Goal: Task Accomplishment & Management: Complete application form

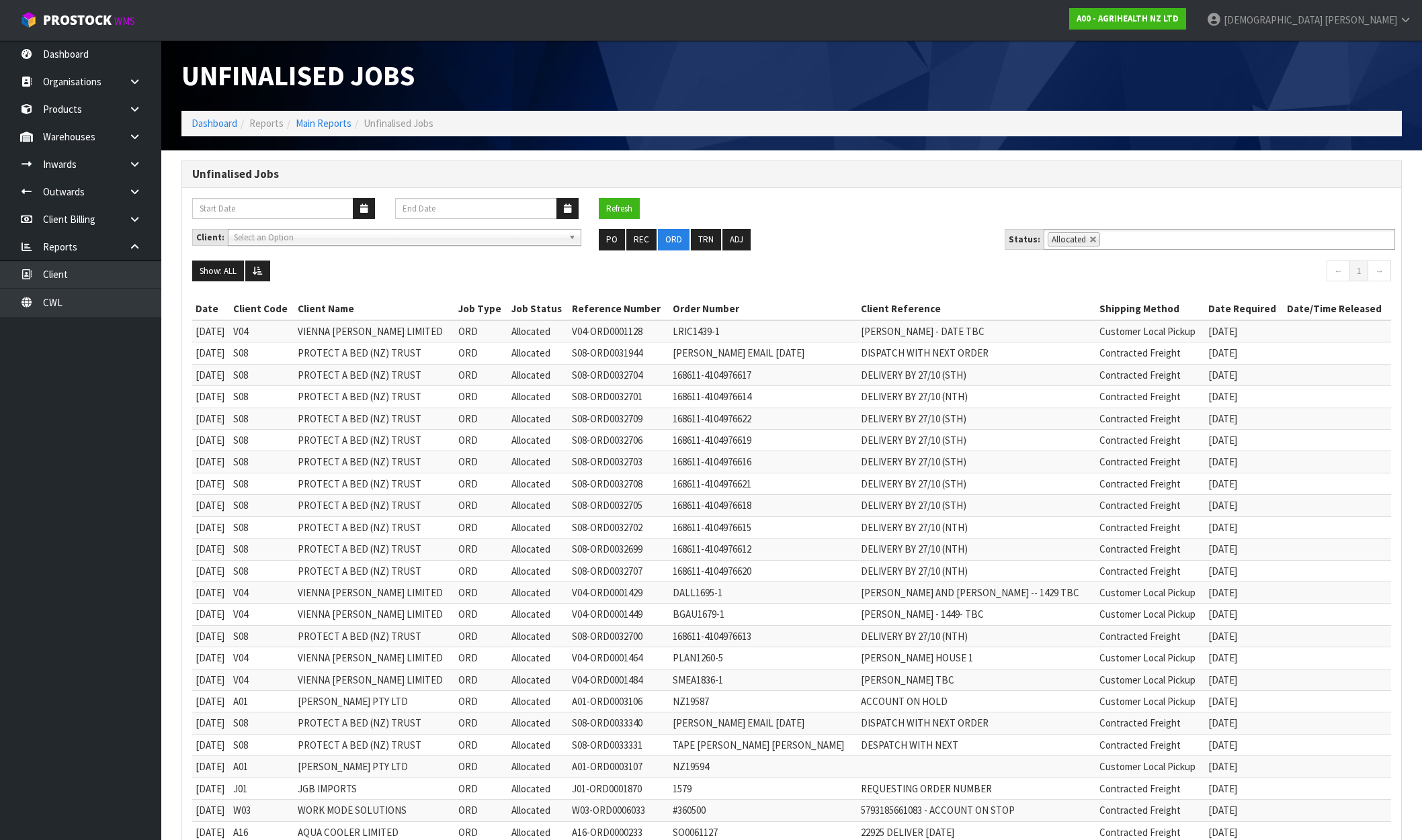
scroll to position [597, 0]
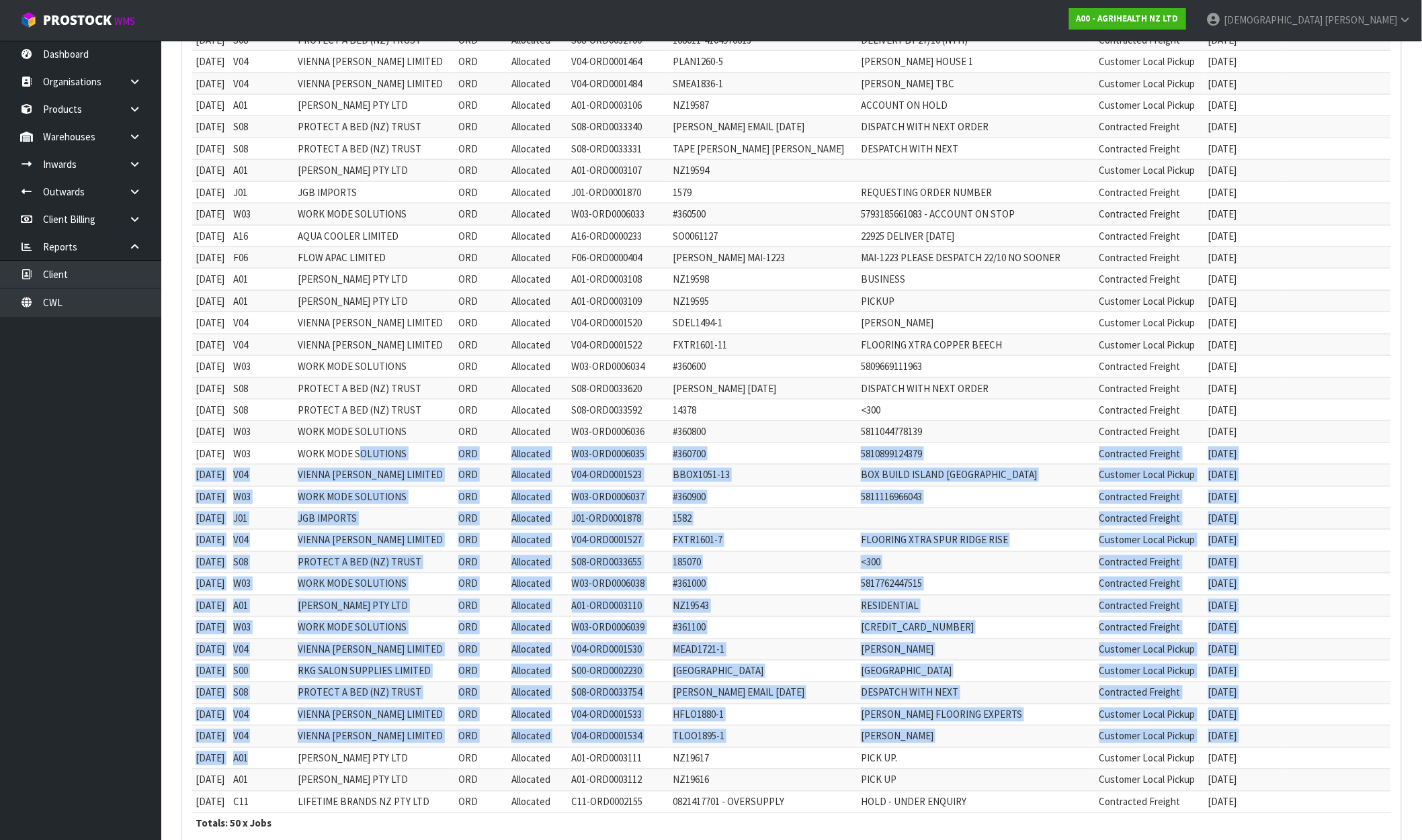
click at [1186, 25] on link "A00 - AGRIHEALTH NZ LTD" at bounding box center [1127, 18] width 117 height 21
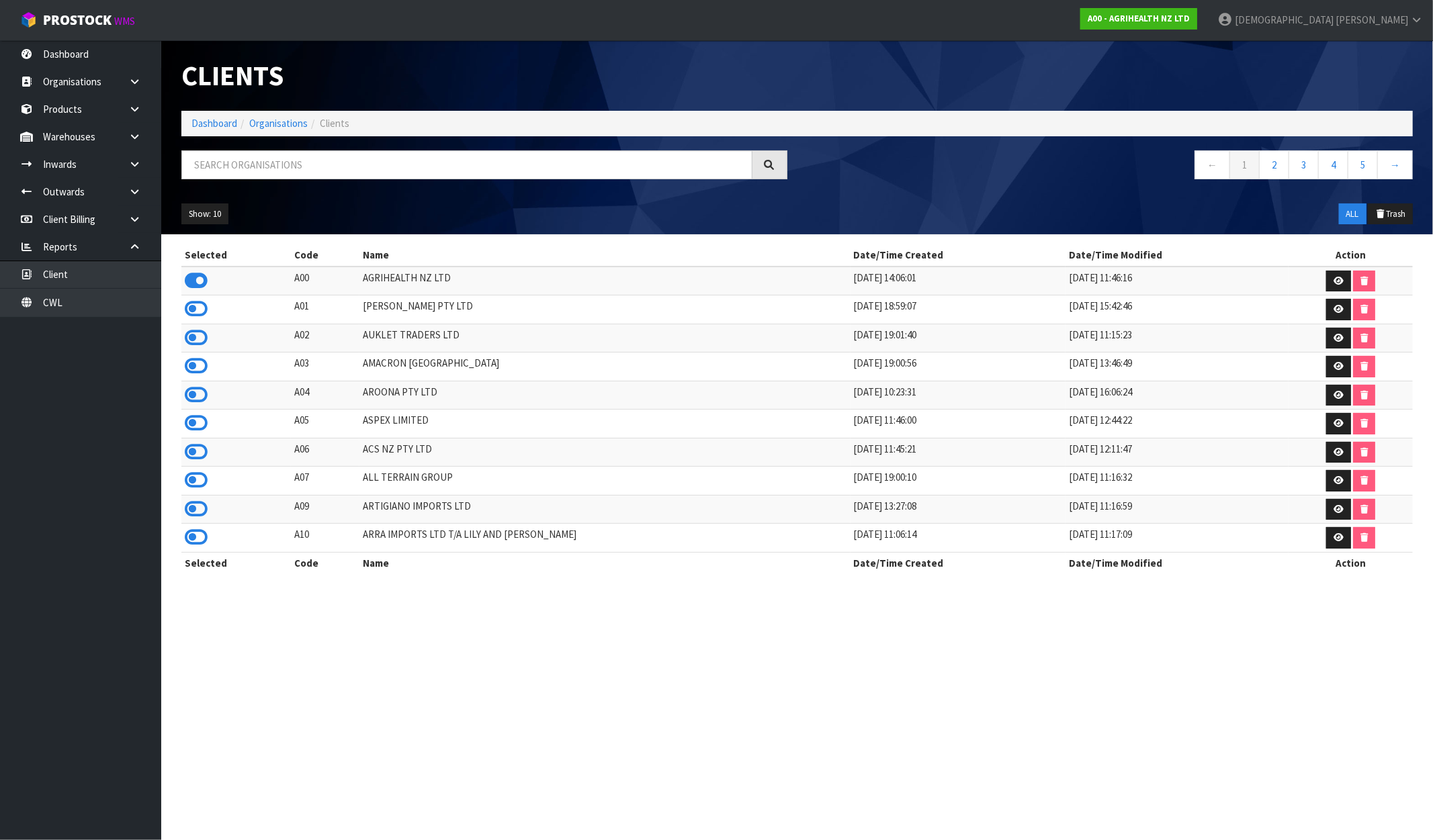
click at [1169, 129] on ol "Dashboard Organisations Clients" at bounding box center [797, 123] width 1232 height 25
click at [450, 164] on input "text" at bounding box center [467, 165] width 571 height 29
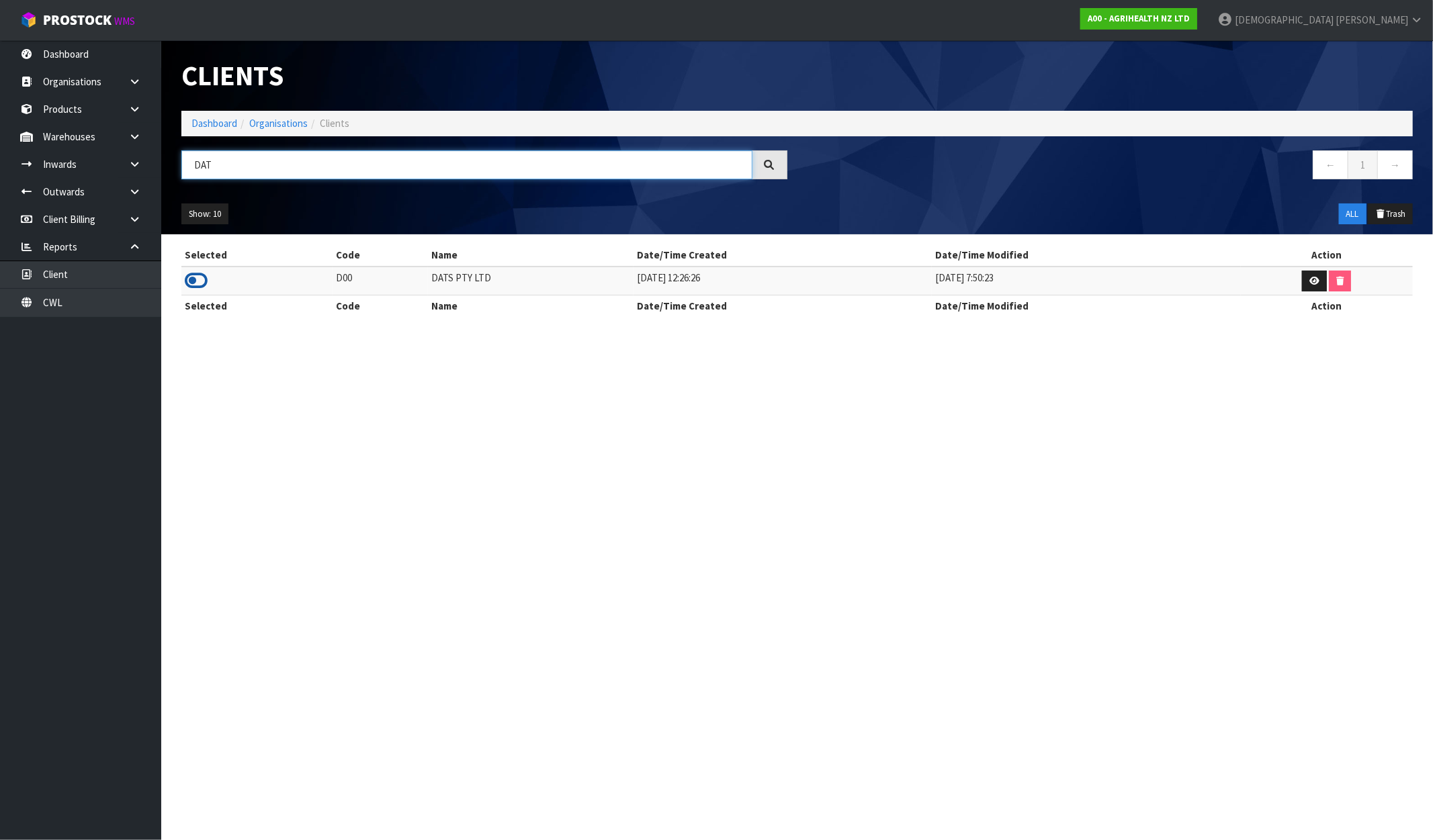
type input "DAT"
click at [193, 278] on icon at bounding box center [196, 280] width 23 height 20
click at [221, 122] on link "Dashboard" at bounding box center [214, 123] width 46 height 13
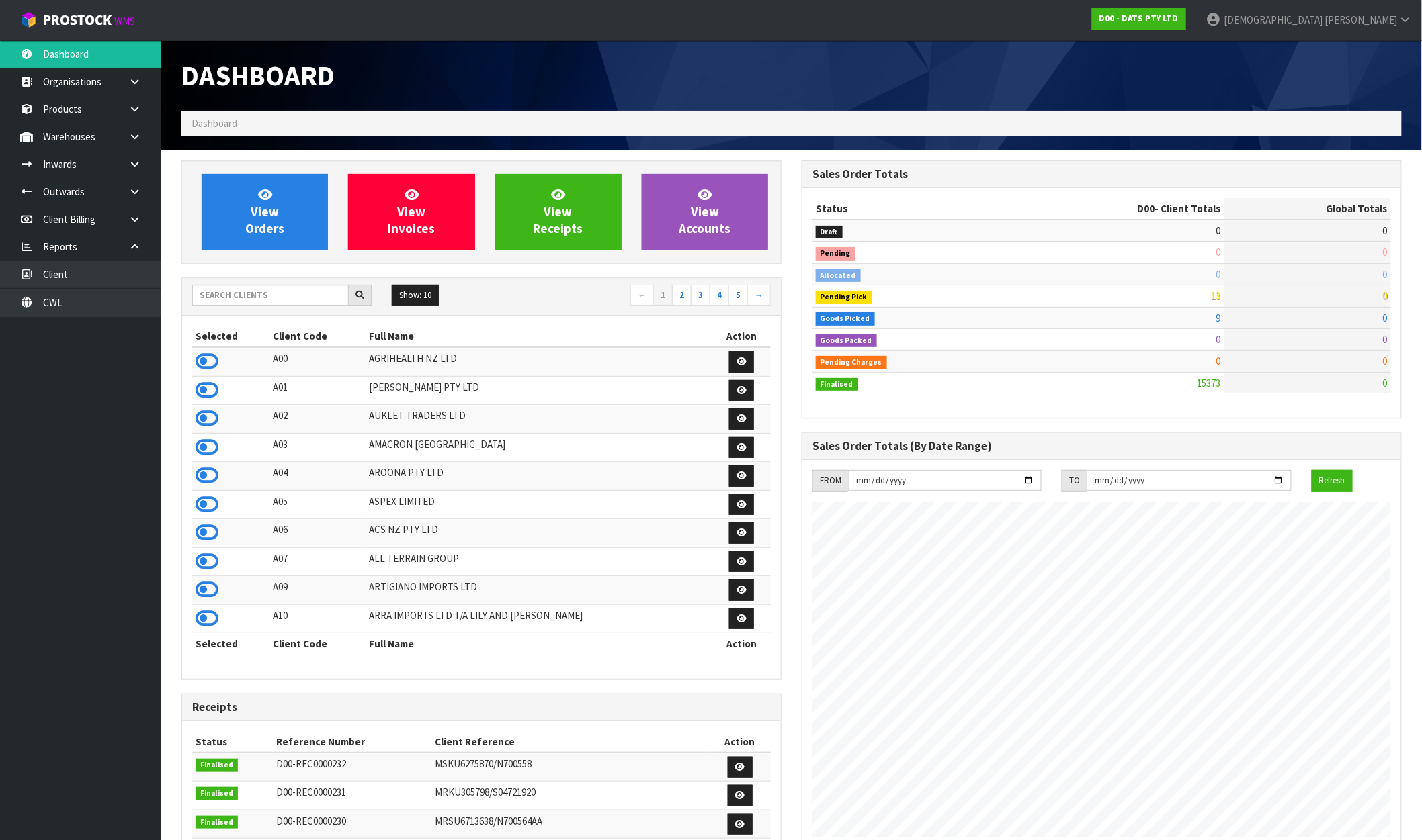
scroll to position [1017, 620]
click at [303, 228] on link "View Orders" at bounding box center [265, 212] width 126 height 77
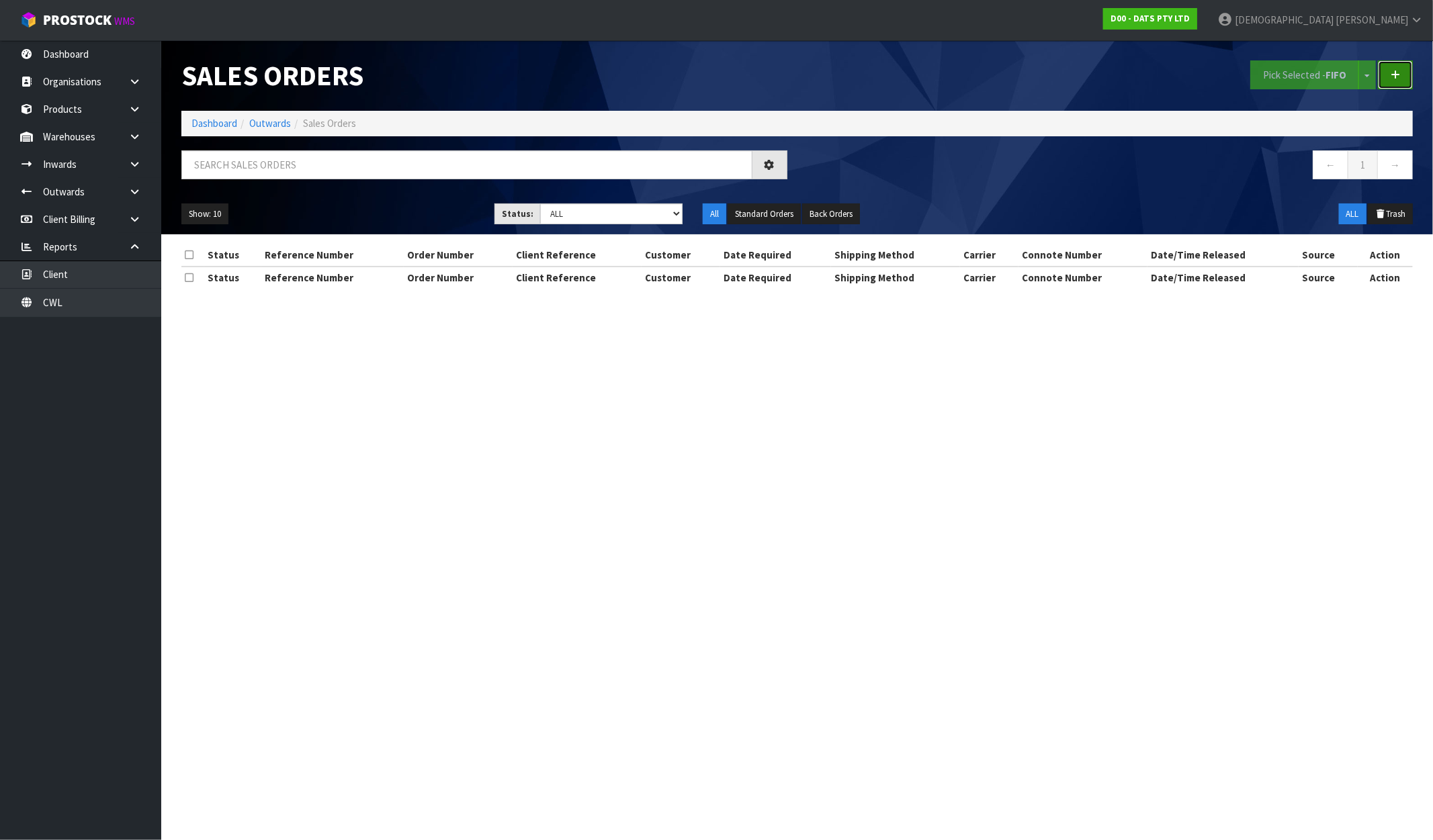
click at [1401, 71] on link at bounding box center [1395, 75] width 35 height 29
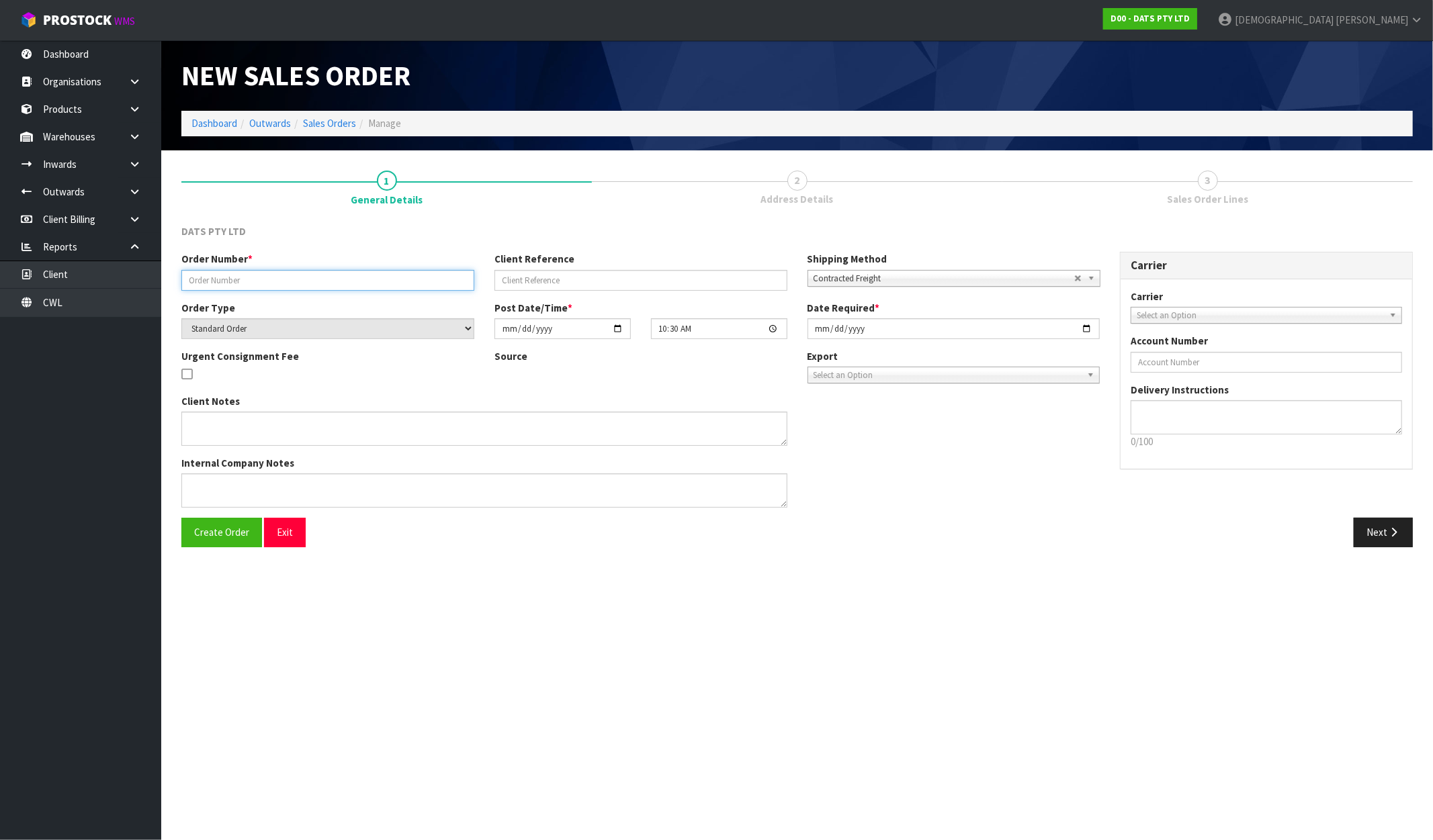
click at [333, 277] on input "text" at bounding box center [328, 280] width 293 height 21
paste input "9451Y100319424"
type input "9451Y100319424"
click at [630, 290] on input "text" at bounding box center [641, 280] width 293 height 21
click at [219, 530] on span "Create Order" at bounding box center [221, 532] width 55 height 13
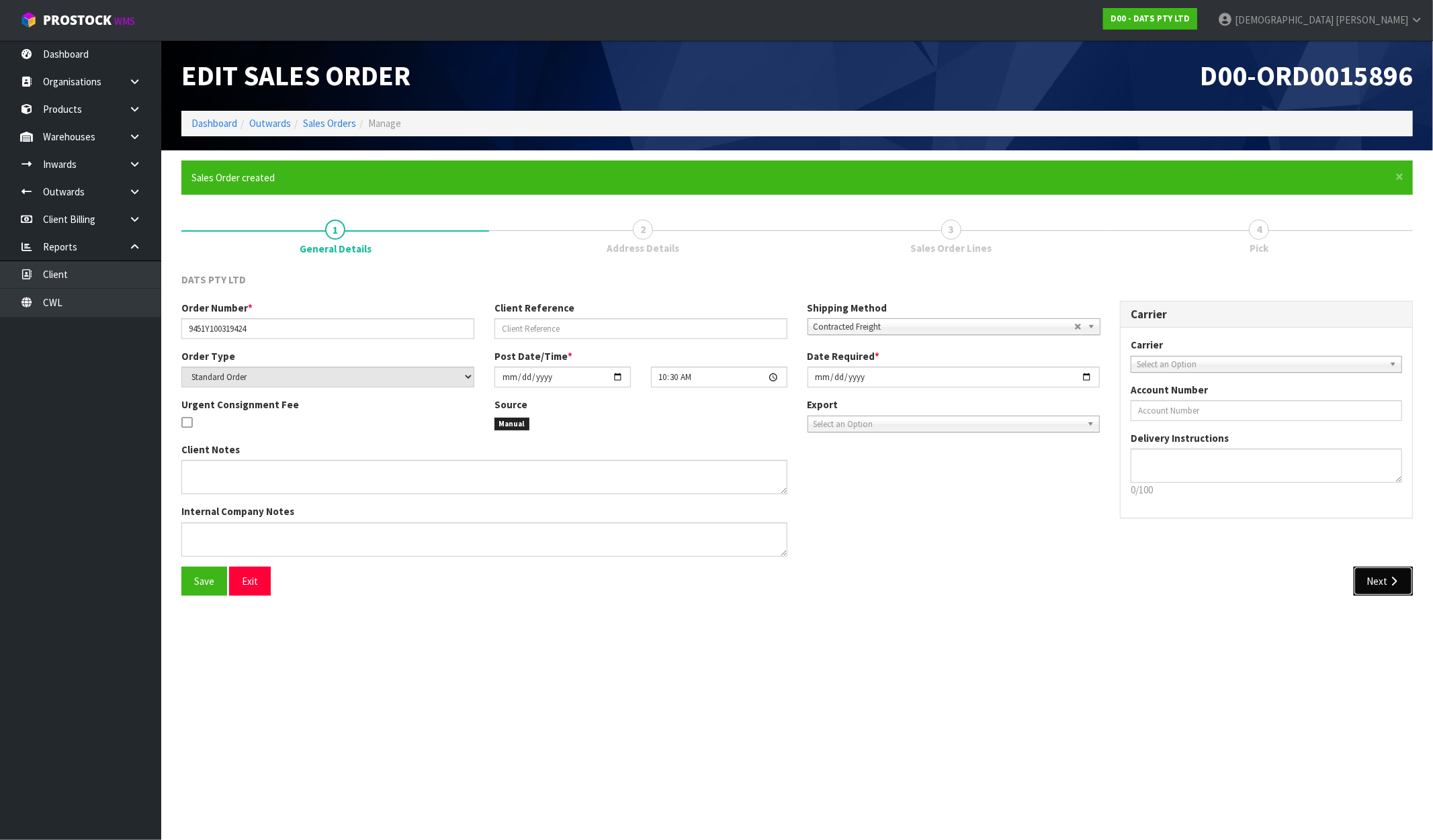
click at [1382, 574] on button "Next" at bounding box center [1383, 581] width 59 height 29
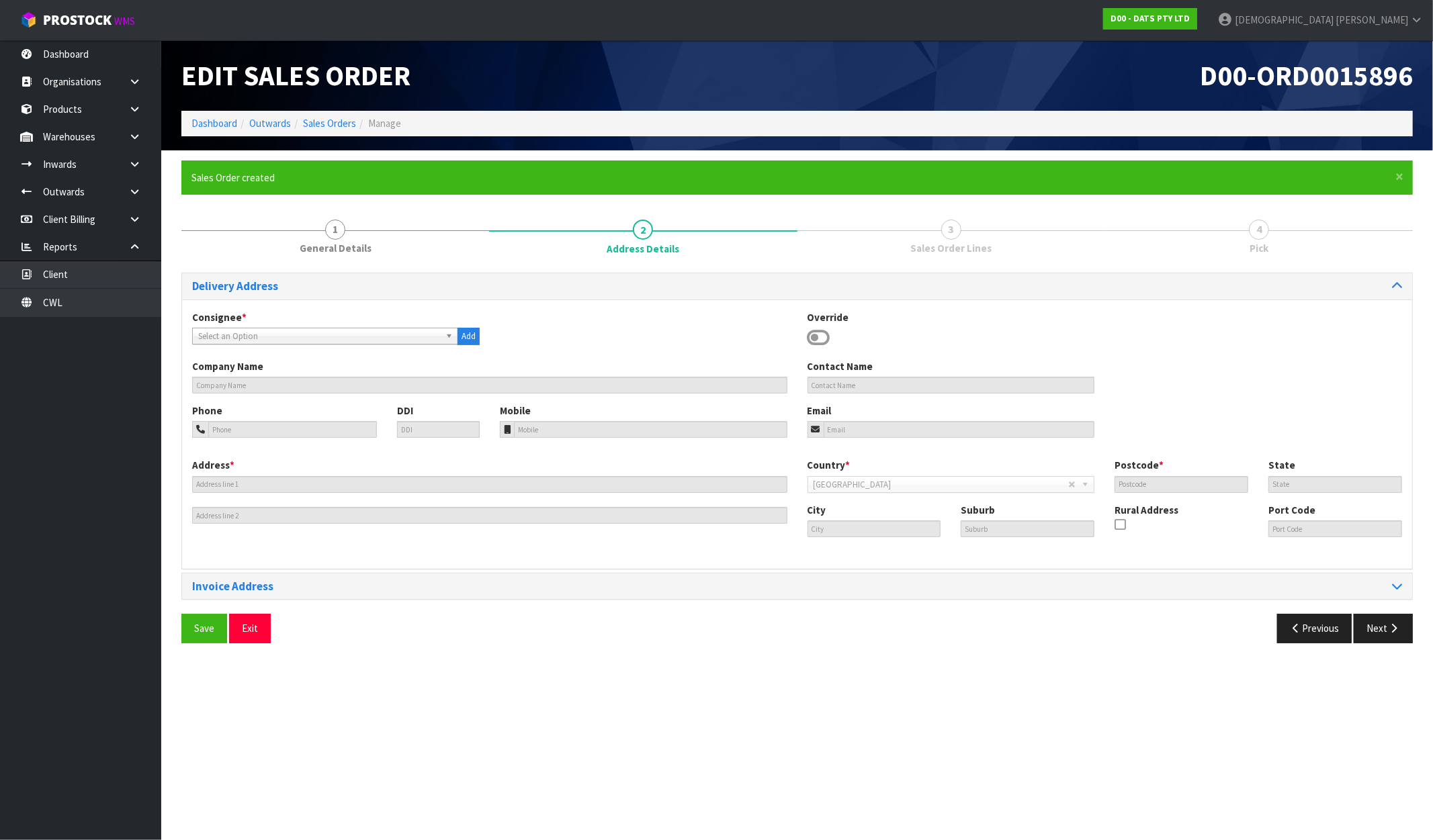
click at [367, 336] on span "Select an Option" at bounding box center [319, 336] width 242 height 16
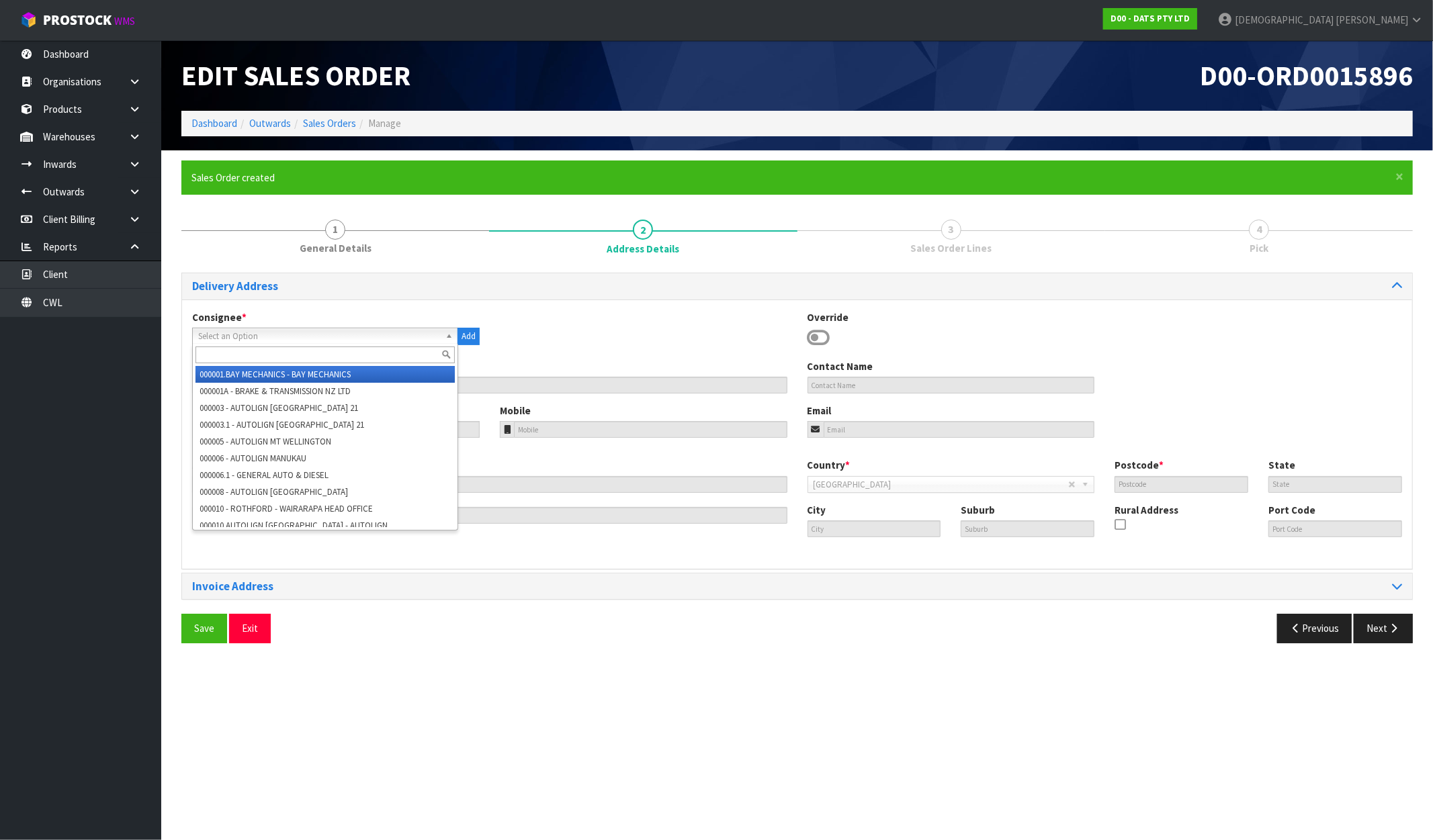
click at [324, 358] on input "text" at bounding box center [325, 355] width 259 height 17
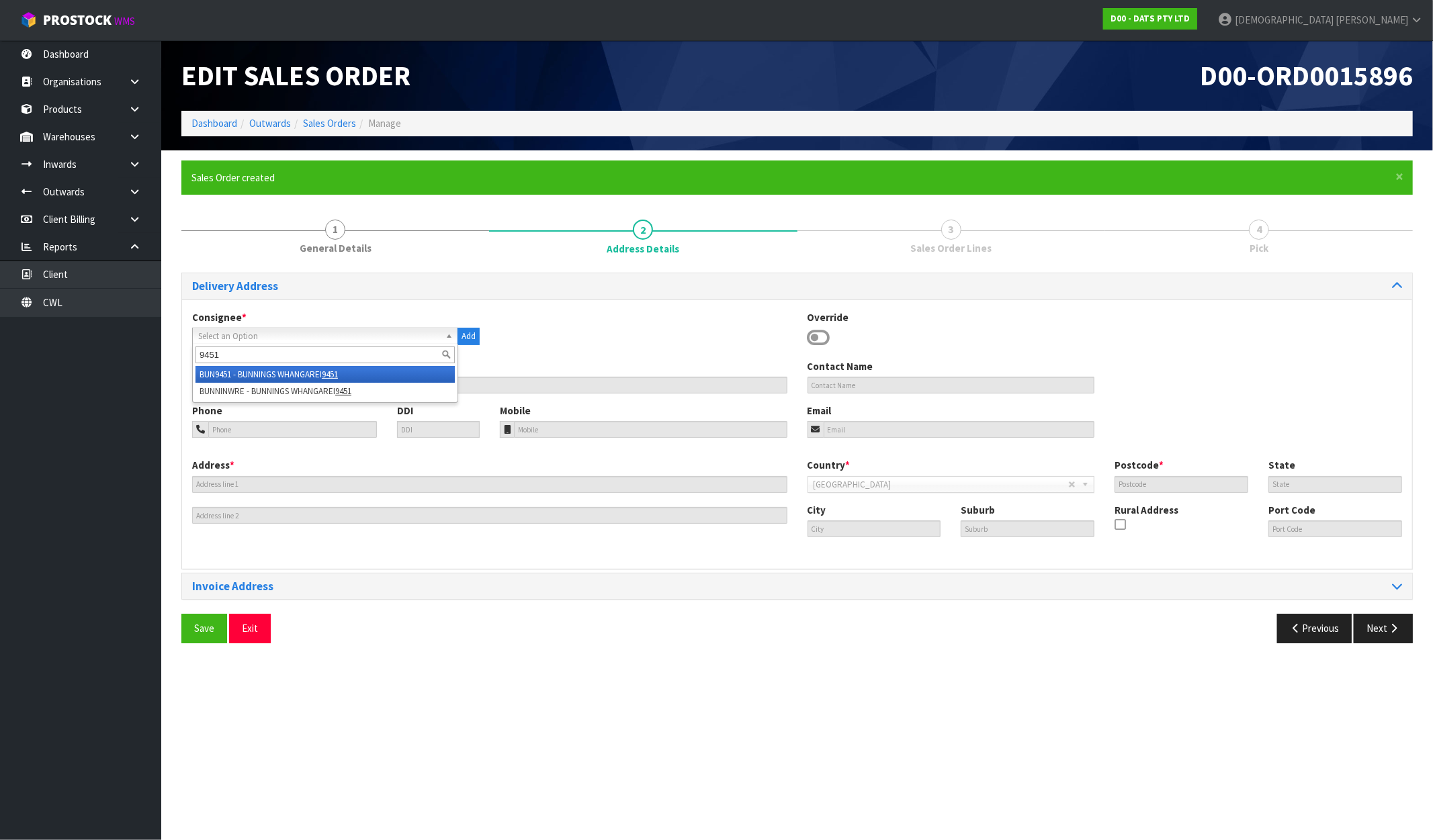
type input "9451"
click at [323, 371] on li "BUN9451 - BUNNINGS WHANGAREI 9451" at bounding box center [325, 374] width 259 height 17
type input "BUNNINGS WHANGAREI 9451"
type input "+64 9-470 2100"
type input "whangarei@bunnings.co.nz"
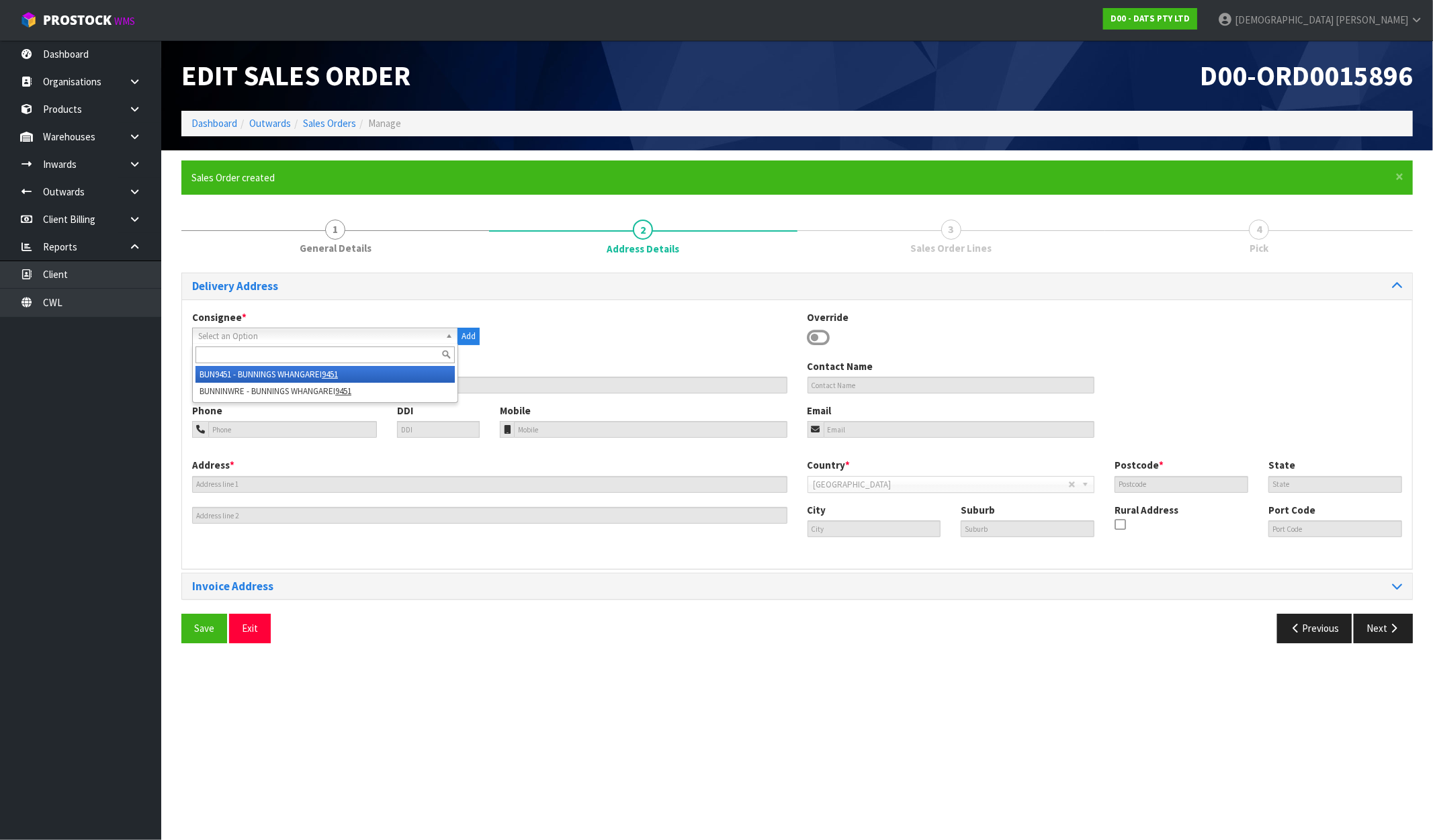
type input "COR TAUROA ST. & STATE HIGHWAY 1"
type input "0110"
type input "NTL"
type input "WHANGAREI"
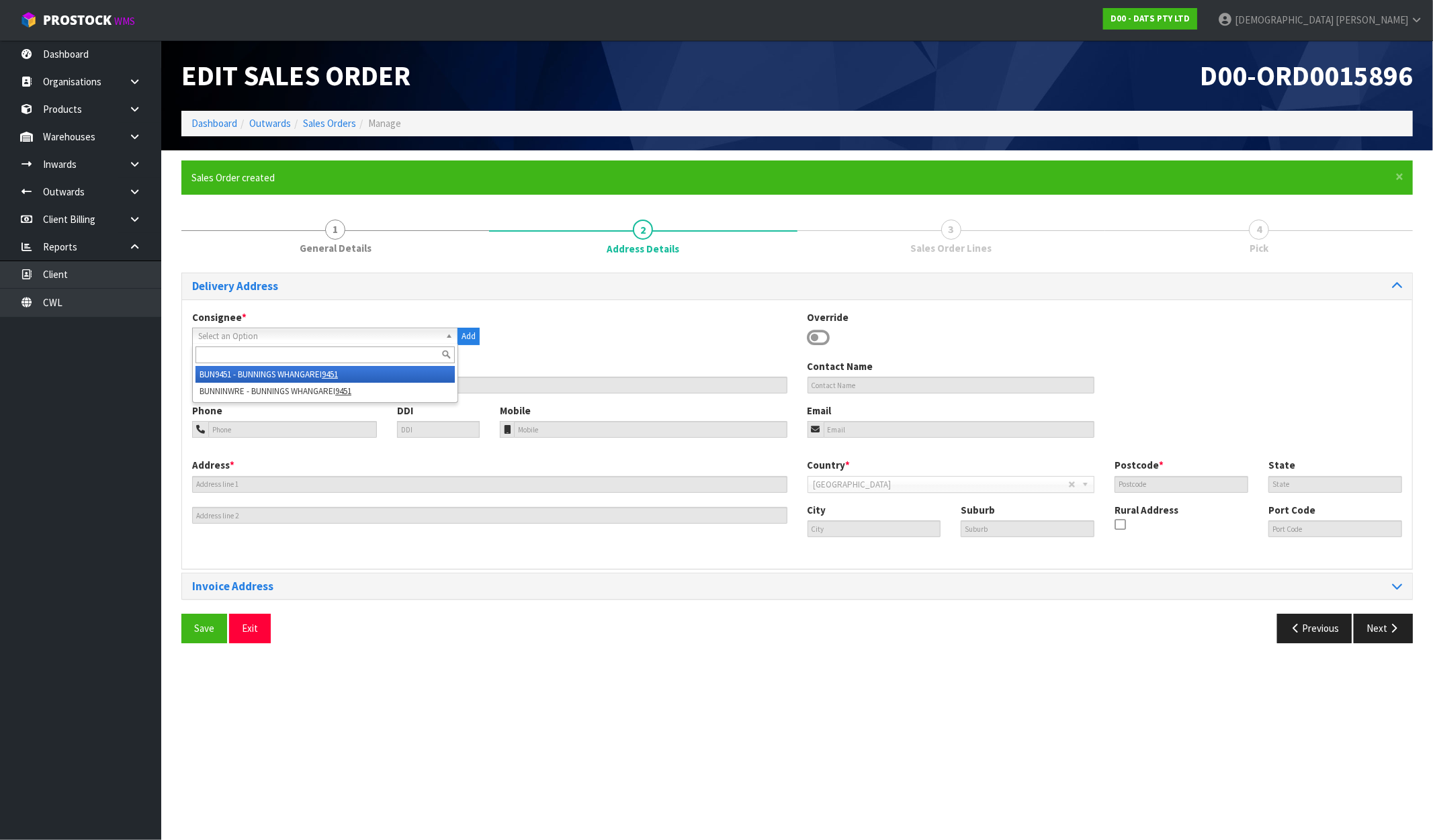
type input "NZWRE"
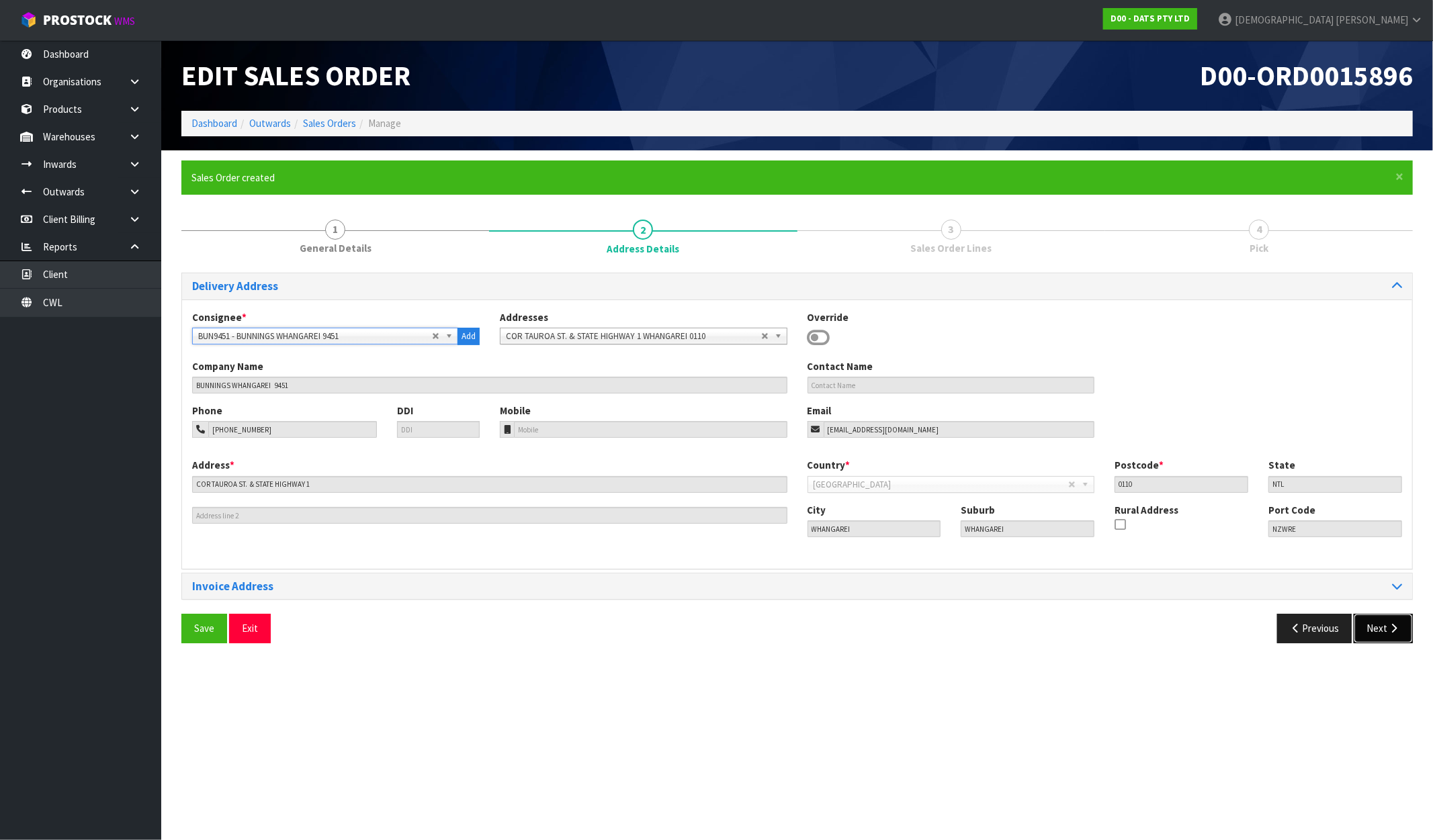
click at [1386, 632] on button "Next" at bounding box center [1383, 628] width 59 height 29
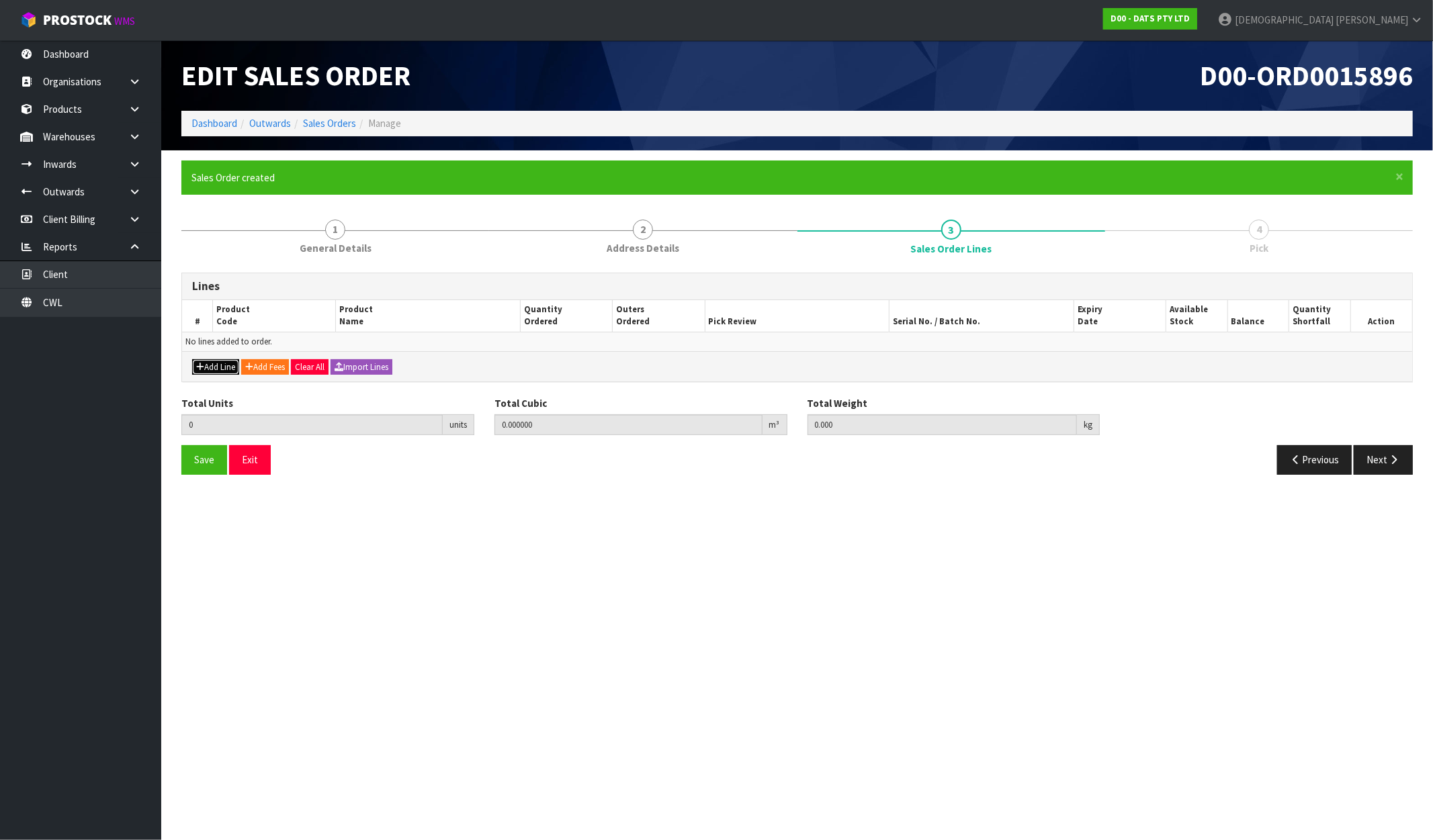
click at [222, 367] on button "Add Line" at bounding box center [215, 368] width 47 height 16
type input "0"
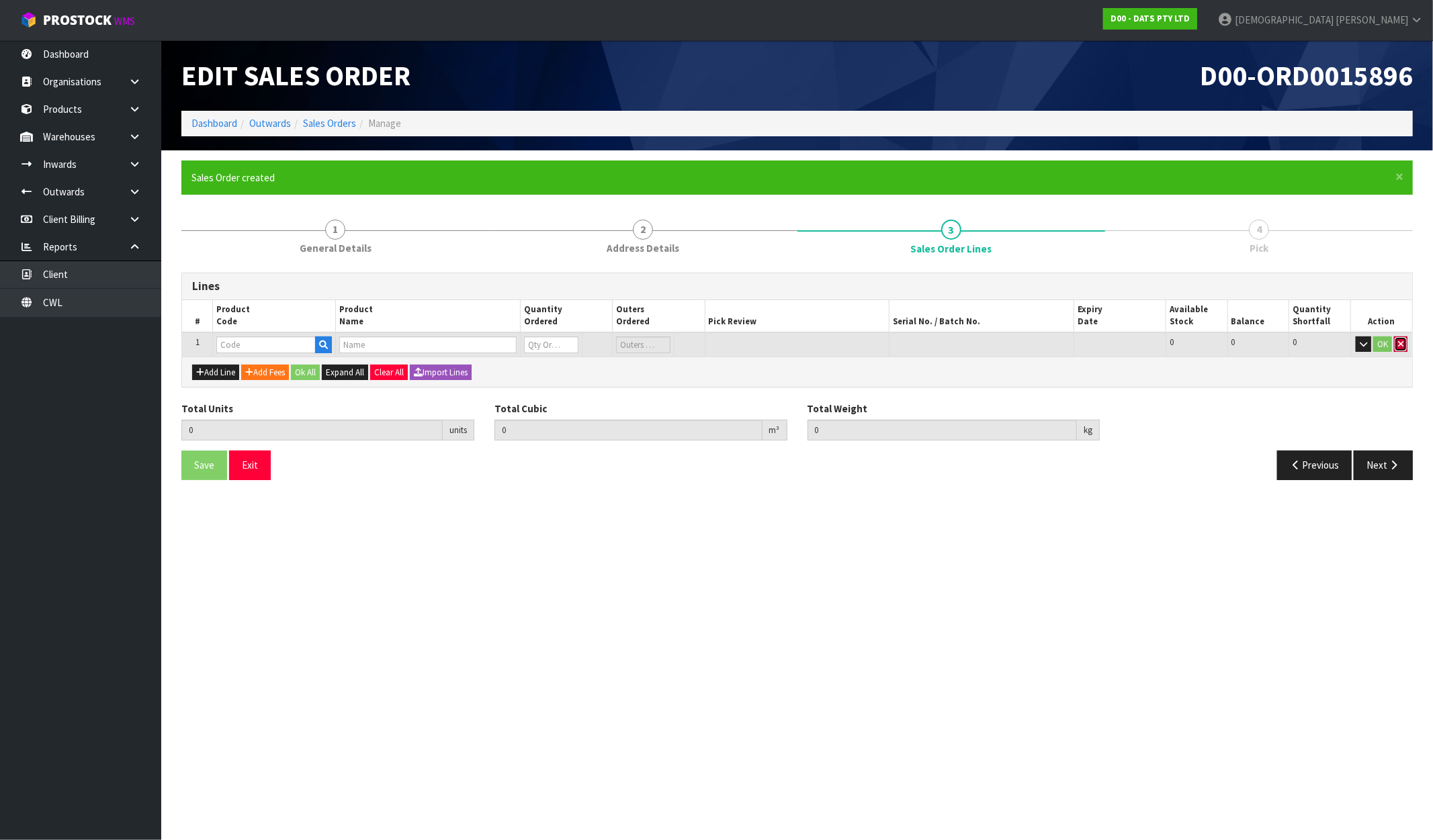
click at [1405, 345] on button "button" at bounding box center [1401, 345] width 14 height 16
type input "0.000000"
type input "0.000"
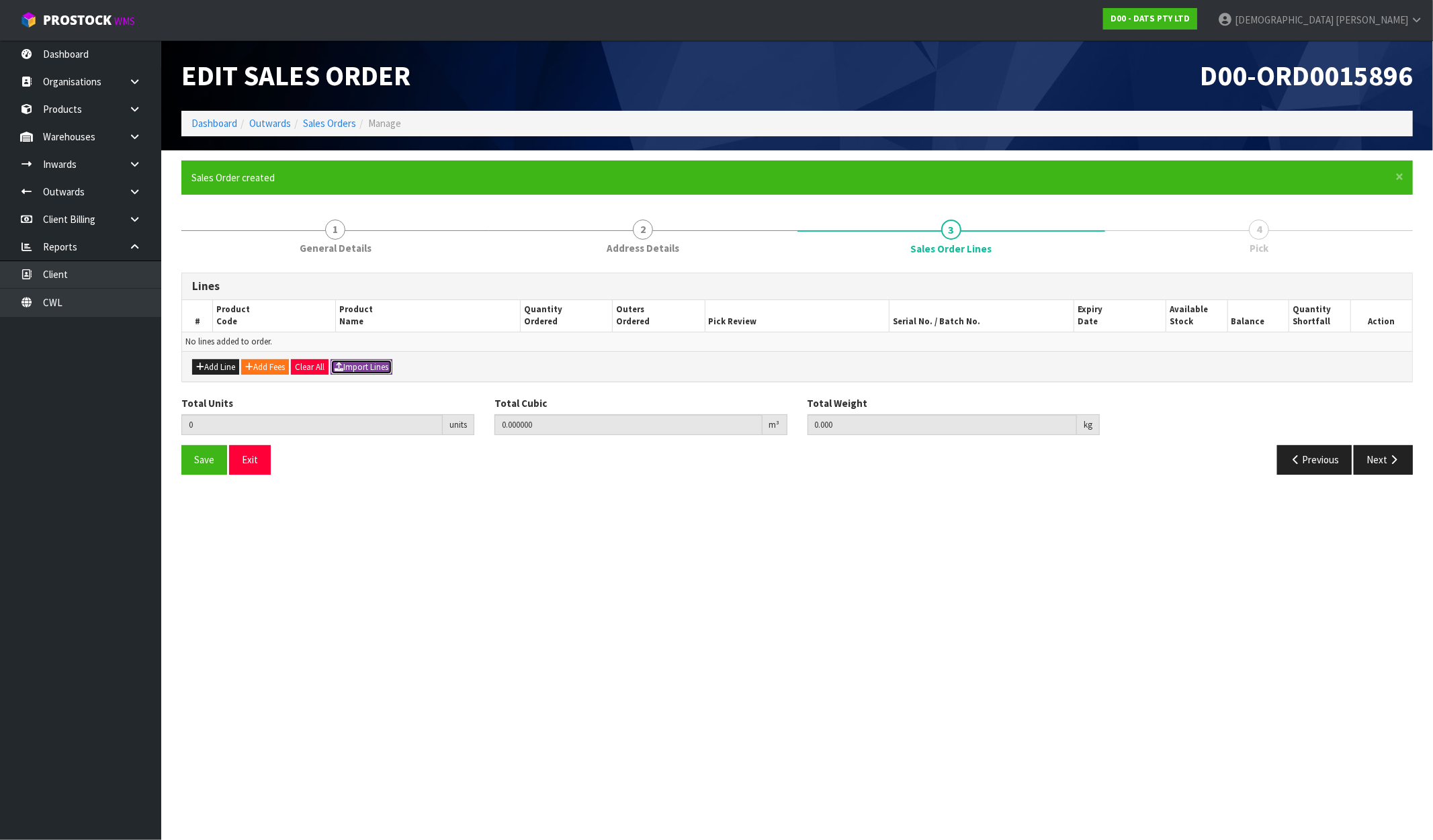
click at [391, 365] on button "Import Lines" at bounding box center [361, 368] width 62 height 16
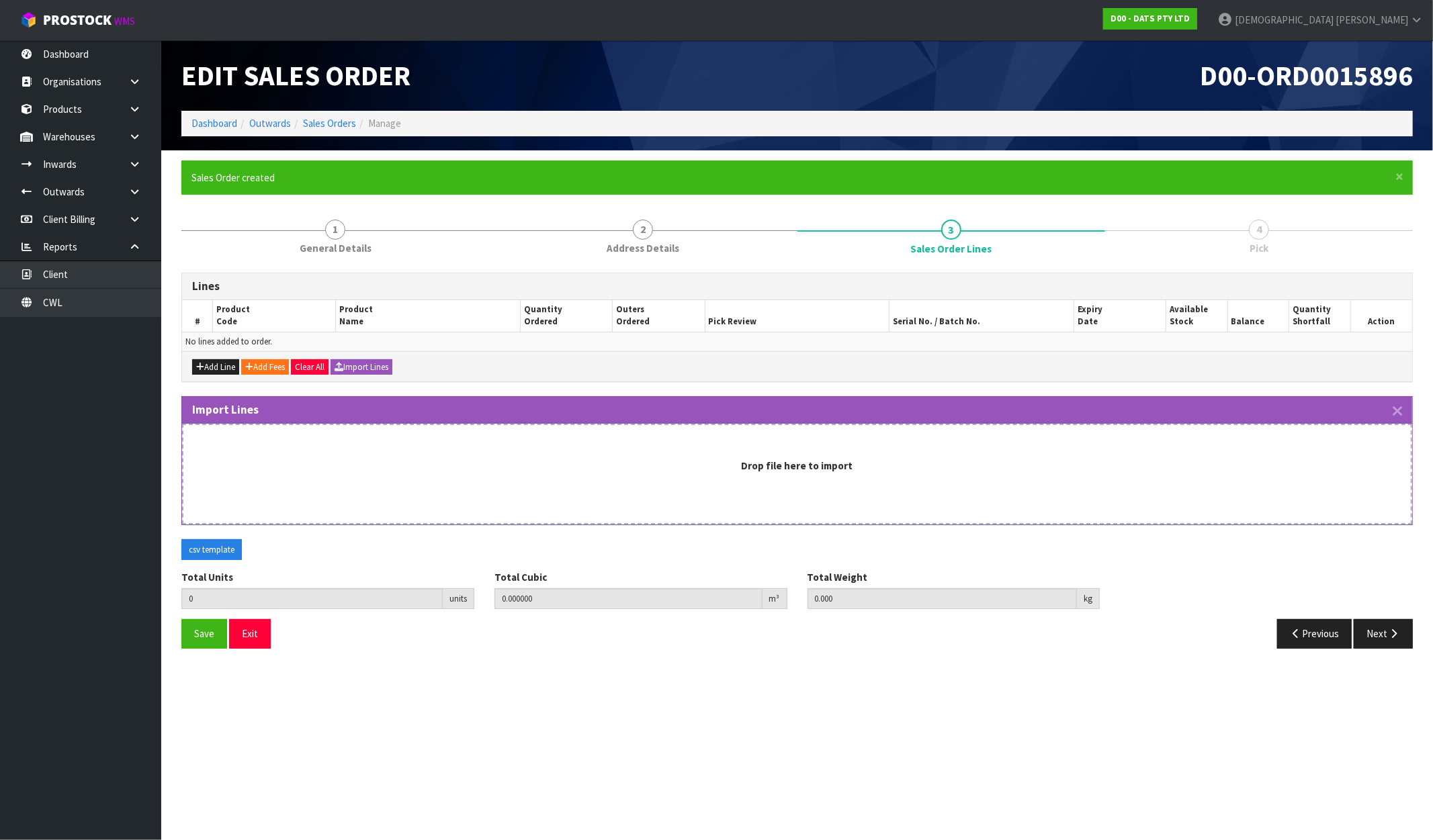
click at [779, 465] on strong "Drop file here to import" at bounding box center [797, 466] width 112 height 13
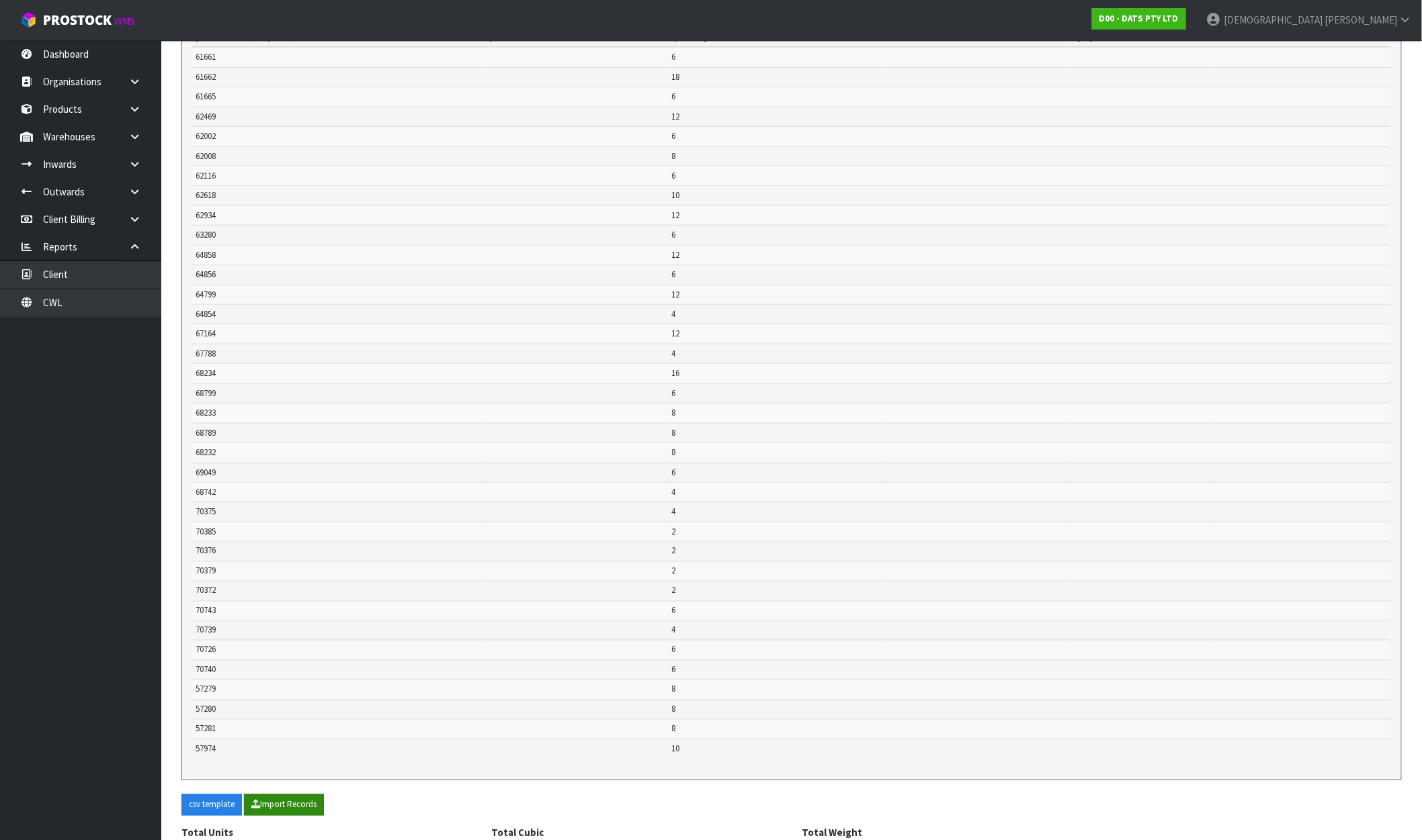
scroll to position [597, 0]
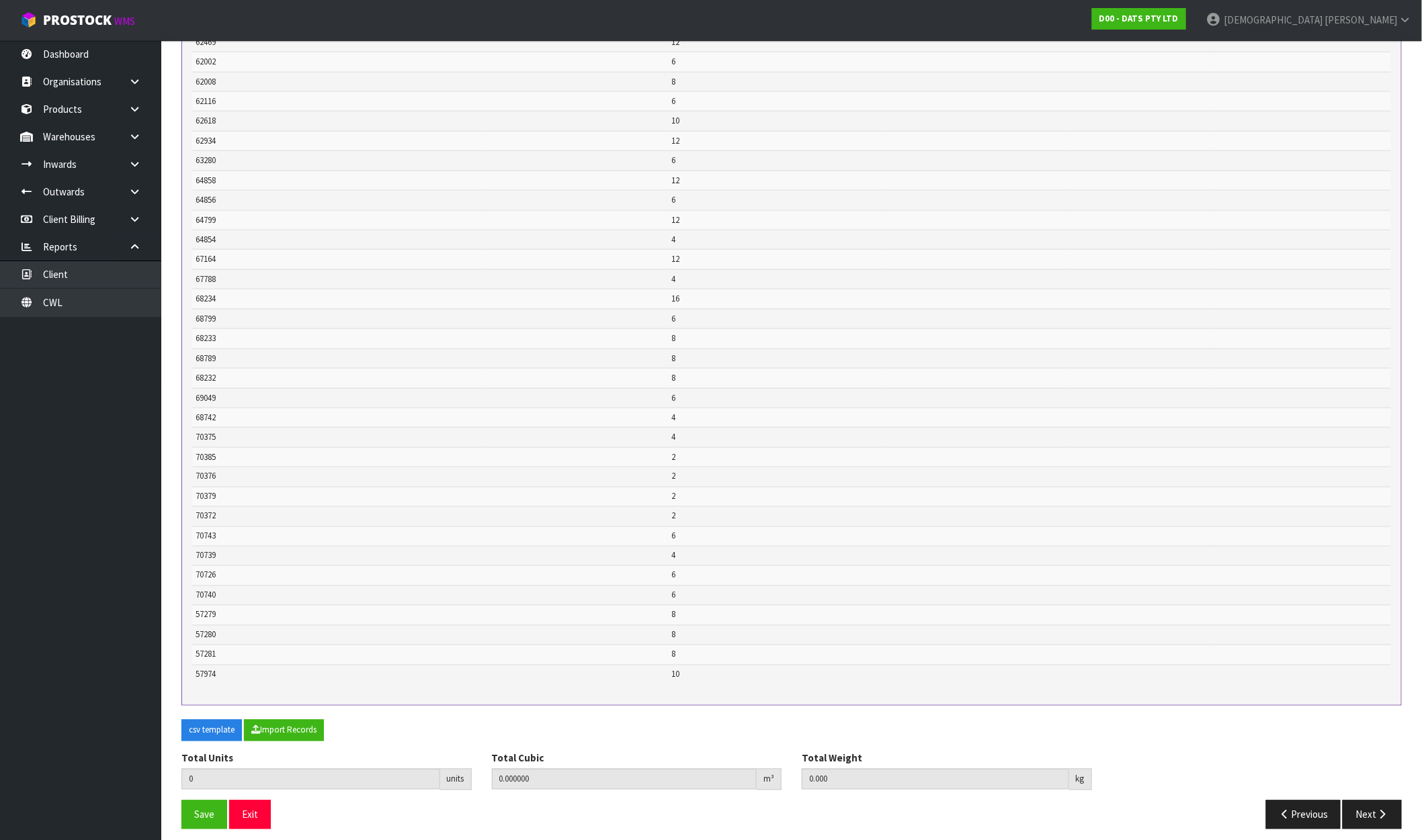
click at [284, 798] on div "Total Units 0 units Total Cubic 0.000000 m³ Total Weight 0.000 kg" at bounding box center [792, 776] width 1240 height 49
click at [297, 727] on button "Import Records" at bounding box center [284, 730] width 80 height 21
type input "264"
type input "0"
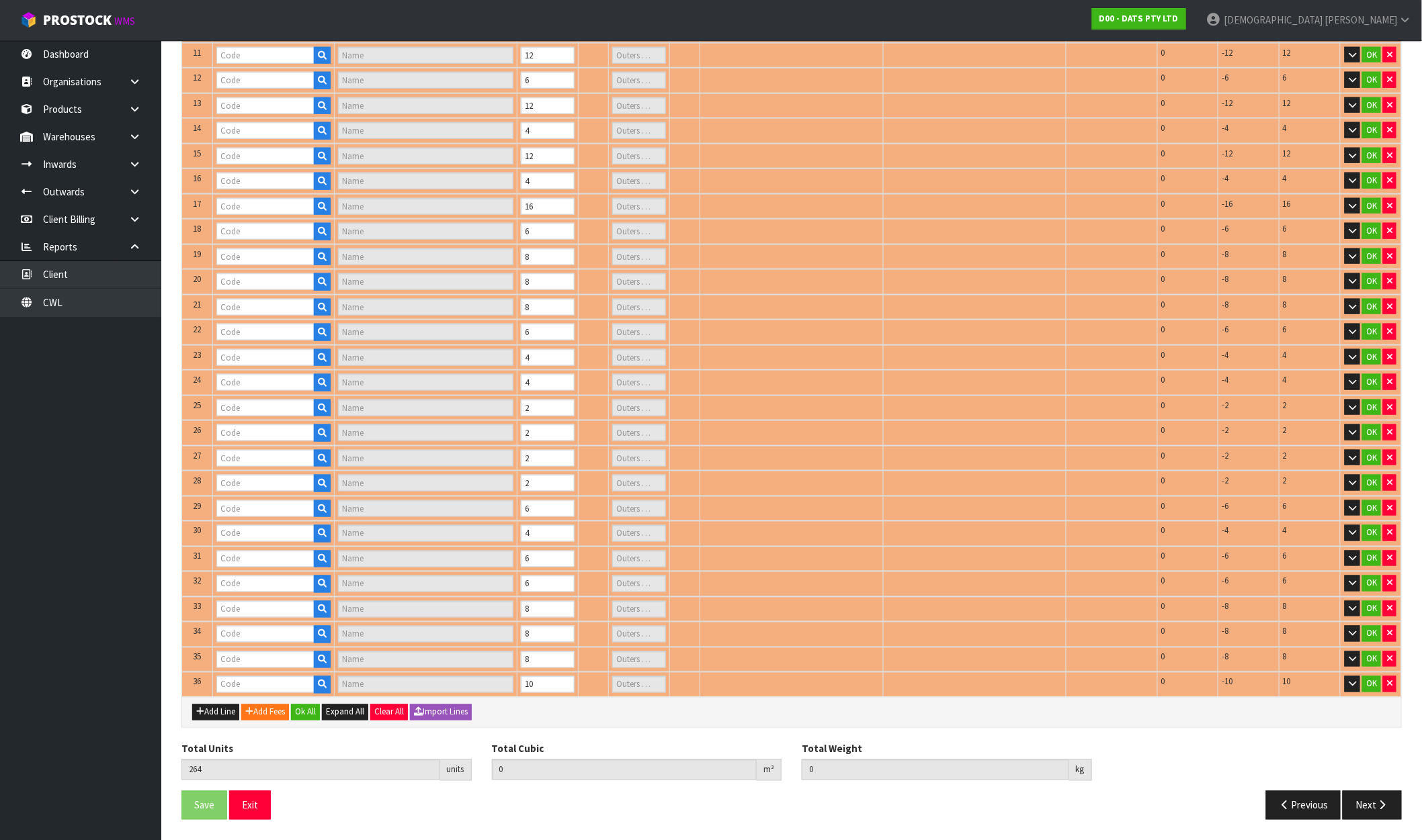
scroll to position [525, 0]
type input "62002"
type input "LIGHT NEON 1M WARM WHITE SMD LED B/OP OR USB PDQ"
type input "1"
type input "63280"
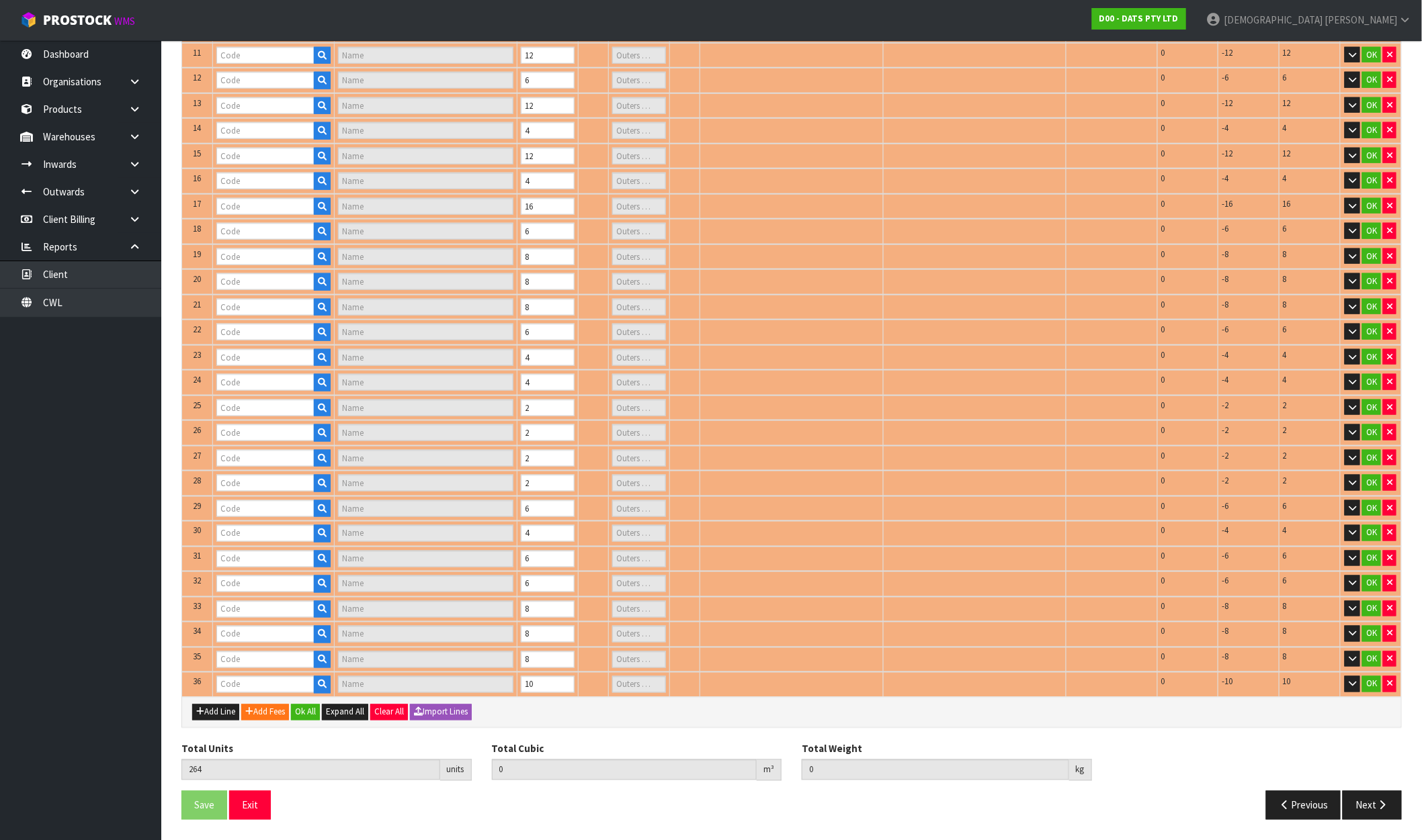
type input "LIGHT NIGHT SENSOR SLIMLINE USB RECHARHEABLE WHITE"
type input "1"
type input "61662"
type input "ROPE LIGHT SOLAR 8M 192L MULTICOLOUR 8F"
type input "3"
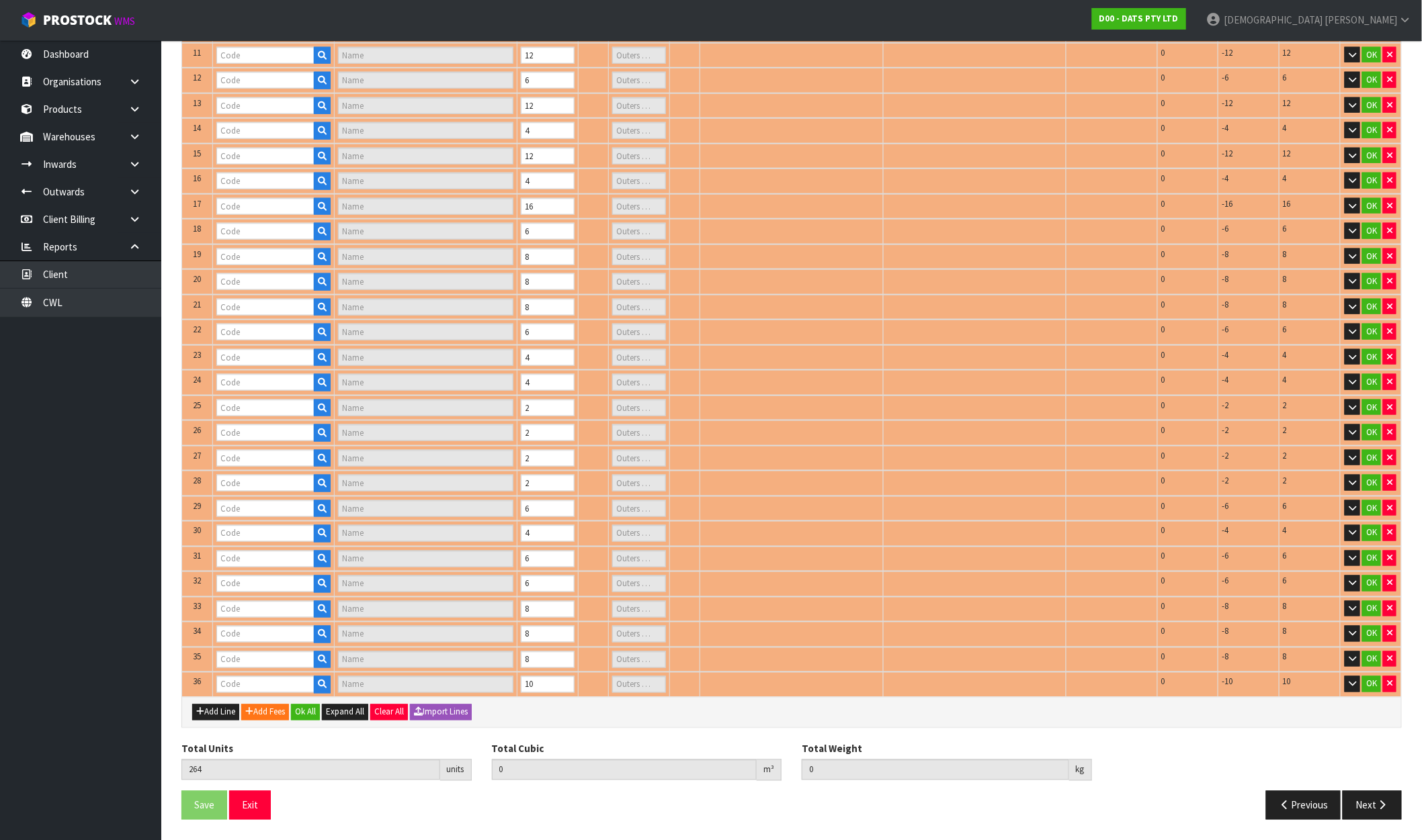
type input "67164"
type input "LIGHTS FAIRY MULTICOLOUR PK400"
type input "2"
type input "62116"
type input "LIGHTS WATERFALL [PERSON_NAME] 600L SPEED CONTROL 2X2.9M CONNECT"
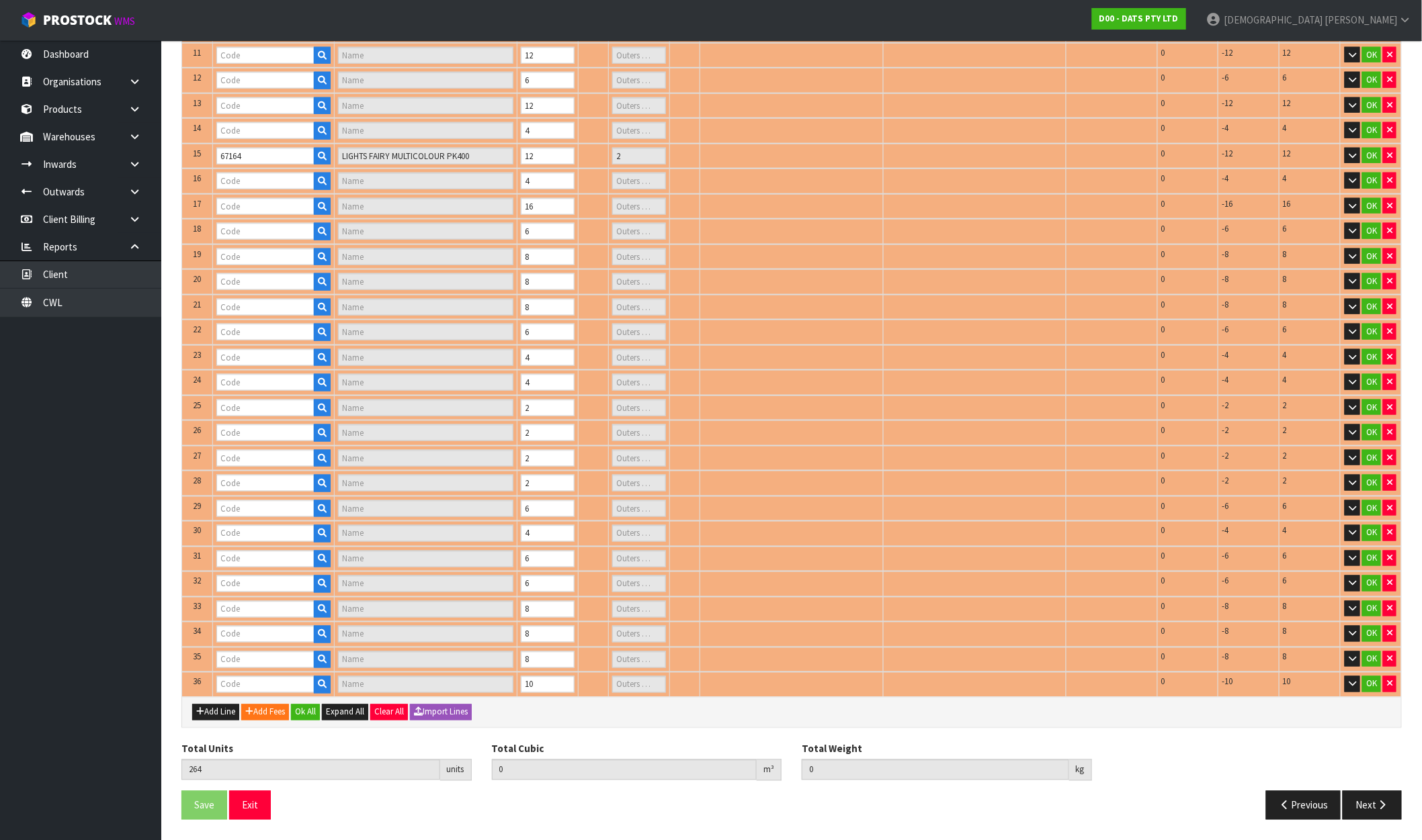
type input "1"
type input "64799"
type input "LIGHTS FAIR COLOUR SWITCH W REMOTE"
type input "1"
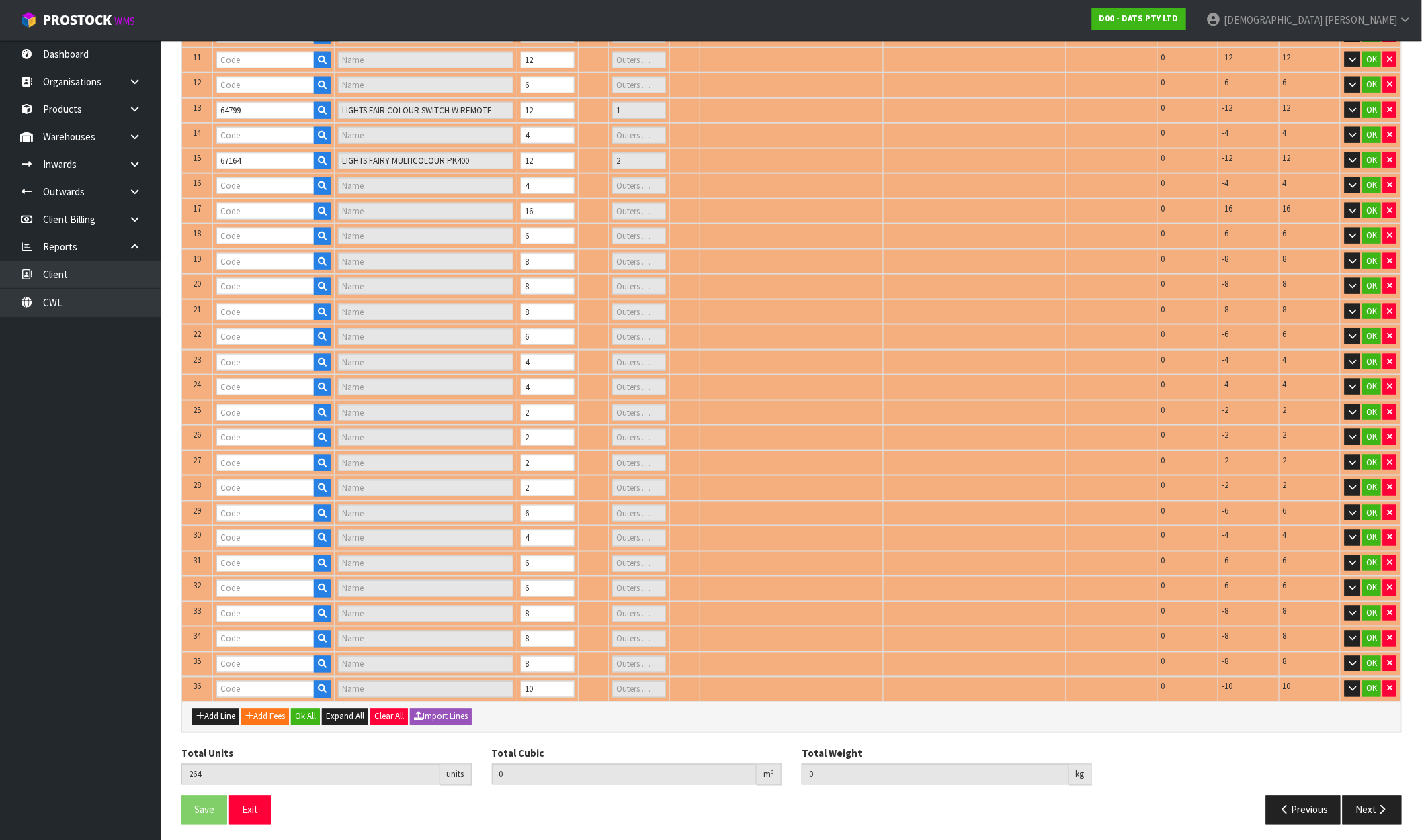
type input "62618"
type input "GUTTER HOOKS PK150"
type input "1"
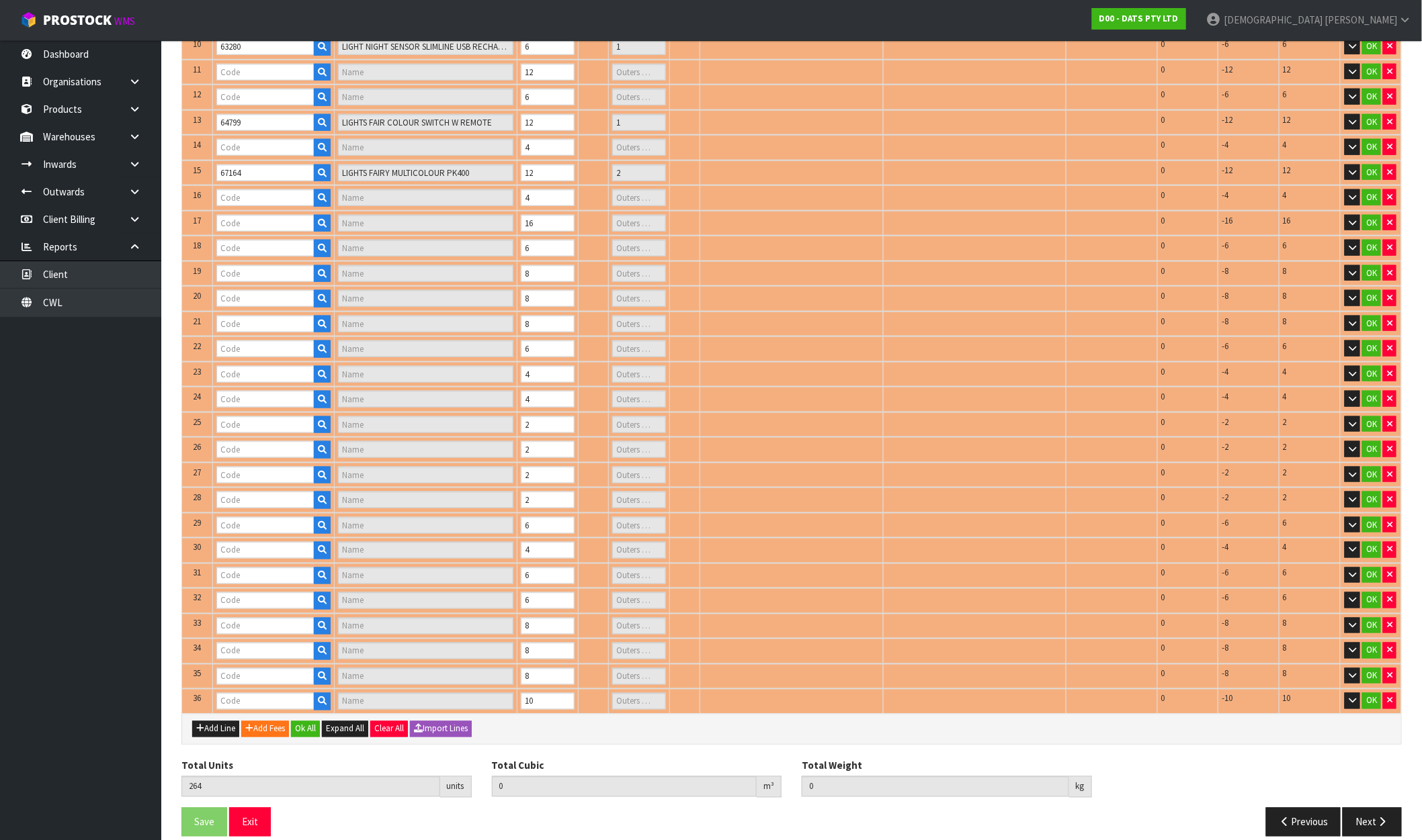
type input "64856"
type input "LIGHT STRIP TV 2X 50CM USB RGB MULTICOLOUR W REMOTE"
type input "1"
type input "61661"
type input "ROPE LIGHT SOLAR 8M WARM WHITE 192L 8F"
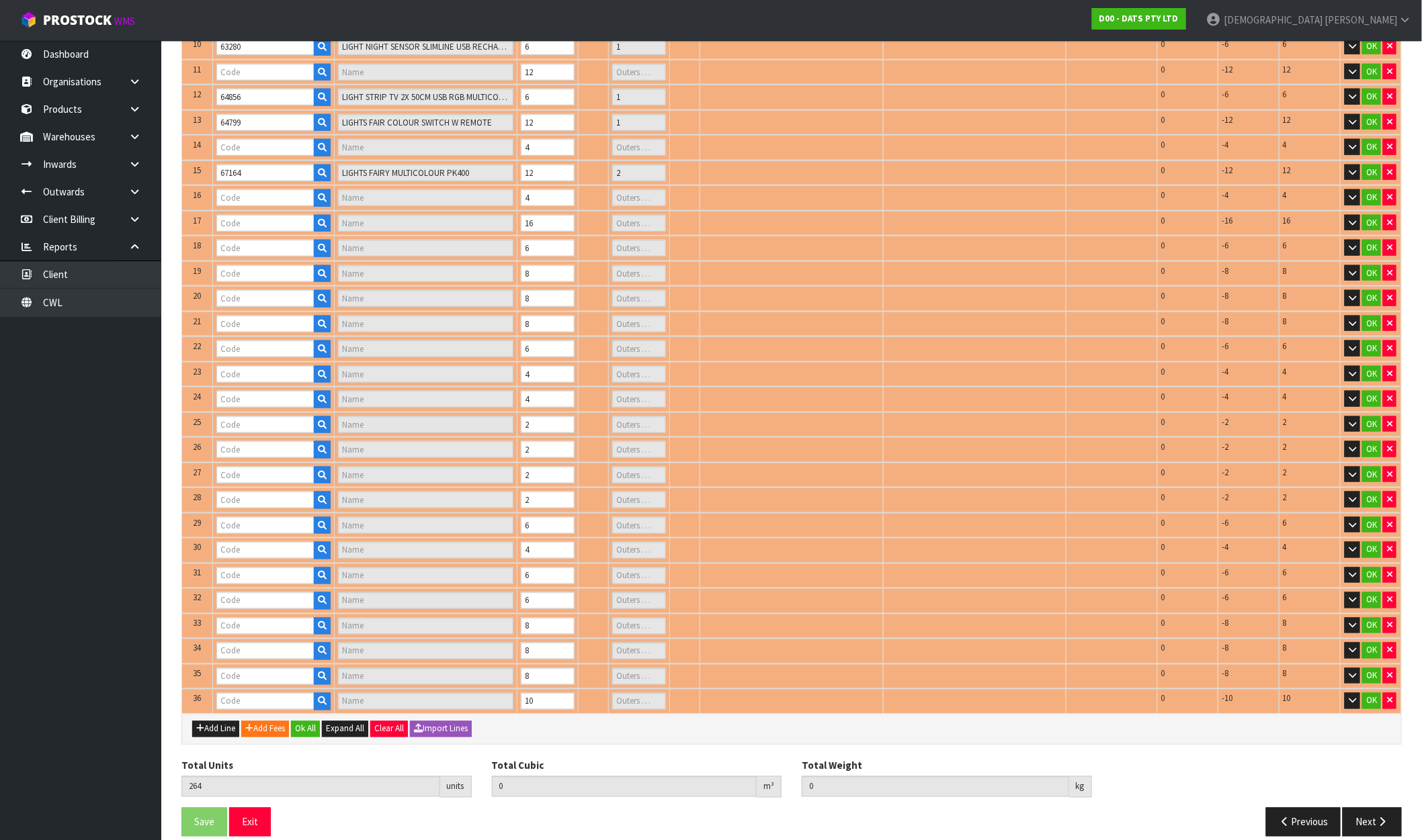
type input "1"
type input "61665"
type input "LIGHTS SOLAR WIRE PIN 250L WARM WHITE 8F"
type input "1"
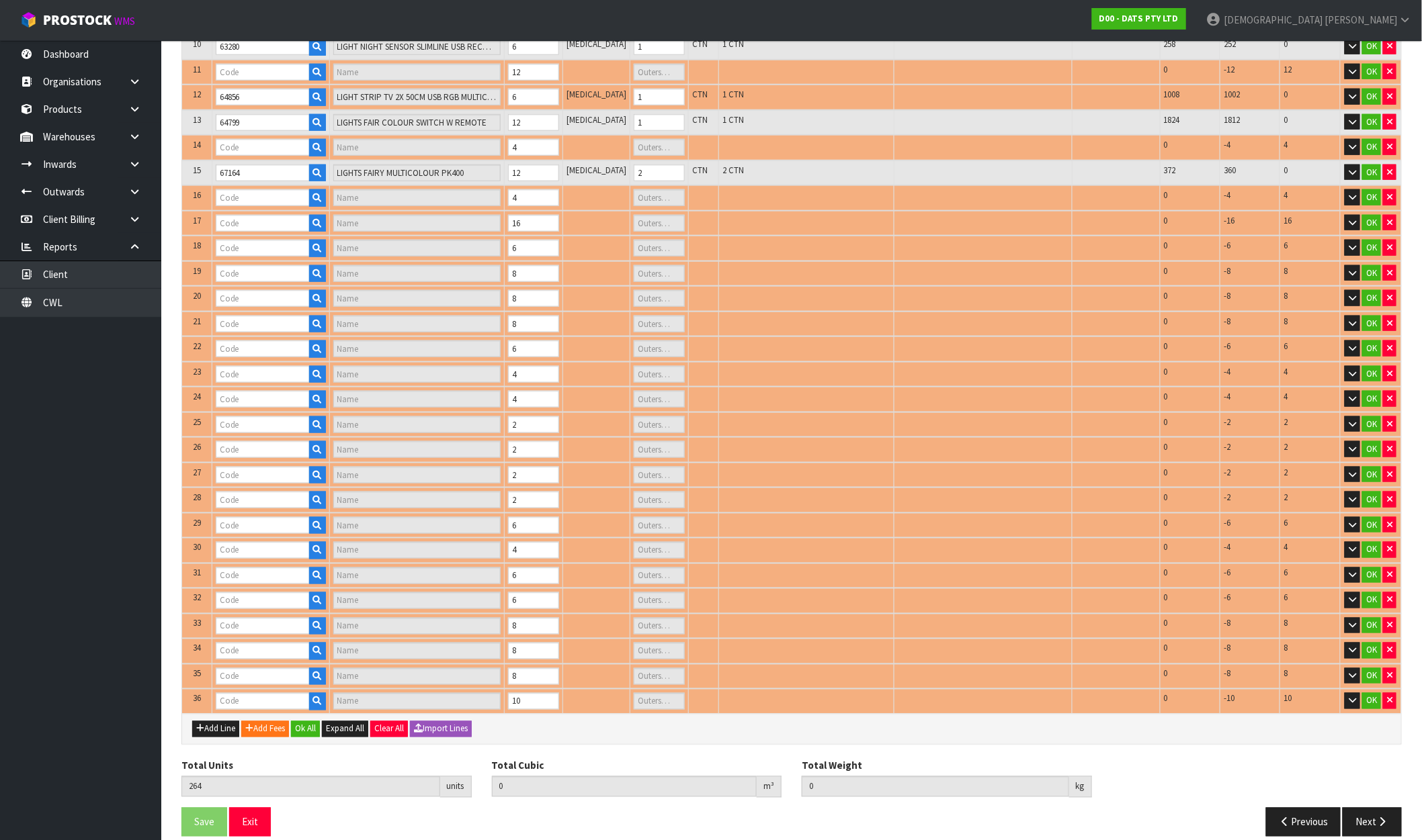
type input "62469"
type input "LIGHT TIKI TORCH 2IN1 STAKE OR HANG SOLAR [PERSON_NAME] H40CM PDQ"
type input "1"
type input "64858"
type input "LIGHT BARS W REMOTE CONTROL WHITE LEDS B/OP 3F PK2 160X35X20MM"
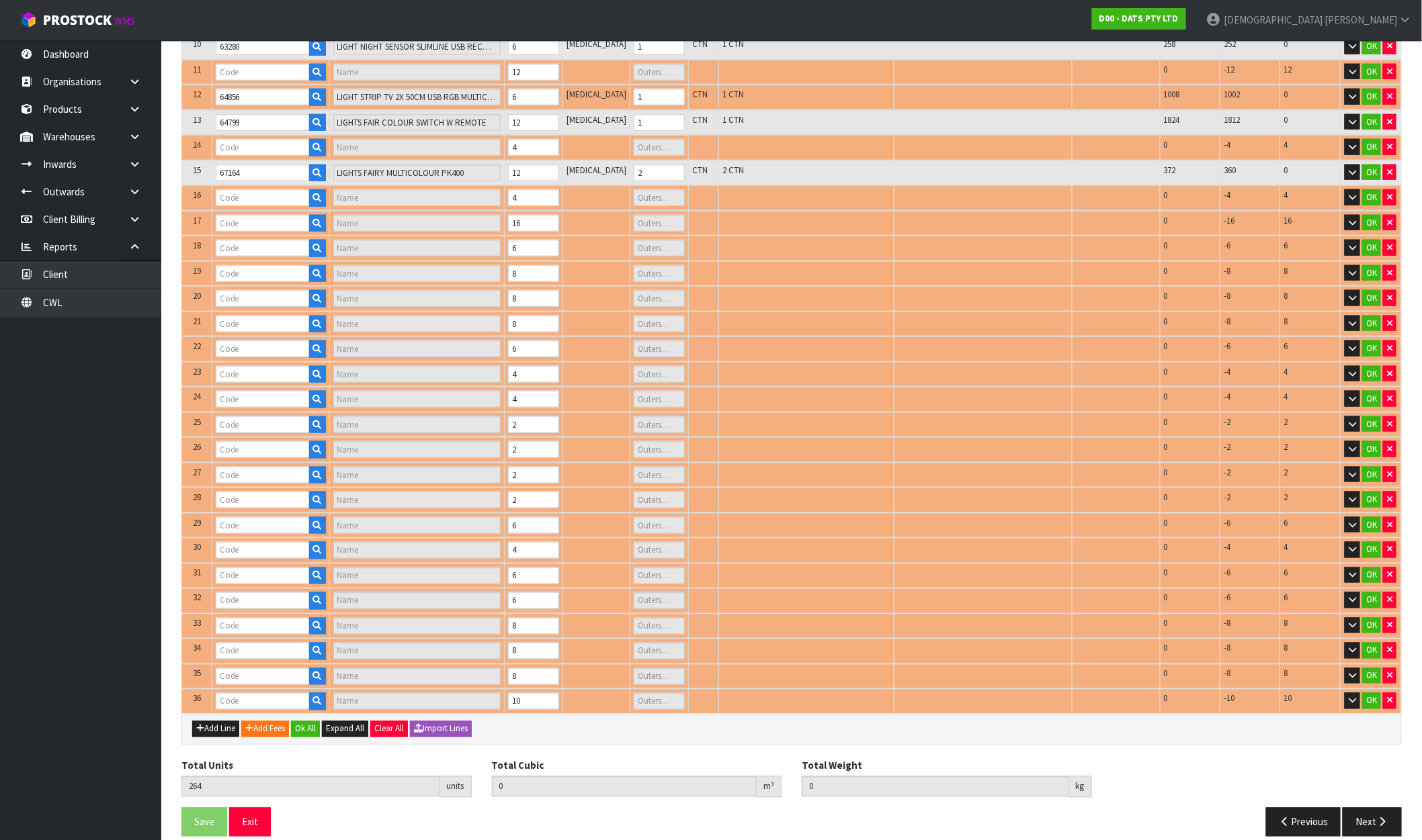
type input "1"
type input "62008"
type input "LIGHTS CURTAIN WARM WHITE CONNECTABLE PK400"
type input "1"
type input "62934"
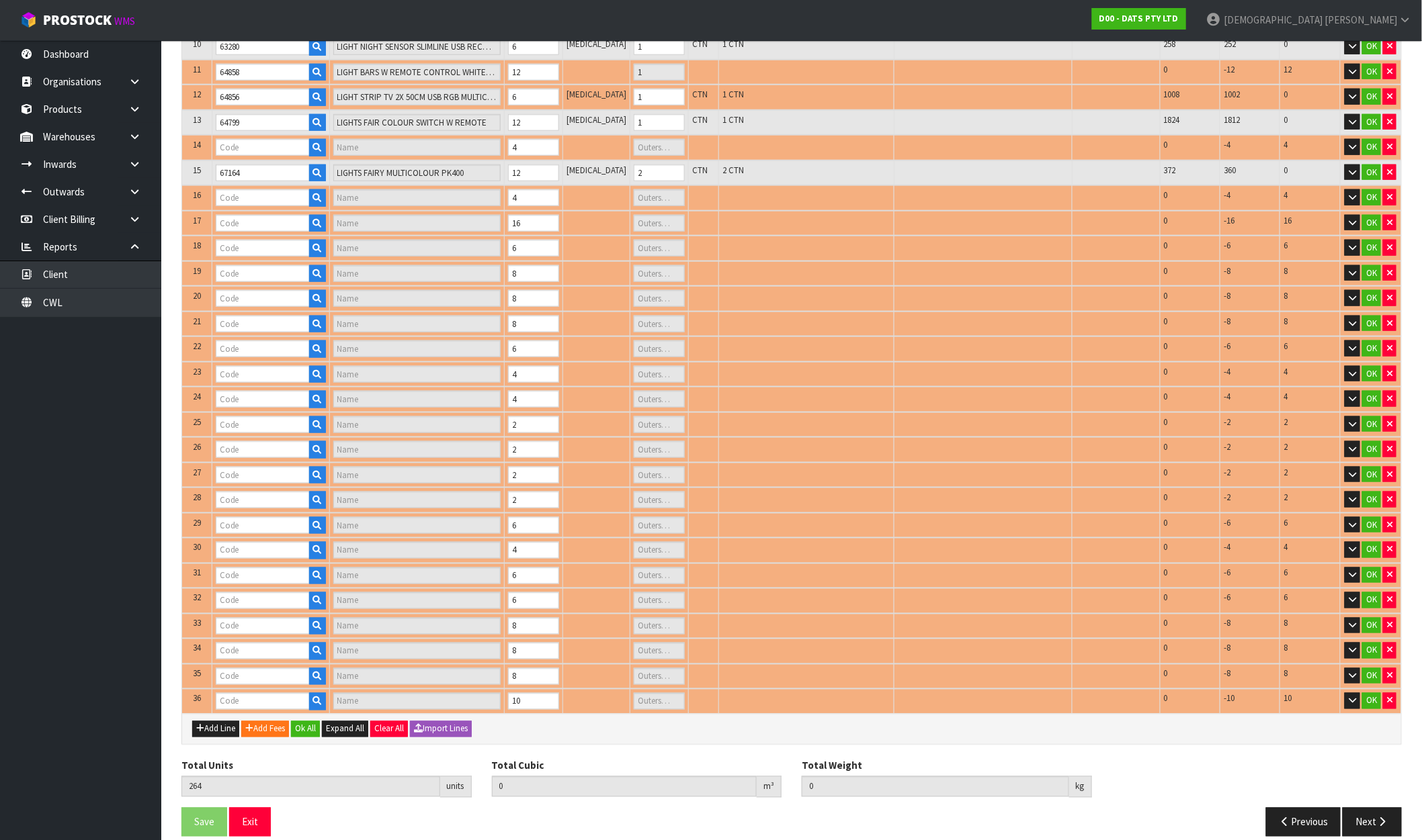
type input "LIGHT PIN WARM WHITE 100L"
type input "1"
type input "64854"
type input "LIGHT STRIP 5M RGB/WARM WHITE/ WHITE SMD LEDS W REMOTE"
type input "1"
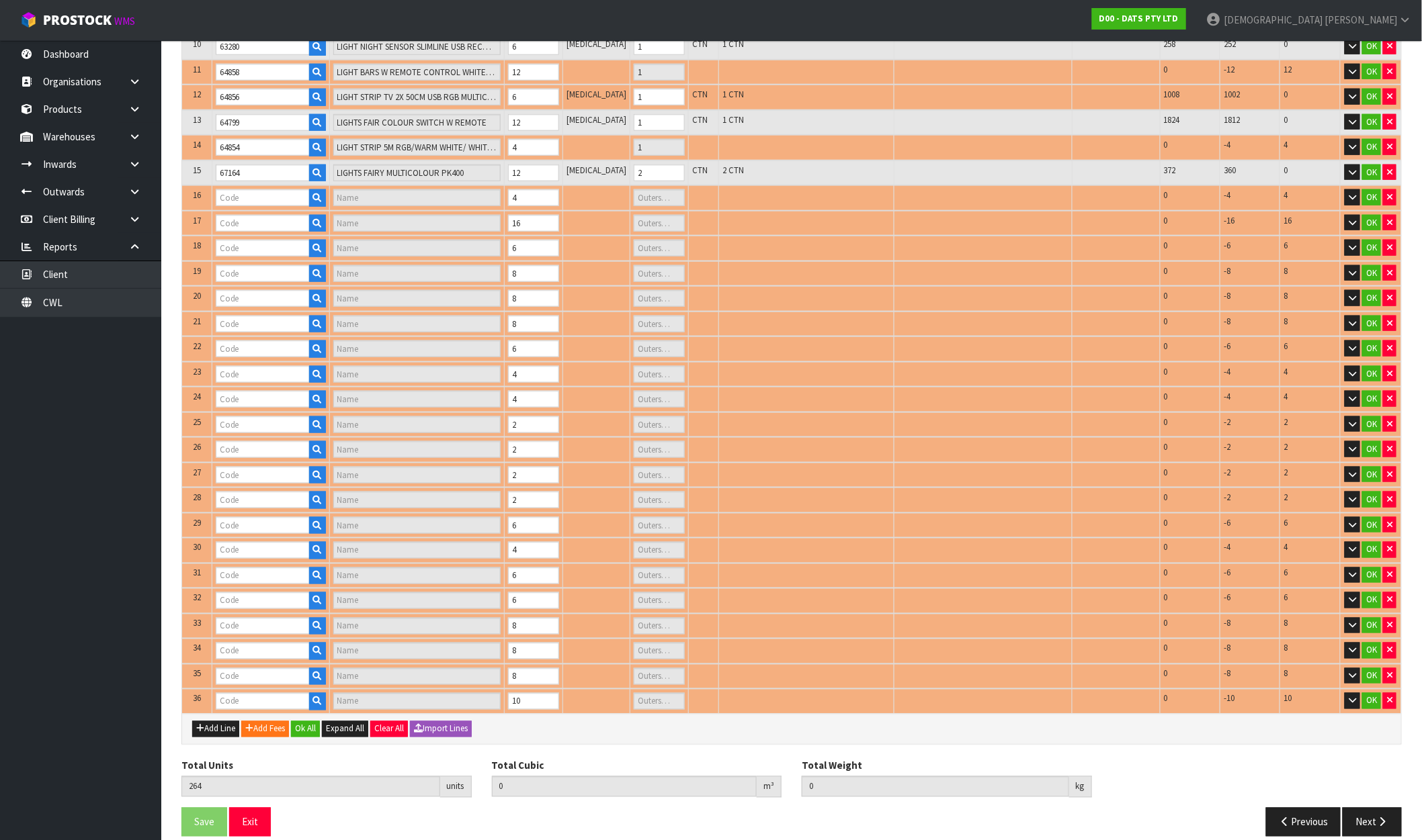
type input "67788"
type input "LIGHTS TEARDROP FILAMENT WARM WHITE STEADY LV PK30 CONNECT"
type input "1"
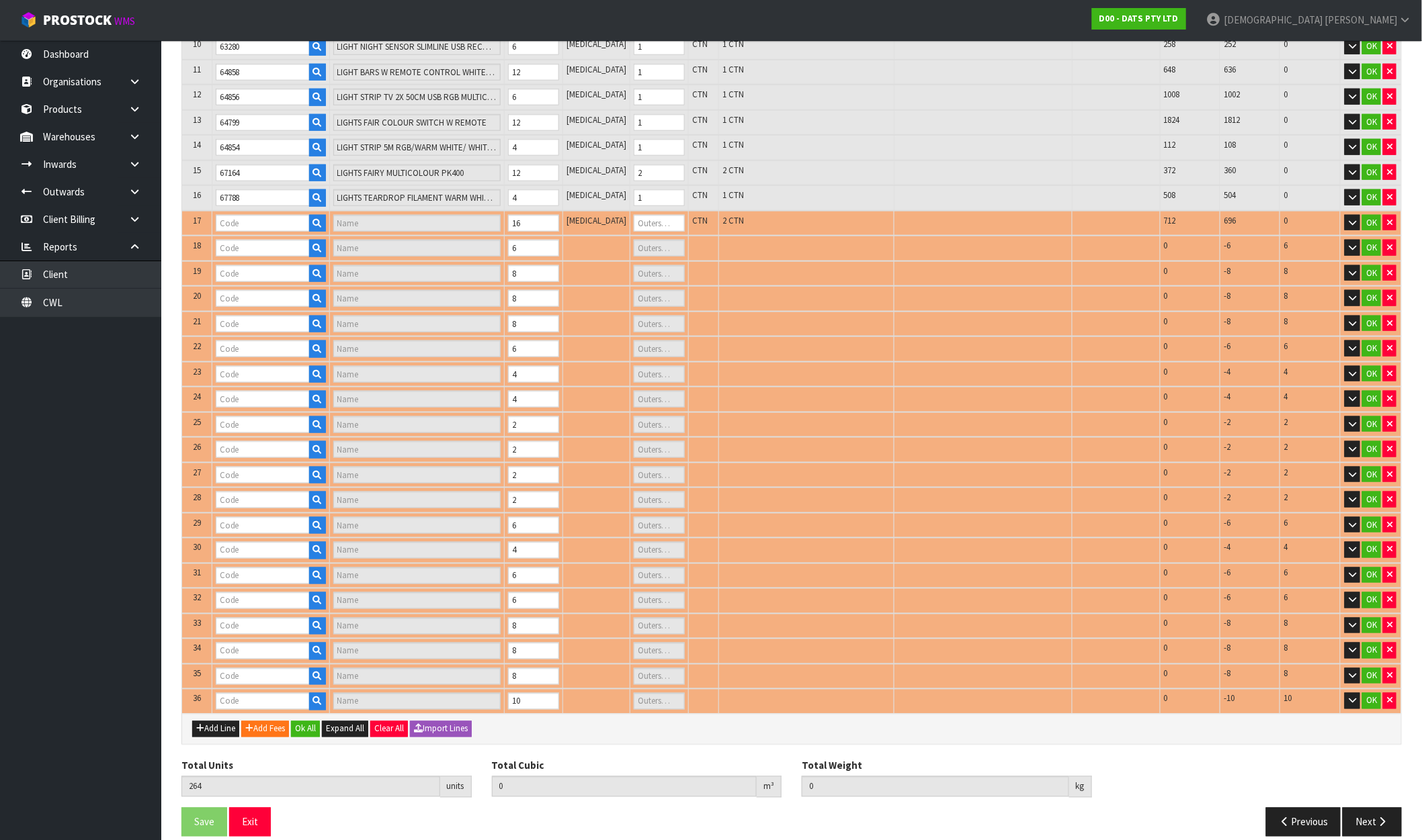
type input "68234"
type input "LIGHTS FAIRY PK350 MULTICOLOUR"
type input "2"
type input "68789"
type input "LIGHTS FAIRY RGB SYNC BOP/USB DUAL PK50"
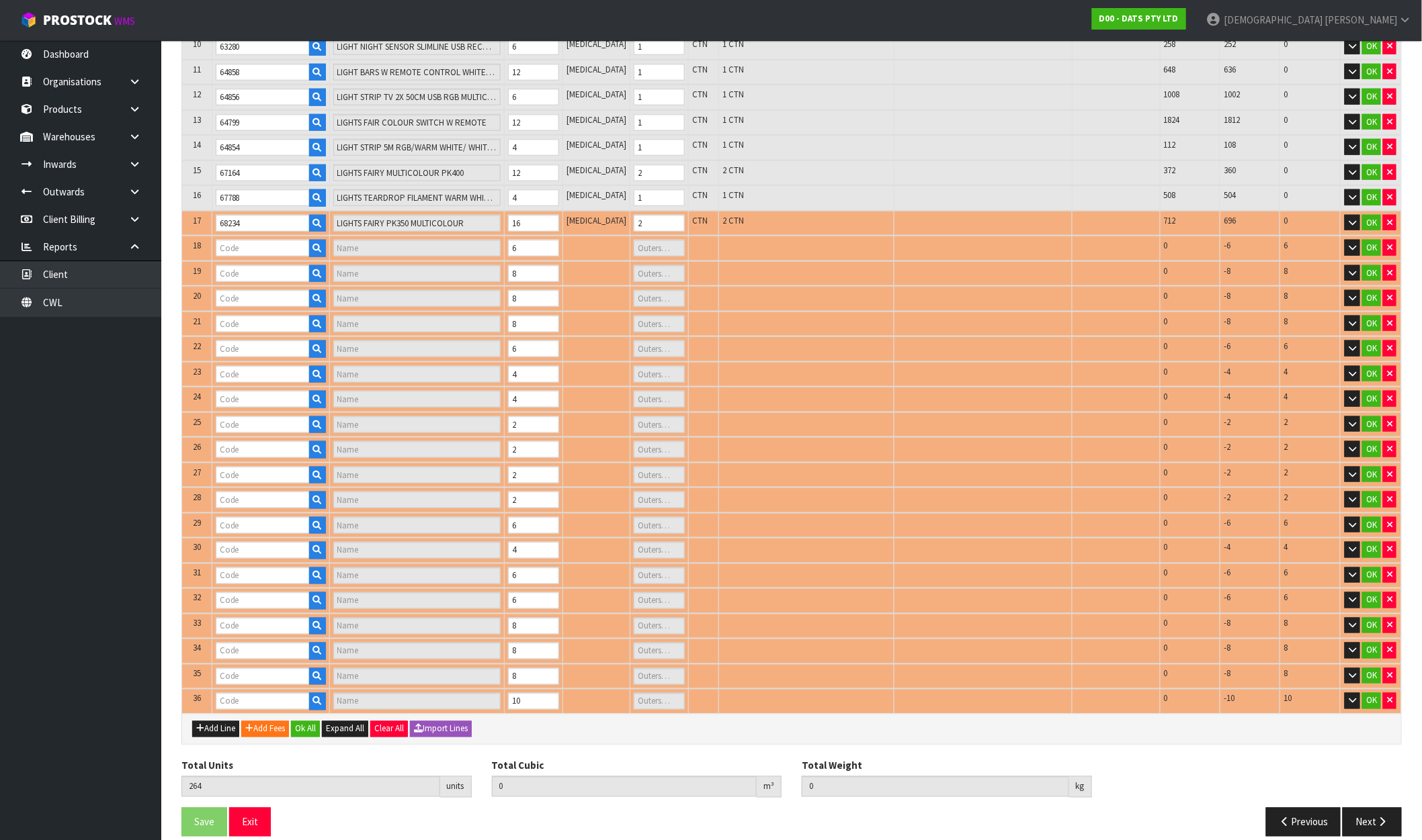
type input "1"
type input "68799"
type input "LIGHT CURTAIN SOLAR/USB 160L MULTICOLOUR 8F CONNECTABLE"
type input "1"
type input "68233"
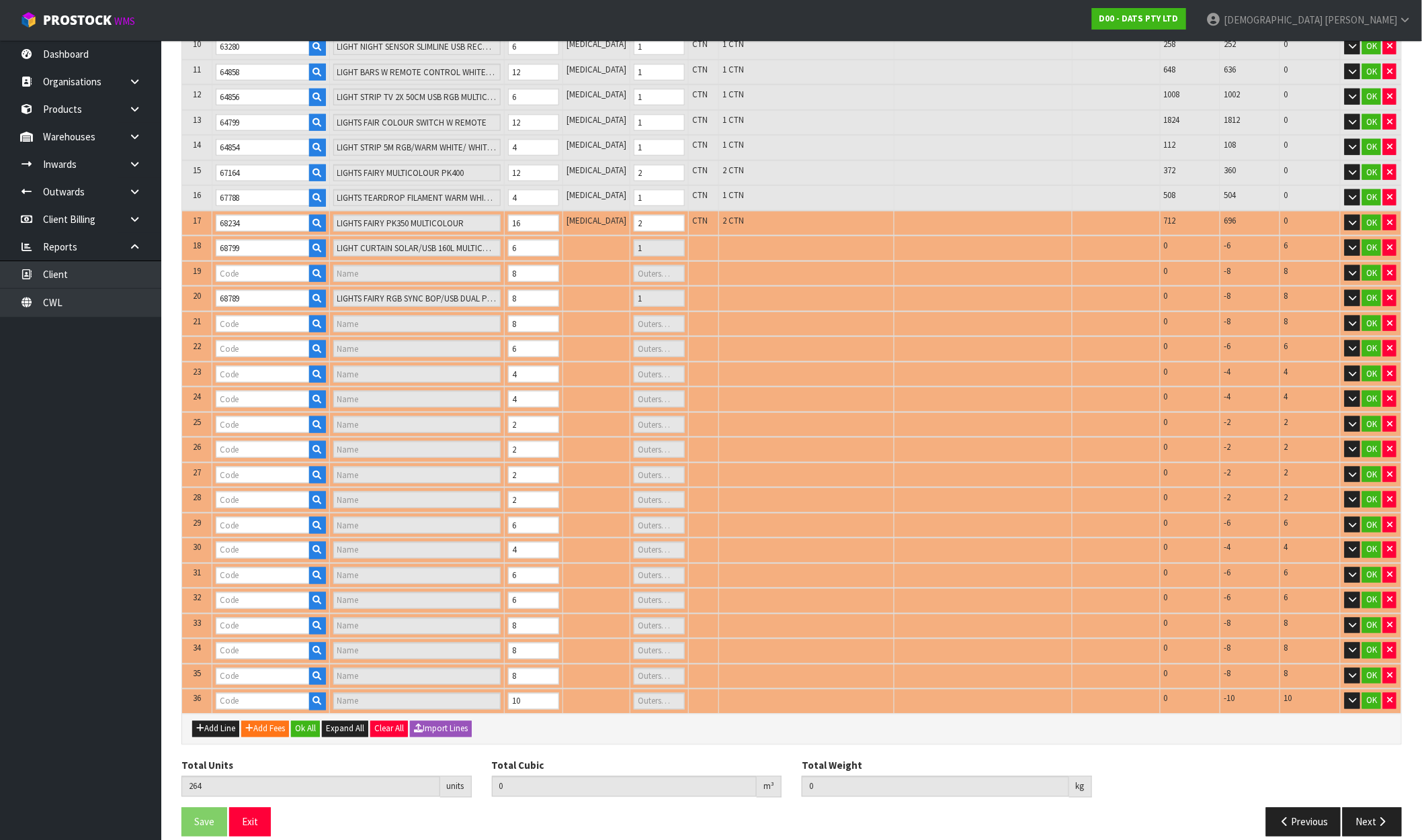
type input "LIGHTS FAIRY PK350 WHITE 8F"
type input "1"
type input "68232"
type input "LIGHTS FAIRY PK350 WARM WHITE"
type input "1"
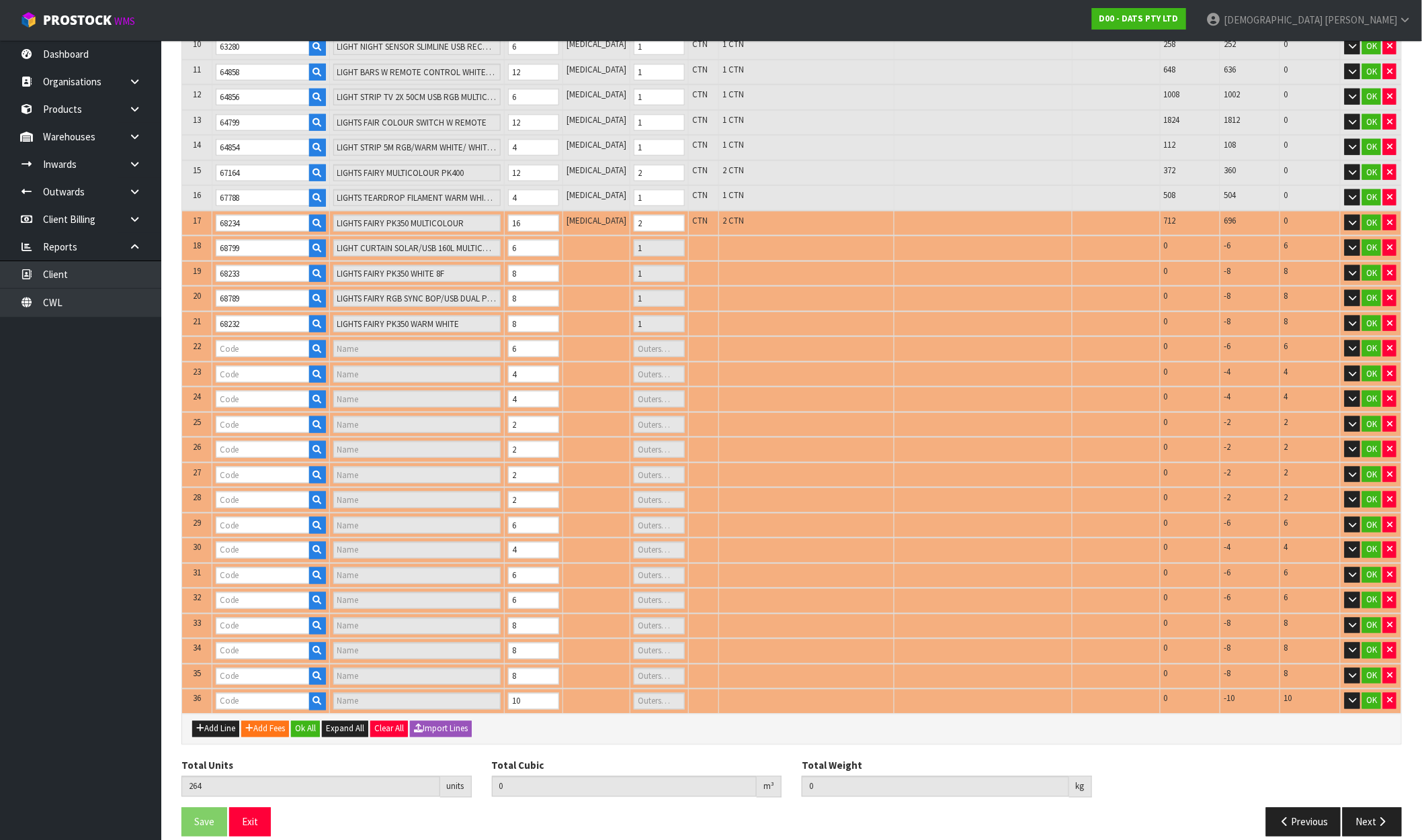
type input "70376"
type input "CHUCKIT SQUEAKER TENNIS BALL"
type input "0"
type input "70743"
type input "LIGHT PARTY PROJECTOR 3L RGB"
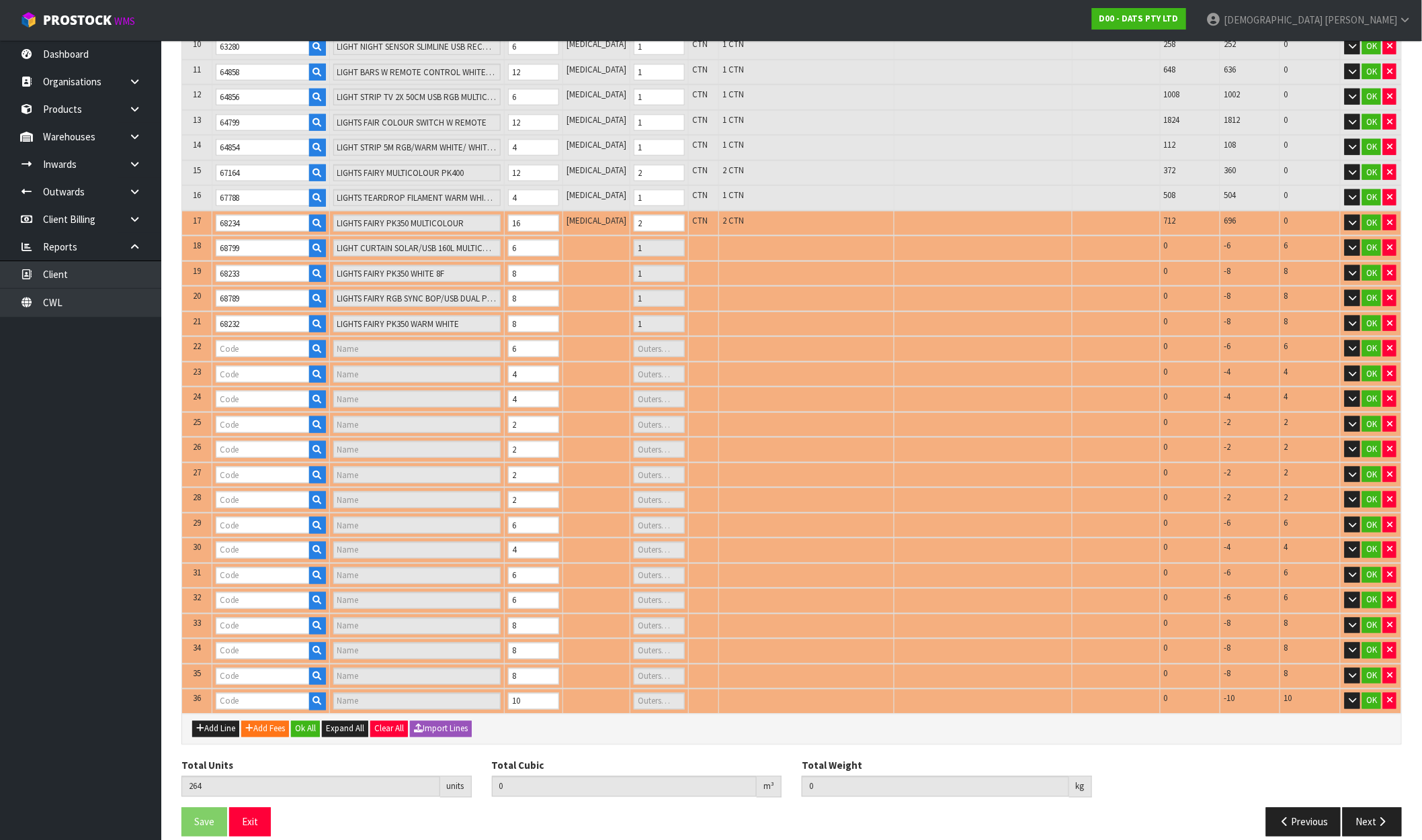
type input "1"
type input "68742"
type input "LIGHTS PARTY FILAMENT LEDS W.W"
type input "1"
type input "70375"
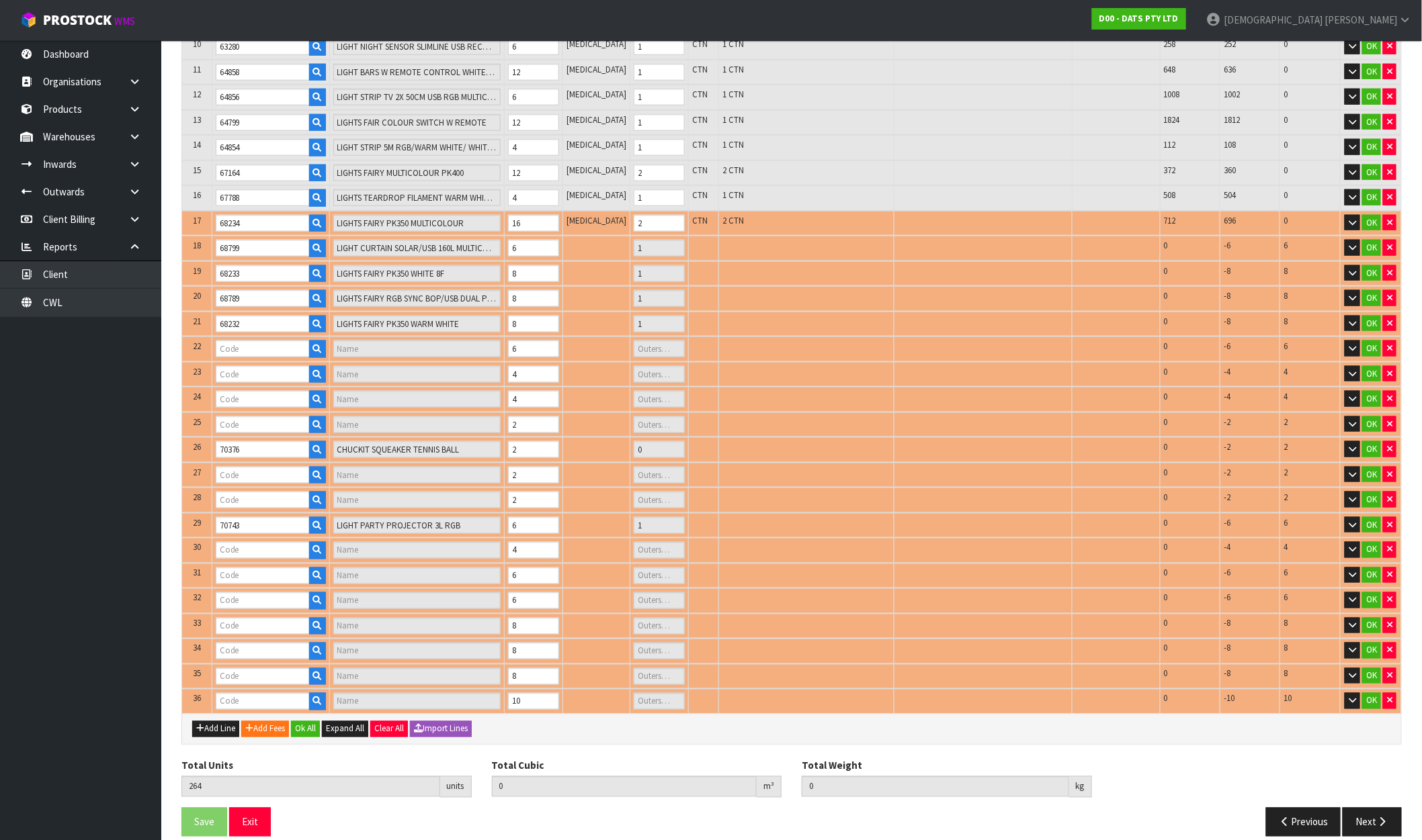
type input "CHUCKIT ZIPFLIGHT TOY MED"
type input "0"
type input "70385"
type input "CHUCKIT ULTRA SQUEAKER MEDIUM"
type input "0"
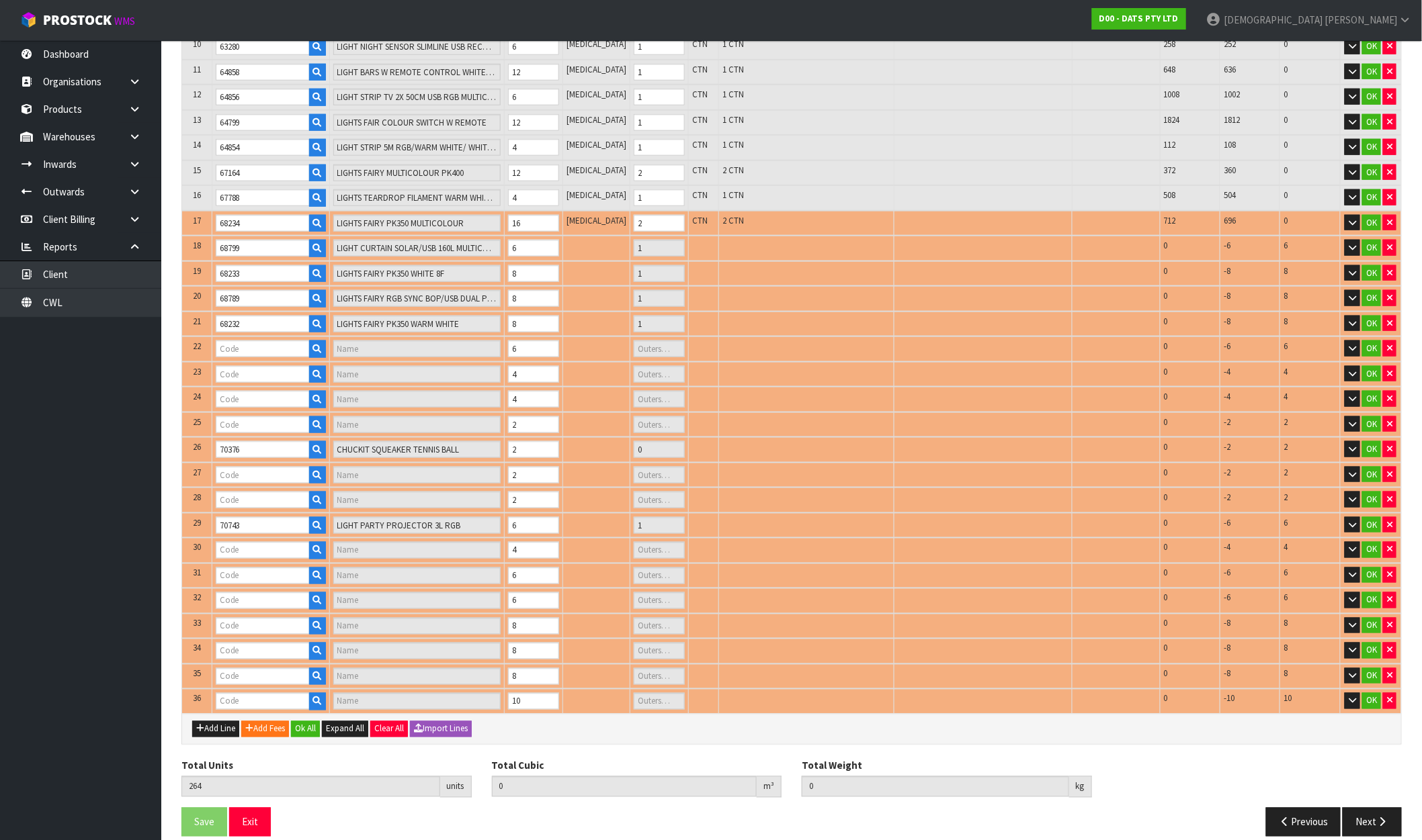
type input "70379"
type input "CHUCKIT AIR FETCH BALL MED"
type input "0"
type input "70372"
type input "CHUCKIT TENNIS BALL 2PK MED"
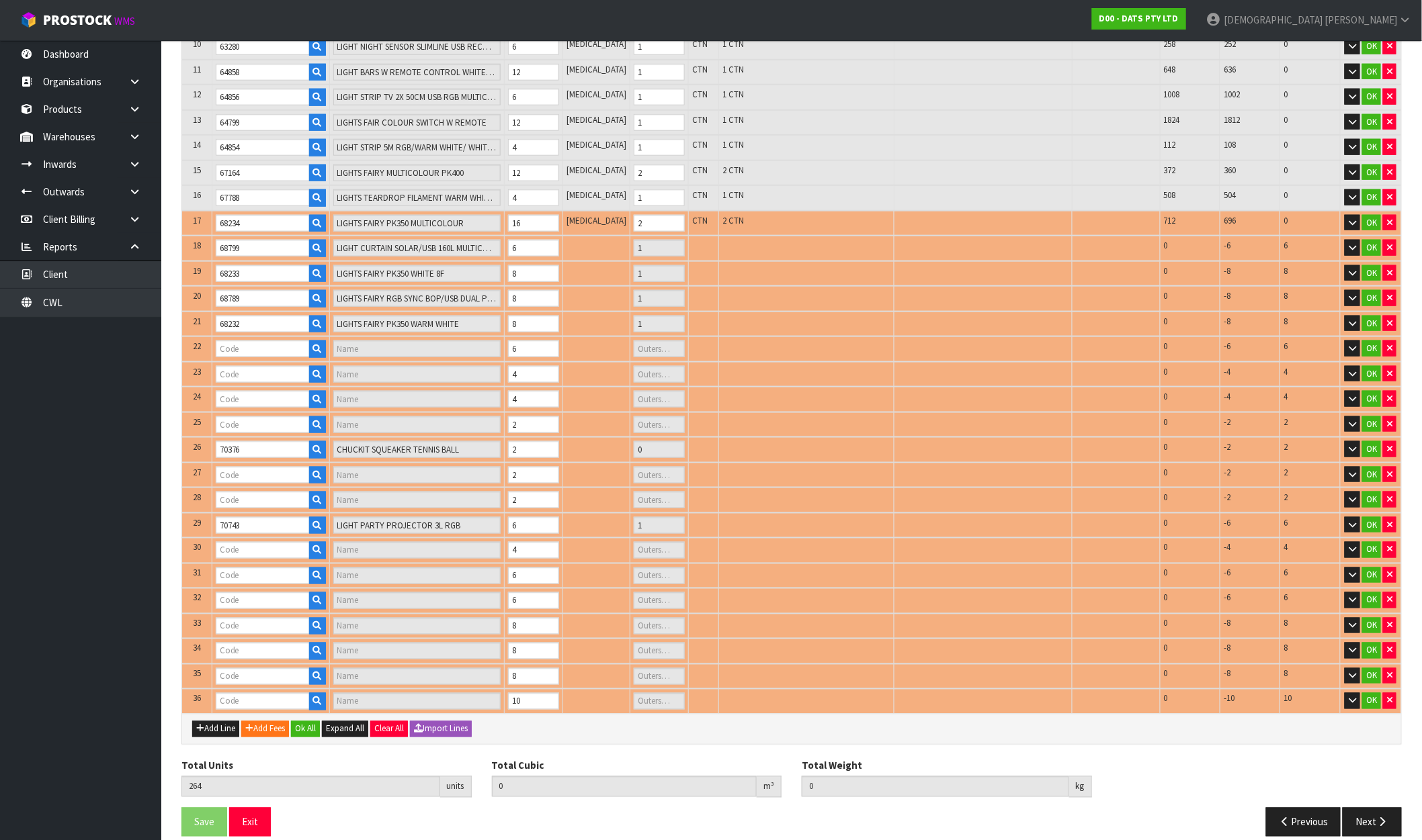
type input "0"
type input "69049"
type input "LIGHTS FAIRY WARM WHITE 8F"
type input "1"
type input "70739"
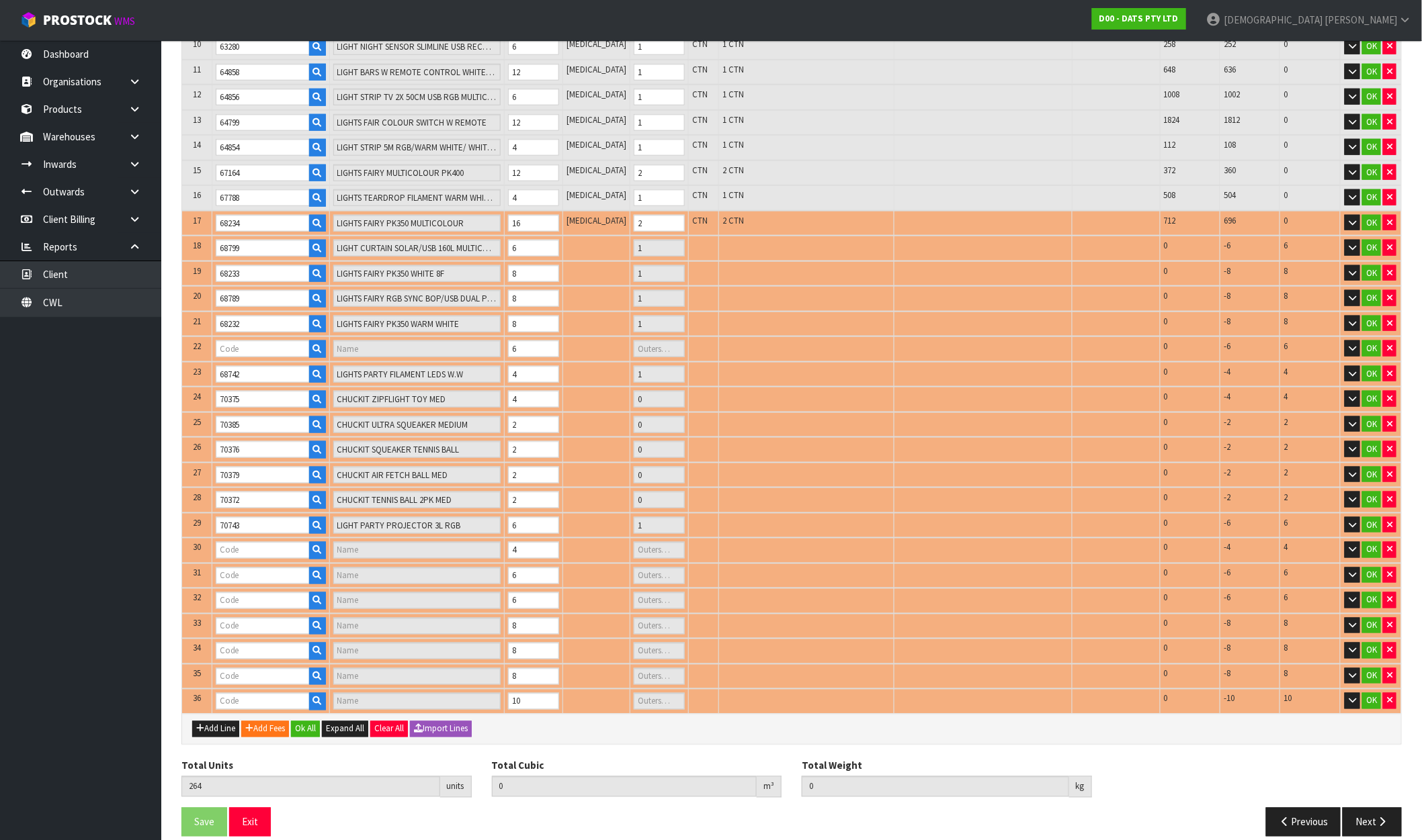
type input "LIGHT PARTY FILAMENT [PERSON_NAME]"
type input "1"
type input "70726"
type input "LIGHT STRING 20M PVC SOFT WIRE"
type input "1"
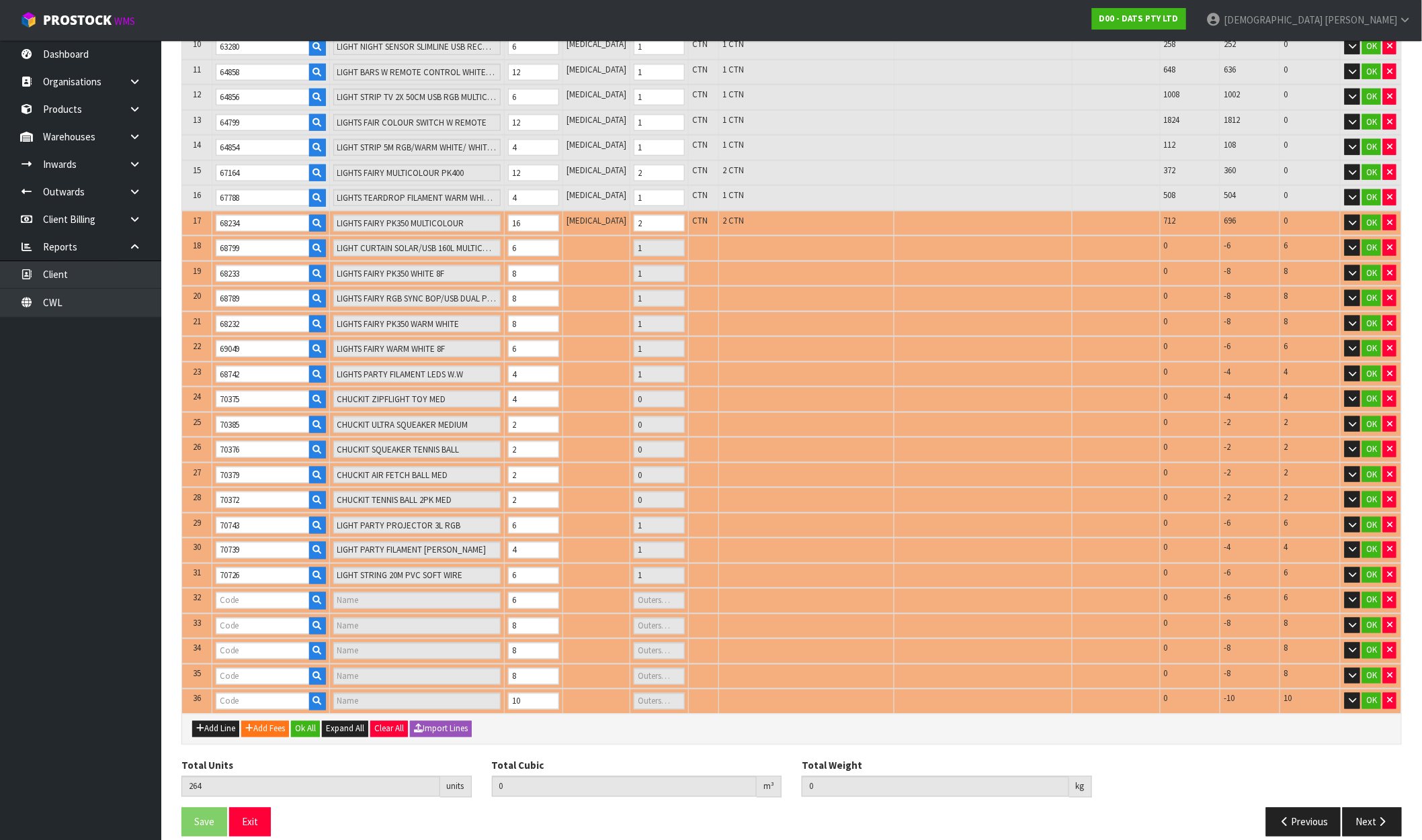
type input "70740"
type input "LIGHTS TAPE W BUBBLE BALLS RGB"
type input "1"
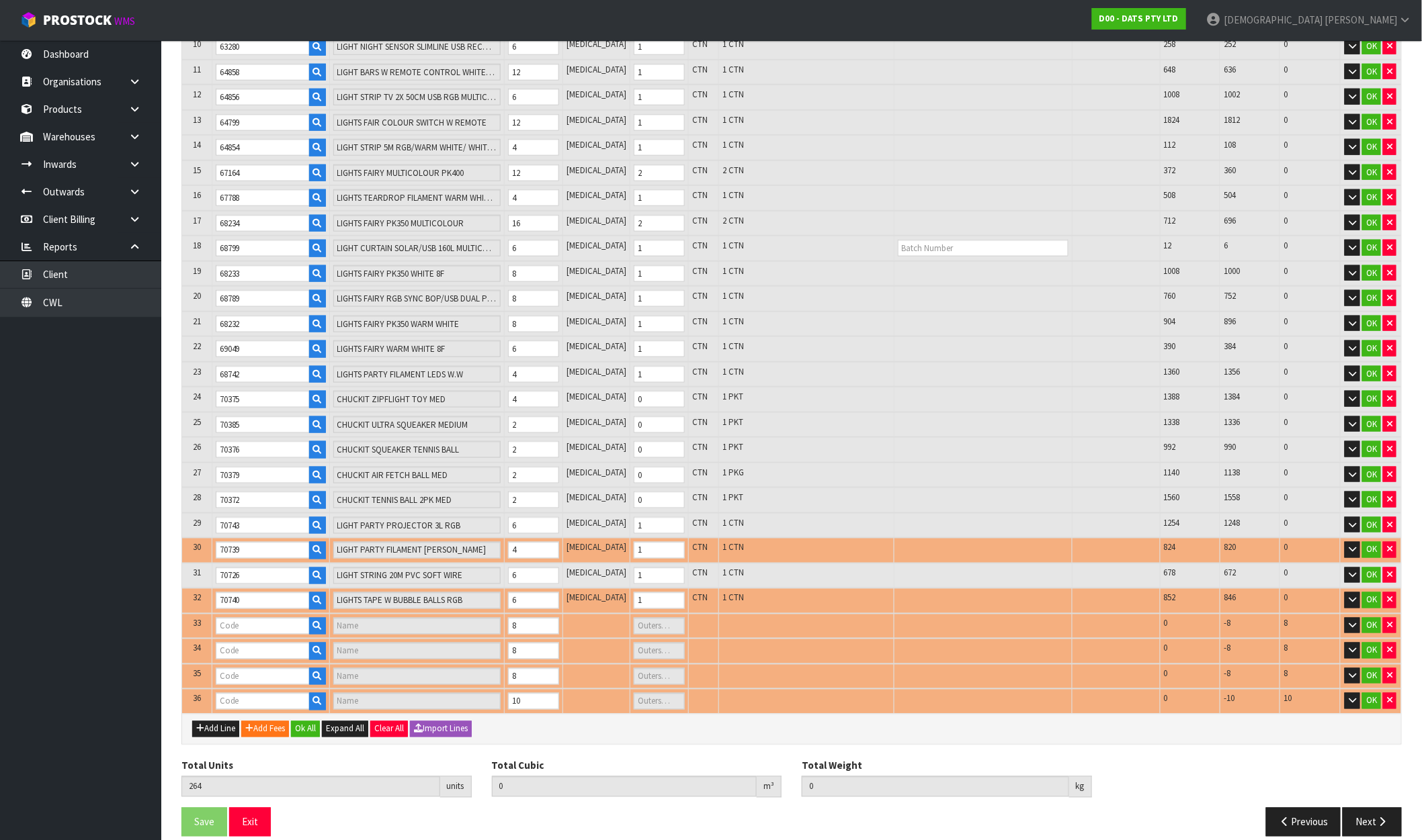
type input "57279"
type input "LIGHTS FAIRY CONNECTABLE 400"
type input "1"
type input "57280"
type input "LIGHTS FAIRY CONNECTABLE 400"
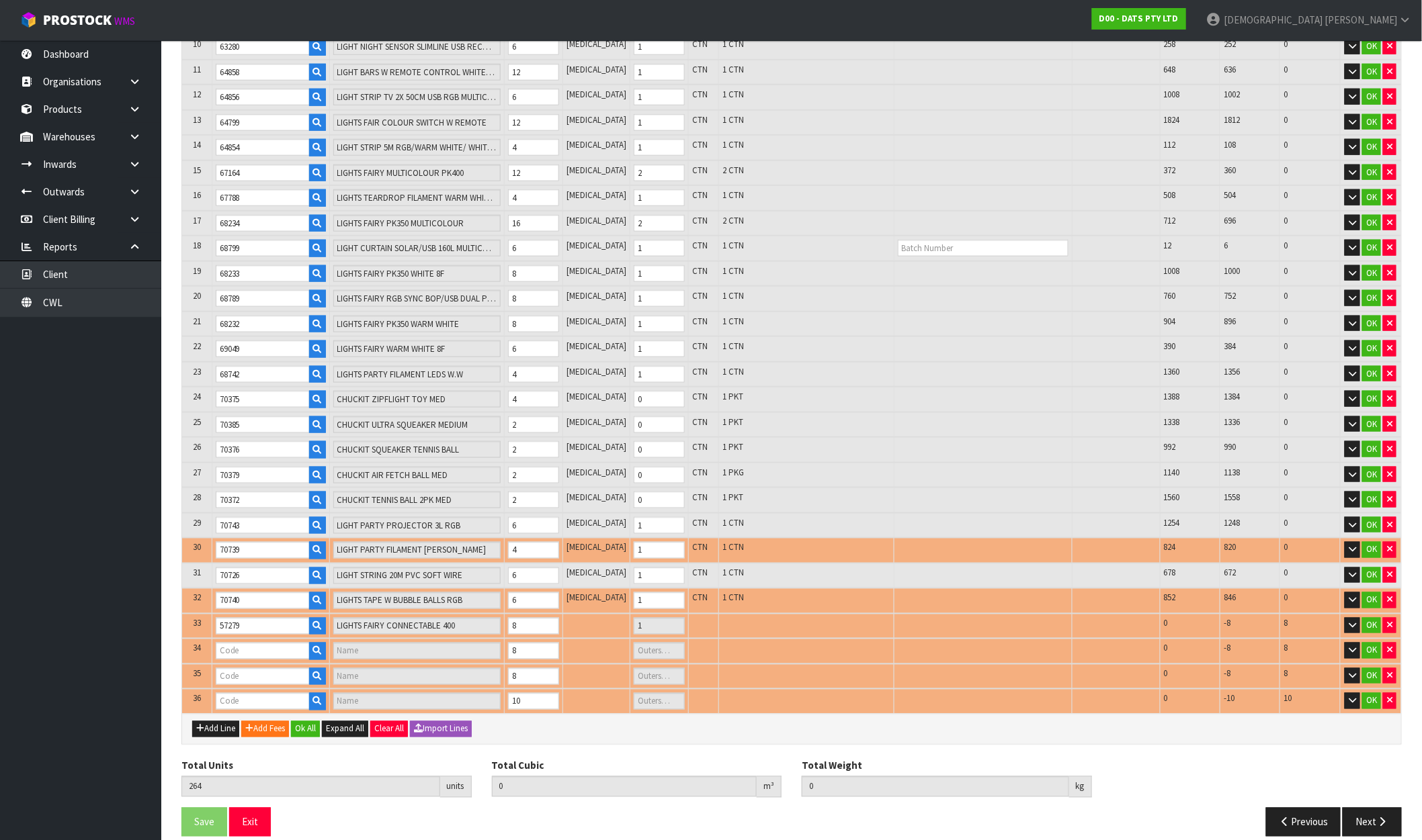
type input "1"
type input "0.997093"
type input "165.87"
type input "57281"
type input "CONNECTABLE 400"
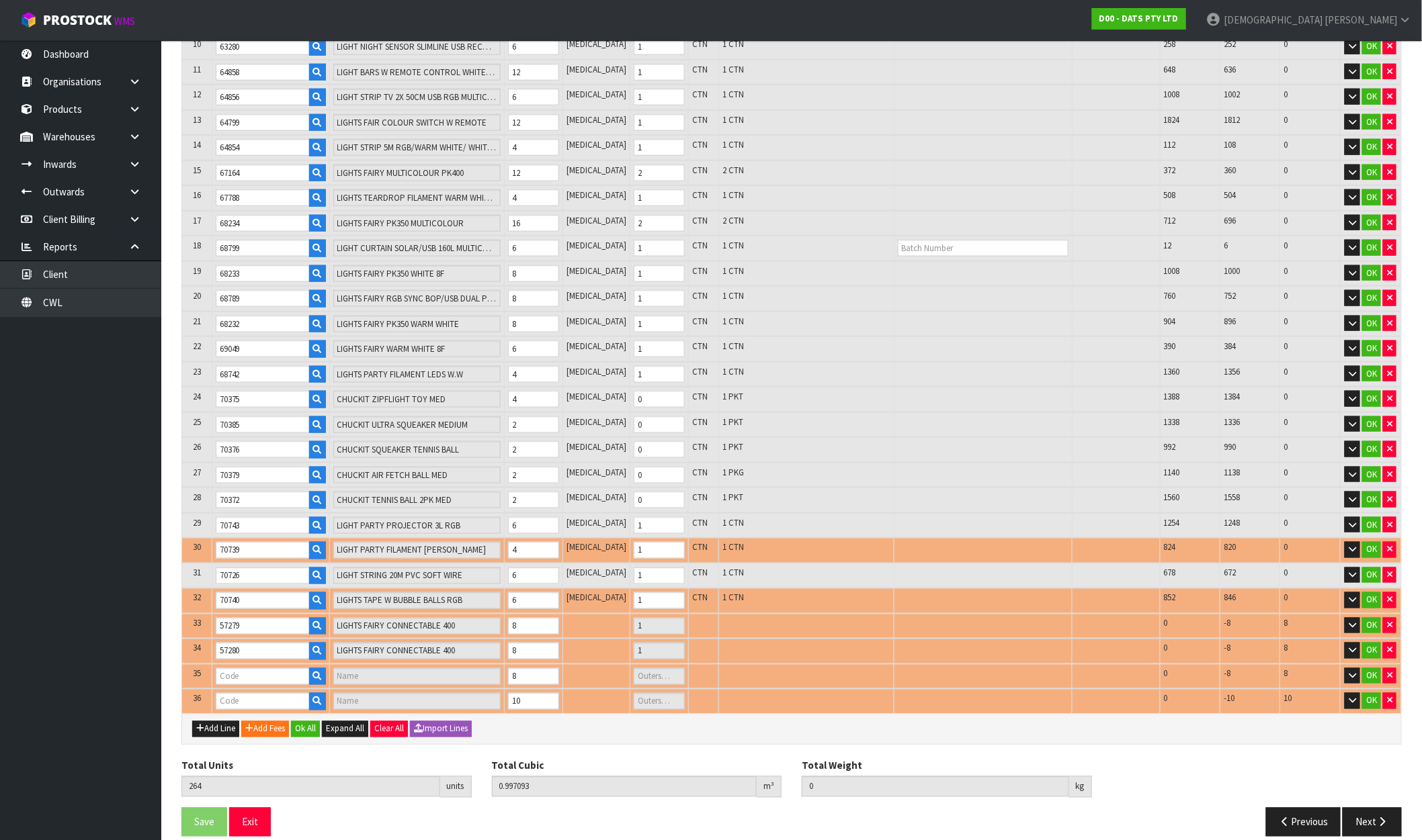
type input "1"
type input "57974"
type input "LIGHTS SILVER COPPER WIRE W SOFT TWINKLE 100L [PERSON_NAME] B/OP"
type input "1"
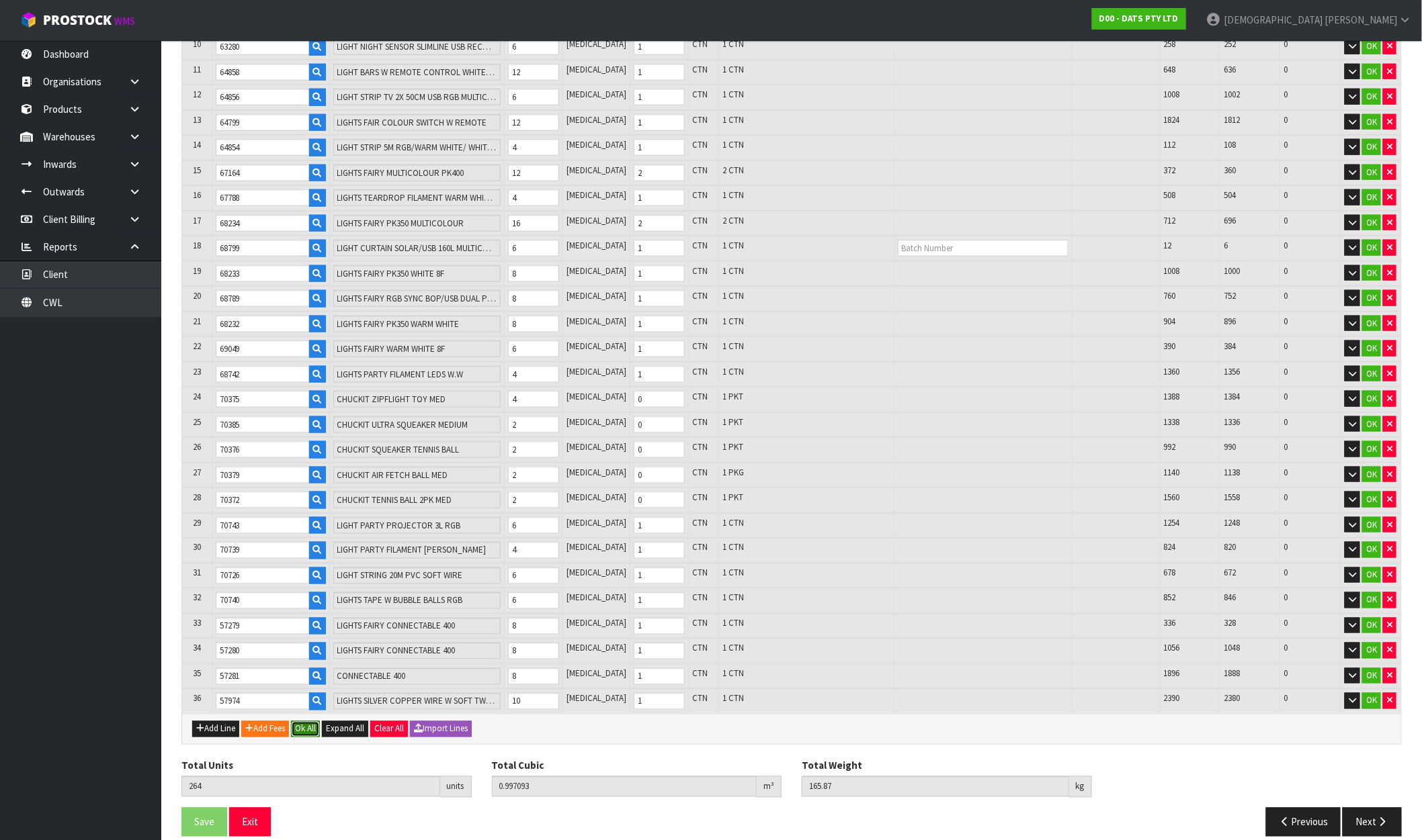
click at [308, 721] on button "Ok All" at bounding box center [306, 730] width 29 height 16
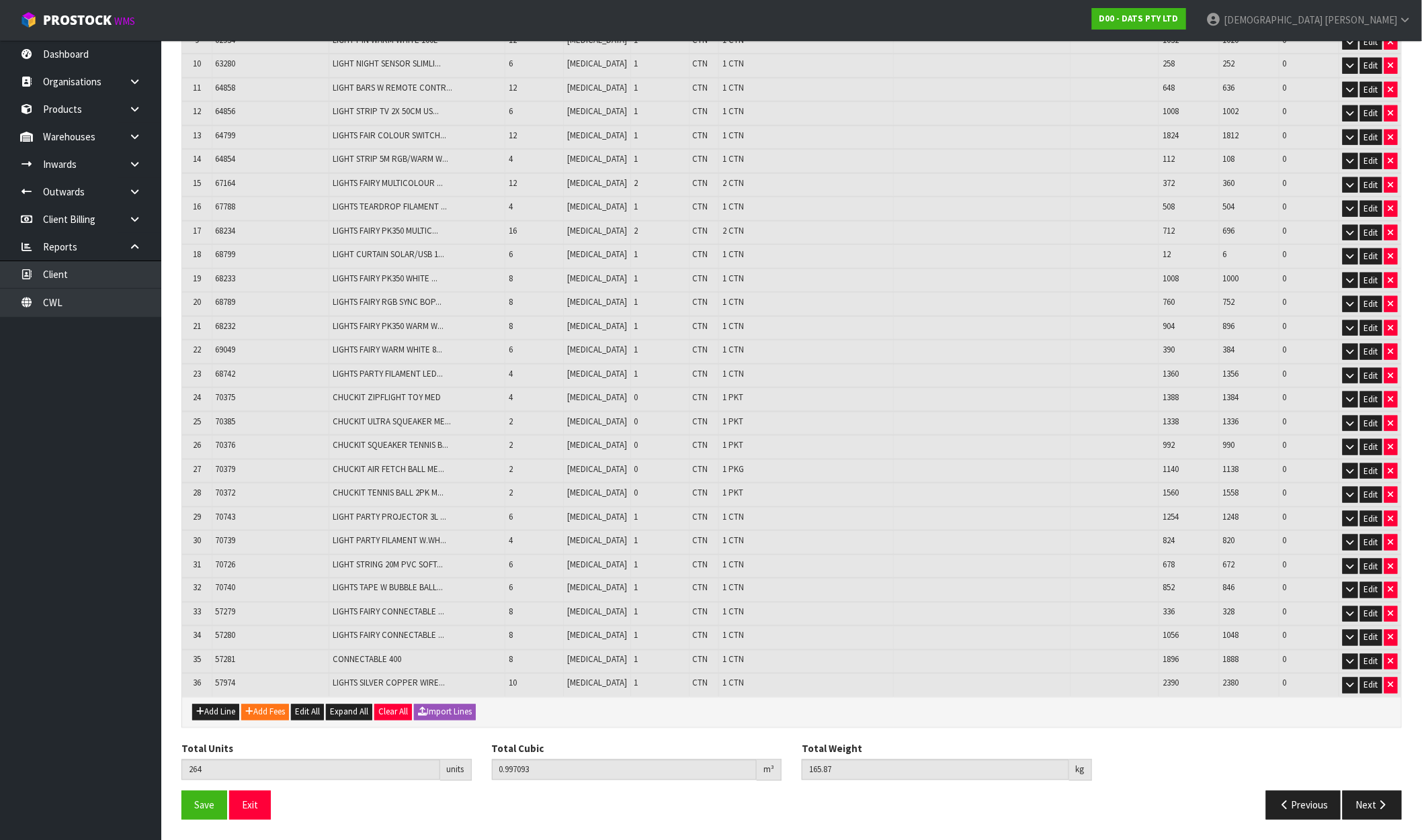
scroll to position [475, 0]
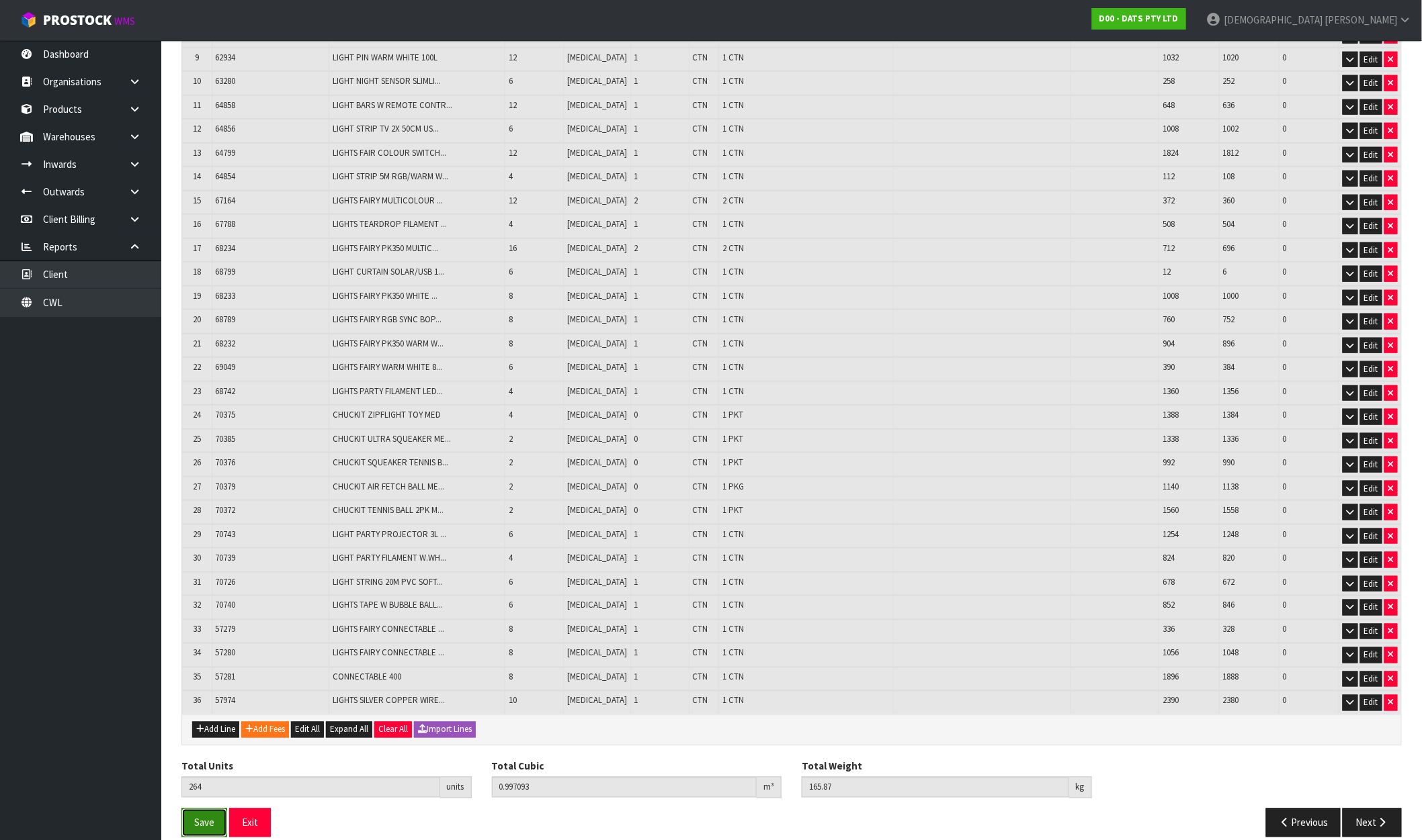
click at [208, 817] on span "Save" at bounding box center [204, 823] width 20 height 13
click at [1362, 808] on button "Next" at bounding box center [1372, 823] width 59 height 29
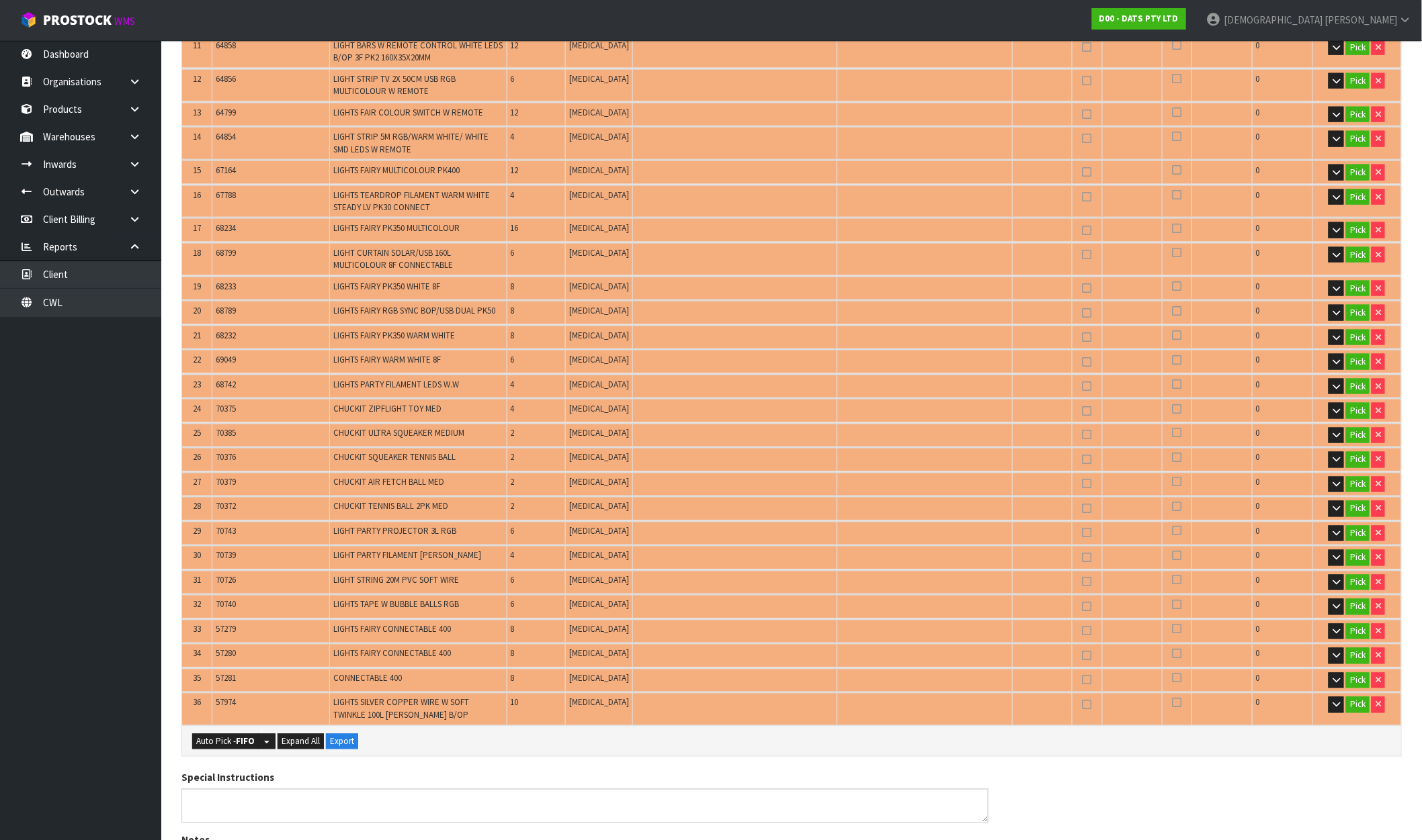
scroll to position [970, 0]
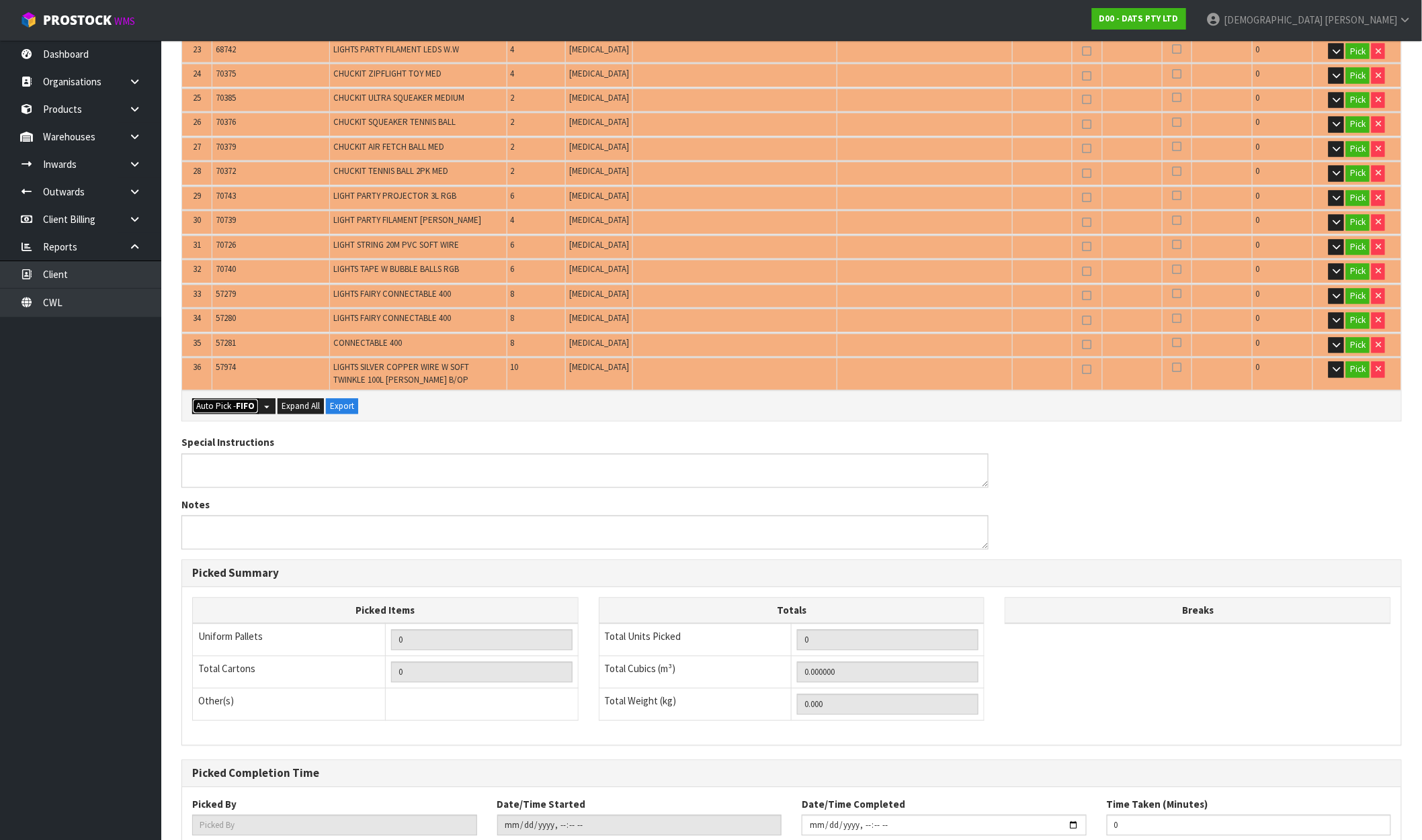
click at [204, 399] on button "Auto Pick - FIFO" at bounding box center [225, 407] width 66 height 16
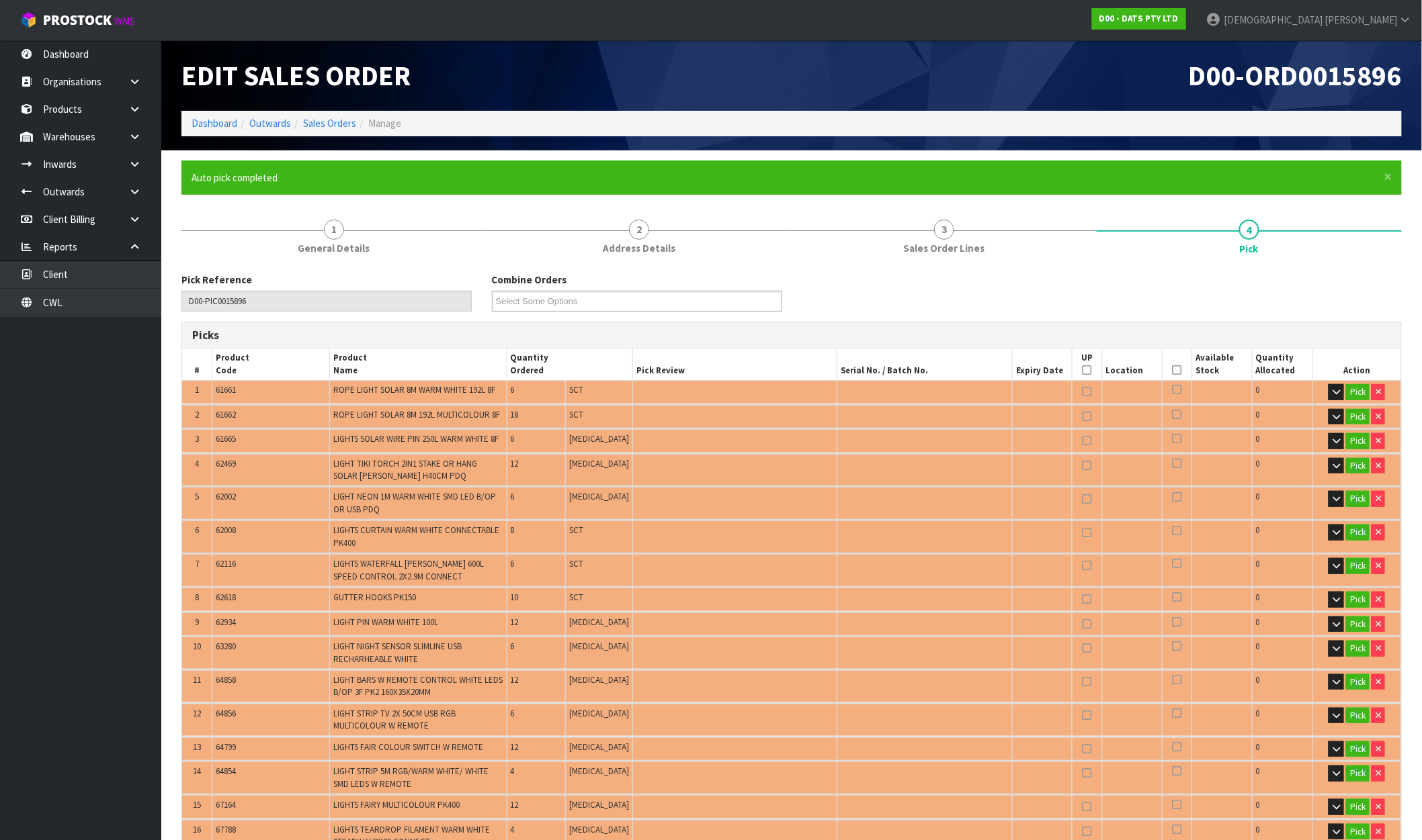
type input "35"
type input "Package x 1"
type input "Packet x 4"
type input "264"
type input "0.997093"
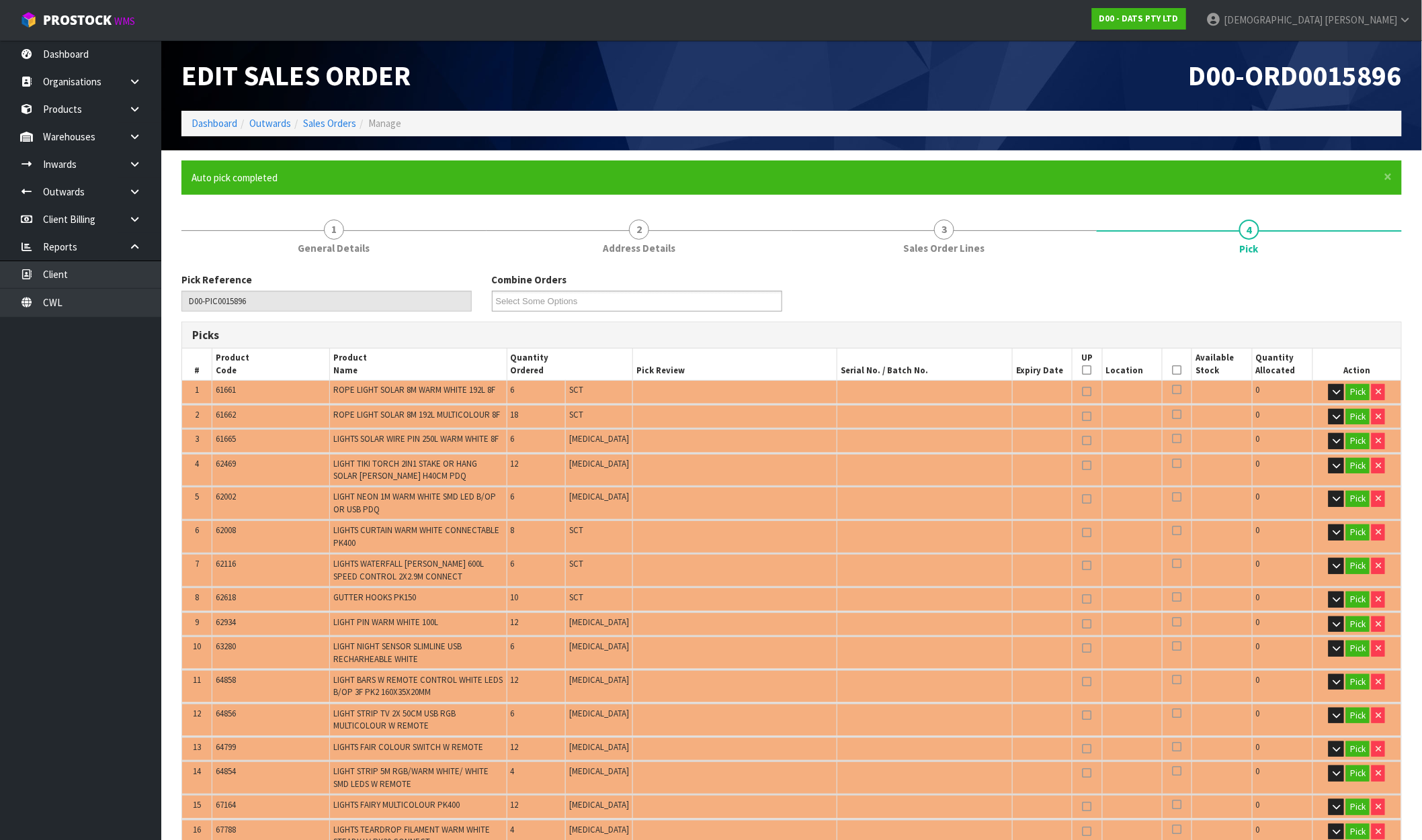
type input "165.870"
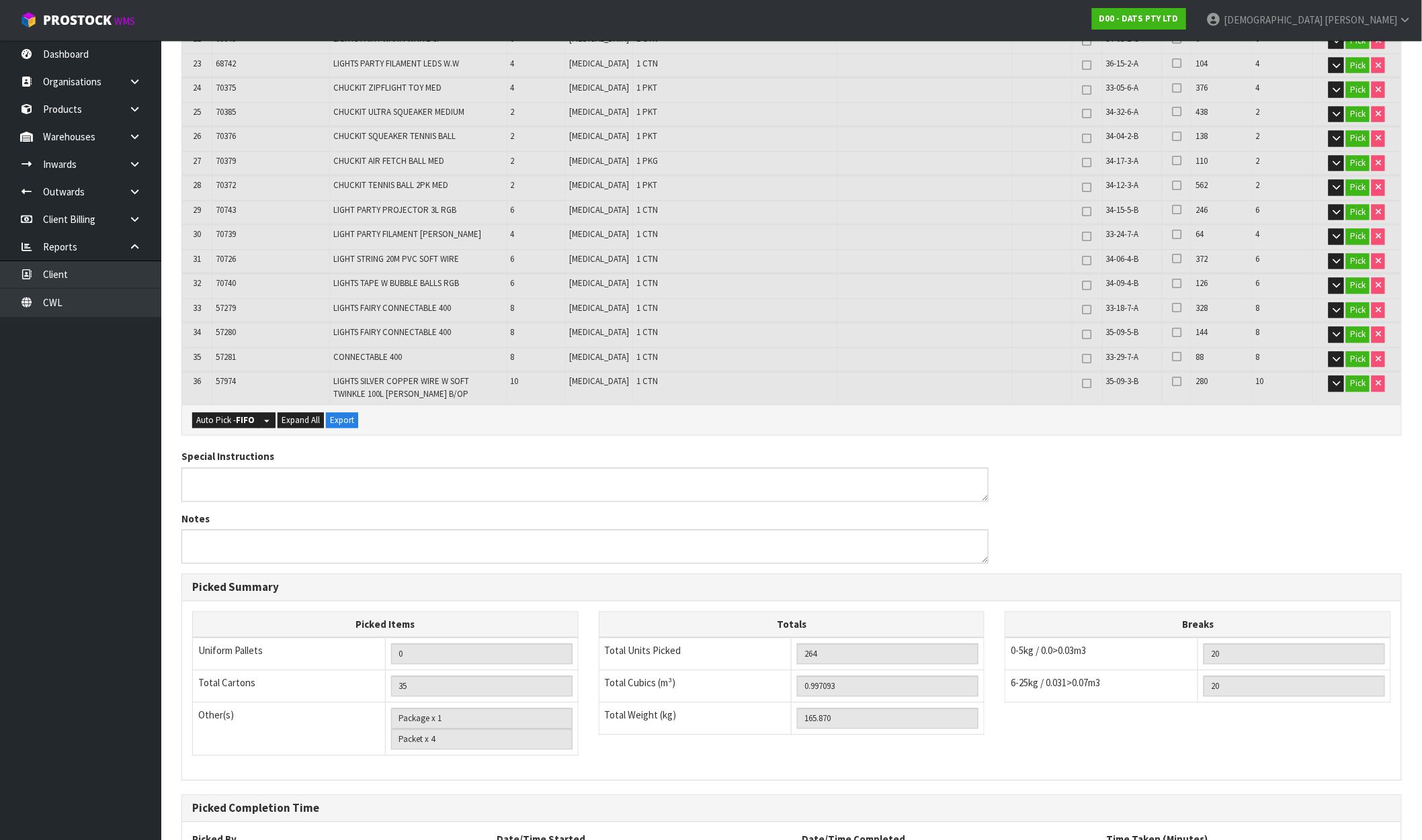
scroll to position [1065, 0]
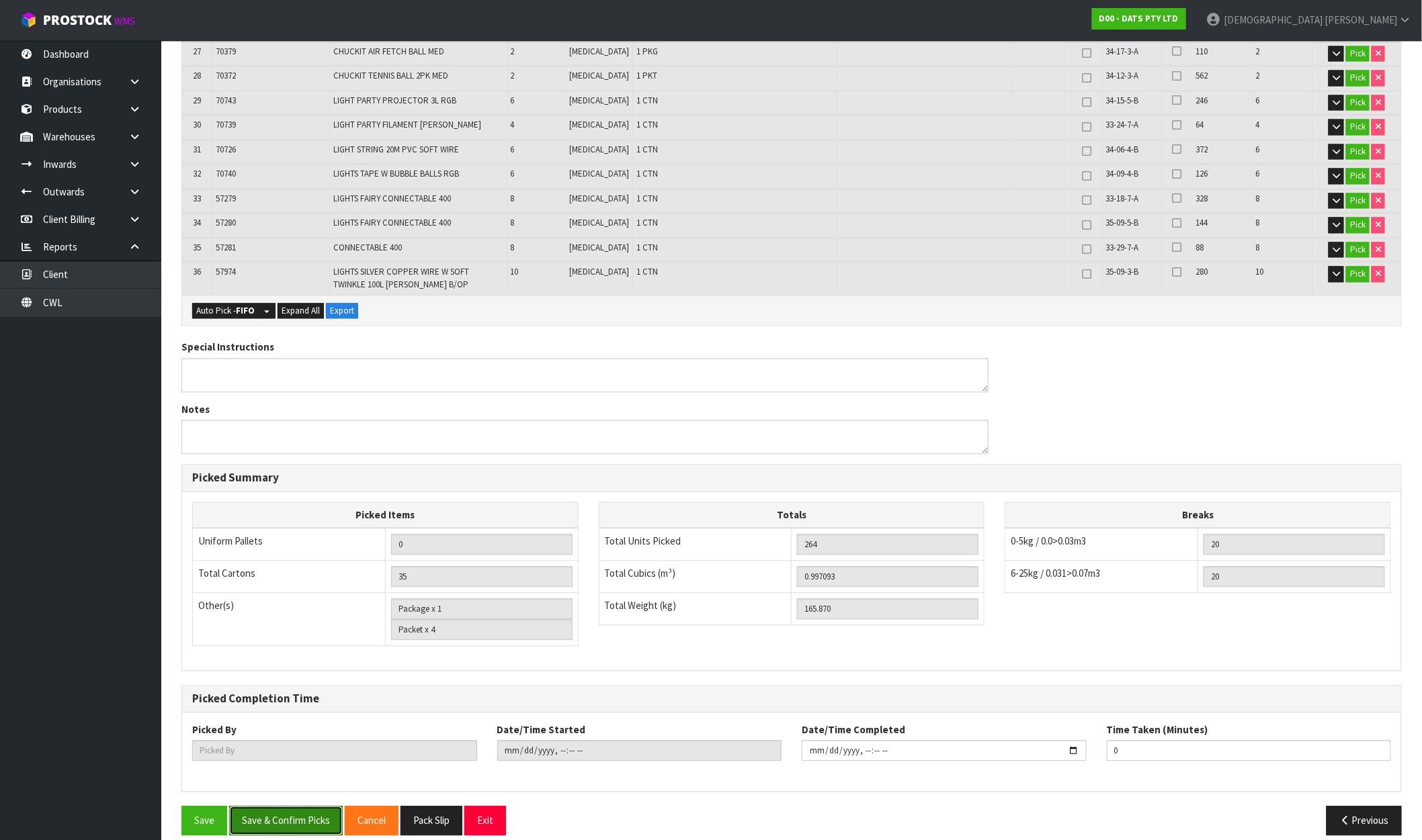
click at [288, 806] on button "Save & Confirm Picks" at bounding box center [286, 821] width 114 height 29
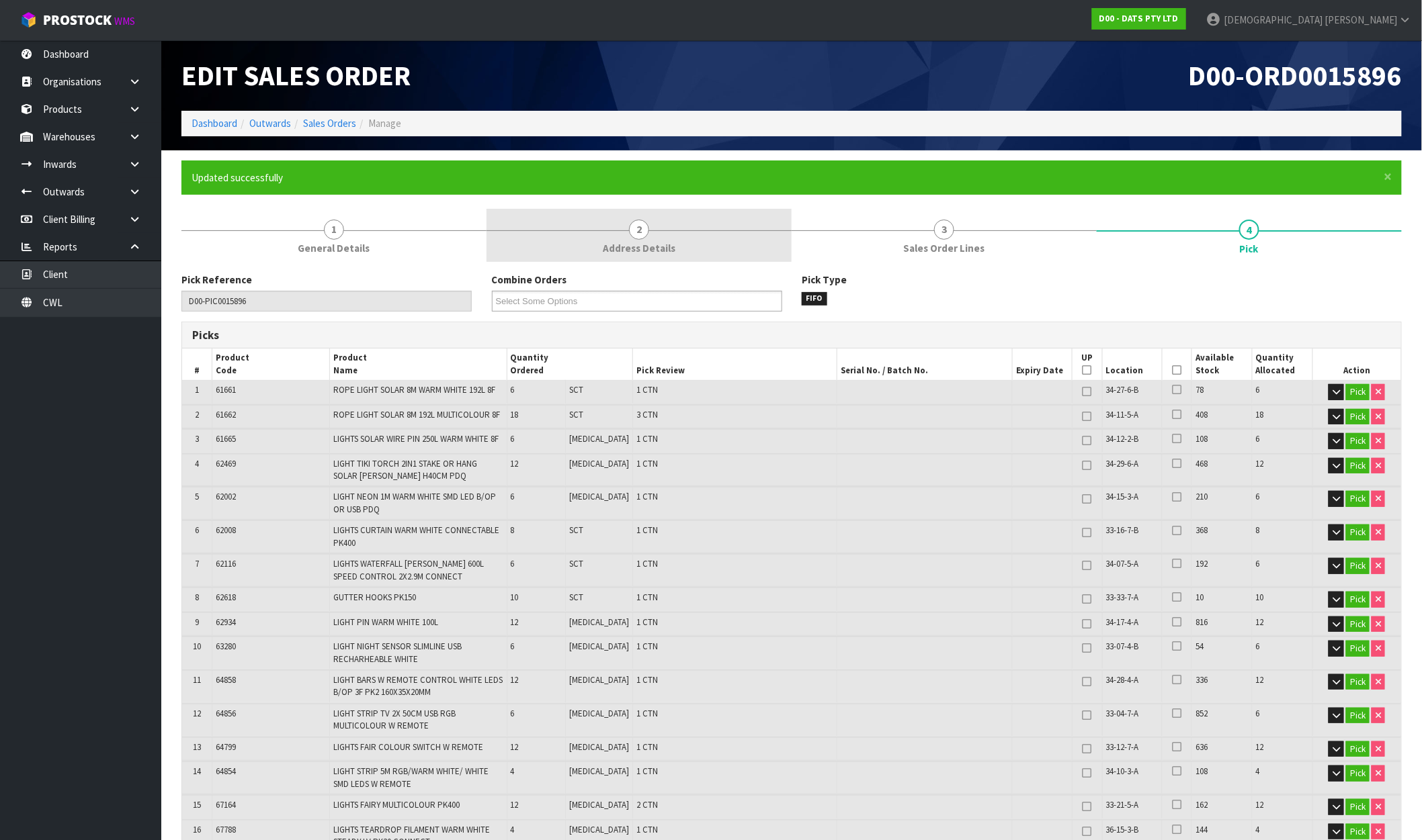
type input "[PERSON_NAME]"
type input "2025-10-09T10:34:30"
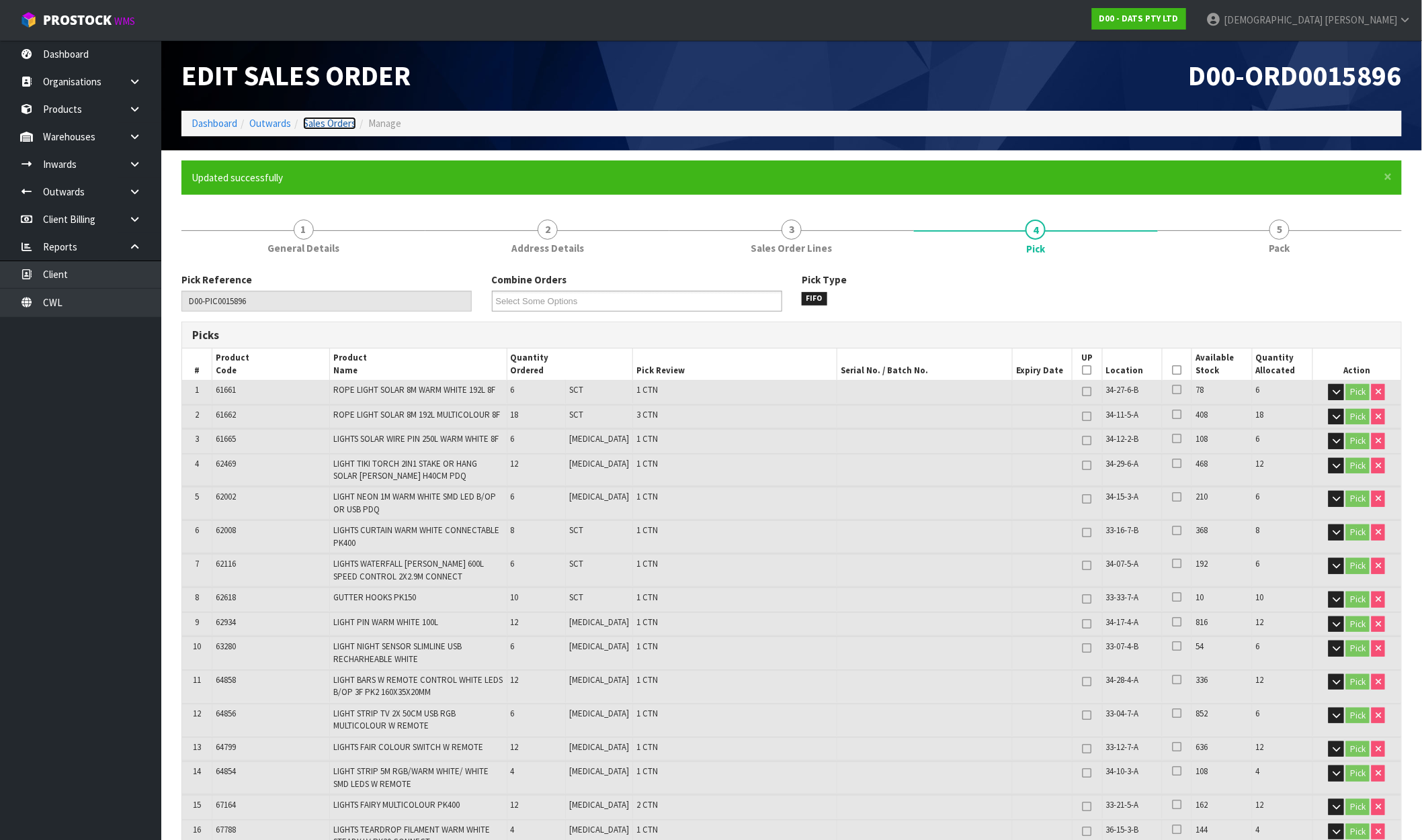
click at [326, 121] on link "Sales Orders" at bounding box center [329, 123] width 53 height 13
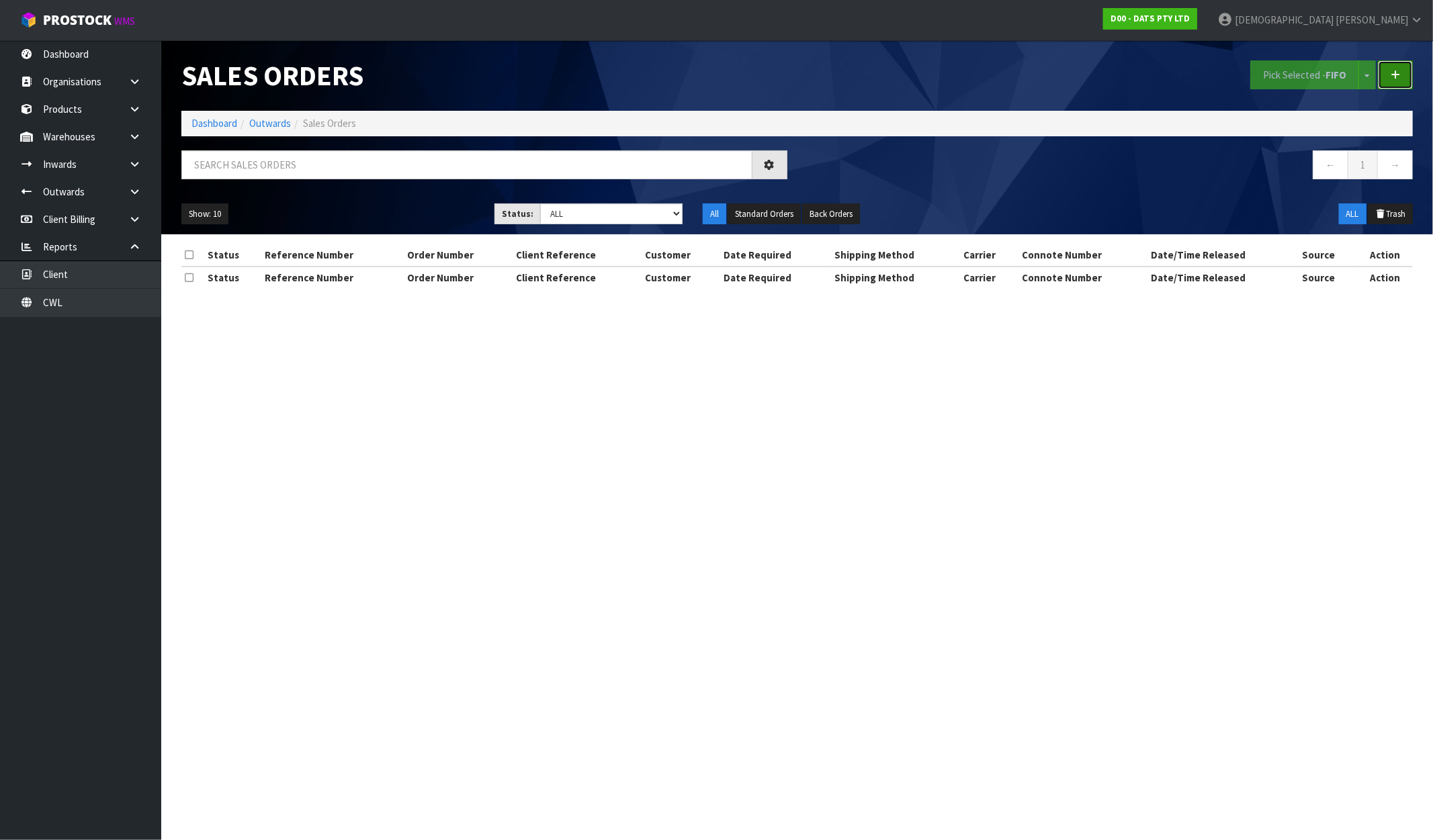
click at [1406, 72] on link at bounding box center [1395, 75] width 35 height 29
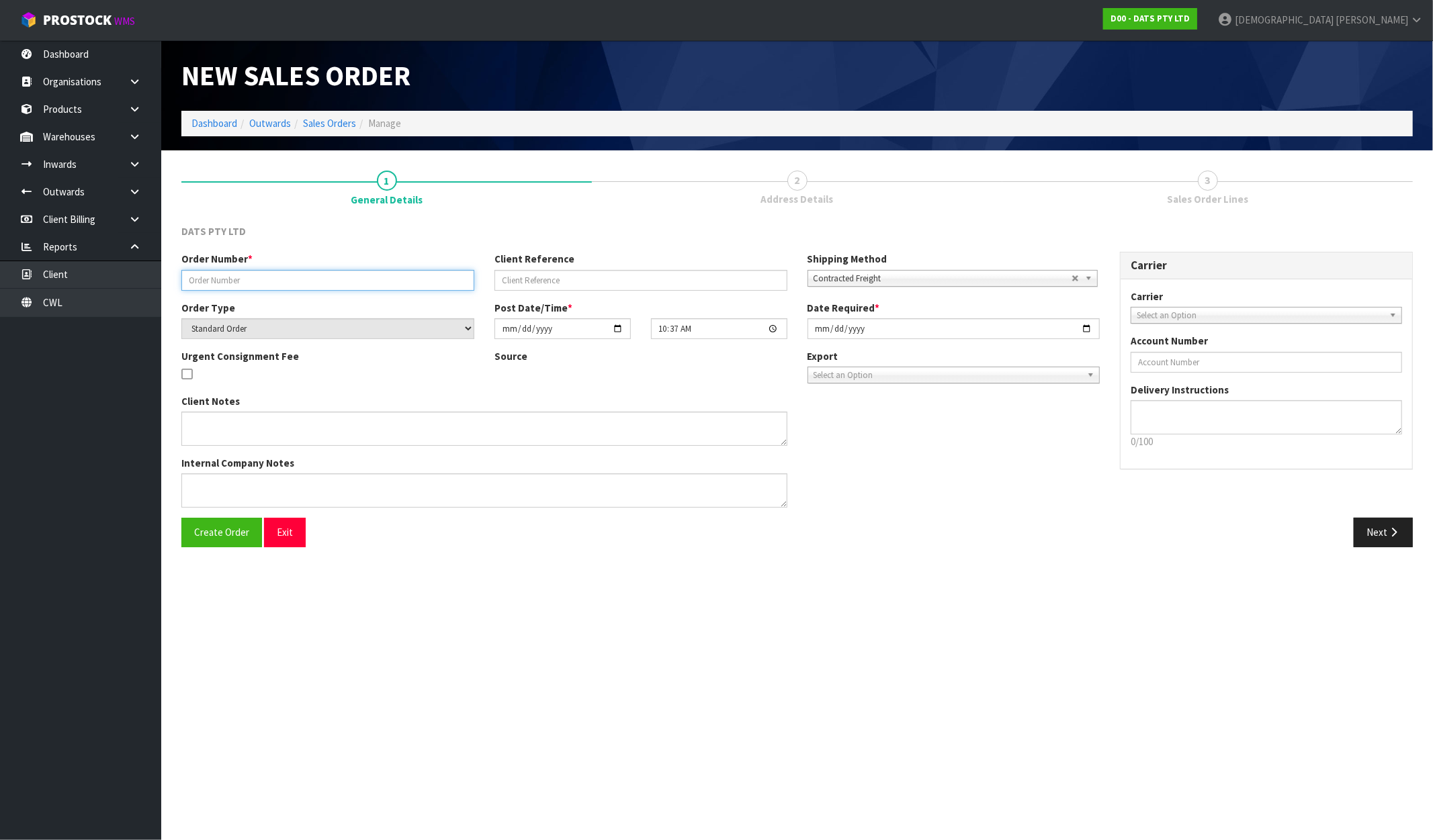
click at [321, 281] on input "text" at bounding box center [328, 280] width 293 height 21
click at [244, 283] on input "text" at bounding box center [328, 280] width 293 height 21
paste input "9474Y100318804"
type input "9474Y100318804"
click at [225, 538] on span "Create Order" at bounding box center [221, 532] width 55 height 13
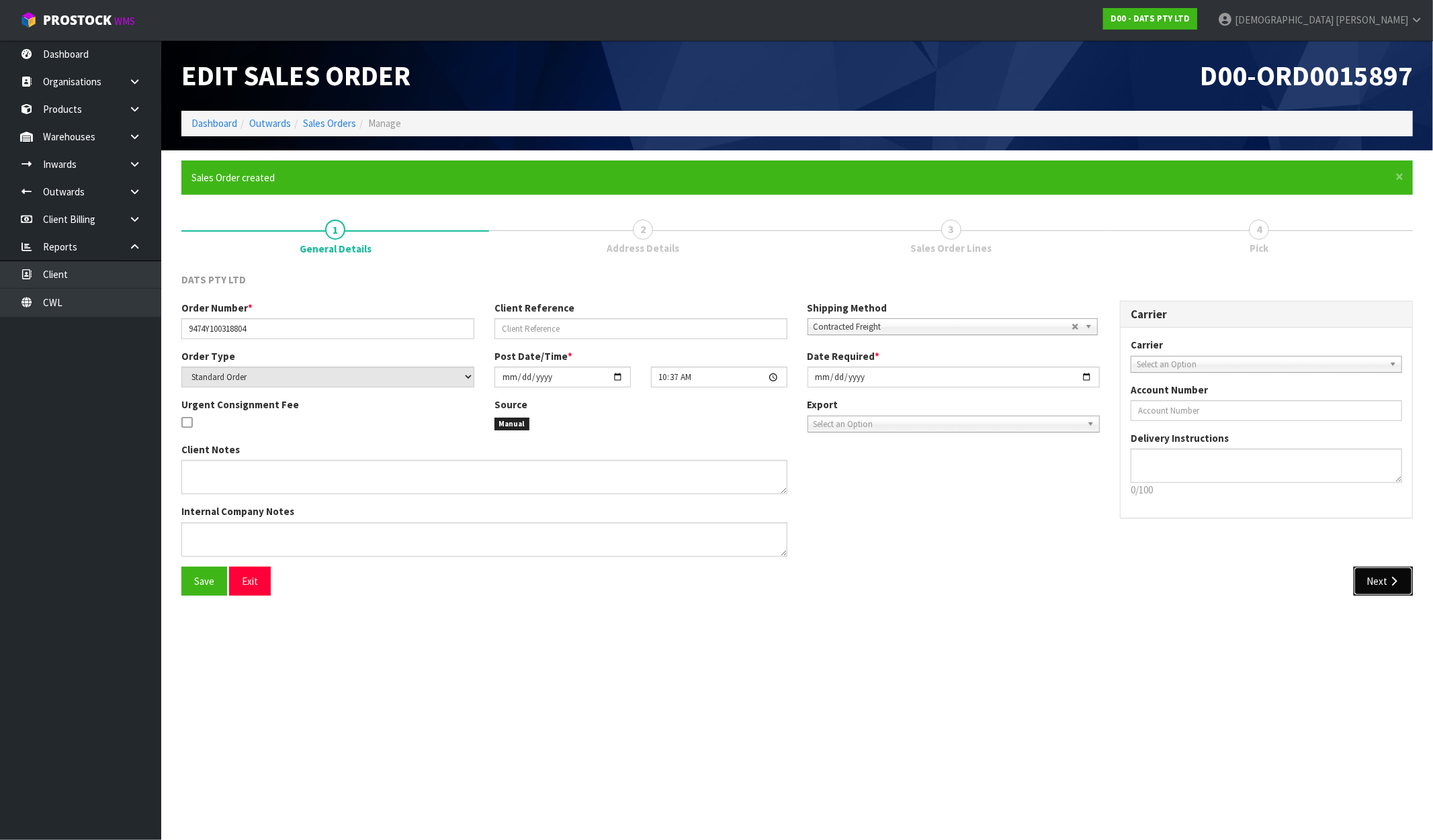
click at [1396, 582] on icon "button" at bounding box center [1394, 581] width 13 height 10
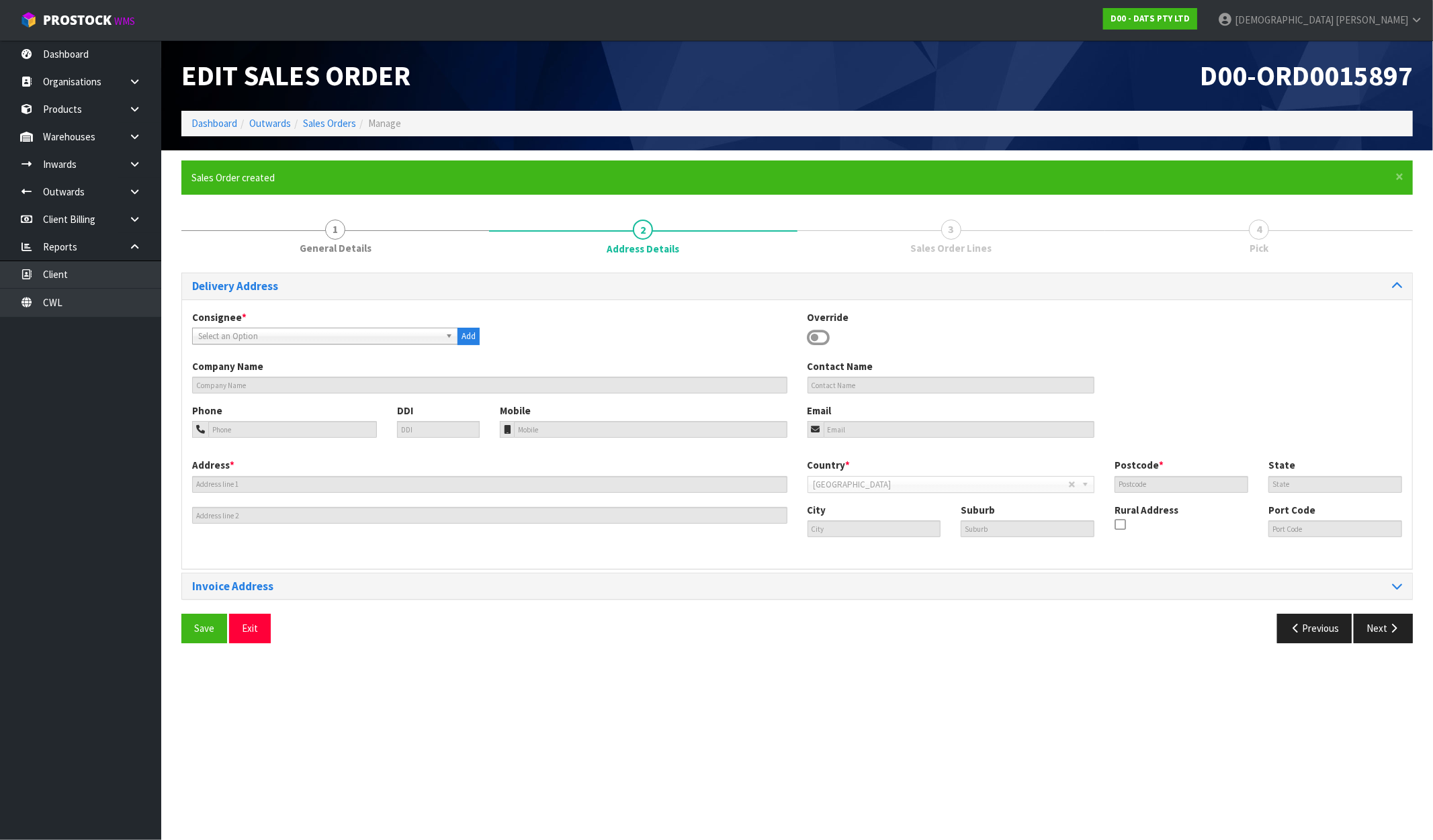
click at [297, 329] on span "Select an Option" at bounding box center [319, 336] width 242 height 16
click at [231, 338] on span "Select an Option" at bounding box center [319, 336] width 242 height 16
click at [218, 332] on span "Select an Option" at bounding box center [319, 336] width 242 height 16
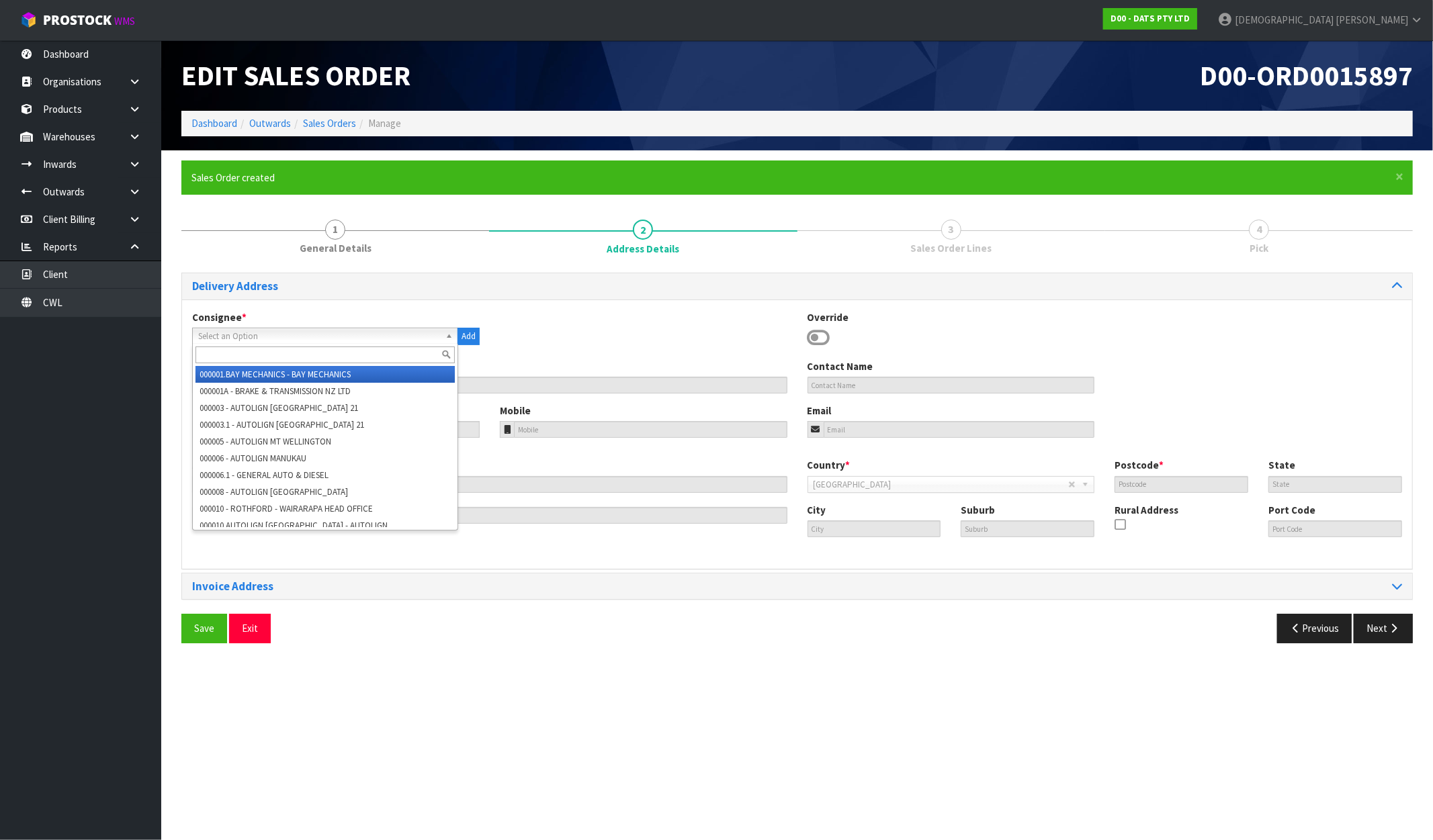
click at [216, 351] on input "text" at bounding box center [325, 355] width 259 height 17
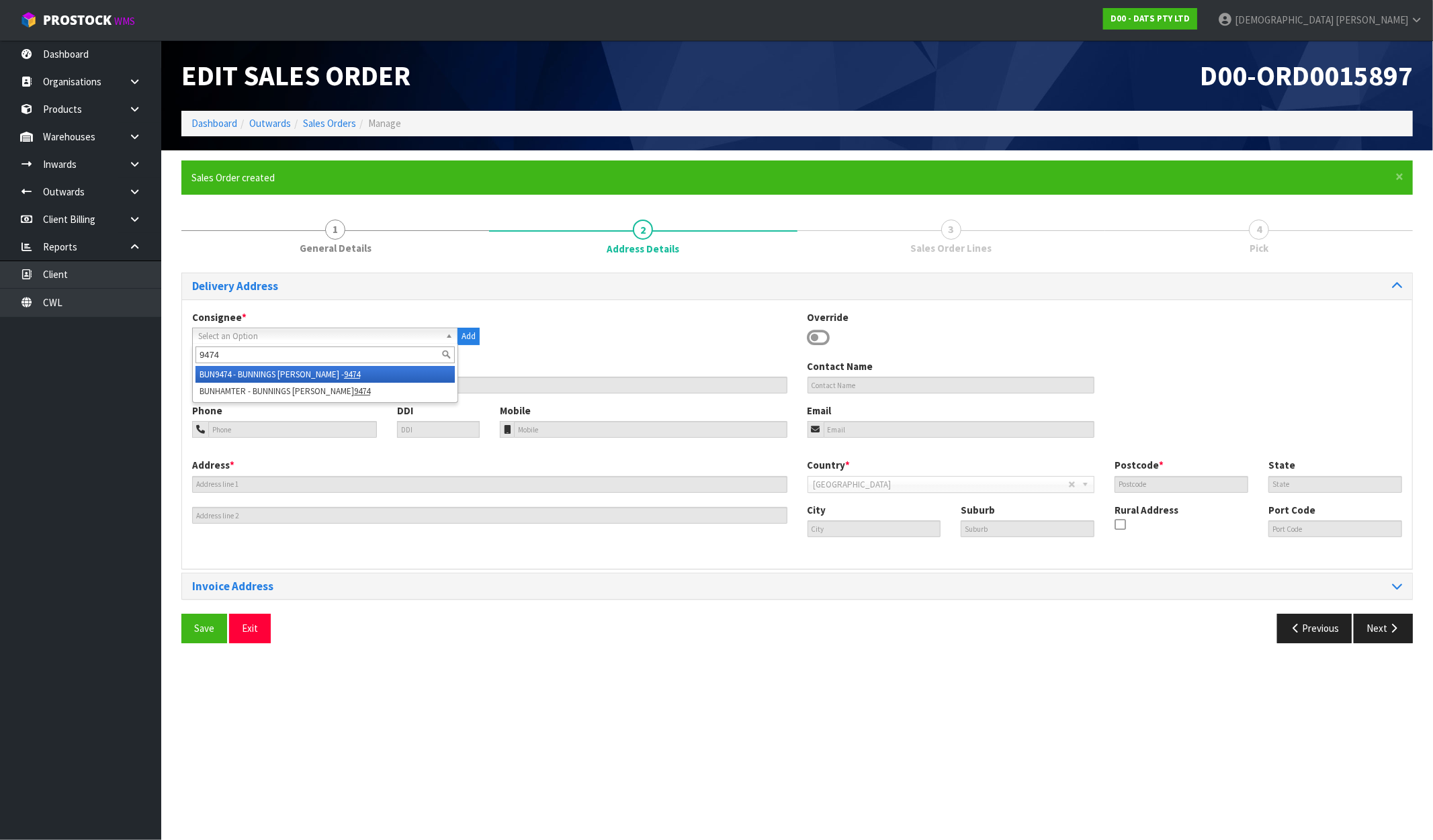
type input "9474"
click at [245, 375] on li "BUN9474 - BUNNINGS HAMILTON - 9474" at bounding box center [325, 374] width 259 height 17
type input "BUNNINGS [PERSON_NAME] - 9474"
type input "446 TE RAPA ROAD"
type input "3200"
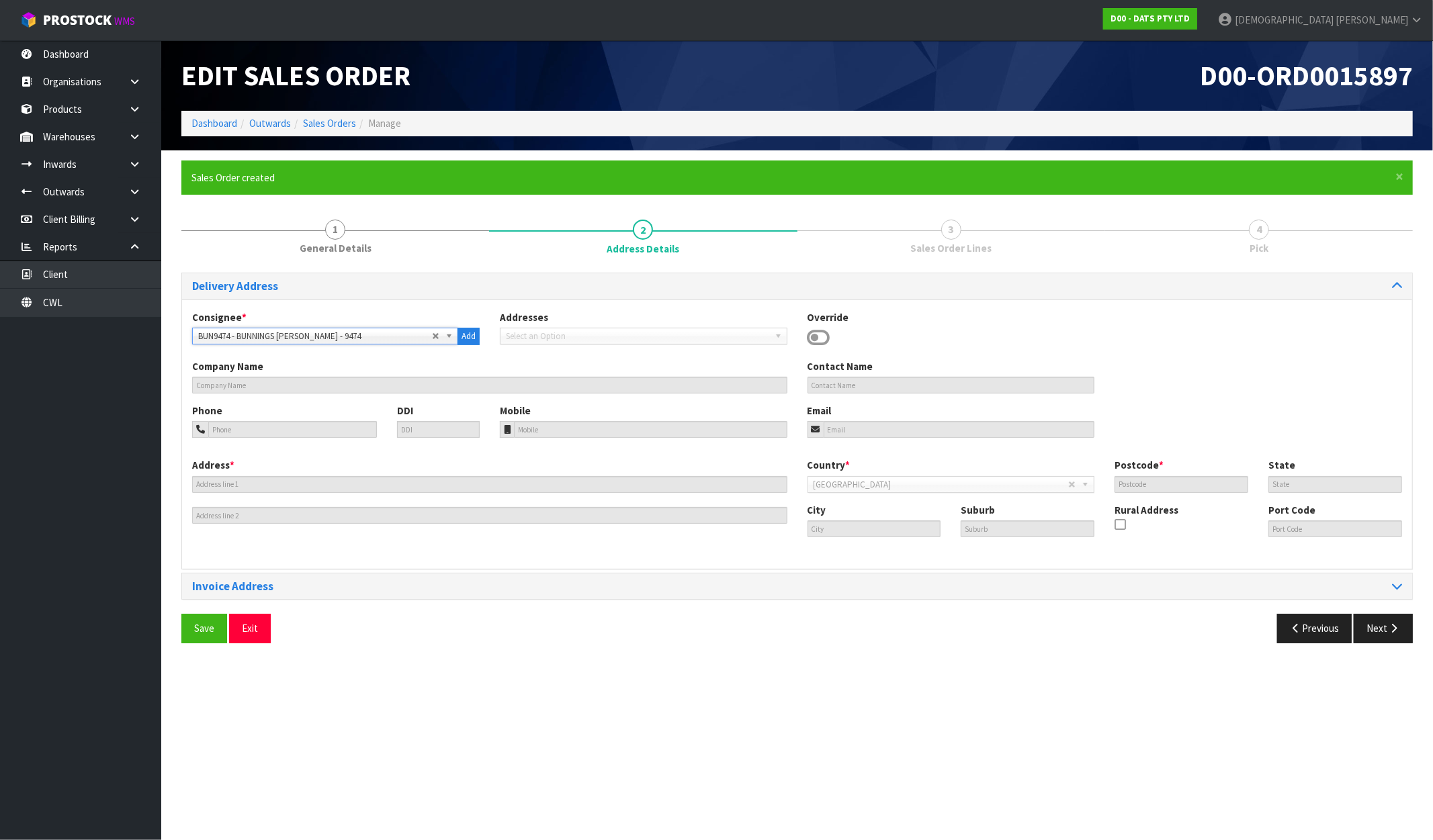
type input "WKO"
type input "HAMILTON"
type input "TE RAPA"
type input "NZHLZ"
click at [1394, 639] on button "Next" at bounding box center [1383, 628] width 59 height 29
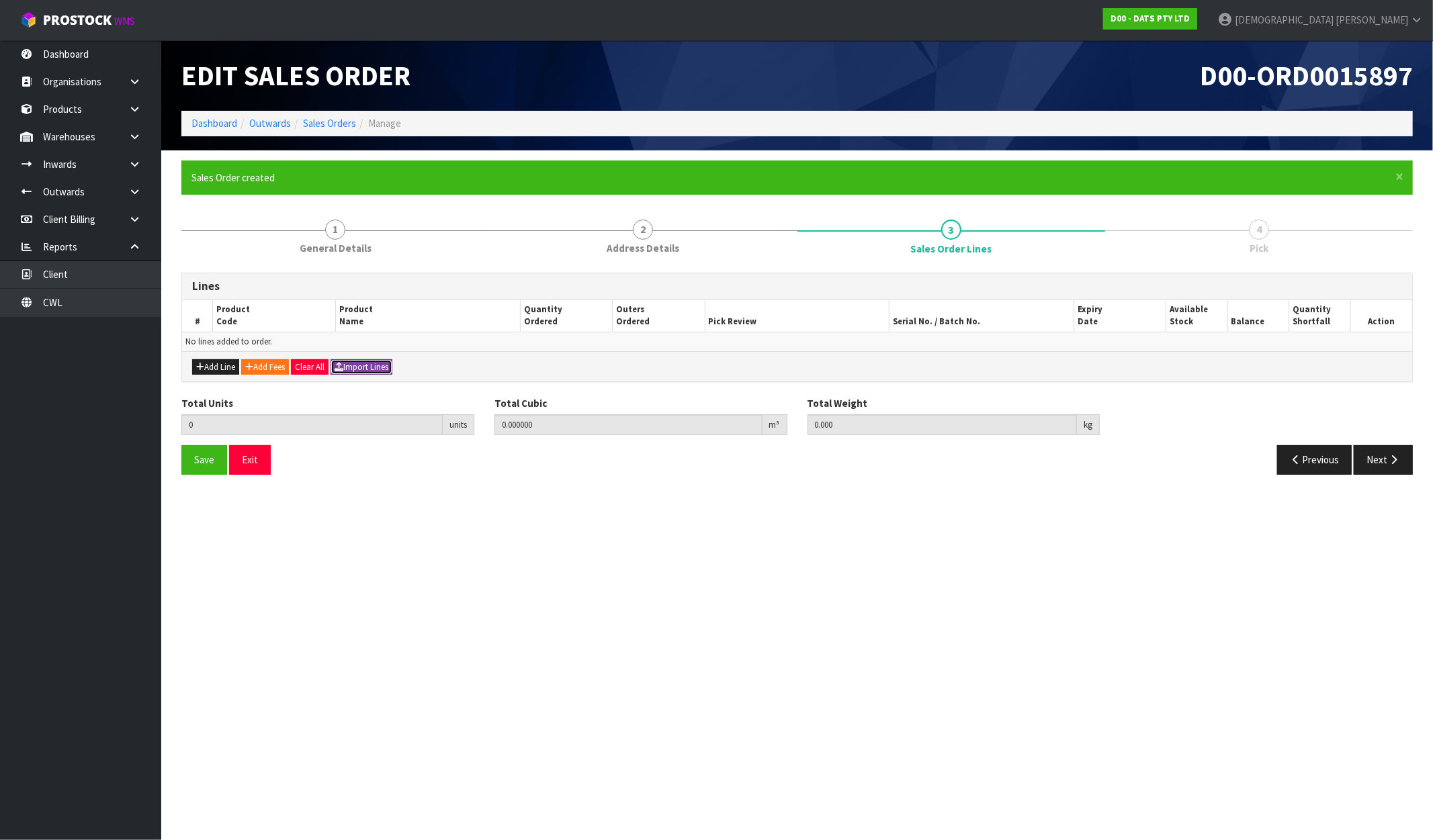
click at [358, 360] on button "Import Lines" at bounding box center [361, 368] width 62 height 16
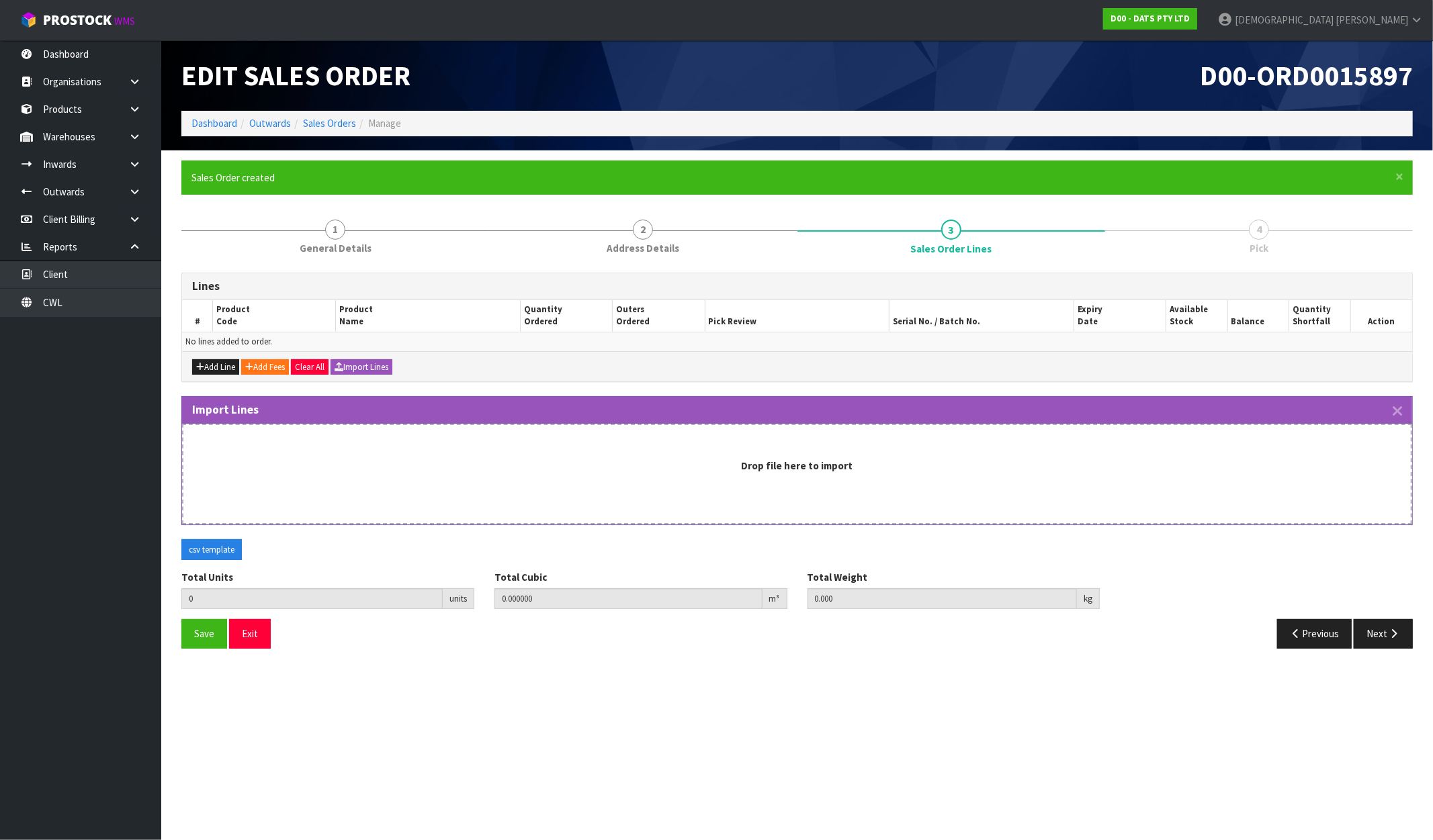
click at [588, 481] on div "Drop file here to import" at bounding box center [797, 474] width 1230 height 101
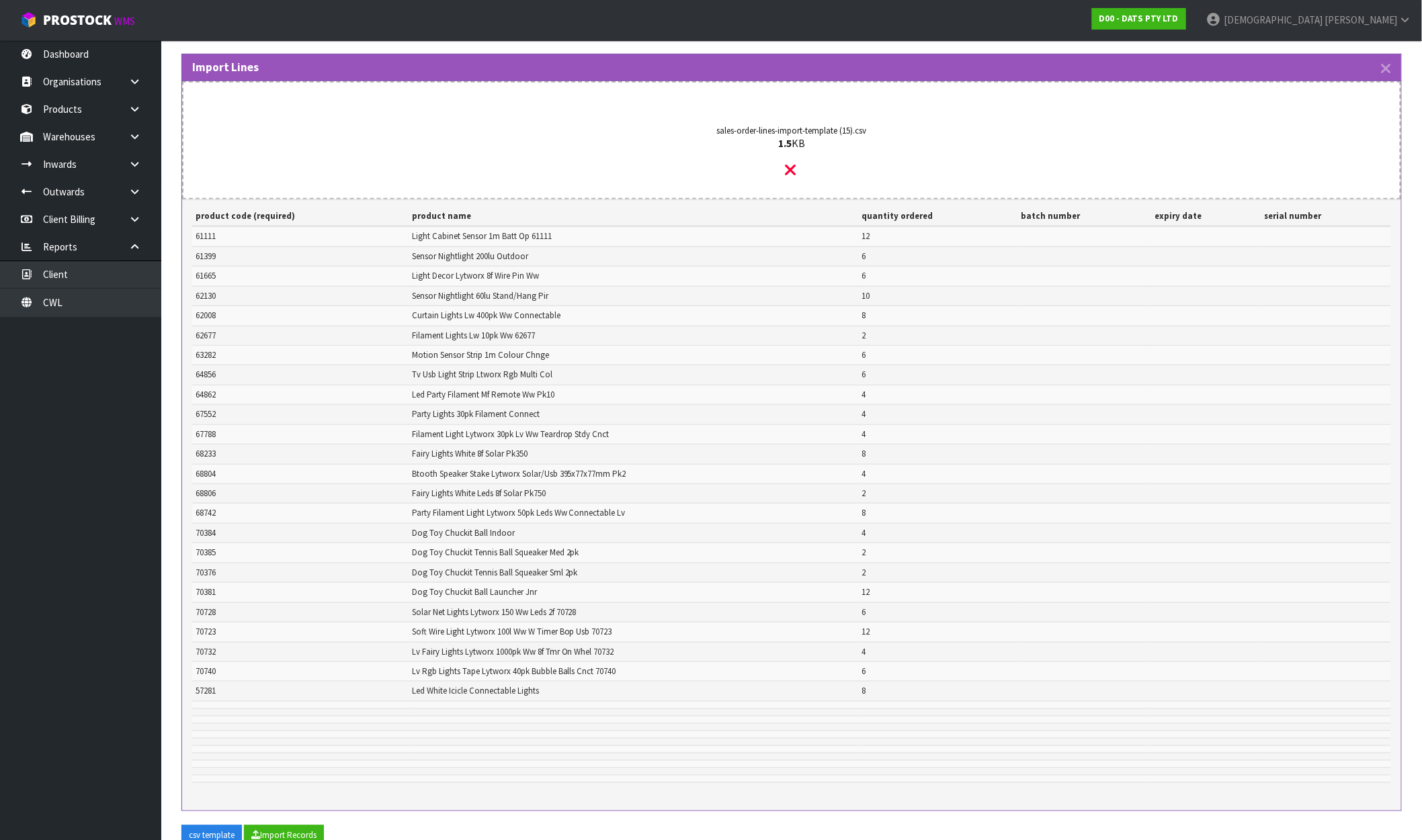
scroll to position [458, 0]
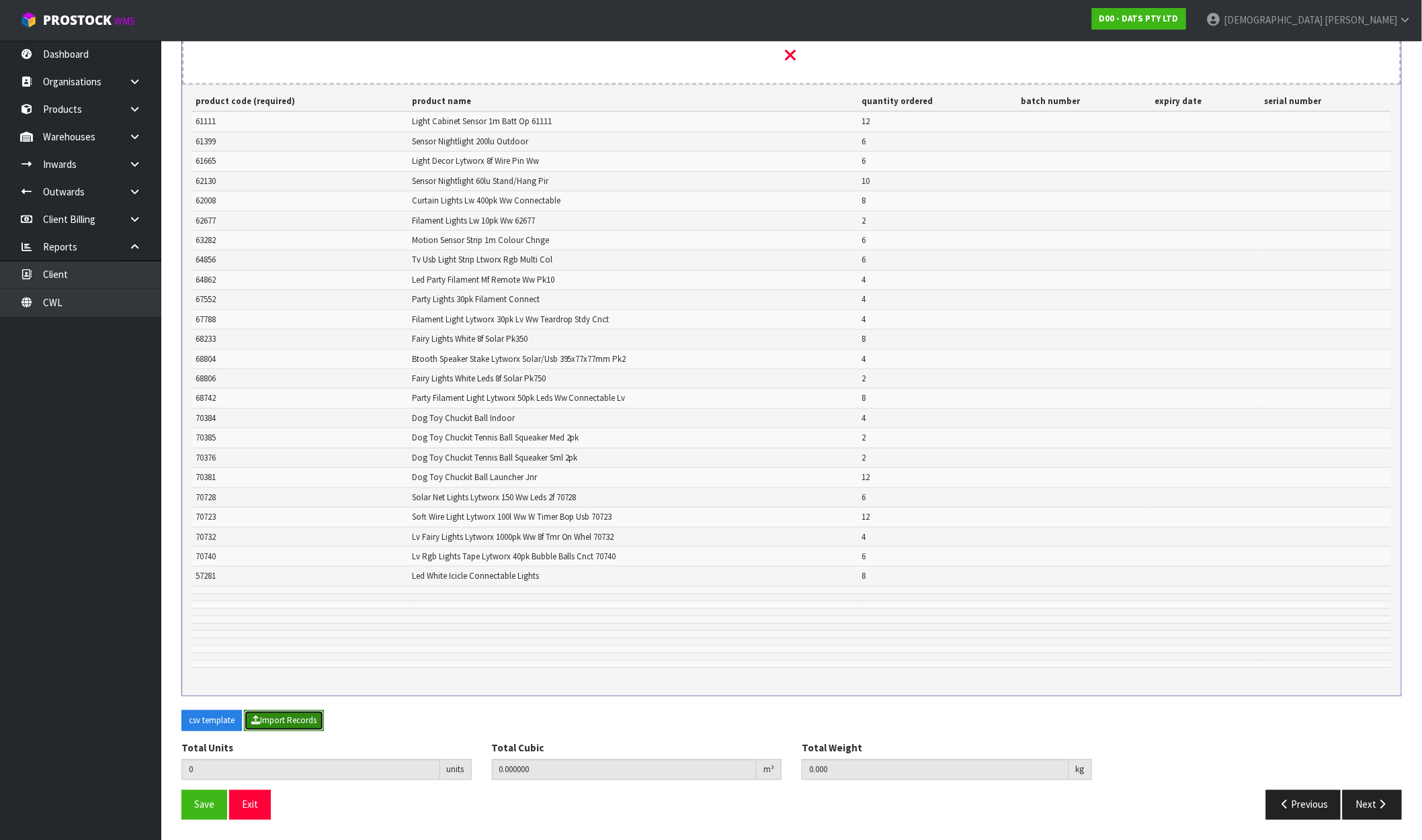
click at [273, 719] on button "Import Records" at bounding box center [284, 721] width 80 height 21
type input "146"
type input "0"
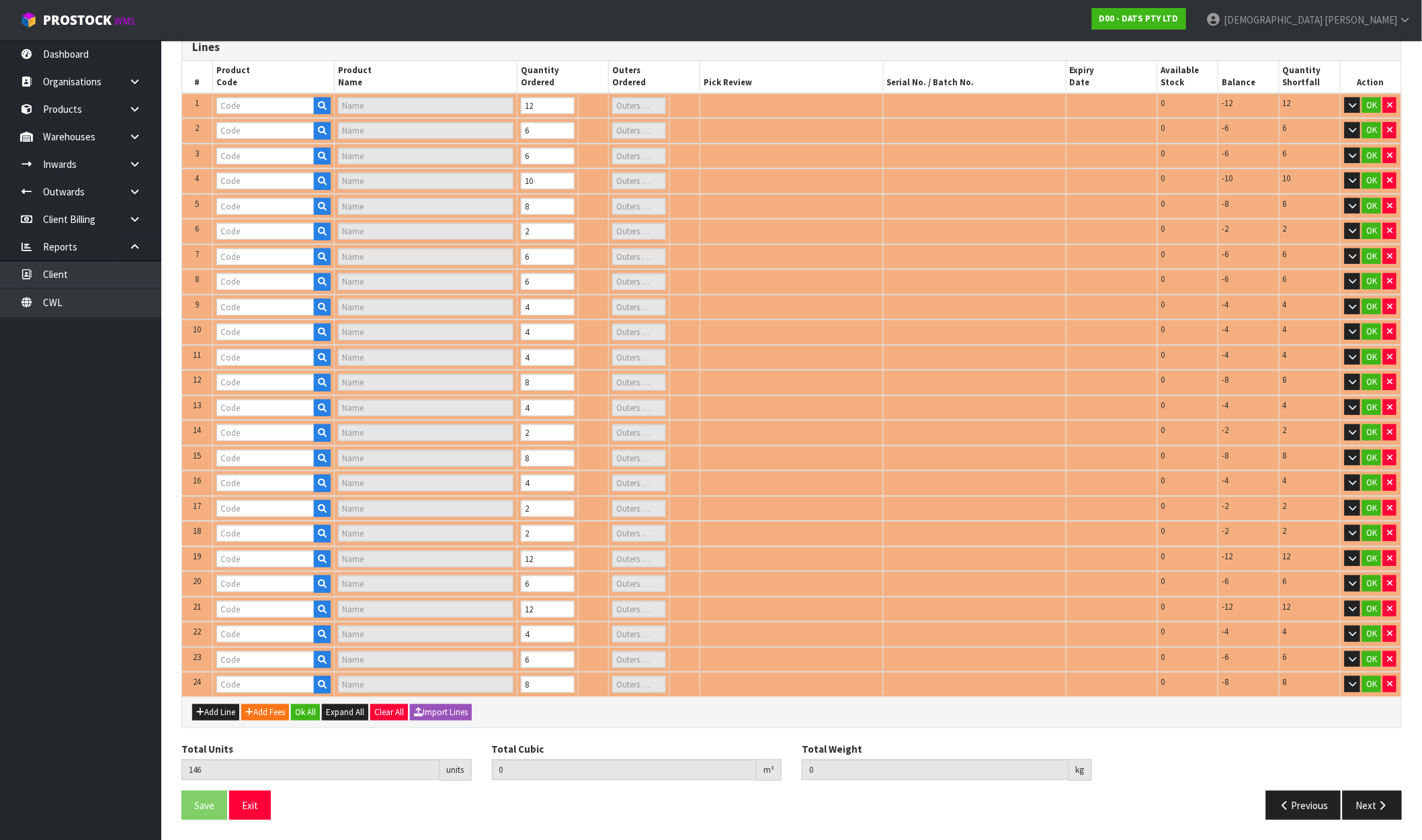
type input "61111"
type input "LIGHT LED STRIP MOTION SENSOR 30L 1M B/OP PDQ"
type input "2"
type input "64862"
type input "LIGHT LED PARTY FILAMENT WITH REMOTE"
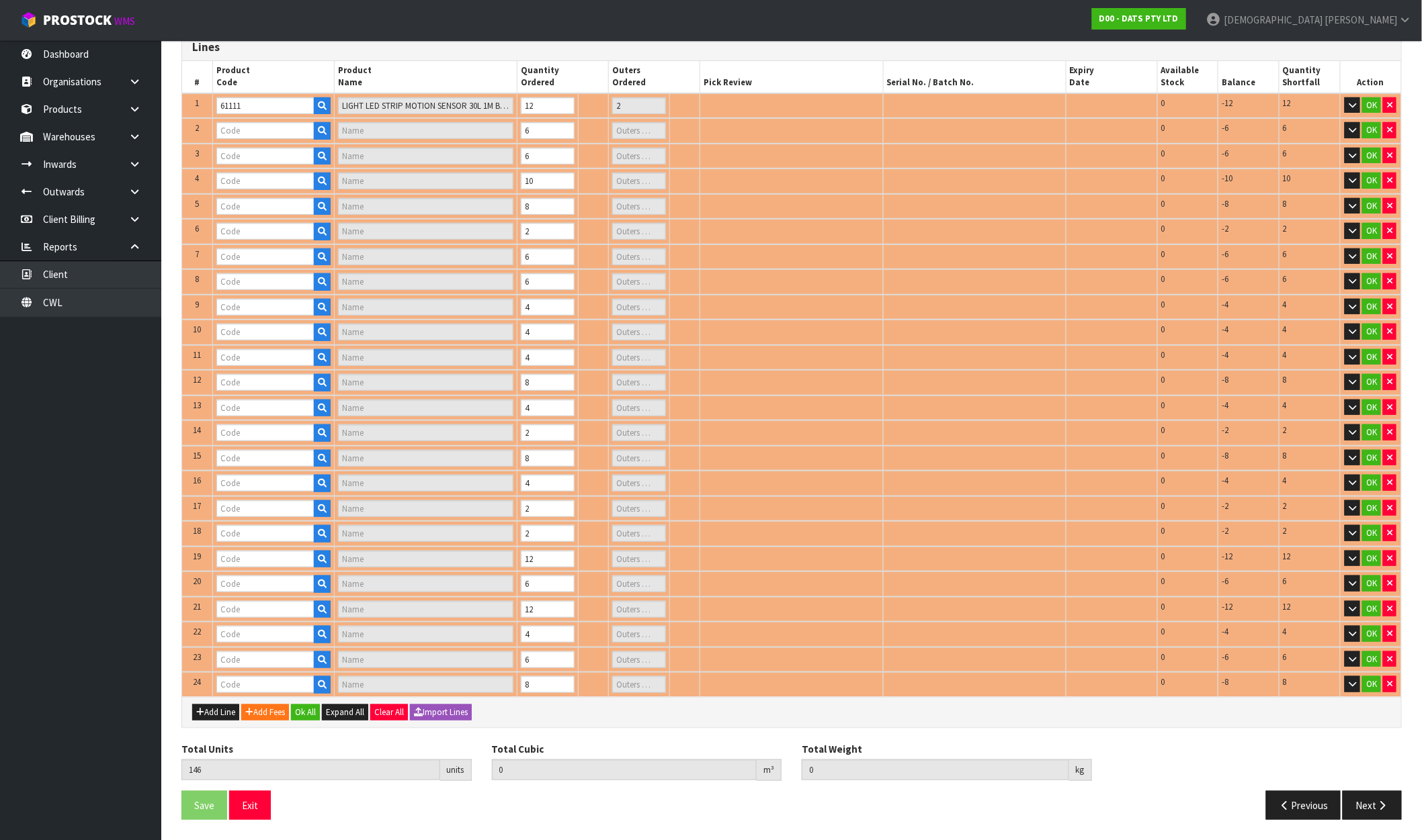
type input "1"
type input "61399"
type input "LIGHT NIGHT OUTDOOR SENSOR 24 SMD 200 LUMEN"
type input "1"
type input "62677"
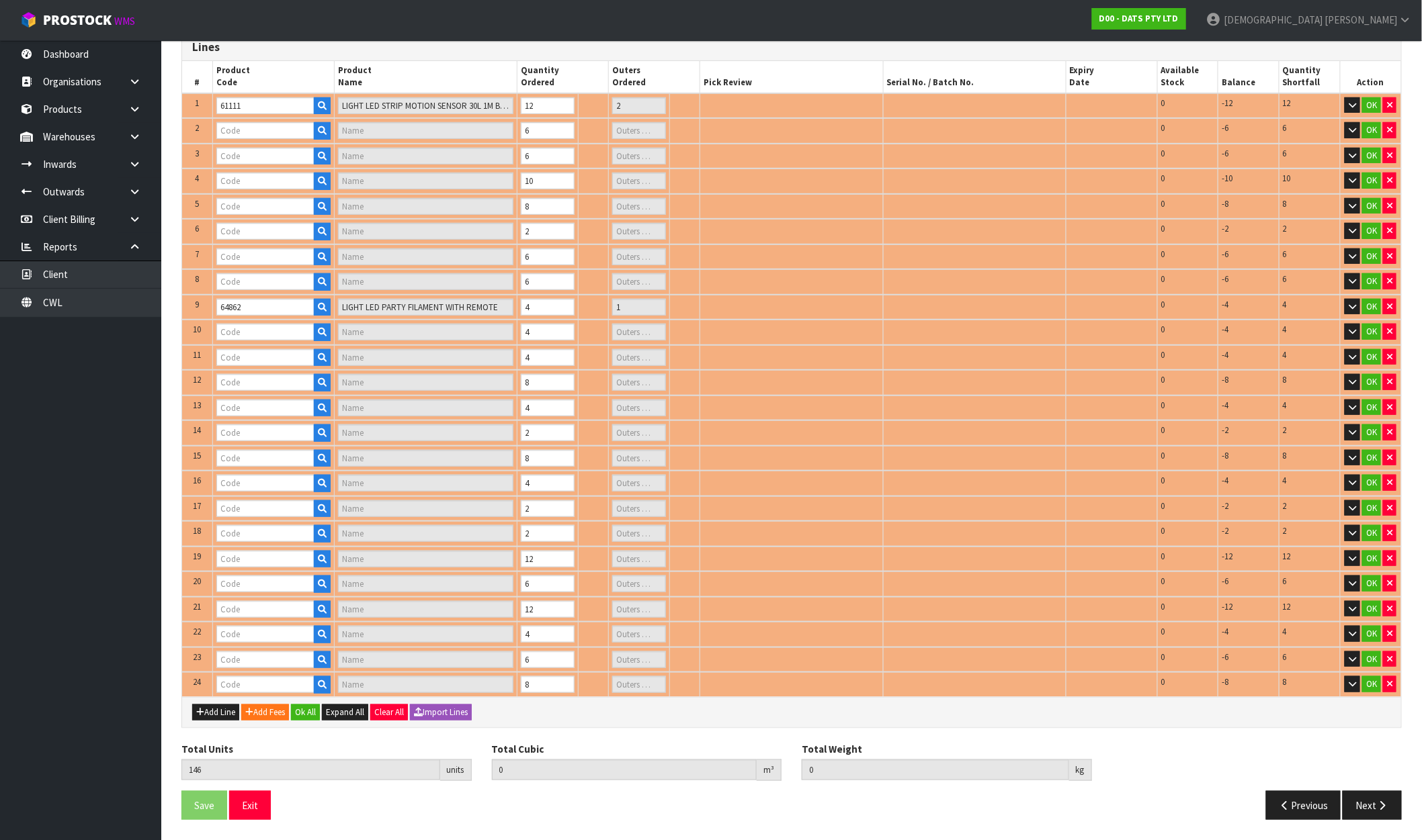
type input "LIGHTS PARTY FESTOON W.WHITE FILAMENT SOLAR / USB PK10"
type input "1"
type input "64856"
type input "LIGHT STRIP TV 2X 50CM USB RGB MULTICOLOUR W REMOTE"
type input "1"
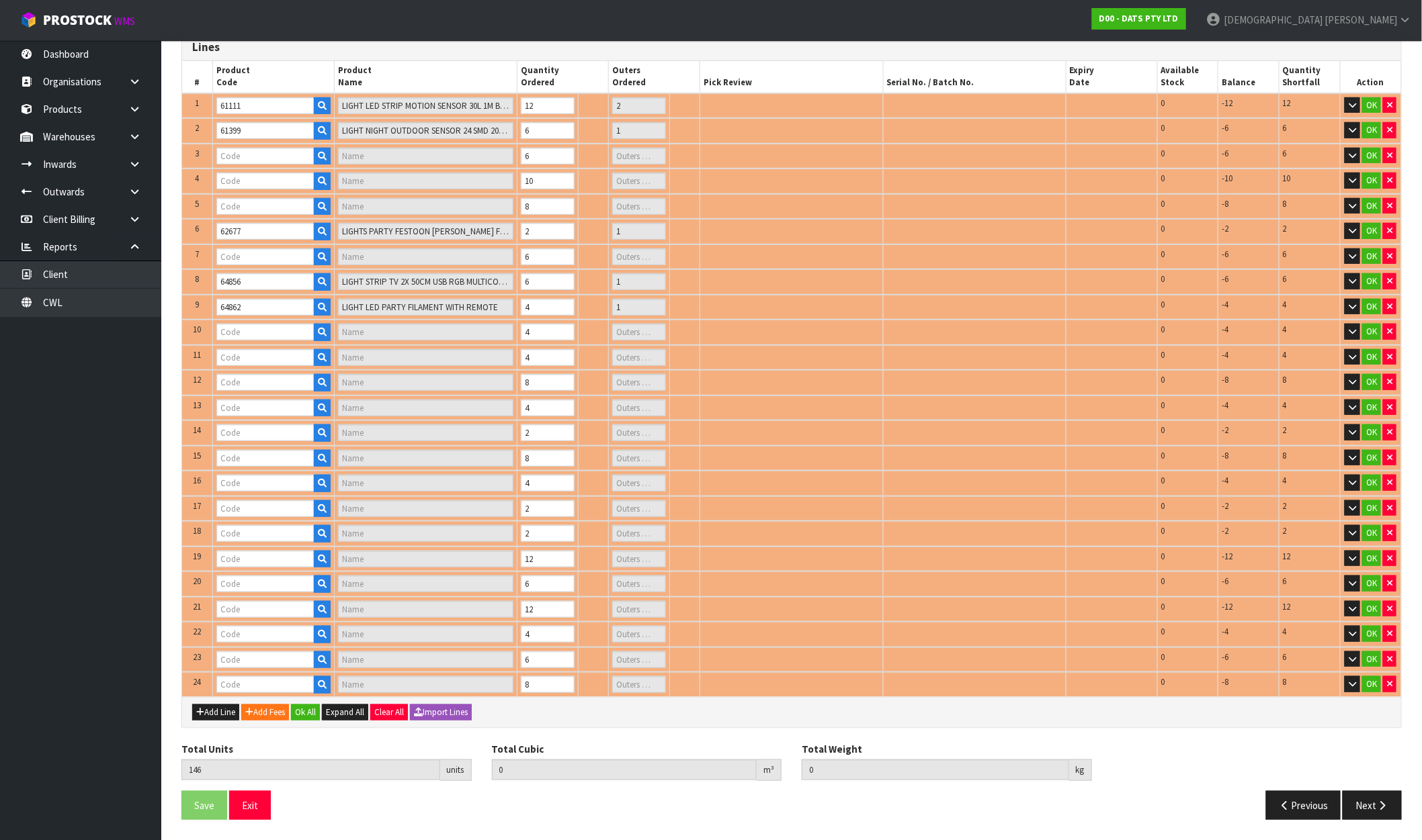
type input "62130"
type input "LIGHT NIGHT PIR SENSOR STAND OR HANG B/OP 60LU PDQ"
type input "1"
type input "63282"
type input "MOTION SENSOR USE STRIP 1M RGB WITH MINI CONTROLLER"
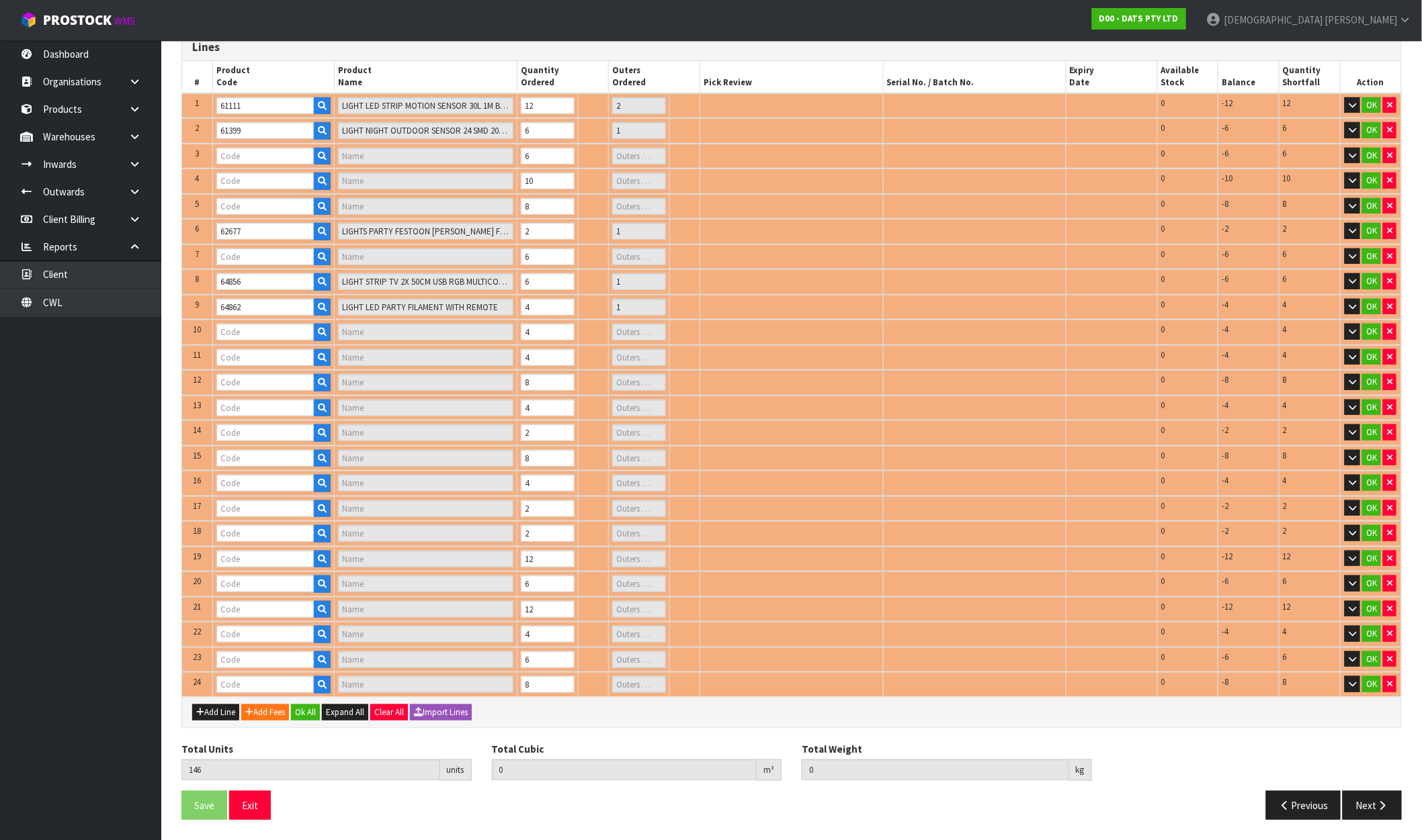
type input "1"
type input "68233"
type input "LIGHTS FAIRY PK350 WHITE 8F"
type input "1"
type input "62008"
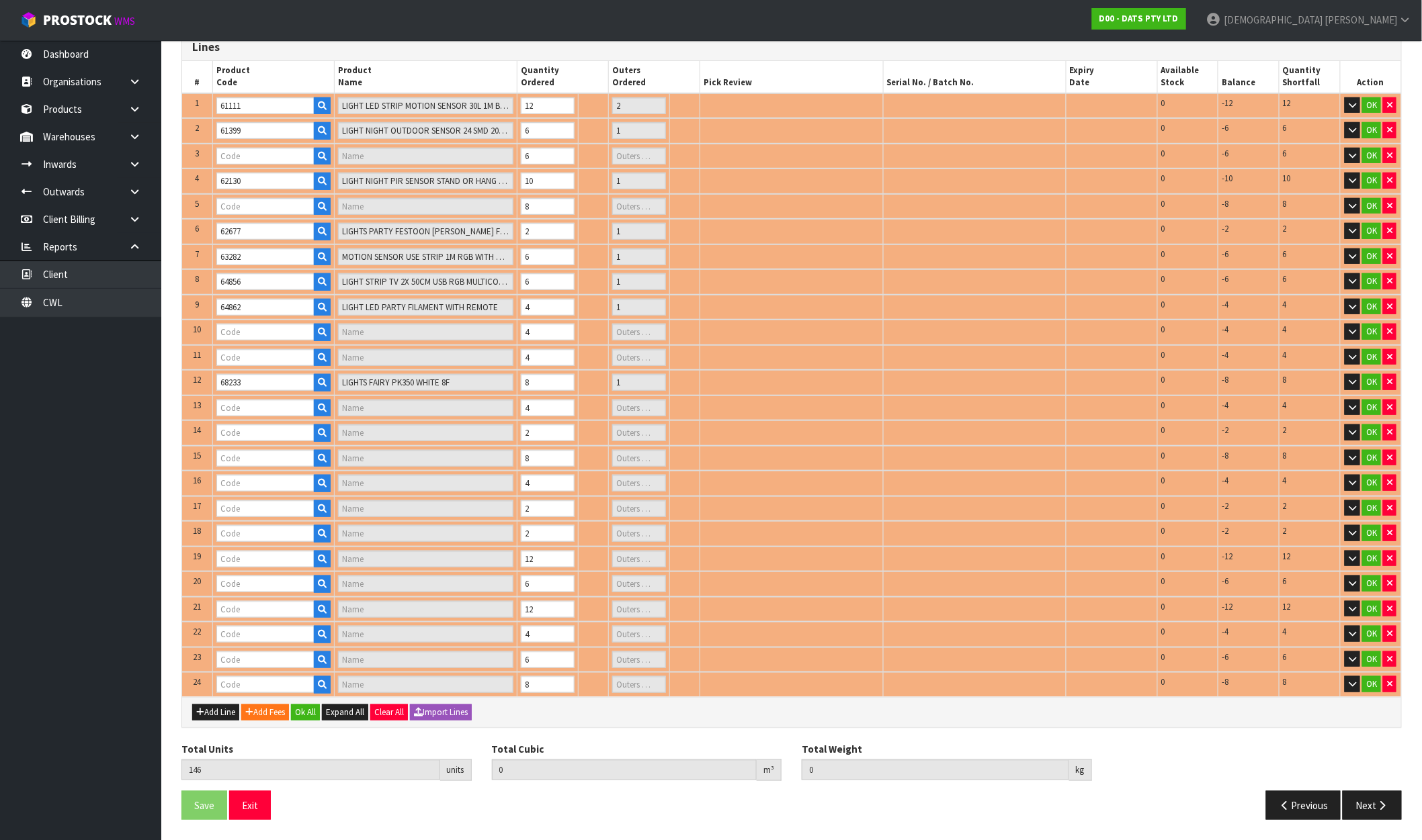
type input "LIGHTS CURTAIN WARM WHITE CONNECTABLE PK400"
type input "1"
type input "61665"
type input "LIGHTS SOLAR WIRE PIN 250L WARM WHITE 8F"
type input "1"
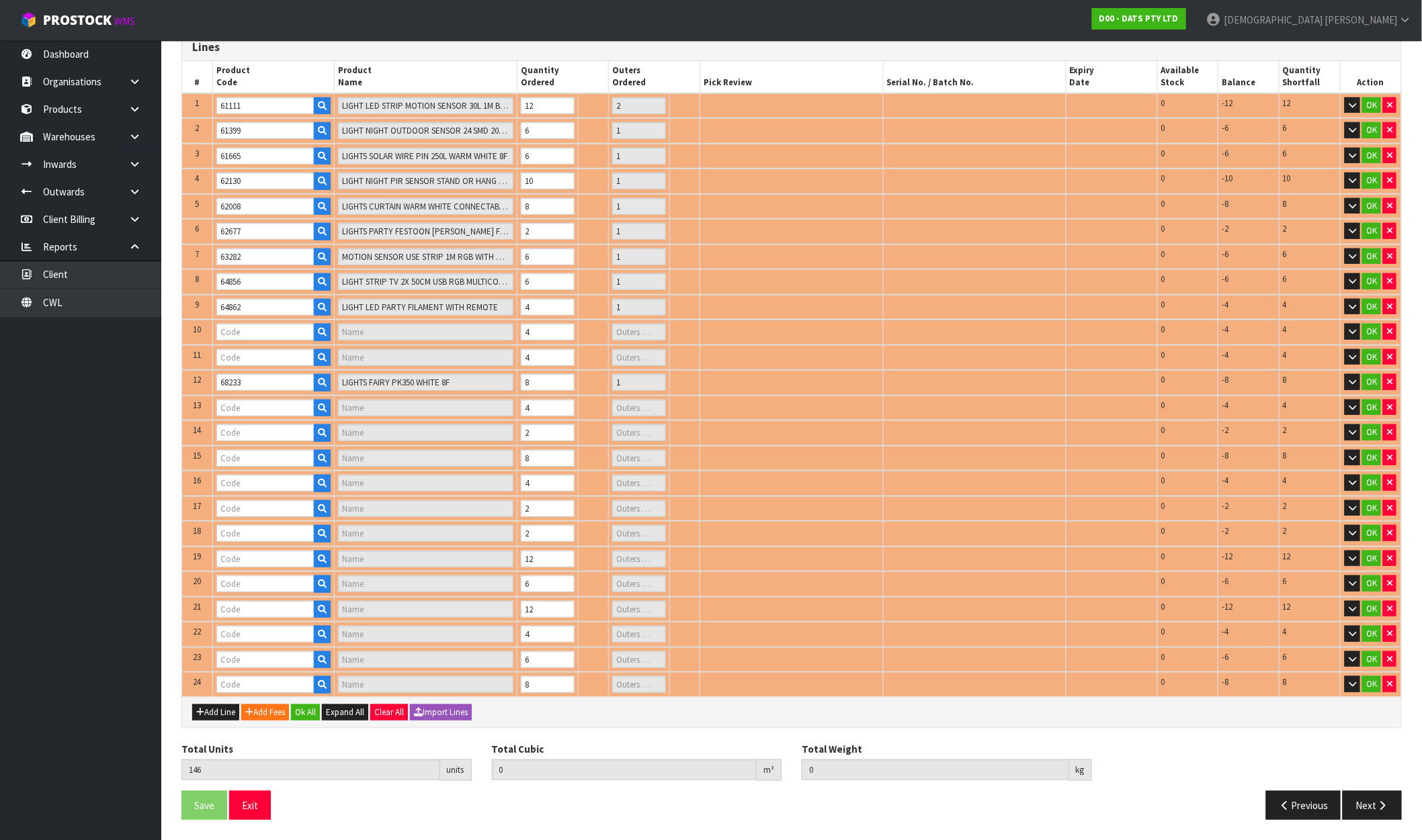
type input "68804"
type input "SPEAKER BLUETOOTH OUTDOOR W REMOVEABLE STAKE SOLAR/USB PK2"
type input "1"
type input "68806"
type input "LIGHTS FAIRY WHITE LEDS 8F SOLAR PK750"
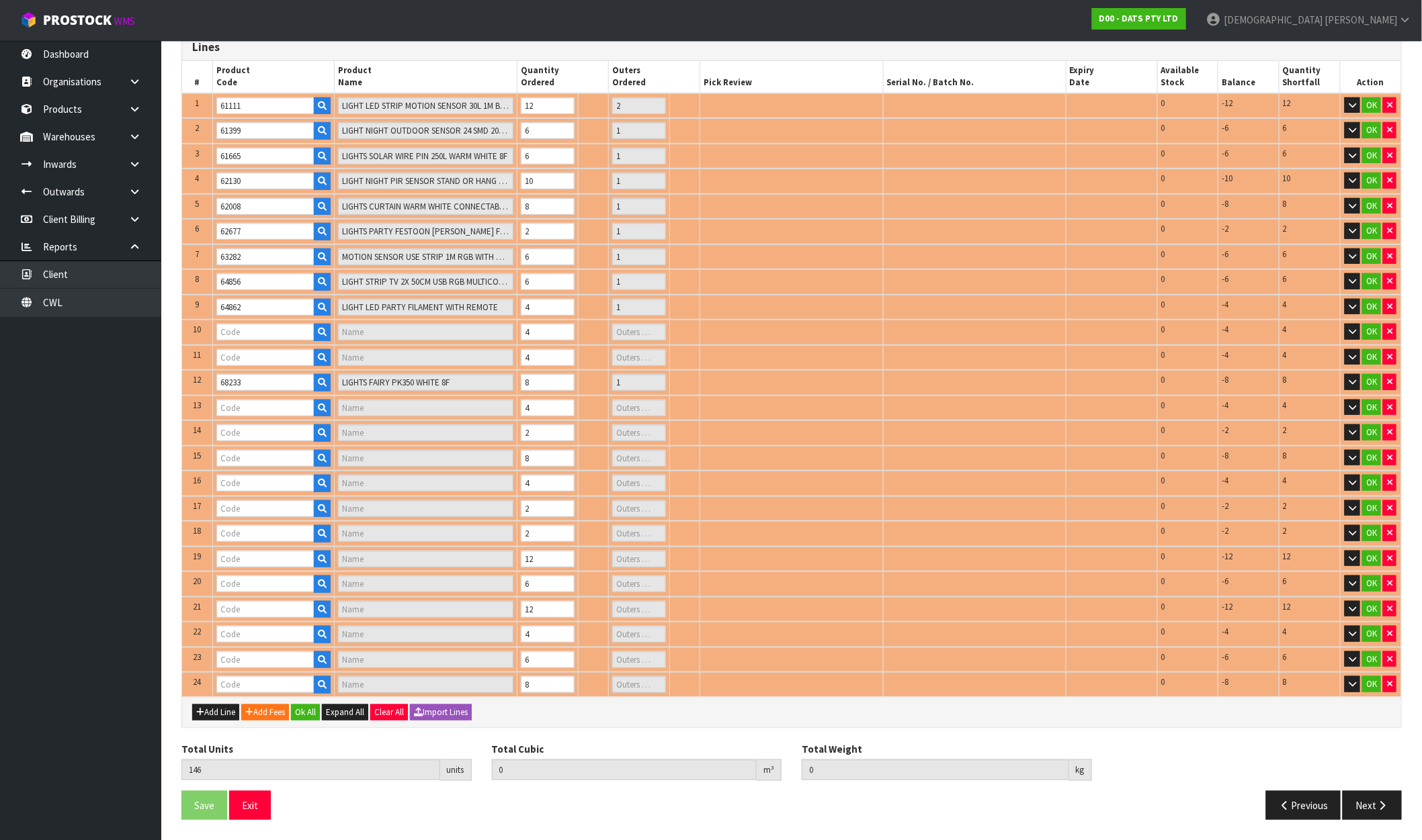
type input "1"
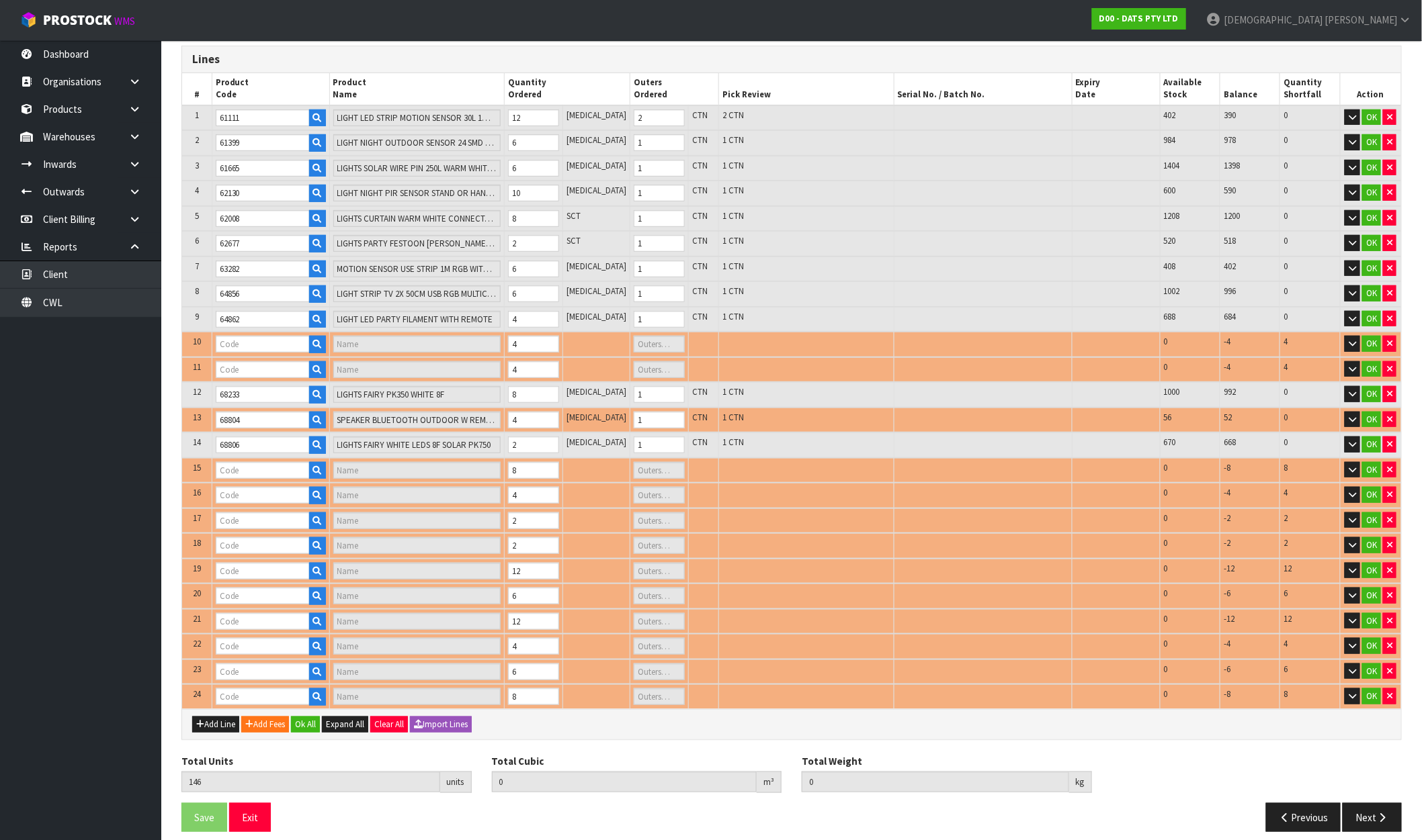
type input "67552"
type input "PARTY LIGHTS 30PK++FILAMENT CONNECT"
type input "1"
type input "67788"
type input "LIGHTS TEARDROP FILAMENT WARM WHITE STEADY LV PK30 CONNECT"
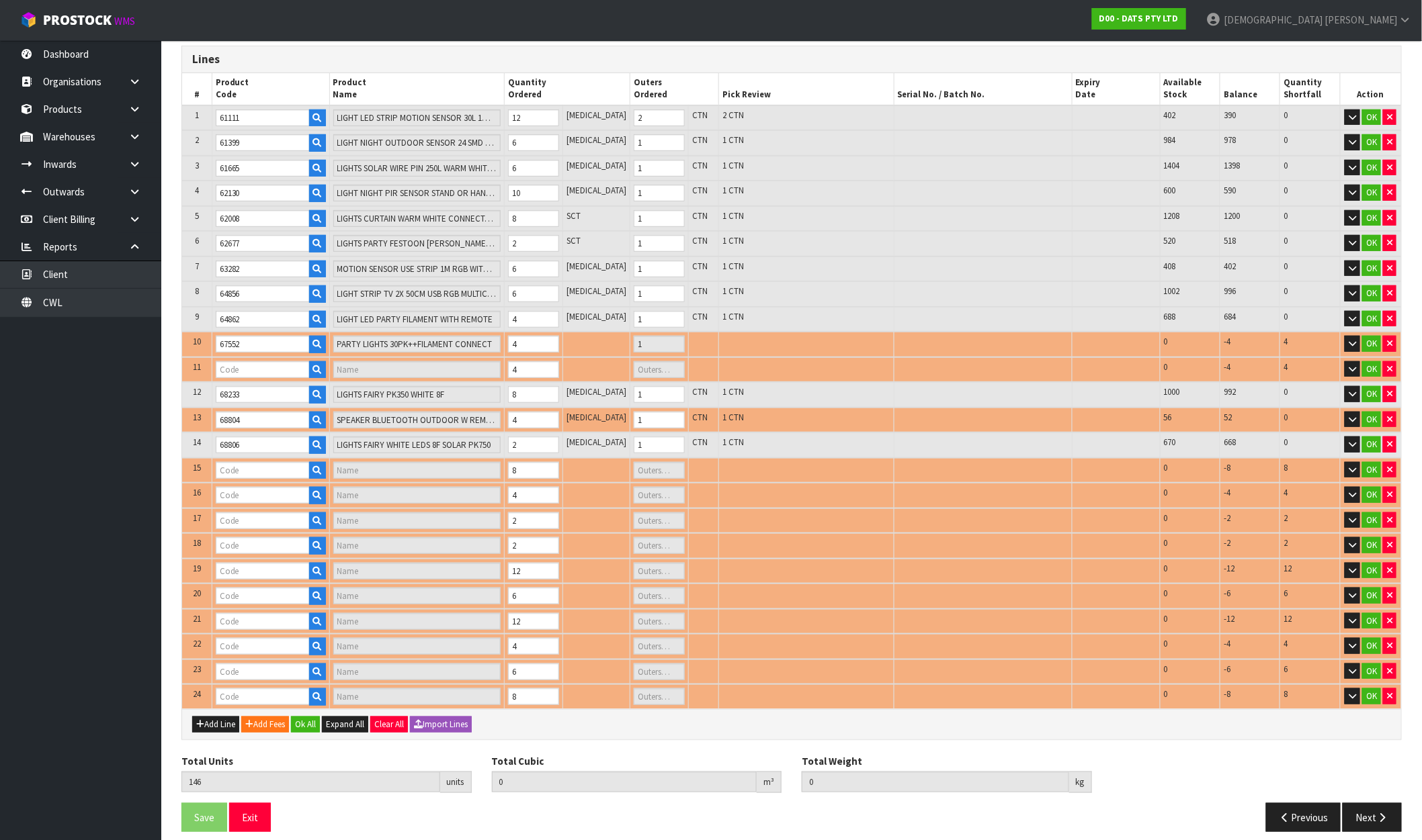
type input "1"
type input "68742"
type input "LIGHTS PARTY FILAMENT LEDS W.W"
type input "2"
type input "70384"
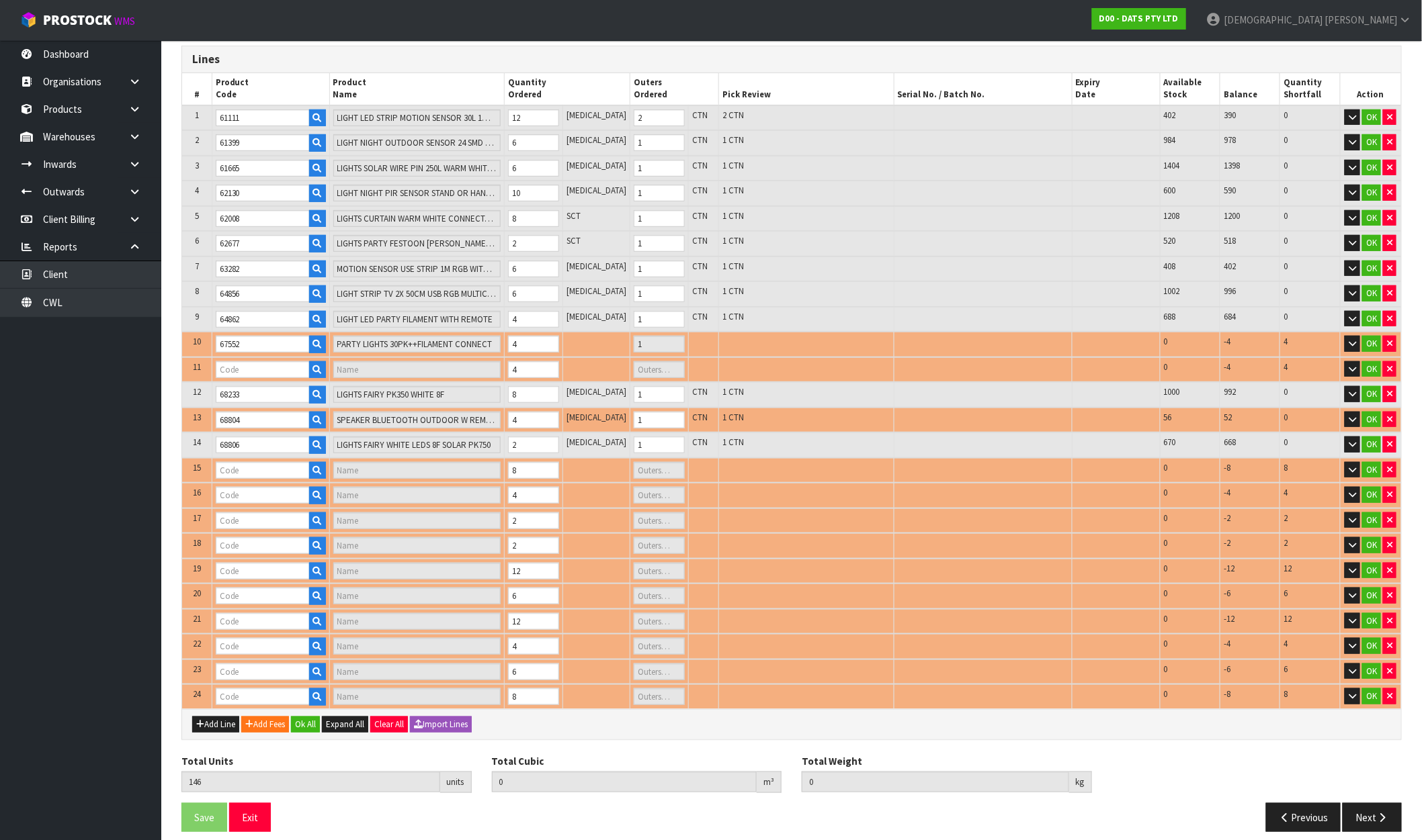
type input "213201D - CHUCKIT INDOOR BALL 2 PC = 1 PACK"
type input "0"
type input "70385"
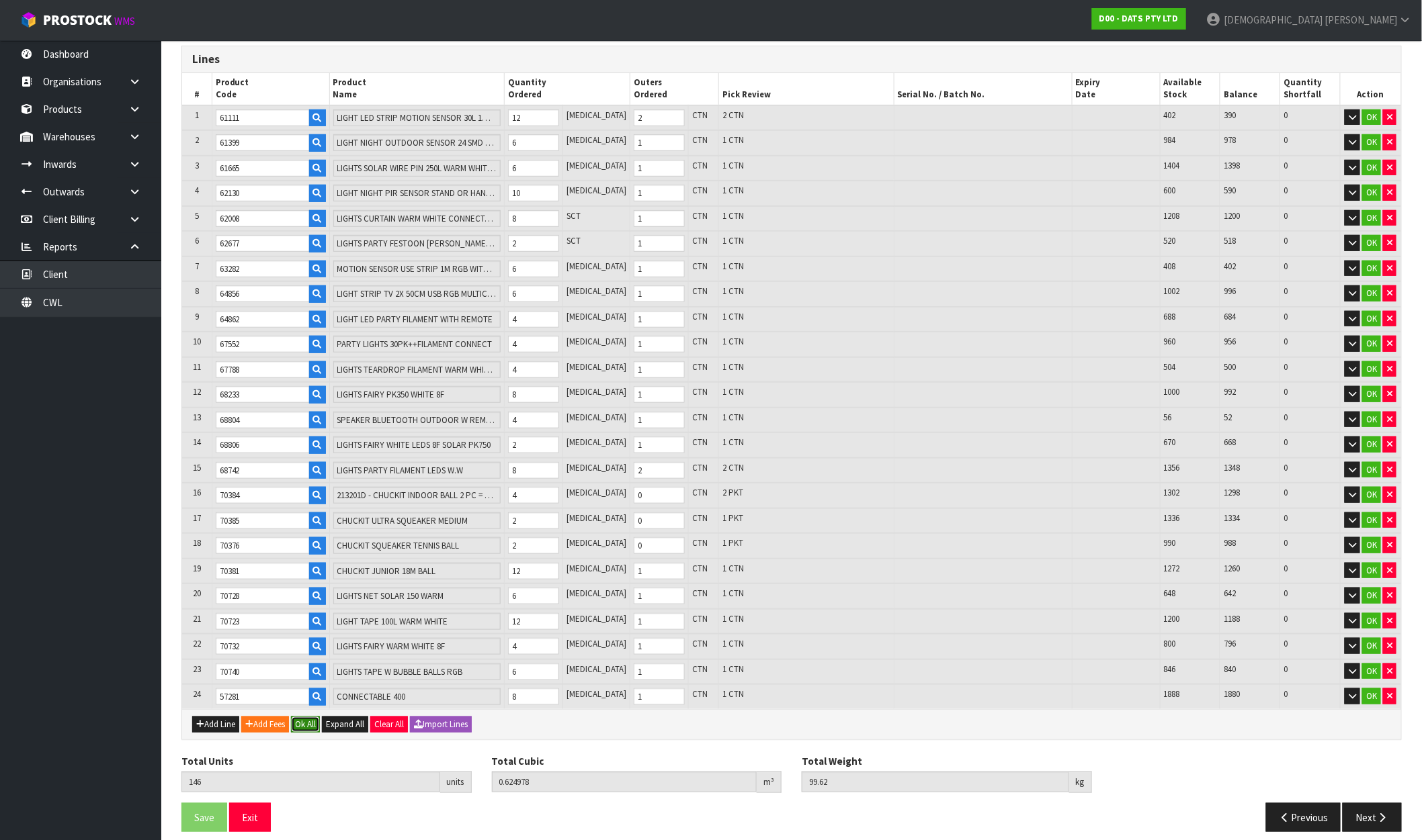
click at [309, 717] on button "Ok All" at bounding box center [306, 725] width 29 height 16
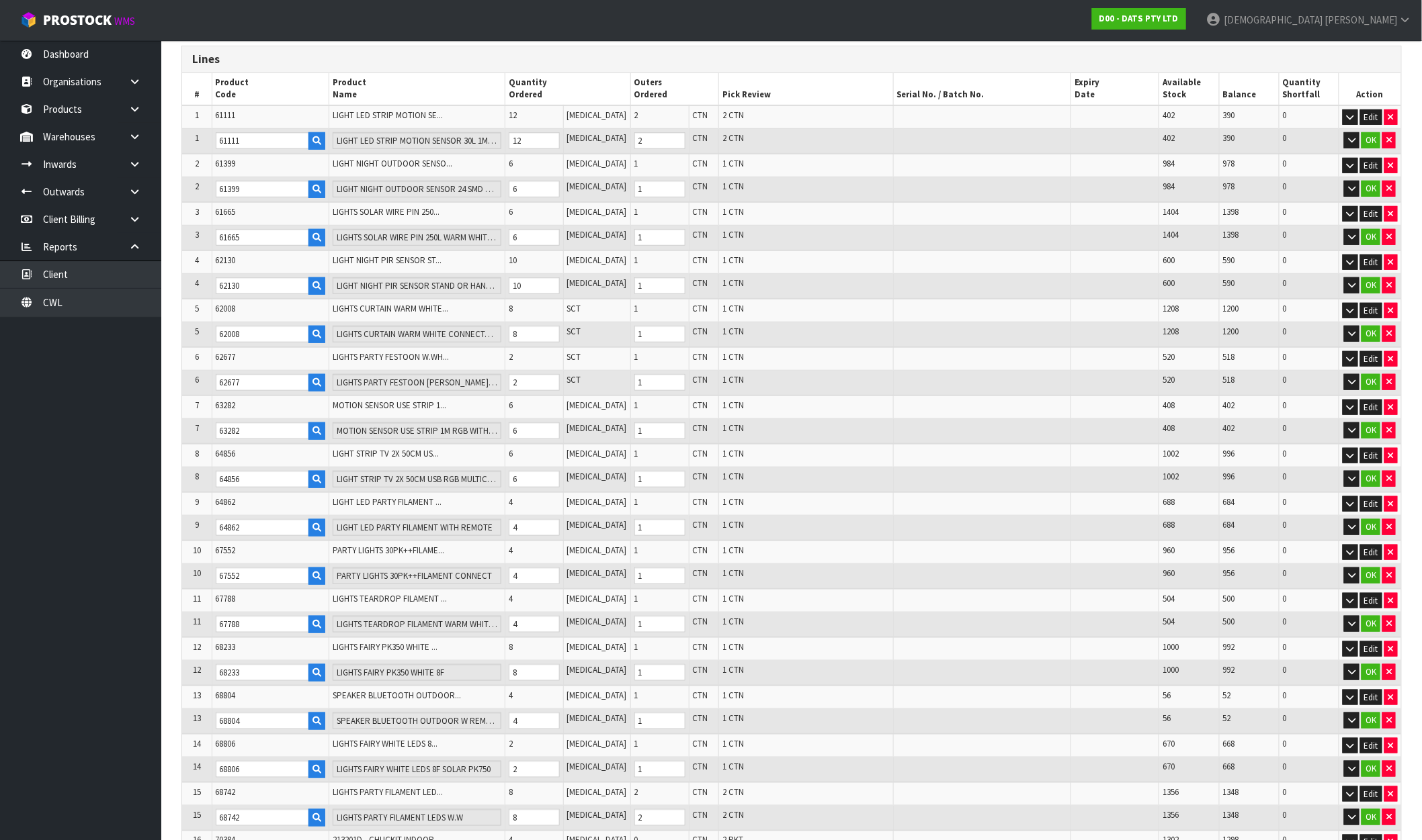
scroll to position [195, 0]
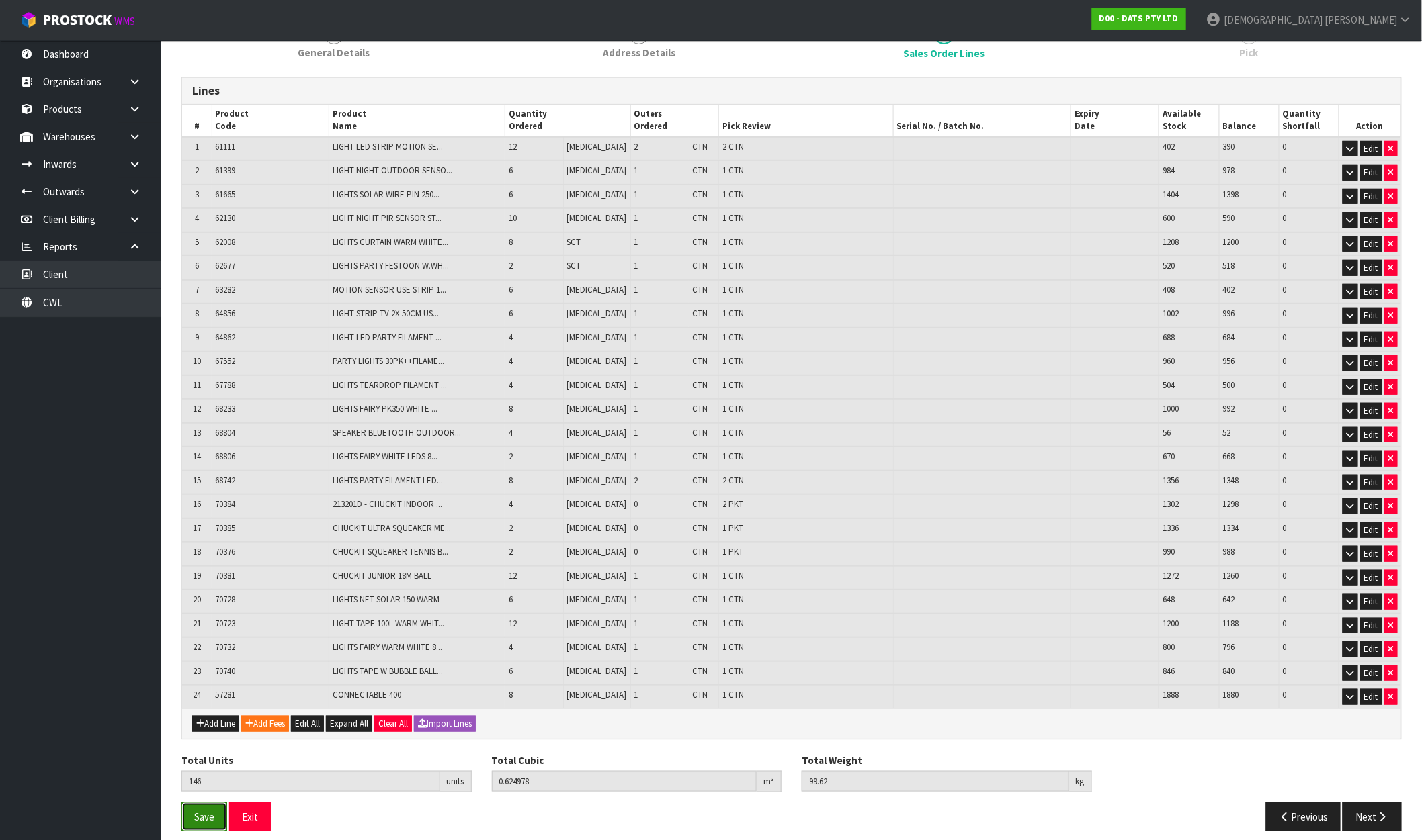
click at [206, 811] on span "Save" at bounding box center [204, 817] width 20 height 13
click at [1386, 812] on icon "button" at bounding box center [1382, 817] width 13 height 10
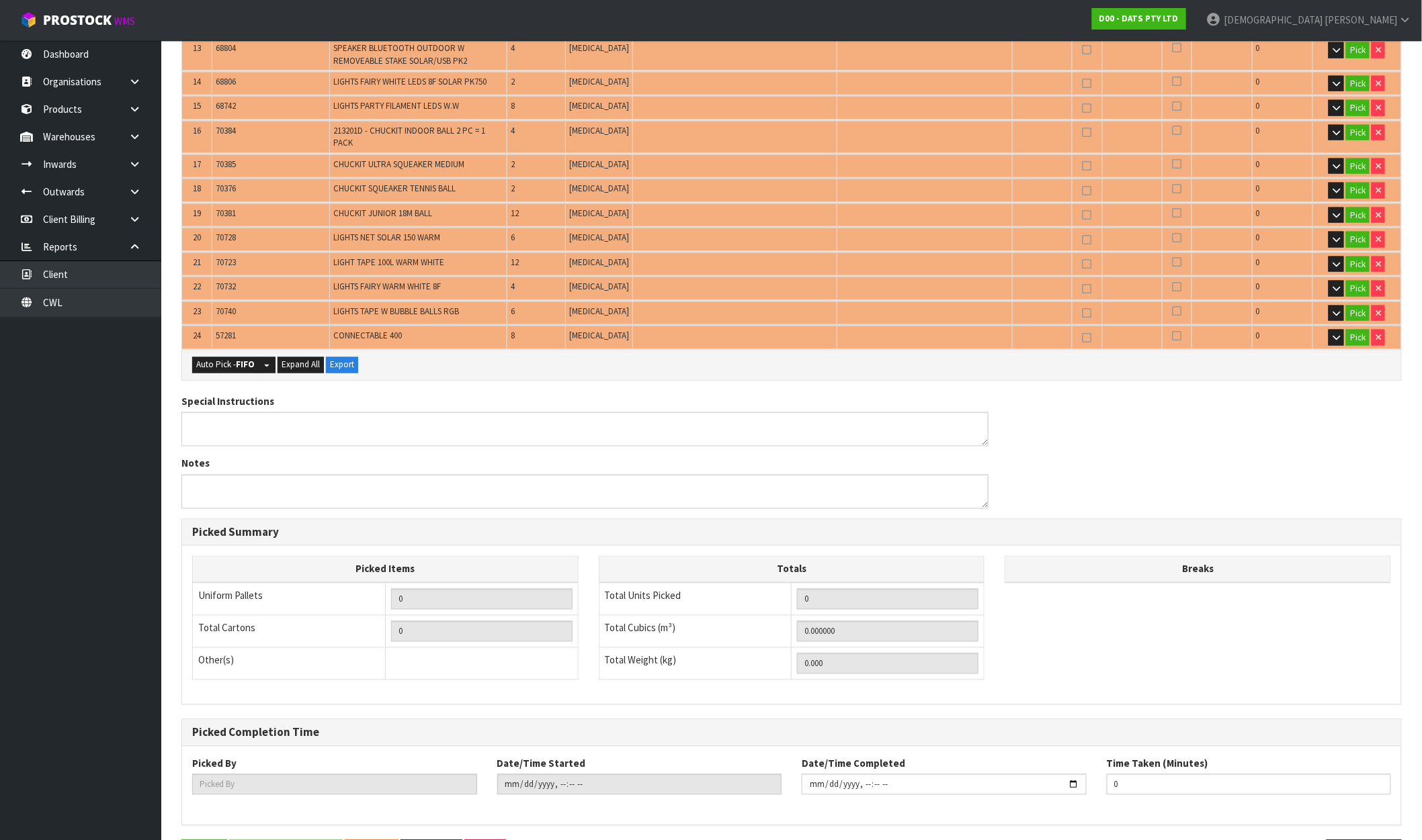
scroll to position [717, 0]
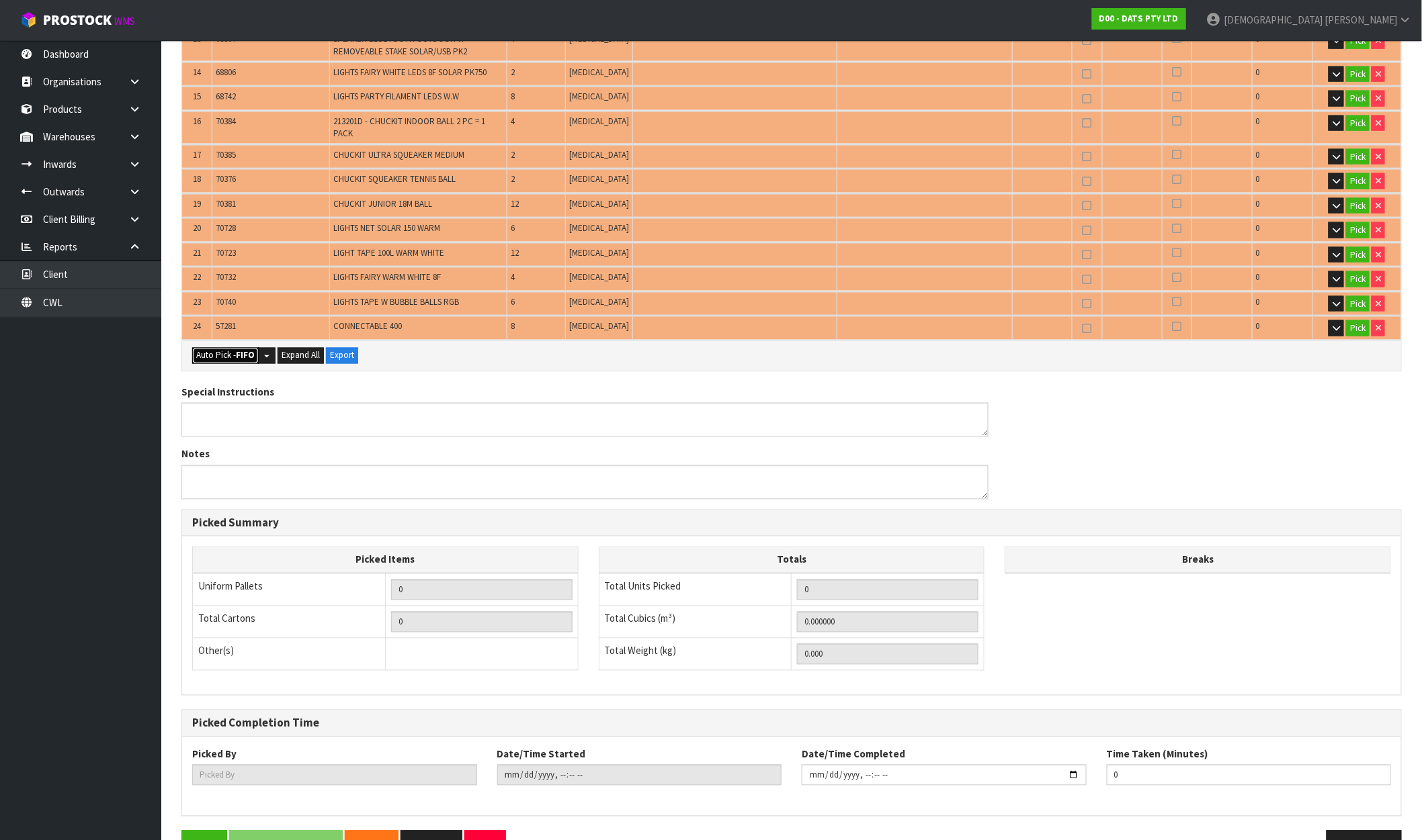
click at [220, 348] on button "Auto Pick - FIFO" at bounding box center [225, 356] width 66 height 16
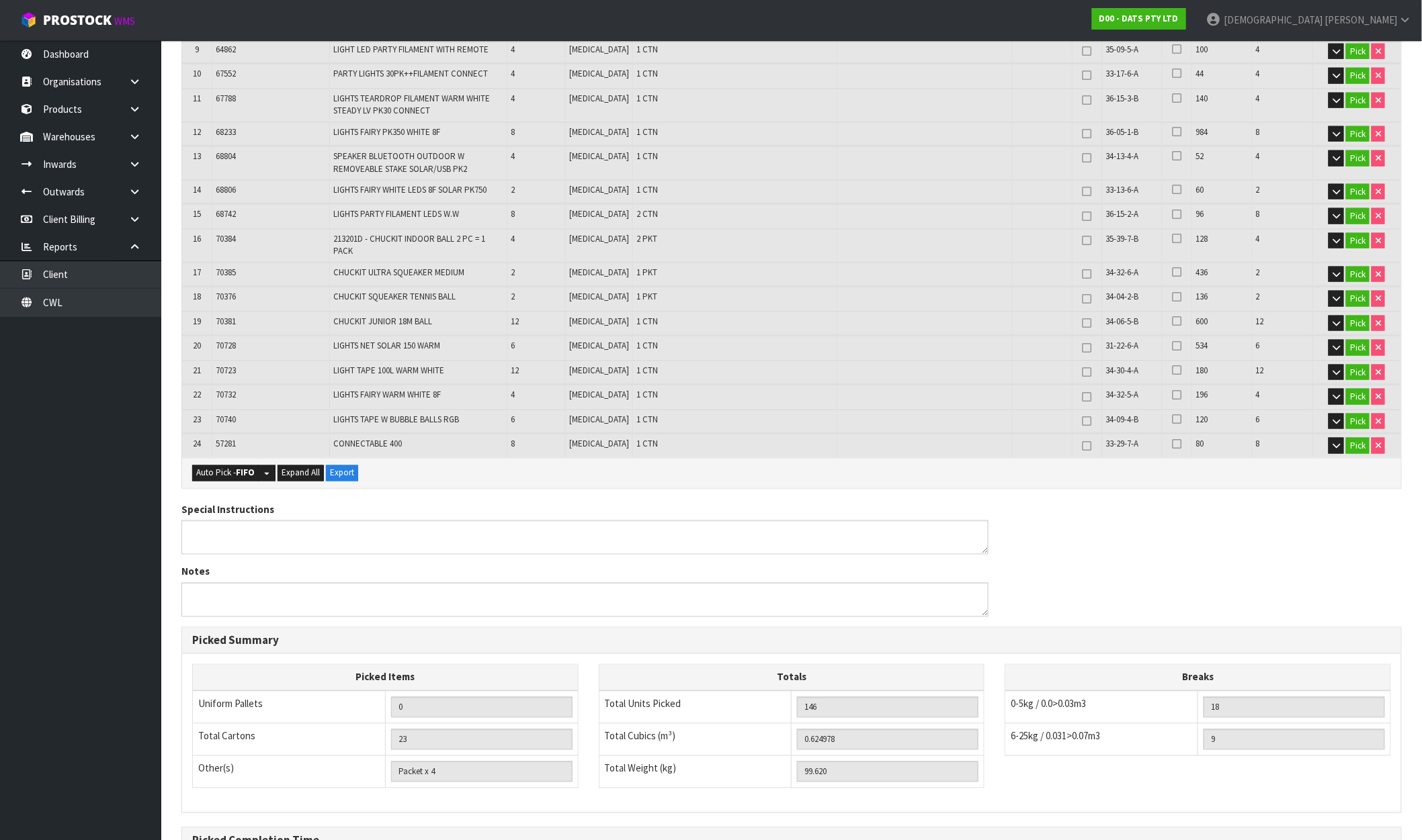
scroll to position [737, 0]
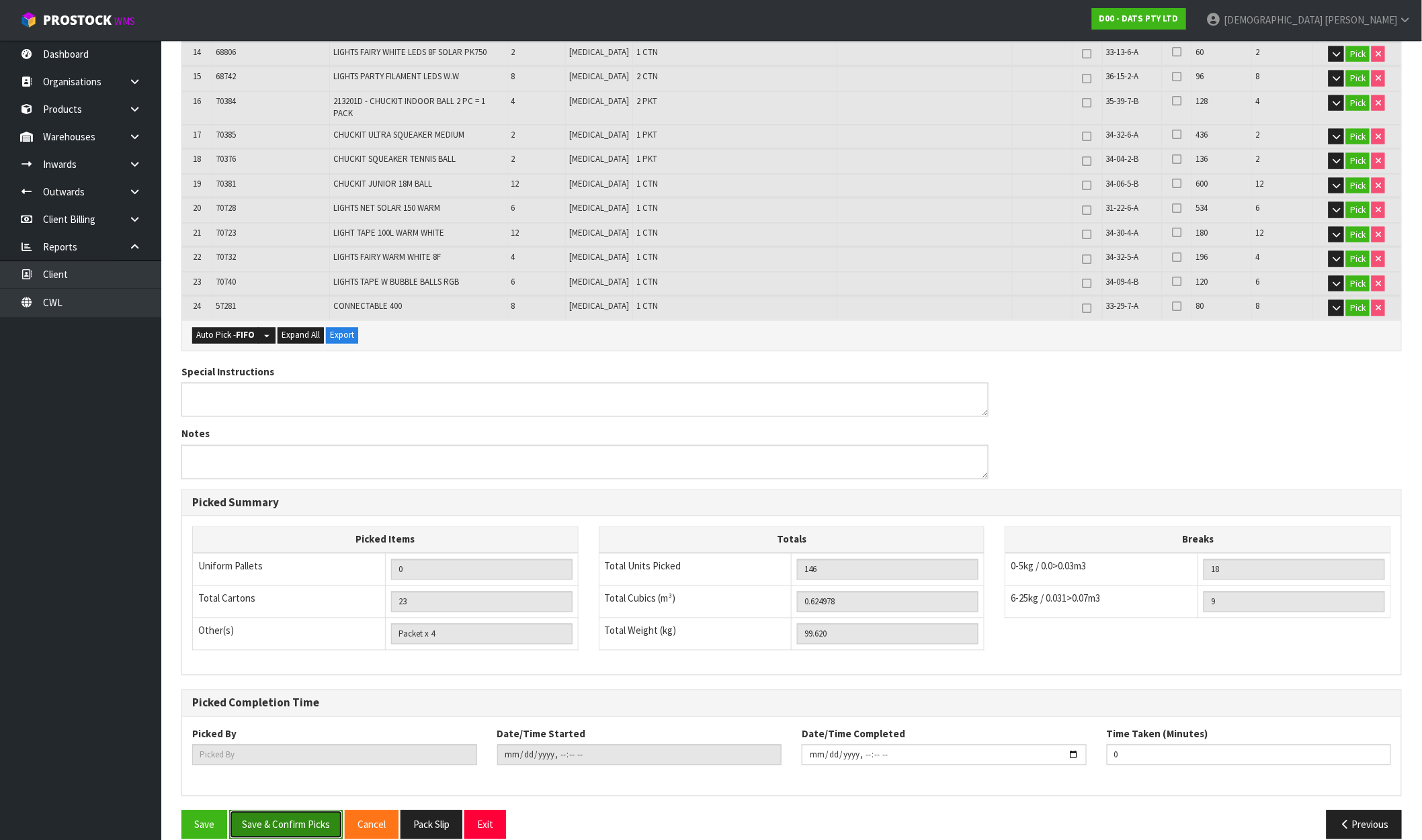
click at [316, 811] on button "Save & Confirm Picks" at bounding box center [286, 825] width 114 height 29
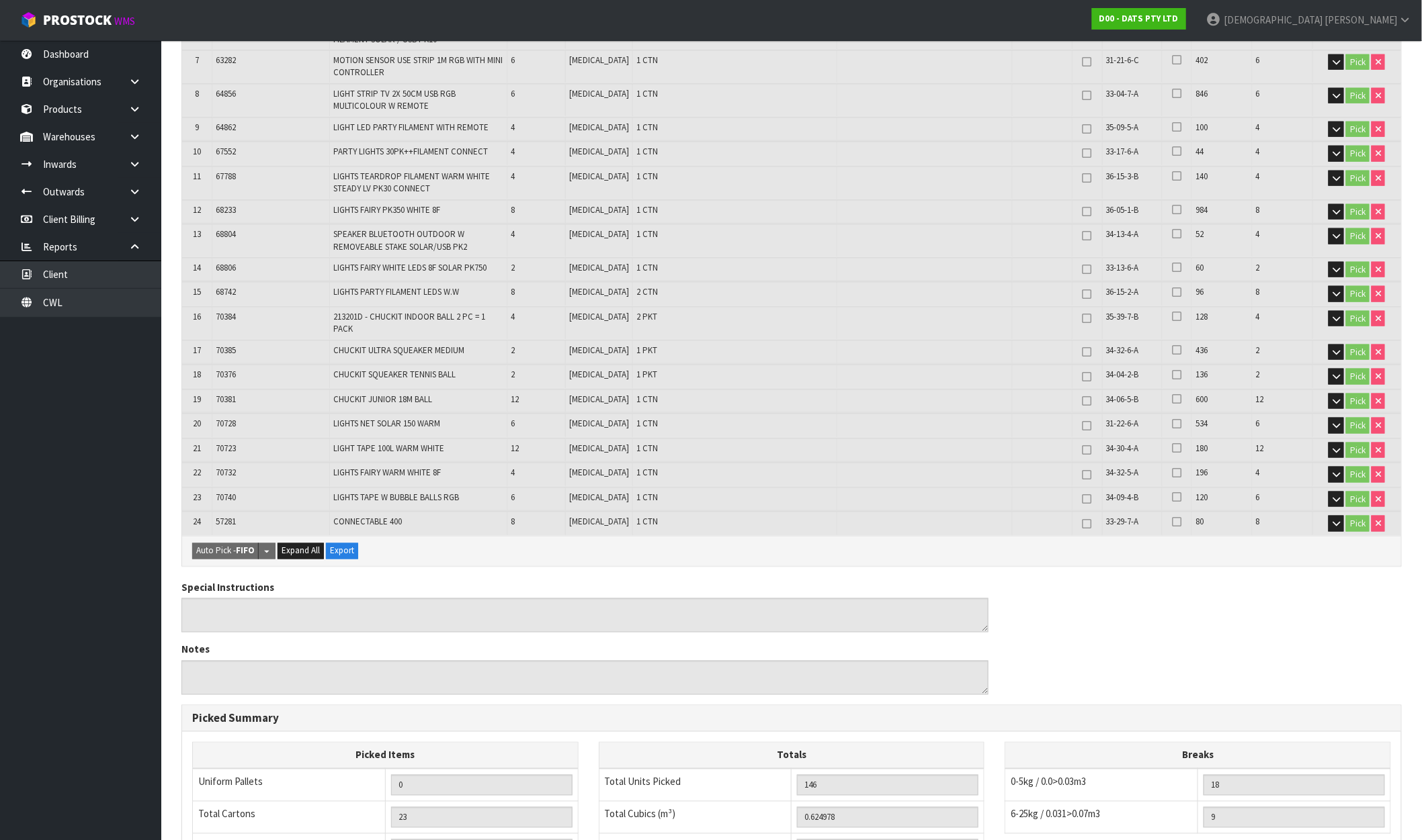
scroll to position [0, 0]
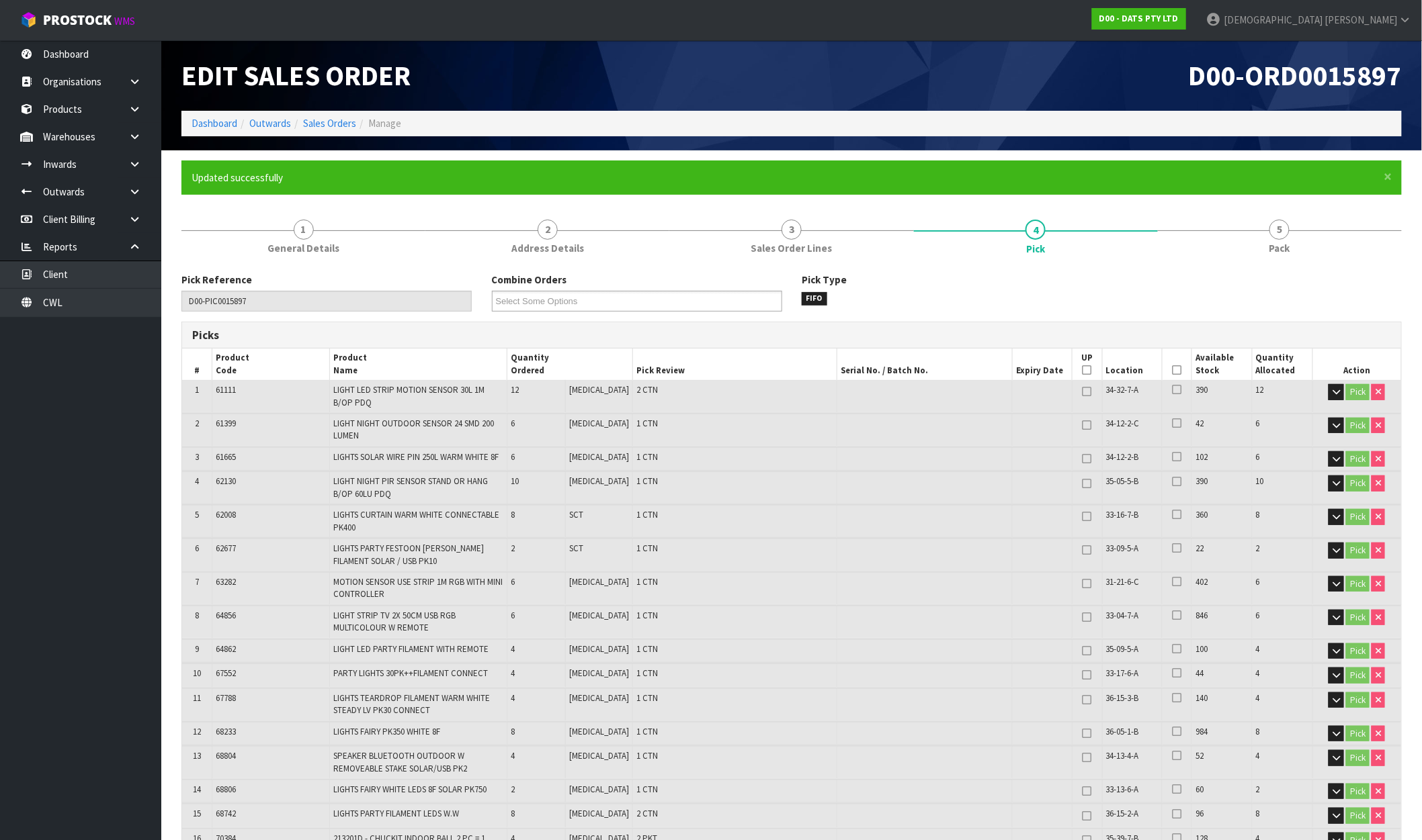
click at [356, 125] on li "Manage" at bounding box center [379, 123] width 45 height 14
click at [350, 123] on link "Sales Orders" at bounding box center [329, 123] width 53 height 13
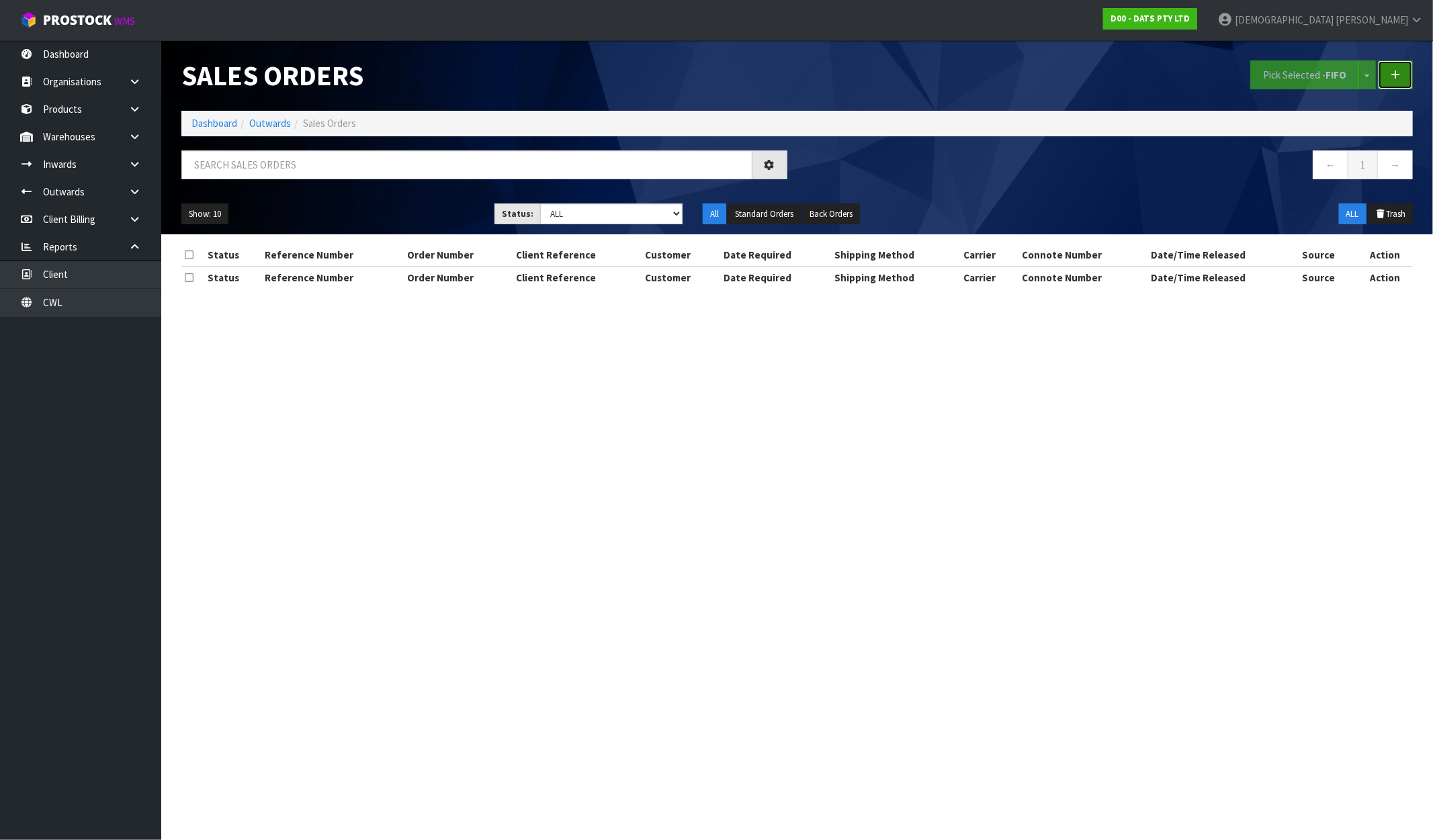
click at [1401, 76] on link at bounding box center [1395, 75] width 35 height 29
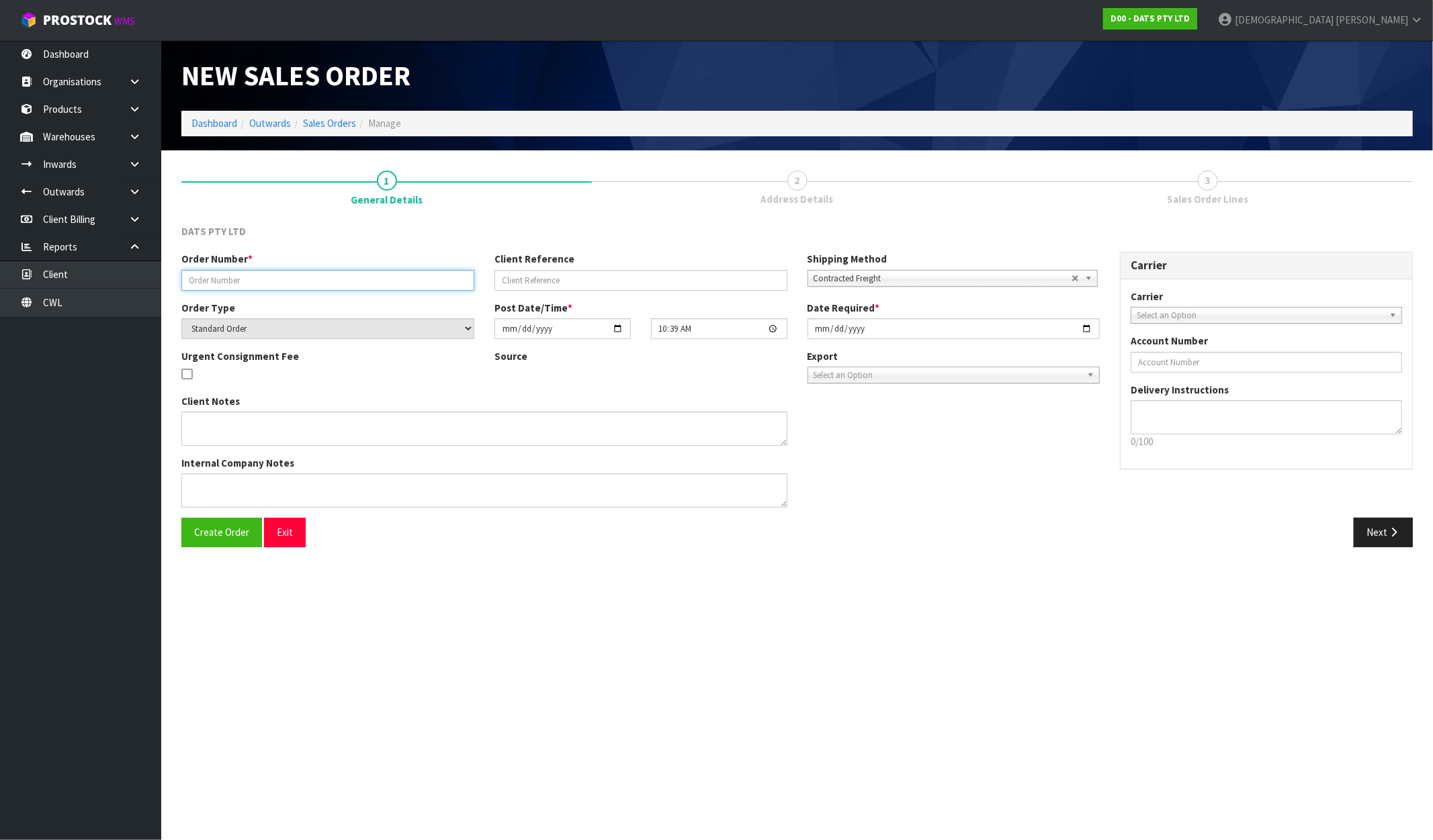
click at [230, 276] on input "text" at bounding box center [328, 280] width 293 height 21
click at [393, 284] on input "text" at bounding box center [328, 280] width 293 height 21
paste input "9527Y100318982"
click at [214, 537] on span "Create Order" at bounding box center [221, 532] width 55 height 13
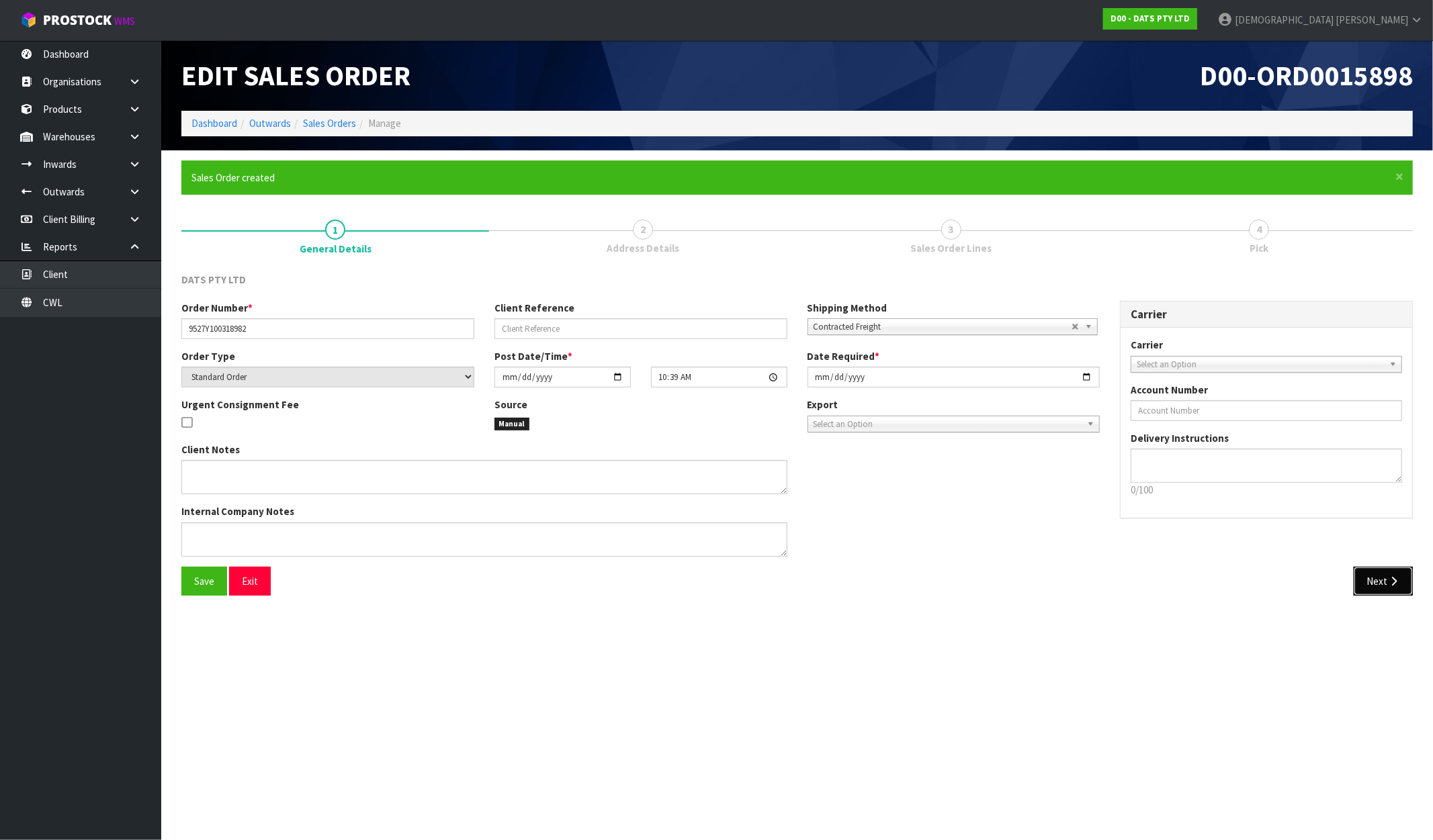
click at [1412, 584] on button "Next" at bounding box center [1383, 581] width 59 height 29
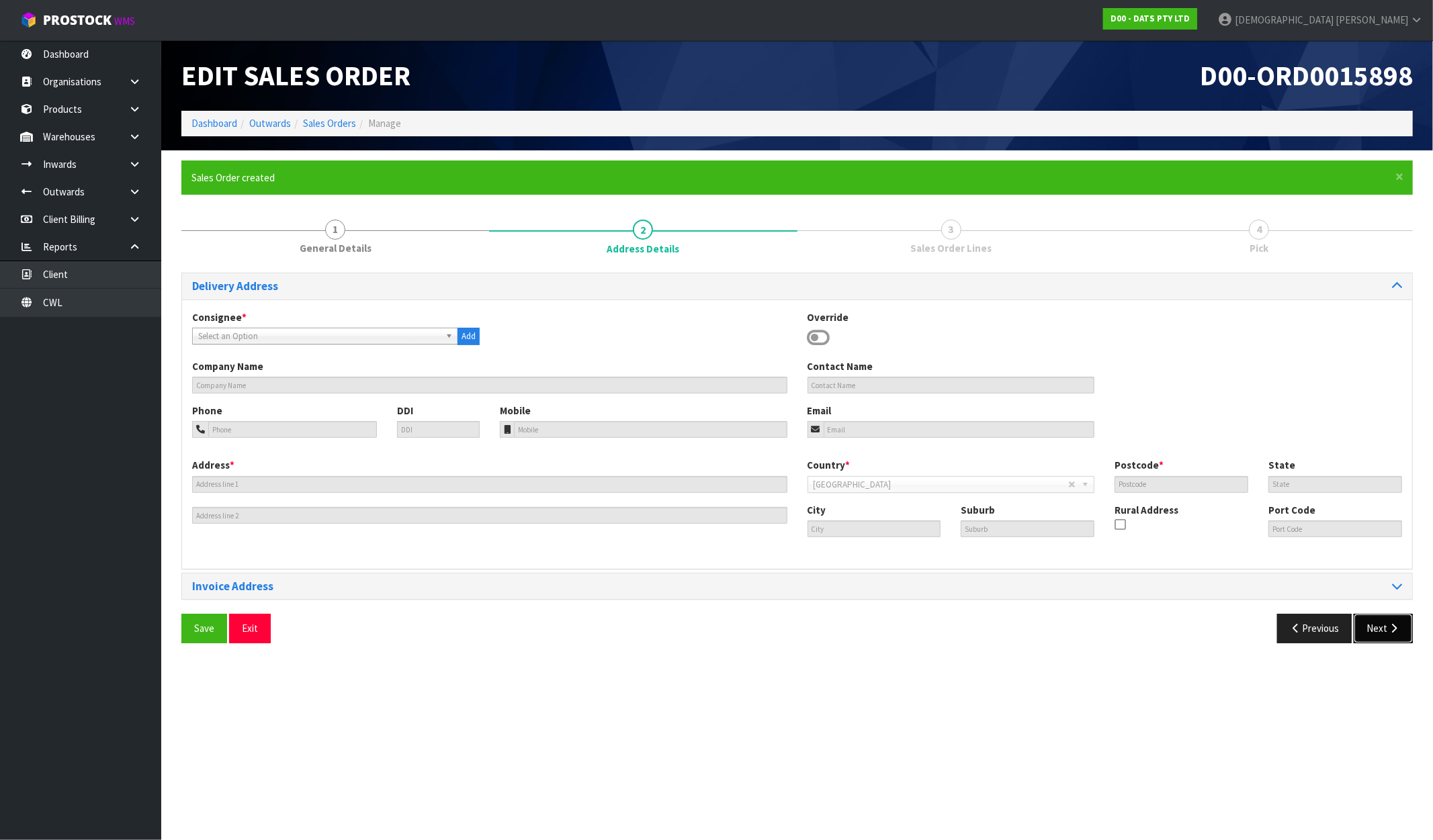
click at [1397, 627] on icon "button" at bounding box center [1394, 628] width 13 height 10
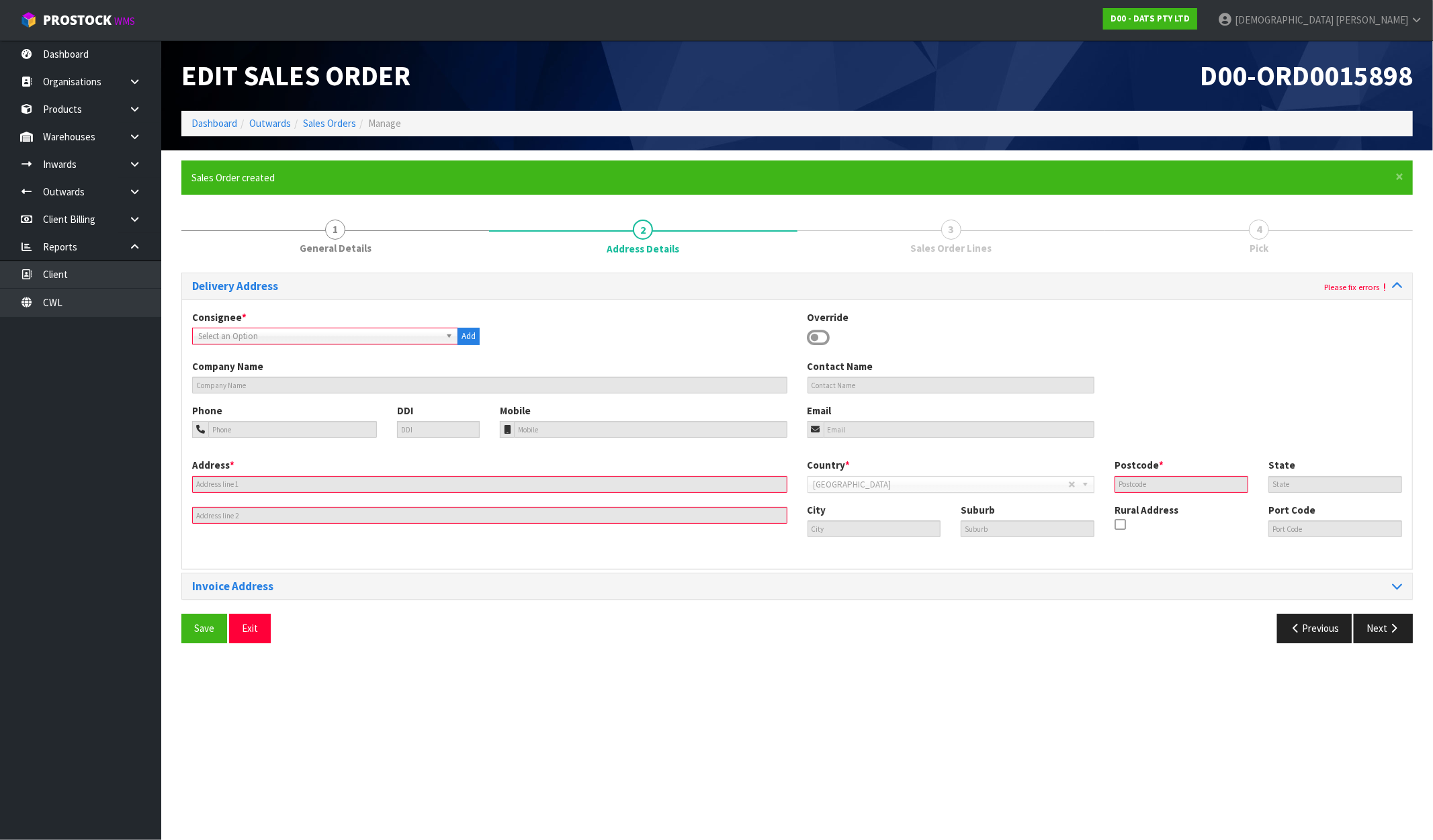
click at [230, 340] on span "Select an Option" at bounding box center [319, 336] width 242 height 16
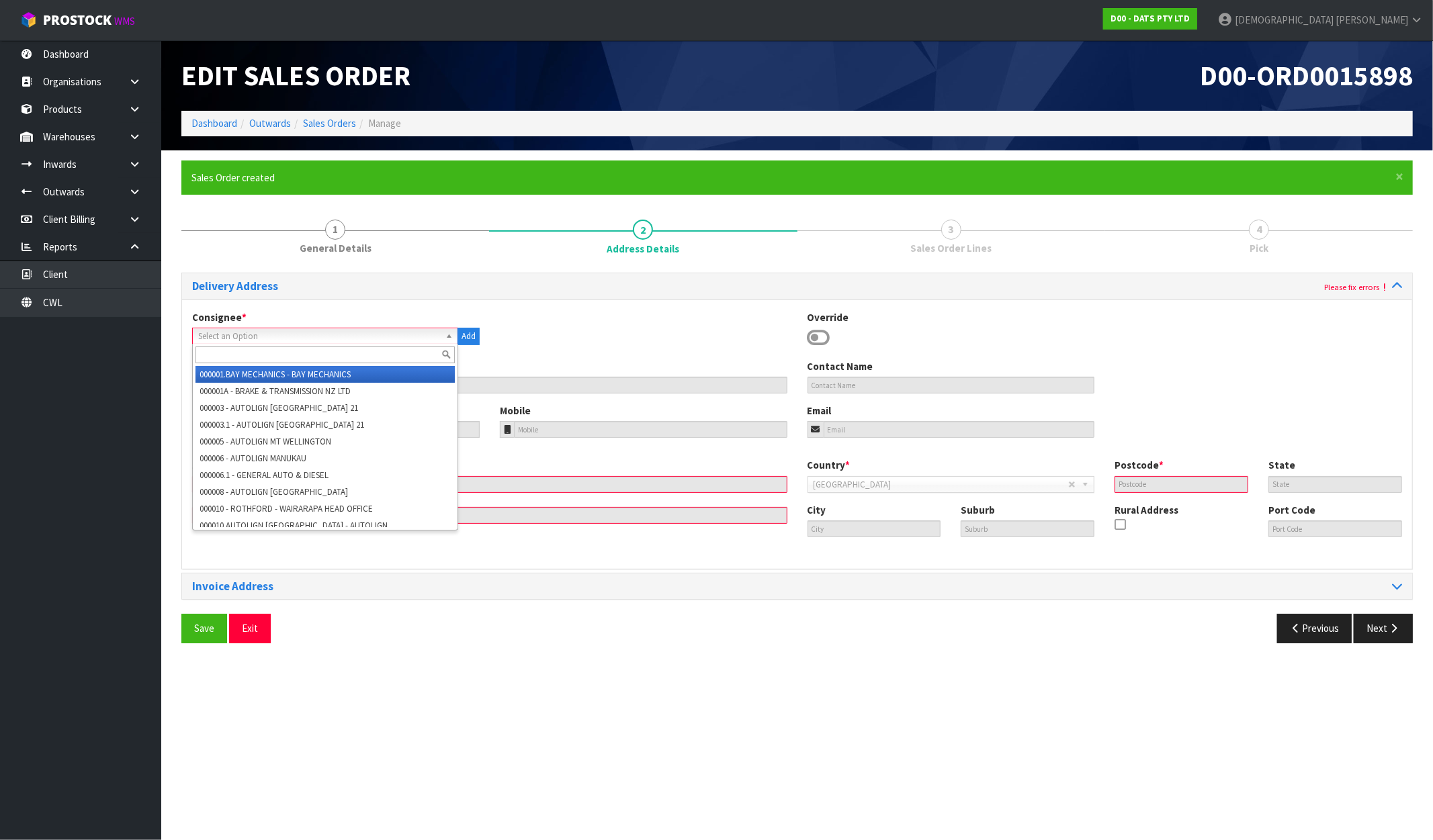
click at [220, 350] on input "text" at bounding box center [325, 355] width 259 height 17
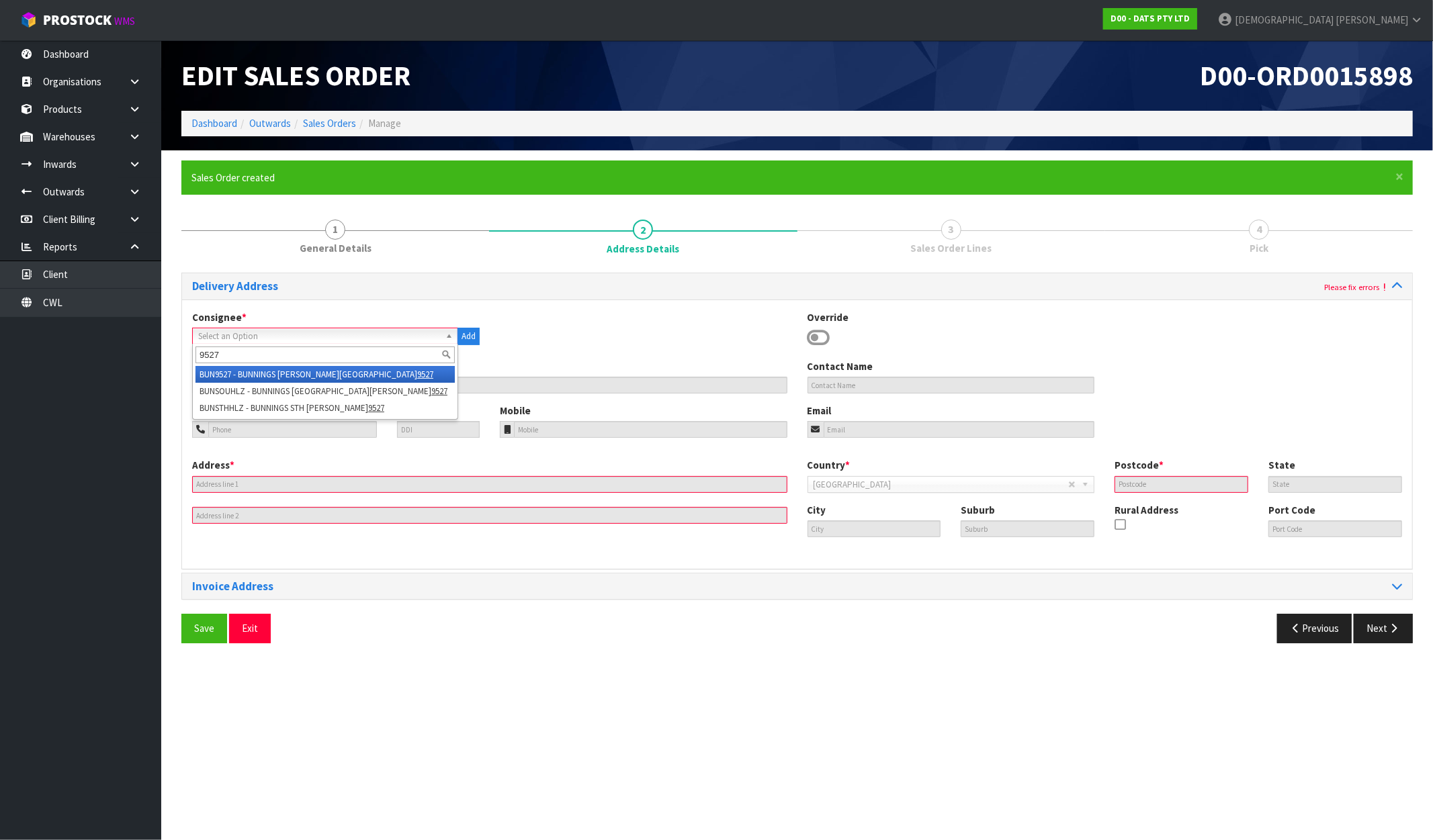
click at [272, 366] on li "BUN9527 - BUNNINGS HAMILTON SOUTH 9527" at bounding box center [325, 374] width 259 height 17
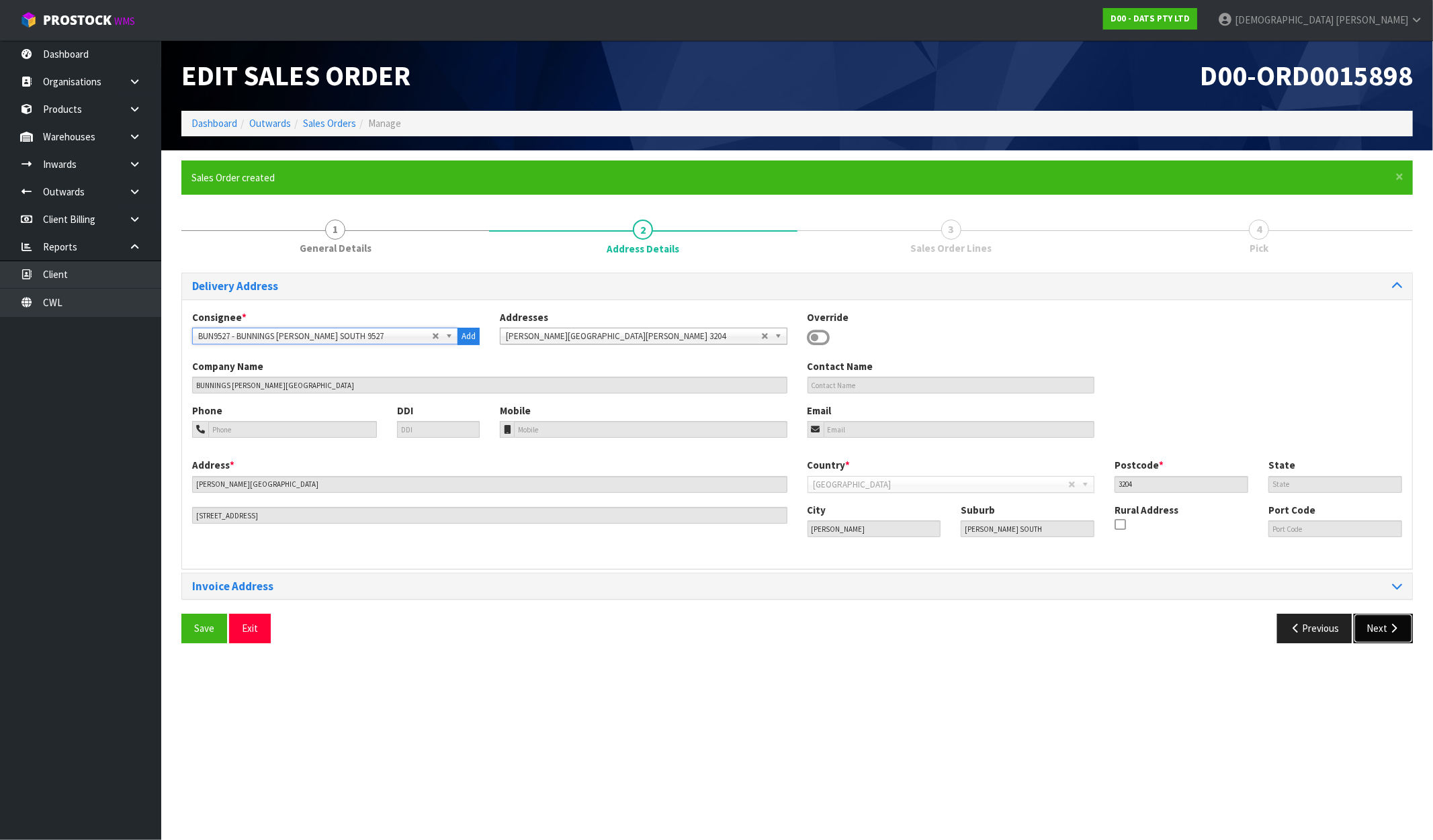
click at [1384, 629] on button "Next" at bounding box center [1383, 628] width 59 height 29
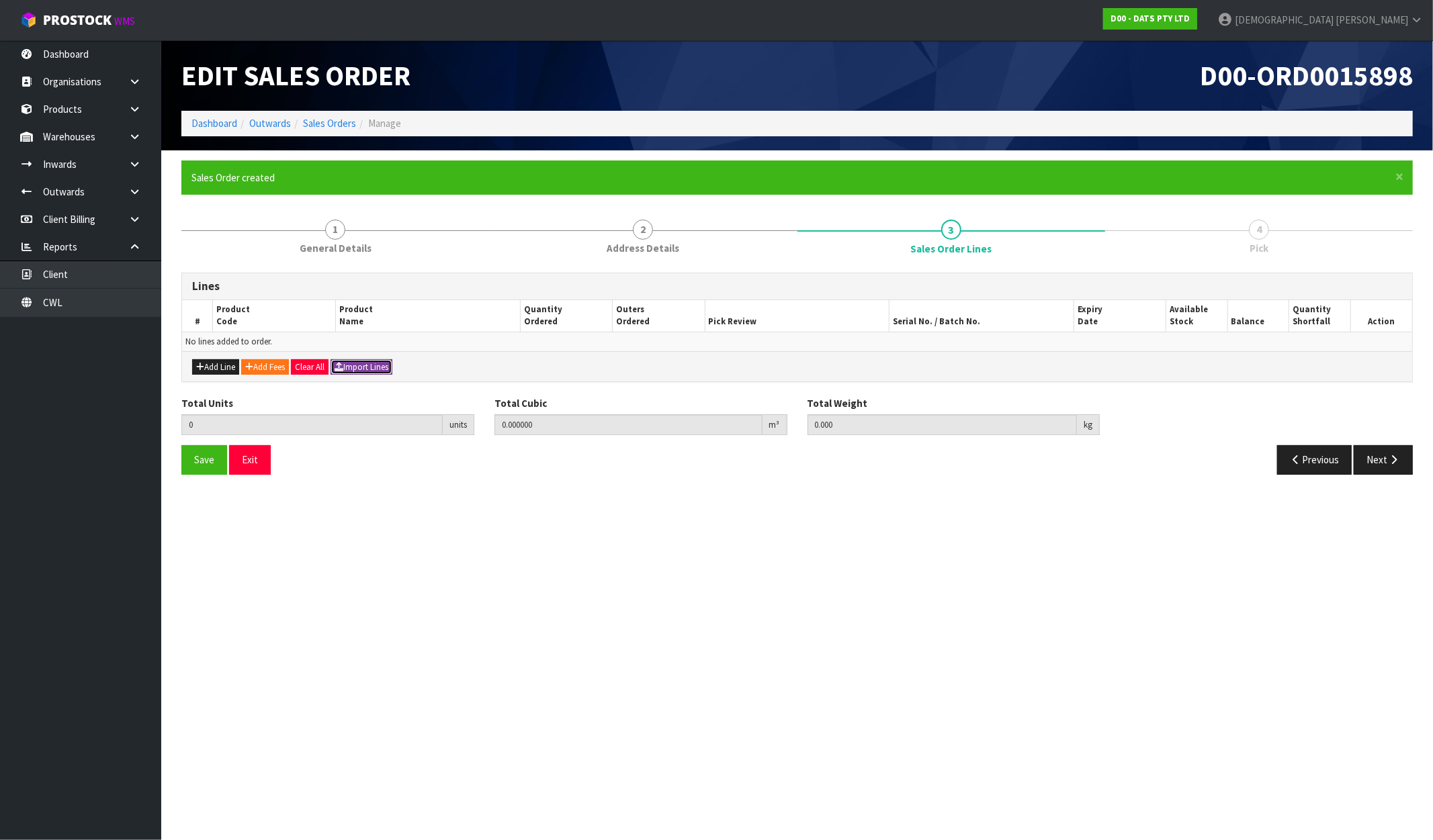
click at [393, 367] on button "Import Lines" at bounding box center [361, 368] width 62 height 16
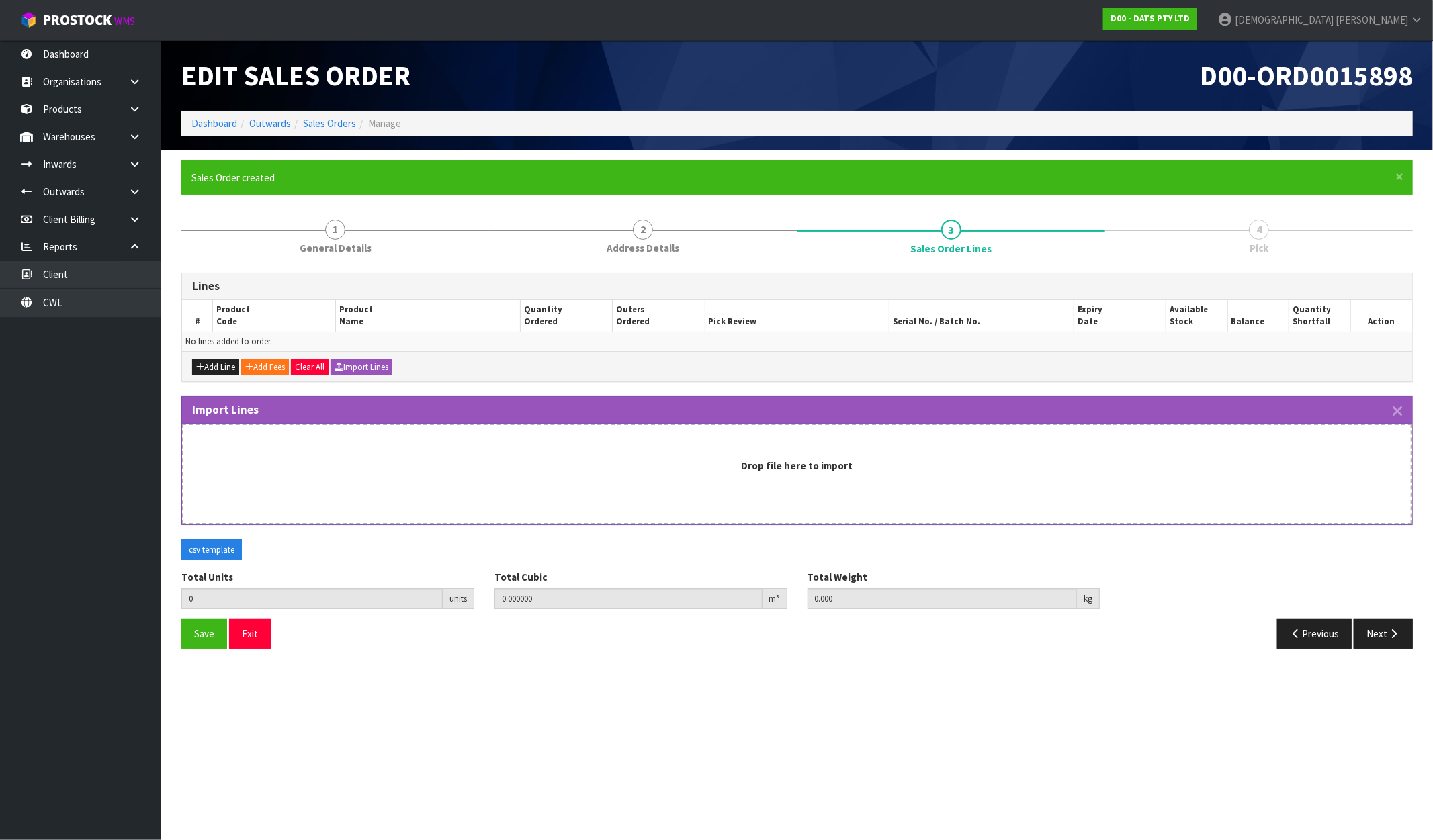
click at [484, 489] on div "Drop file here to import" at bounding box center [797, 474] width 1230 height 101
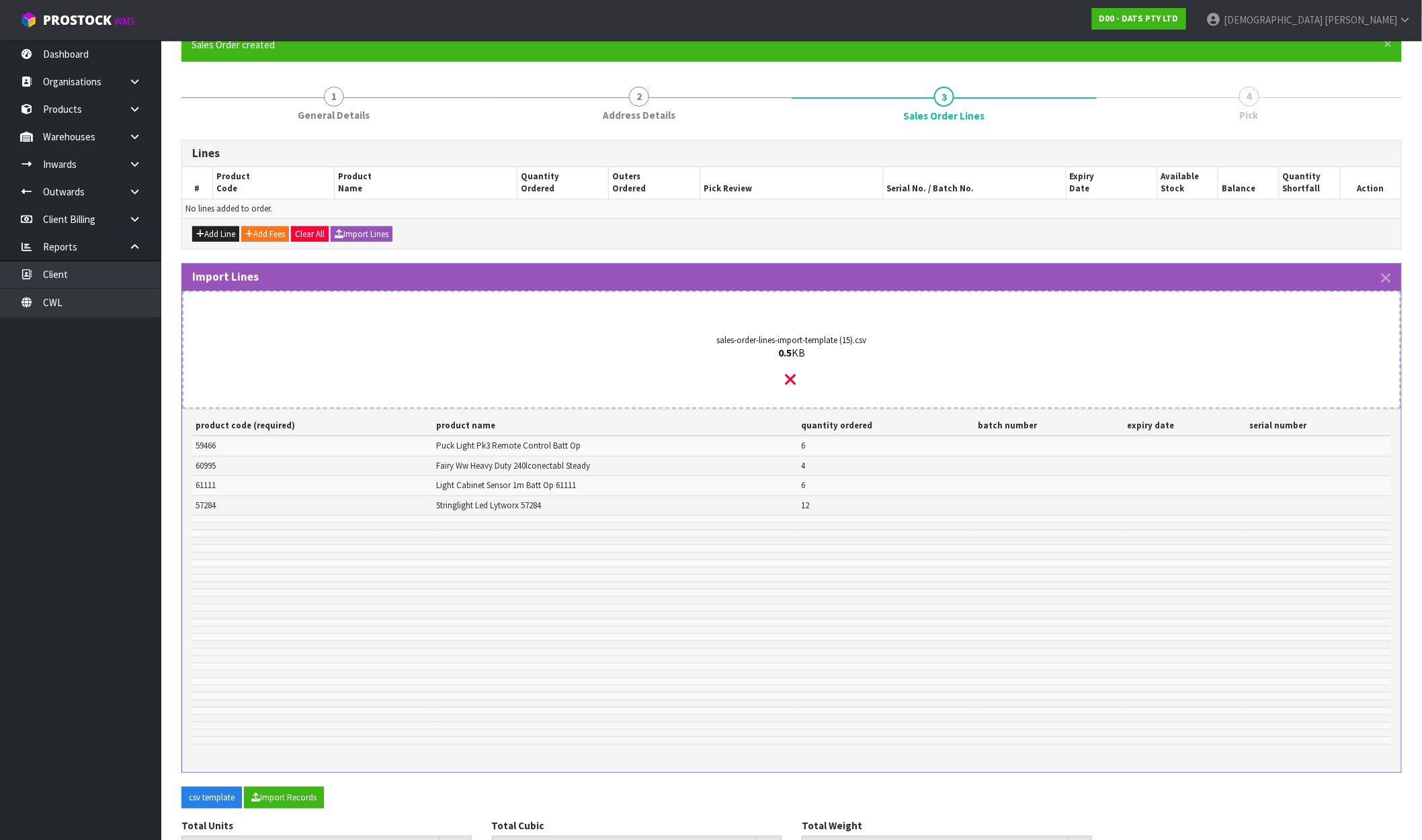
scroll to position [210, 0]
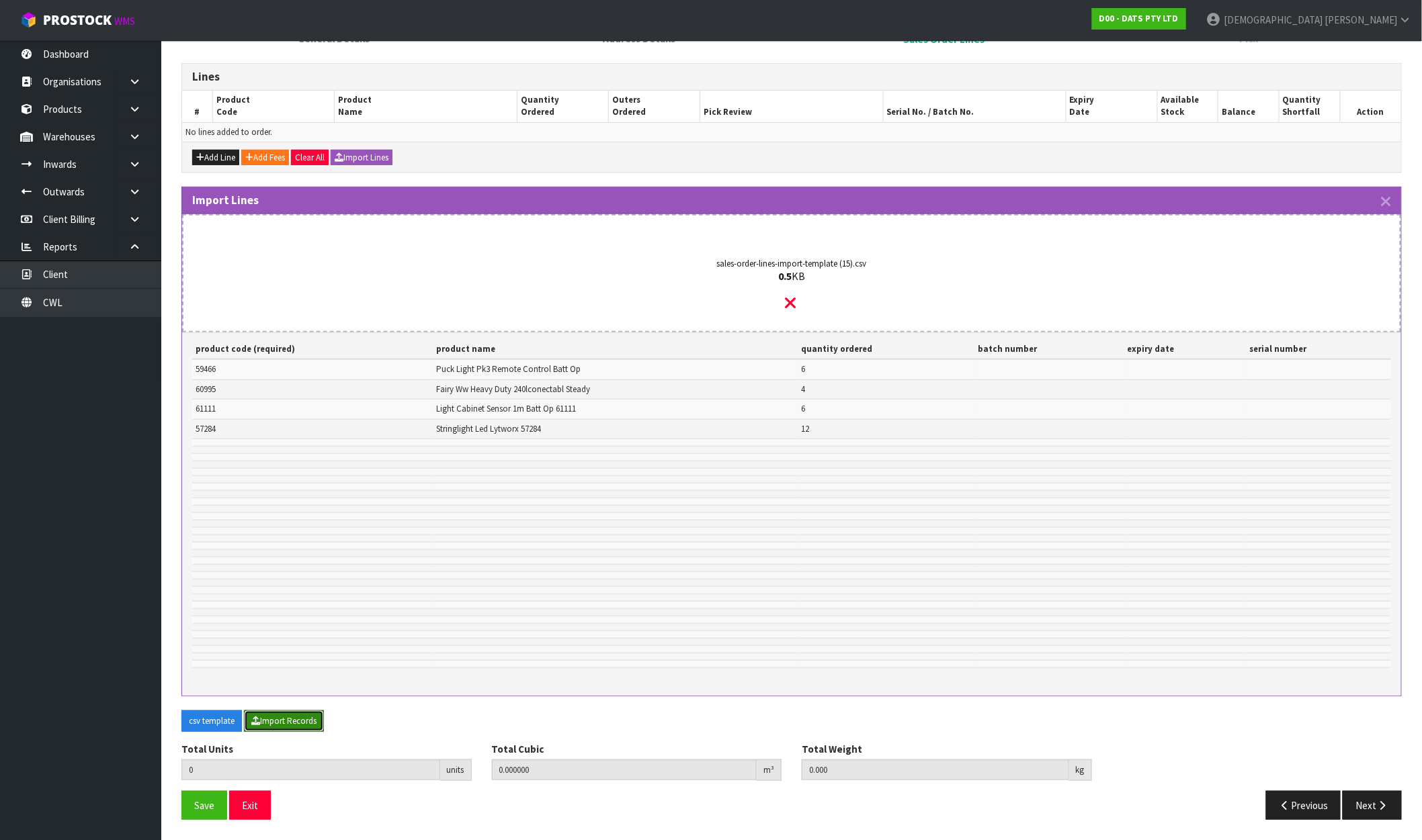
click at [307, 723] on button "Import Records" at bounding box center [284, 721] width 80 height 21
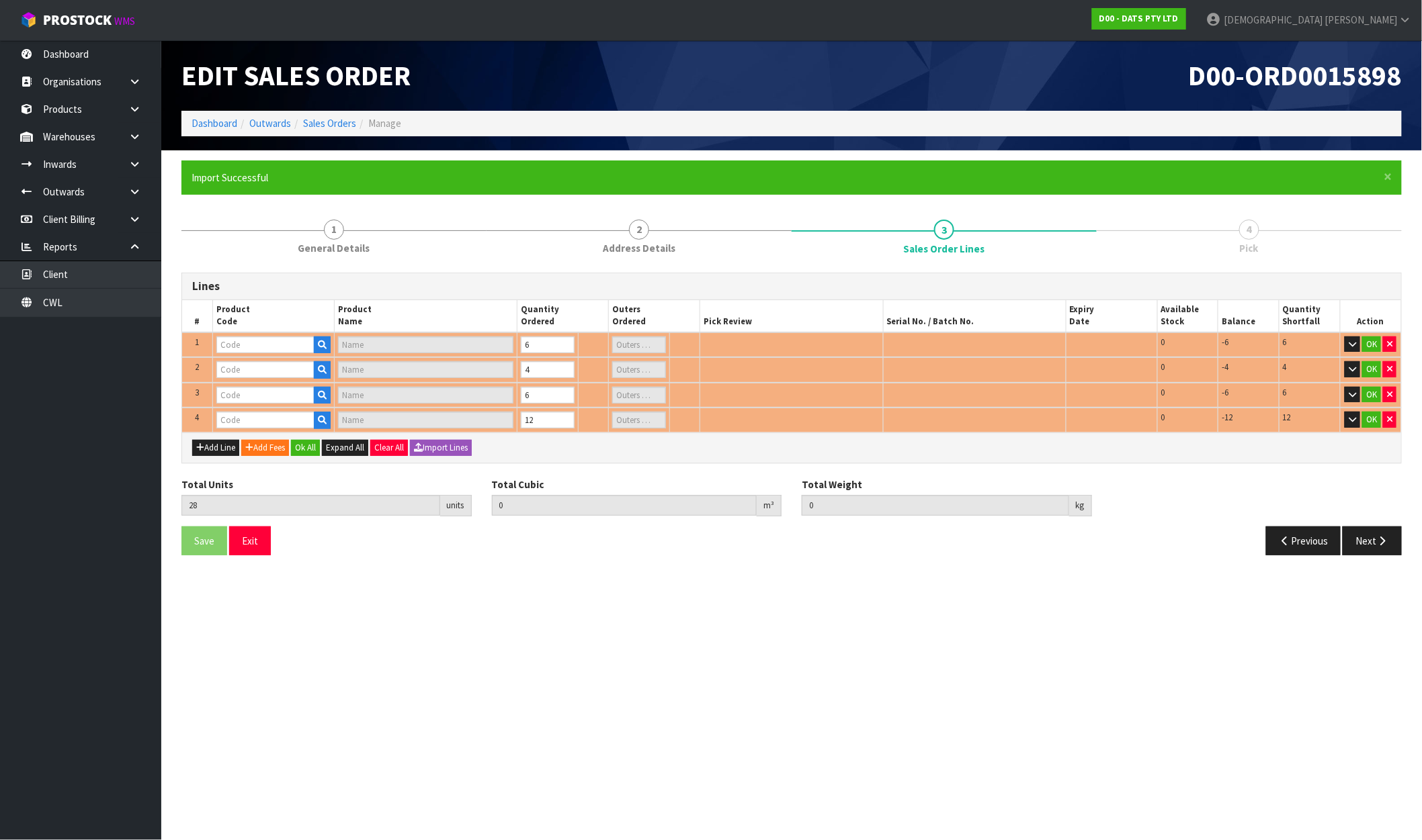
scroll to position [0, 0]
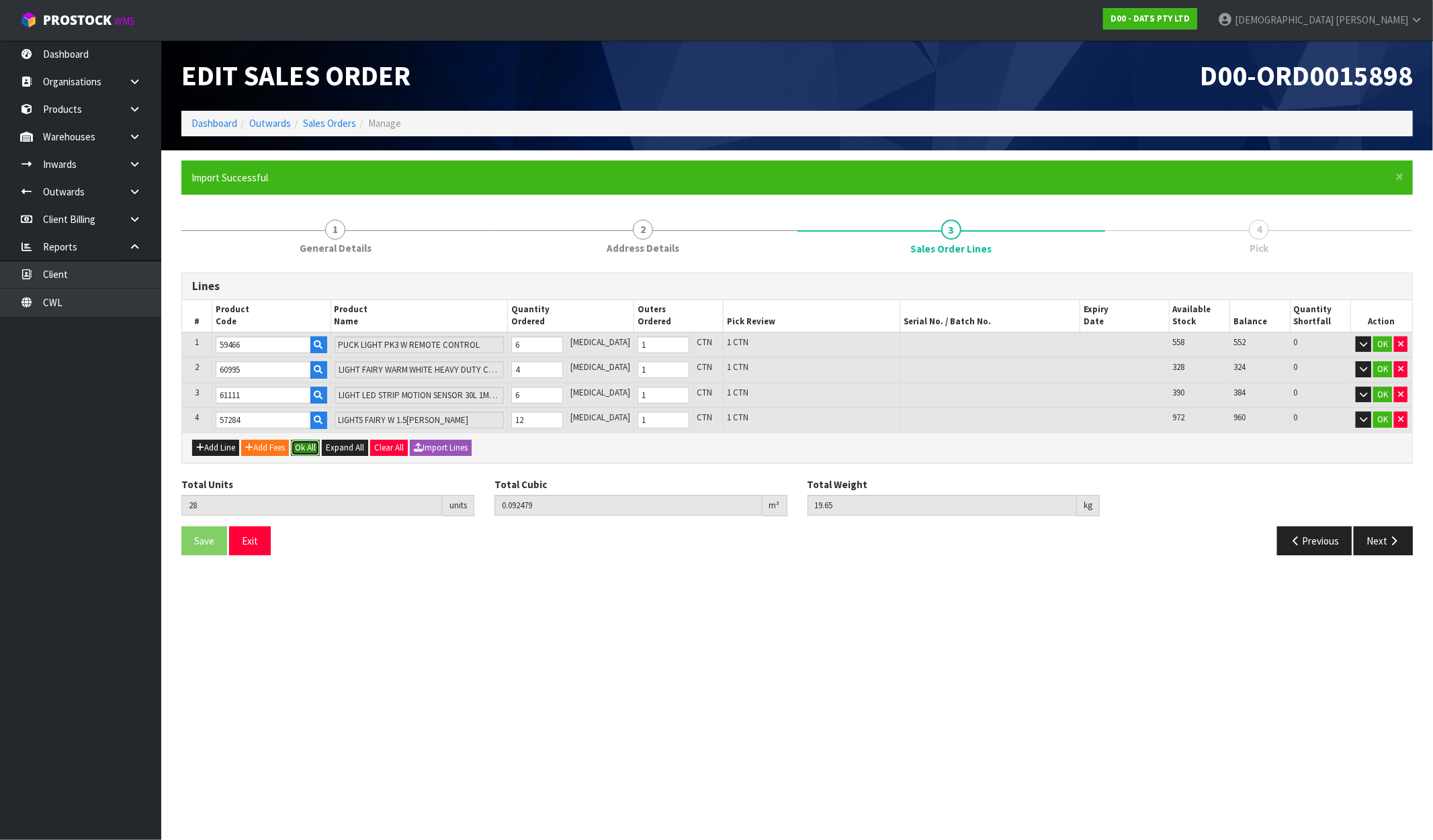
click at [313, 445] on button "Ok All" at bounding box center [306, 448] width 29 height 16
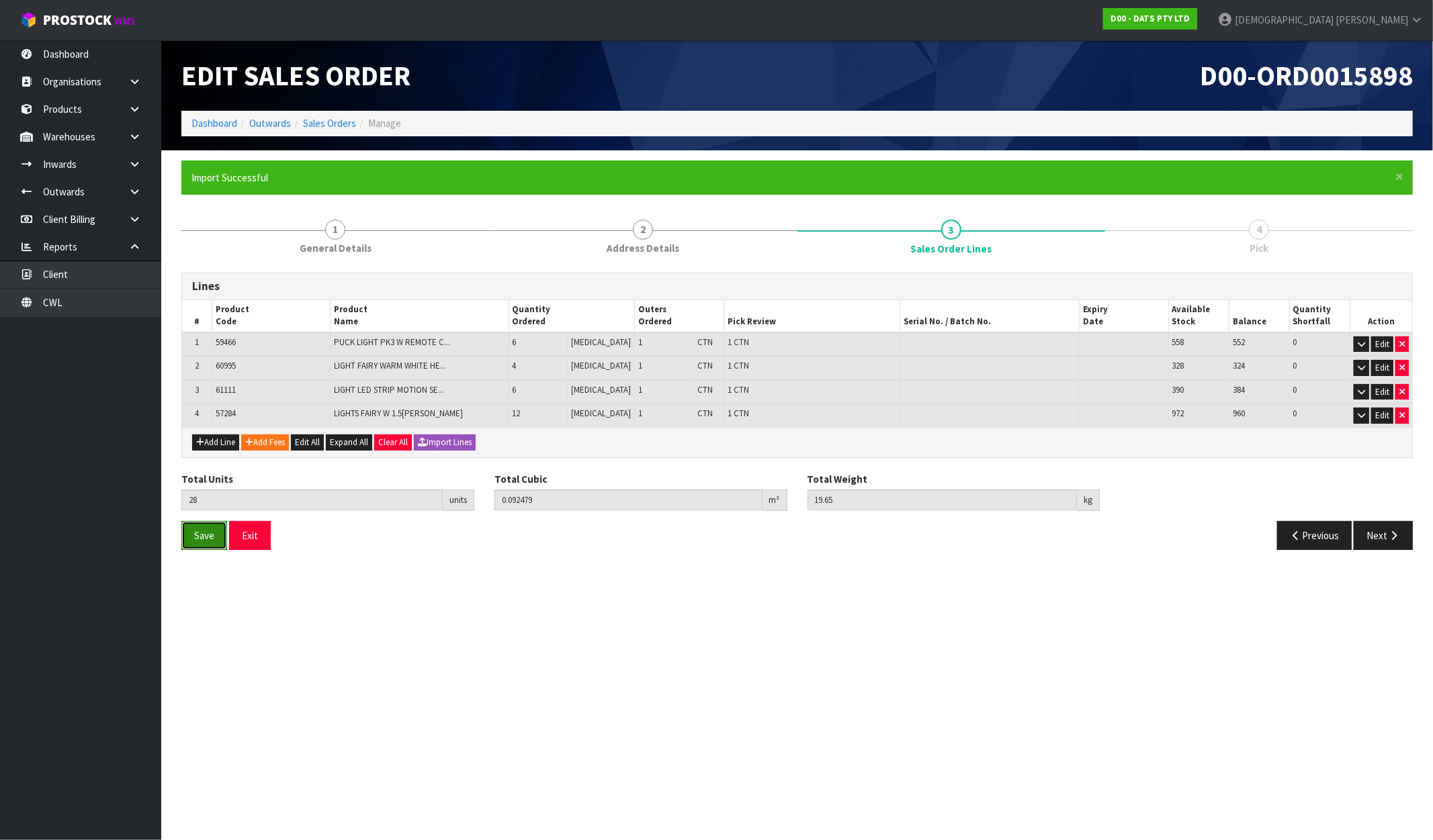
click at [212, 534] on span "Save" at bounding box center [204, 536] width 20 height 13
click at [1359, 538] on button "Next" at bounding box center [1383, 536] width 59 height 29
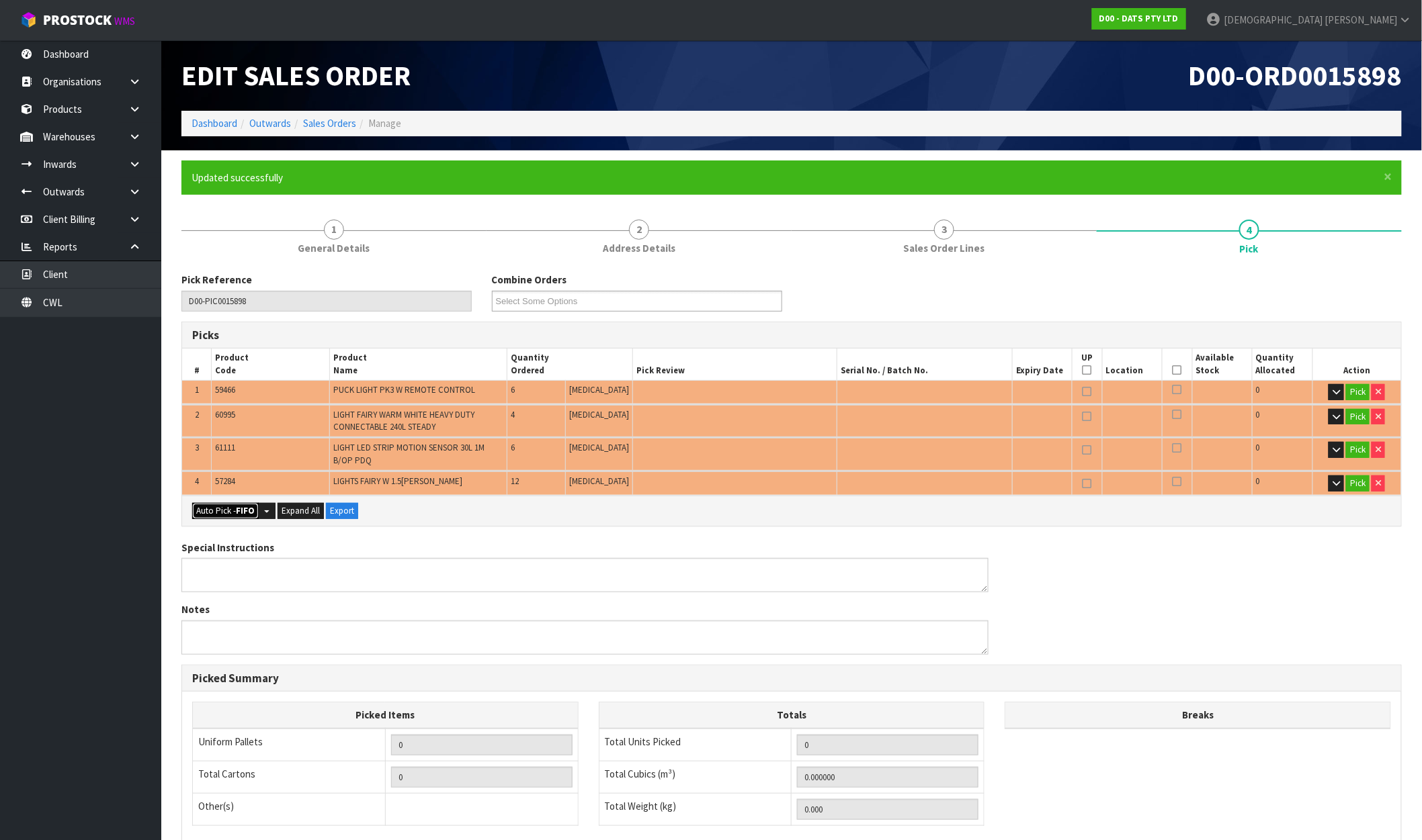
click at [234, 509] on button "Auto Pick - FIFO" at bounding box center [225, 511] width 66 height 16
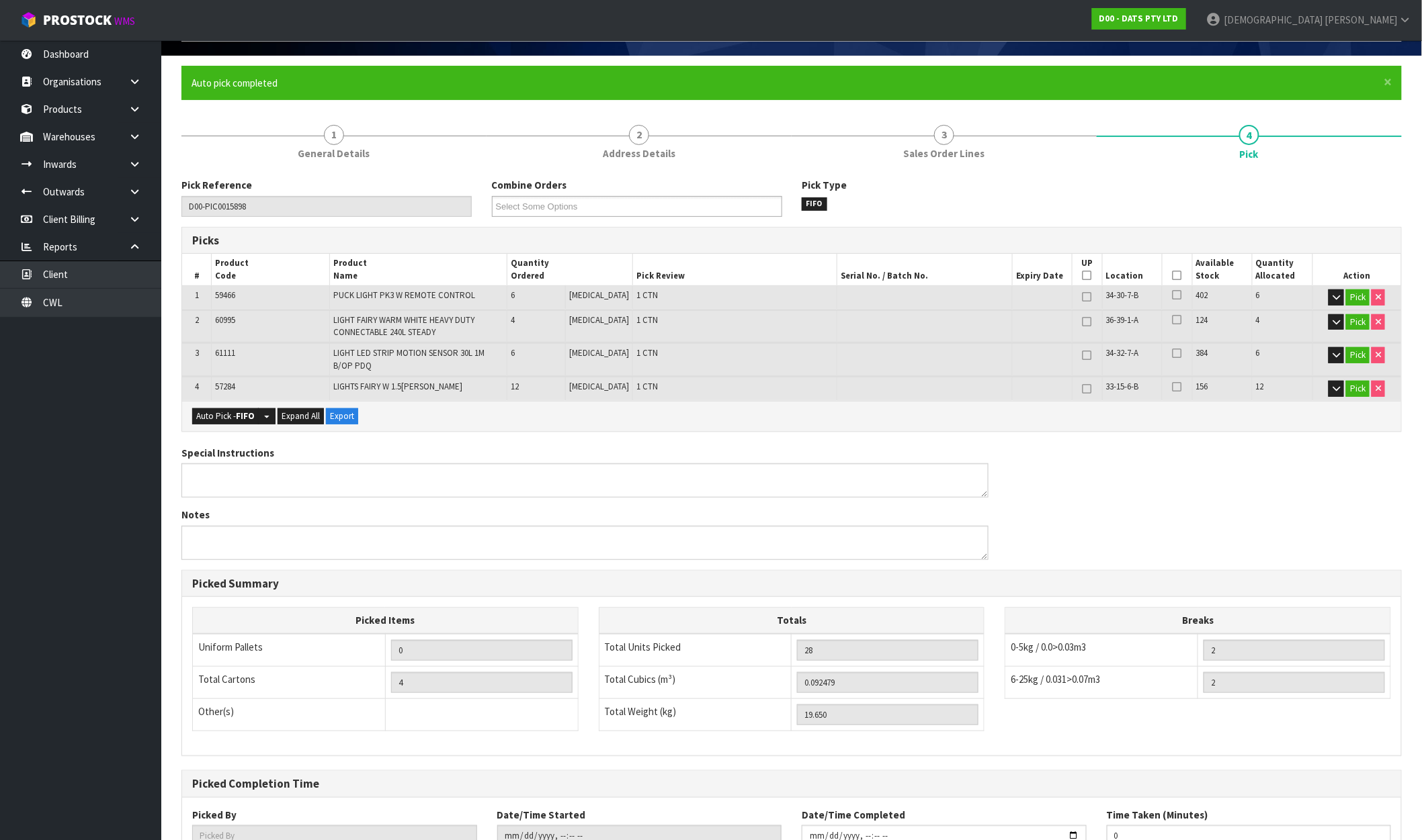
scroll to position [193, 0]
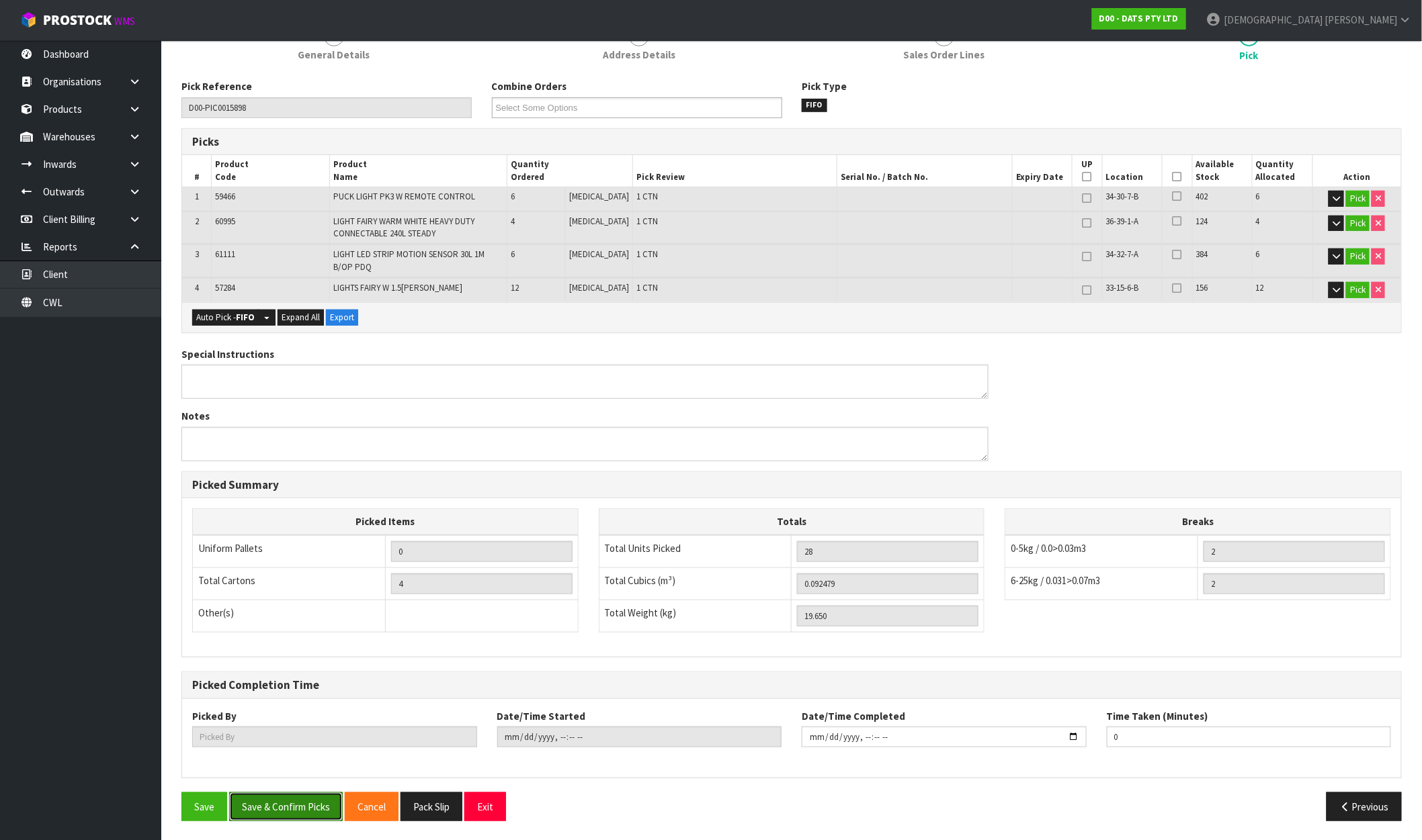
click at [283, 803] on button "Save & Confirm Picks" at bounding box center [286, 807] width 114 height 29
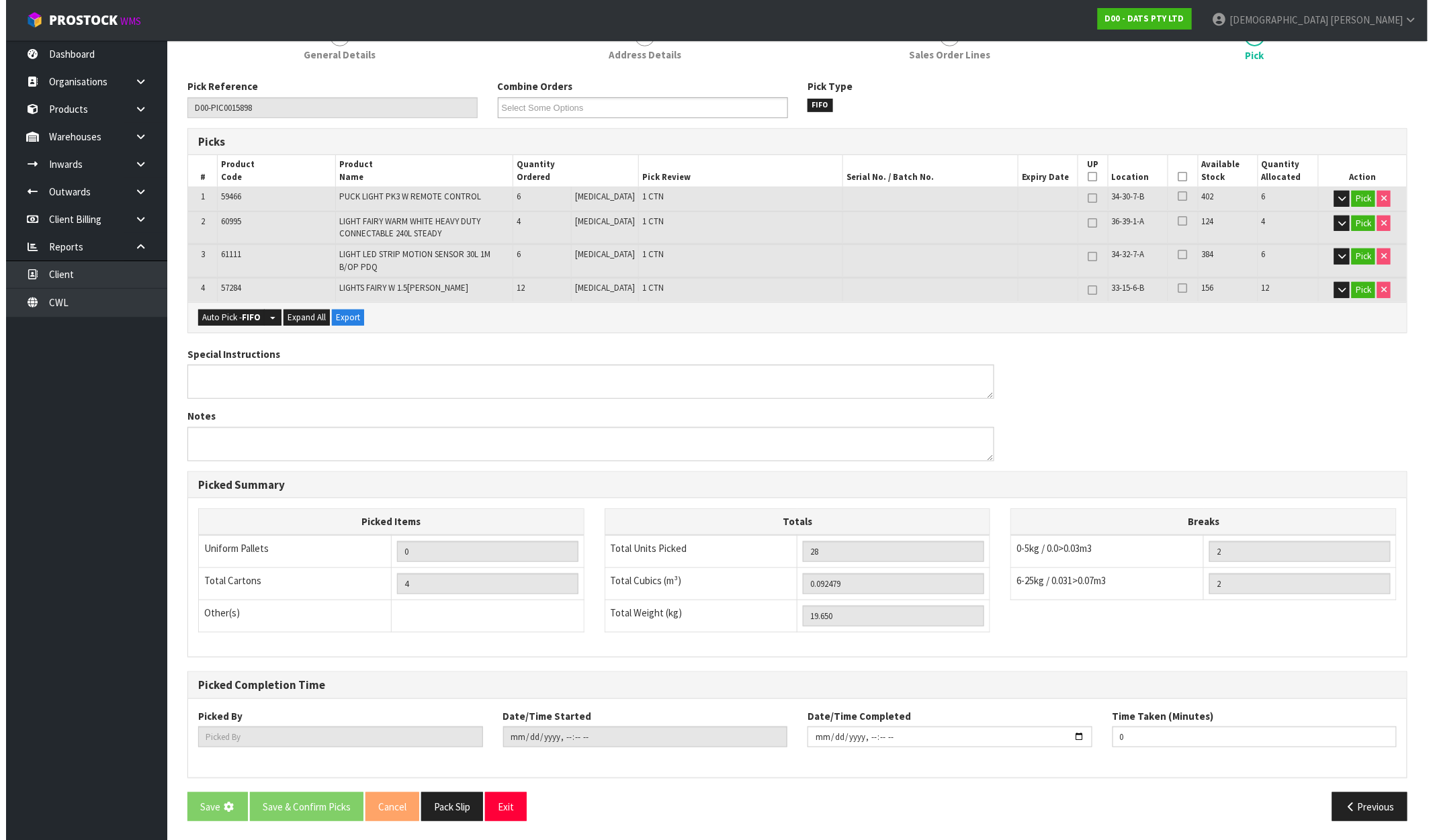
scroll to position [0, 0]
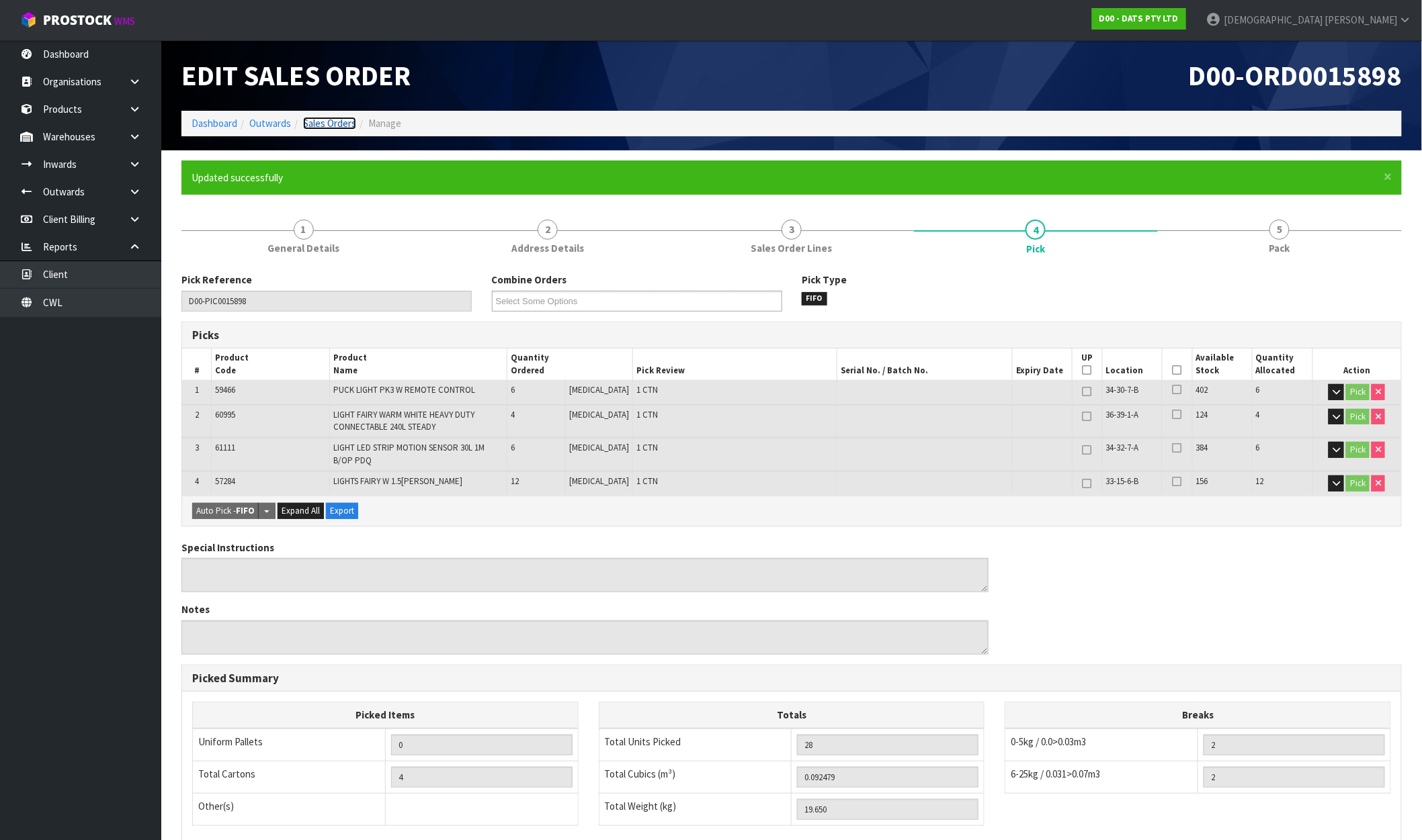
click at [341, 120] on link "Sales Orders" at bounding box center [329, 123] width 53 height 13
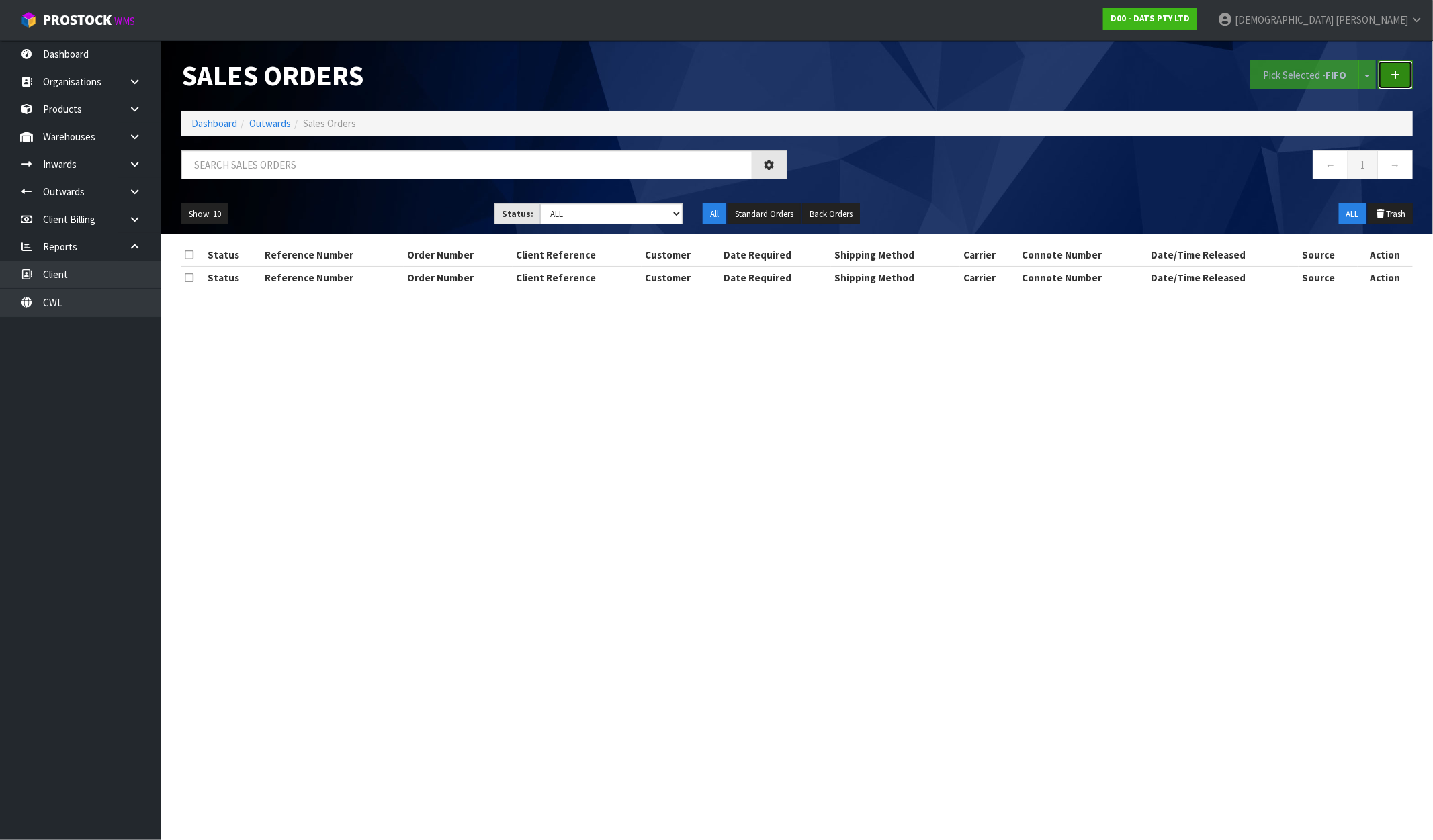
click at [1408, 79] on link at bounding box center [1395, 75] width 35 height 29
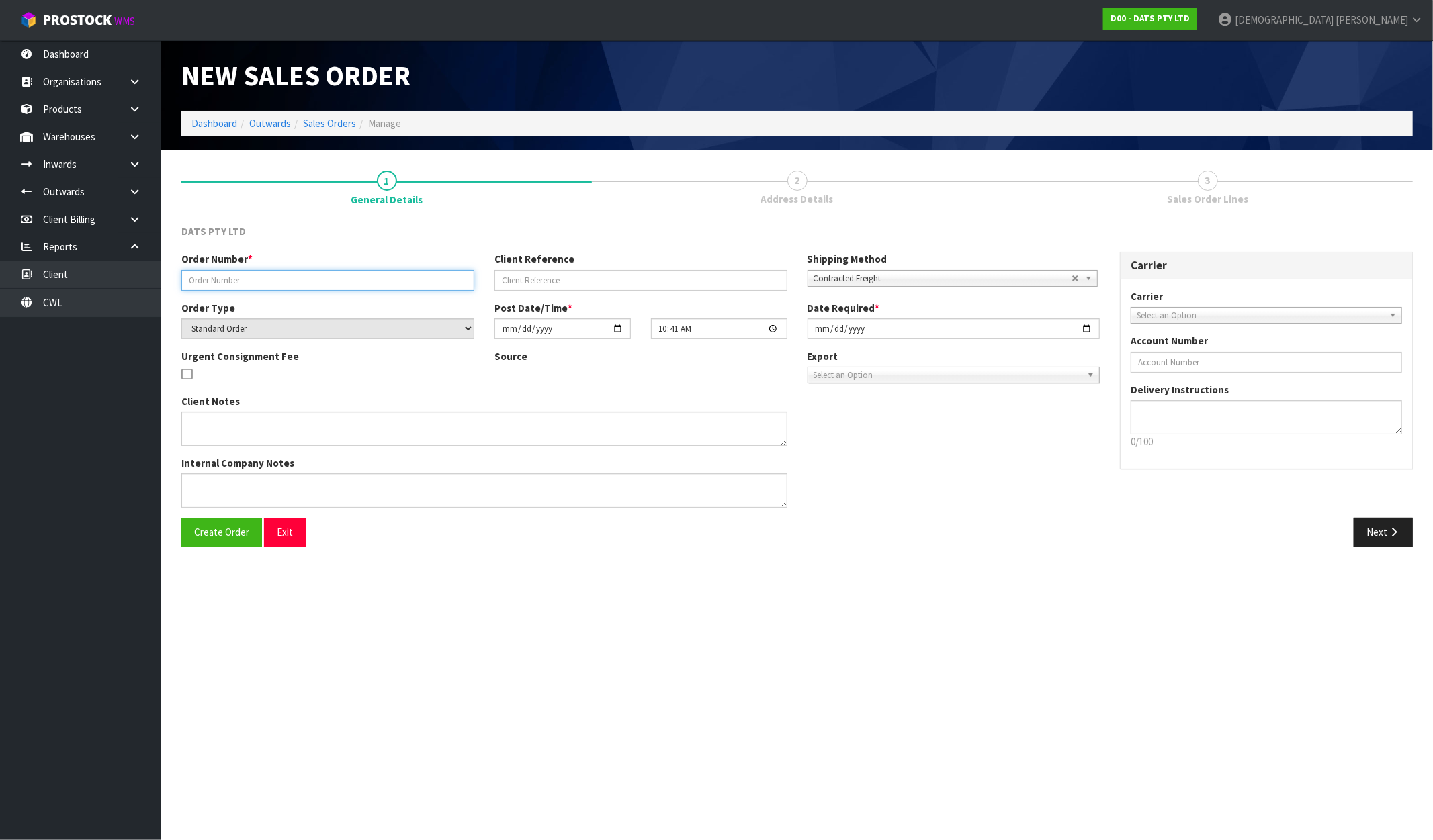
click at [249, 281] on input "text" at bounding box center [328, 280] width 293 height 21
click at [245, 276] on input "text" at bounding box center [328, 280] width 293 height 21
click at [341, 125] on link "Sales Orders" at bounding box center [329, 123] width 53 height 13
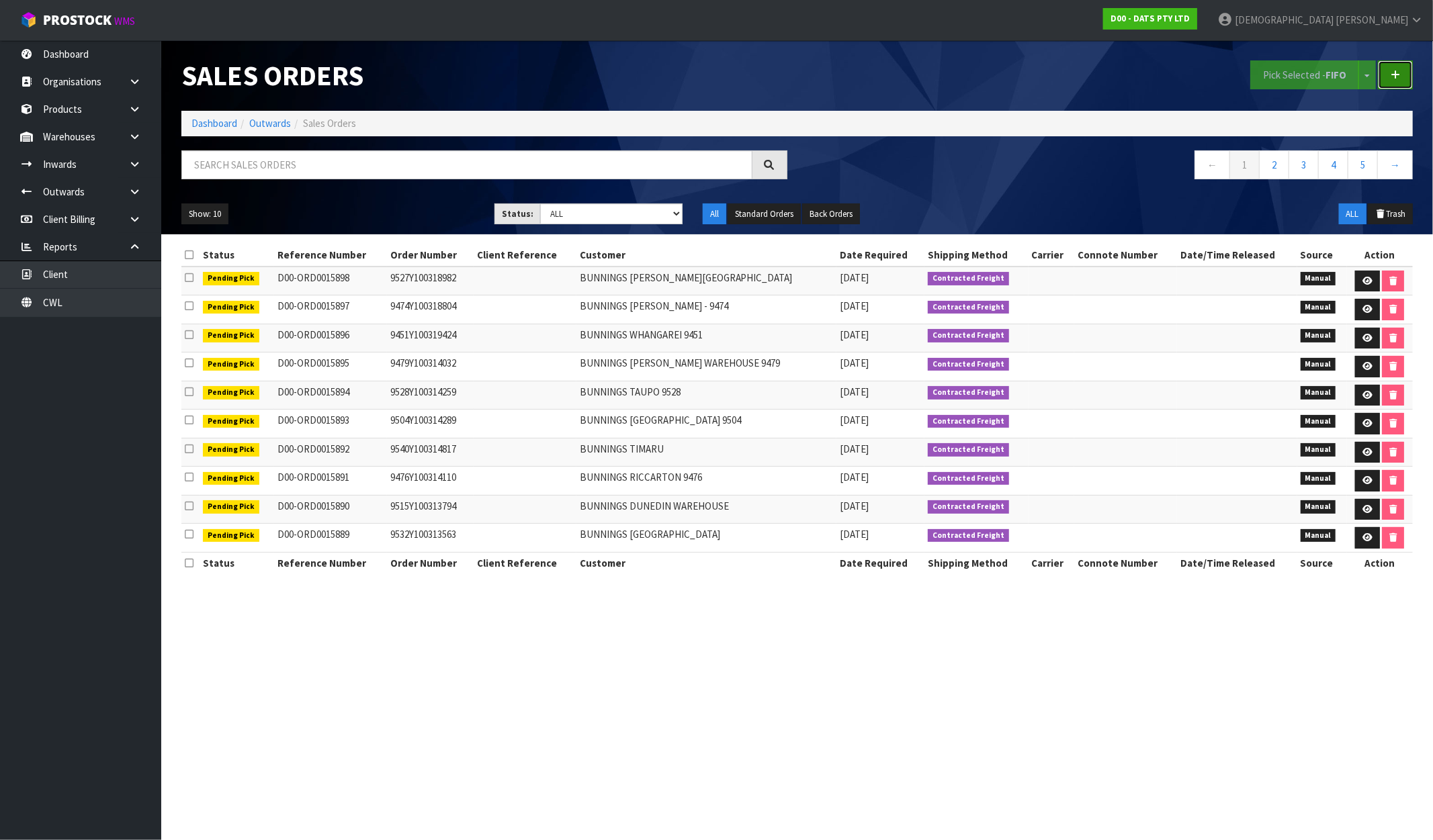
click at [1393, 81] on link at bounding box center [1395, 75] width 35 height 29
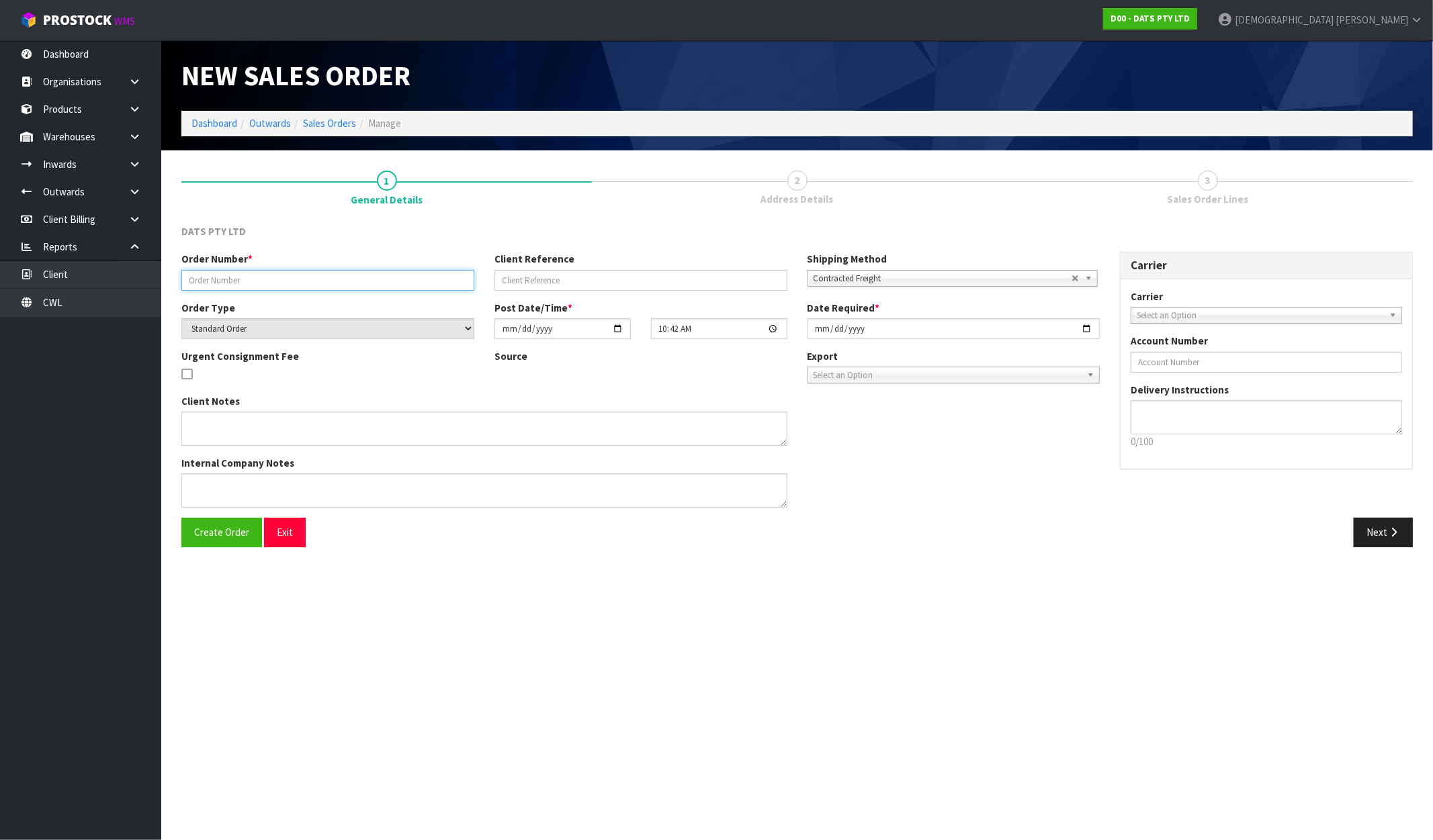
click at [275, 274] on input "text" at bounding box center [328, 280] width 293 height 21
click at [345, 276] on input "text" at bounding box center [328, 280] width 293 height 21
paste input "9541Y100319031"
click at [213, 537] on span "Create Order" at bounding box center [221, 532] width 55 height 13
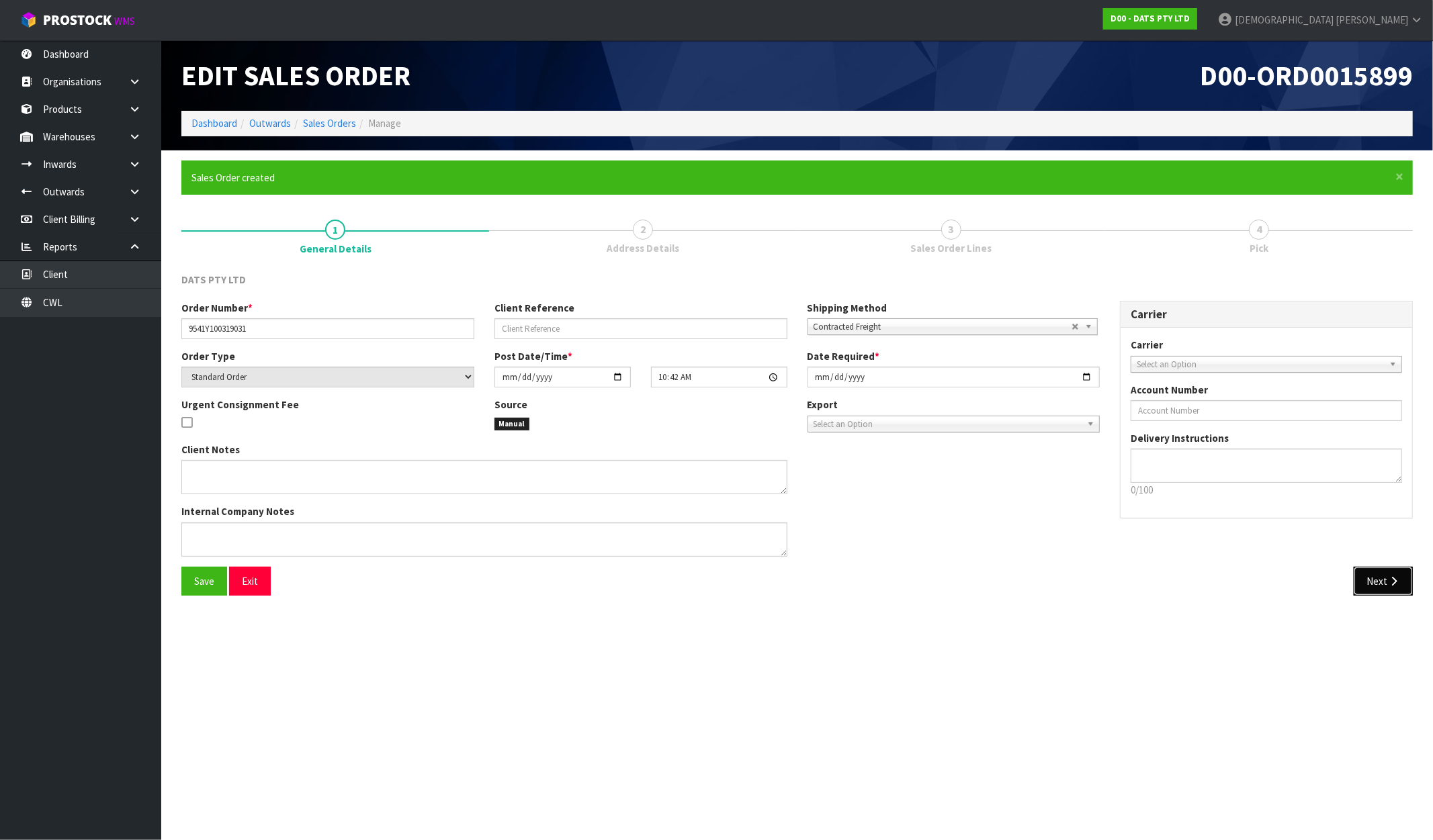
click at [1399, 582] on icon "button" at bounding box center [1394, 581] width 13 height 10
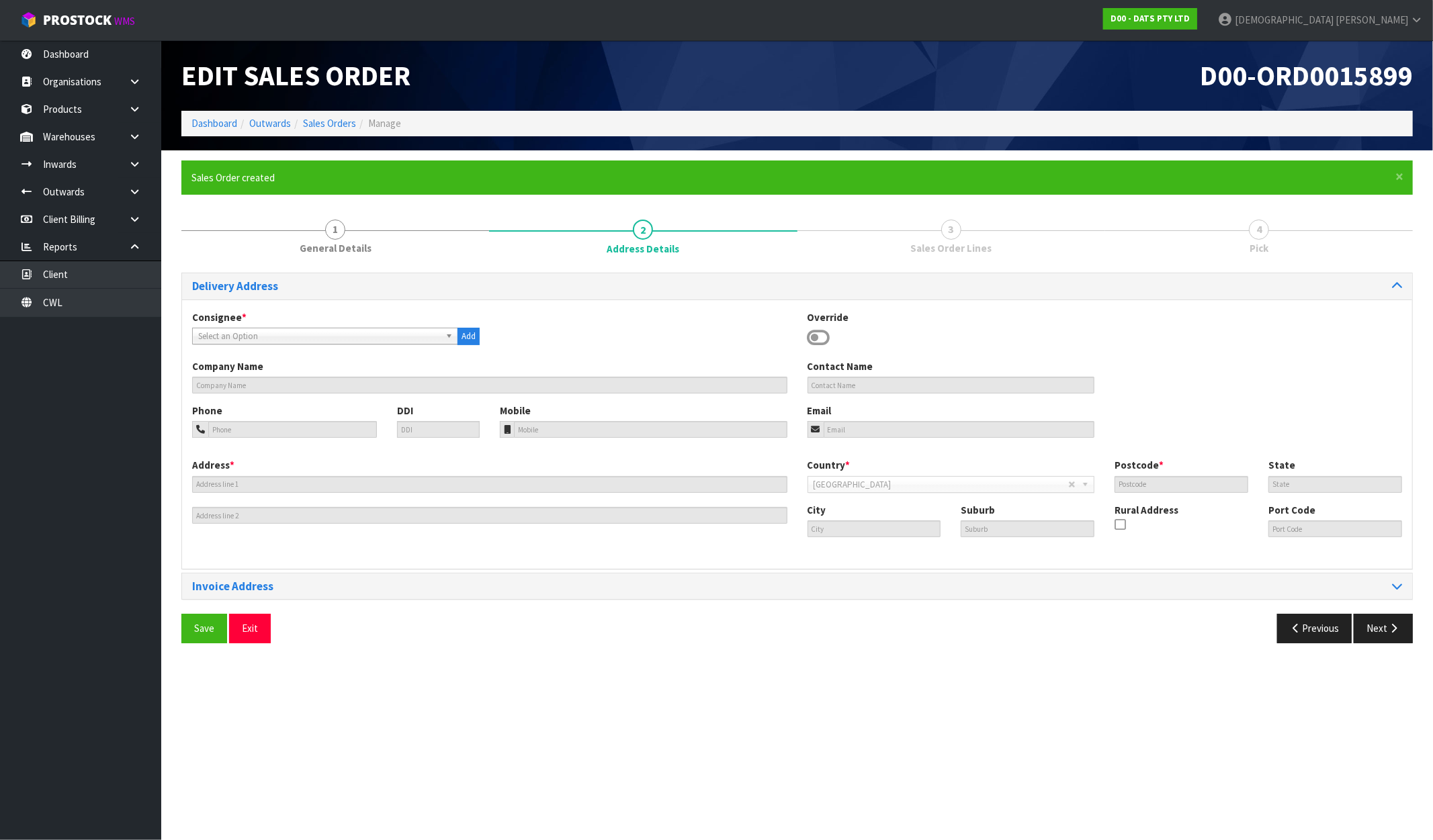
click at [242, 333] on span "Select an Option" at bounding box center [319, 336] width 242 height 16
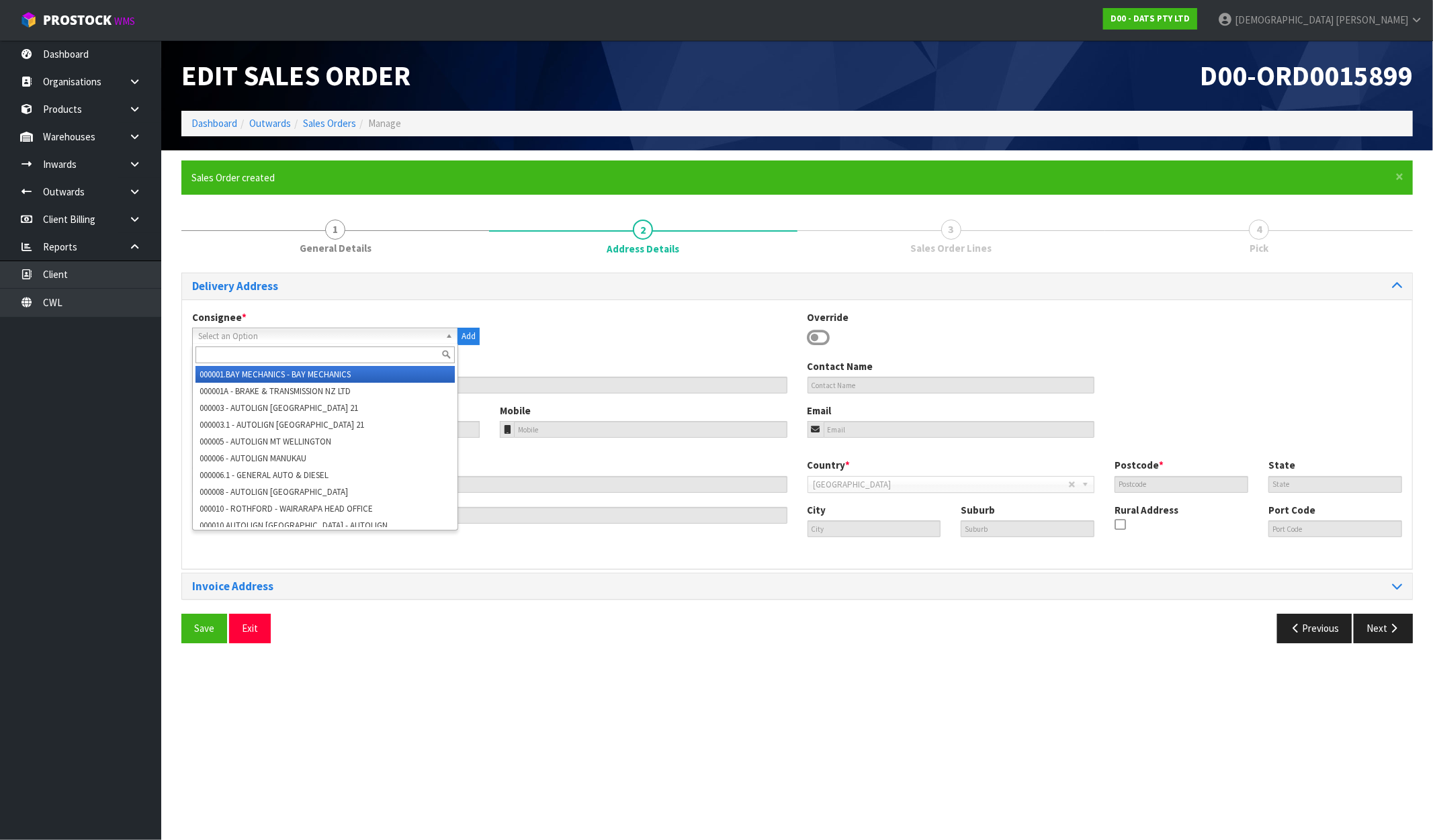
click at [222, 357] on input "text" at bounding box center [325, 355] width 259 height 17
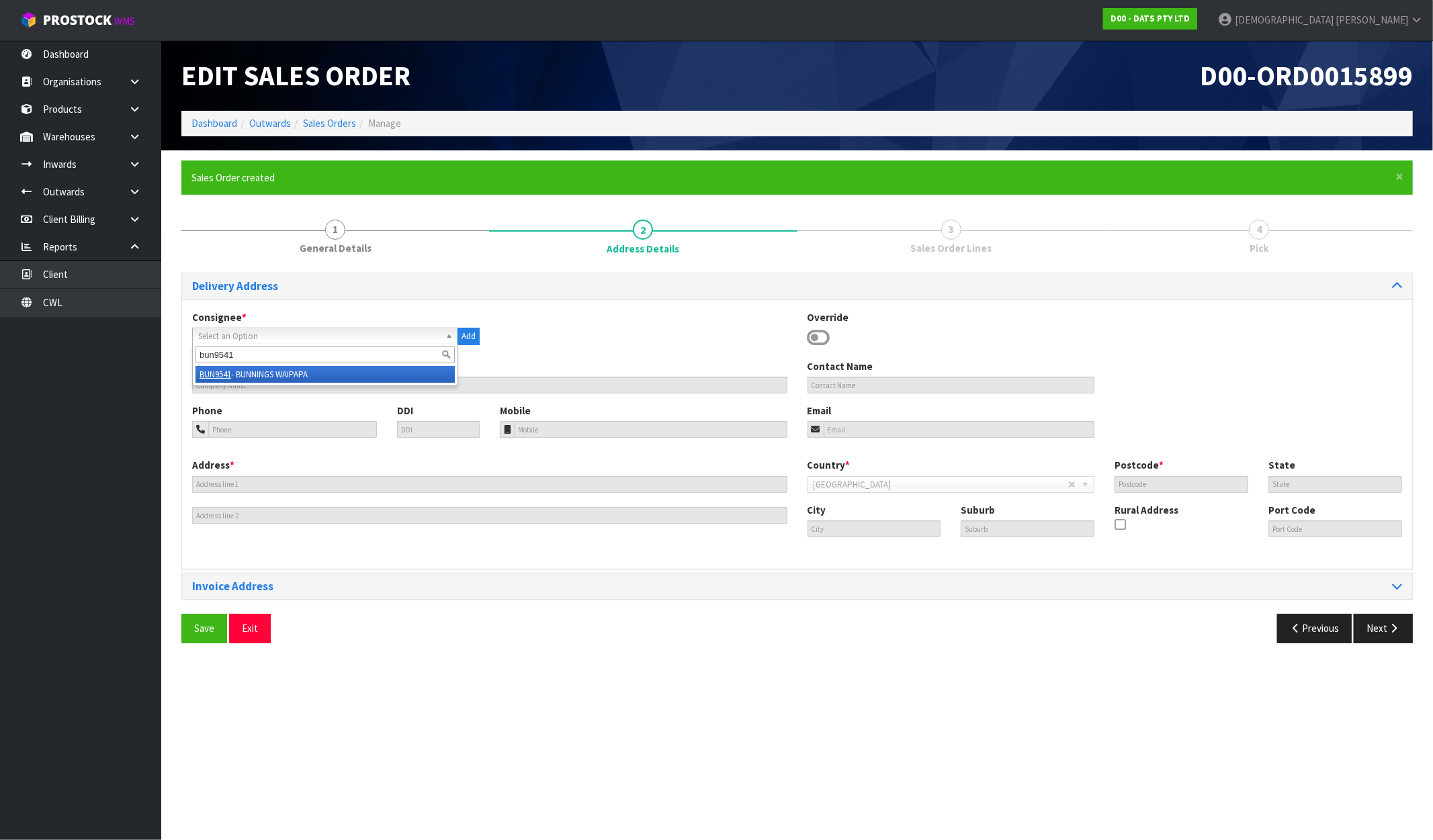
click at [245, 372] on li "BUN9541 - BUNNINGS WAIPAPA" at bounding box center [325, 374] width 259 height 17
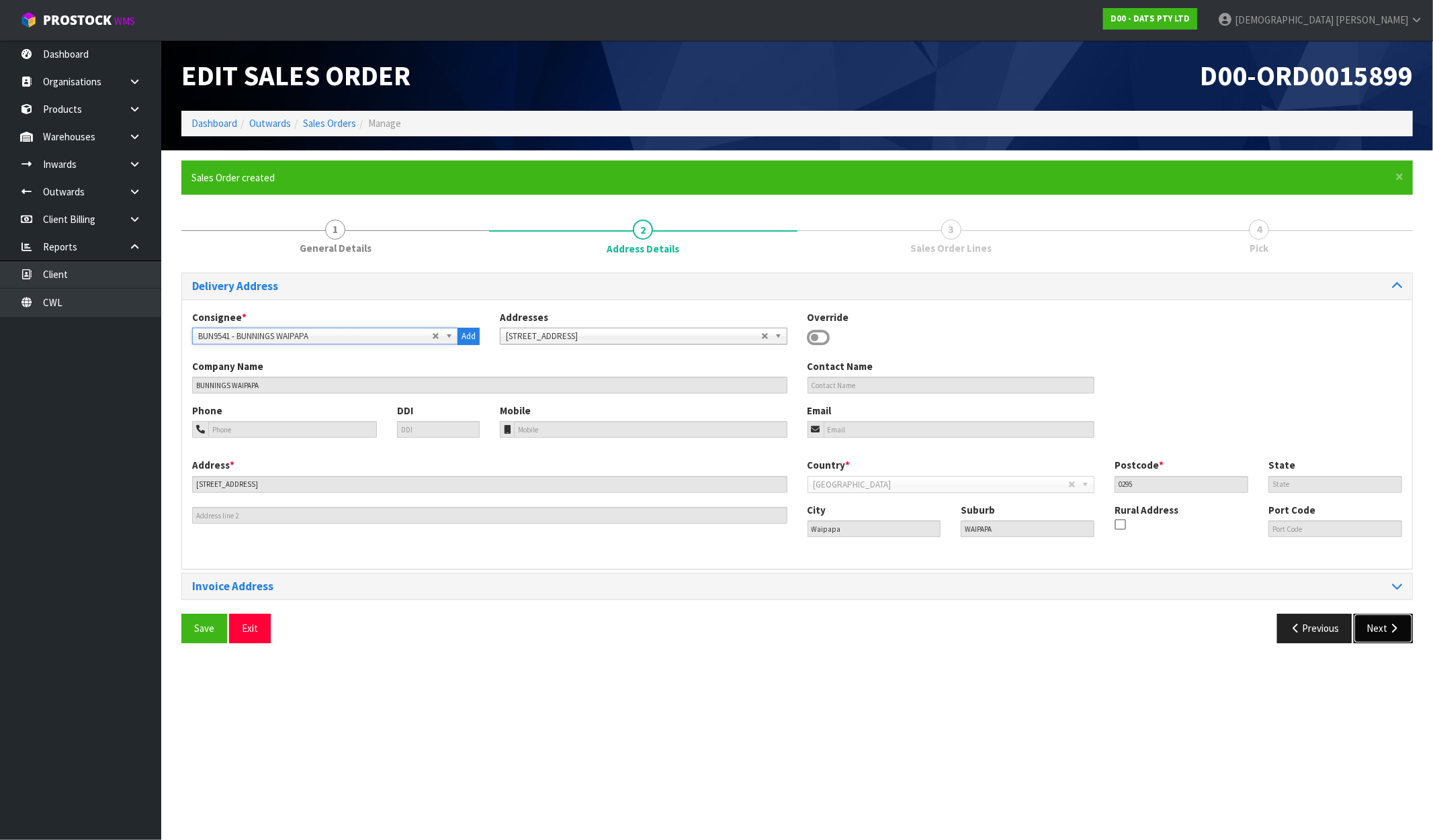
click at [1380, 632] on button "Next" at bounding box center [1383, 628] width 59 height 29
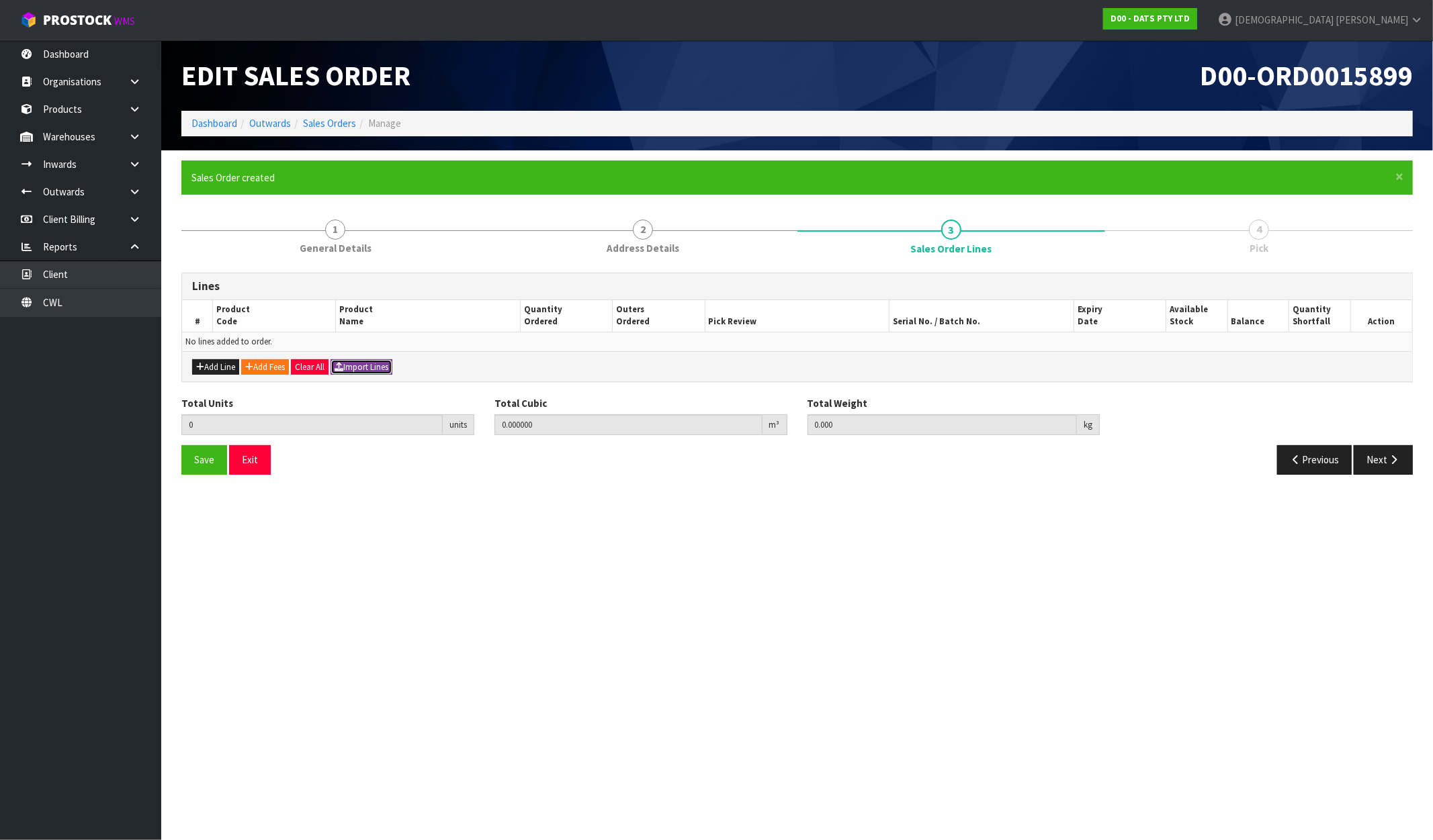
click at [387, 363] on button "Import Lines" at bounding box center [361, 368] width 62 height 16
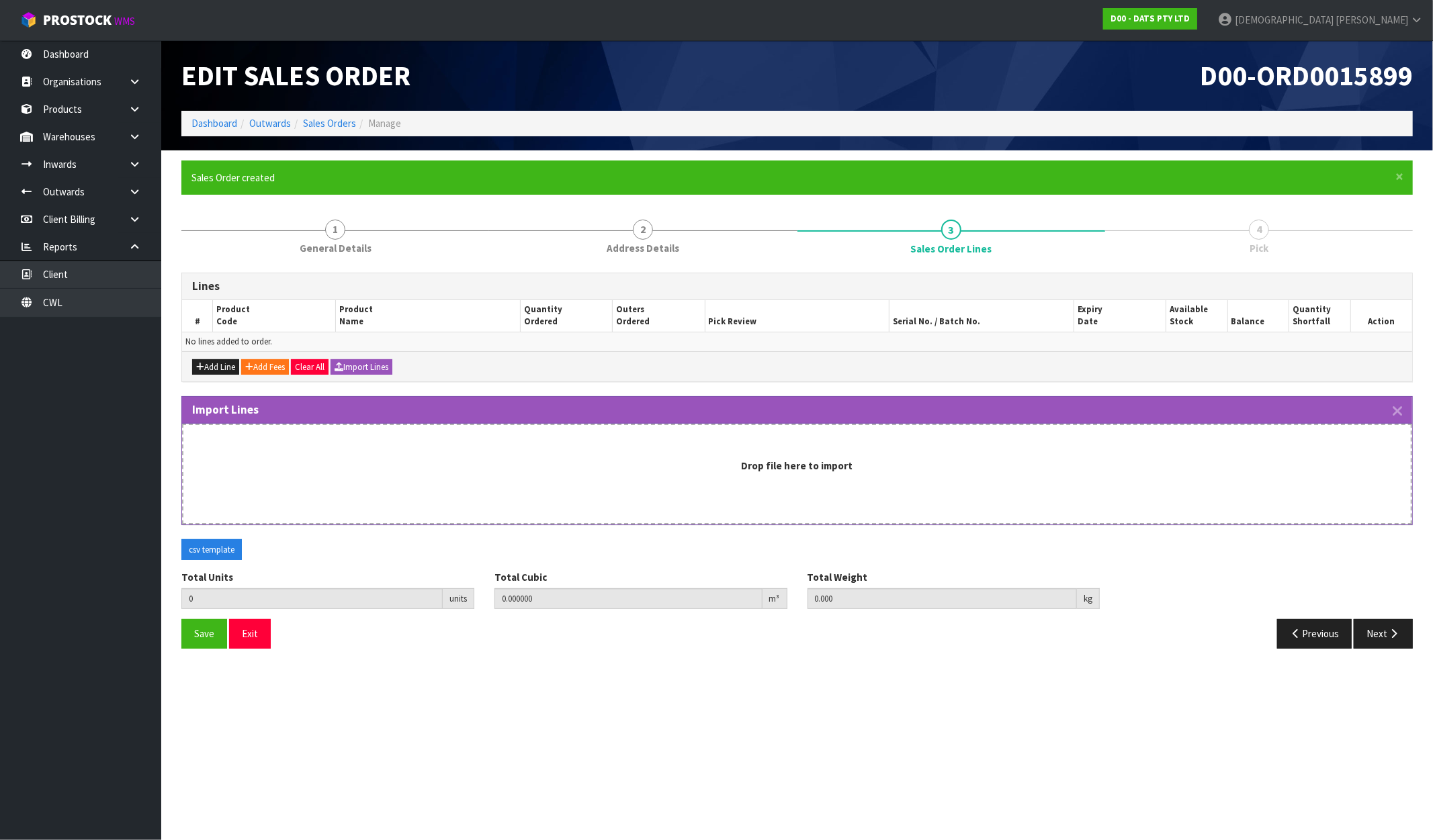
click at [693, 515] on div "Drop file here to import" at bounding box center [797, 474] width 1230 height 101
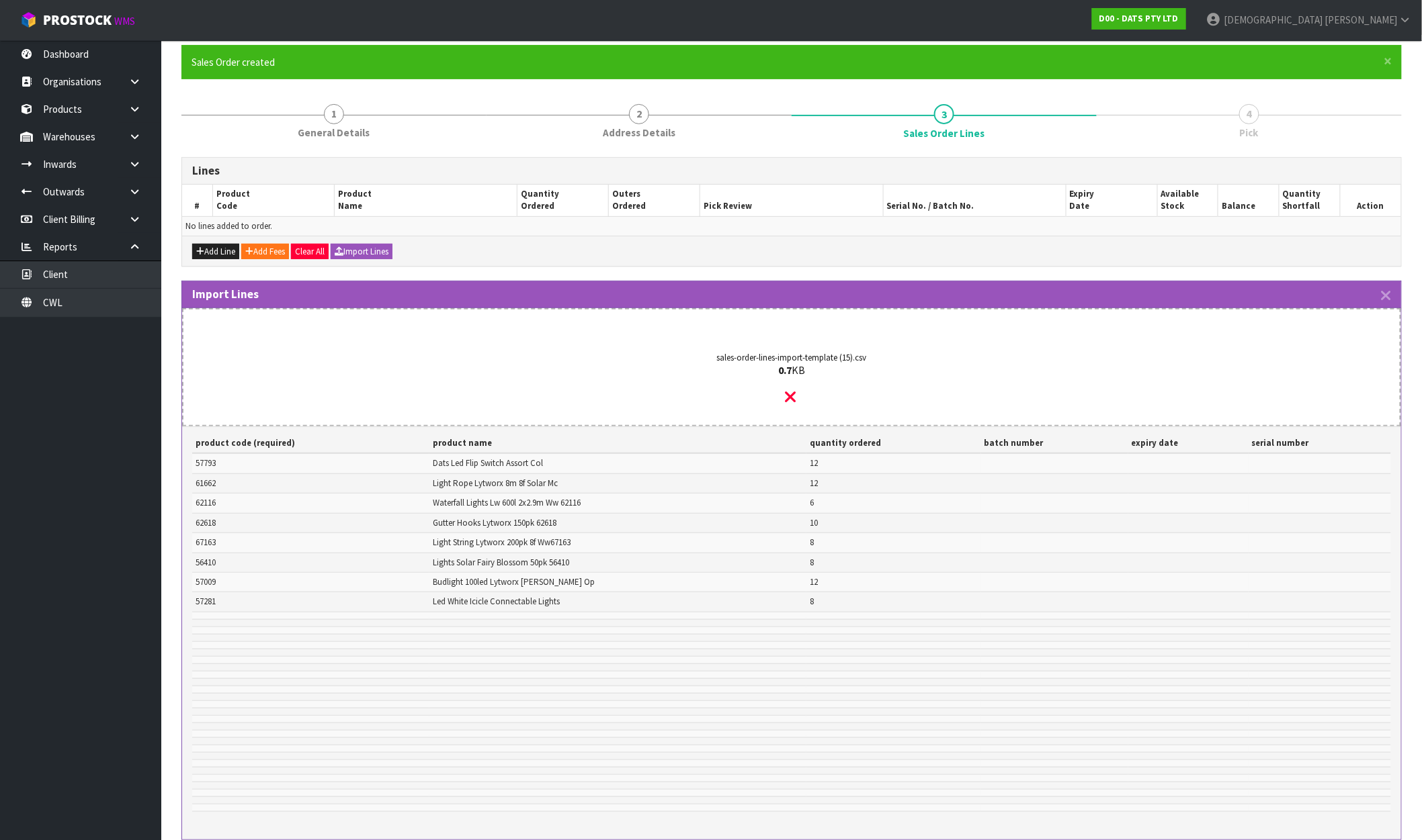
scroll to position [259, 0]
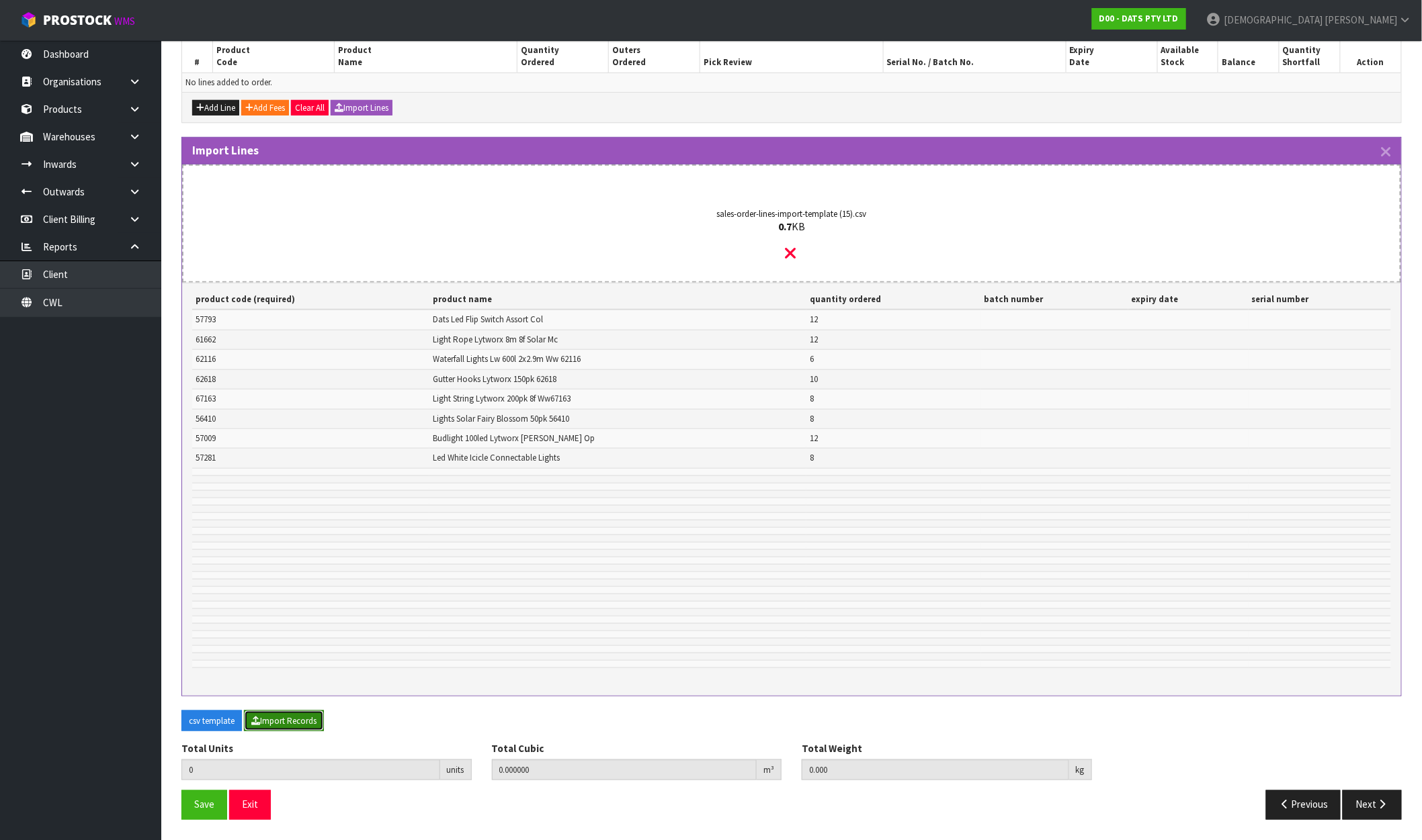
click at [286, 719] on button "Import Records" at bounding box center [284, 721] width 80 height 21
type input "76"
type input "0"
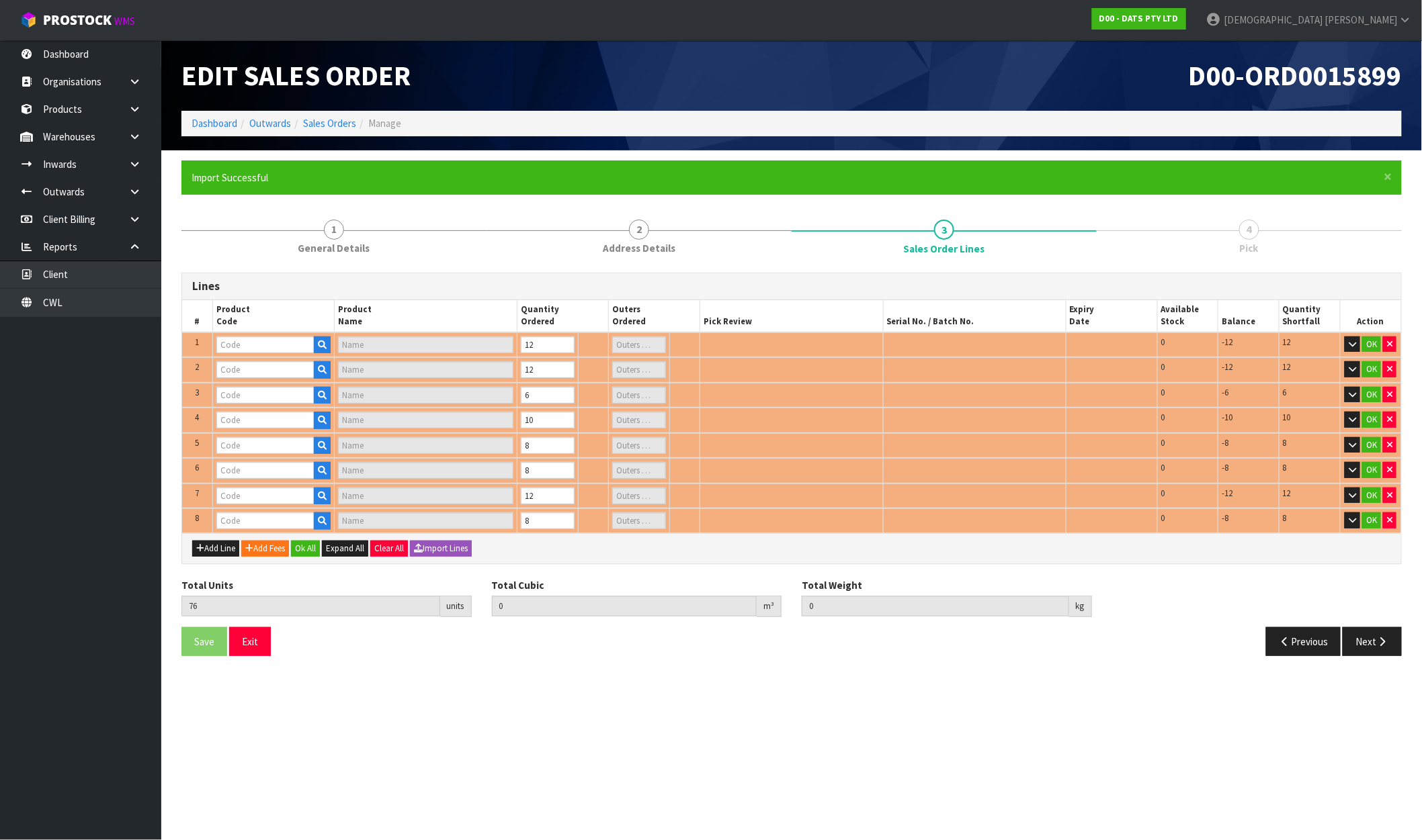
scroll to position [0, 0]
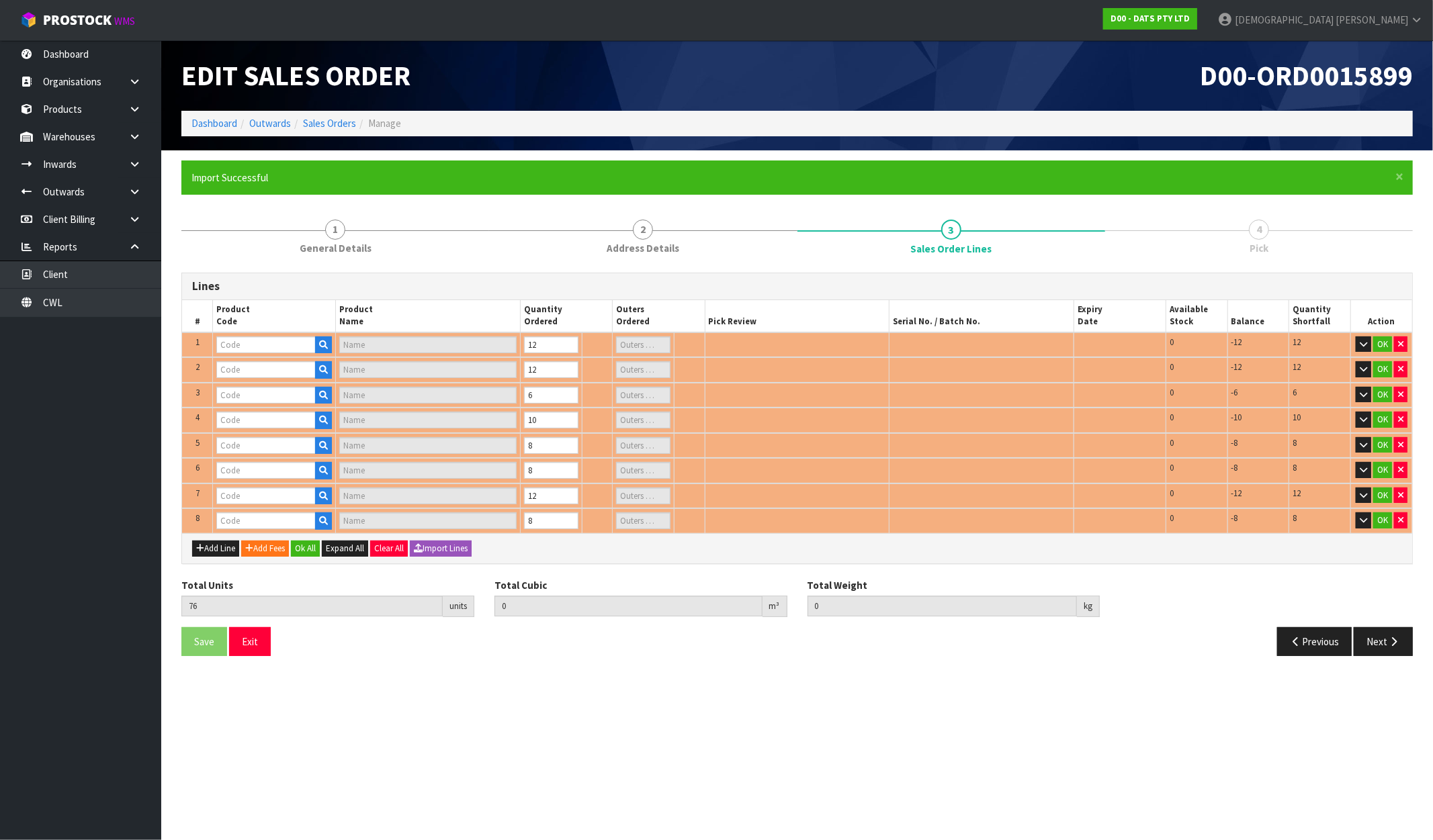
type input "67163"
type input "LIGHTS BLOSSOM STRING [PERSON_NAME]"
type input "1"
type input "61662"
type input "ROPE LIGHT SOLAR 8M 192L MULTICOLOUR 8F"
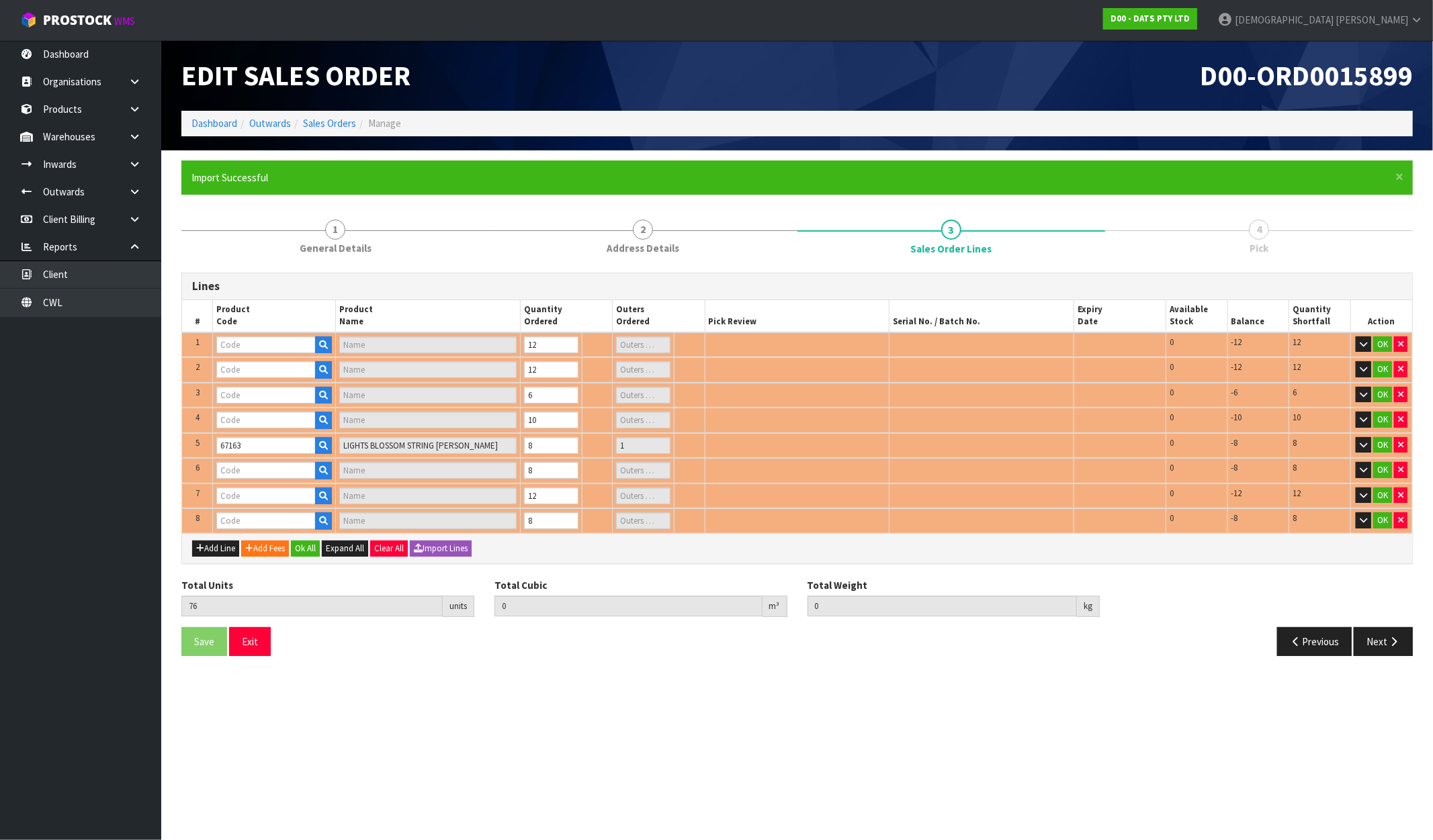
type input "2"
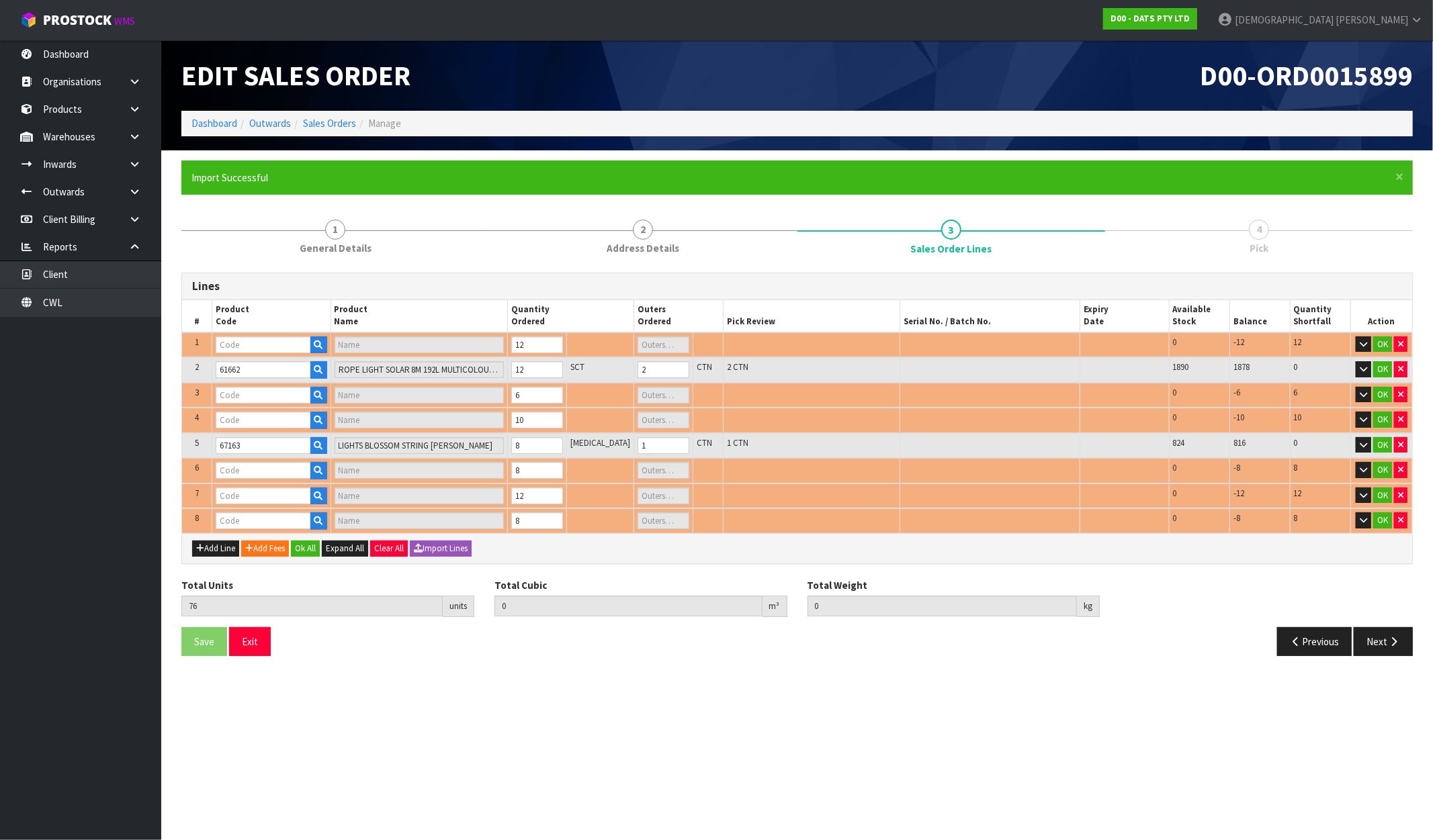
type input "57009"
type input "LIGHTS BATTERY OPERATED 100L"
type input "1"
type input "62618"
type input "GUTTER HOOKS PK150"
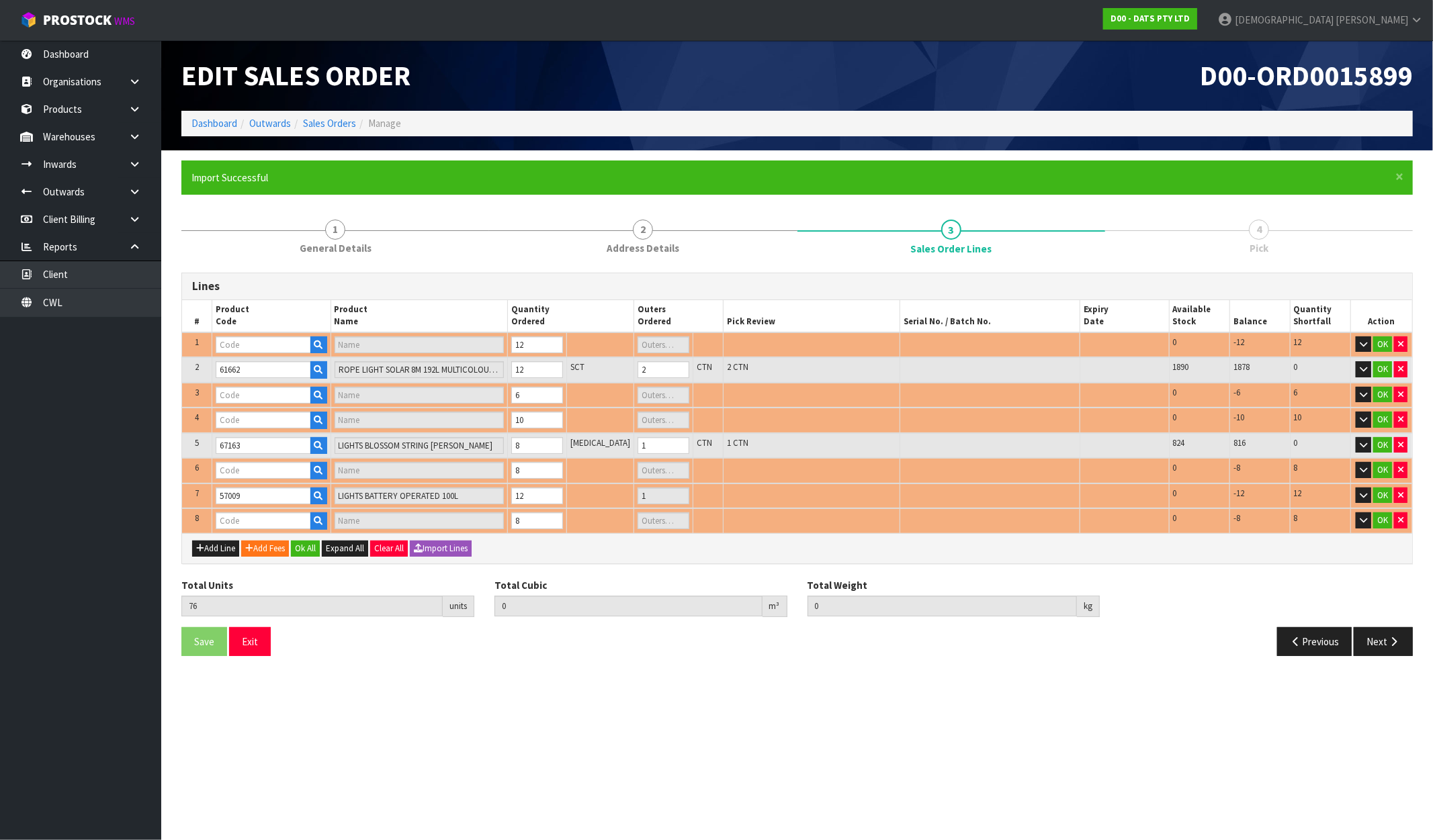
type input "1"
type input "56410"
type input "LIGHTS SOLAR FAIRY BLOSSOM"
type input "1"
type input "57281"
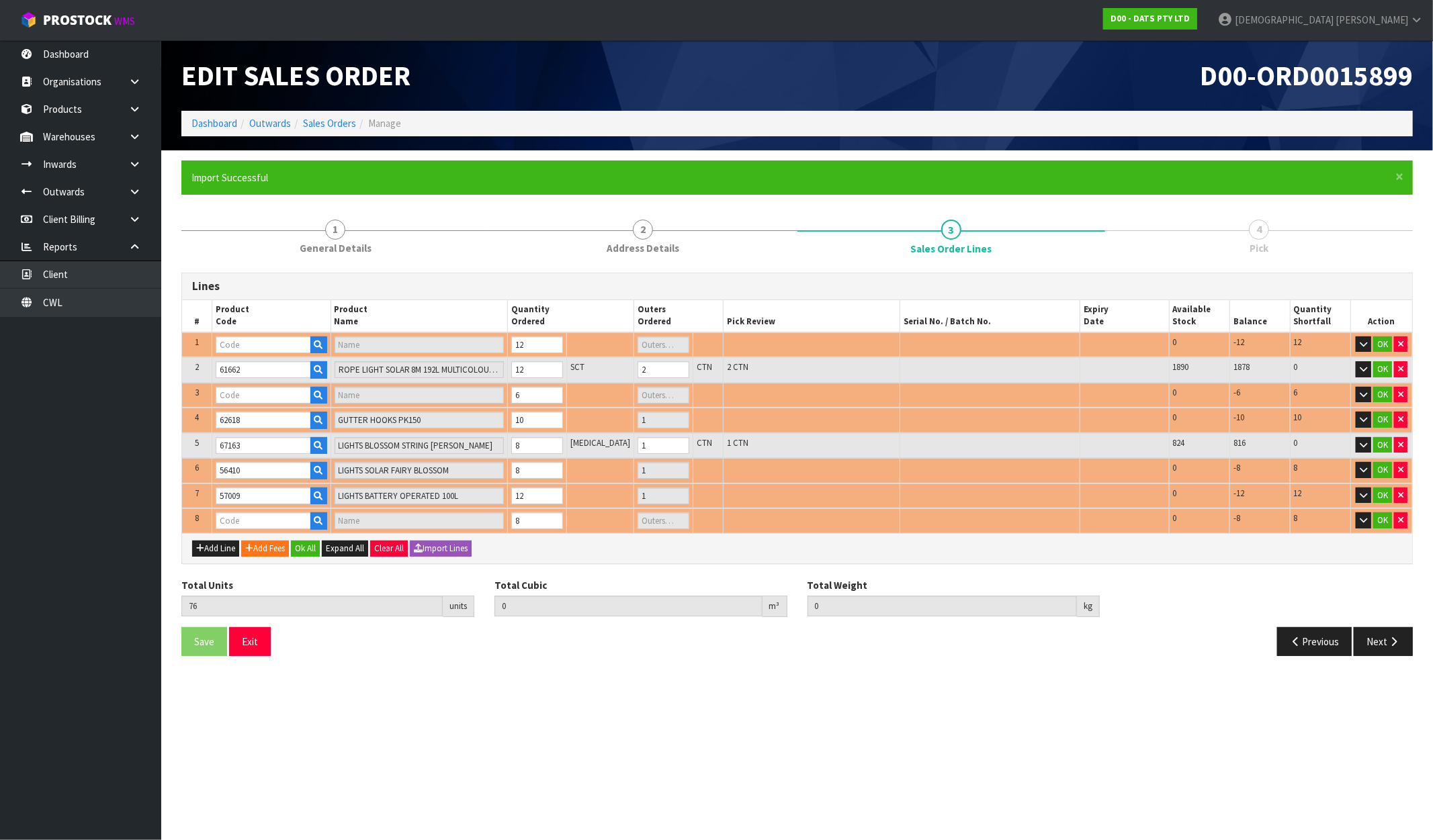
type input "CONNECTABLE 400"
type input "1"
type input "57793"
type input "FLIP SWITCH LED 3 ASSTD COLS"
type input "0"
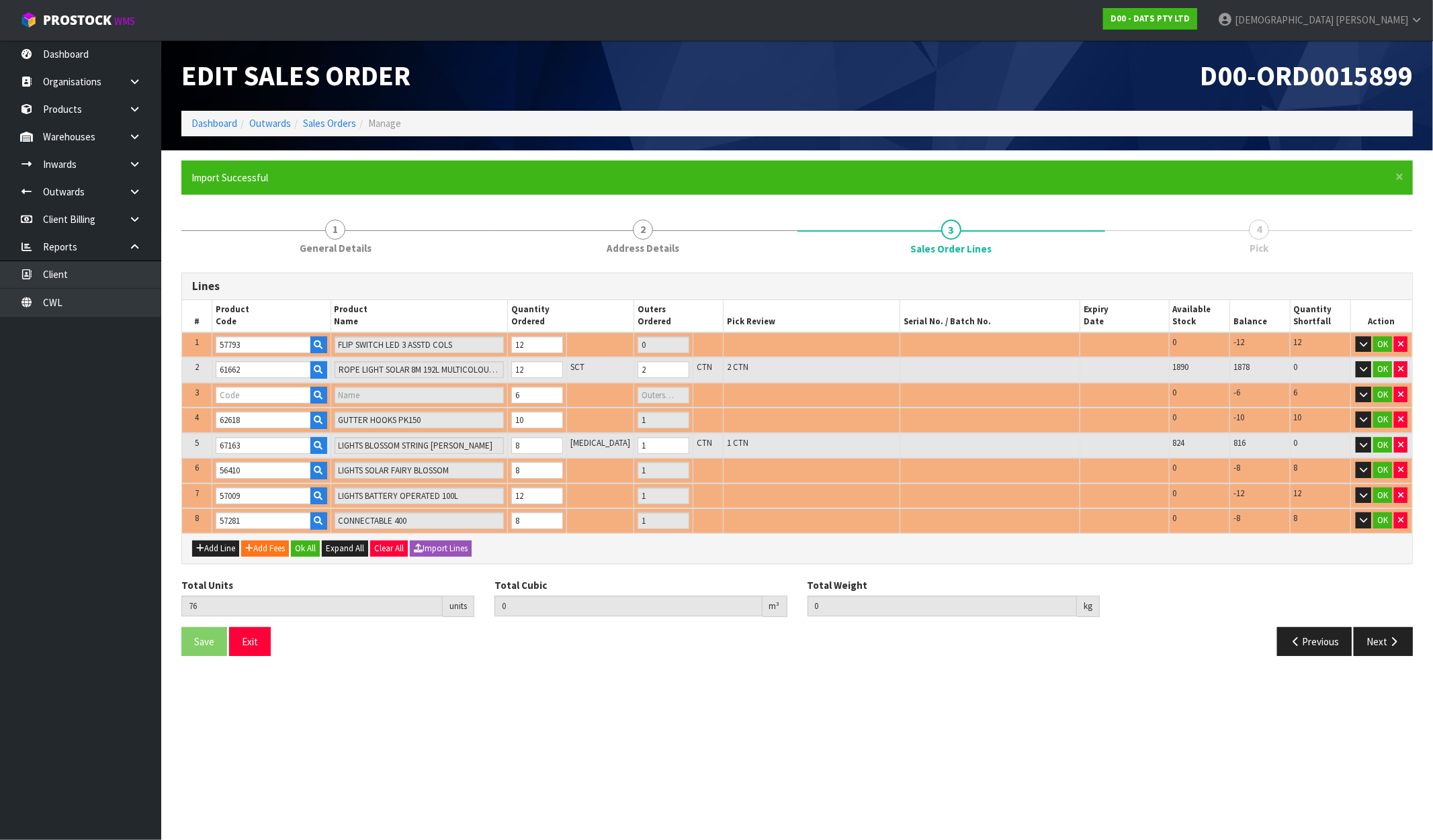
type input "0.238153"
type input "40.47"
type input "62116"
type input "LIGHTS WATERFALL [PERSON_NAME] 600L SPEED CONTROL 2X2.9M CONNECT"
type input "1"
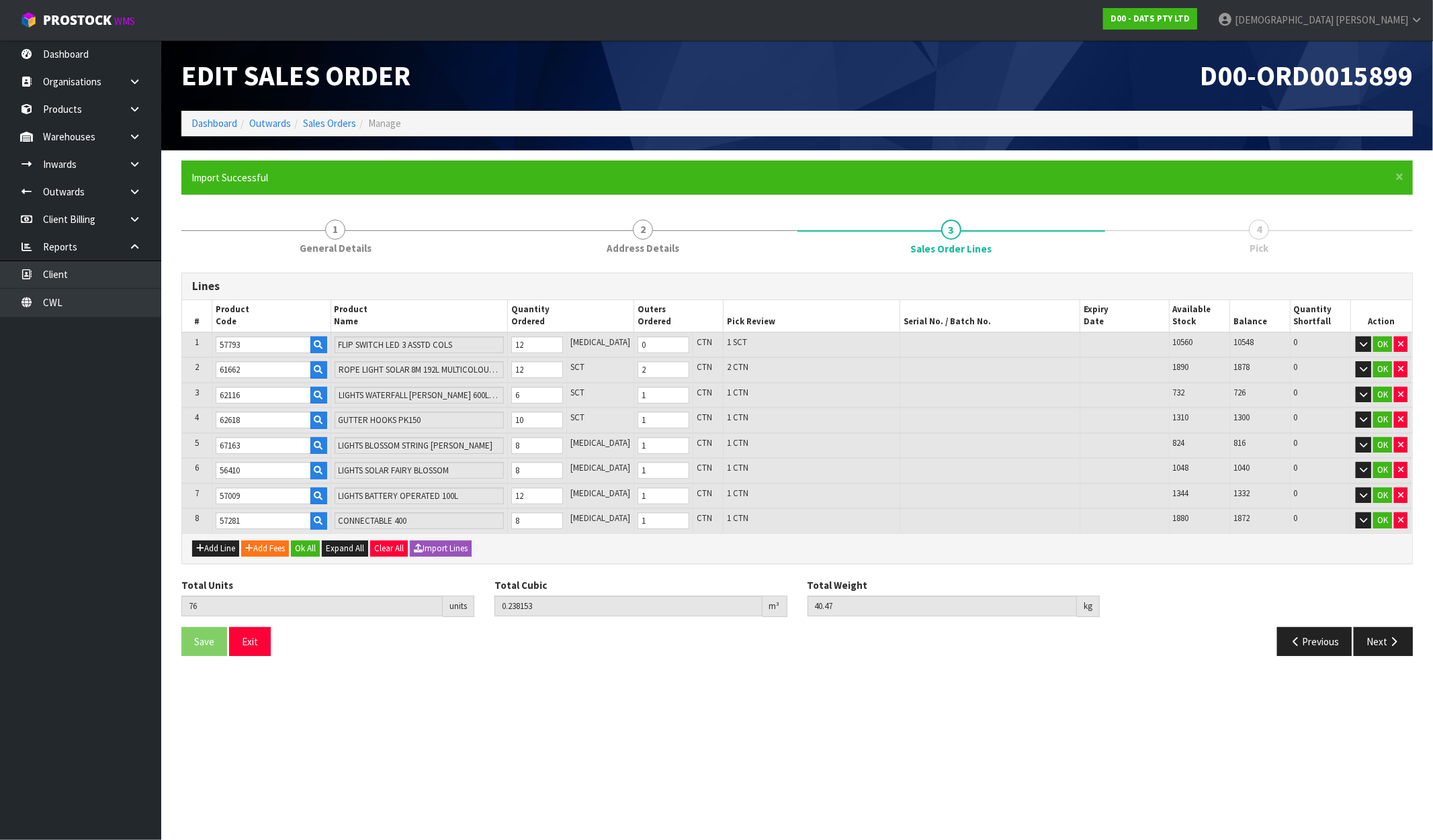
click at [307, 534] on div "Add Line Add Fees Ok All Expand All Clear All Import Lines" at bounding box center [797, 548] width 1230 height 30
click at [310, 543] on button "Ok All" at bounding box center [306, 549] width 29 height 16
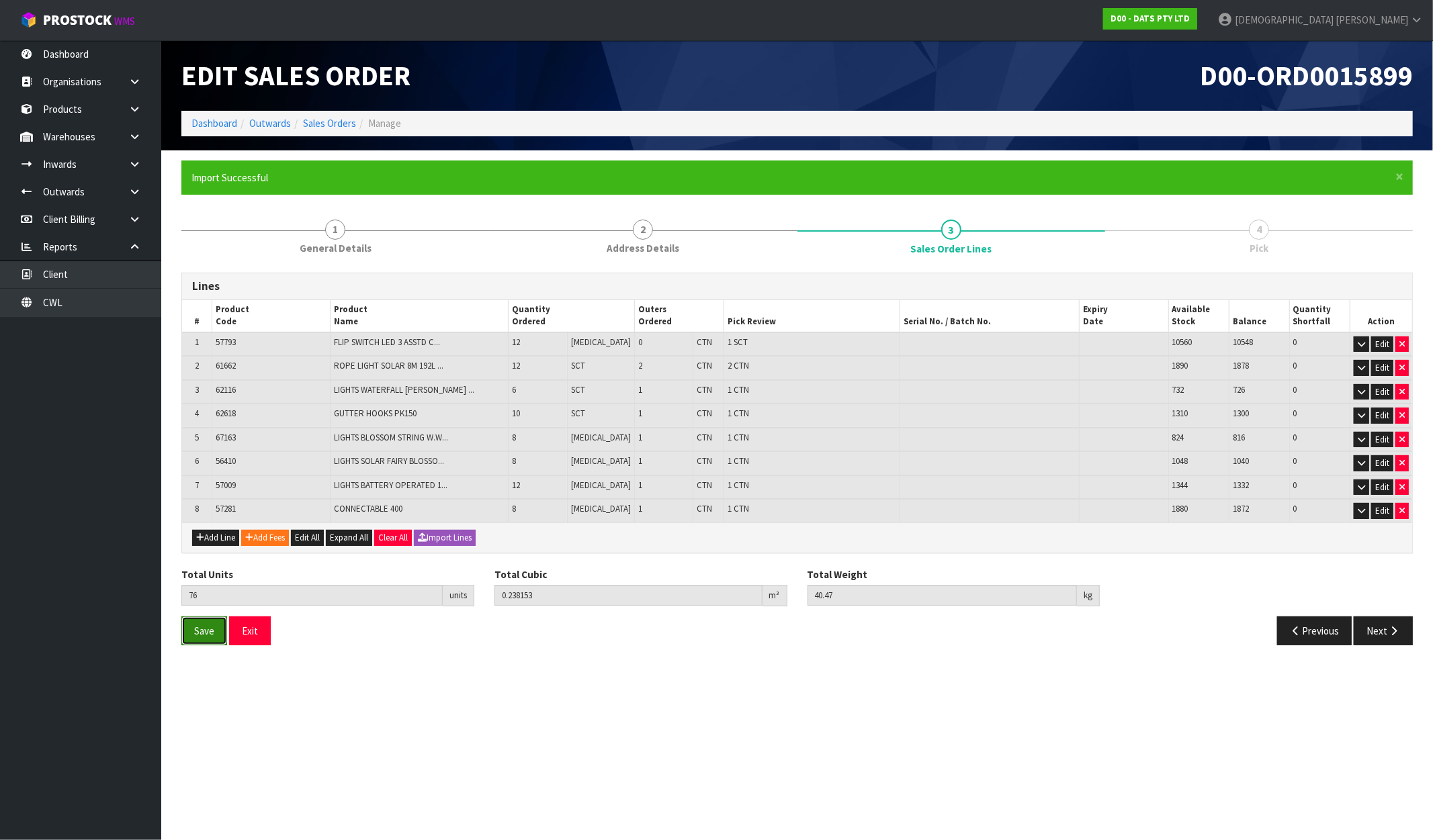
click at [202, 639] on button "Save" at bounding box center [204, 631] width 46 height 29
click at [1375, 634] on button "Next" at bounding box center [1383, 631] width 59 height 29
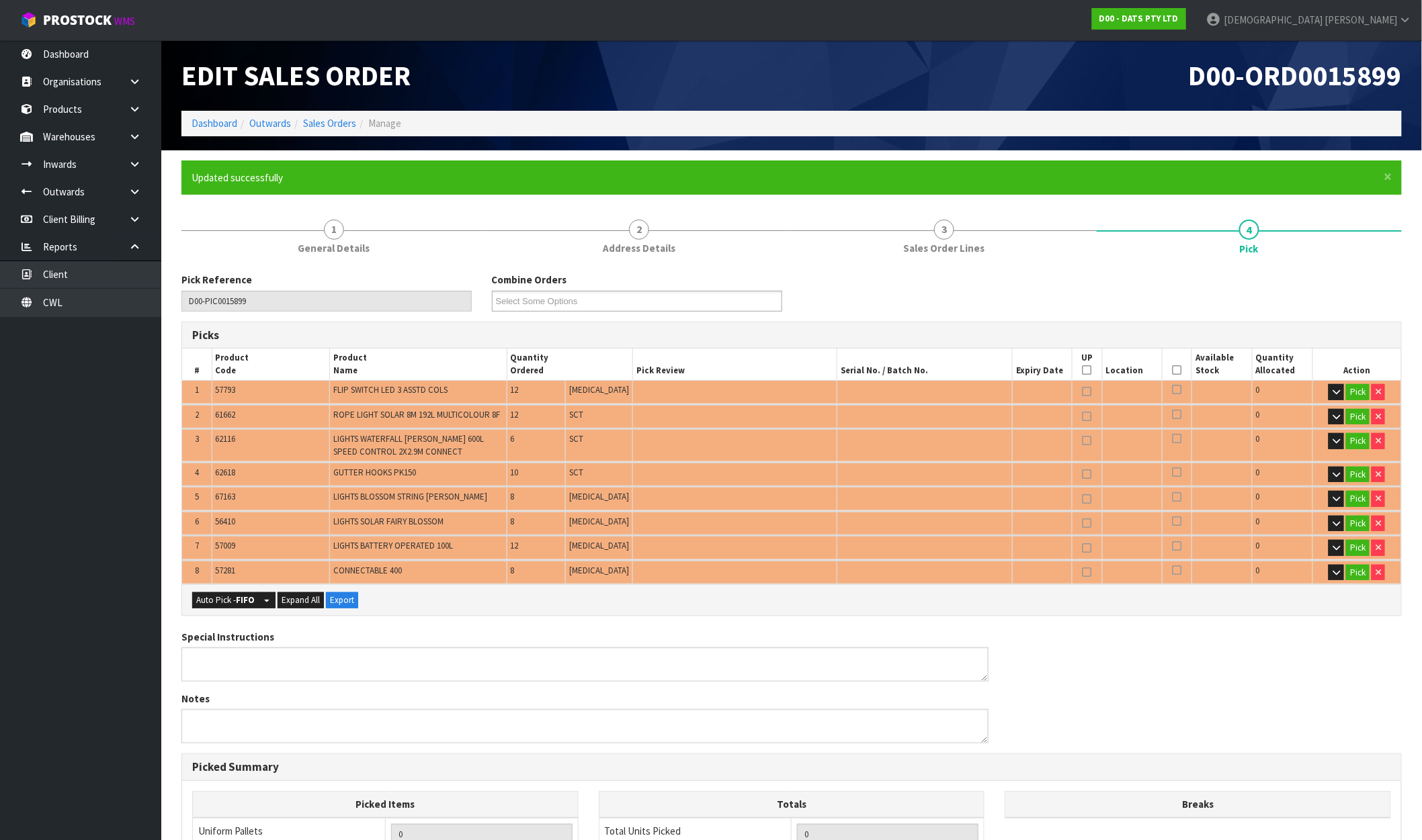
scroll to position [75, 0]
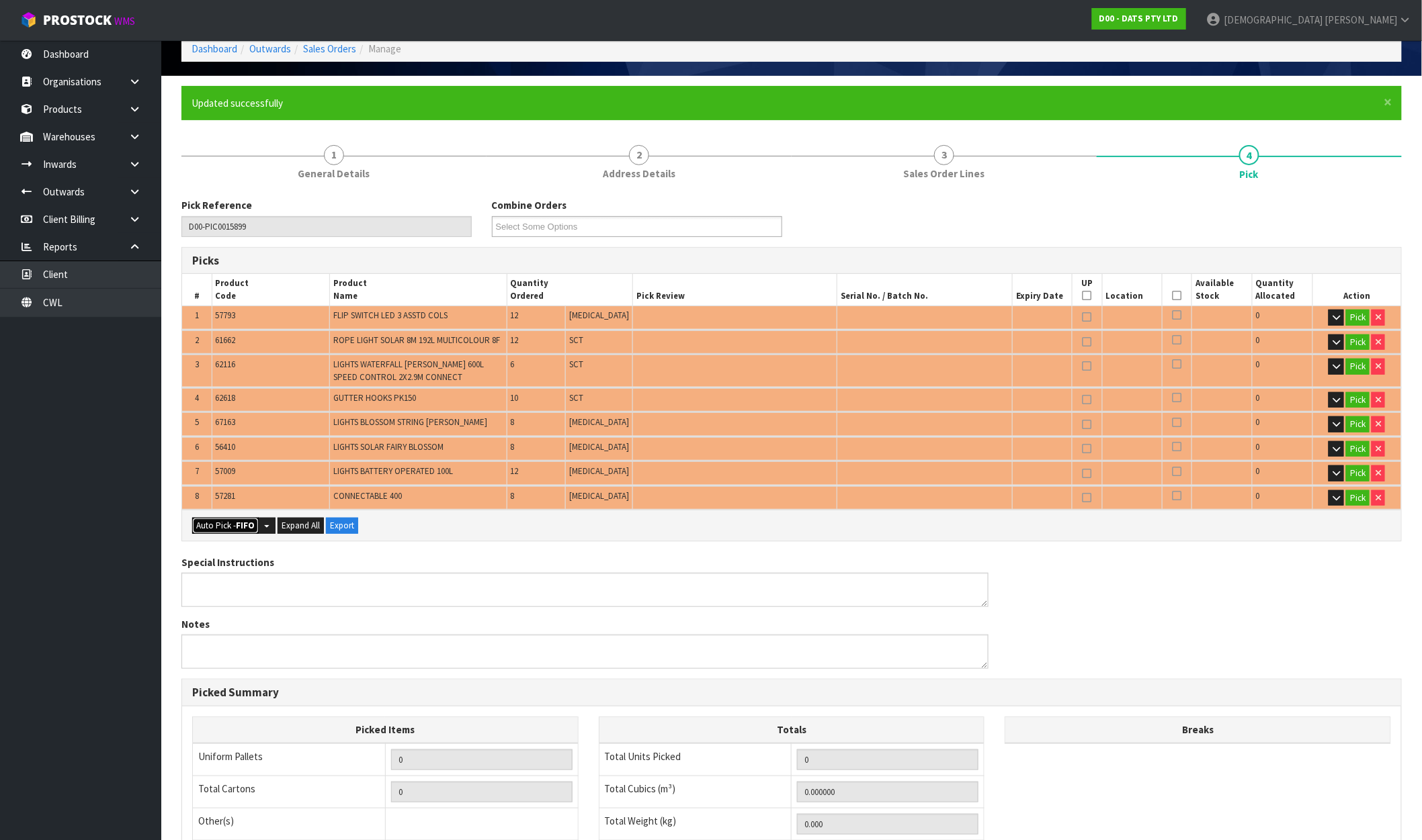
click at [235, 525] on button "Auto Pick - FIFO" at bounding box center [225, 526] width 66 height 16
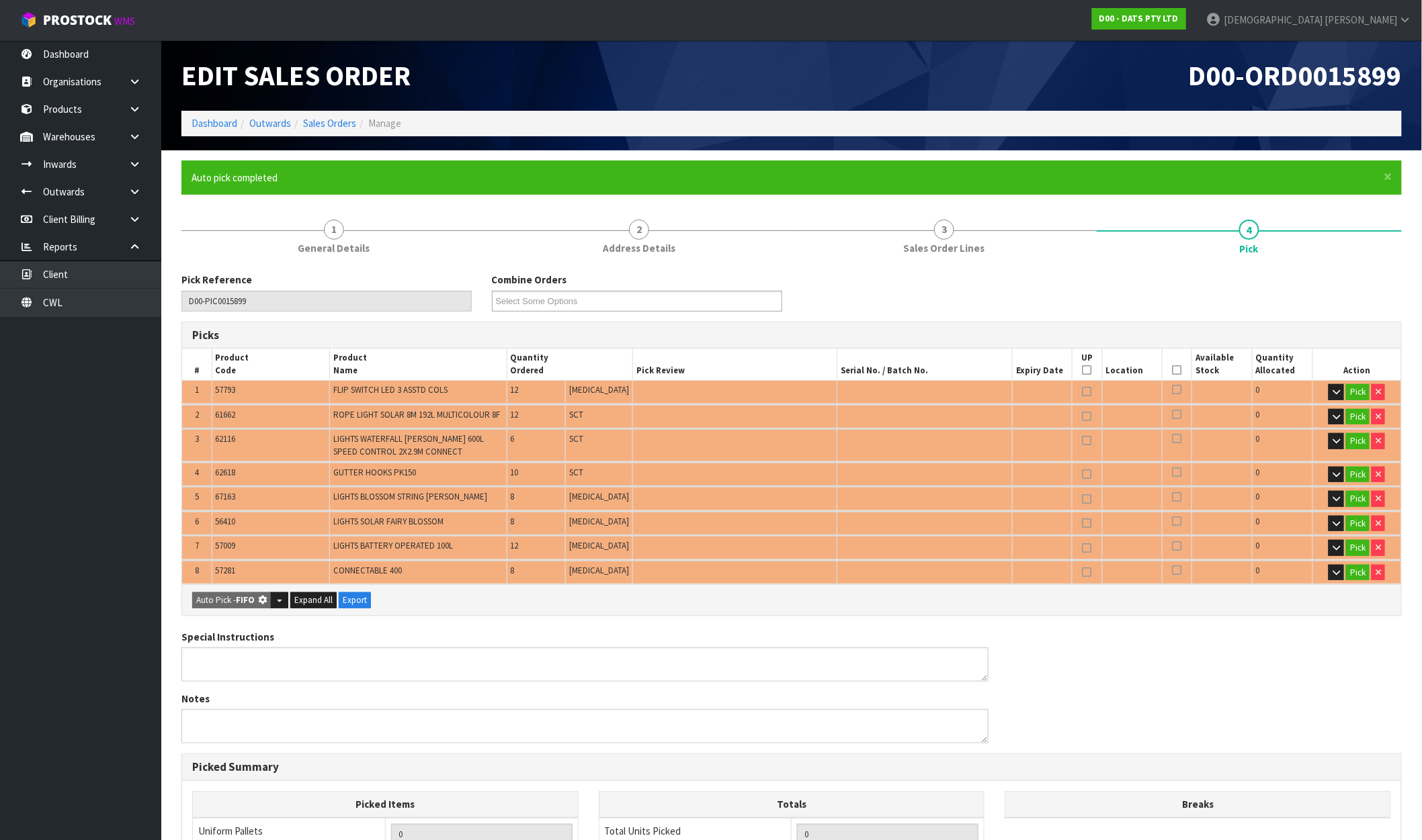
type input "8"
type input "Sub-carton x 1"
type input "76"
type input "0.238153"
type input "40.470"
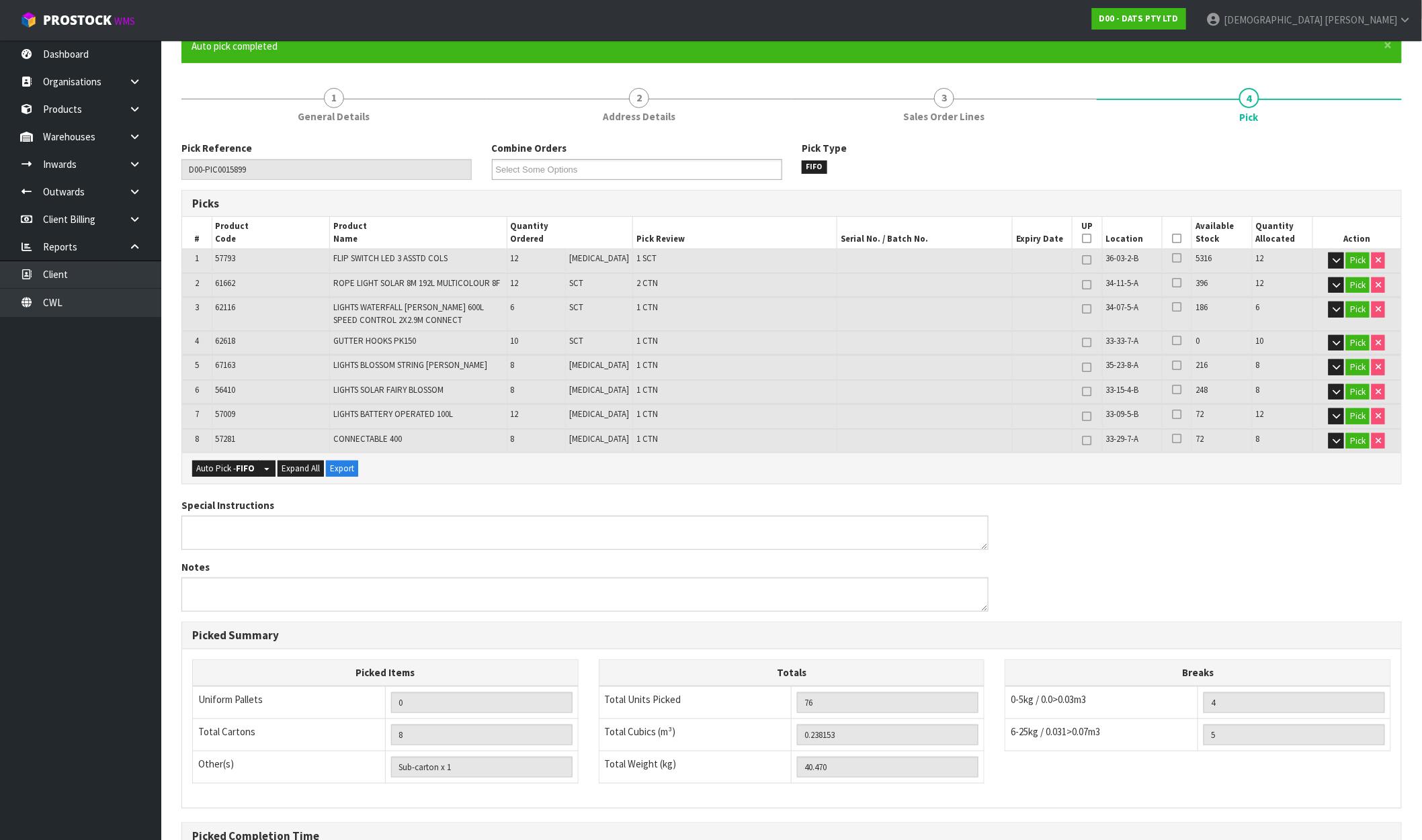
scroll to position [281, 0]
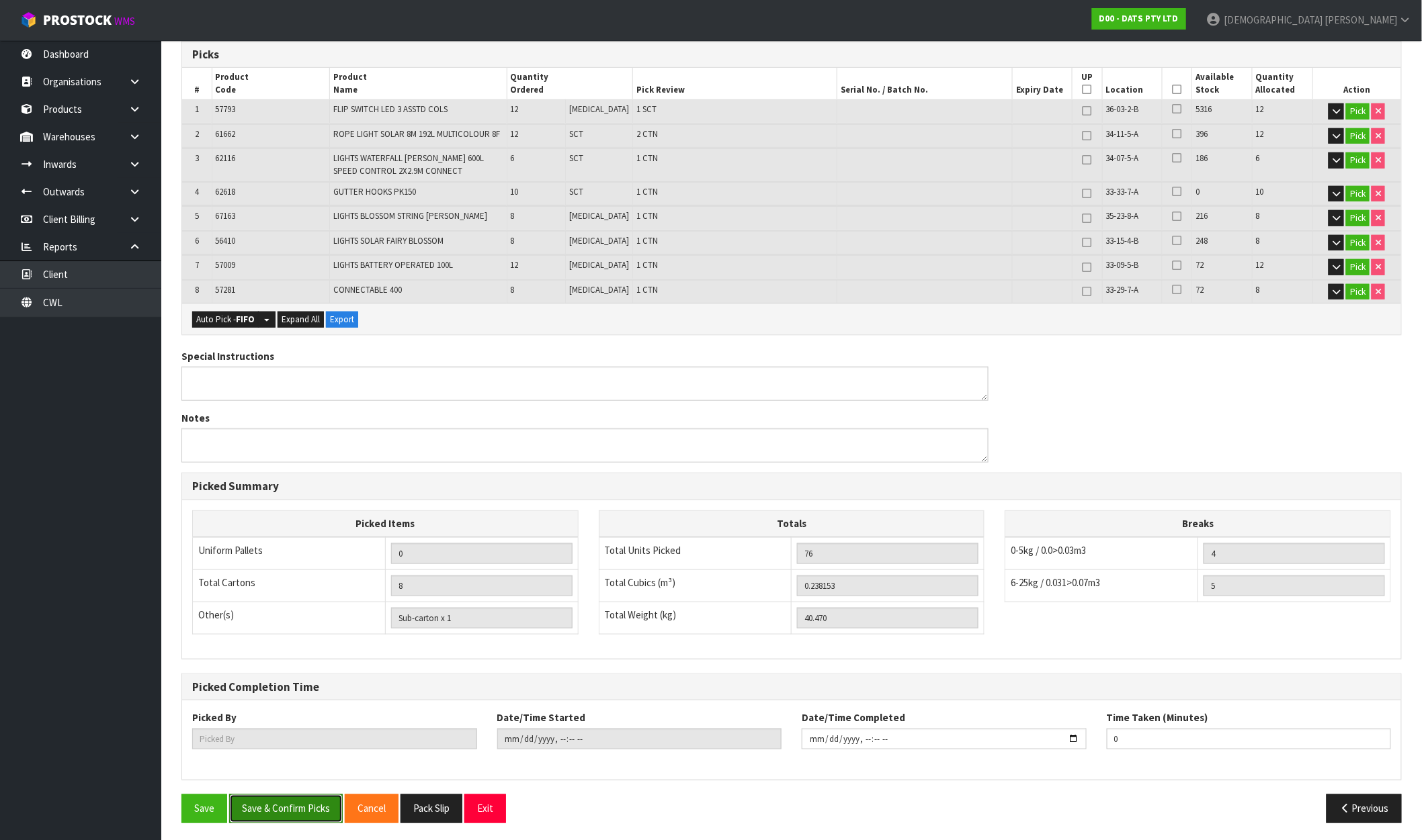
click at [281, 800] on button "Save & Confirm Picks" at bounding box center [286, 809] width 114 height 29
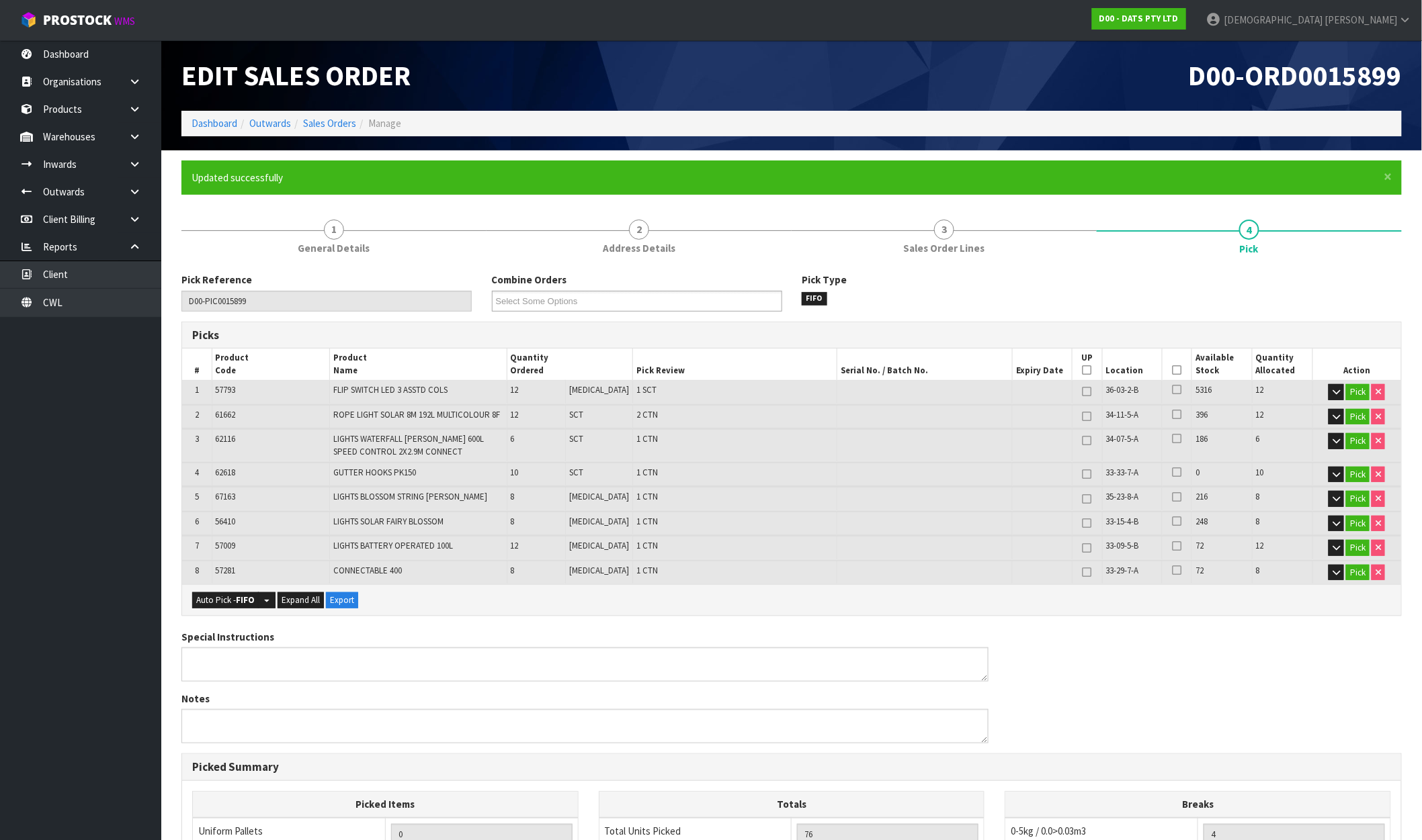
type input "[PERSON_NAME]"
type input "[DATE]T10:43:38"
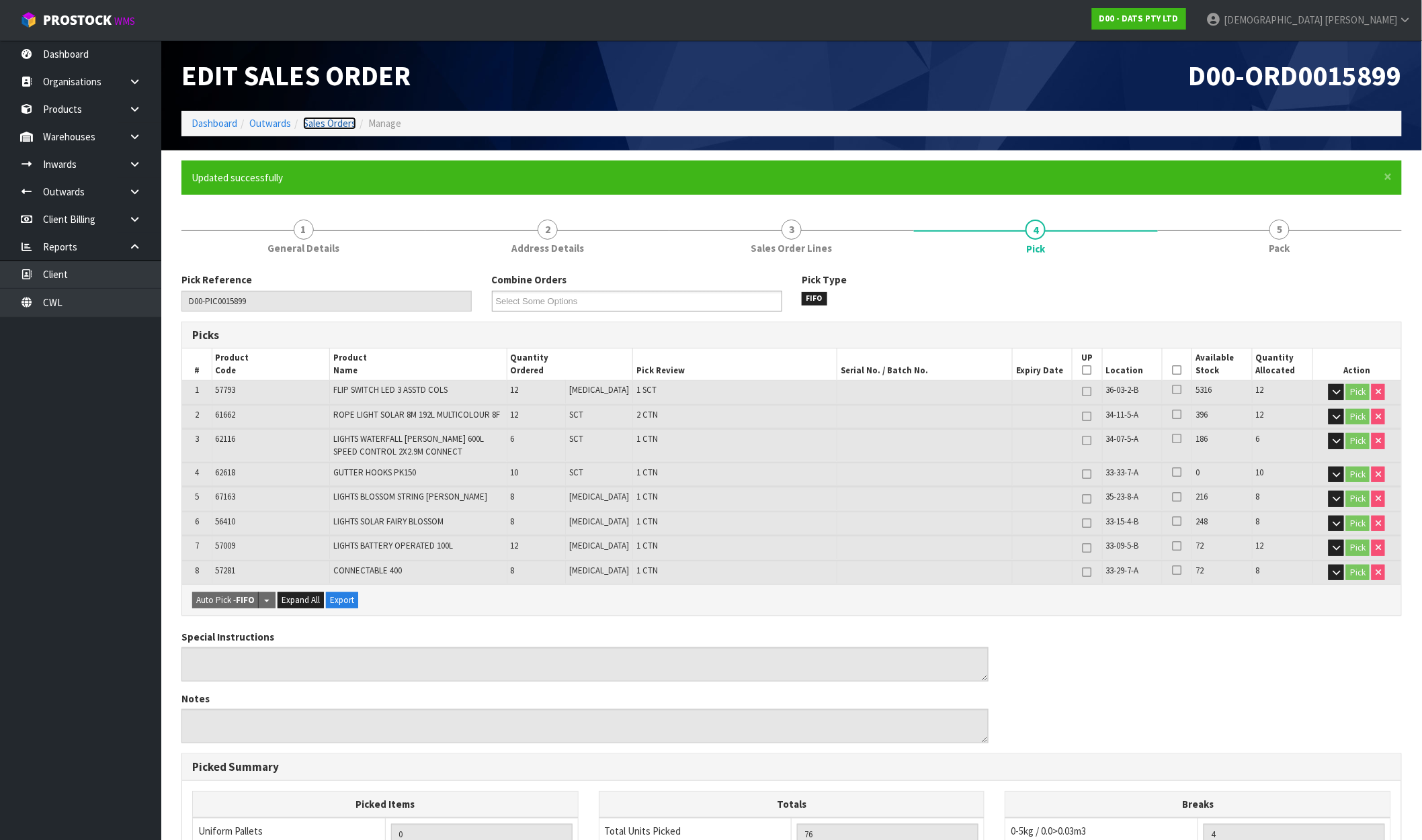
click at [343, 121] on link "Sales Orders" at bounding box center [329, 123] width 53 height 13
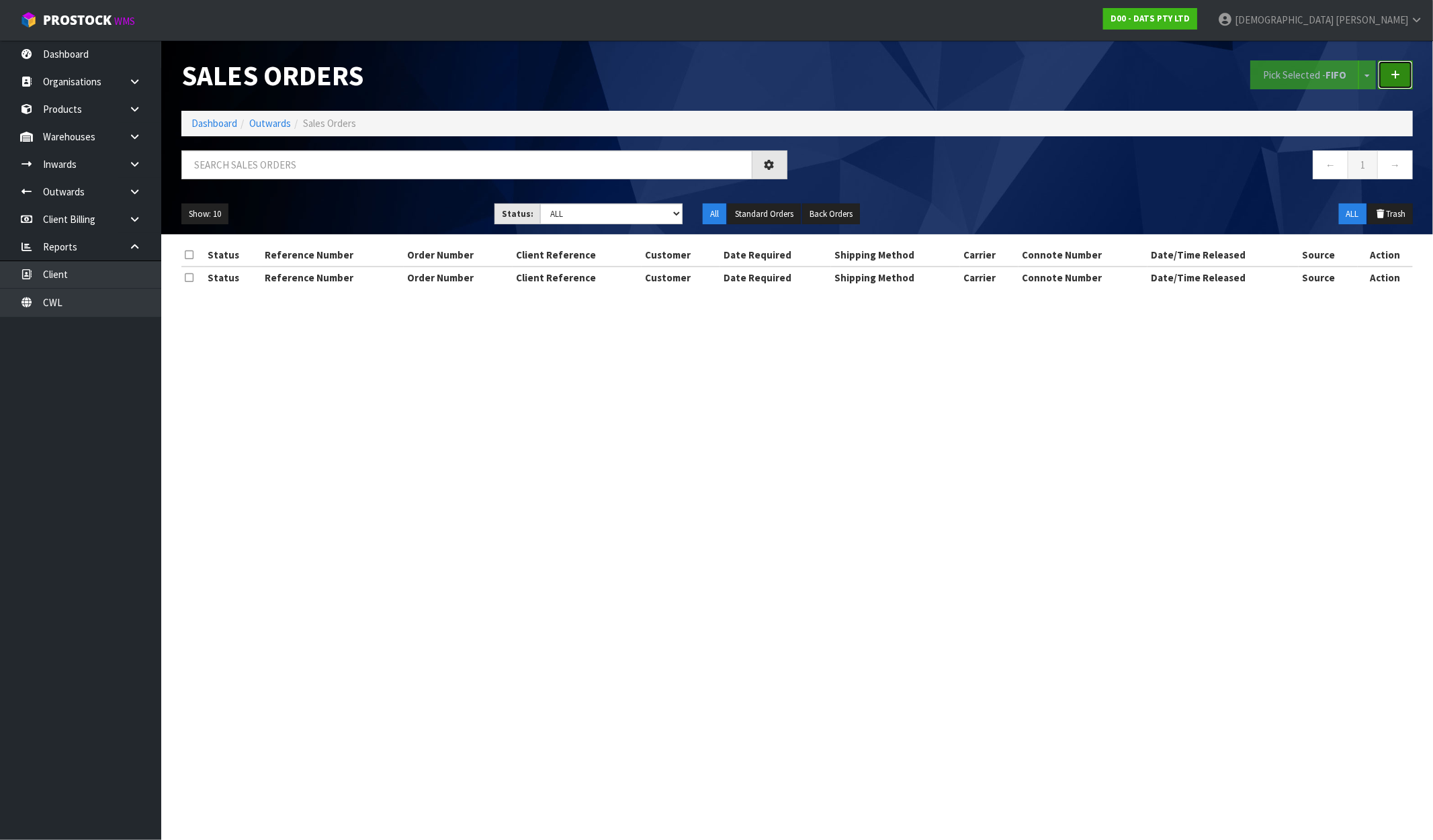
click at [1388, 71] on link at bounding box center [1395, 75] width 35 height 29
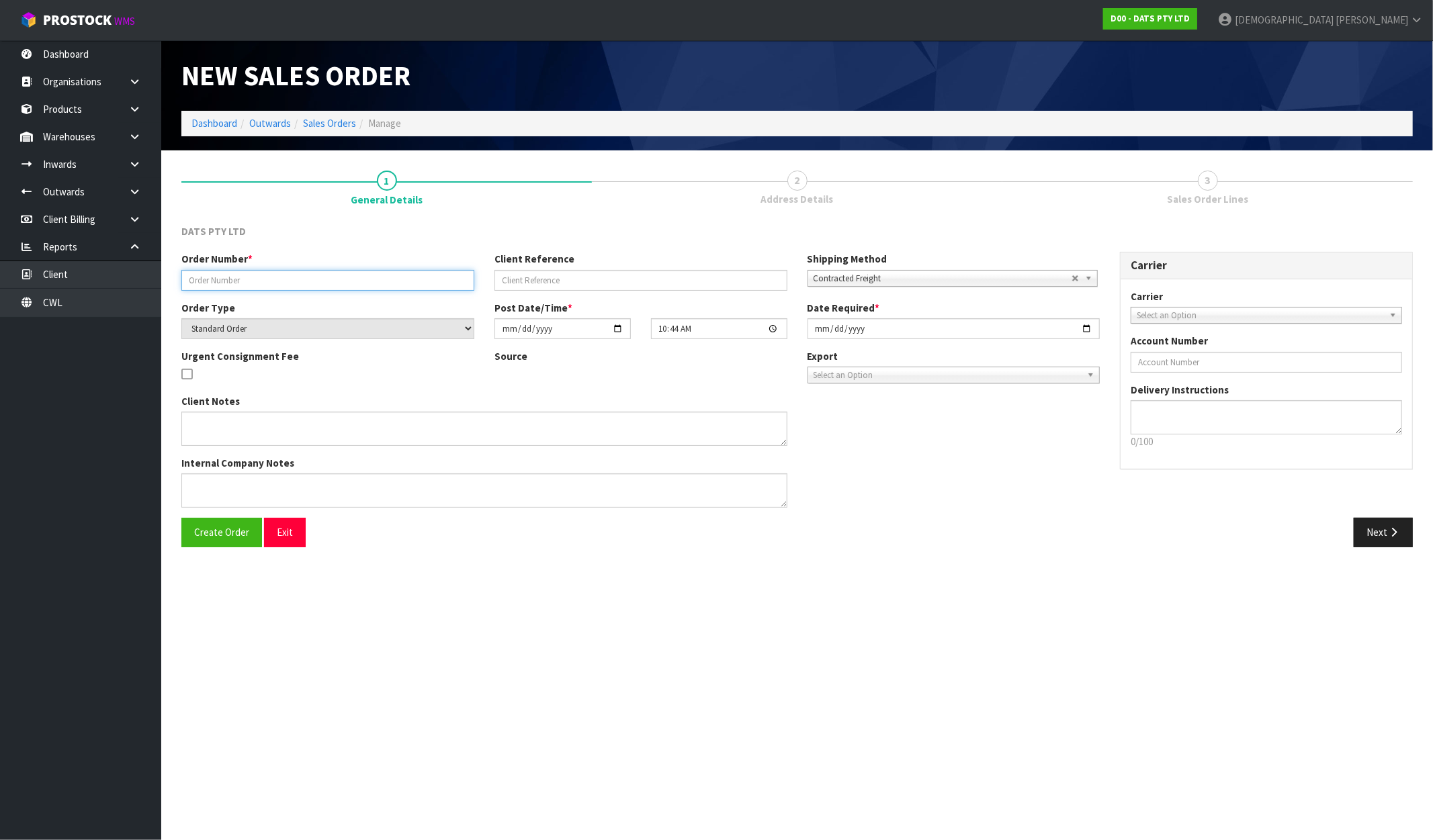
click at [340, 279] on input "text" at bounding box center [328, 280] width 293 height 21
click at [394, 287] on input "text" at bounding box center [328, 280] width 293 height 21
paste input "9526Y100319275"
type input "9526Y100319275"
click at [233, 532] on span "Create Order" at bounding box center [221, 532] width 55 height 13
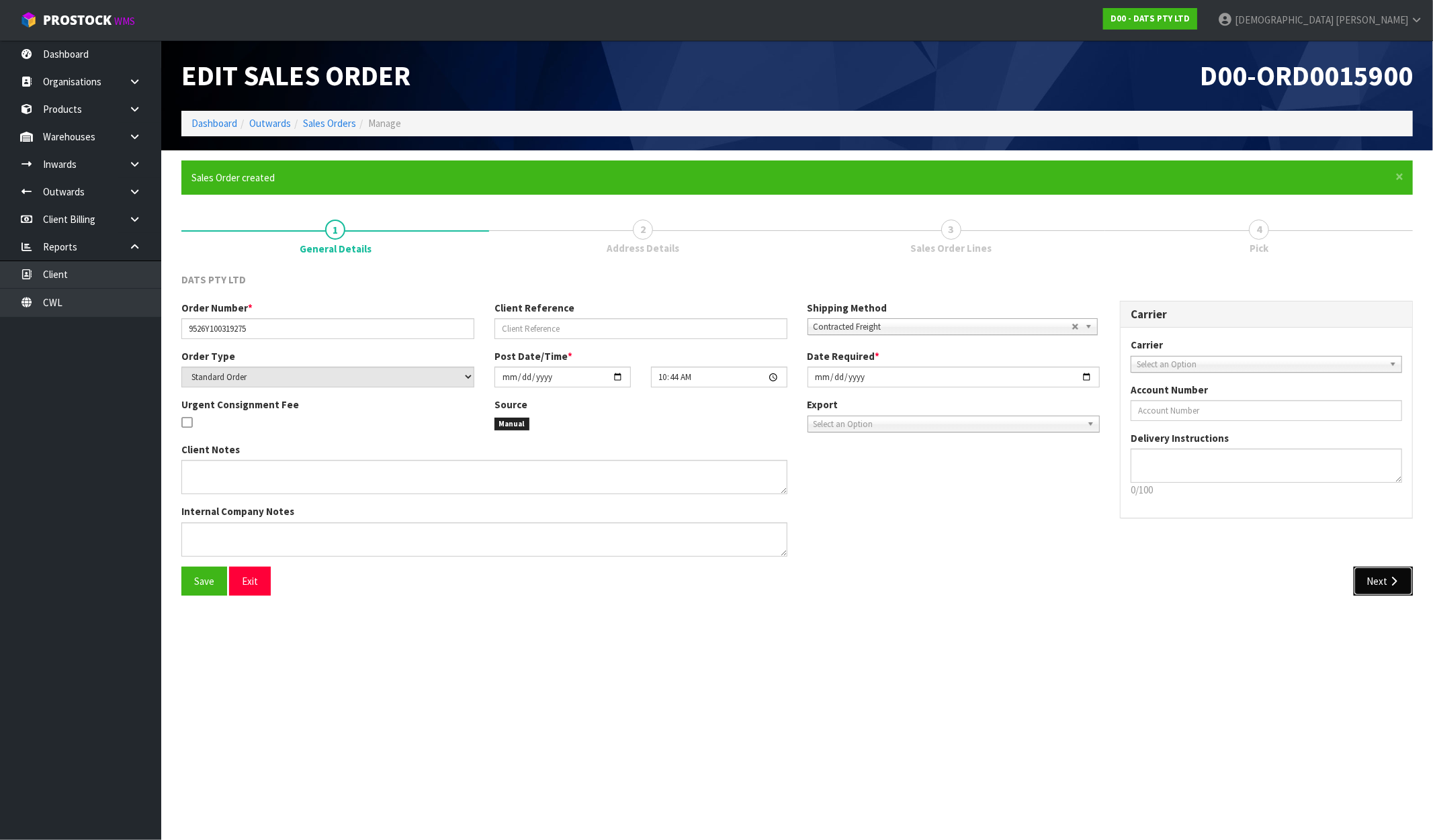
click at [1366, 572] on button "Next" at bounding box center [1383, 581] width 59 height 29
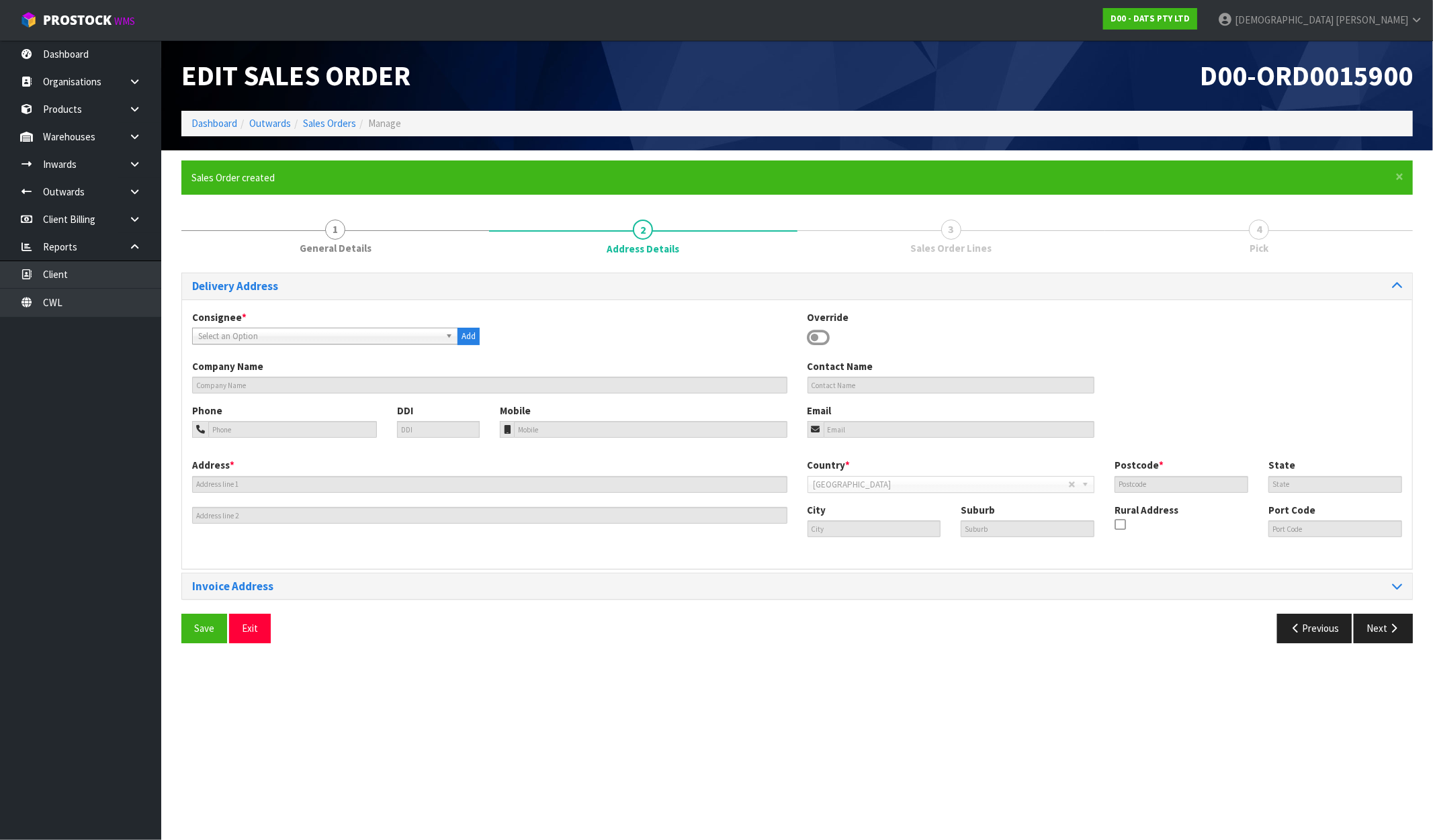
click at [211, 333] on span "Select an Option" at bounding box center [319, 336] width 242 height 16
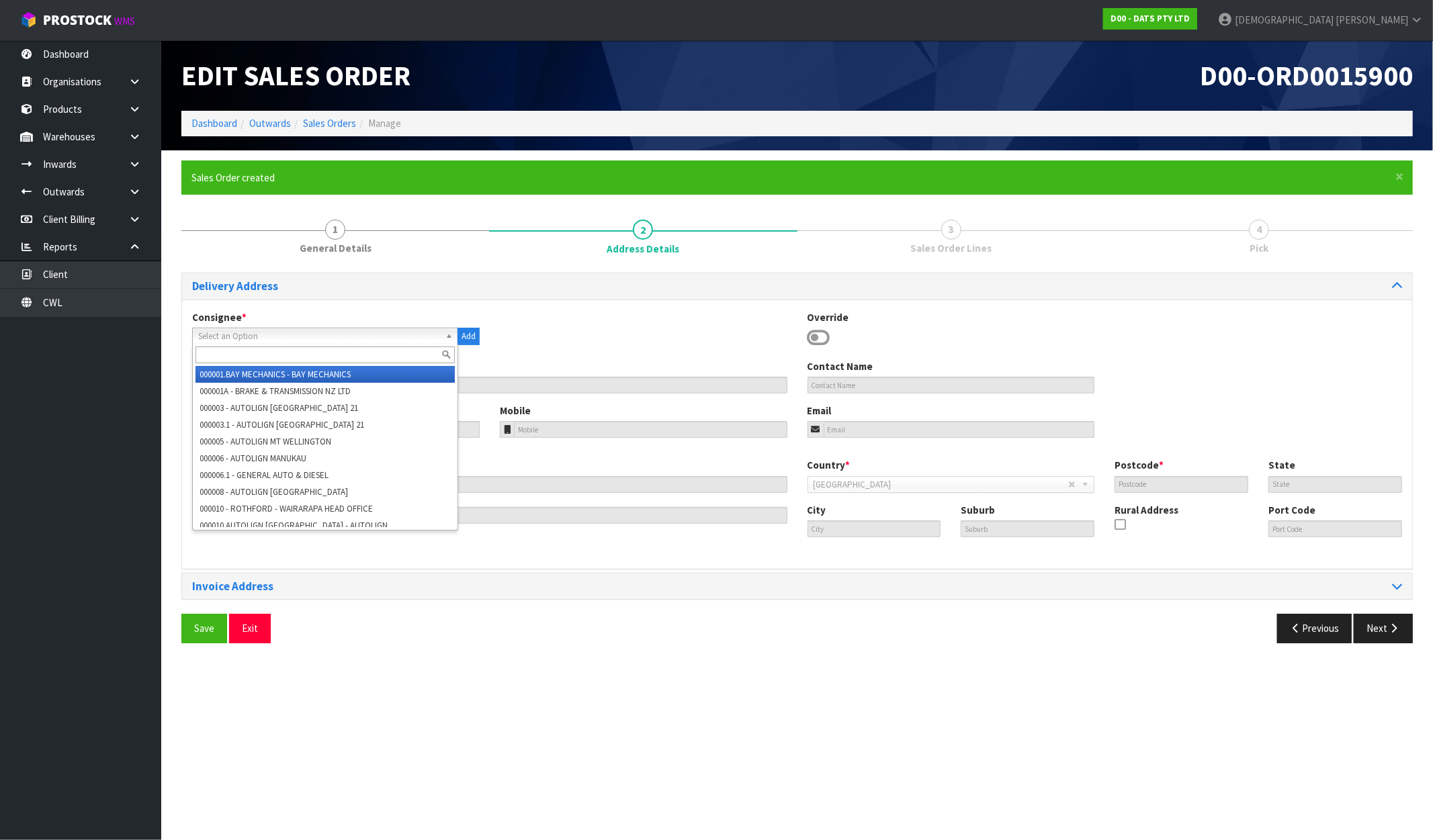
click at [217, 351] on input "text" at bounding box center [325, 355] width 259 height 17
type input "9526"
click at [303, 372] on li "9526 - BUNNINGS PETONE WAREHOUSE" at bounding box center [325, 374] width 259 height 17
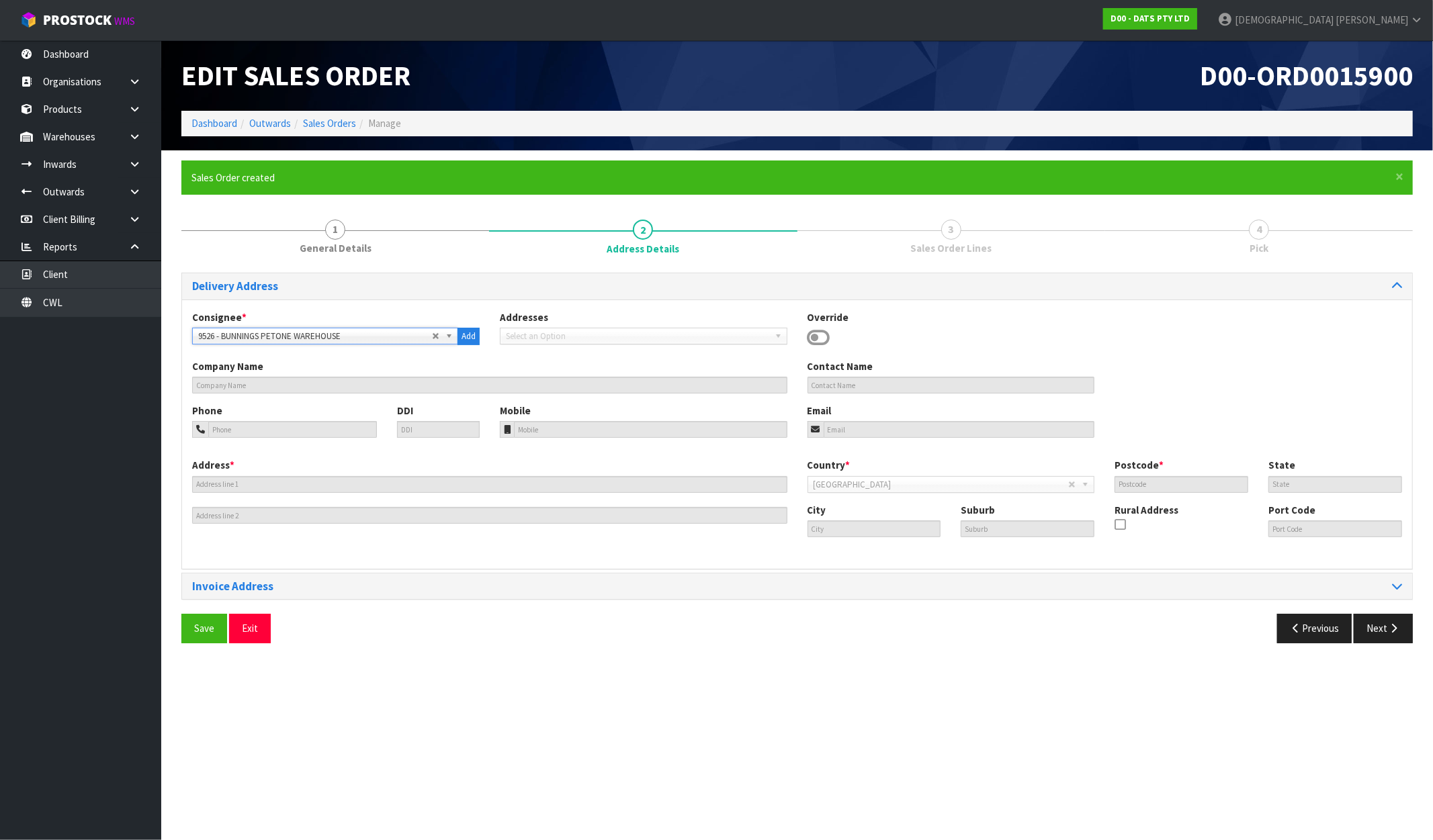
type input "BUNNINGS PETONE WAREHOUSE"
type input "[STREET_ADDRESS]"
type input "5012"
type input "LOWER HUTT"
type input "PETONE"
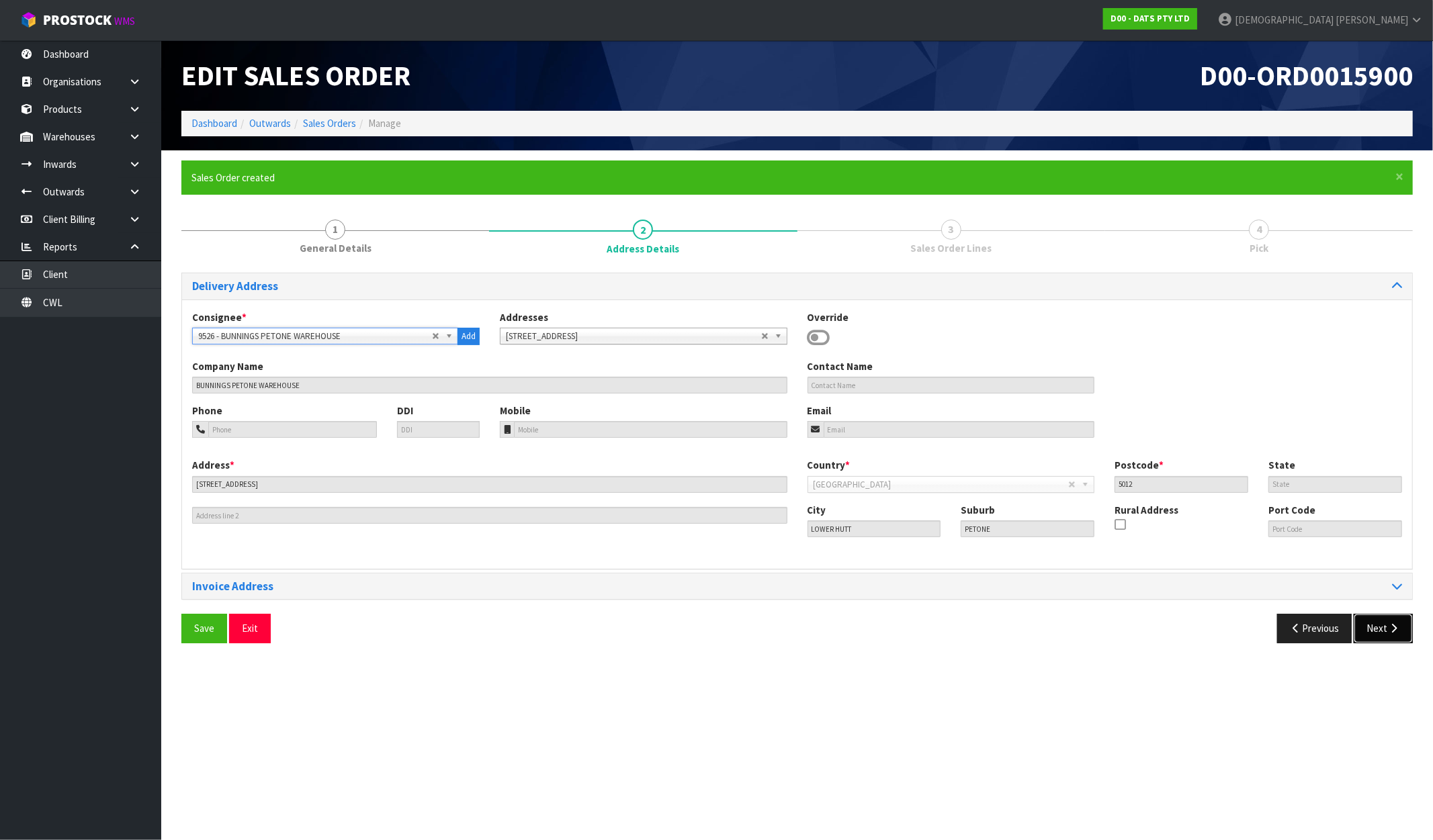
click at [1400, 616] on button "Next" at bounding box center [1383, 628] width 59 height 29
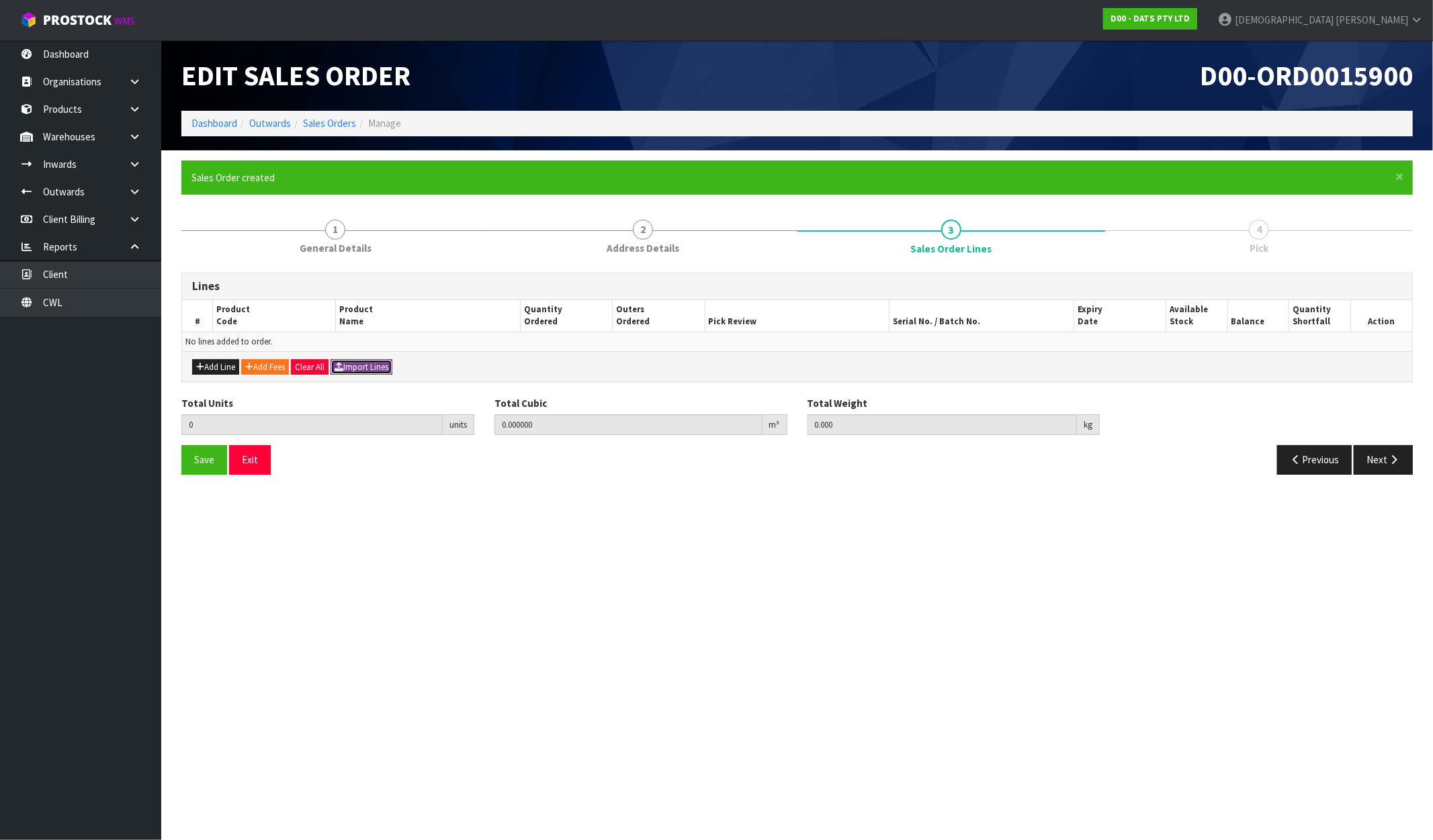
click at [373, 369] on button "Import Lines" at bounding box center [361, 368] width 62 height 16
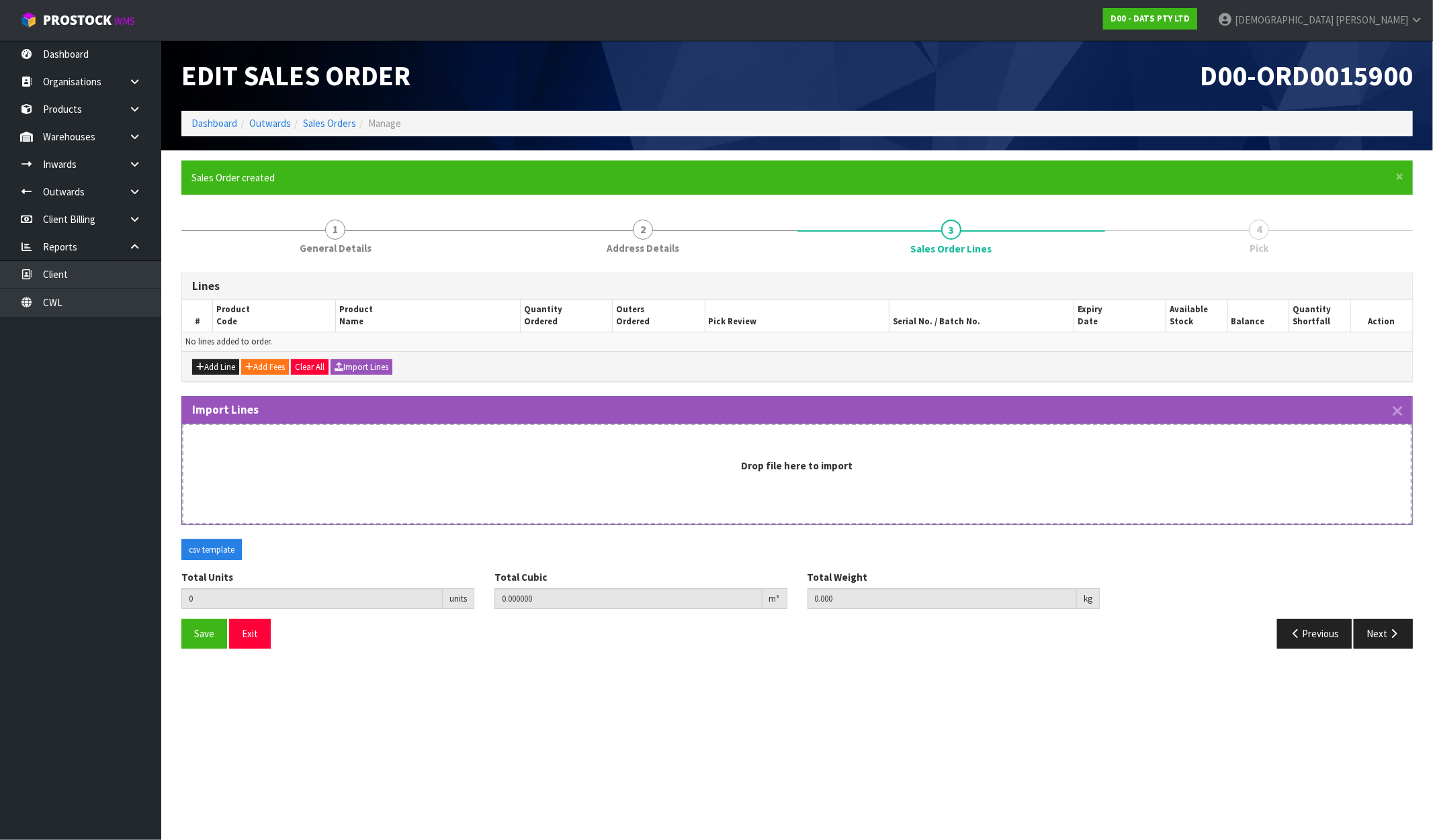
click at [457, 463] on div "Drop file here to import" at bounding box center [797, 466] width 1201 height 14
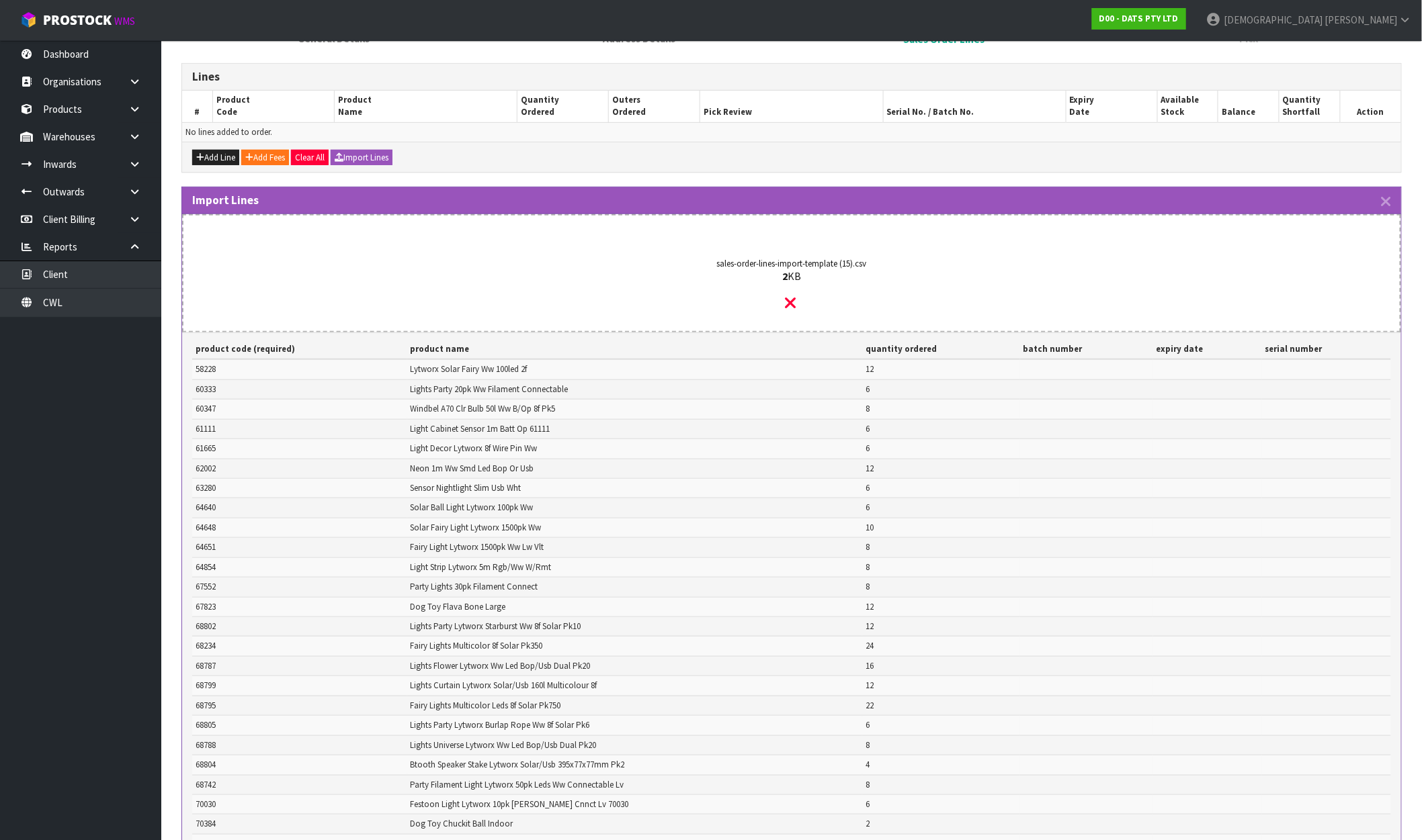
scroll to position [522, 0]
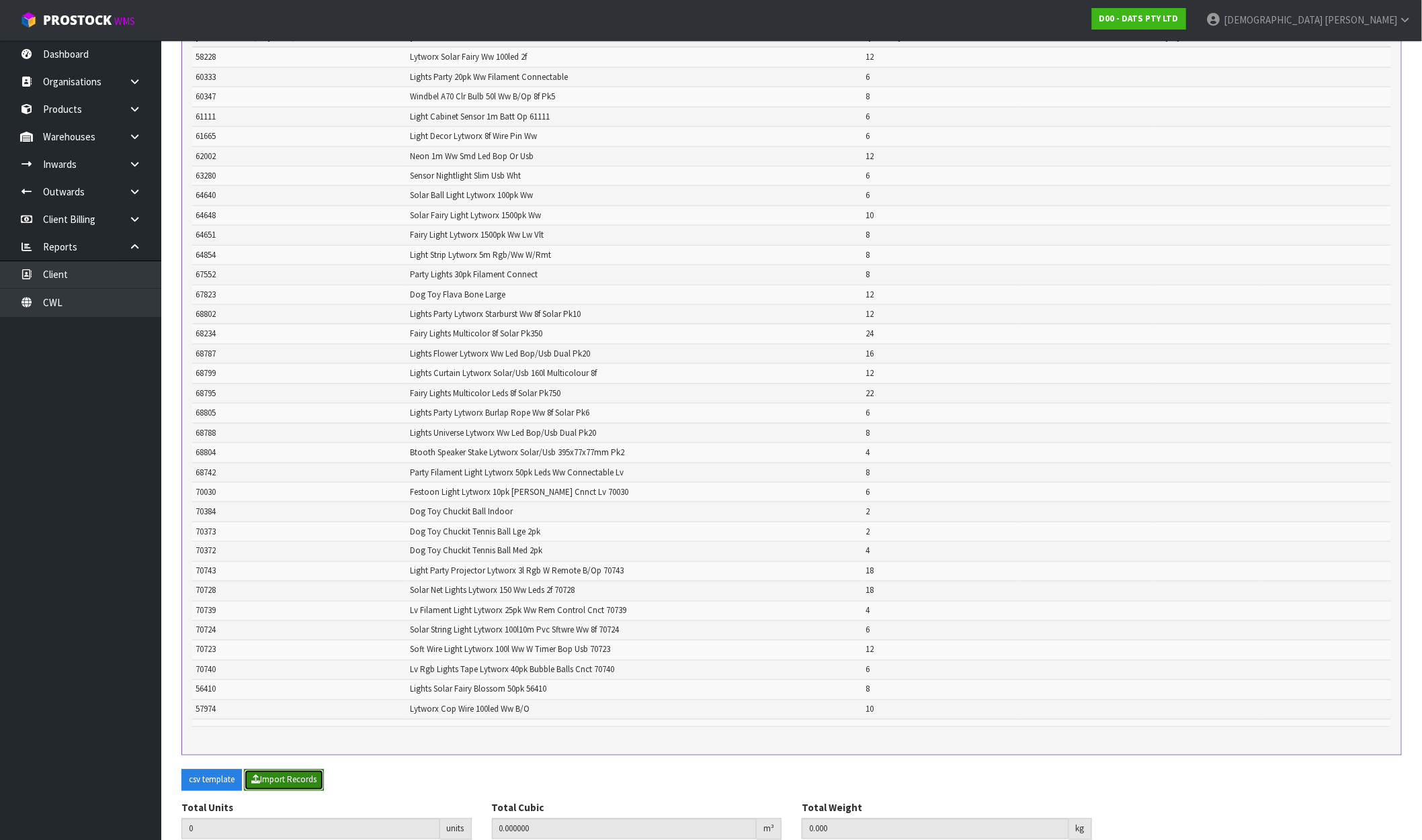
click at [273, 778] on button "Import Records" at bounding box center [284, 780] width 80 height 21
type input "316"
type input "0"
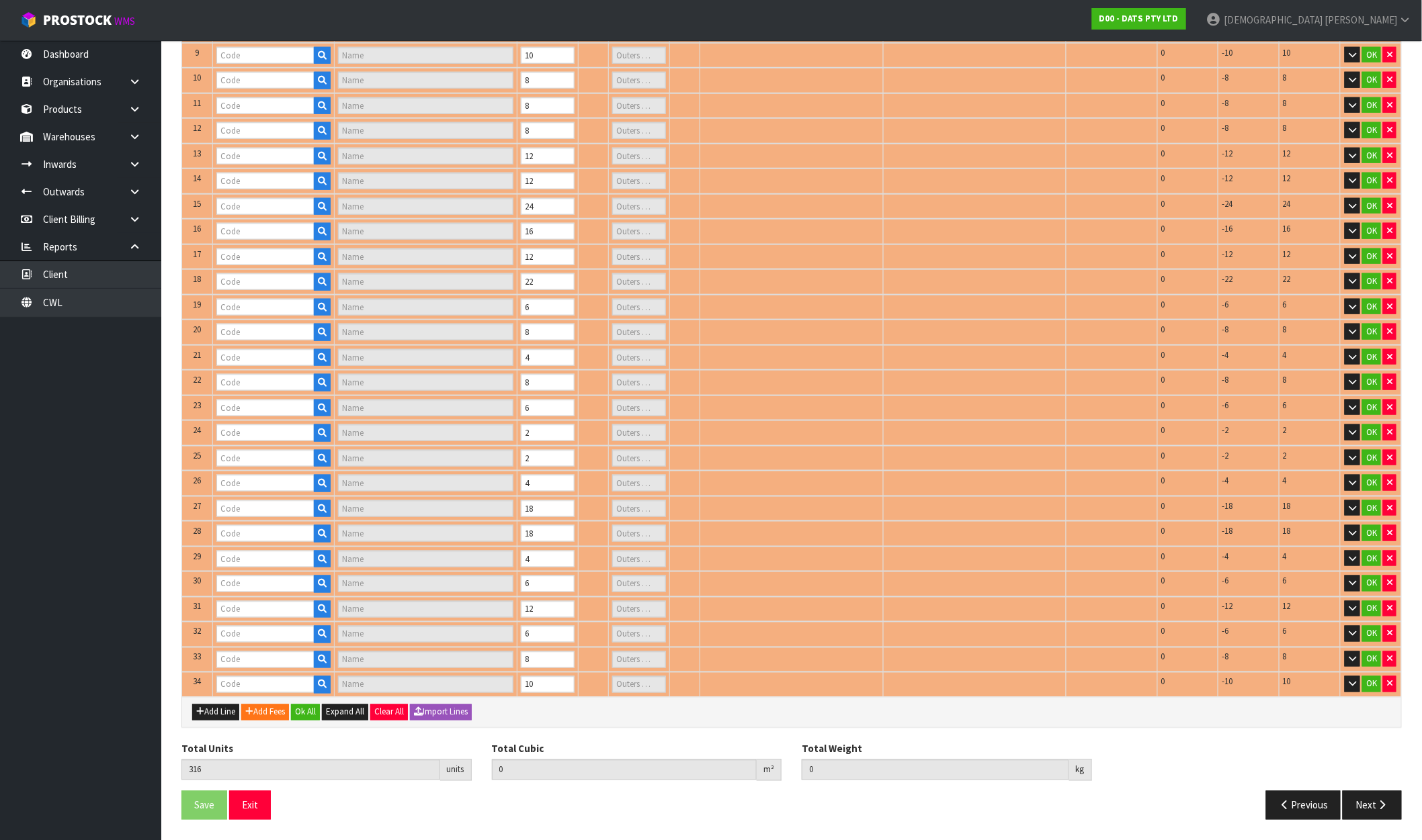
type input "60333"
type input "20L BULB PARTY LIGHTS - WARM WHITE LED"
type input "1"
type input "58228"
type input "LIGHT SOLAR FAIRY WARM WHITE (LEDS 2F PK100 PDQ)"
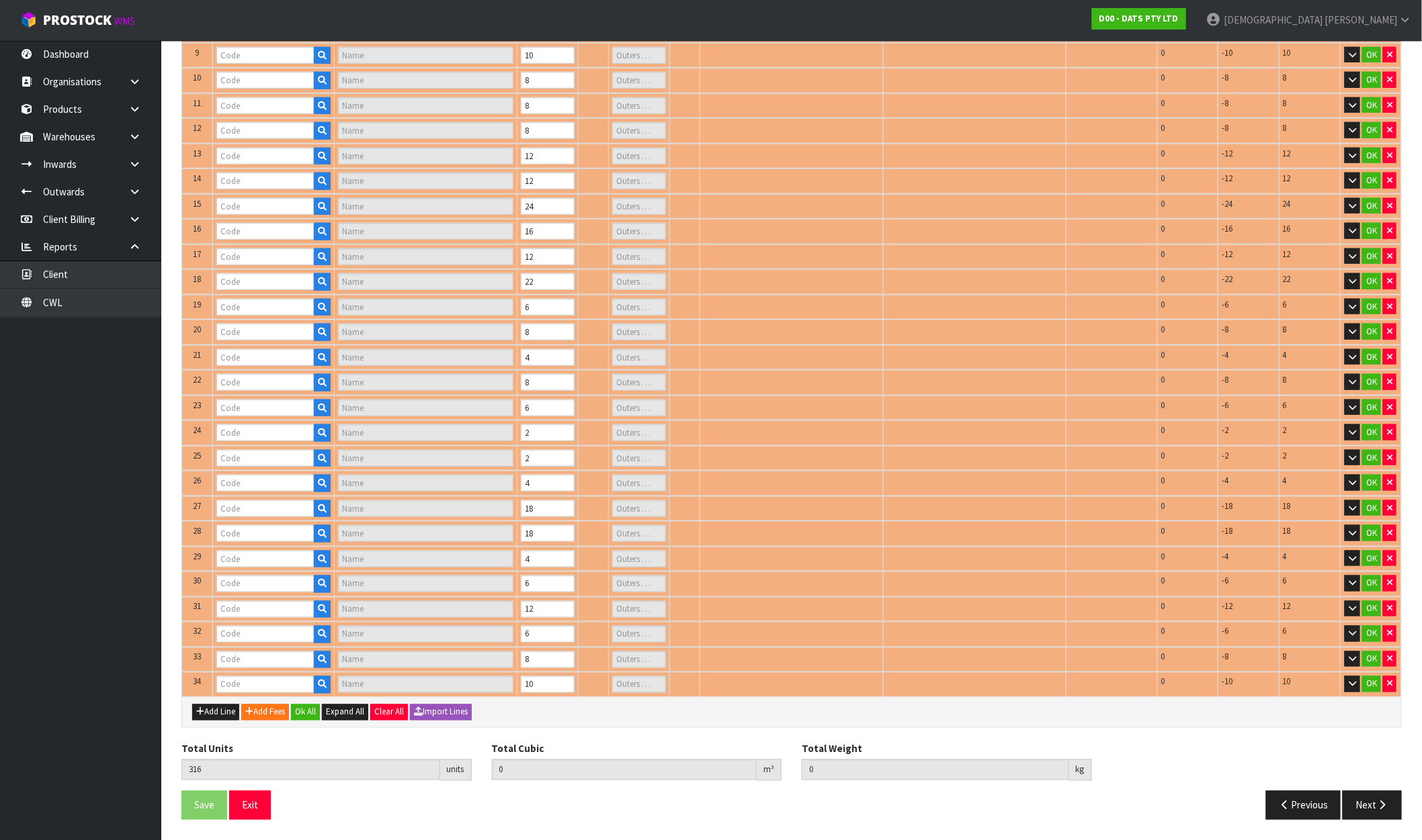
type input "1"
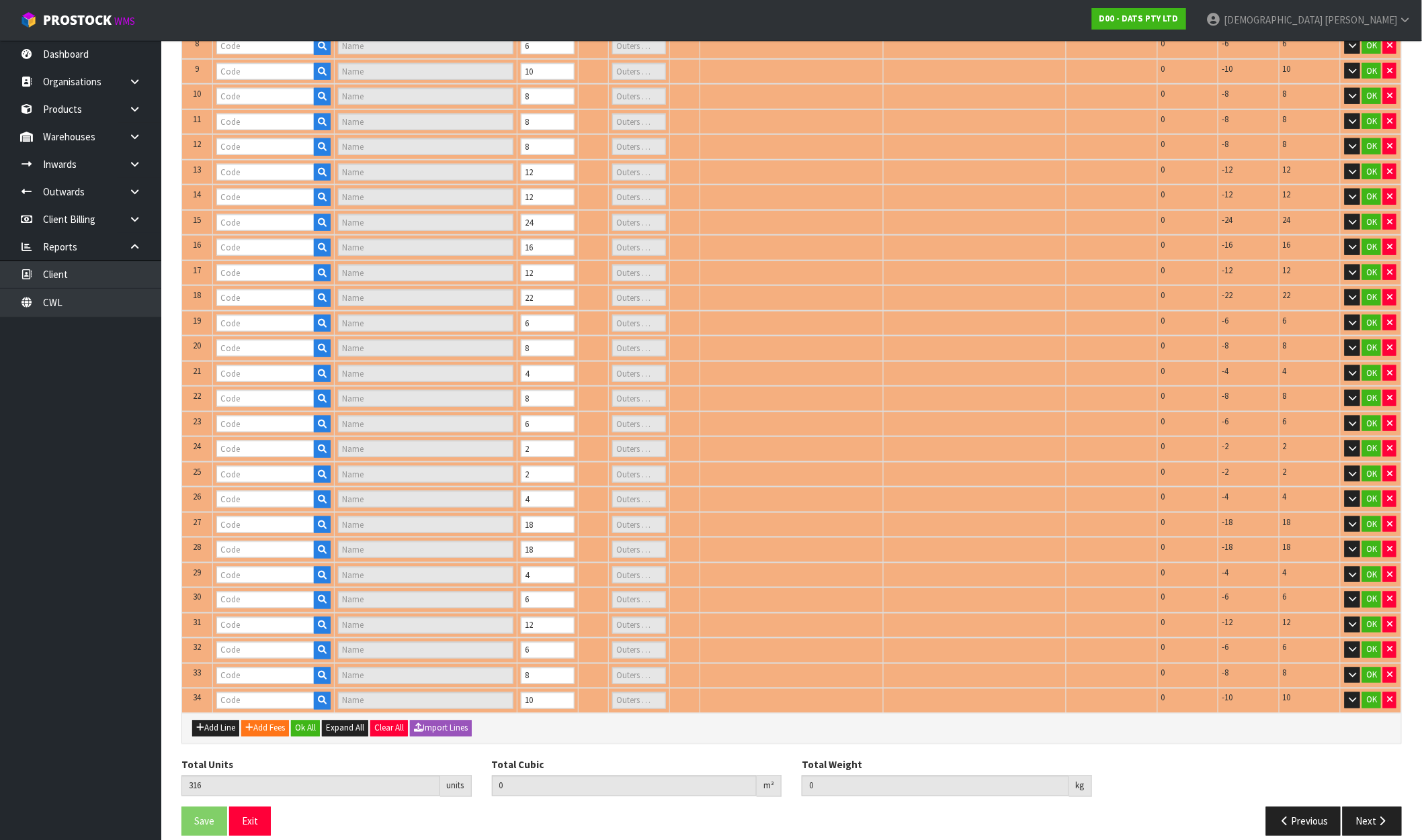
type input "60347"
type input "LIGHTS WINDBELL A70 CLEAR BULB PK5 W/50L W/WHITE BATTERY OPERATED - WARM WHITE"
type input "1"
type input "61665"
type input "LIGHTS SOLAR WIRE PIN 250L WARM WHITE 8F"
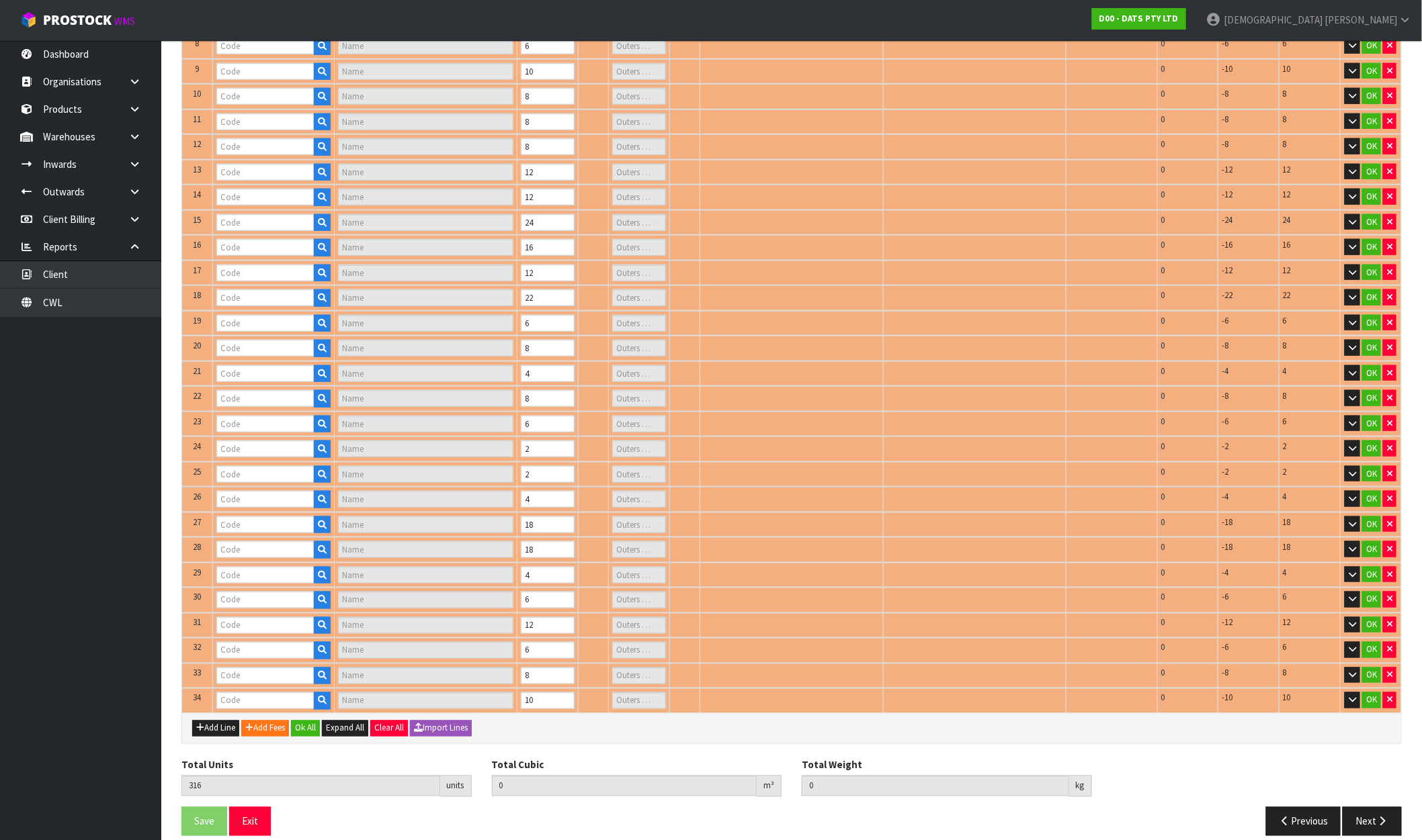
type input "1"
type input "61111"
type input "LIGHT LED STRIP MOTION SENSOR 30L 1M B/OP PDQ"
type input "1"
type input "62002"
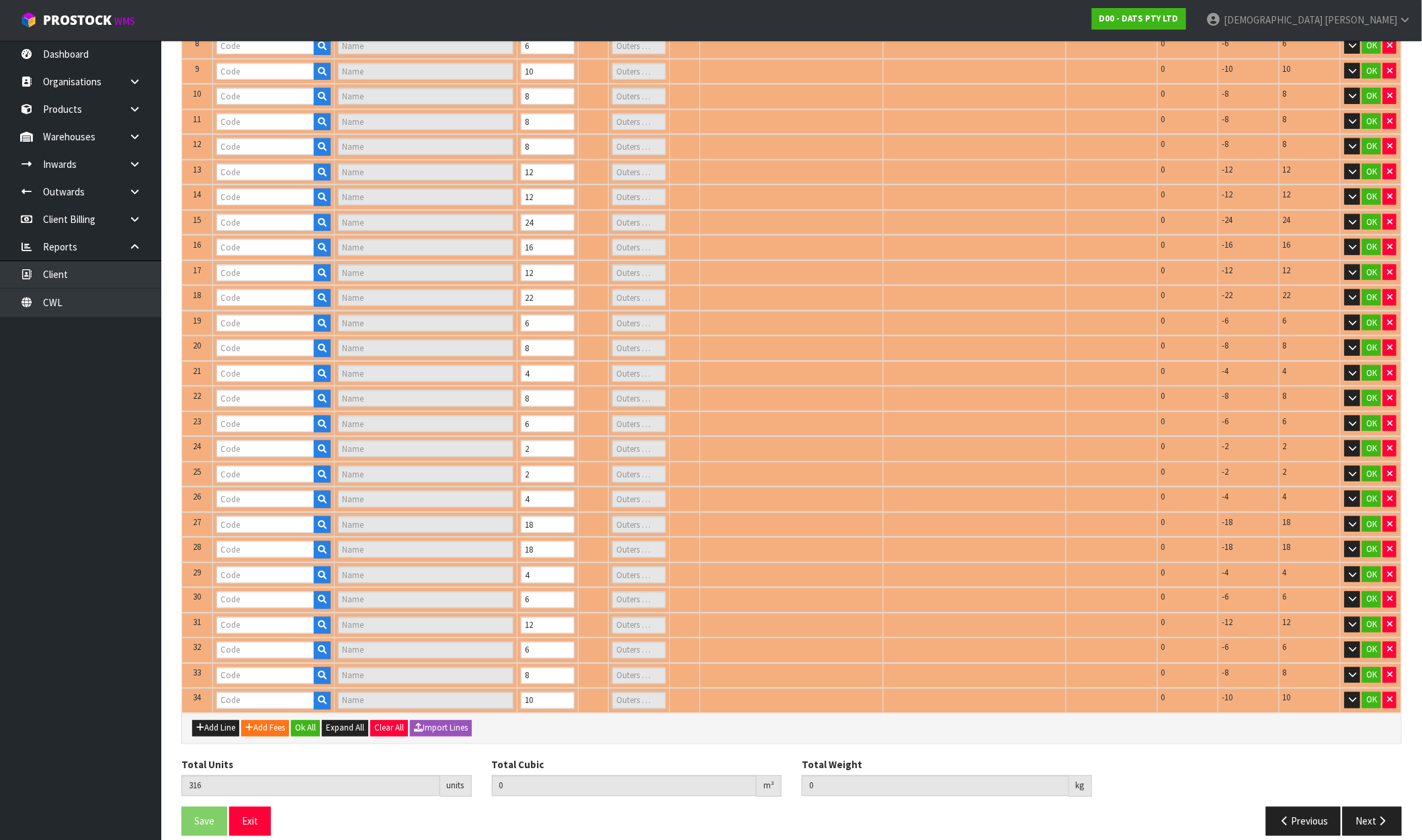
type input "LIGHT NEON 1M WARM WHITE SMD LED B/OP OR USB PDQ"
type input "2"
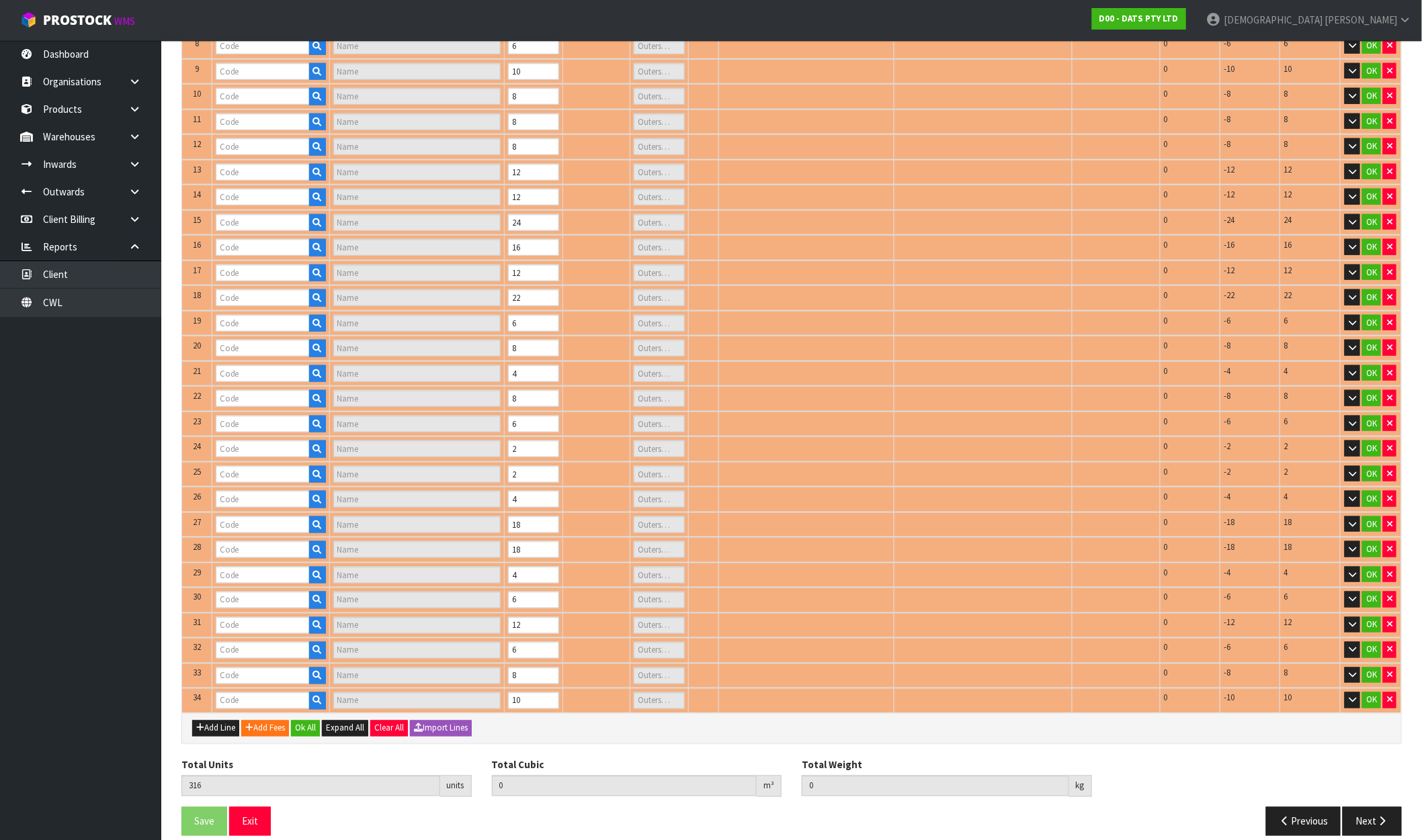
type input "64640"
type input "LIGHTS BALL ACRYLIC WARM WHITE"
type input "1"
type input "63280"
type input "LIGHT NIGHT SENSOR SLIMLINE USB RECHARHEABLE WHITE"
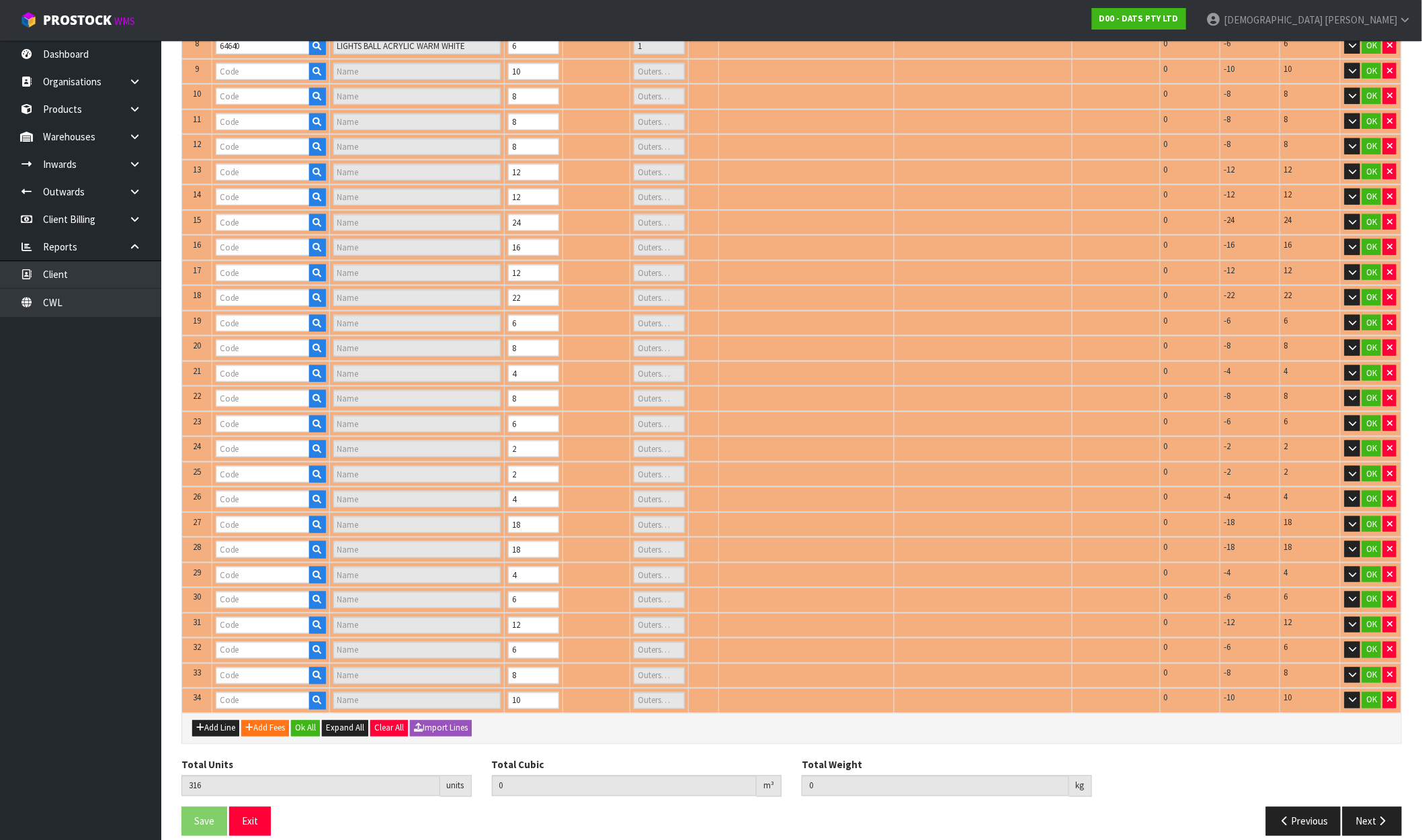
type input "1"
type input "64651"
type input "LIGHTS FAIRY WARM WHITE PK1500 LV"
type input "4"
type input "64648"
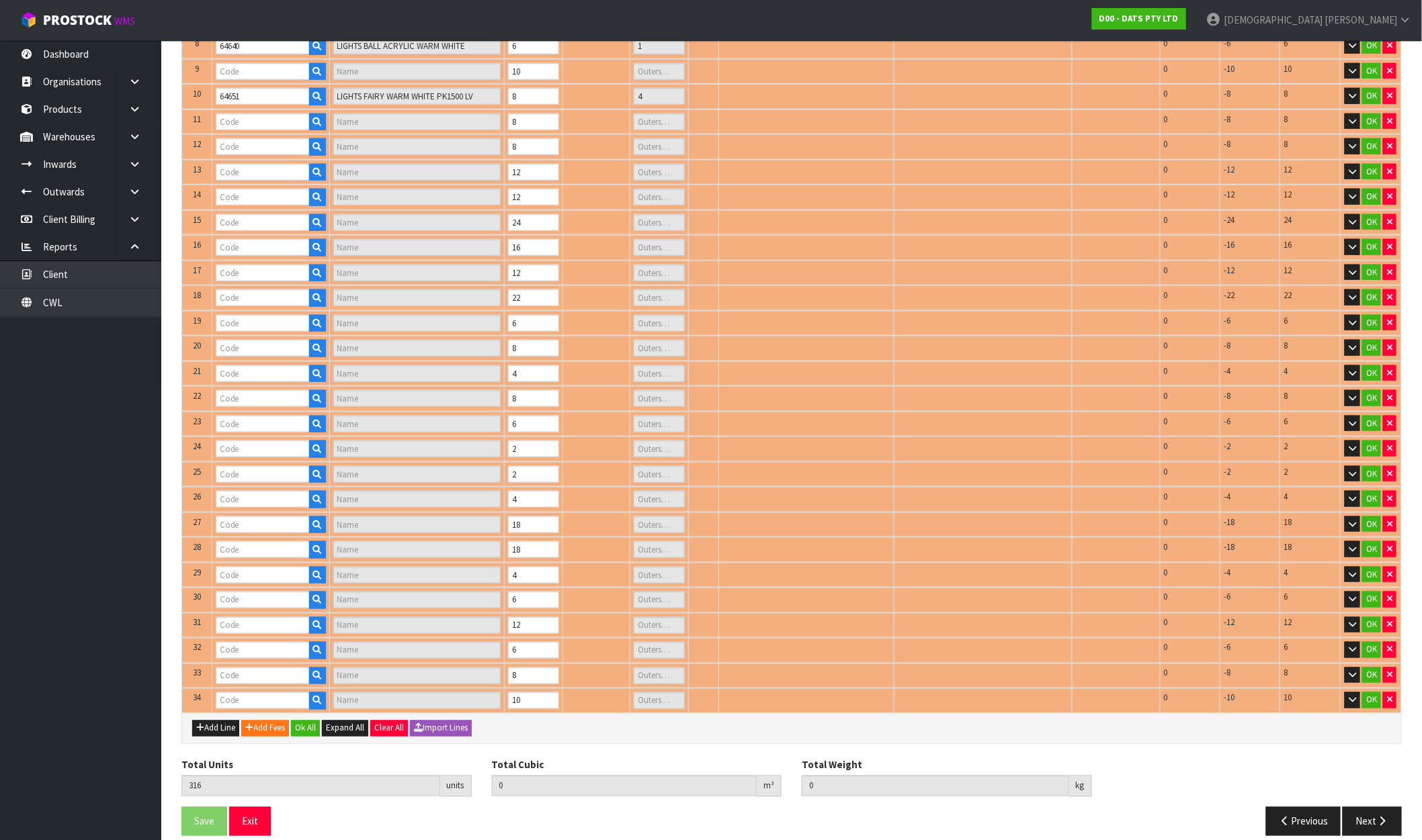
type input "LIGHTS FAIRY WARM WHITE PK1500 SOLAR"
type input "5"
type input "64854"
type input "LIGHT STRIP 5M RGB/WARM WHITE/ WHITE SMD LEDS W REMOTE"
type input "2"
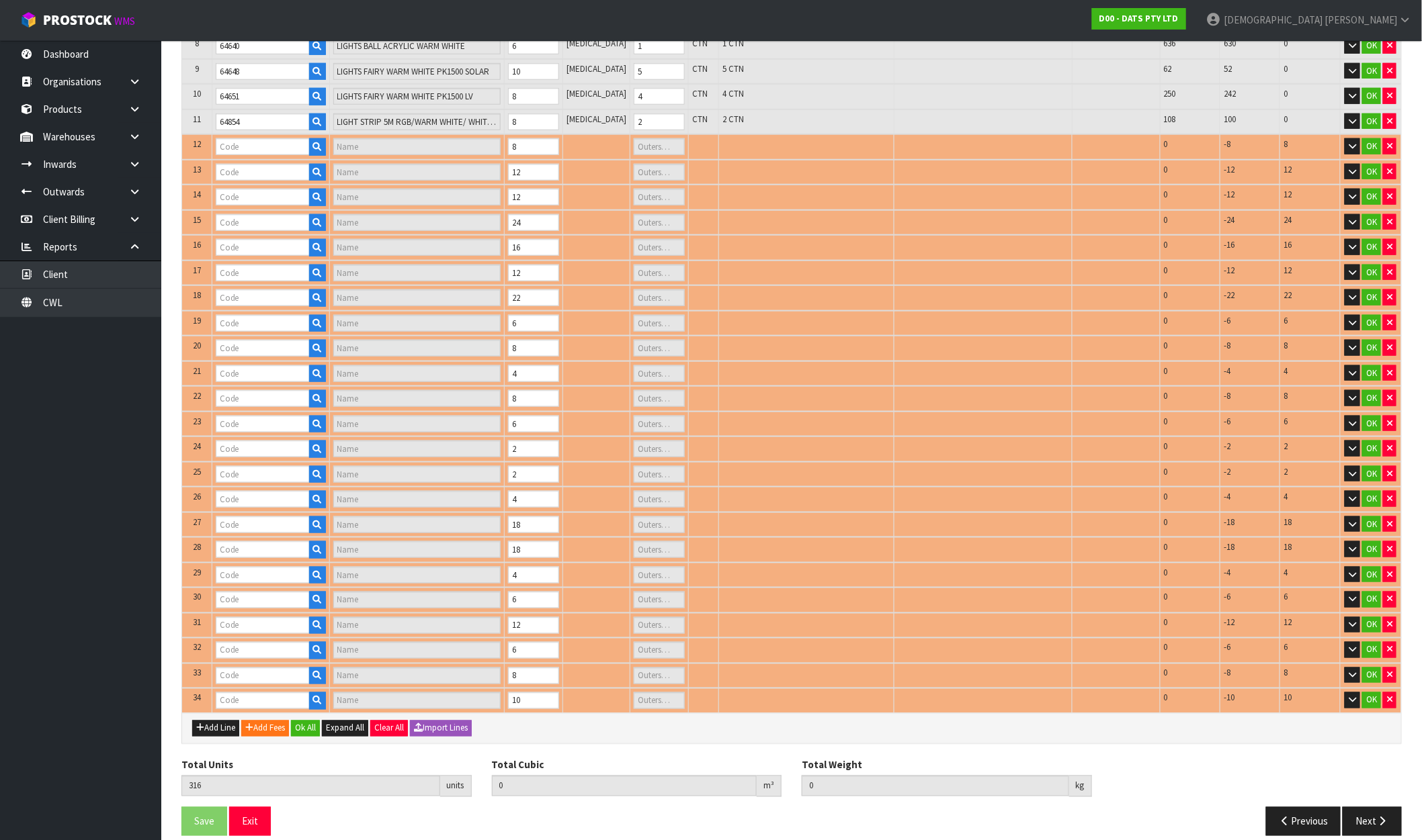
type input "67823"
type input "DOG TOY BACON FLAVA BONE LARGE"
type input "0"
type input "68802"
type input "LIGHTS PARTY BALL W STARBURST WARM WHITE 8F SOLAR PK10"
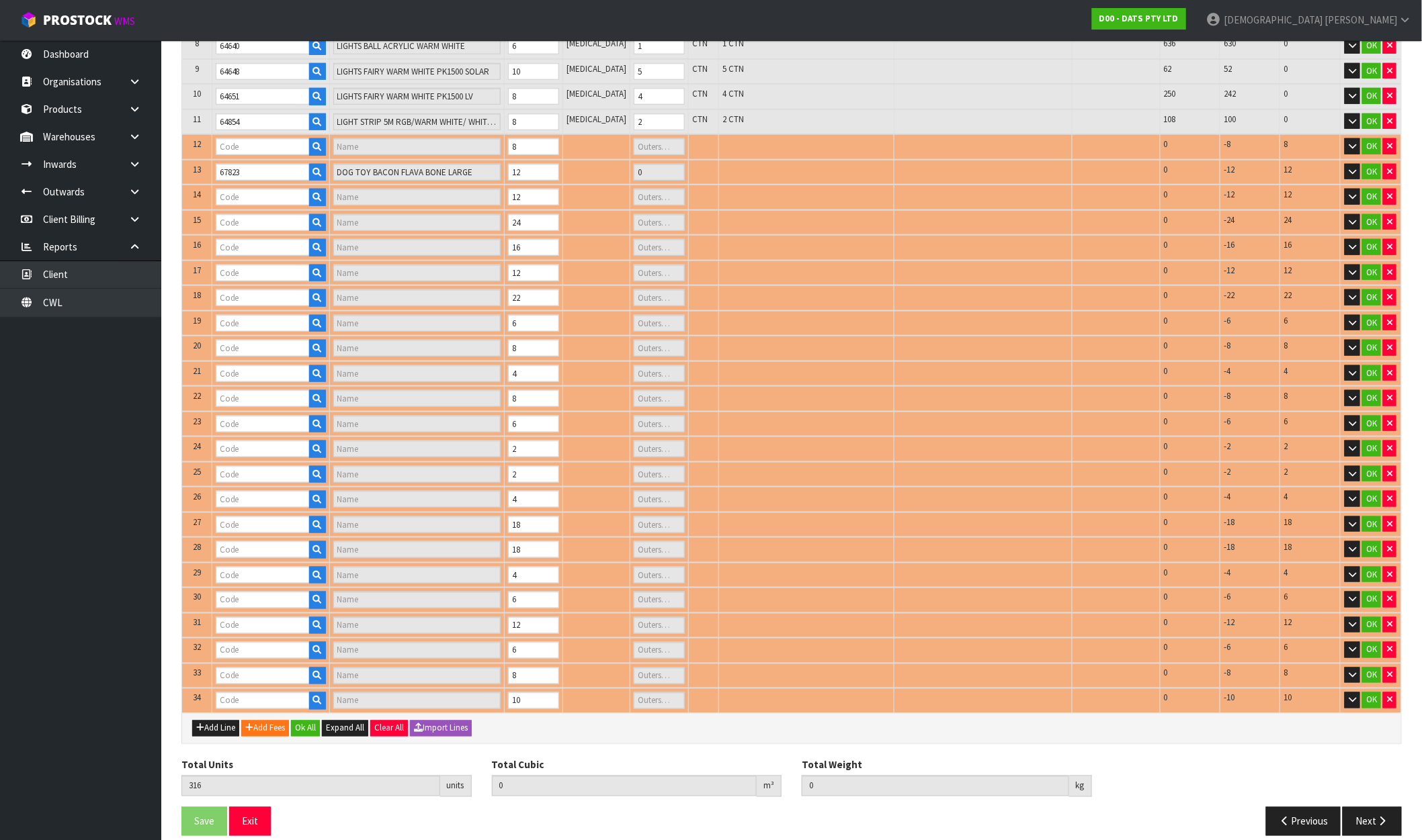
type input "2"
type input "68234"
type input "LIGHTS FAIRY PK350 MULTICOLOUR"
type input "3"
type input "67552"
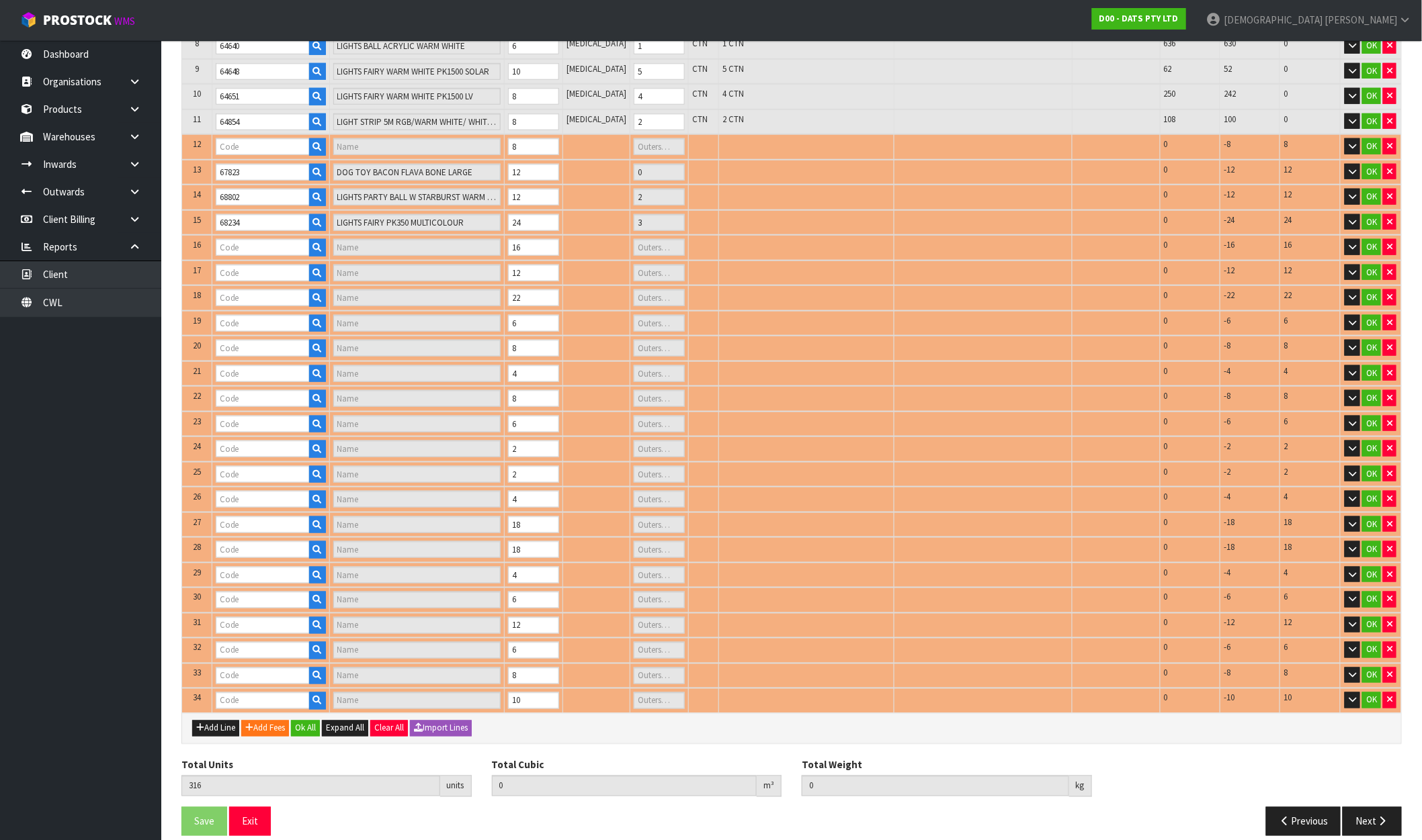
type input "PARTY LIGHTS 30PK++FILAMENT CONNECT"
type input "2"
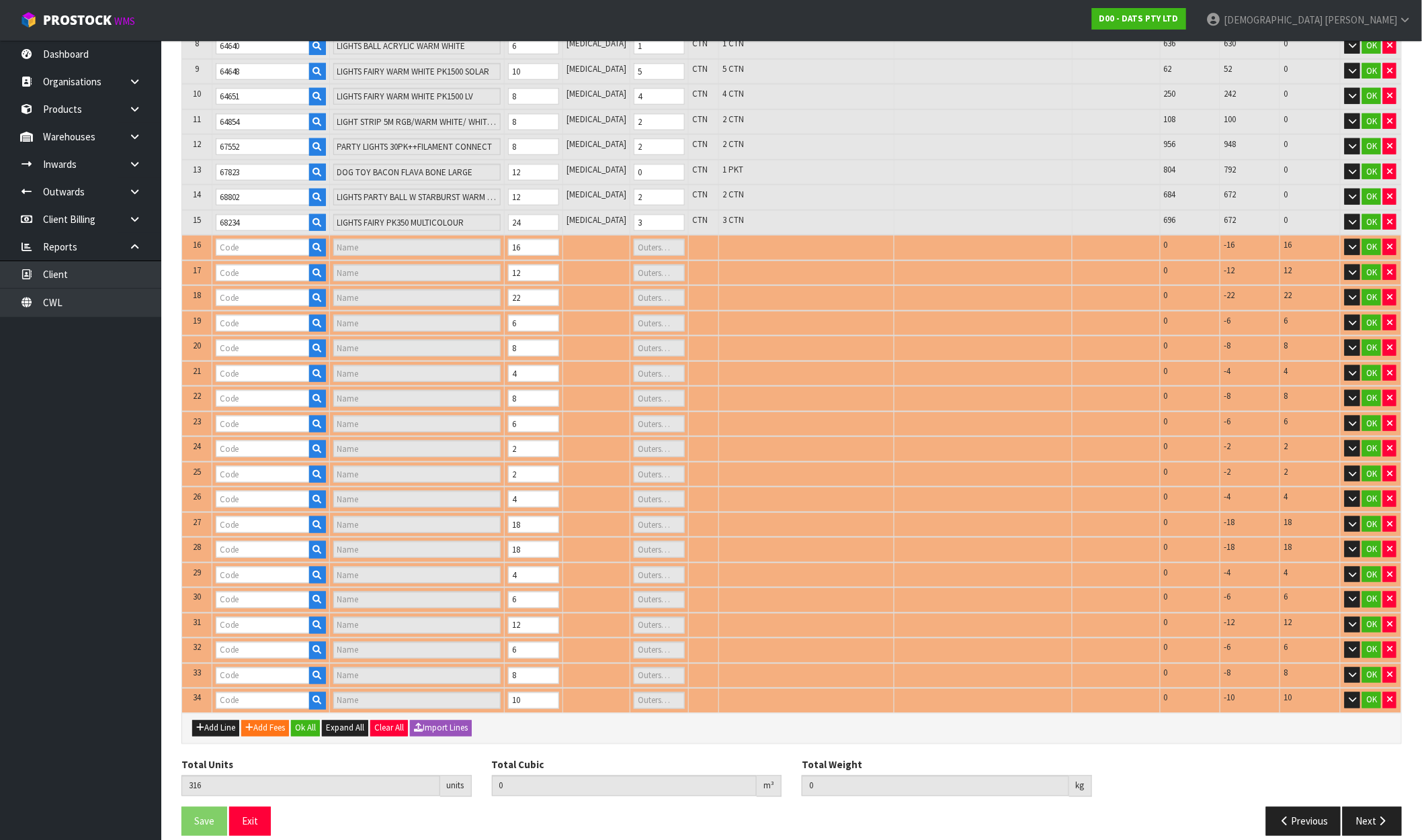
type input "68787"
type input "LIGHTS FLOWER WARM WHITE LEDS BOP/USB DUAL PK20"
type input "2"
type input "68799"
type input "LIGHT CURTAIN SOLAR/USB 160L MULTICOLOUR 8F CONNECTABLE"
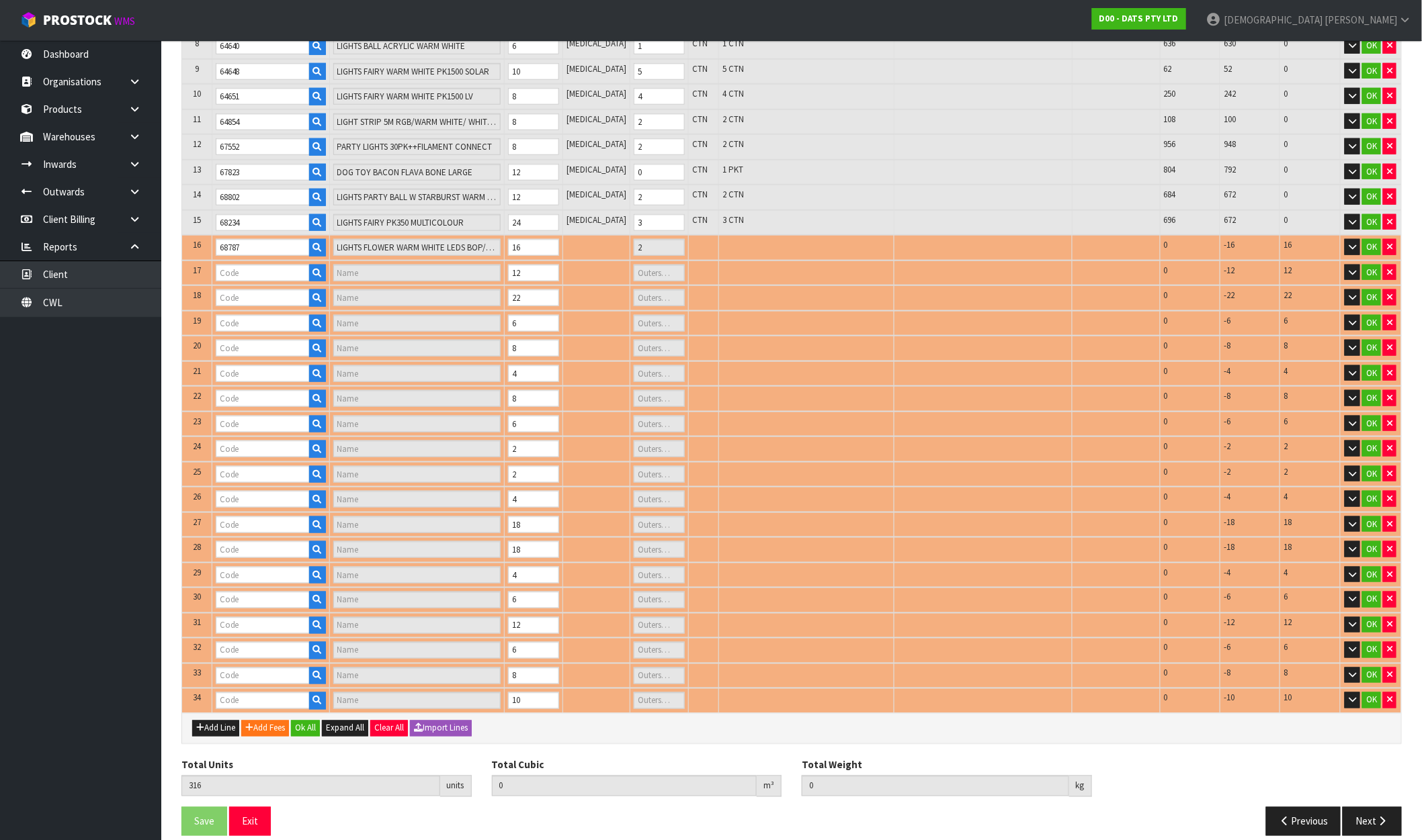
type input "2"
type input "68805"
type input "LIGHTS PARTY BURLAP ROPE STYLE WARM WHITE 8F SOLAR PK6"
type input "1"
type input "68788"
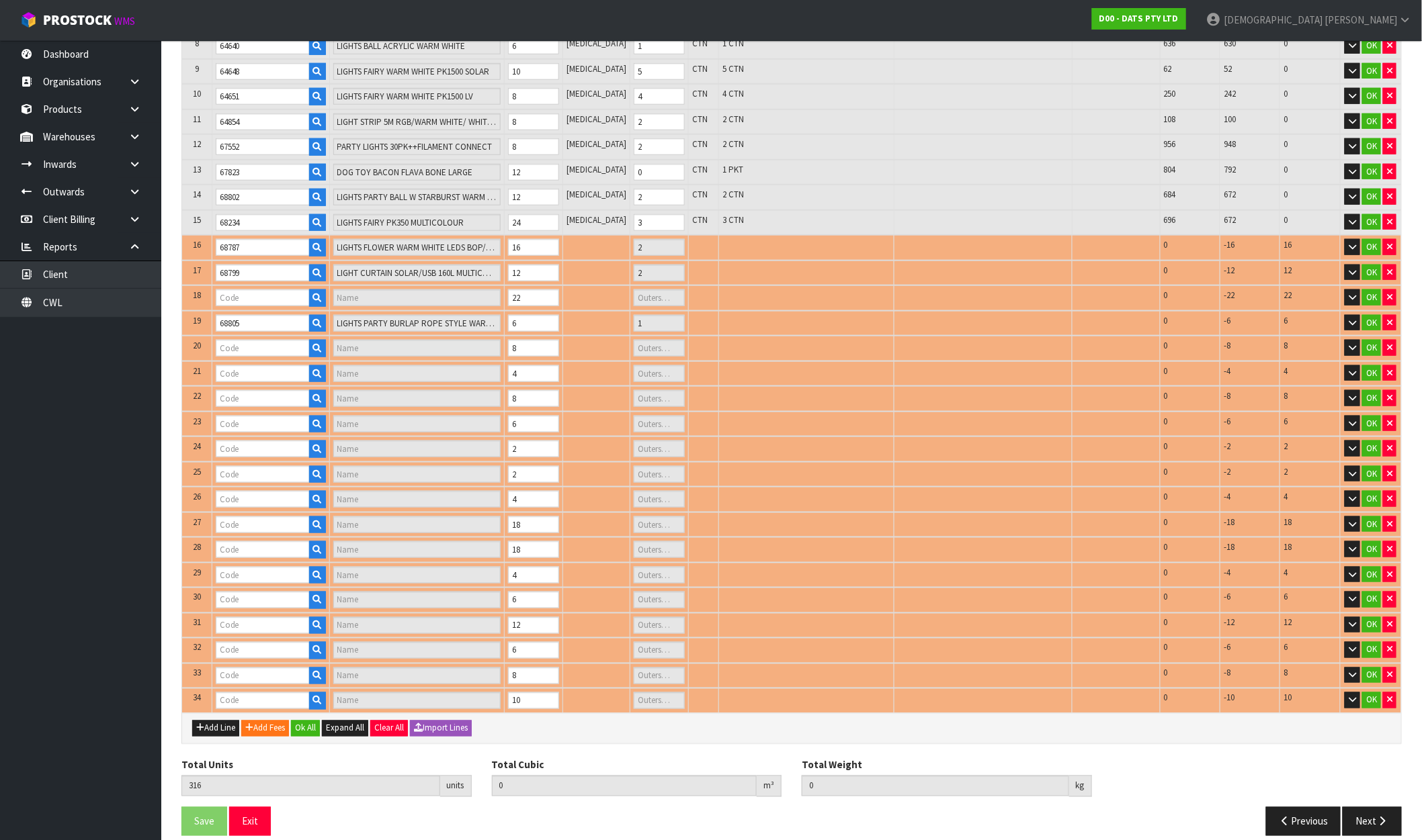
type input "LIGHTS UNIVERSE SPACE W.W LEDS BOP/USB DUAL PK20"
type input "1"
type input "68804"
type input "SPEAKER BLUETOOTH OUTDOOR W REMOVEABLE STAKE SOLAR/USB PK2"
type input "1"
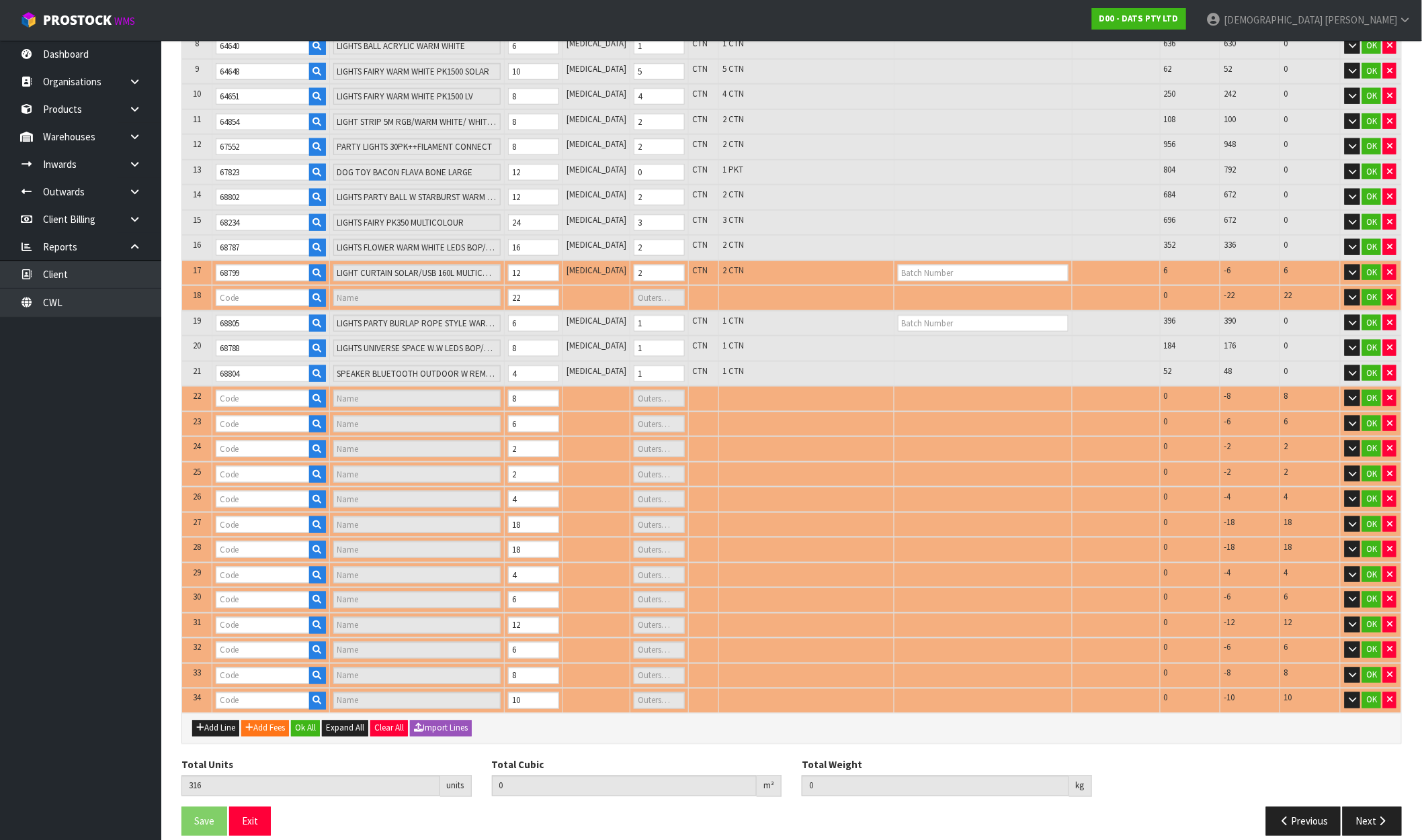
type input "70030"
type input "LIGHTS PARTY CONNECTABLE PK10 A60 LOW VOLTAGE"
type input "1"
type input "70384"
type input "213201D - CHUCKIT INDOOR BALL 2 PC = 1 PACK"
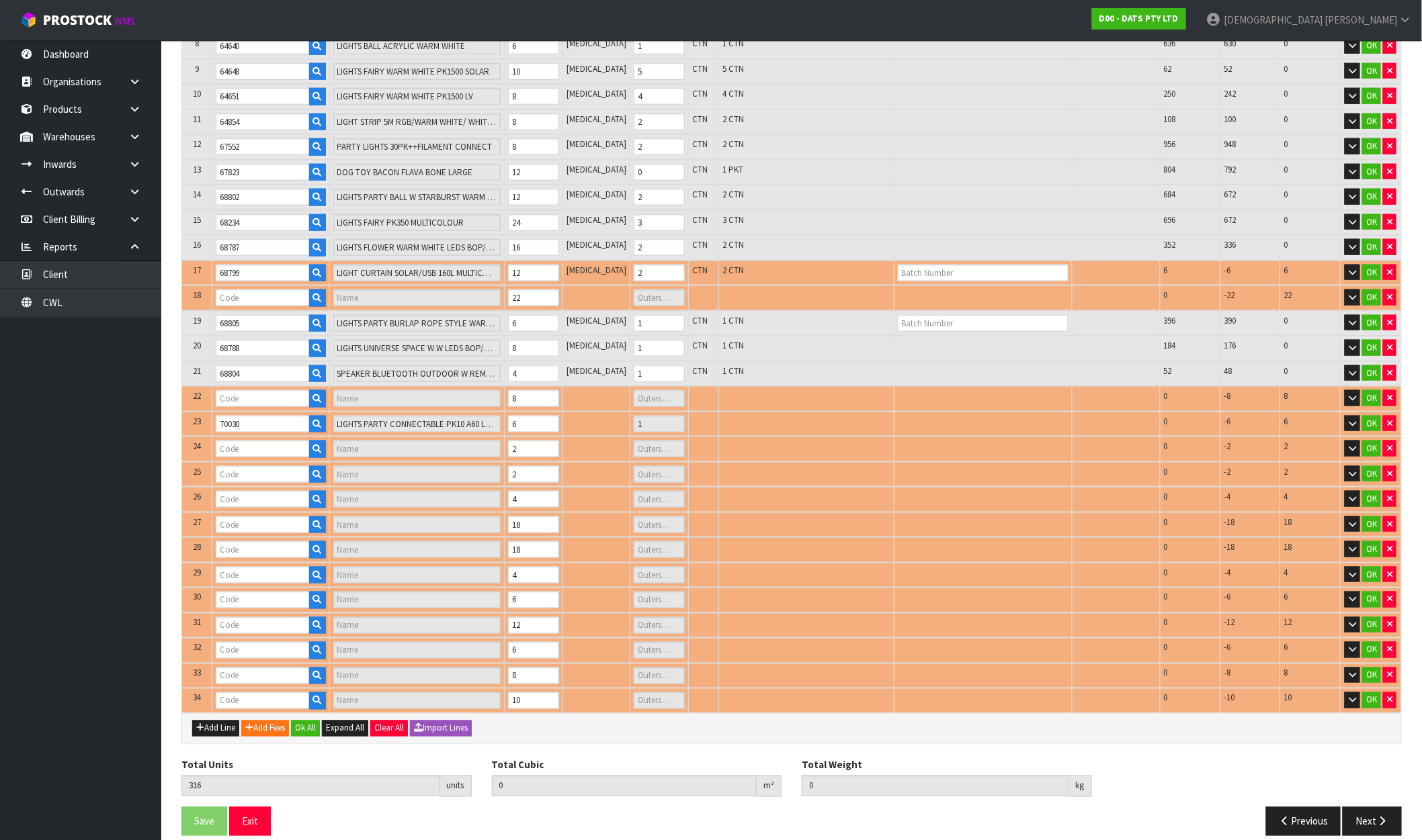
type input "0"
type input "68742"
type input "LIGHTS PARTY FILAMENT LEDS W.W"
type input "2"
type input "68795"
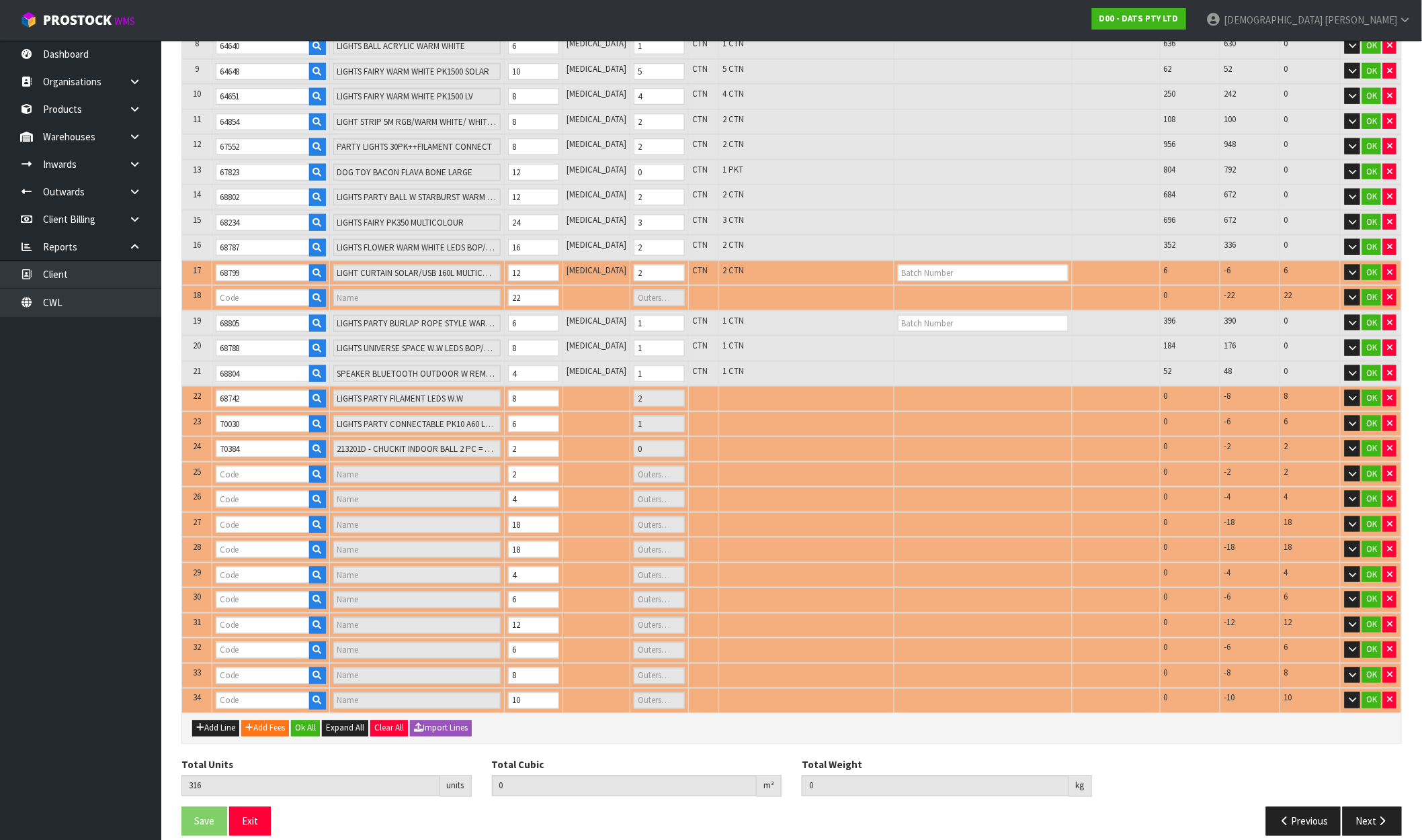
type input "FAIRY LIGHTS MULTICOLOR++LEDS 8F SOLAR PK750"
type input "11"
type input "70373"
type input "CHUCKIT TENNIS BALL 2 PK LARGE"
type input "0"
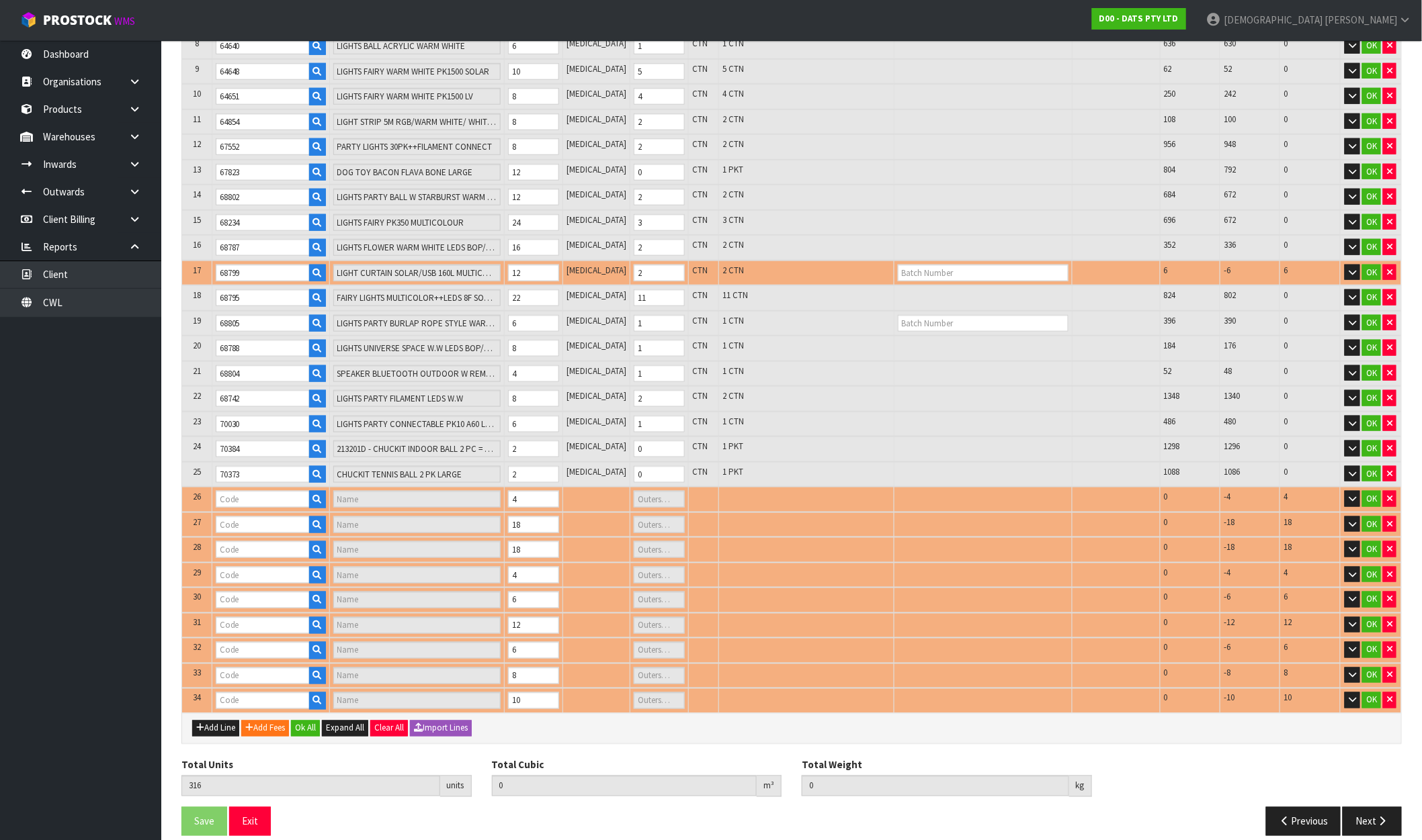
type input "70372"
type input "CHUCKIT TENNIS BALL 2PK MED"
type input "0"
type input "70728"
type input "LIGHTS NET SOLAR 150 WARM"
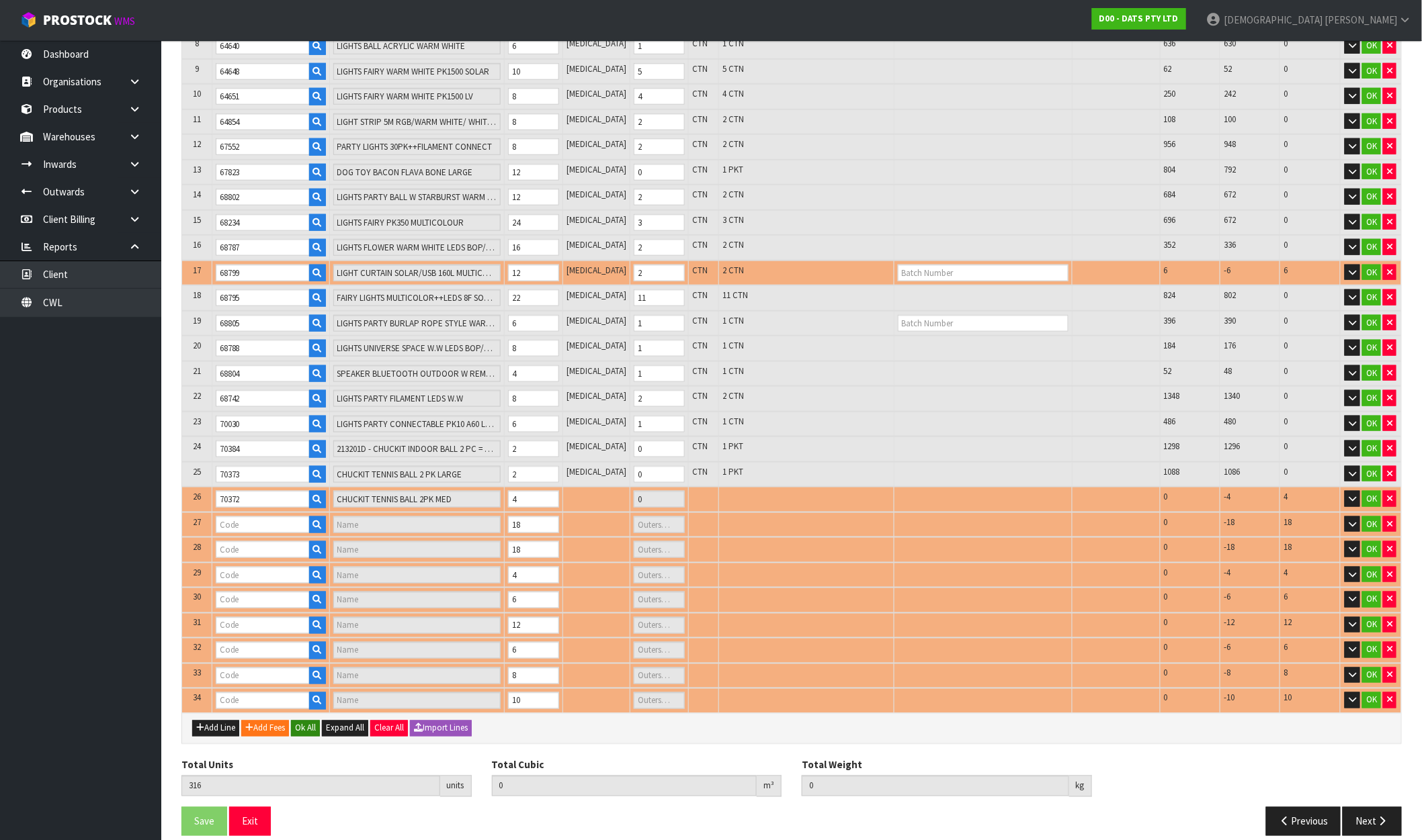
type input "3"
type input "70743"
type input "LIGHT PARTY PROJECTOR 3L RGB"
type input "3"
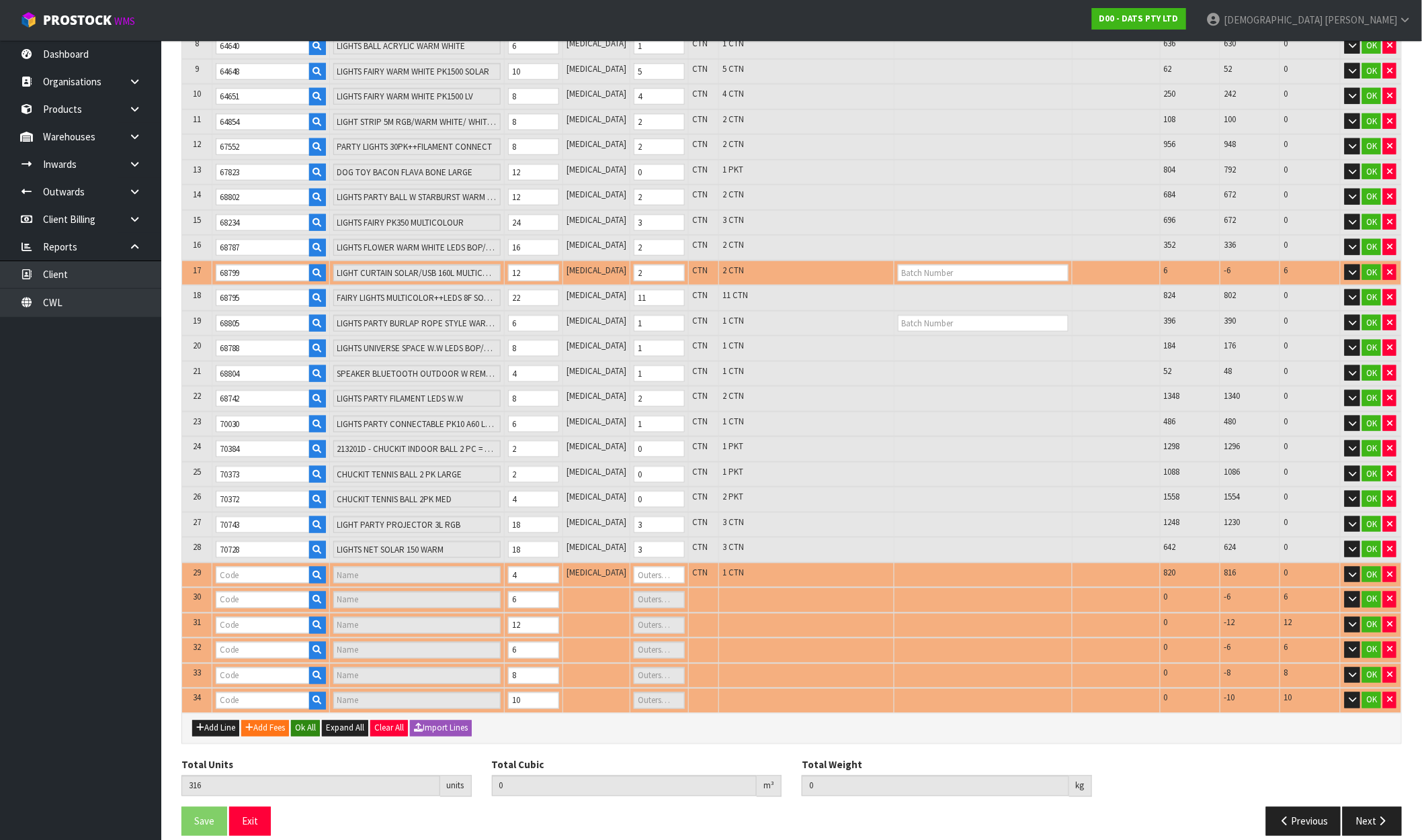
type input "70739"
type input "LIGHT PARTY FILAMENT [PERSON_NAME]"
type input "1"
type input "70723"
type input "LIGHT TAPE 100L WARM WHITE"
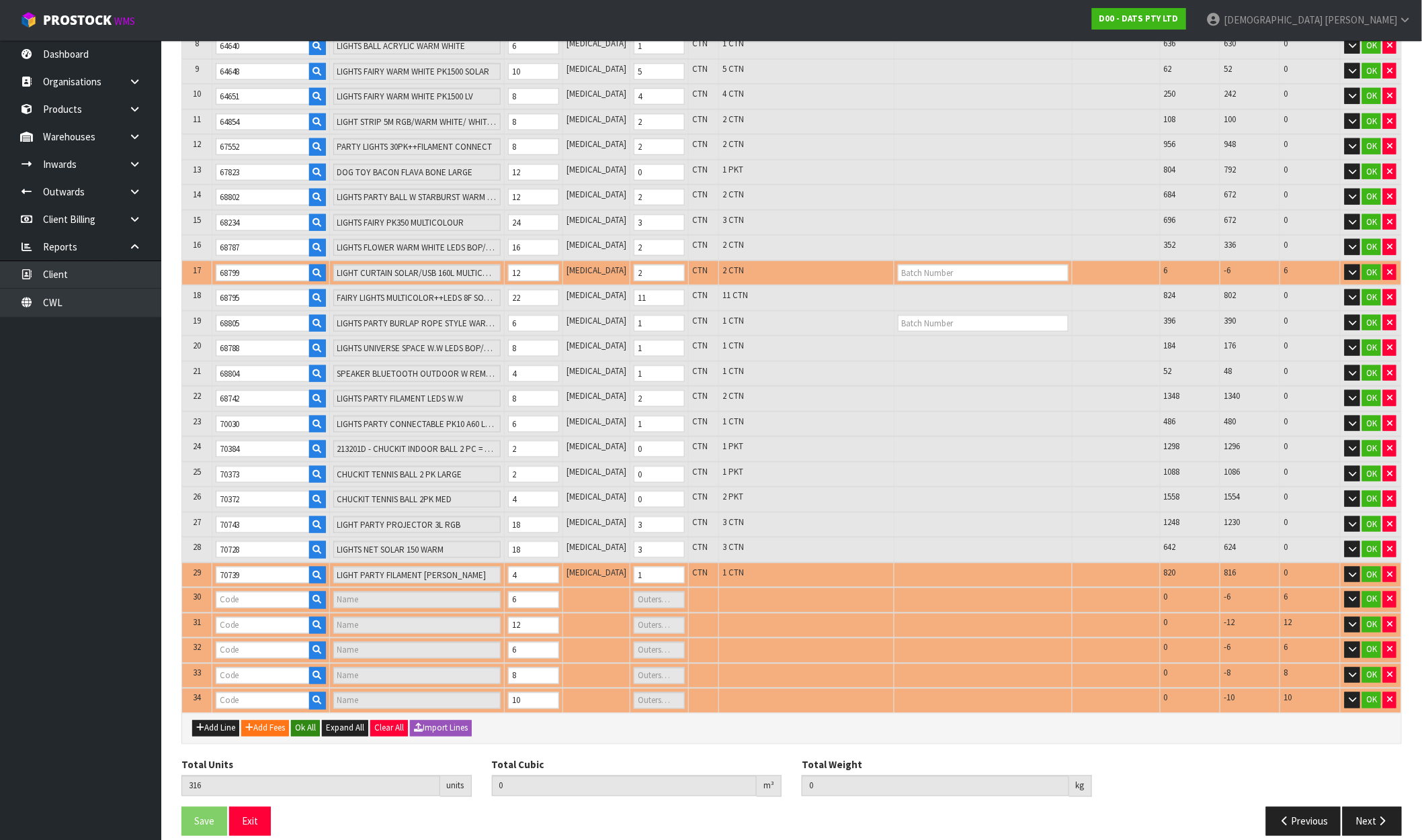
type input "1"
type input "70724"
type input "LIGHT STRING 10M PVC SOFT WIRE"
type input "1"
type input "70740"
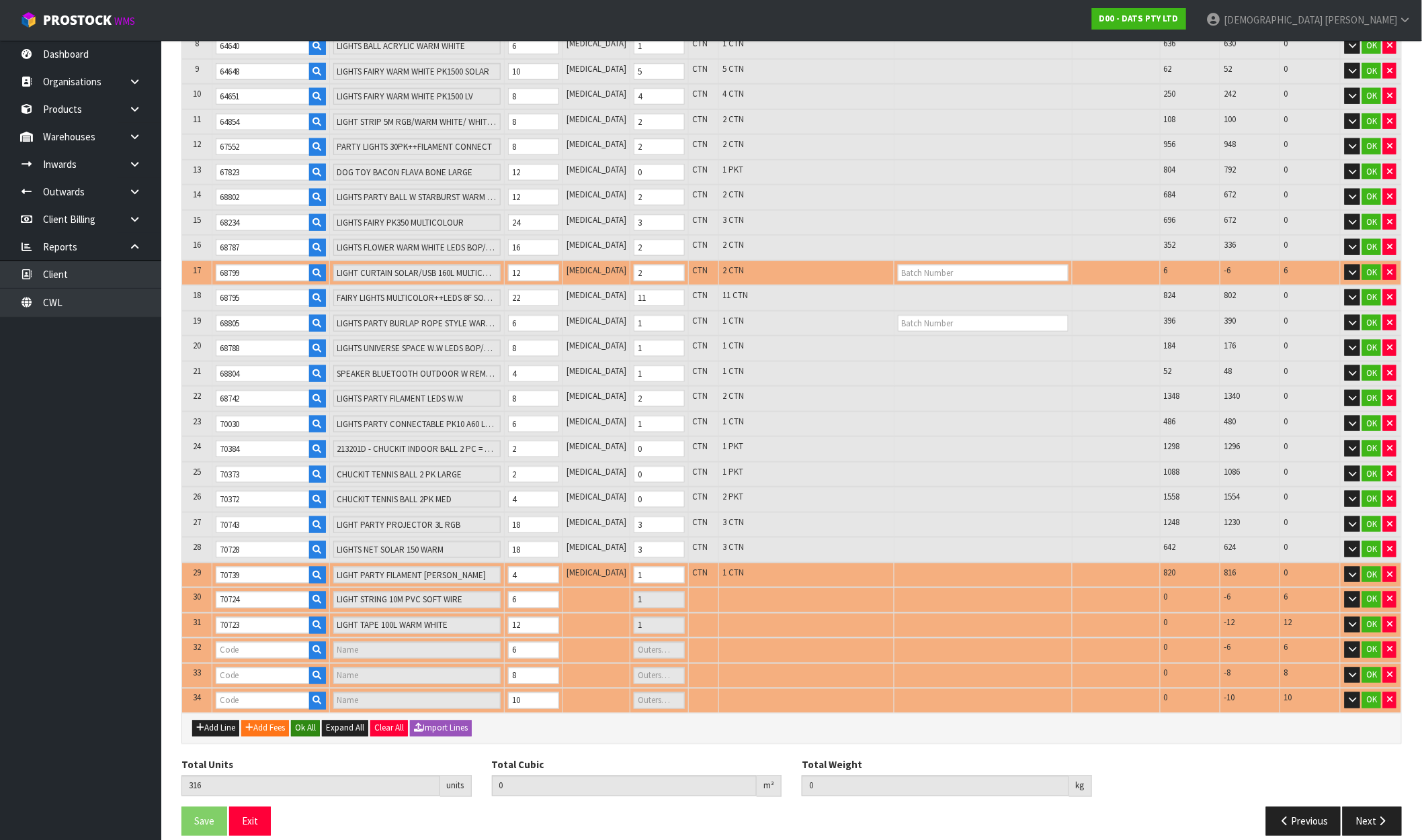
type input "LIGHTS TAPE W BUBBLE BALLS RGB"
type input "1"
type input "57974"
type input "LIGHTS SILVER COPPER WIRE W SOFT TWINKLE 100L [PERSON_NAME] B/OP"
type input "1"
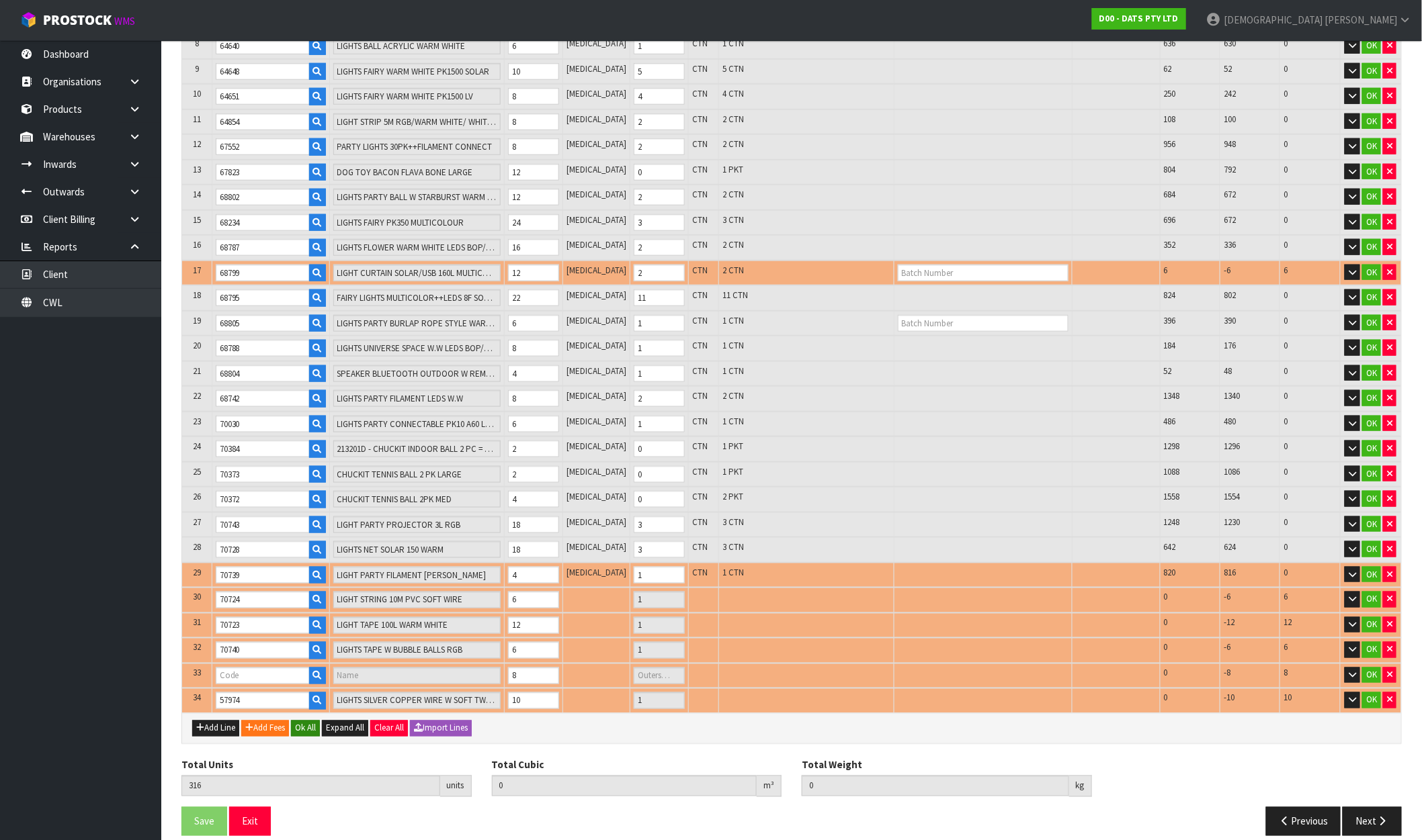
type input "1.780869"
type input "255.276"
type input "56410"
type input "LIGHTS SOLAR FAIRY BLOSSOM"
type input "1"
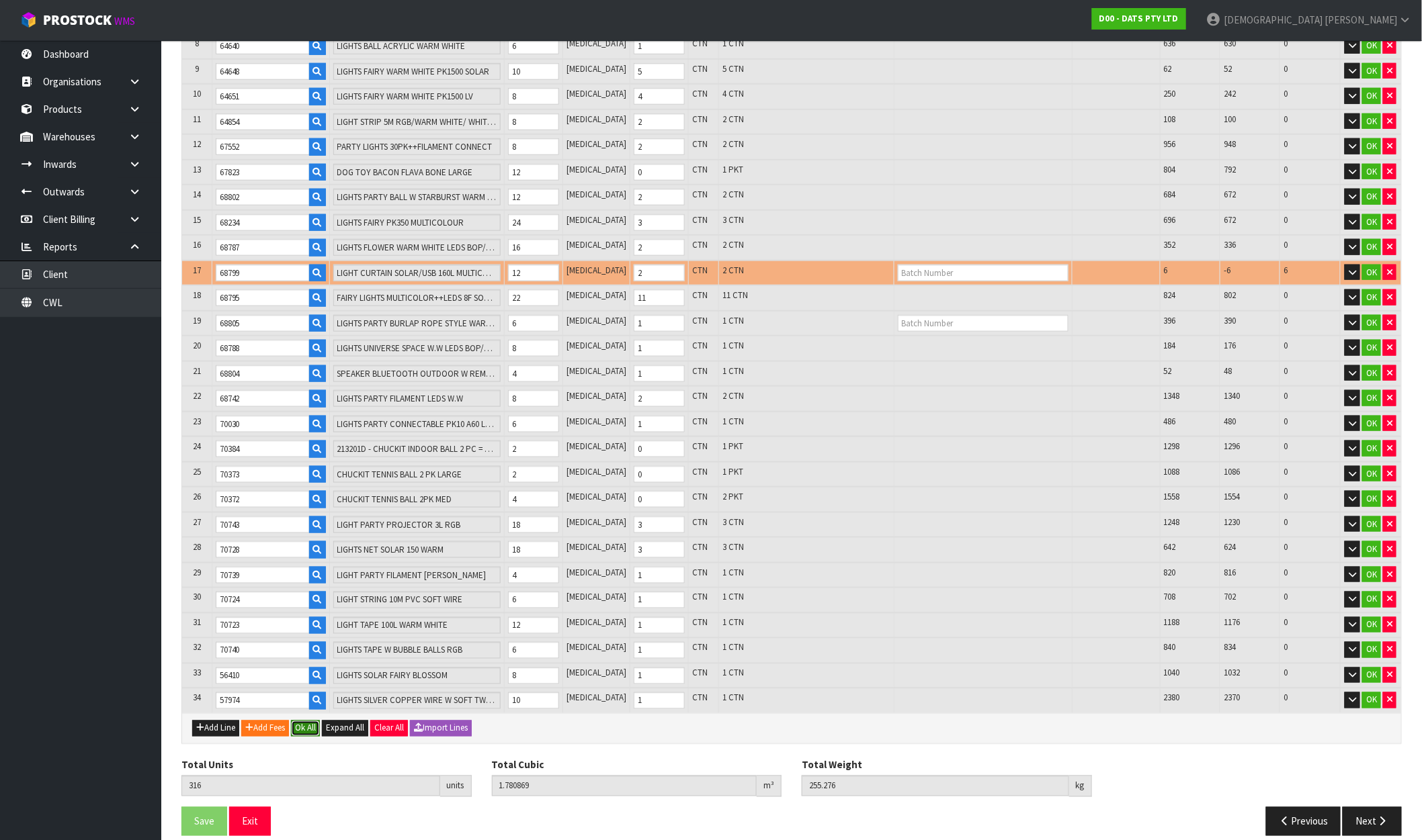
click at [309, 721] on button "Ok All" at bounding box center [306, 729] width 29 height 16
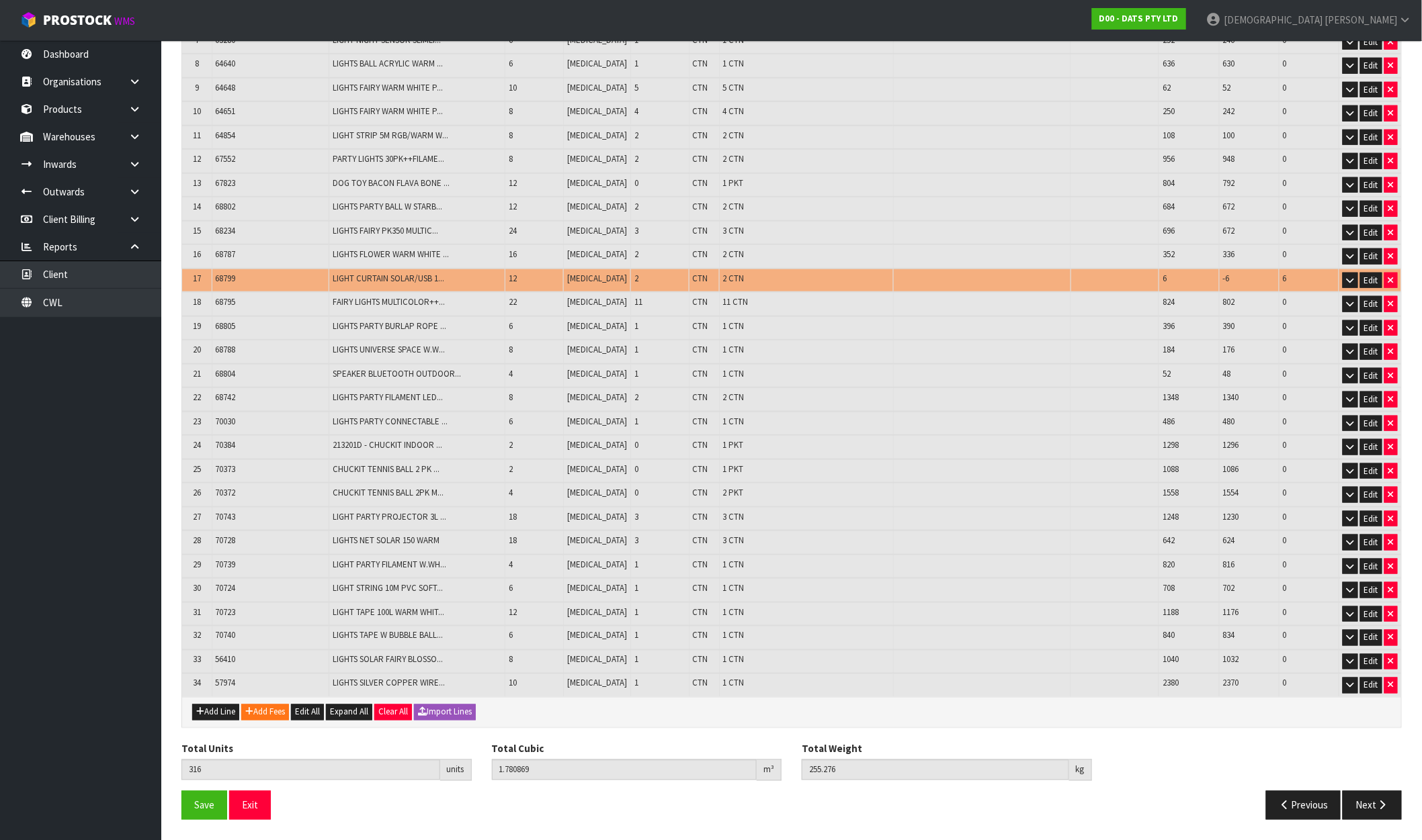
scroll to position [428, 0]
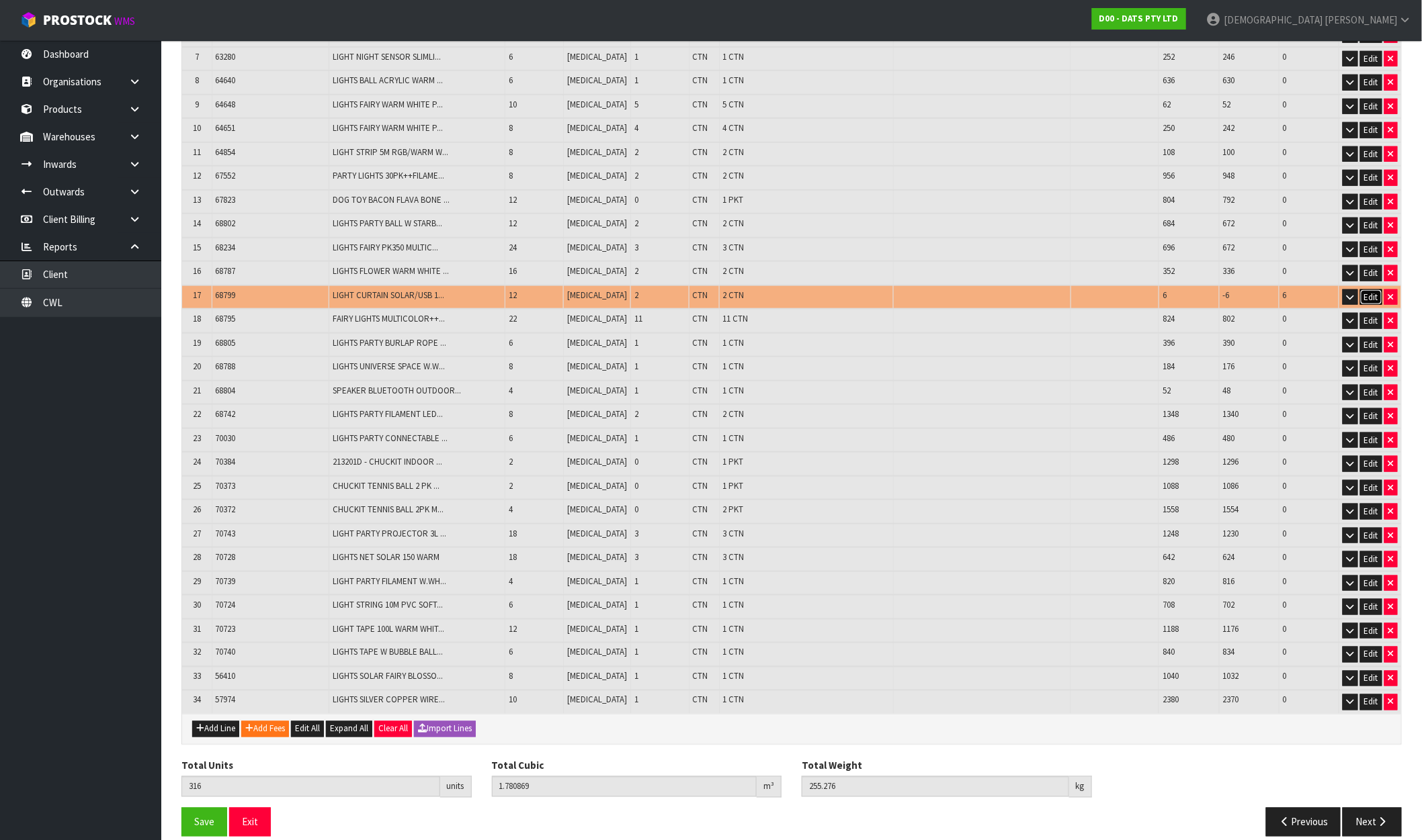
click at [1373, 290] on button "Edit" at bounding box center [1371, 298] width 22 height 16
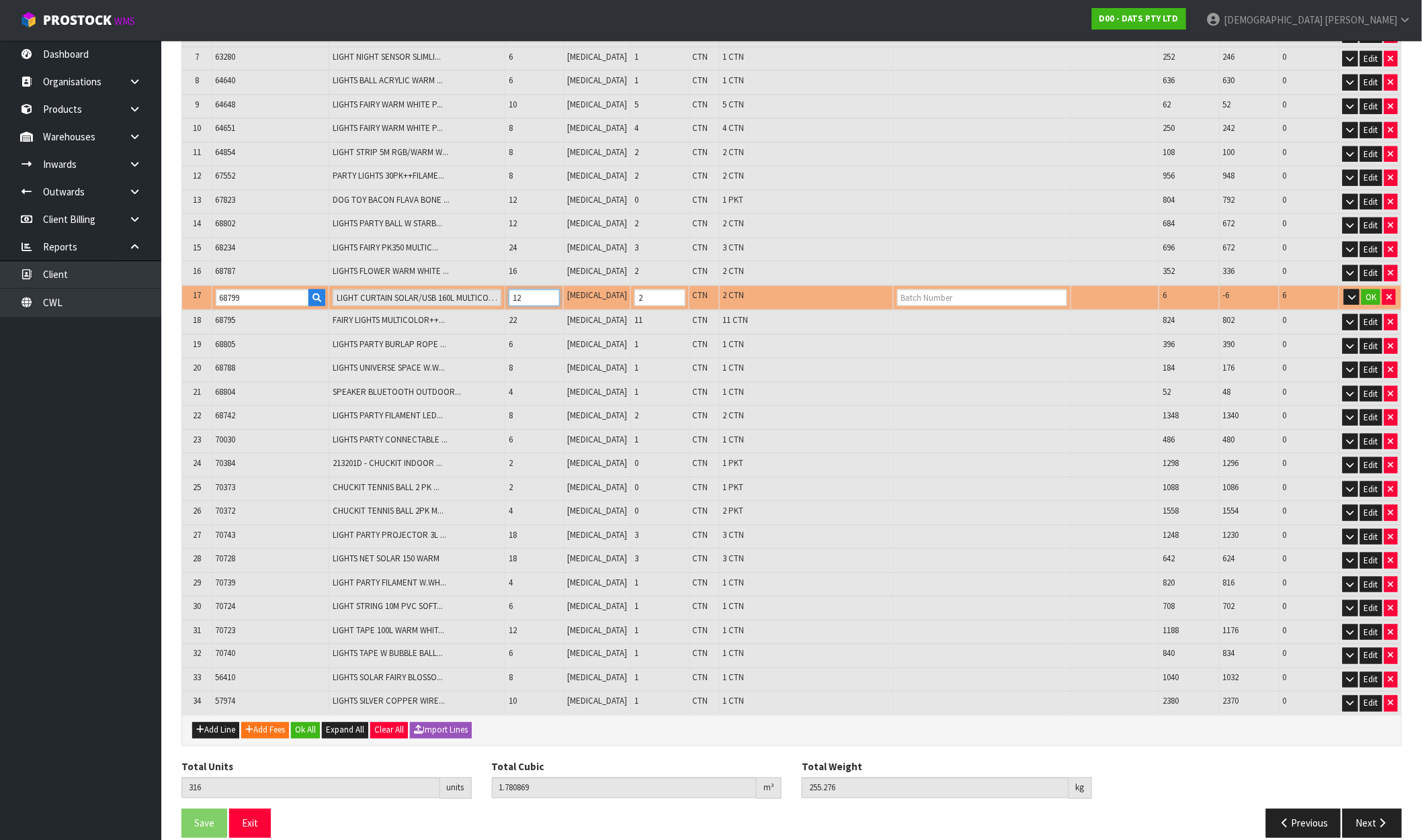
drag, startPoint x: 536, startPoint y: 290, endPoint x: 516, endPoint y: 291, distance: 20.0
click at [516, 291] on td "12" at bounding box center [534, 298] width 58 height 25
type input "310"
type input "1.766032"
type input "251.776"
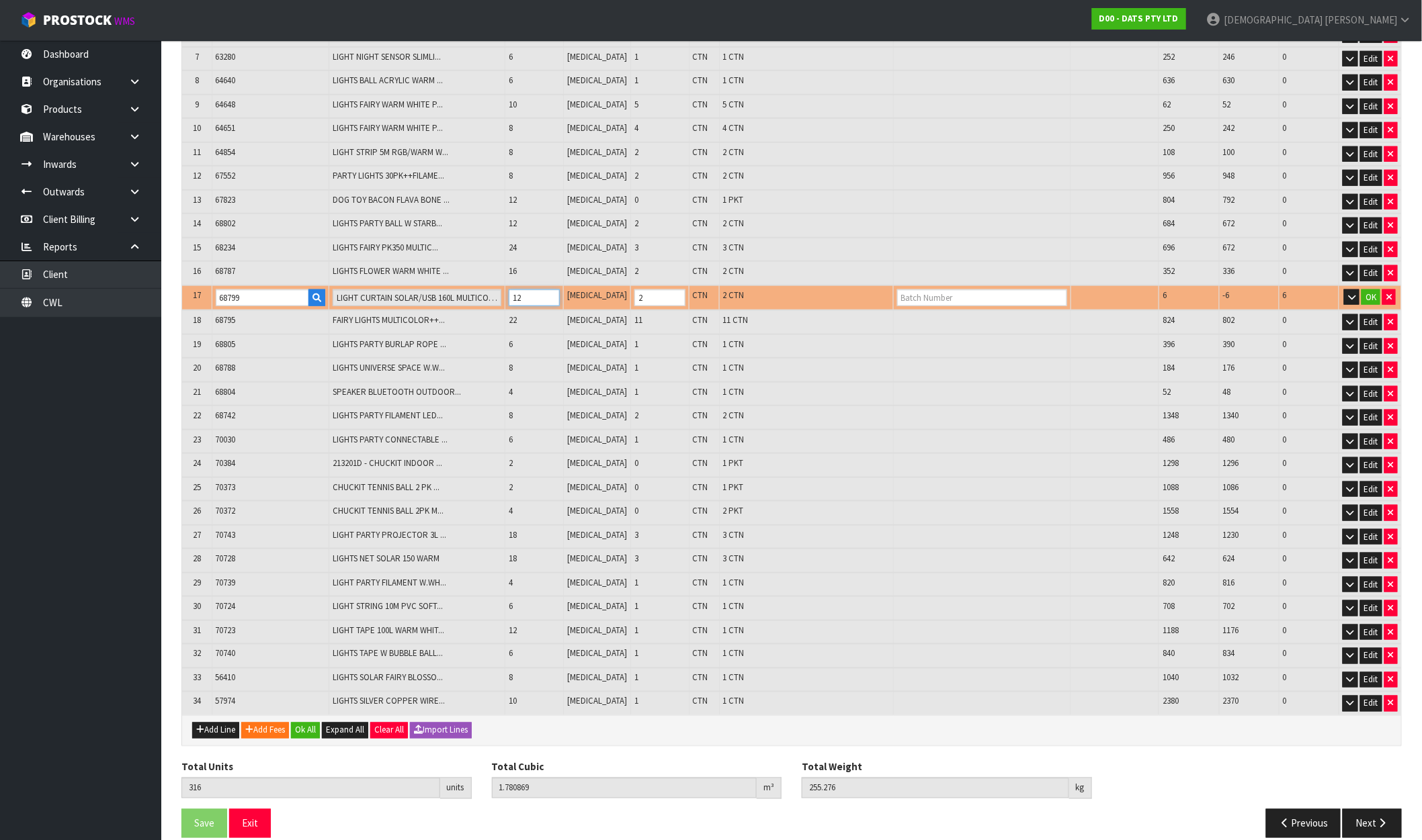
type input "6"
type input "1"
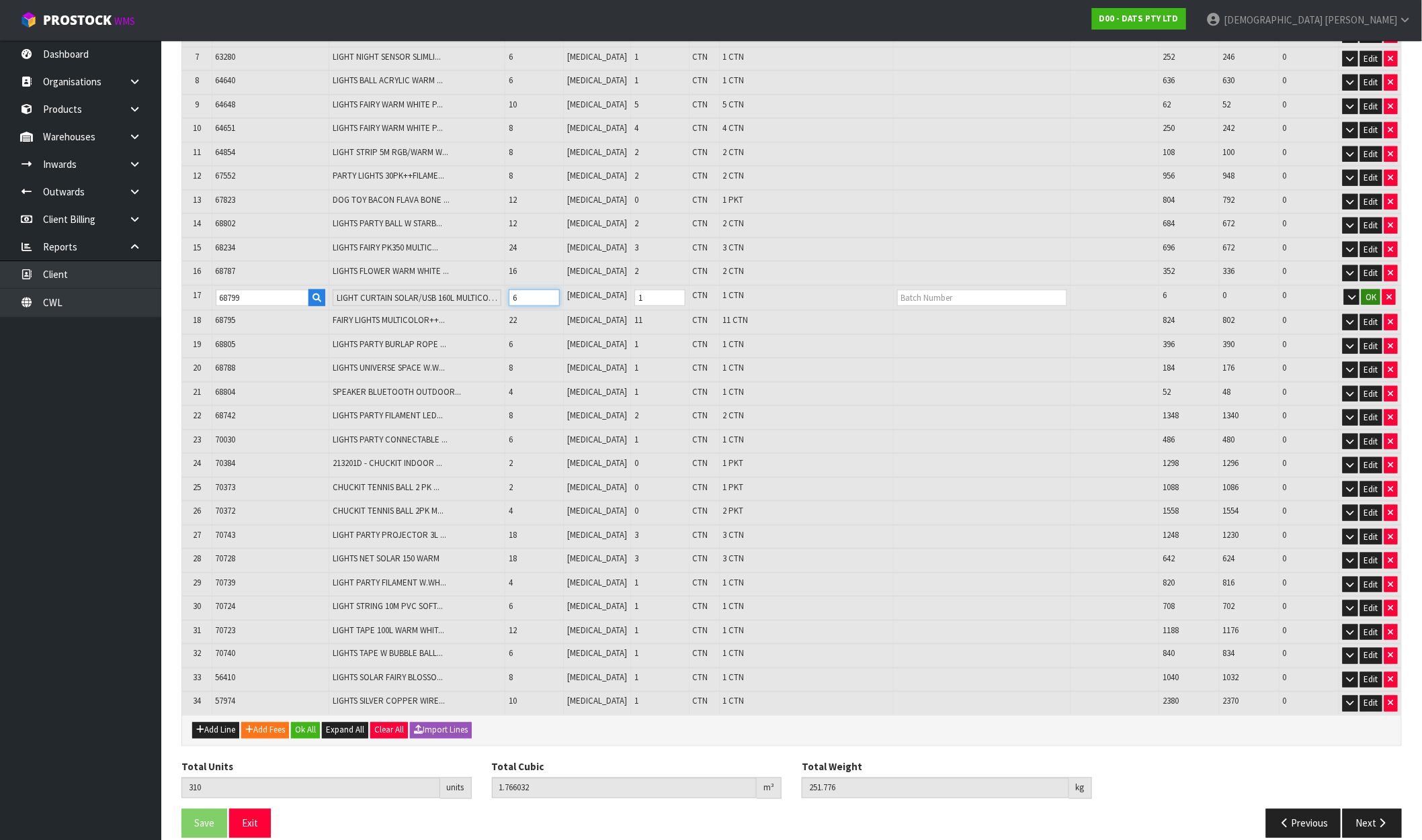
type input "6"
click at [1375, 290] on button "OK" at bounding box center [1370, 298] width 19 height 16
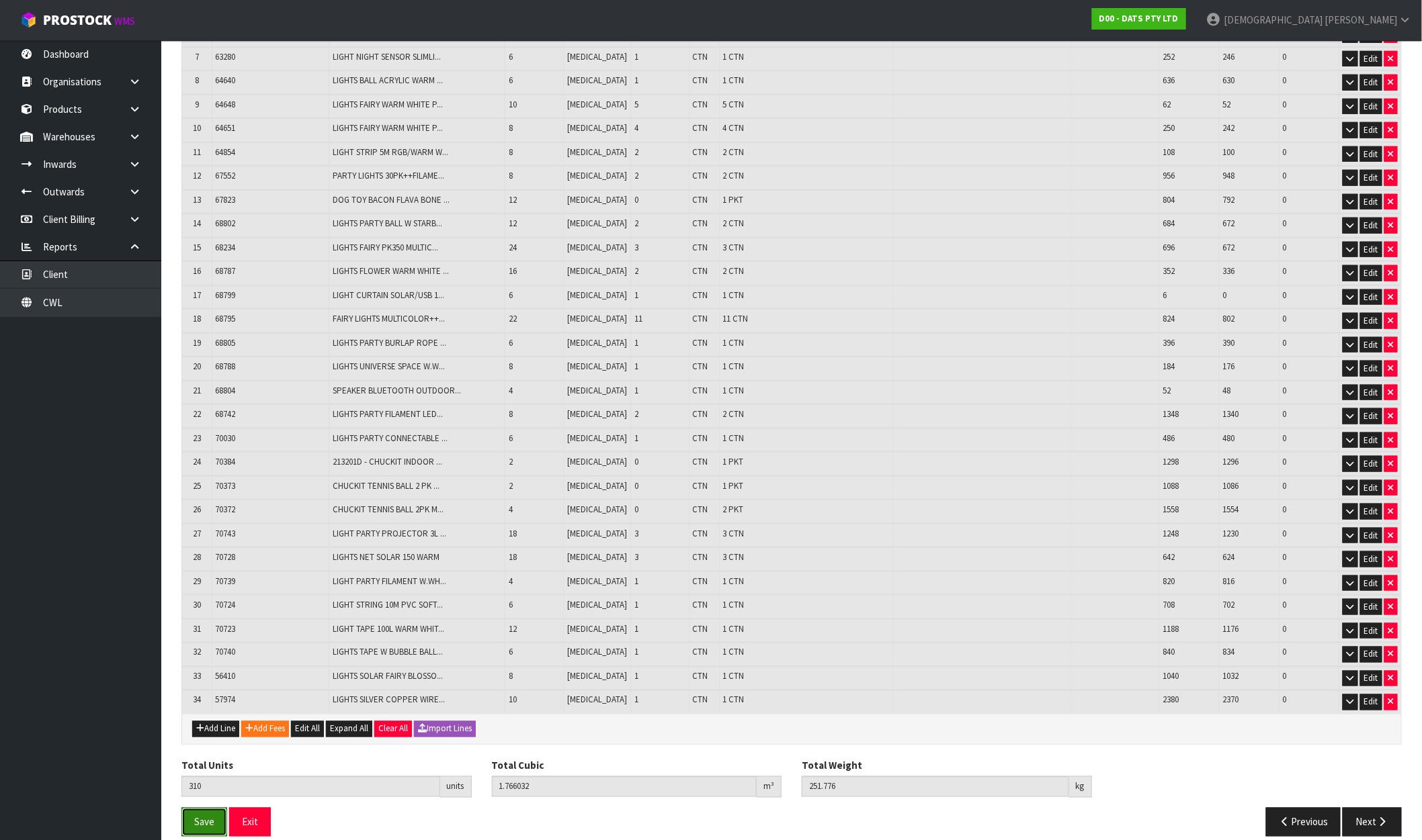
click at [191, 810] on button "Save" at bounding box center [204, 822] width 46 height 29
click at [1388, 817] on icon "button" at bounding box center [1382, 822] width 13 height 10
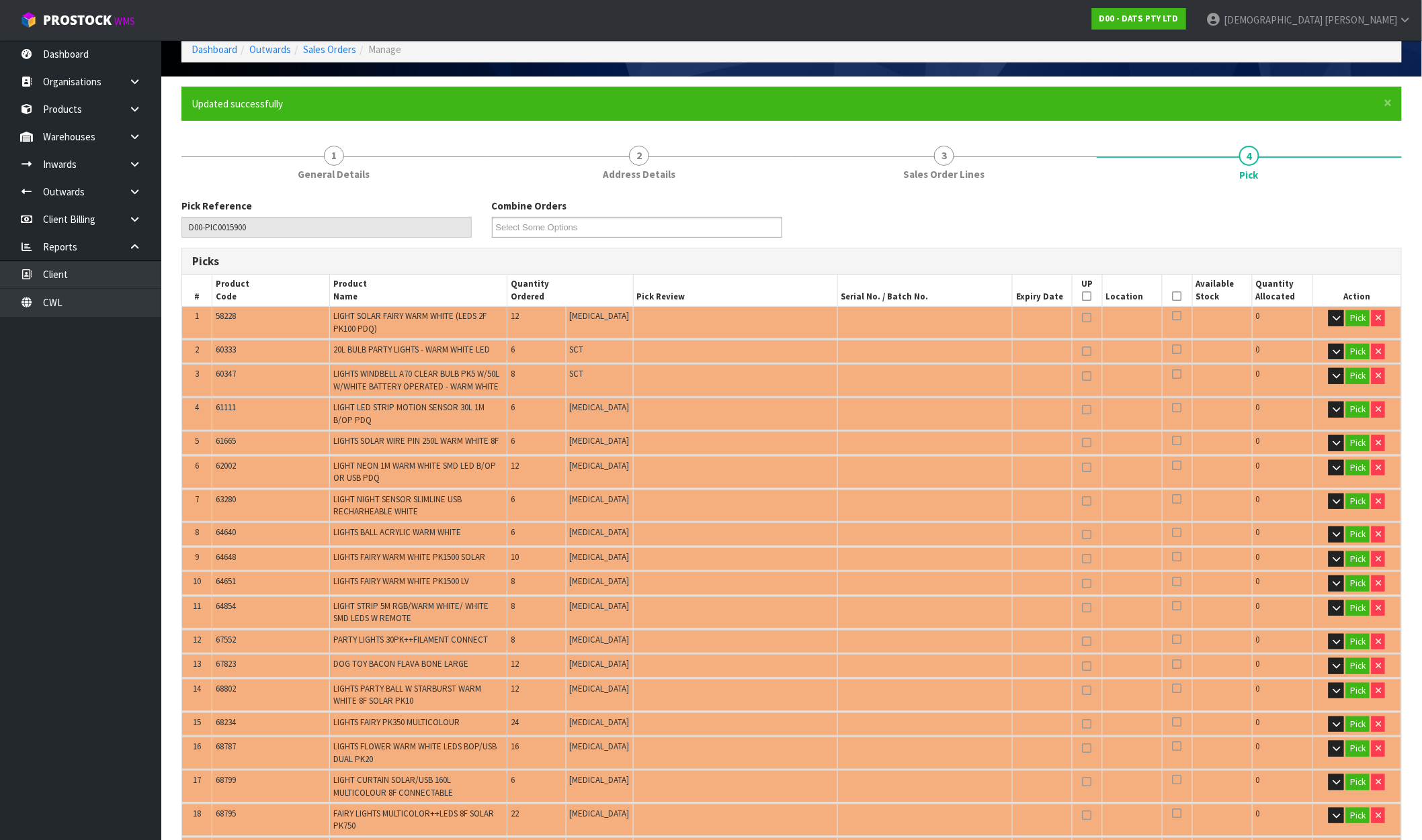
scroll to position [522, 0]
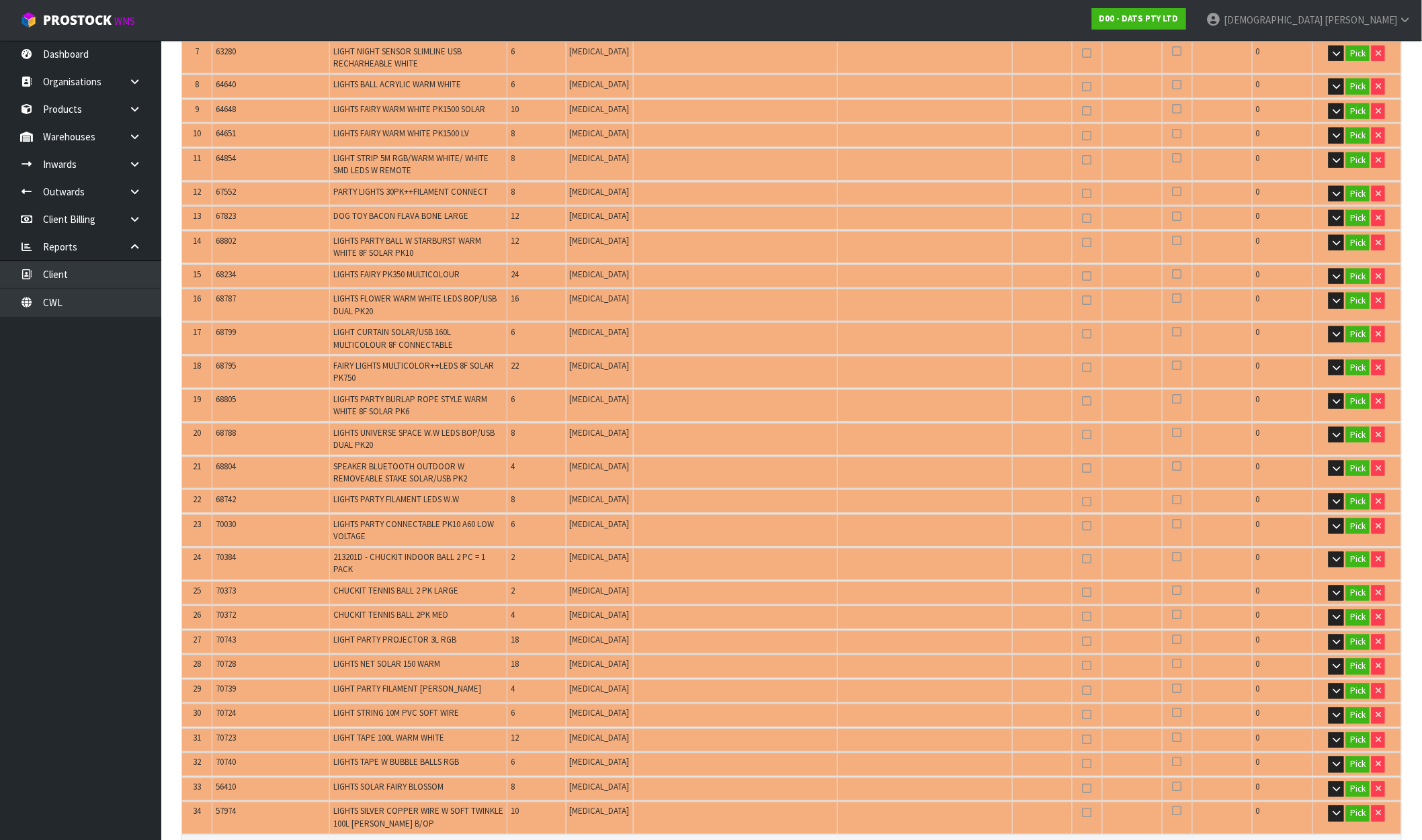
click at [220, 839] on button "Auto Pick - FIFO" at bounding box center [225, 851] width 66 height 16
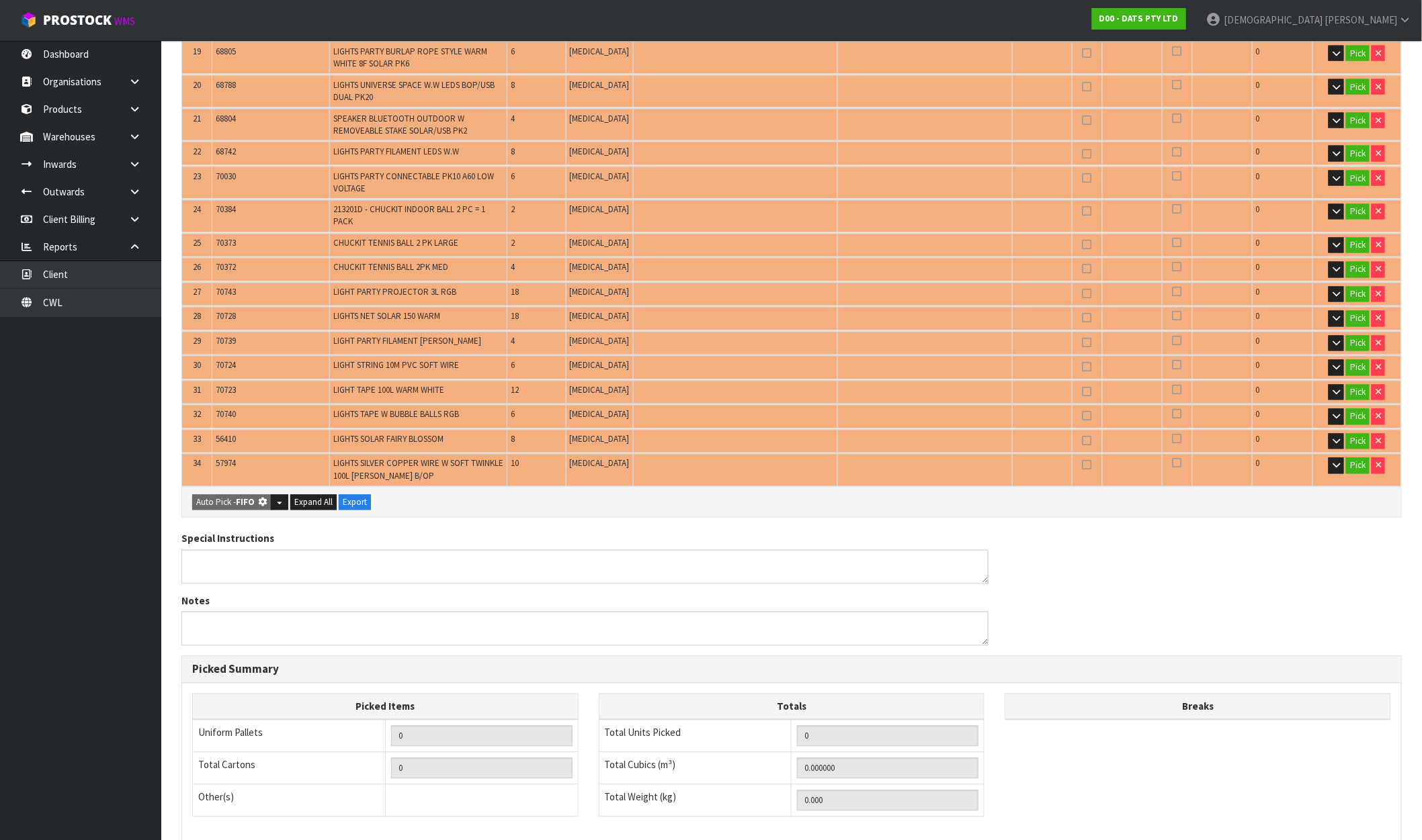
scroll to position [0, 0]
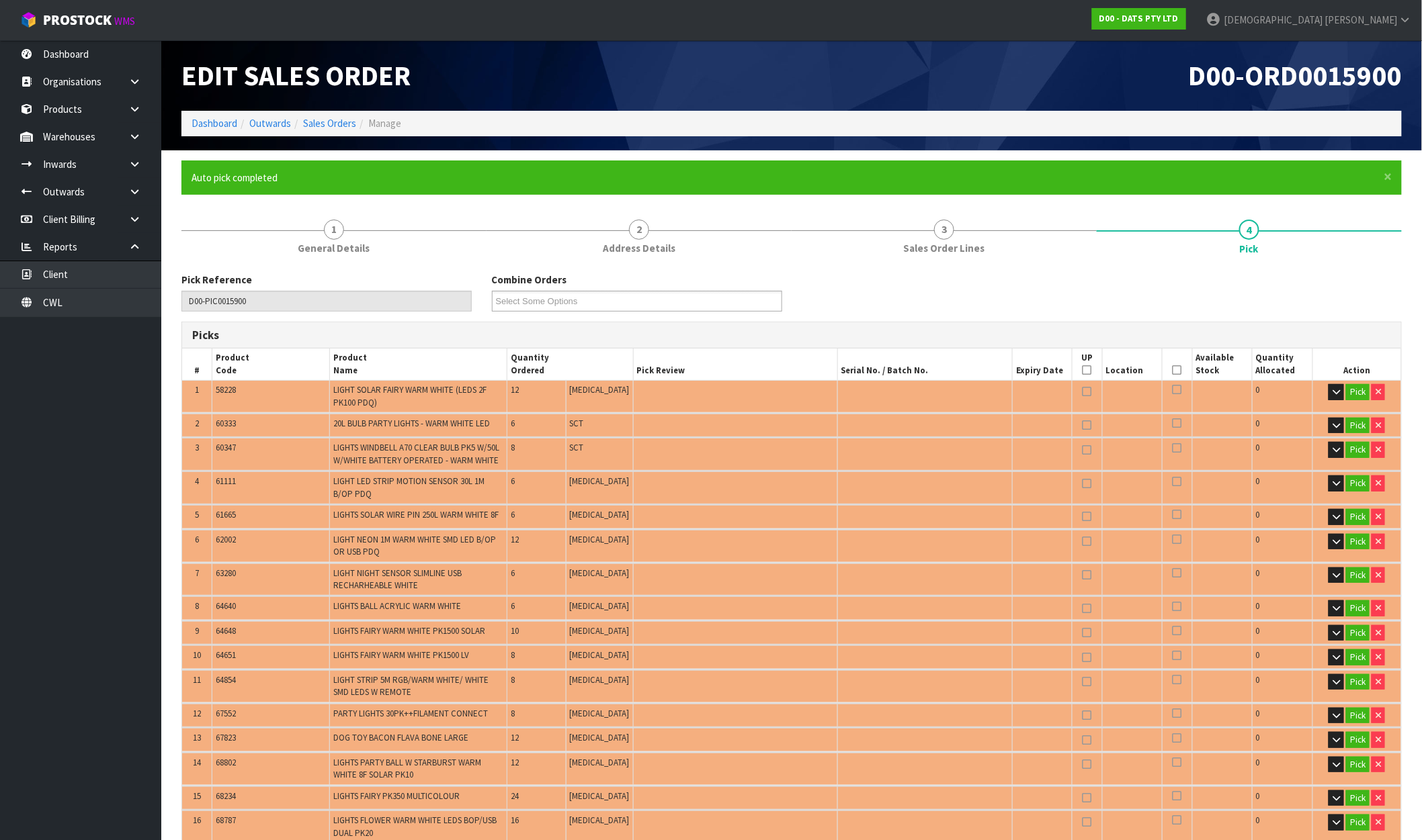
type input "59"
type input "Packet x 5"
type input "310"
type input "1.766032"
type input "251.776"
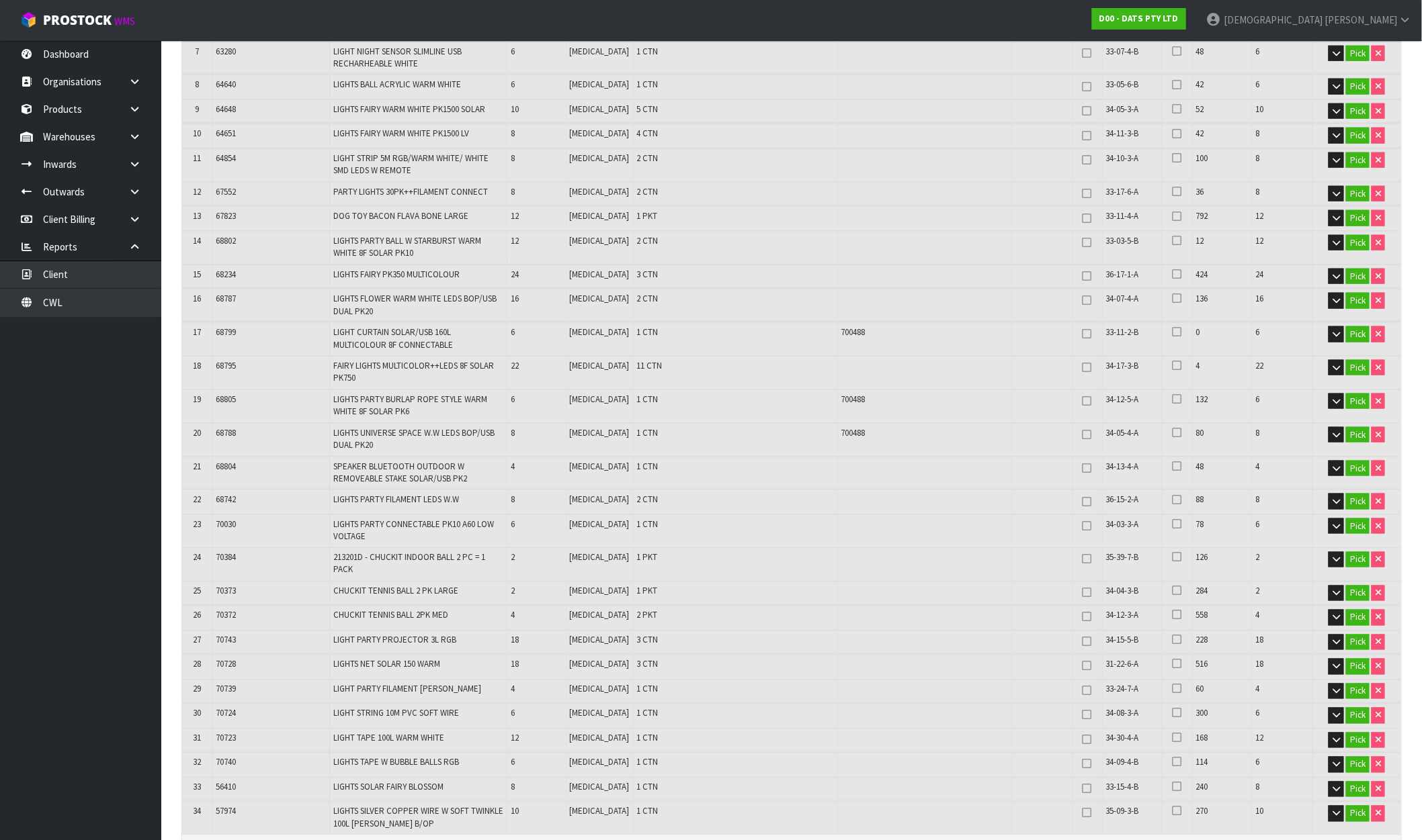
scroll to position [1032, 0]
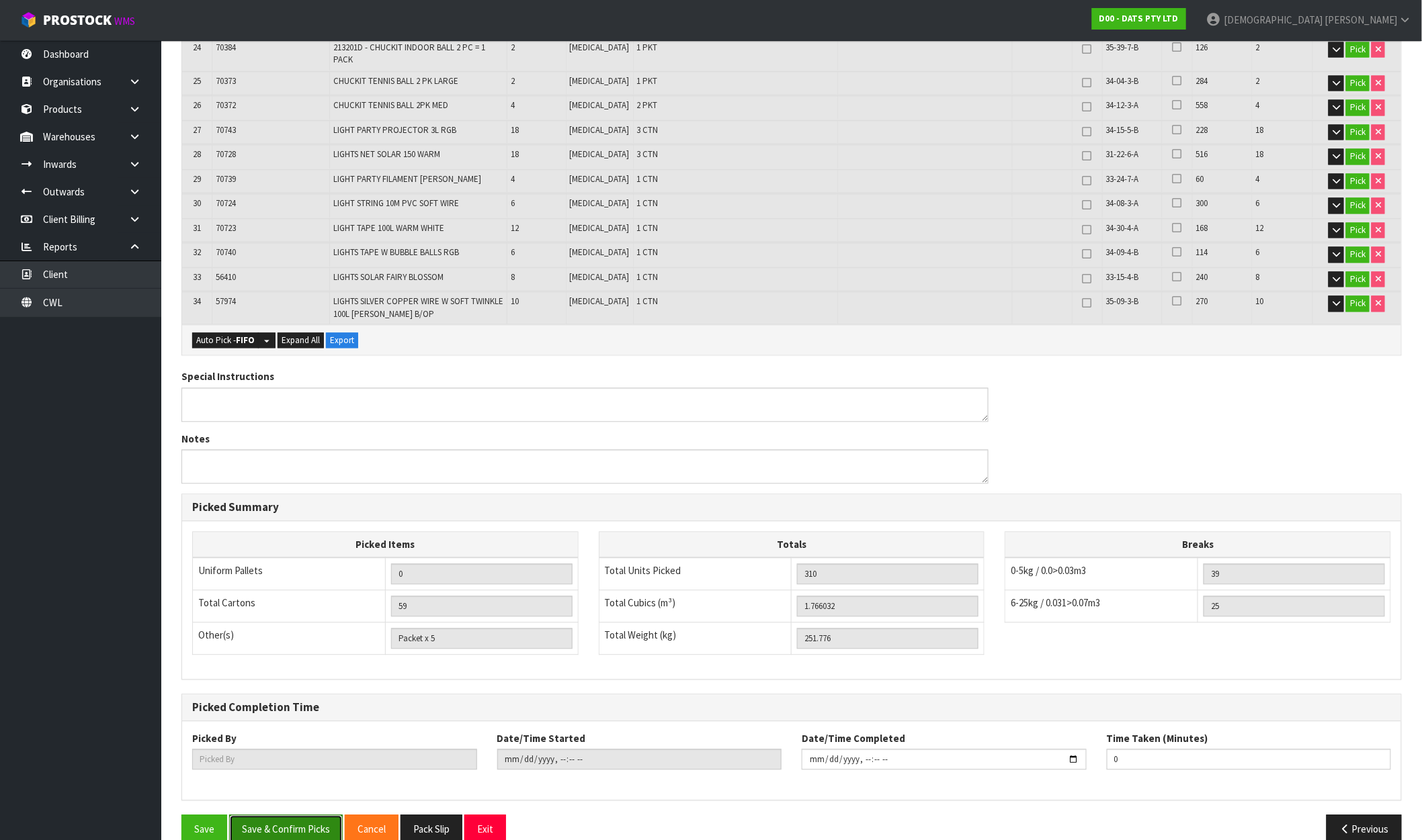
click at [298, 815] on button "Save & Confirm Picks" at bounding box center [286, 830] width 114 height 29
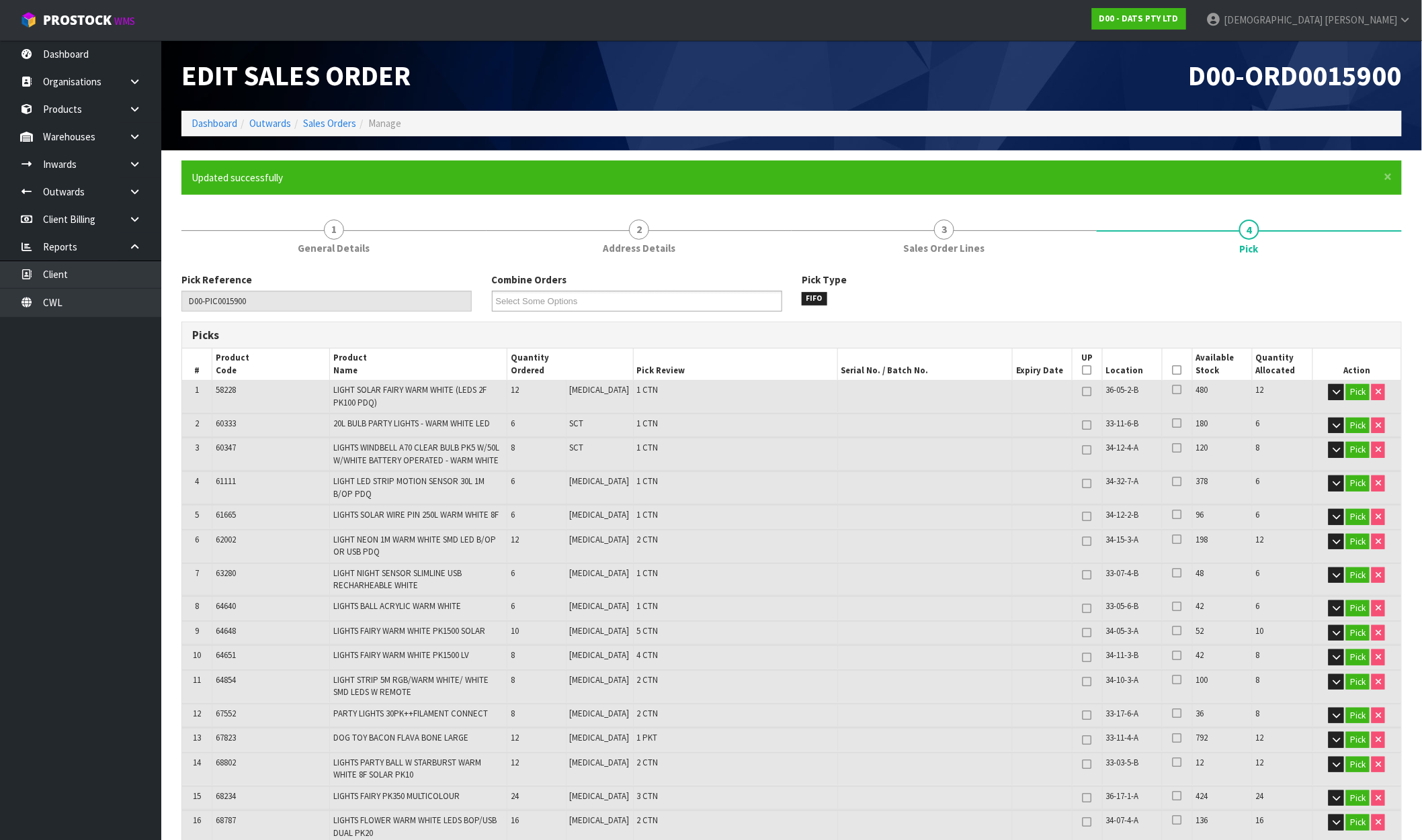
type input "[PERSON_NAME]"
type input "[DATE]T10:48:01"
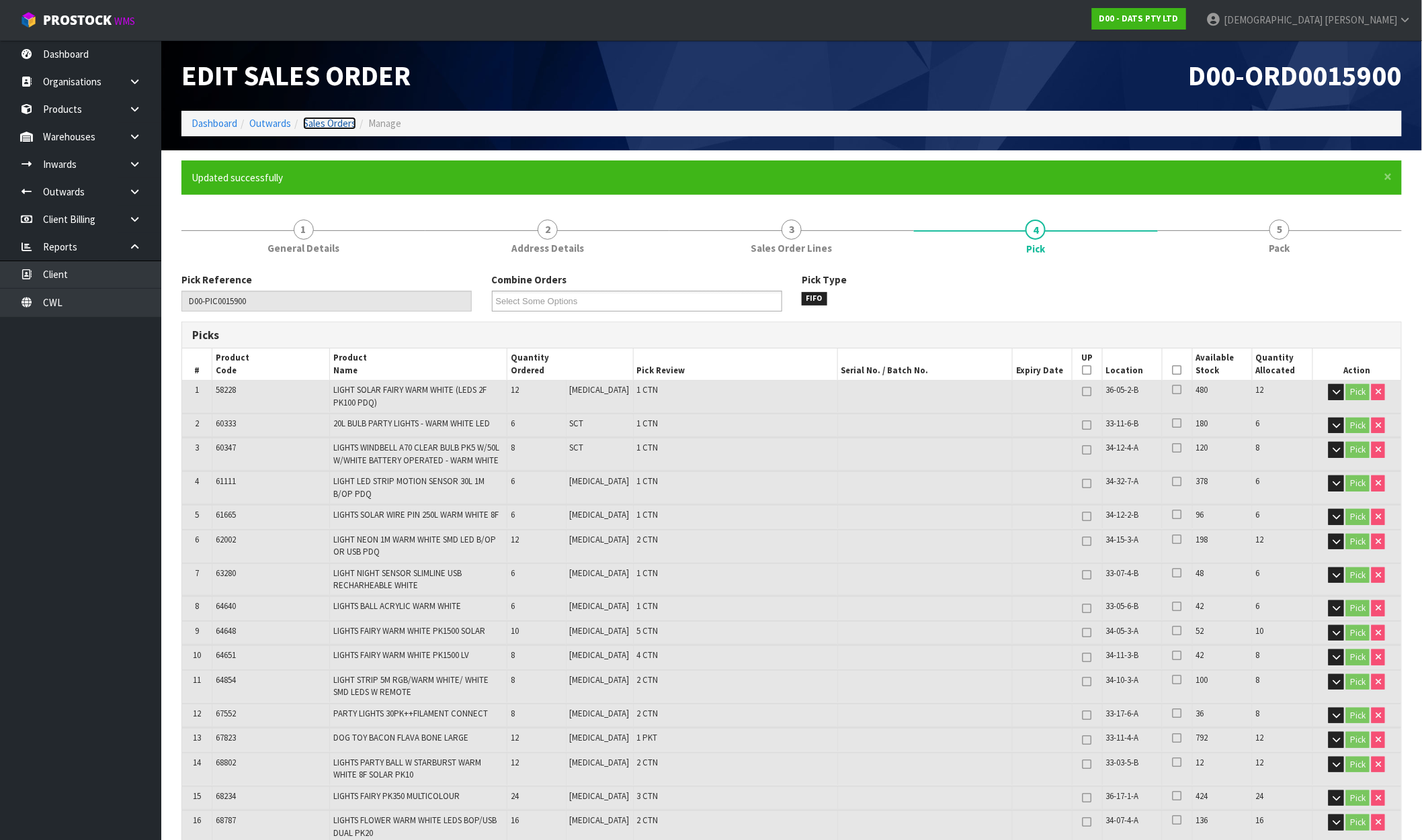
click at [330, 124] on link "Sales Orders" at bounding box center [329, 123] width 53 height 13
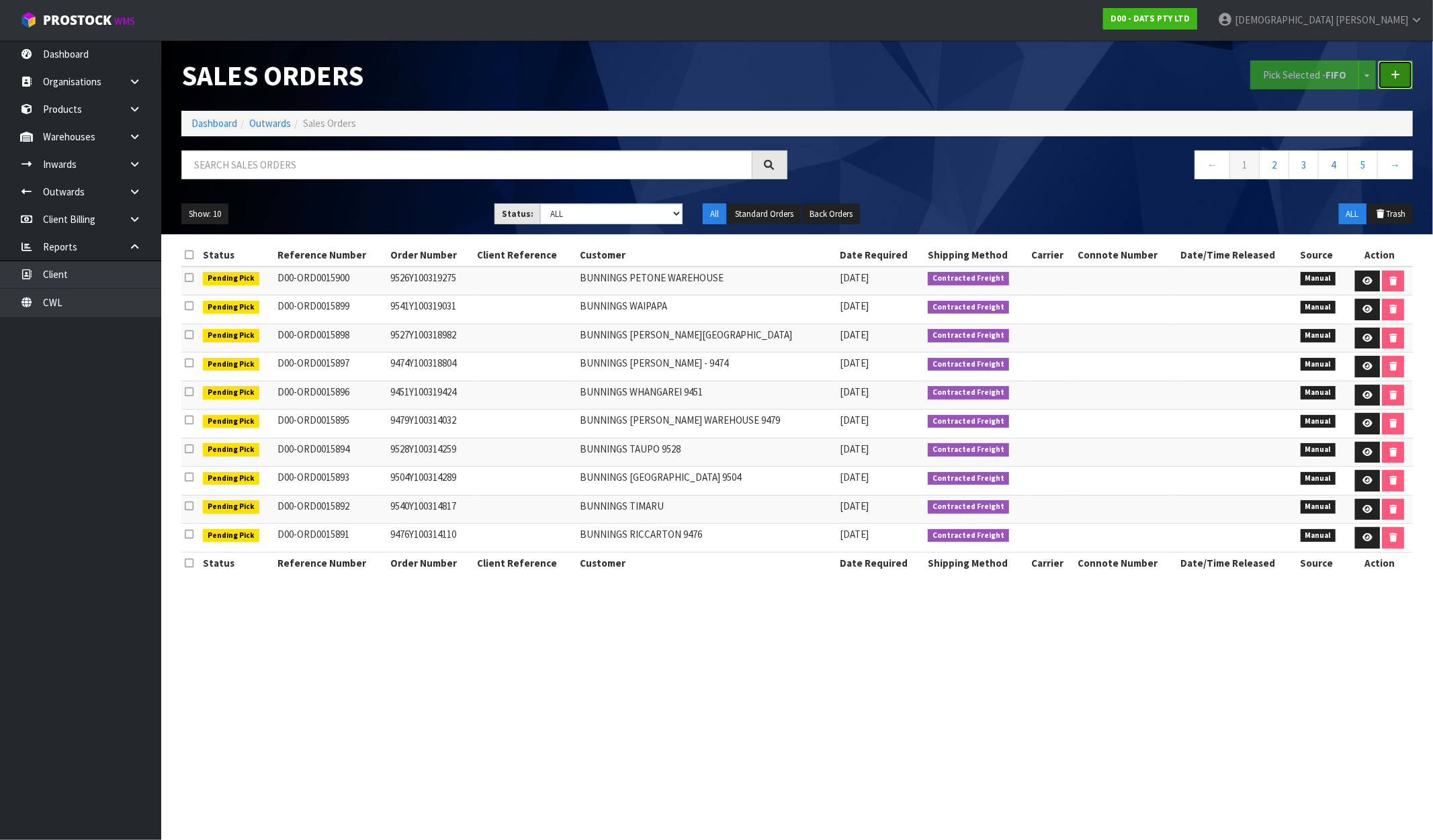
click at [1398, 75] on icon at bounding box center [1395, 75] width 10 height 10
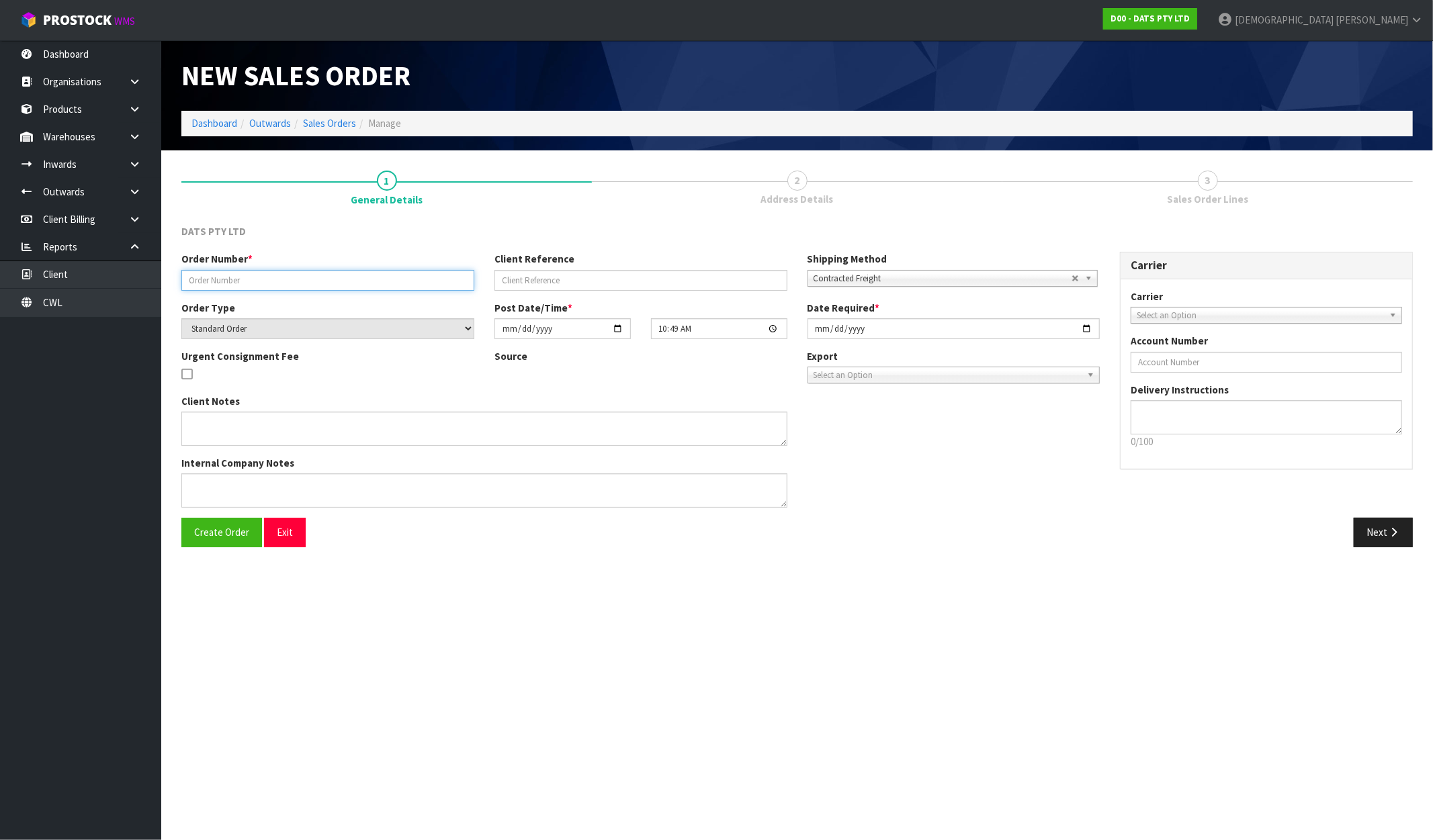
click at [281, 273] on input "text" at bounding box center [328, 280] width 293 height 21
paste input "9480Y100319144"
type input "9480Y100319144"
click at [226, 535] on span "Create Order" at bounding box center [221, 532] width 55 height 13
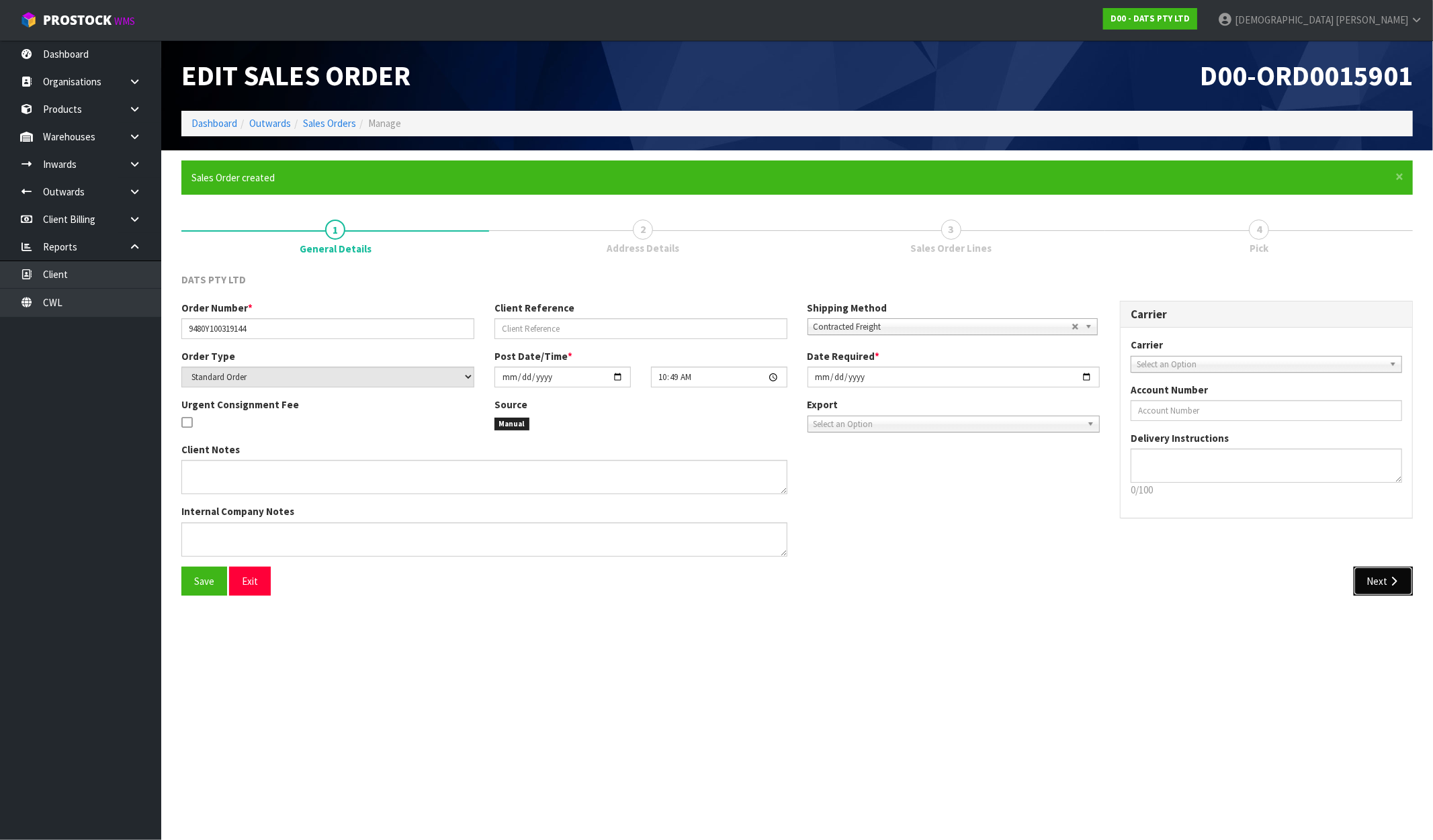
click at [1388, 582] on icon "button" at bounding box center [1394, 581] width 13 height 10
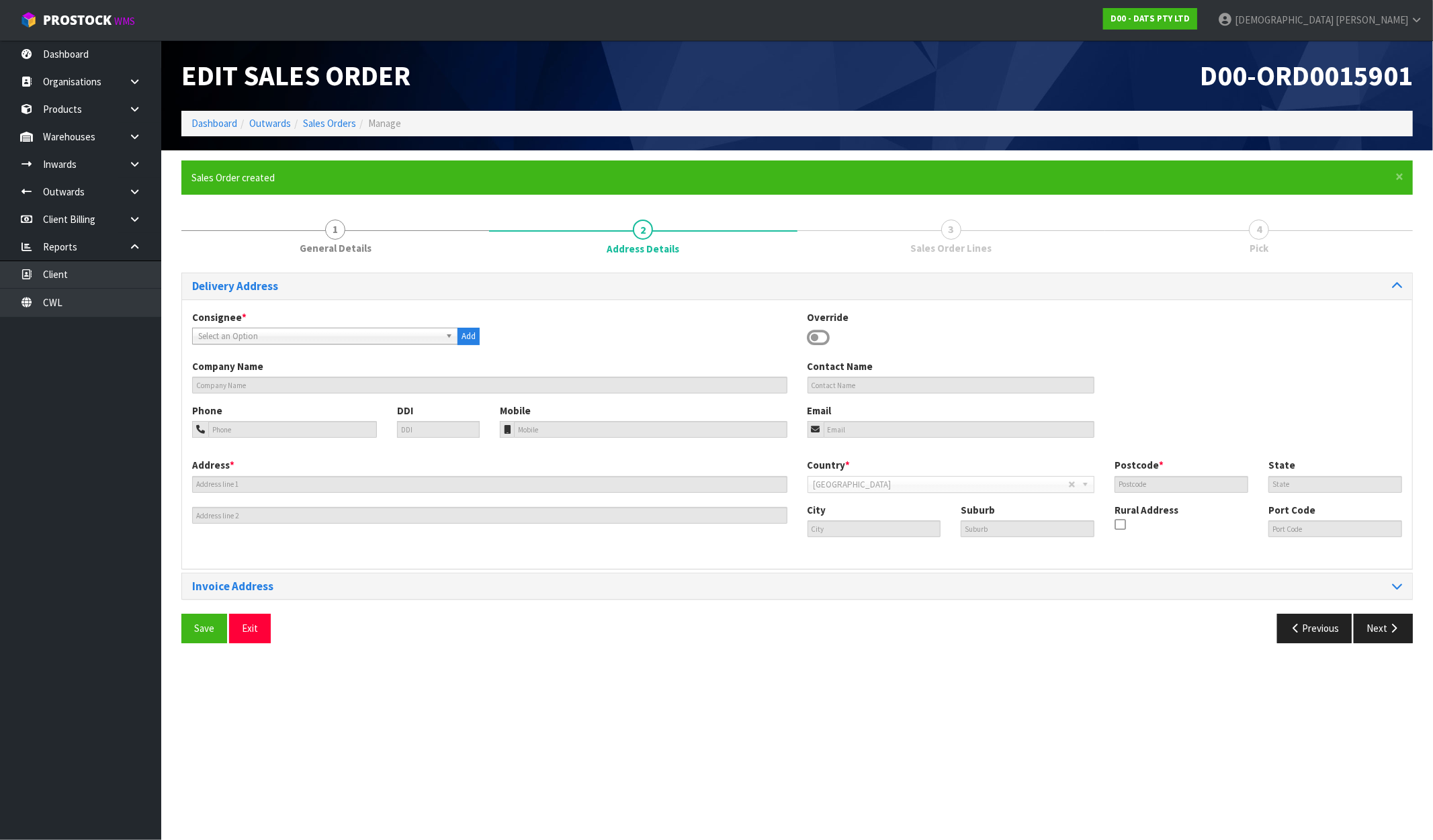
click at [219, 338] on span "Select an Option" at bounding box center [319, 336] width 242 height 16
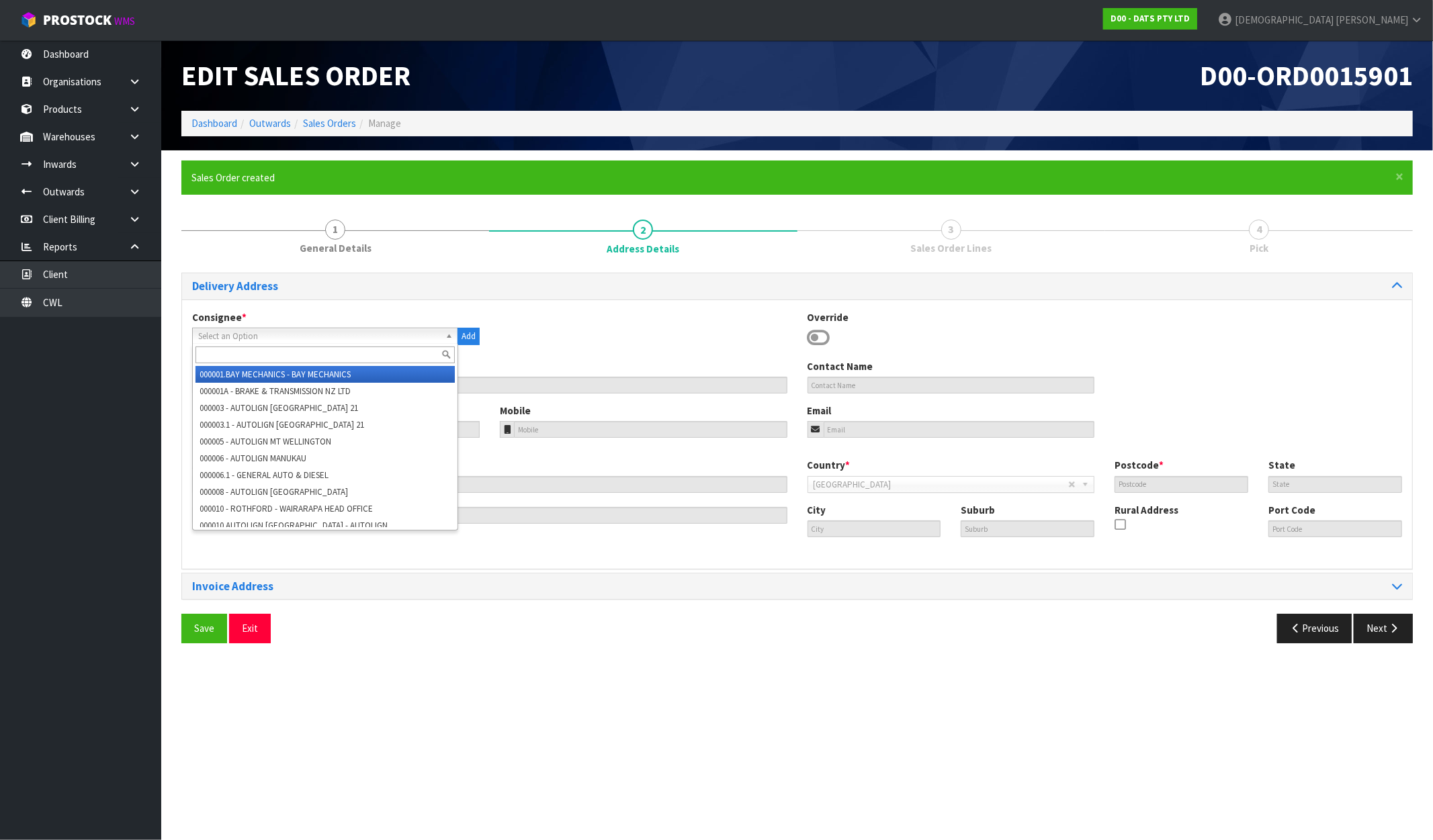
click at [208, 347] on input "text" at bounding box center [325, 355] width 259 height 17
type input "8"
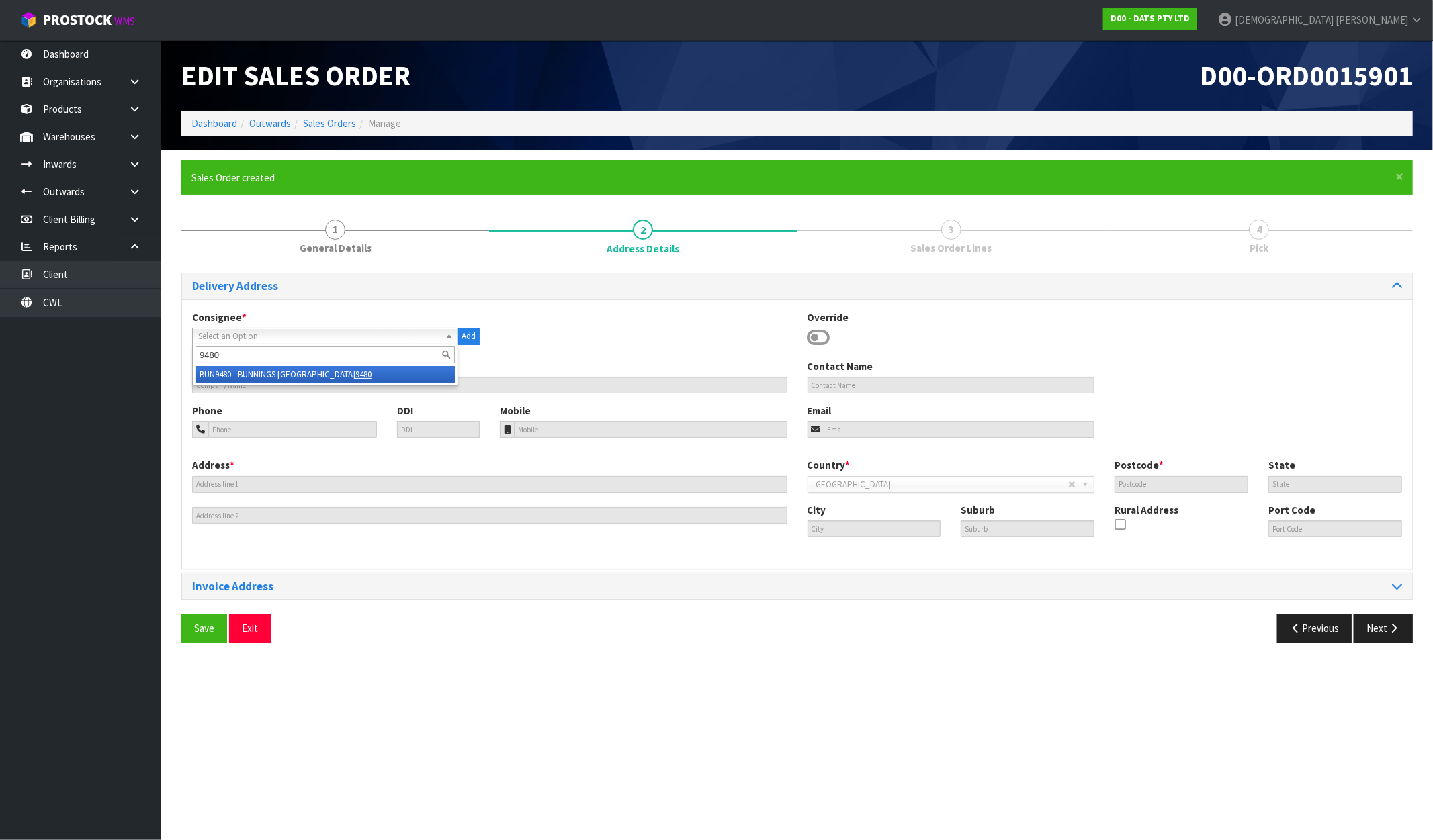
type input "9480"
click at [293, 377] on li "BUN9480 - BUNNINGS PALMERSTON NORTH 9480" at bounding box center [325, 374] width 259 height 17
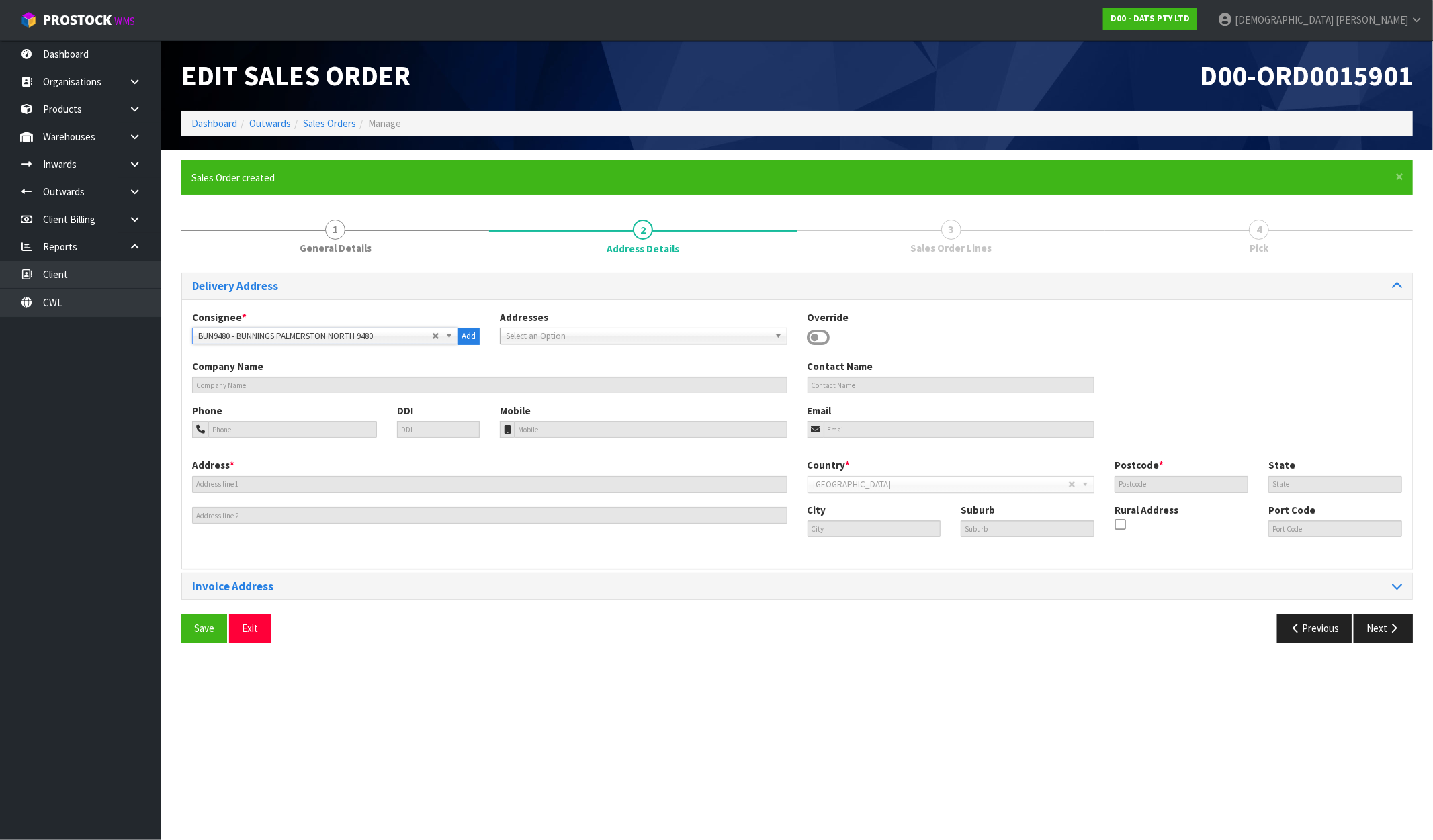
type input "BUNNINGS PALMERSTON NORTH 9480"
type input "CNR [GEOGRAPHIC_DATA]"
type input "4410"
type input "MWT"
type input "[GEOGRAPHIC_DATA]"
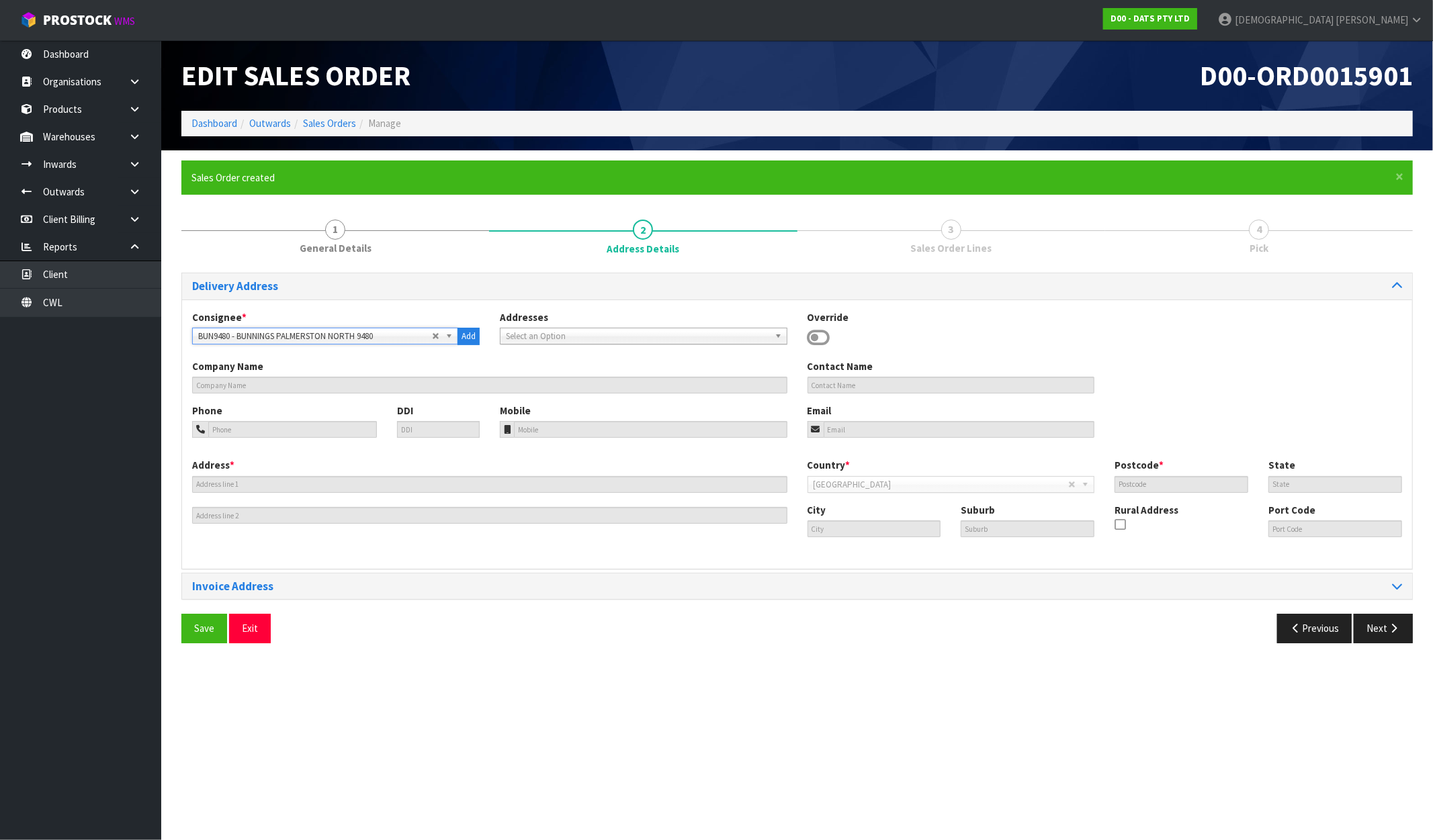
type input "[GEOGRAPHIC_DATA]"
click at [1432, 625] on section "× Close Sales Order created 1 General Details 2 Address Details 3 Sales Order L…" at bounding box center [797, 407] width 1272 height 513
click at [1416, 634] on div "Previous Next" at bounding box center [1111, 628] width 626 height 29
click at [1404, 637] on button "Next" at bounding box center [1383, 628] width 59 height 29
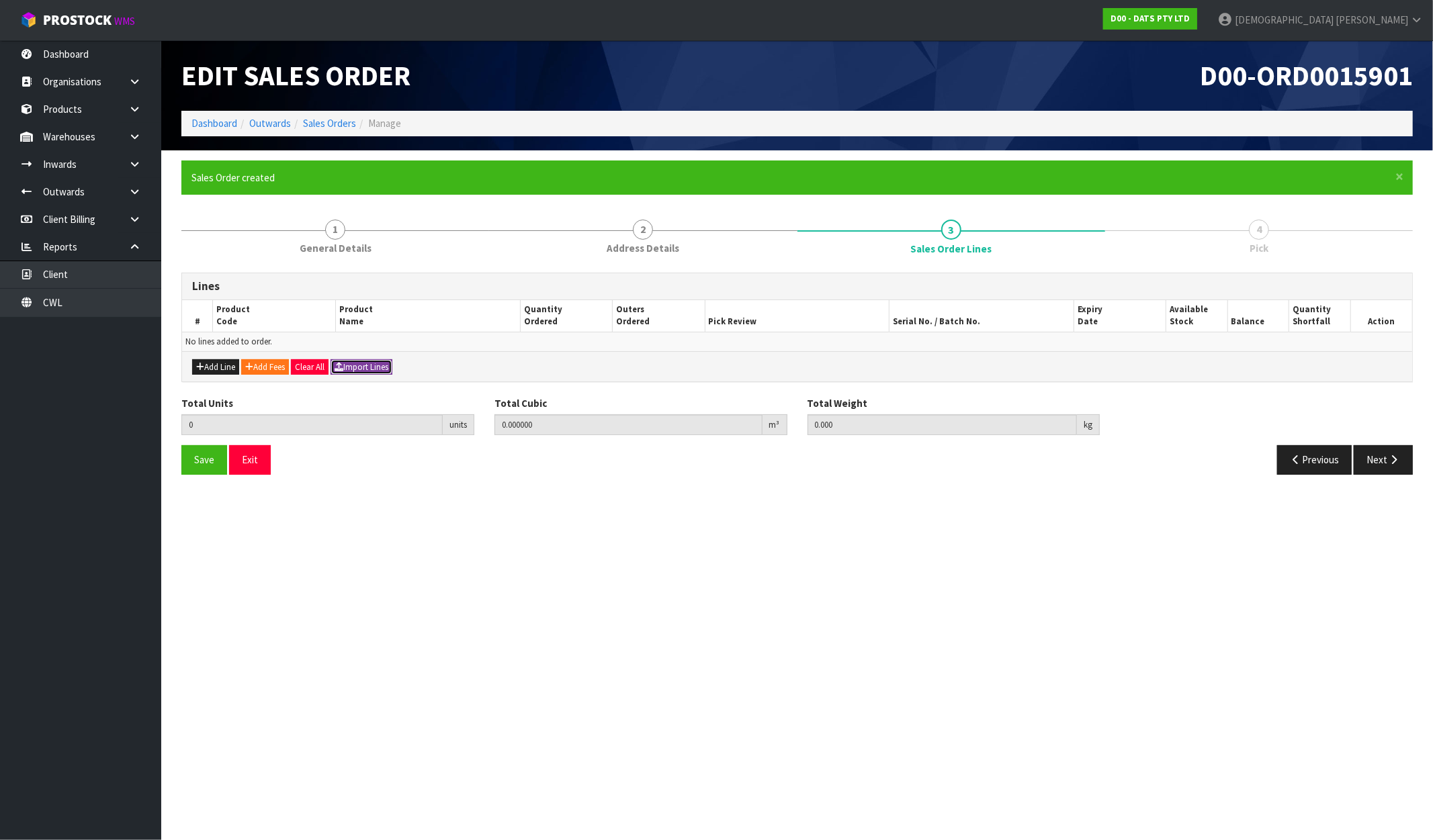
click at [387, 369] on button "Import Lines" at bounding box center [361, 368] width 62 height 16
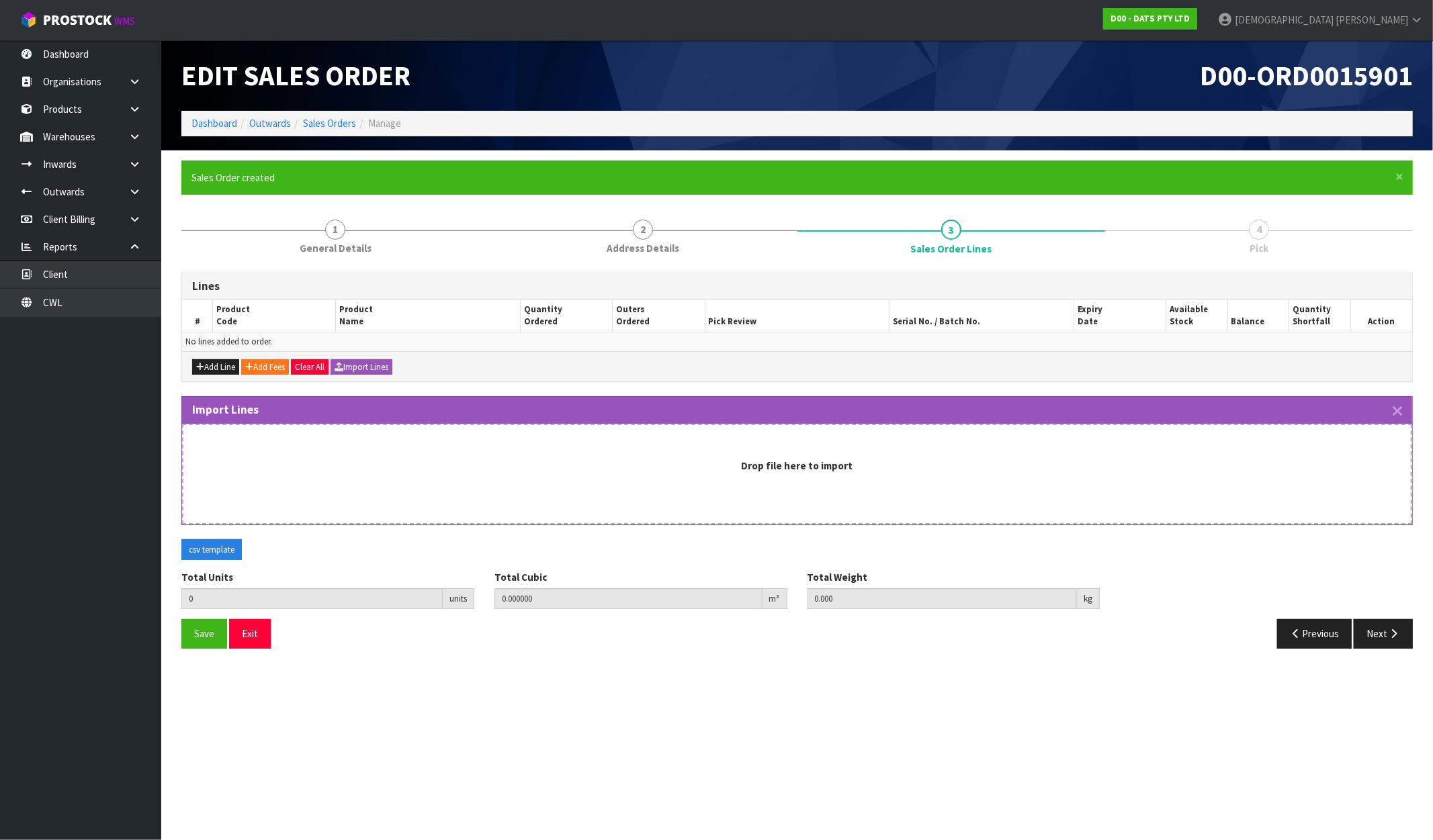
click at [676, 452] on div "Drop file here to import" at bounding box center [797, 474] width 1230 height 101
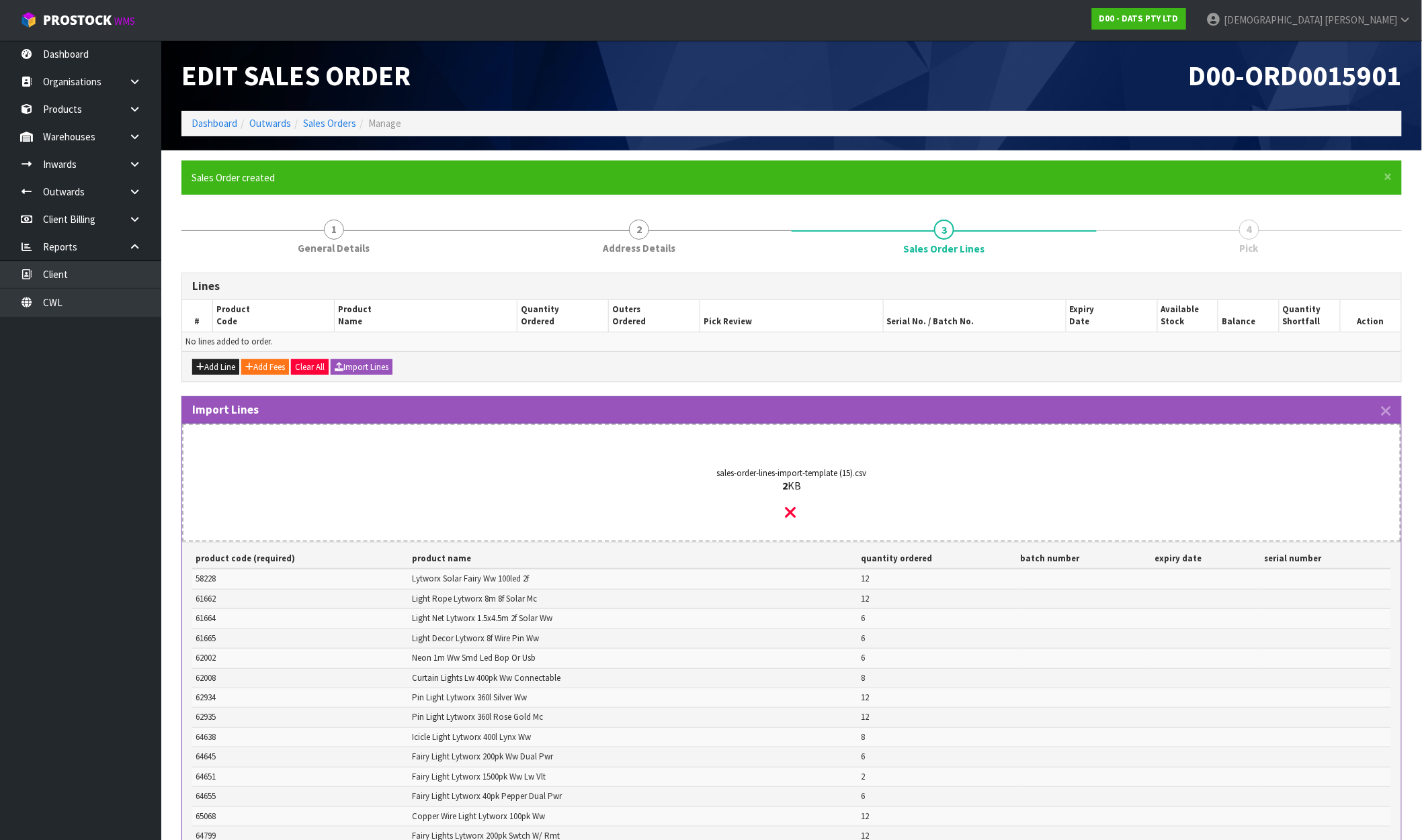
scroll to position [522, 0]
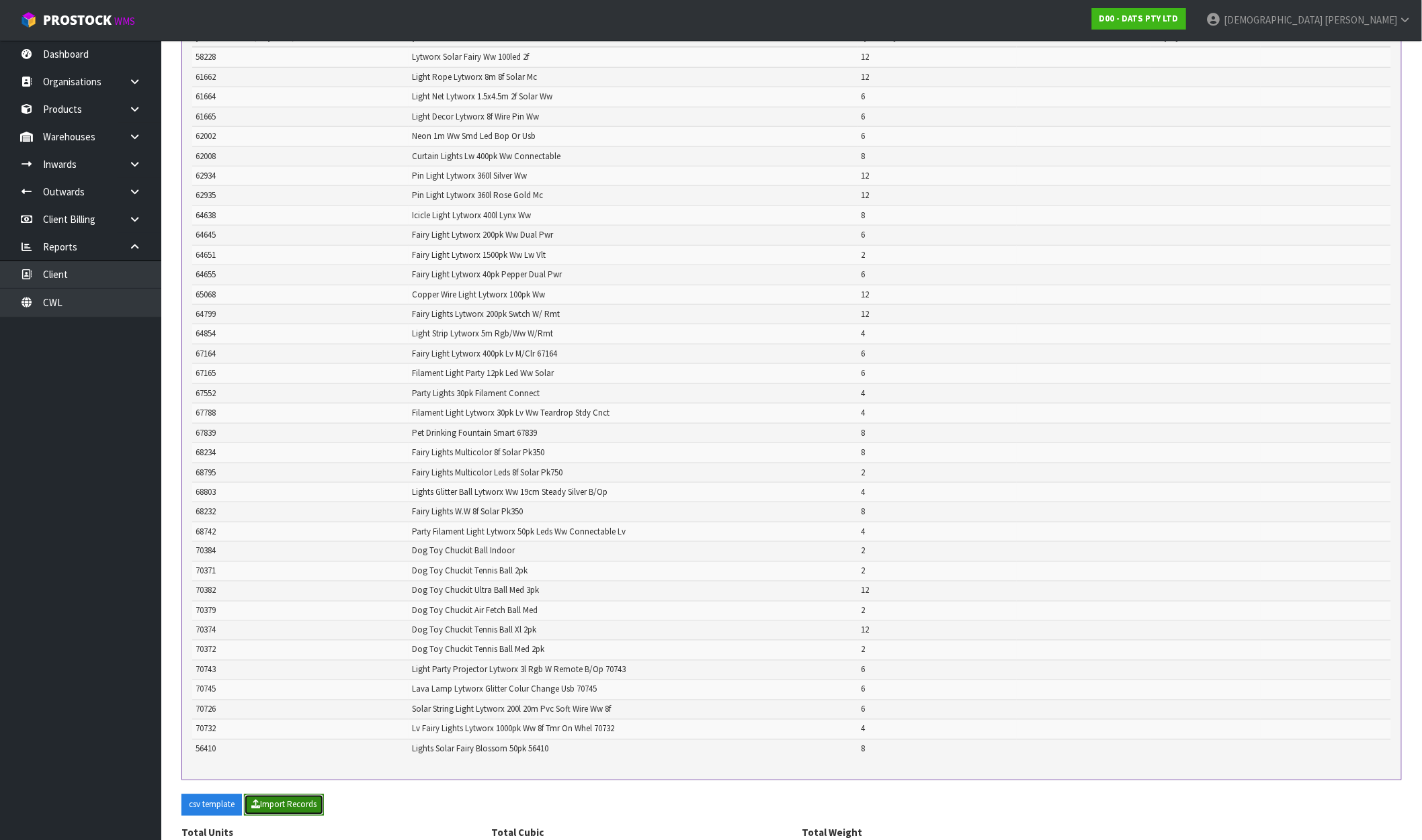
click at [300, 805] on button "Import Records" at bounding box center [284, 805] width 80 height 21
type input "240"
type input "0"
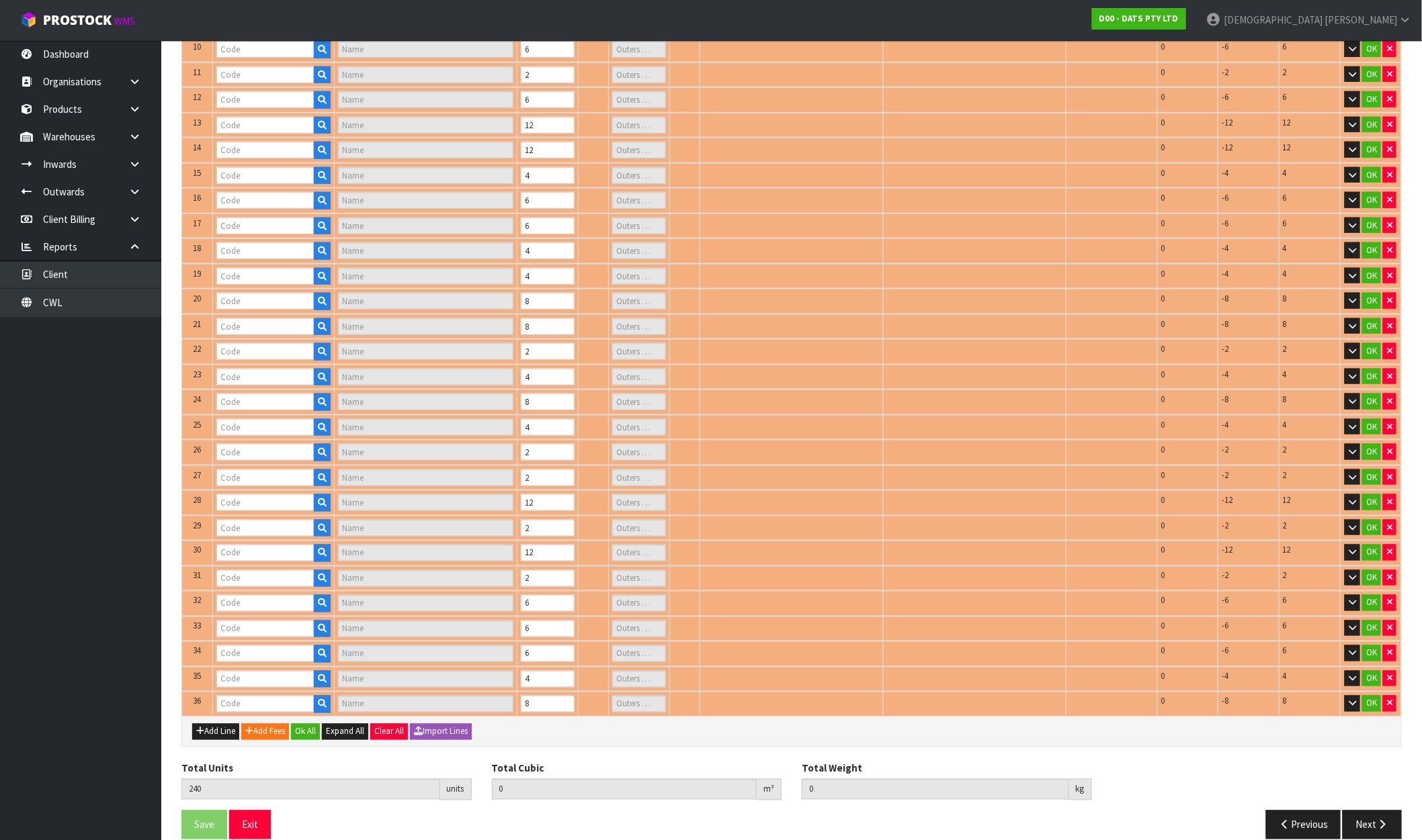
scroll to position [502, 0]
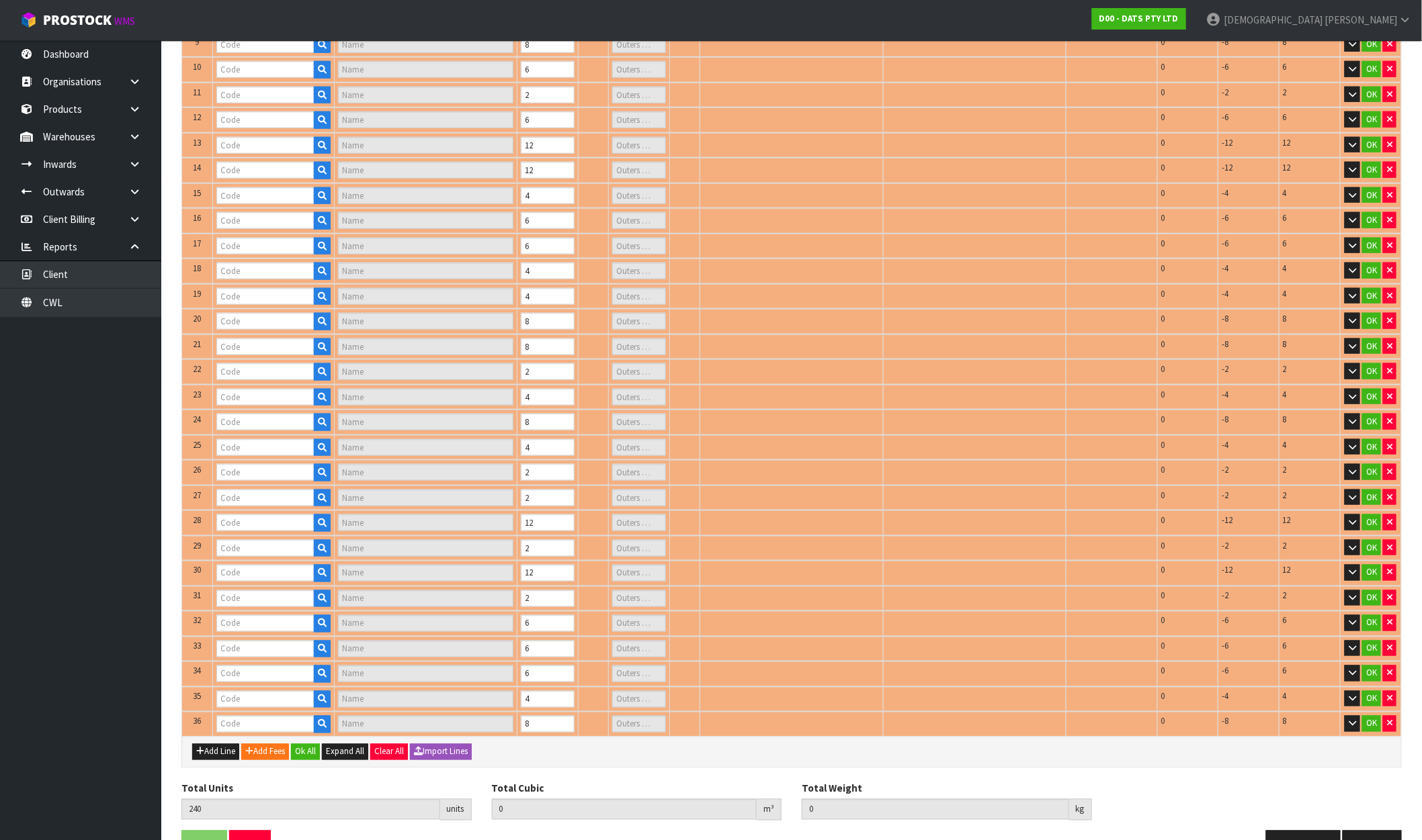
type input "61662"
type input "ROPE LIGHT SOLAR 8M 192L MULTICOLOUR 8F"
type input "2"
type input "62002"
type input "LIGHT NEON 1M WARM WHITE SMD LED B/OP OR USB PDQ"
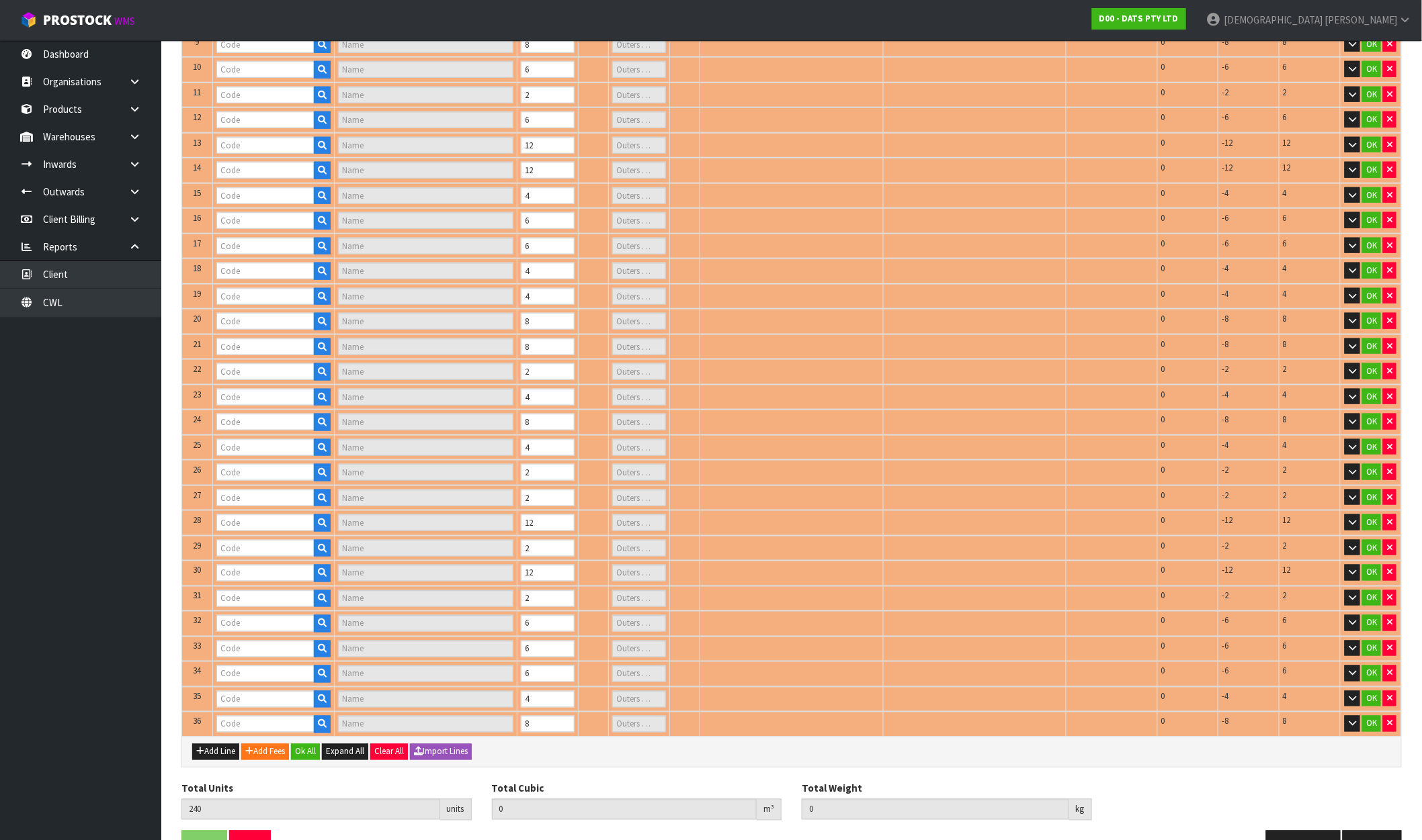
type input "1"
type input "62934"
type input "LIGHT PIN WARM WHITE 100L"
type input "1"
type input "61664"
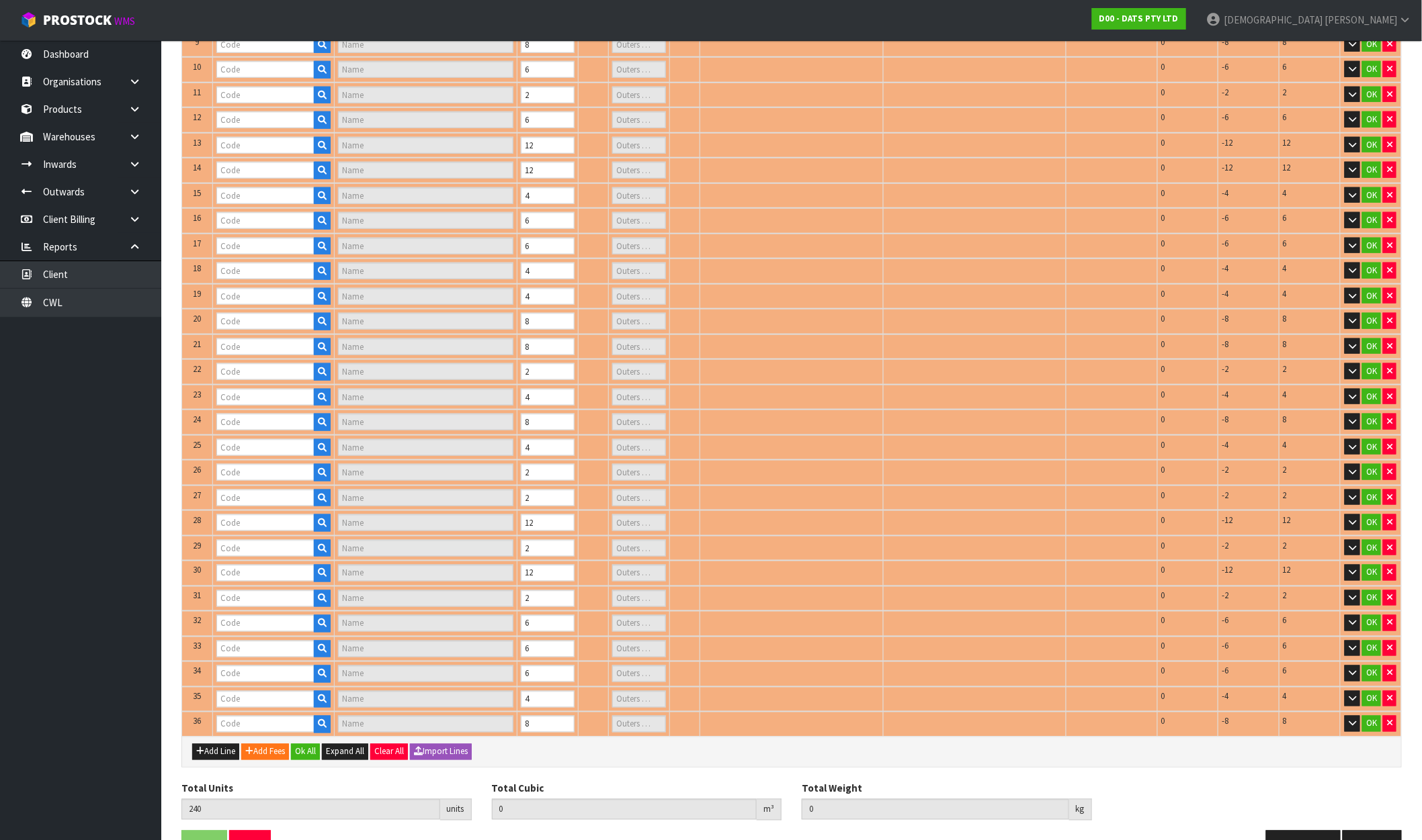
type input "LIGHTS NET SOLAR 300L WARM WHITE 2F 1.5X4.5M"
type input "1"
type input "61665"
type input "LIGHTS SOLAR WIRE PIN 250L WARM WHITE 8F"
type input "1"
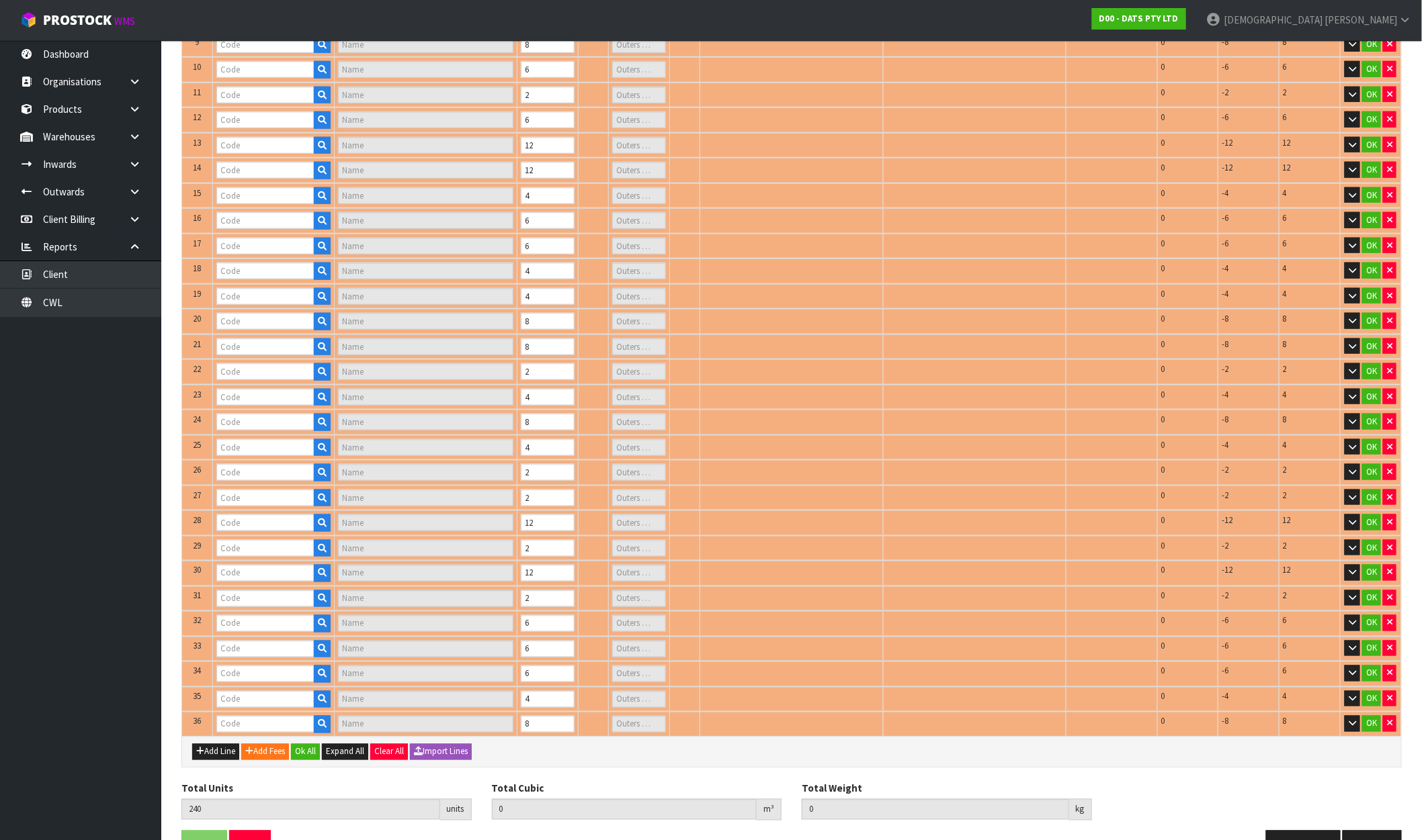
type input "62935"
type input "LIGHT PIN W/COLOUR 100L ROSE"
type input "1"
type input "58228"
type input "LIGHT SOLAR FAIRY WARM WHITE (LEDS 2F PK100 PDQ)"
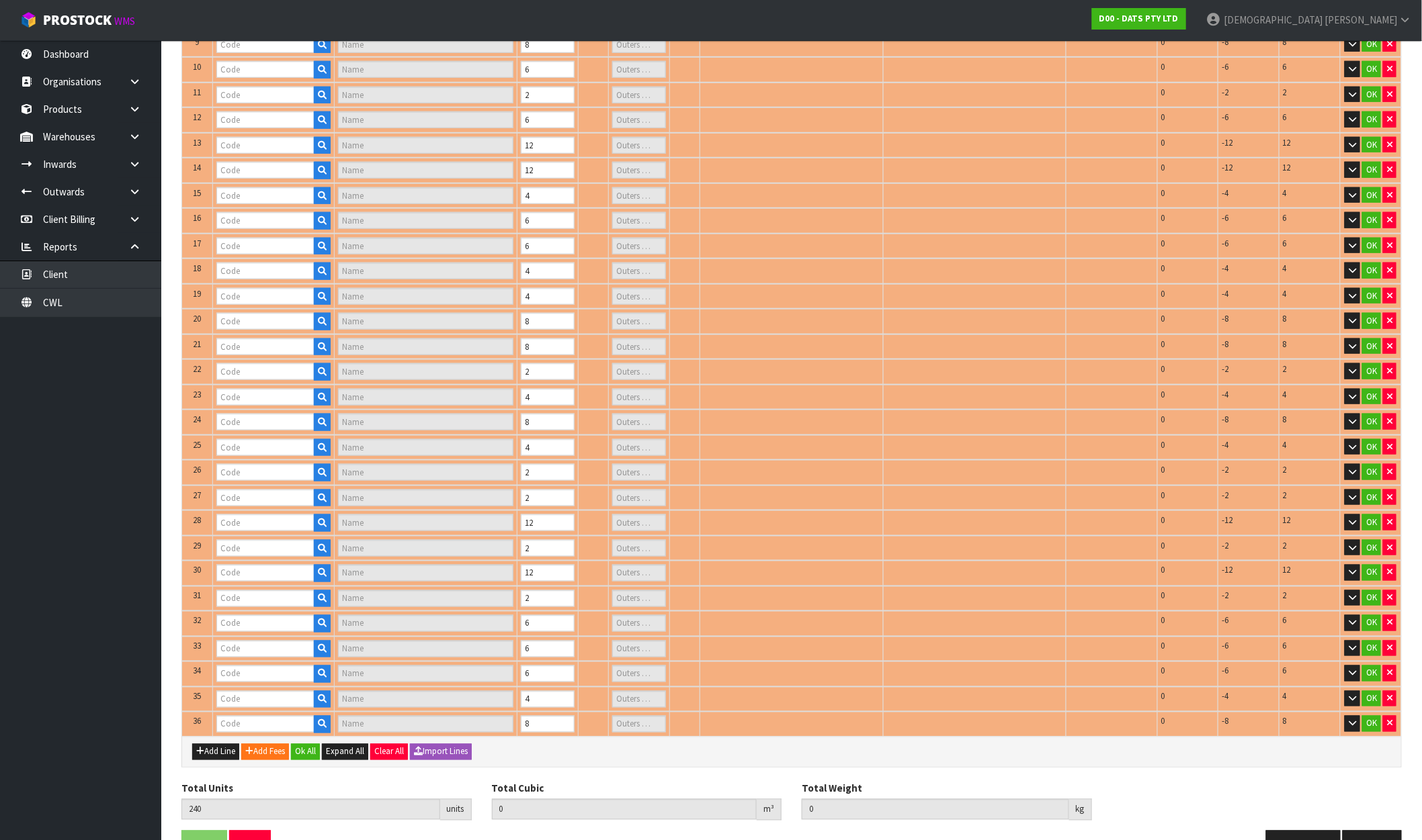
type input "1"
type input "62008"
type input "LIGHTS CURTAIN WARM WHITE CONNECTABLE PK400"
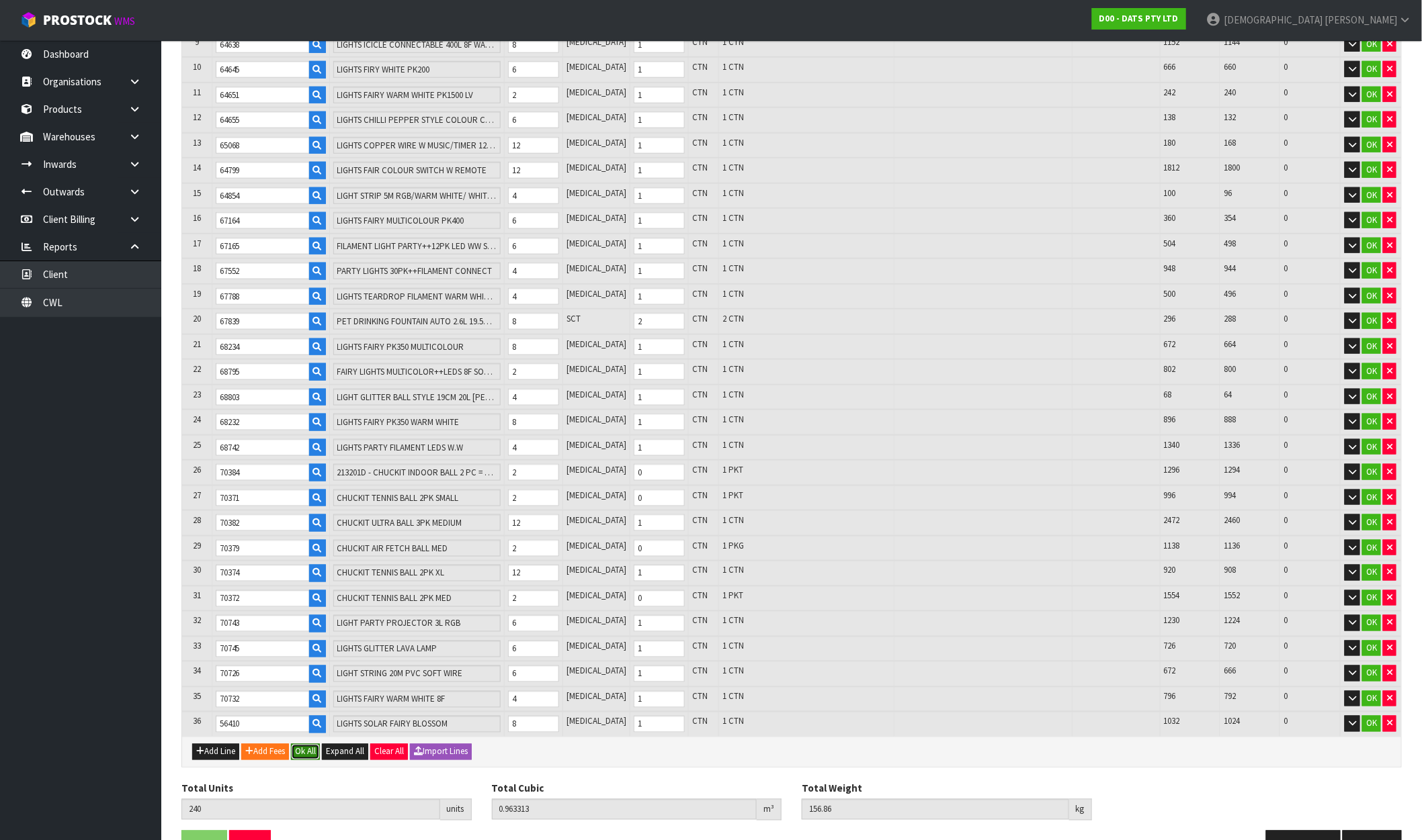
click at [306, 744] on button "Ok All" at bounding box center [306, 752] width 29 height 16
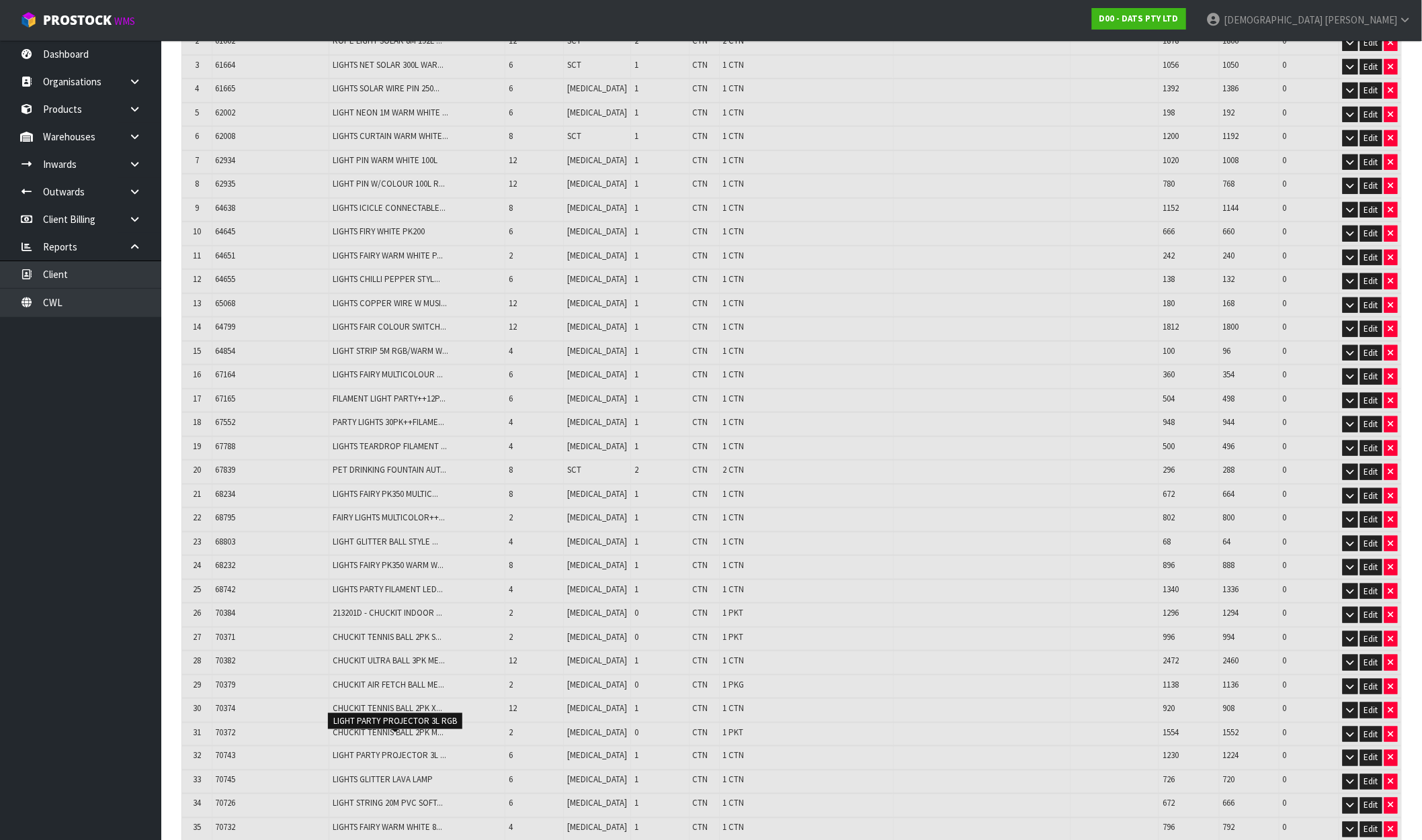
scroll to position [475, 0]
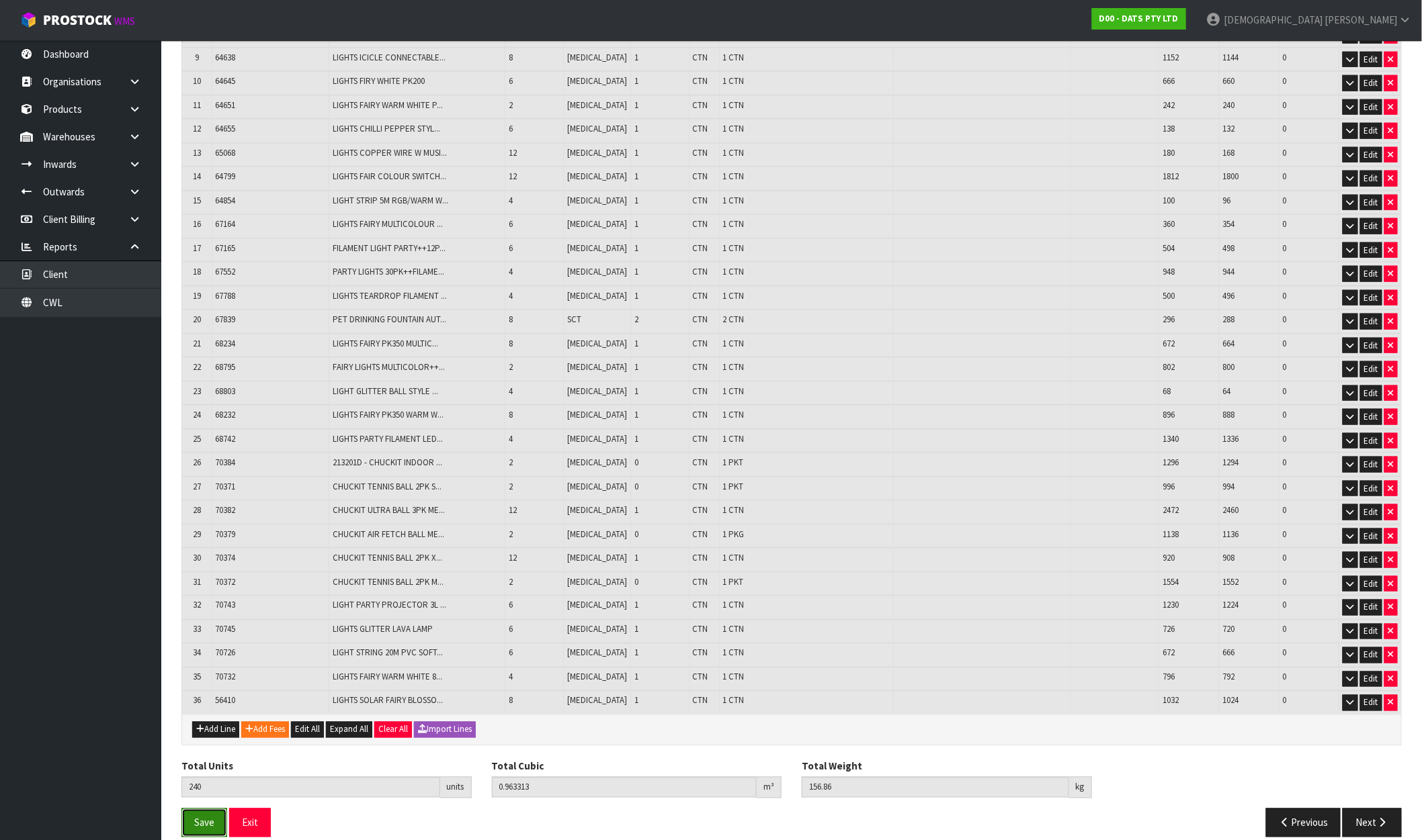
click at [217, 808] on button "Save" at bounding box center [204, 823] width 46 height 29
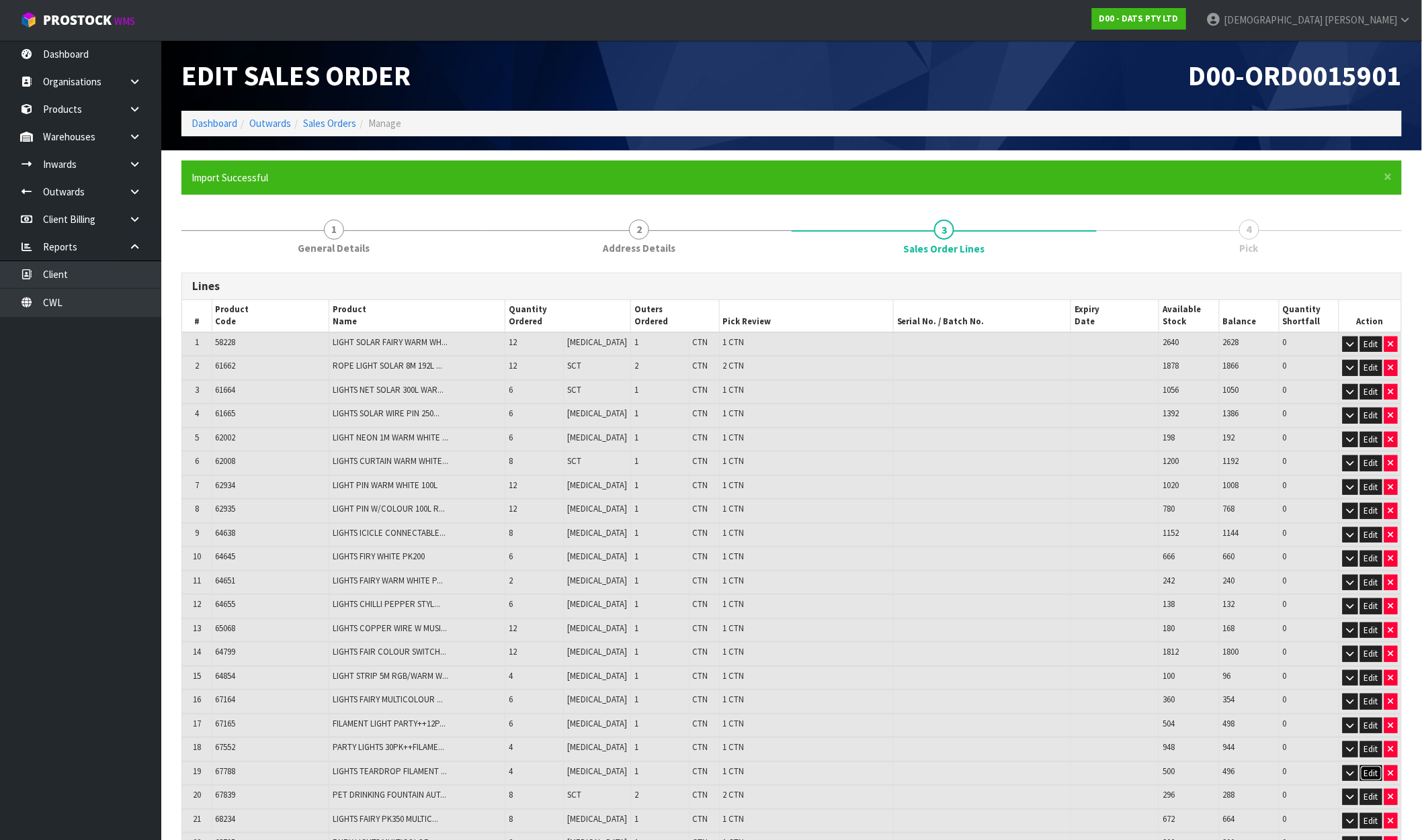
click at [1375, 806] on table "# Product Code Product Name Quantity Ordered Outers Ordered Pick Review Serial …" at bounding box center [792, 745] width 1218 height 890
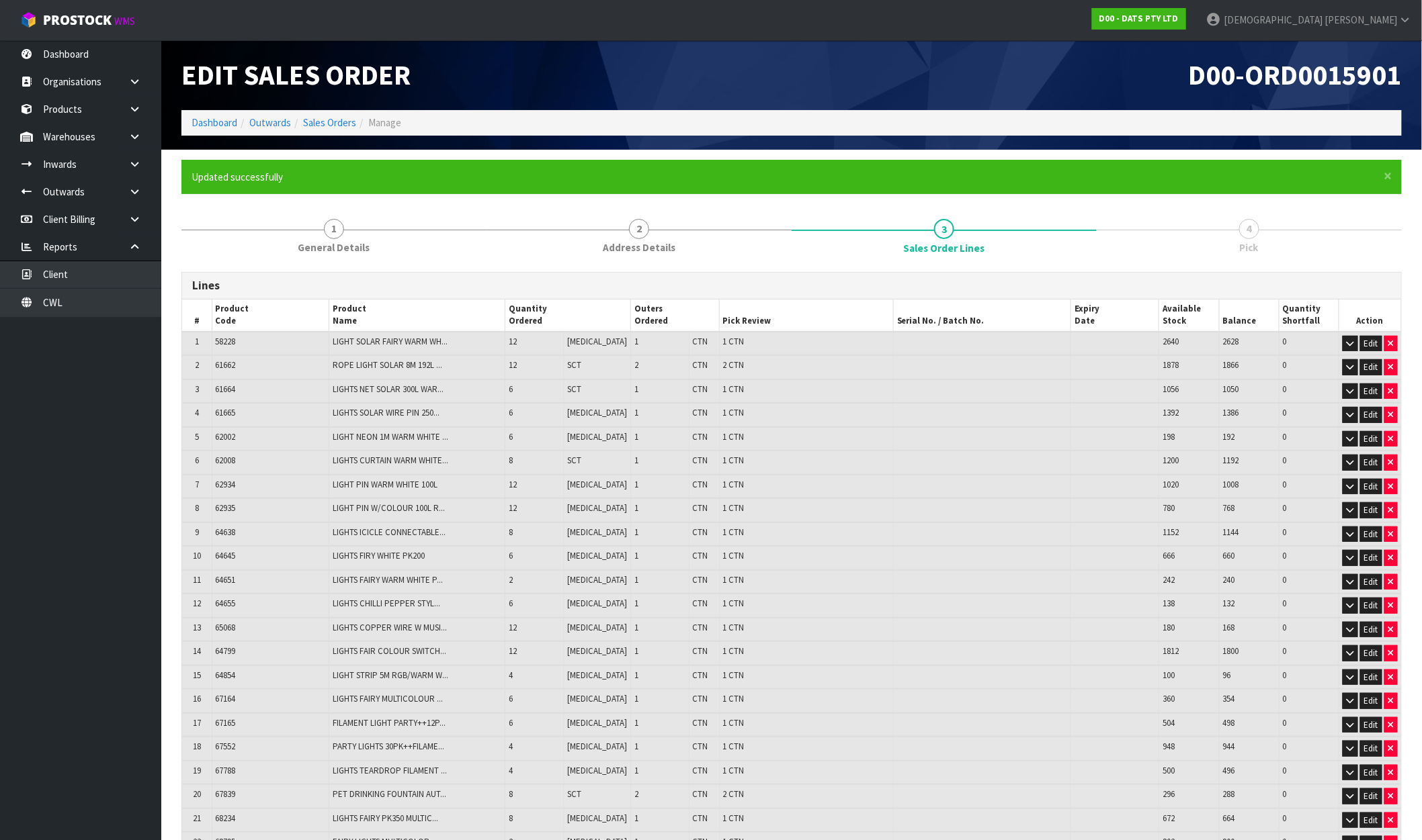
scroll to position [475, 0]
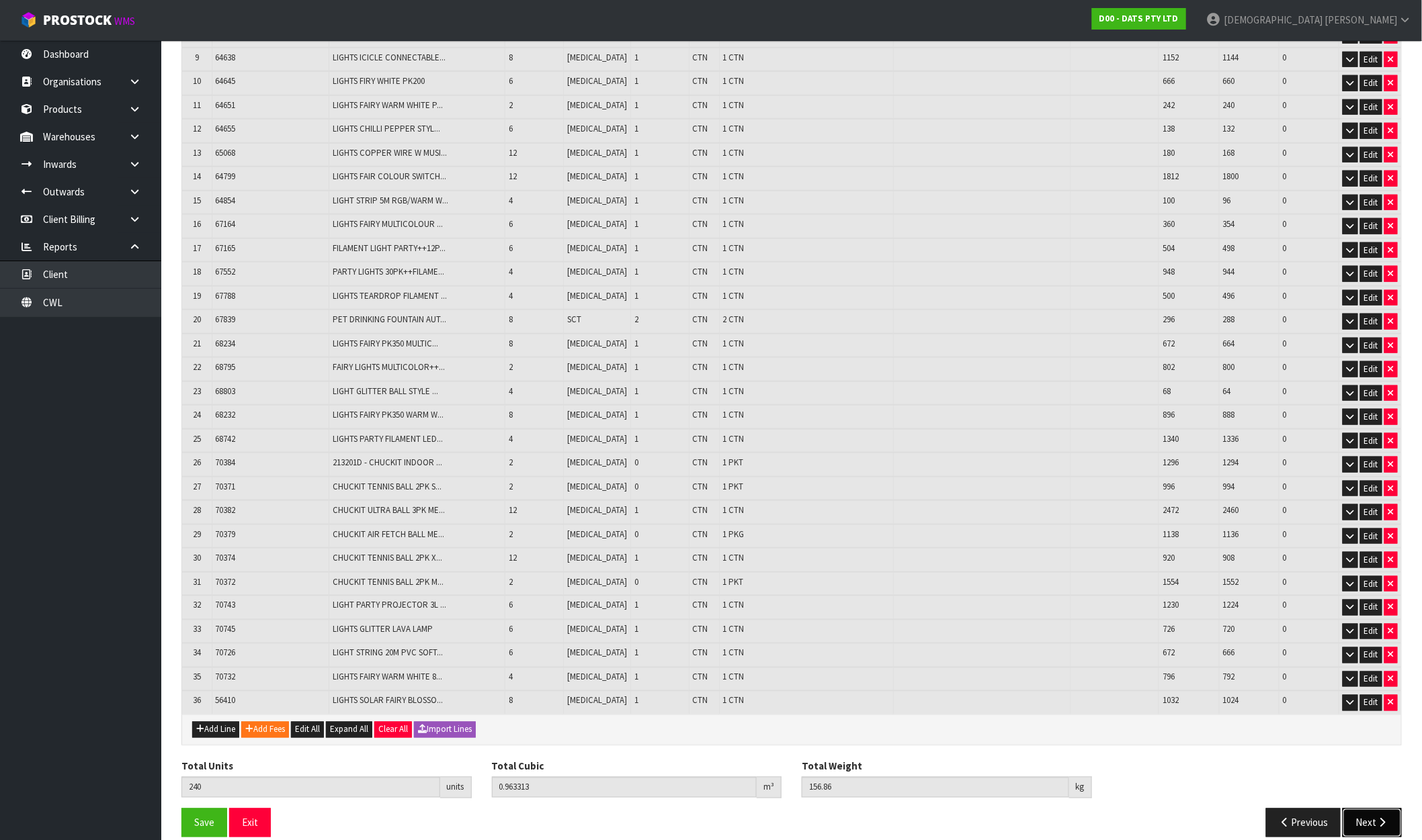
click at [1380, 818] on icon "button" at bounding box center [1382, 823] width 13 height 10
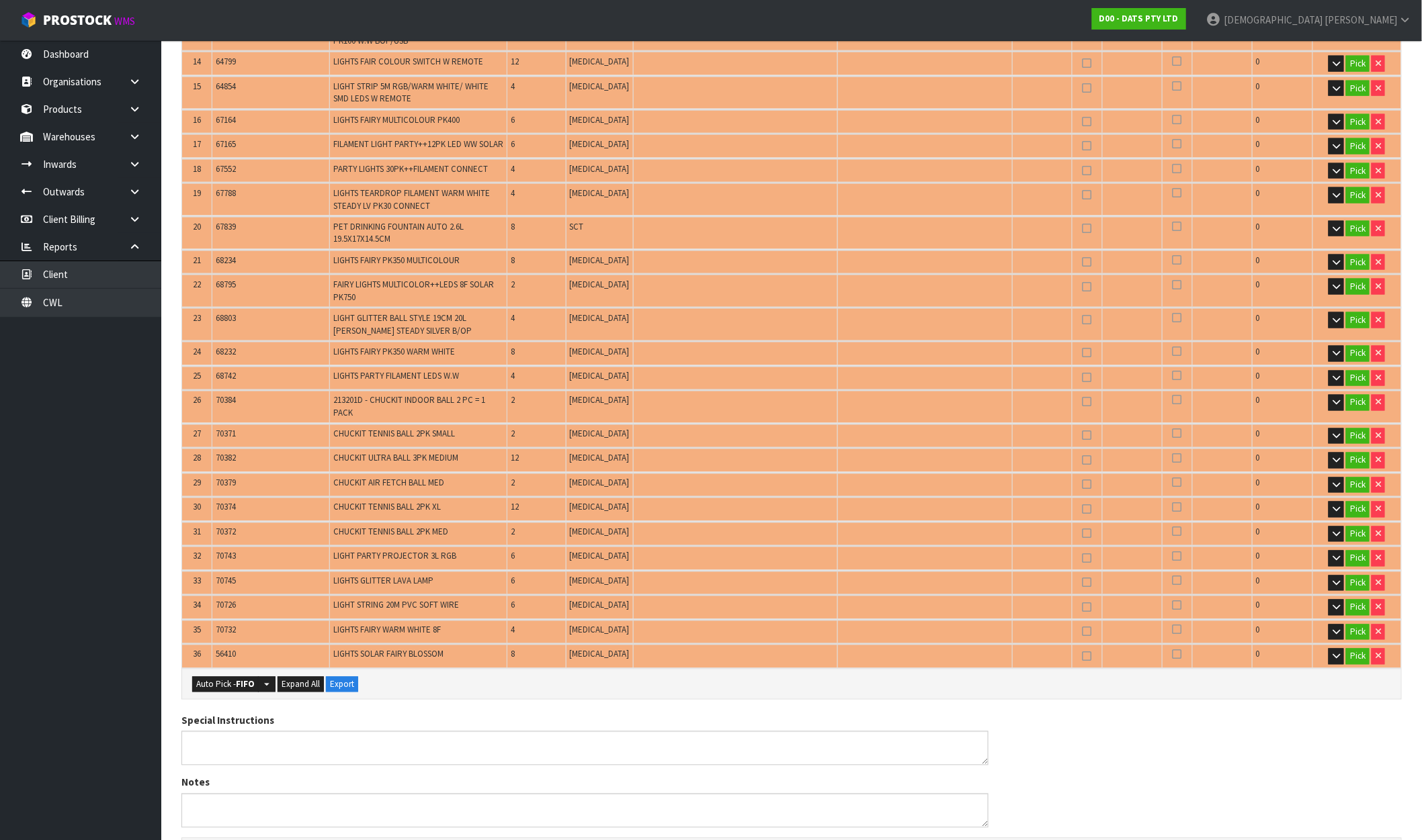
scroll to position [970, 0]
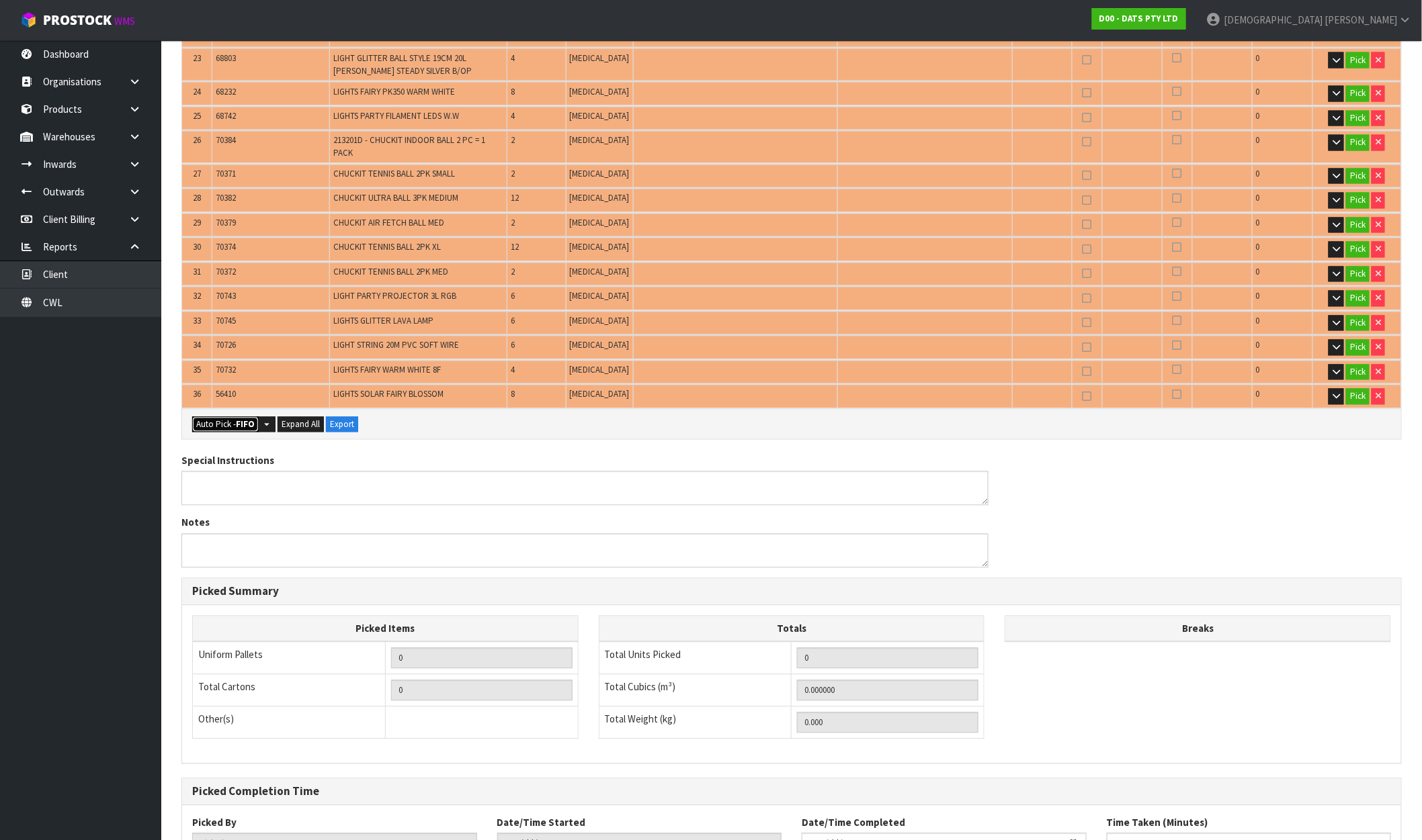
click at [233, 417] on button "Auto Pick - FIFO" at bounding box center [225, 425] width 66 height 16
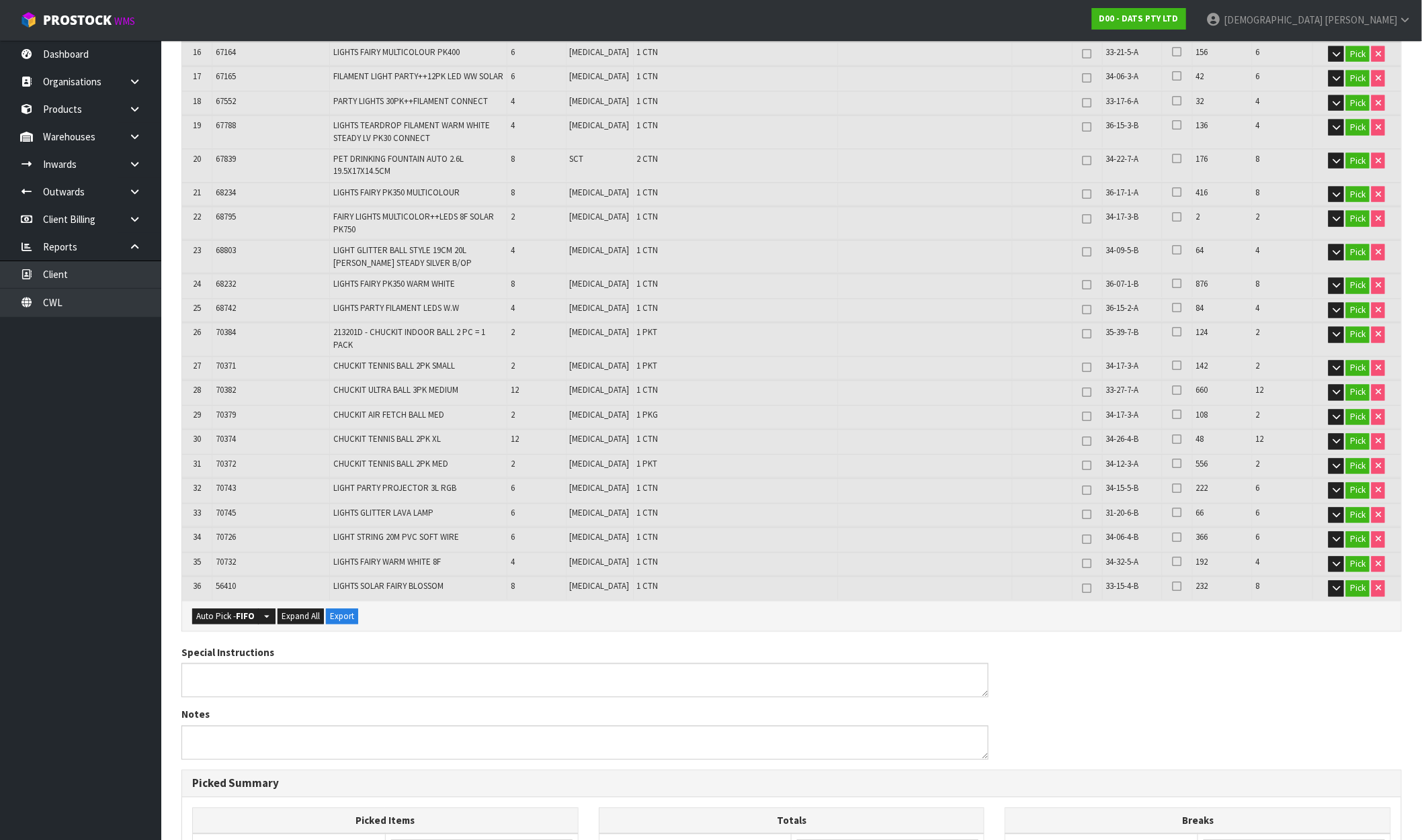
scroll to position [1045, 0]
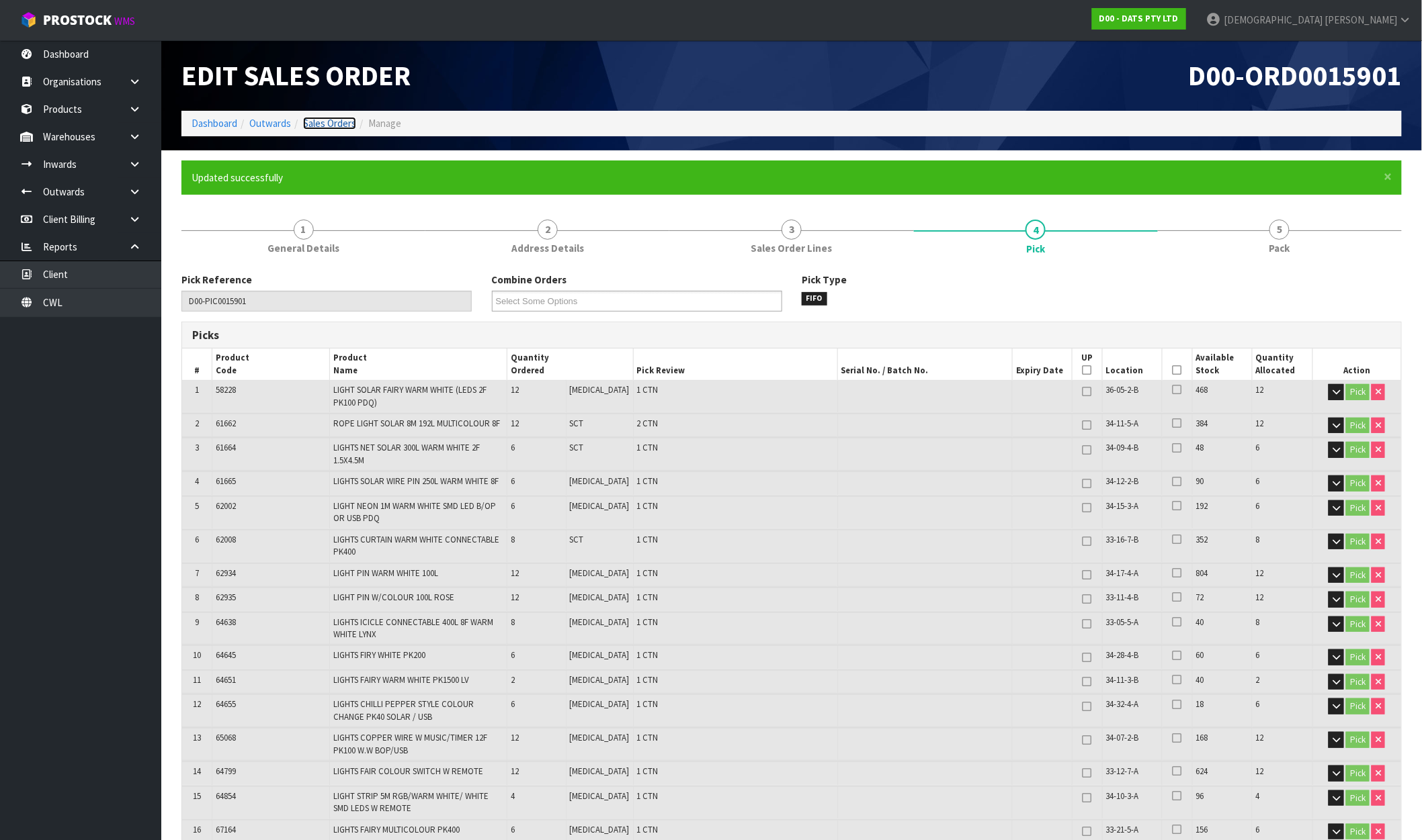
click at [324, 125] on link "Sales Orders" at bounding box center [329, 123] width 53 height 13
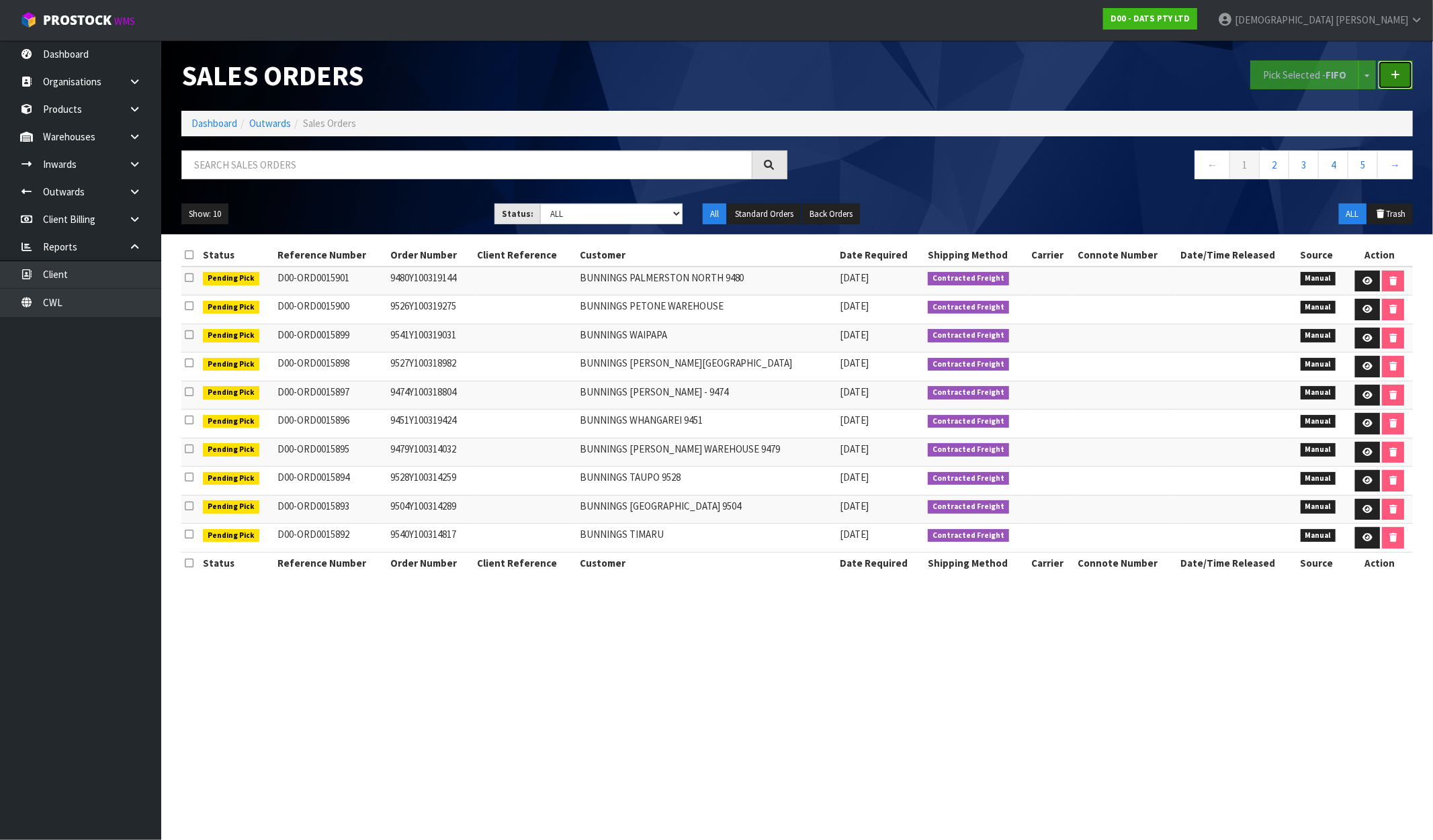
click at [1404, 82] on link at bounding box center [1395, 75] width 35 height 29
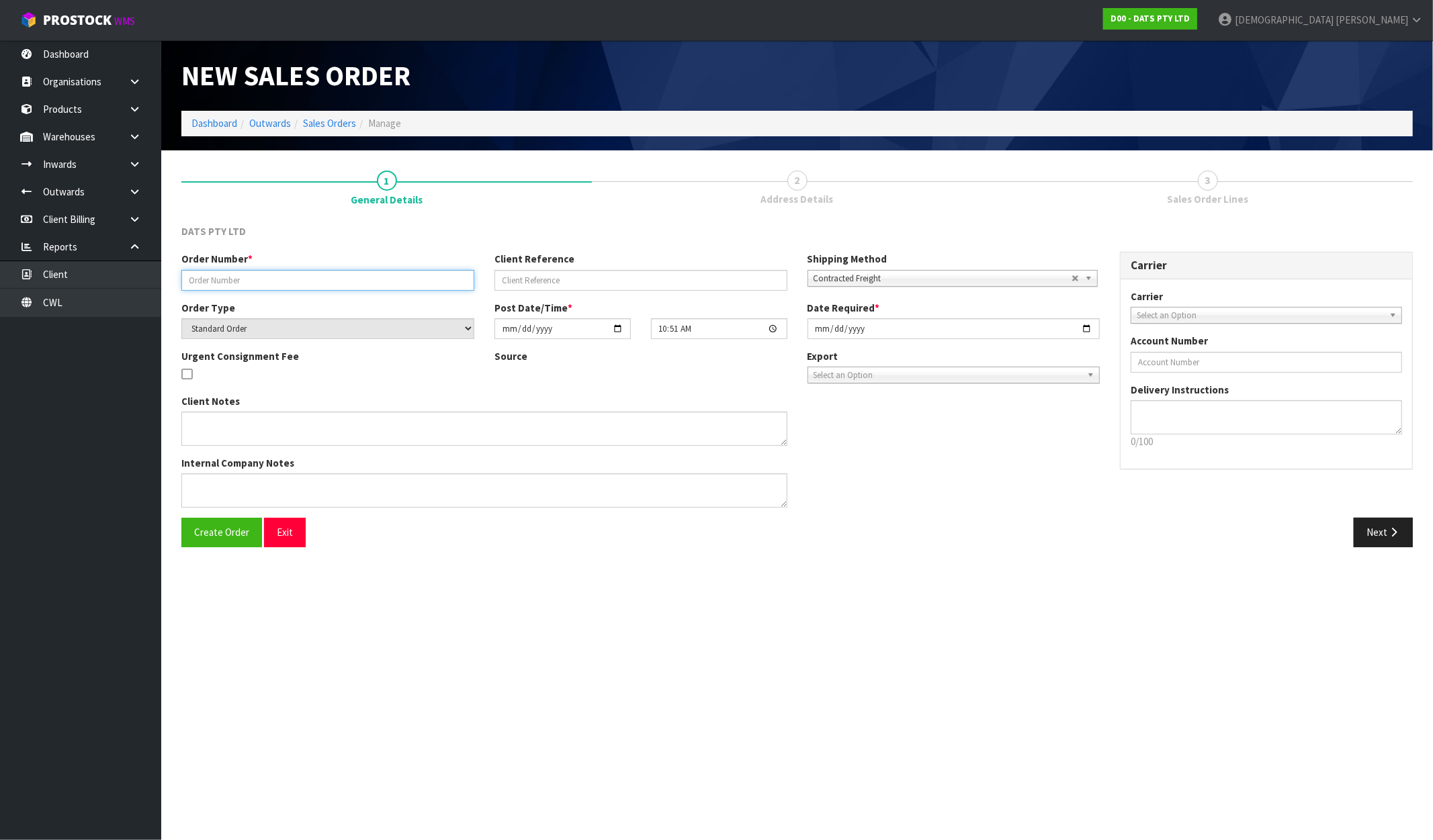
click at [287, 271] on input "text" at bounding box center [328, 280] width 293 height 21
paste input "9486Y100319136"
click at [336, 384] on div "Urgent Consignment Fee" at bounding box center [328, 372] width 313 height 45
click at [221, 545] on button "Create Order" at bounding box center [222, 532] width 81 height 29
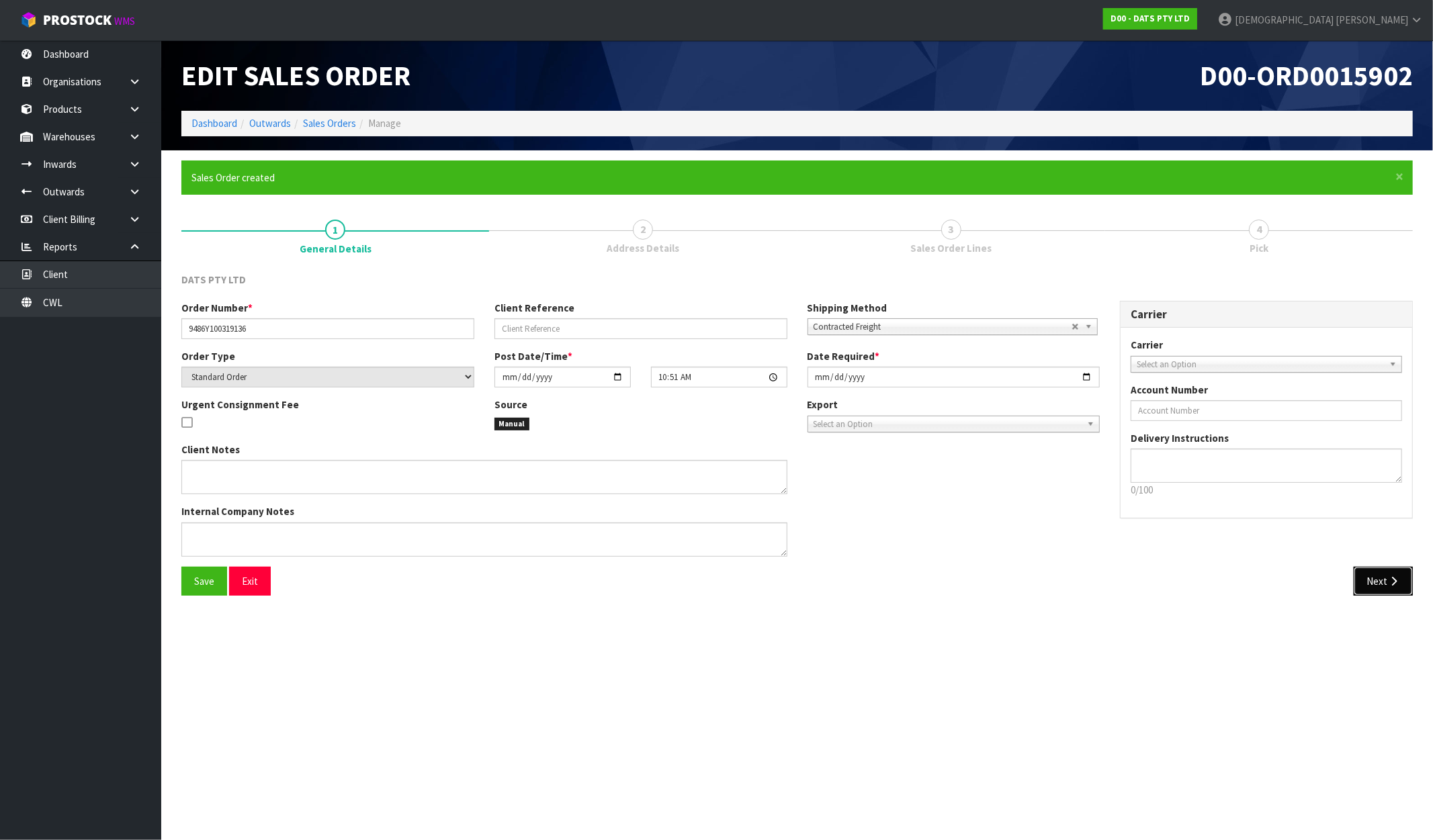
click at [1401, 586] on button "Next" at bounding box center [1383, 581] width 59 height 29
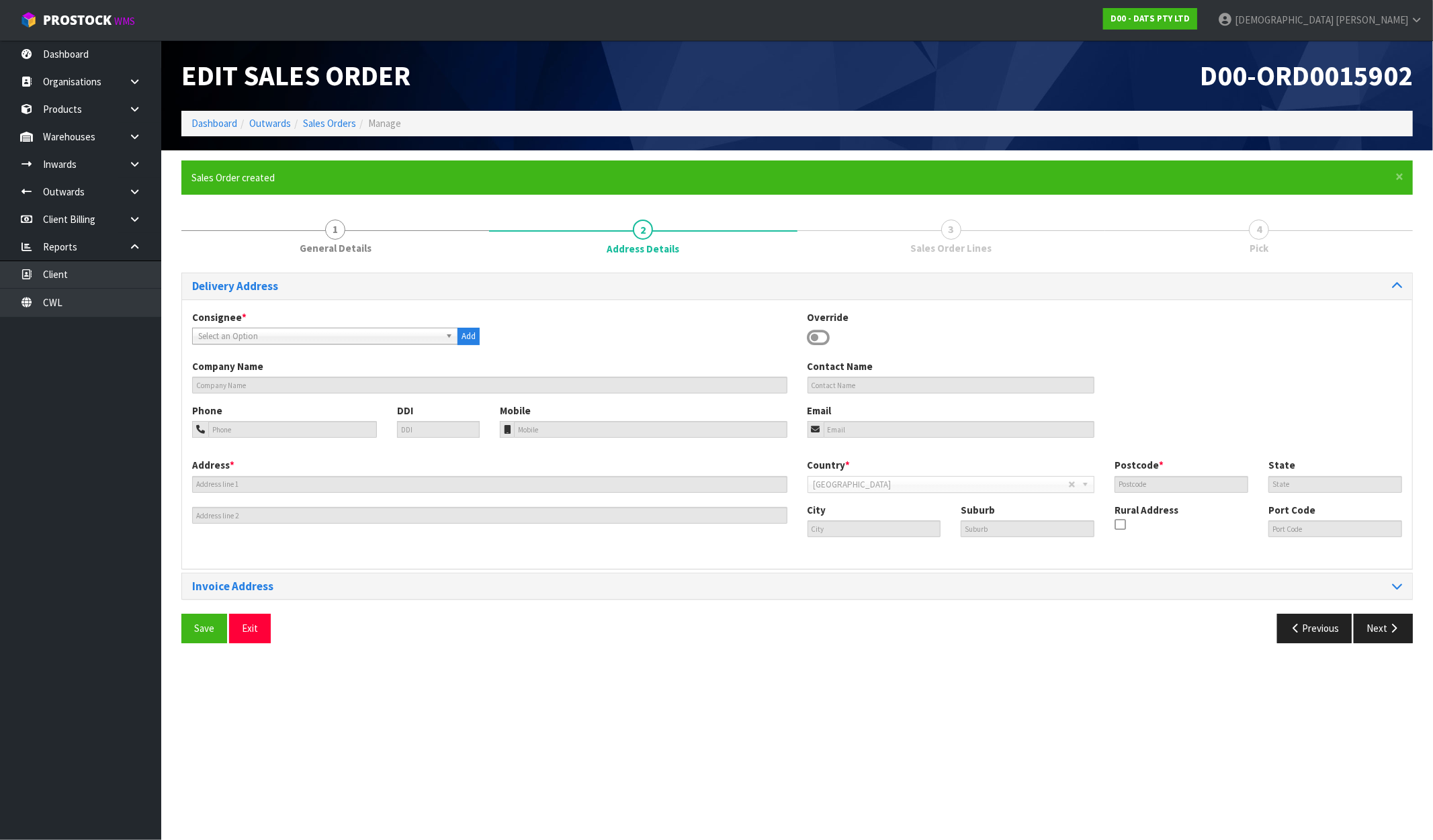
click at [284, 339] on span "Select an Option" at bounding box center [319, 336] width 242 height 16
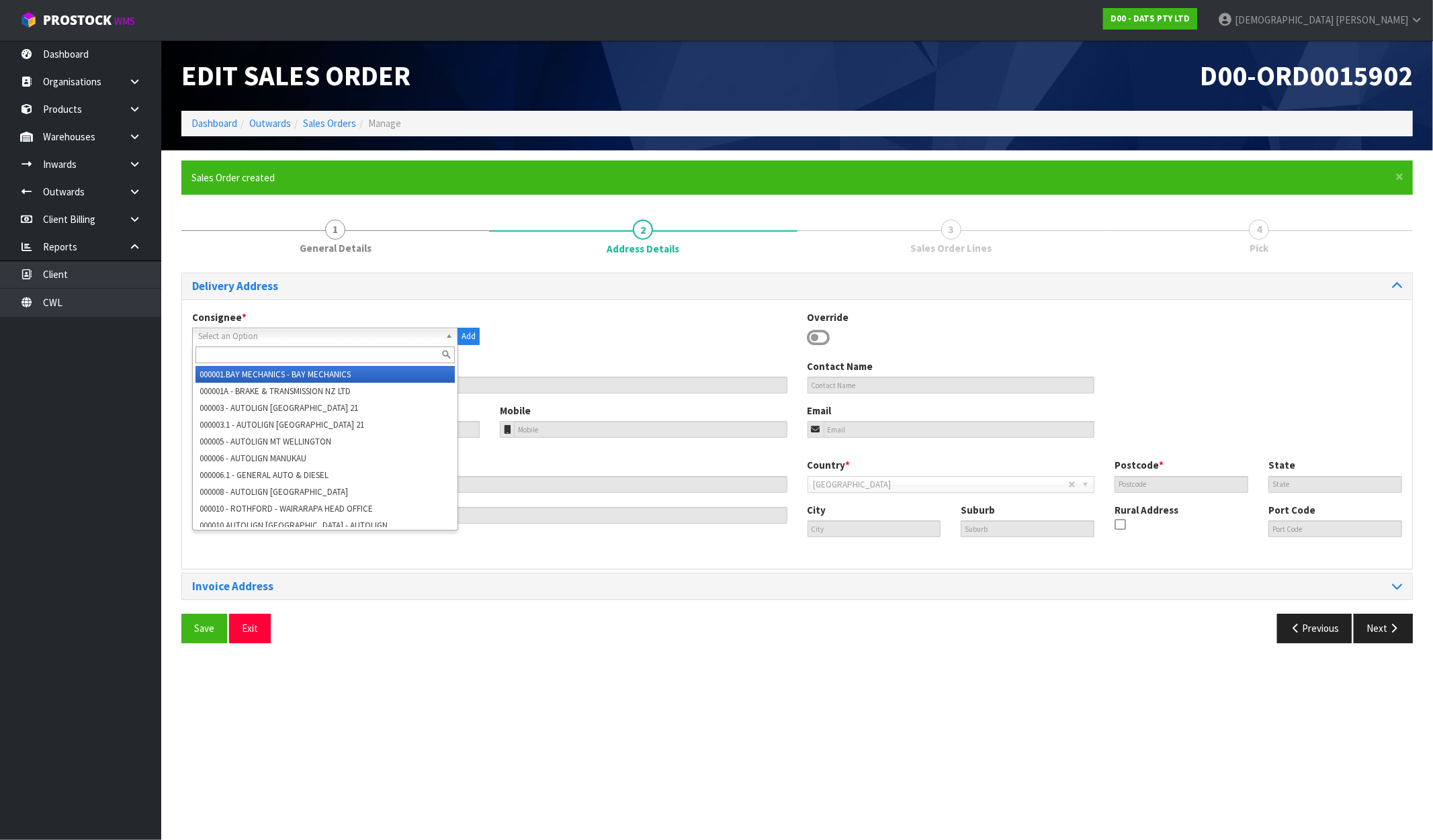
click at [241, 354] on input "text" at bounding box center [325, 355] width 259 height 17
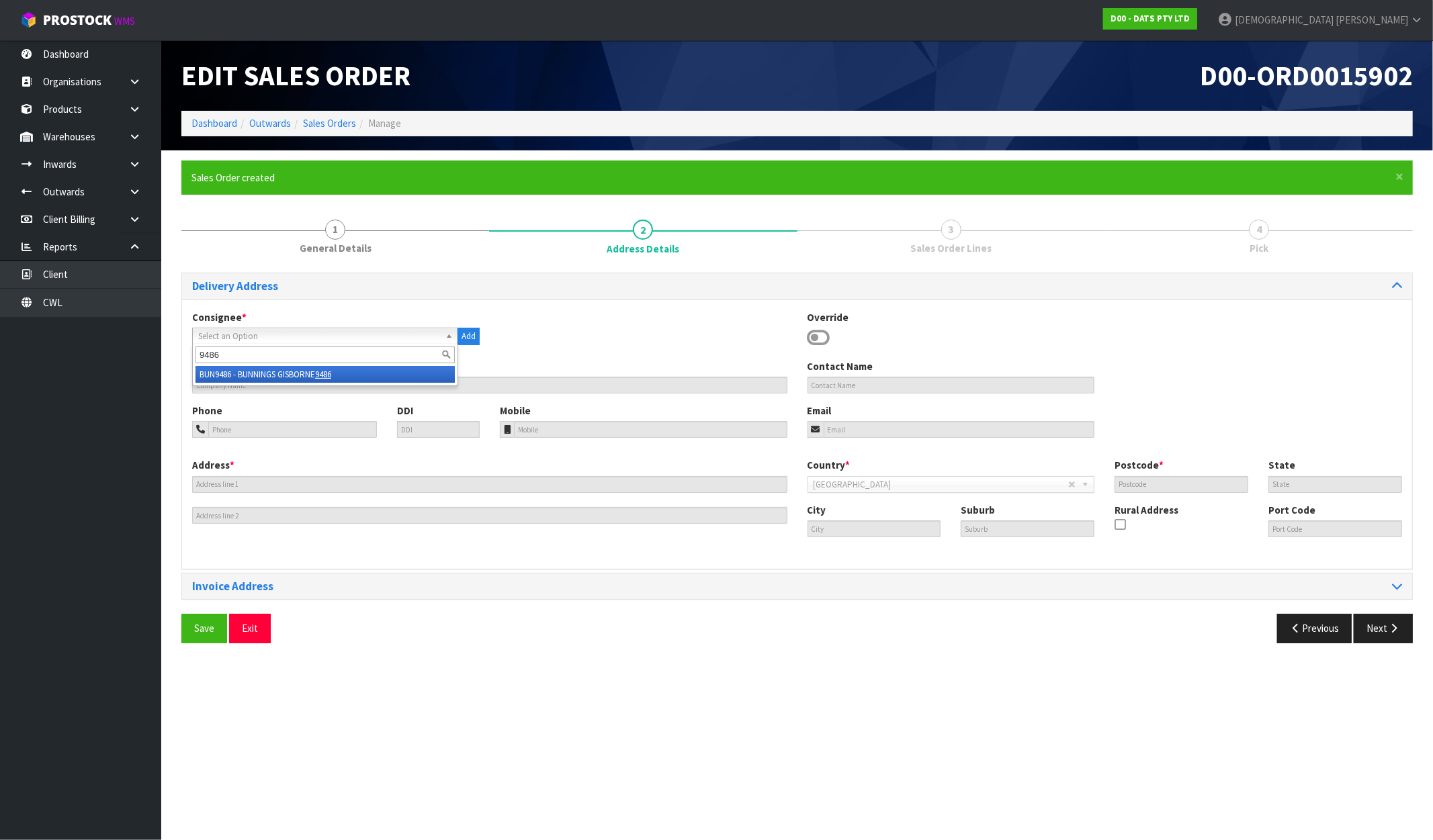
click at [295, 368] on li "BUN9486 - BUNNINGS GISBORNE 9486" at bounding box center [325, 374] width 259 height 17
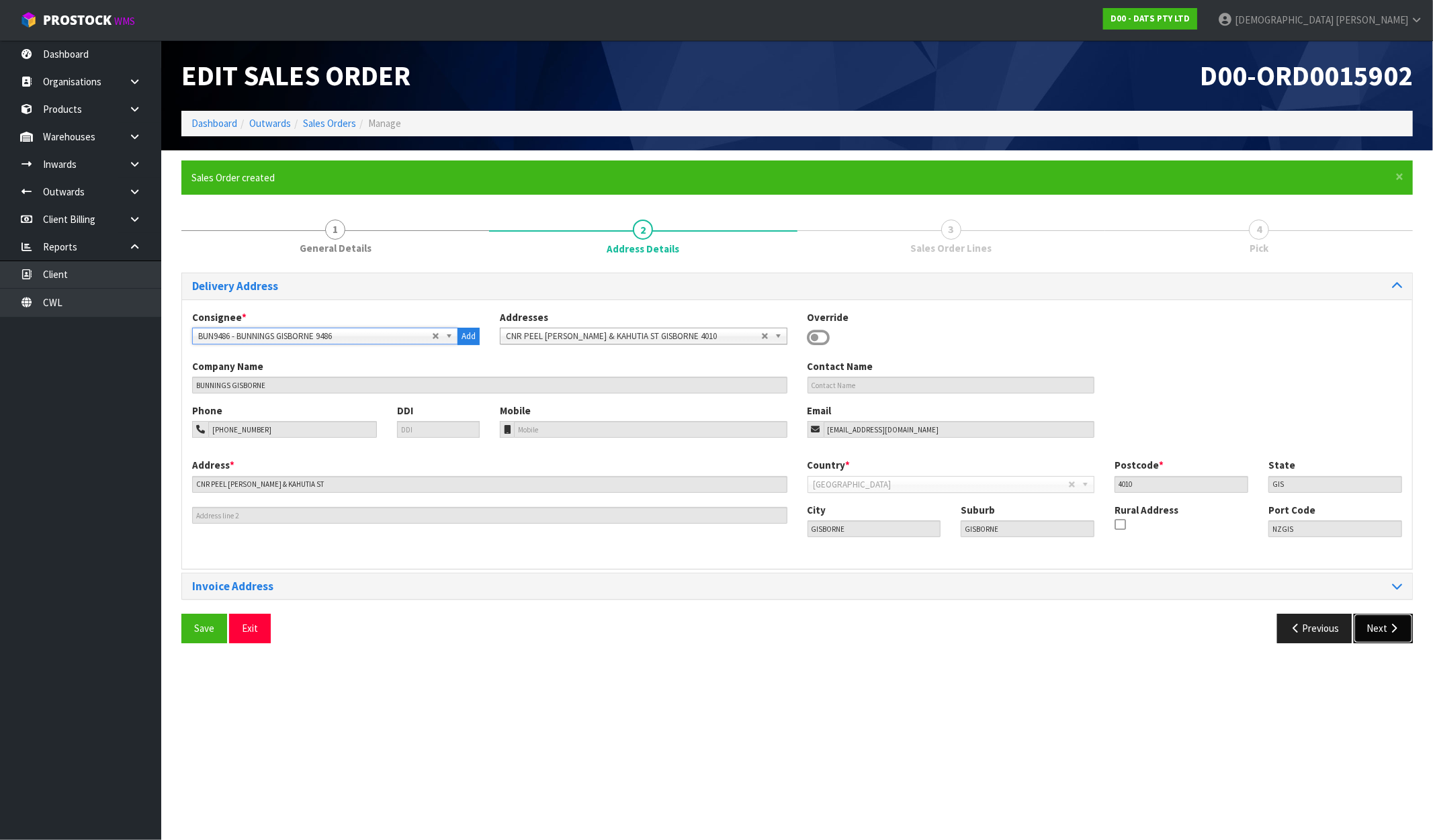
click at [1409, 635] on button "Next" at bounding box center [1383, 628] width 59 height 29
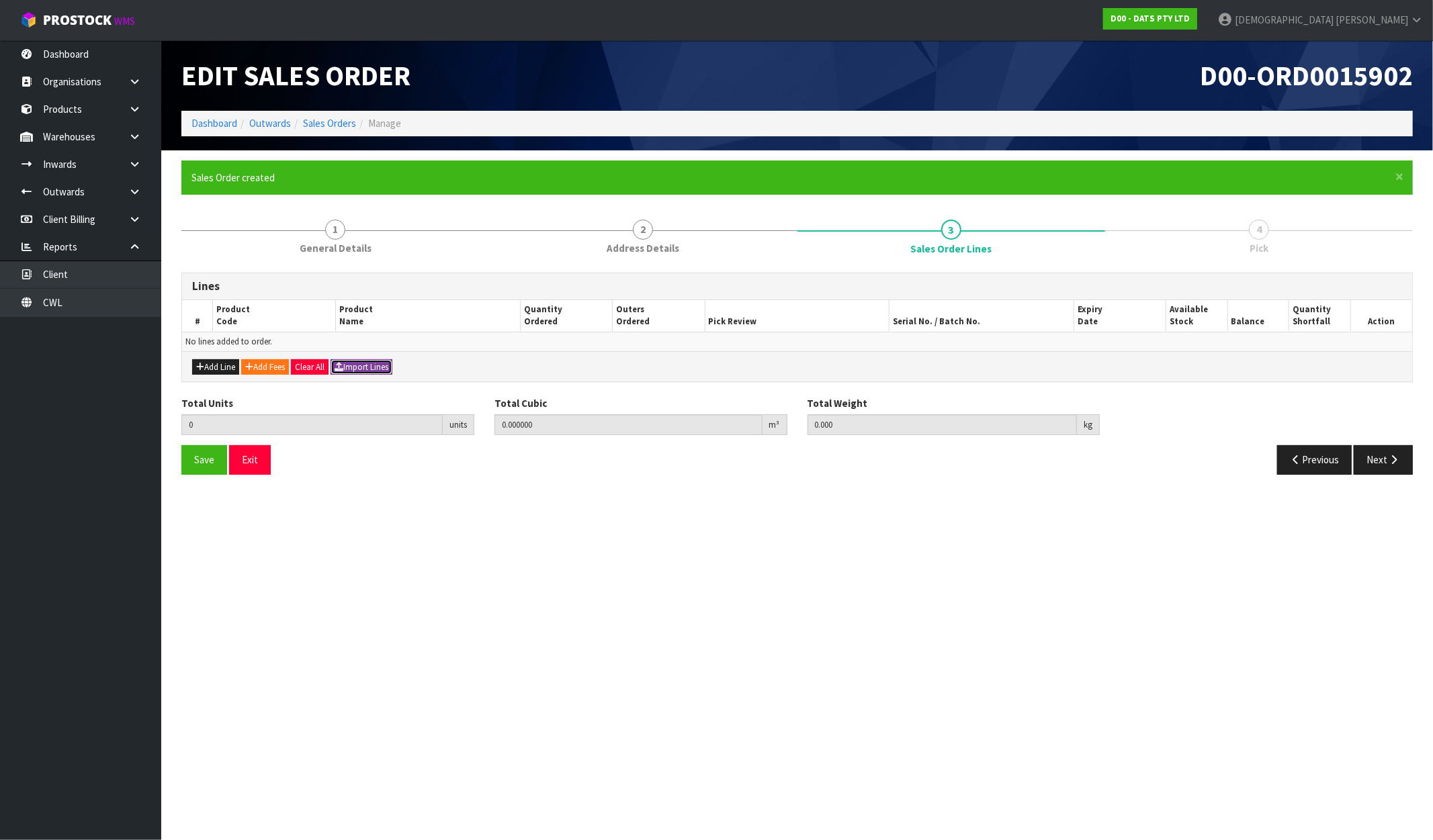
click at [358, 367] on button "Import Lines" at bounding box center [361, 368] width 62 height 16
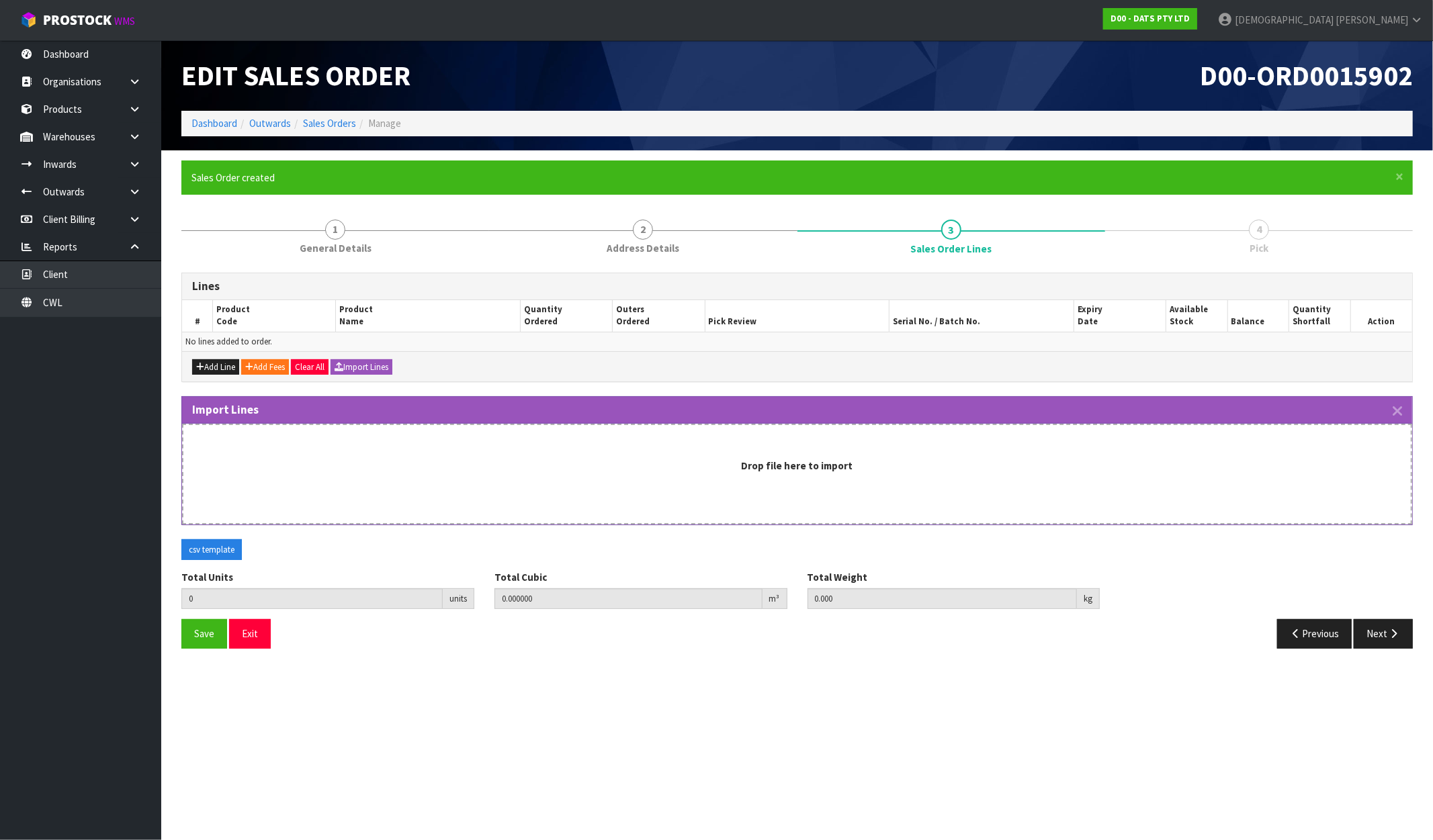
click at [716, 462] on div "Drop file here to import" at bounding box center [797, 466] width 1201 height 14
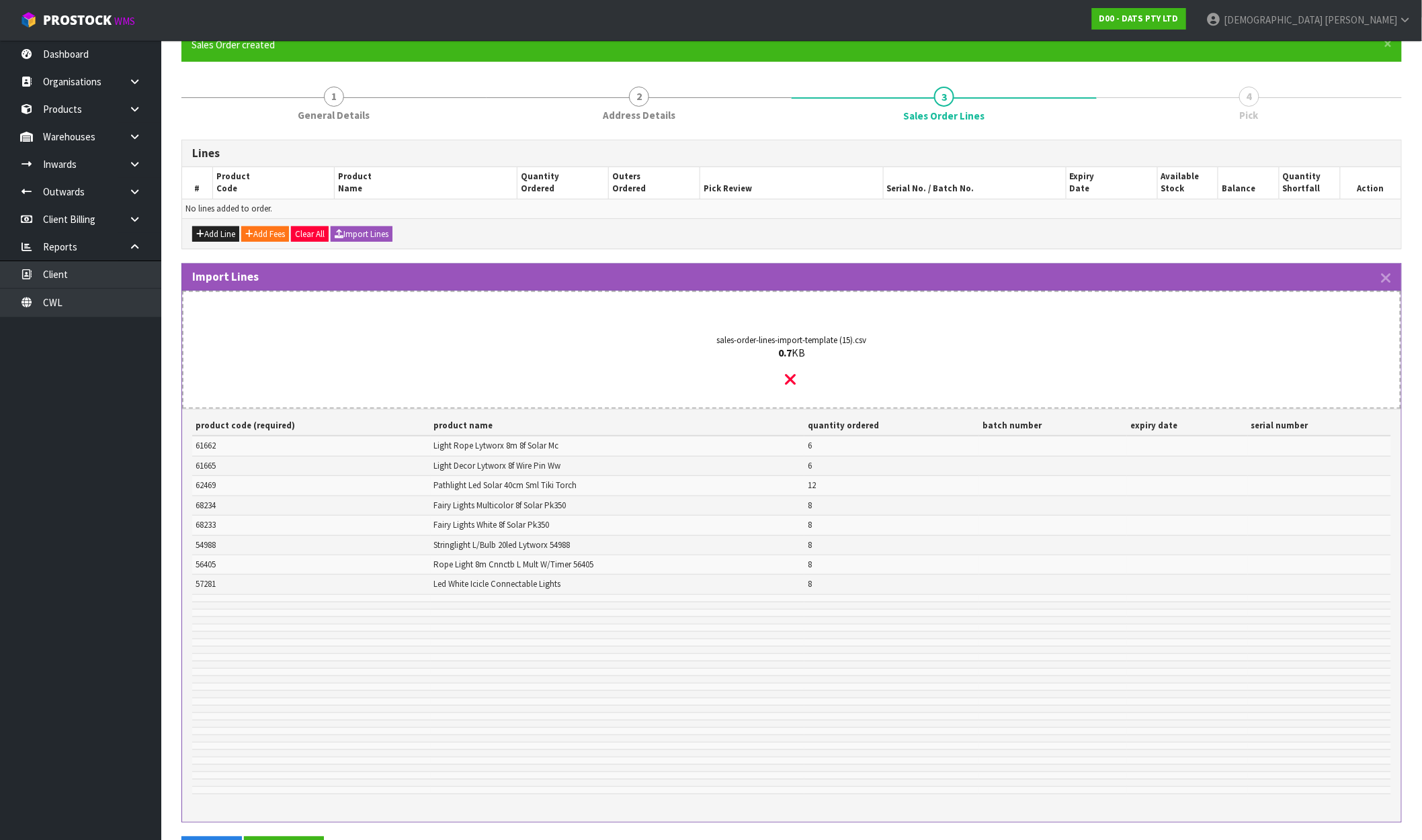
scroll to position [259, 0]
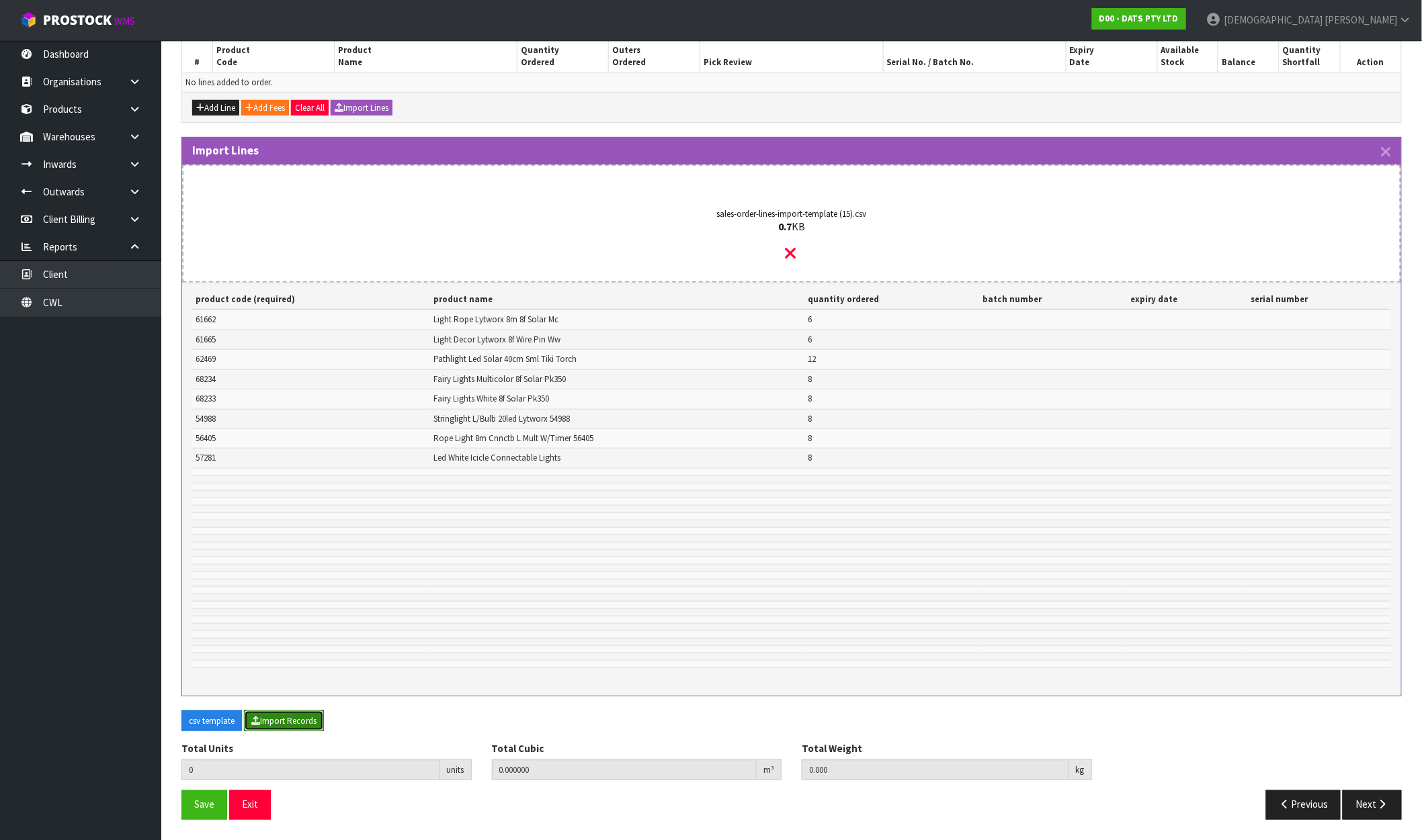
click at [254, 722] on icon "button" at bounding box center [256, 721] width 9 height 9
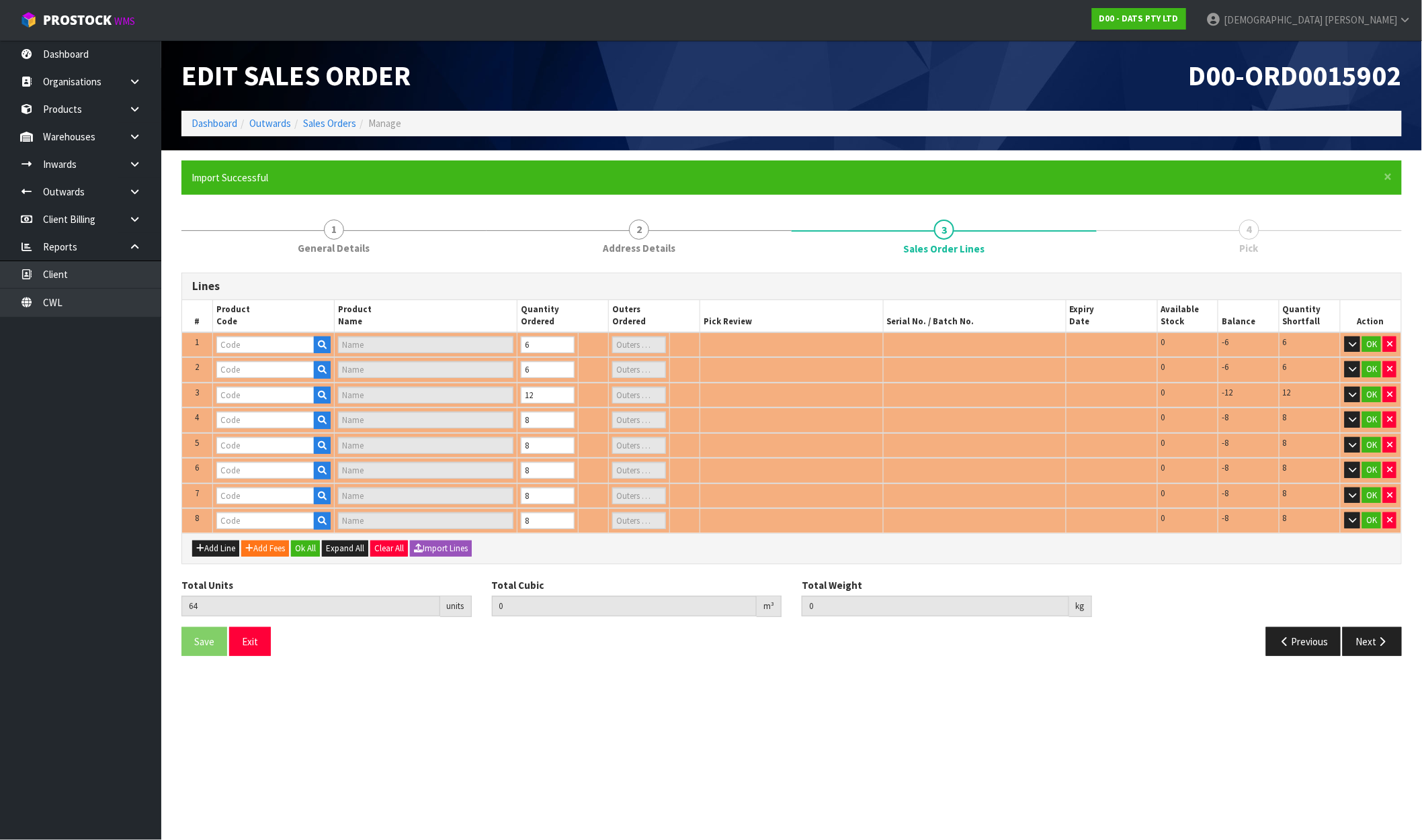
scroll to position [0, 0]
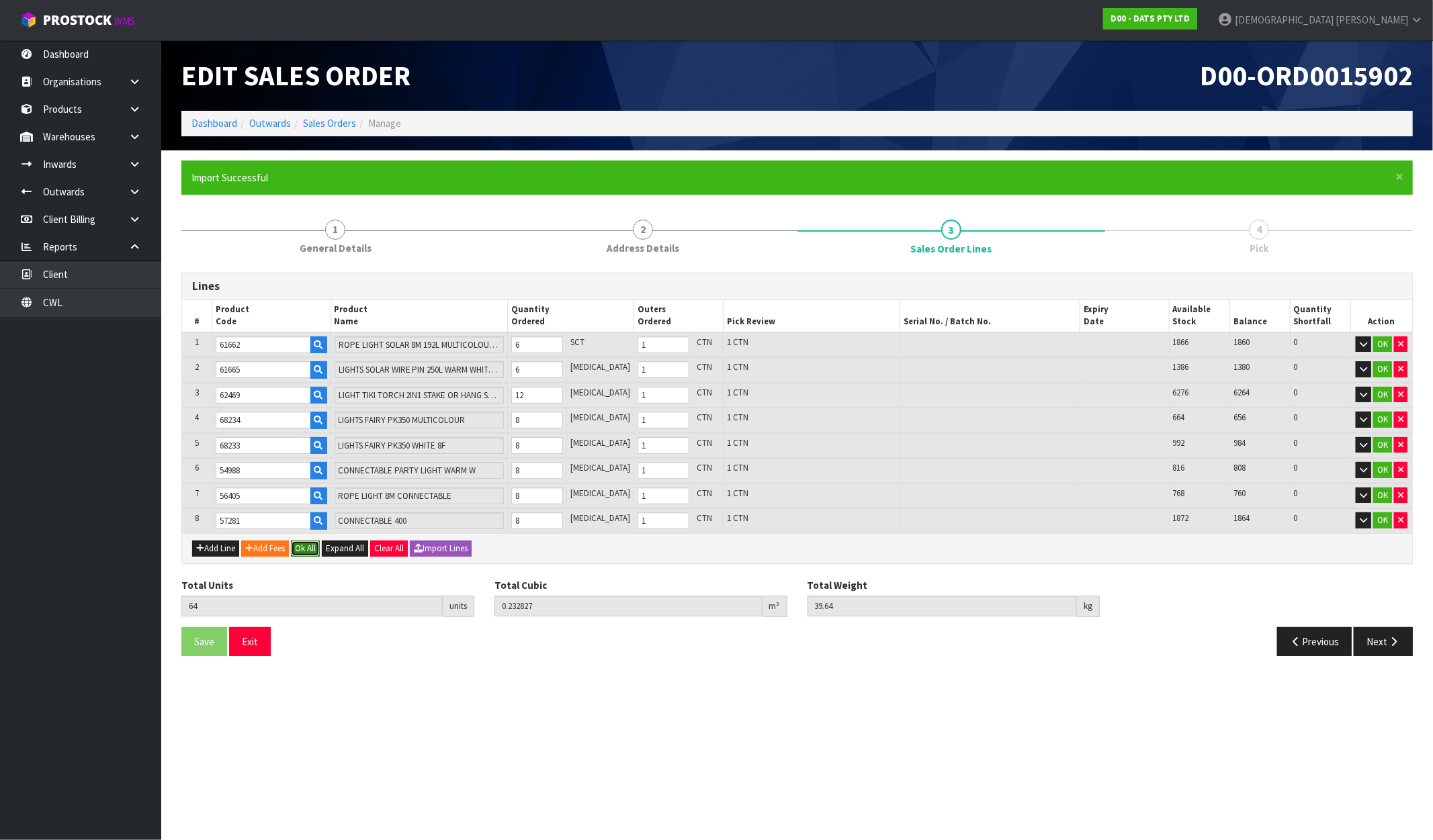
click at [299, 541] on button "Ok All" at bounding box center [306, 549] width 29 height 16
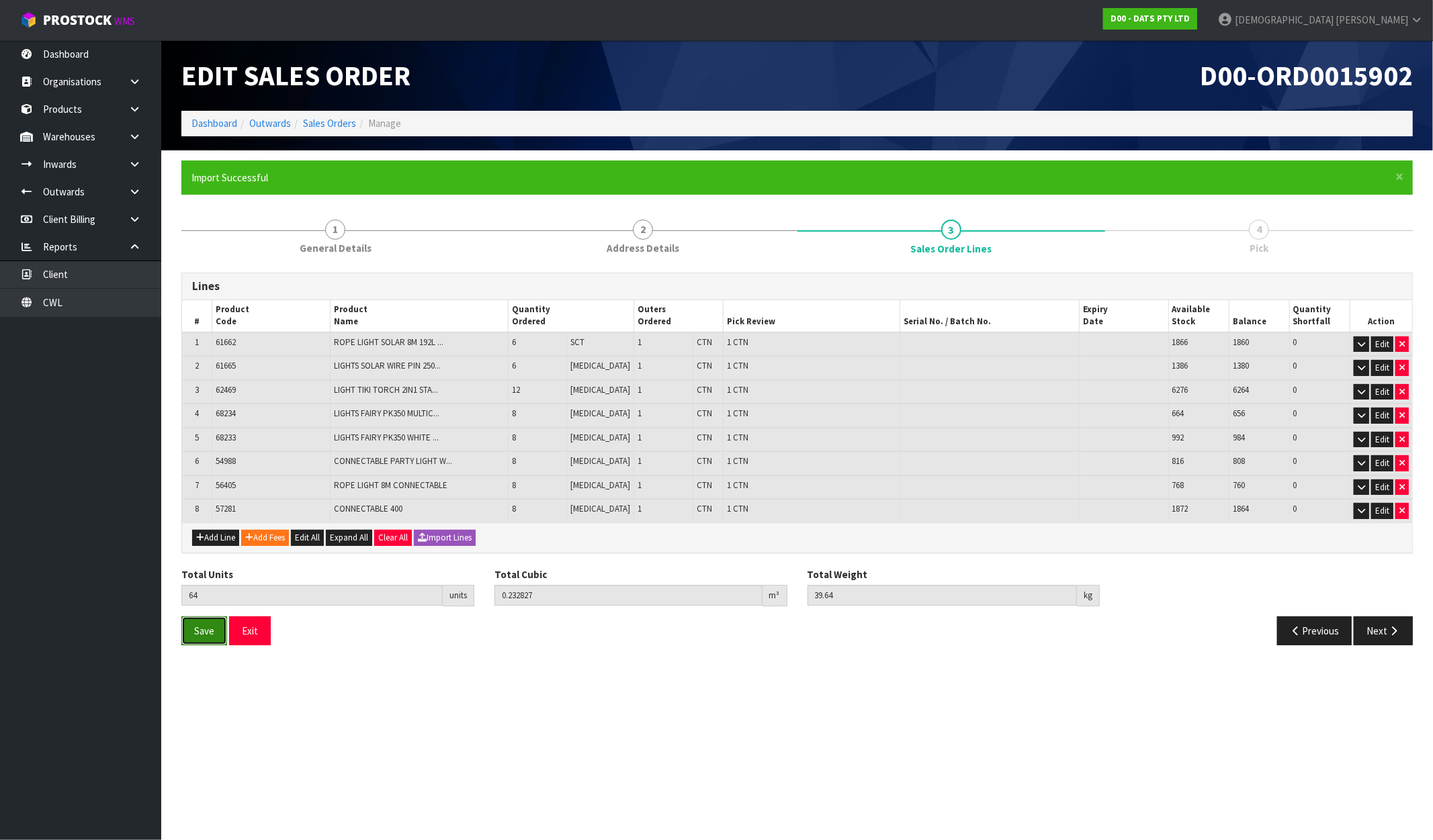
click at [212, 630] on span "Save" at bounding box center [204, 631] width 20 height 13
click at [1403, 628] on button "Next" at bounding box center [1383, 631] width 59 height 29
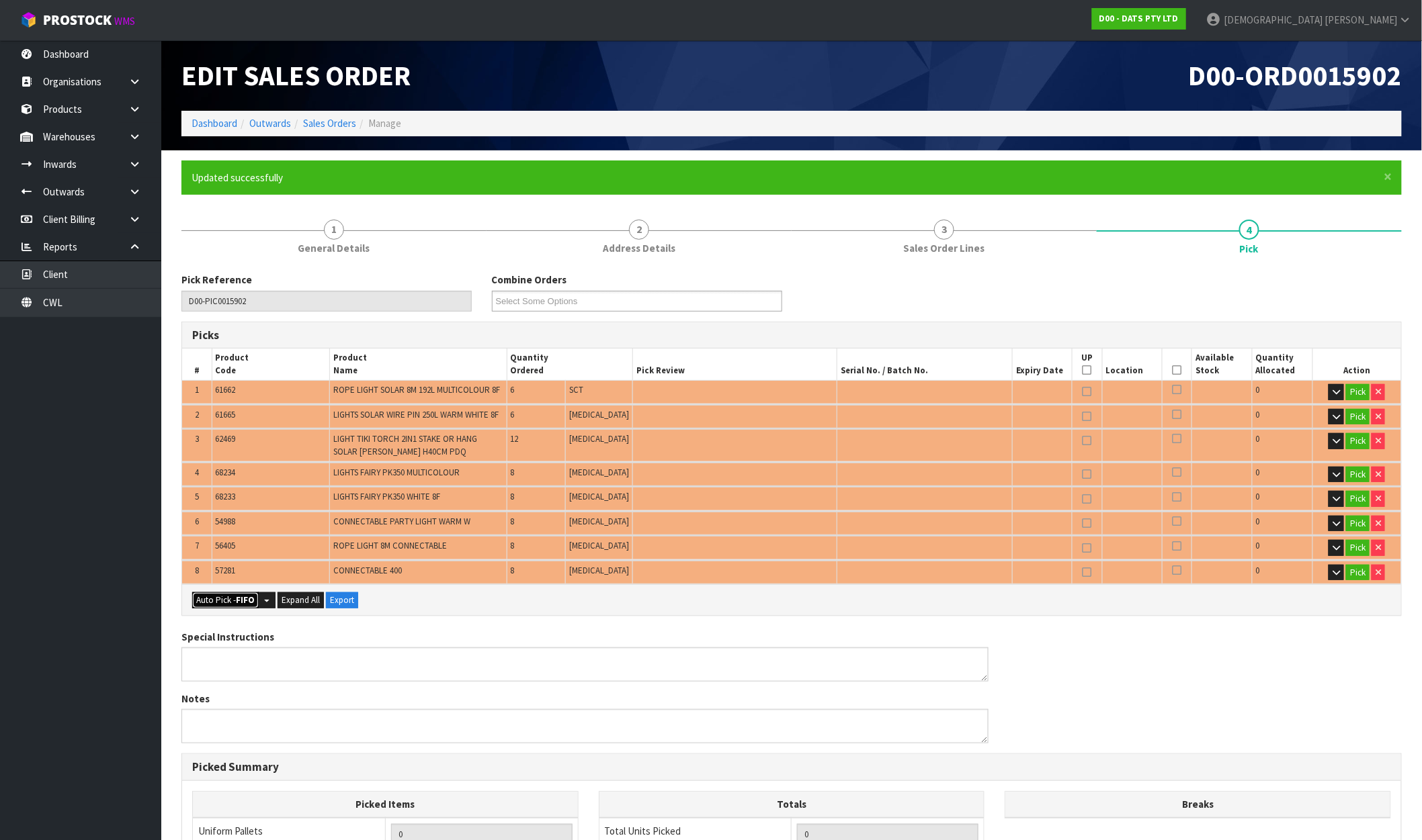
click at [204, 599] on button "Auto Pick - FIFO" at bounding box center [225, 601] width 66 height 16
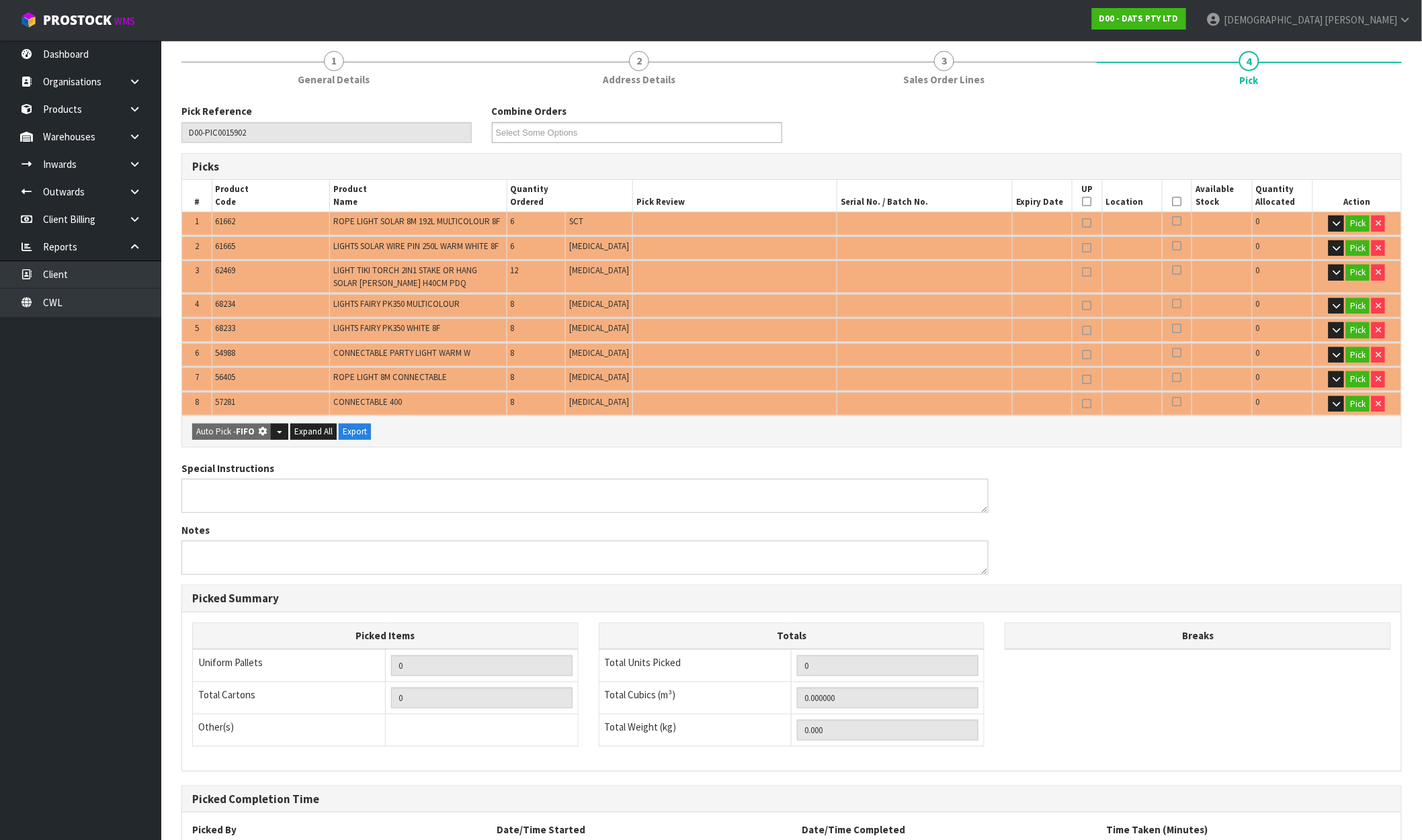
scroll to position [281, 0]
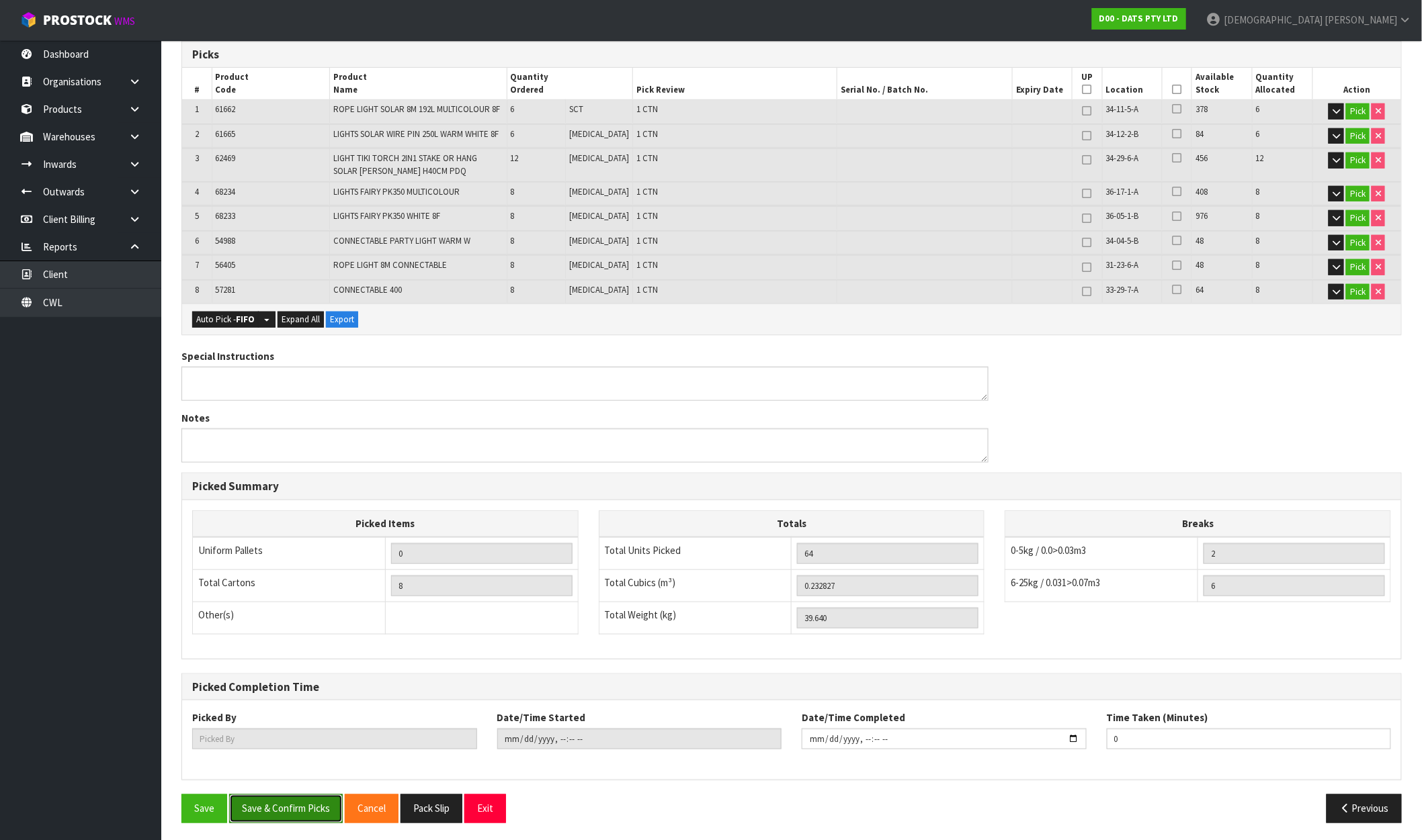
click at [300, 806] on button "Save & Confirm Picks" at bounding box center [286, 809] width 114 height 29
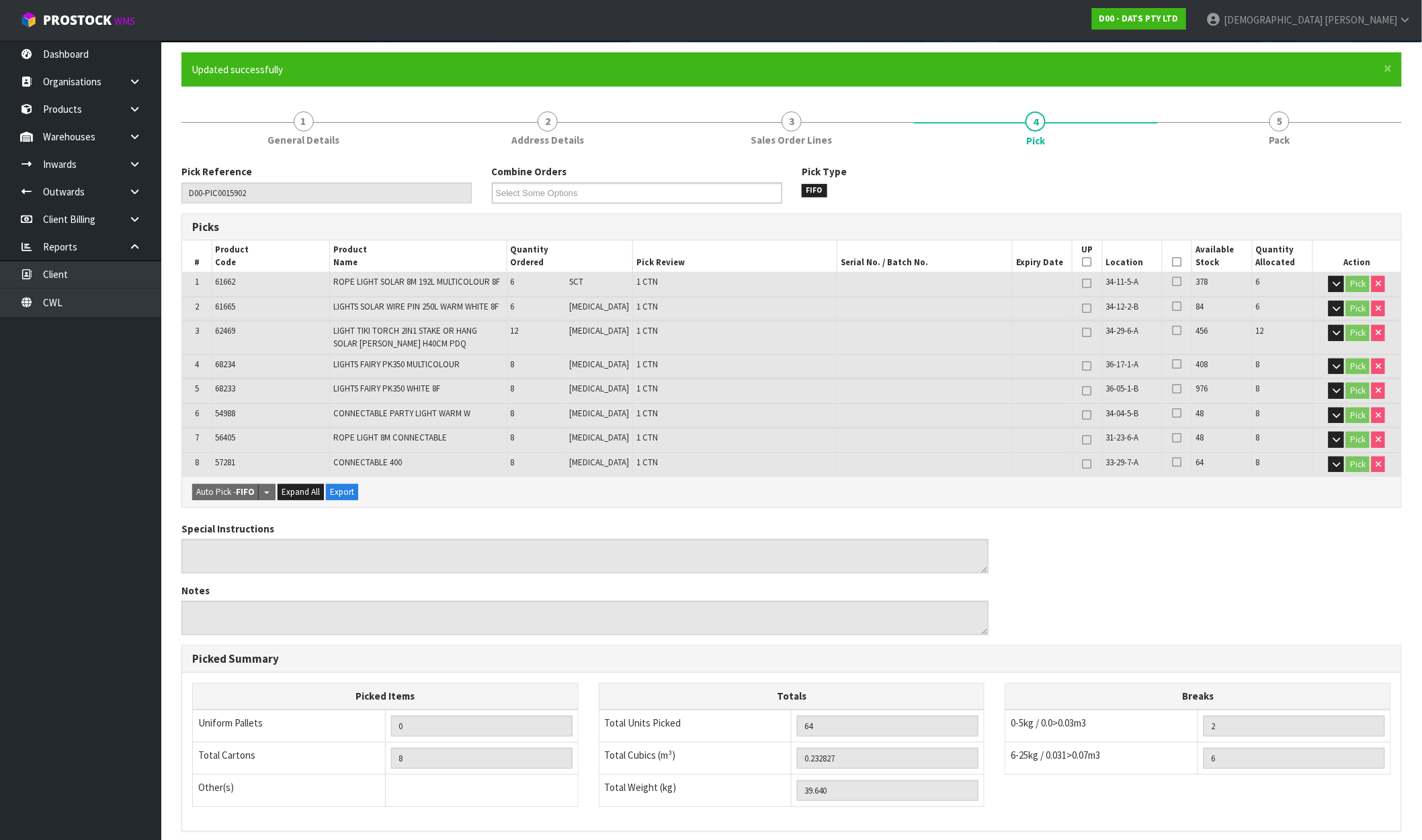
scroll to position [0, 0]
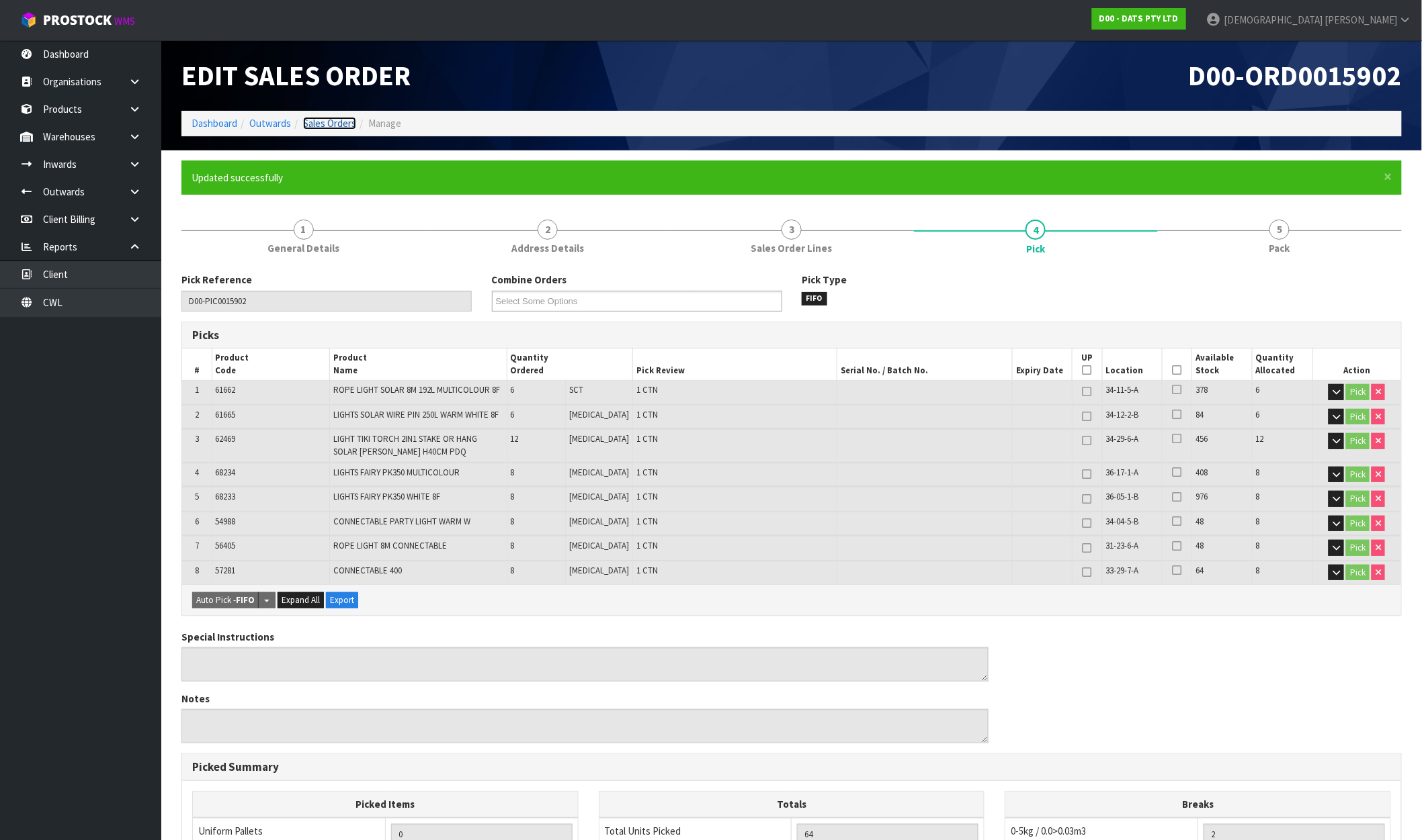
click at [333, 122] on link "Sales Orders" at bounding box center [329, 123] width 53 height 13
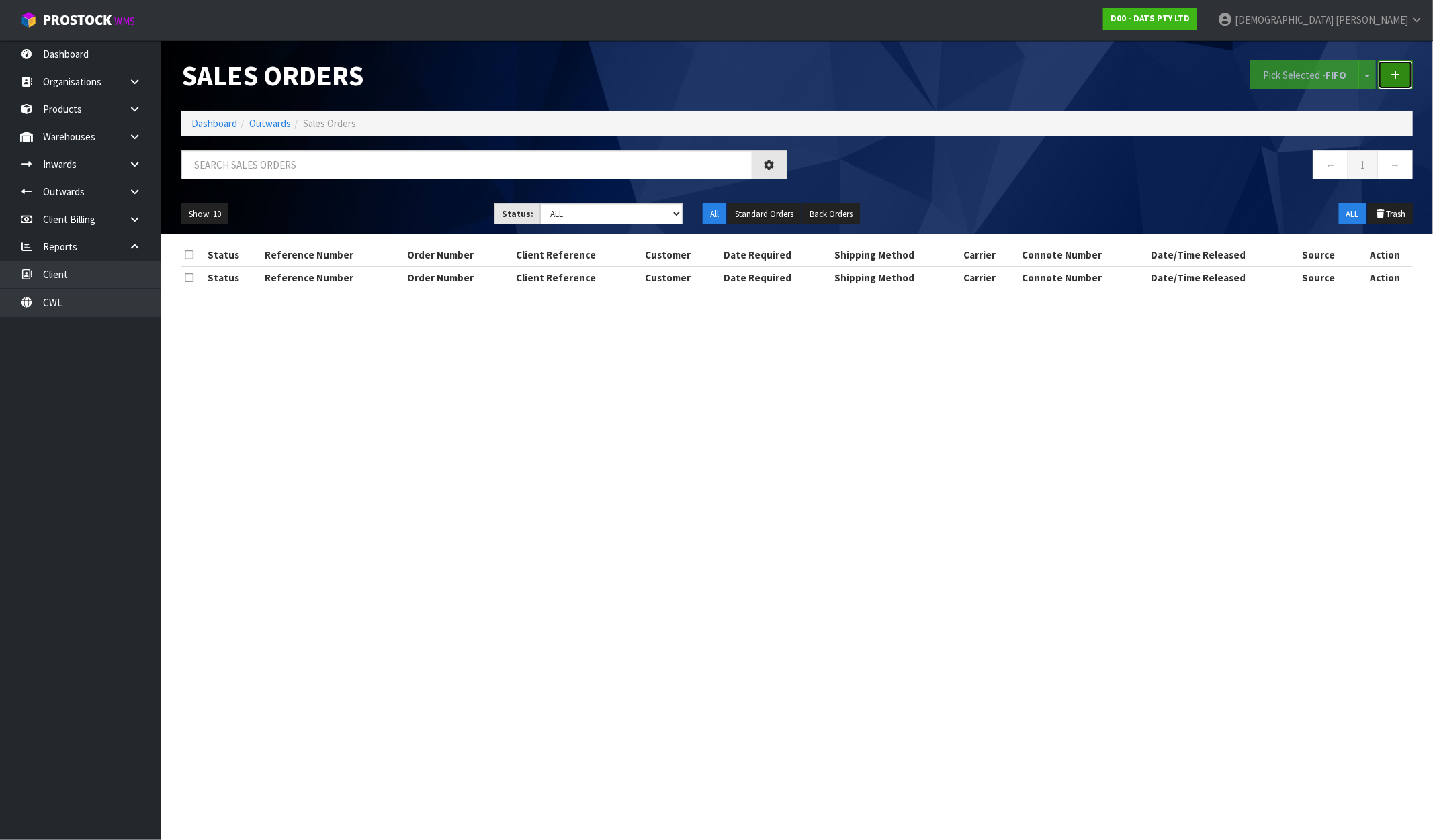
click at [1388, 79] on link at bounding box center [1395, 75] width 35 height 29
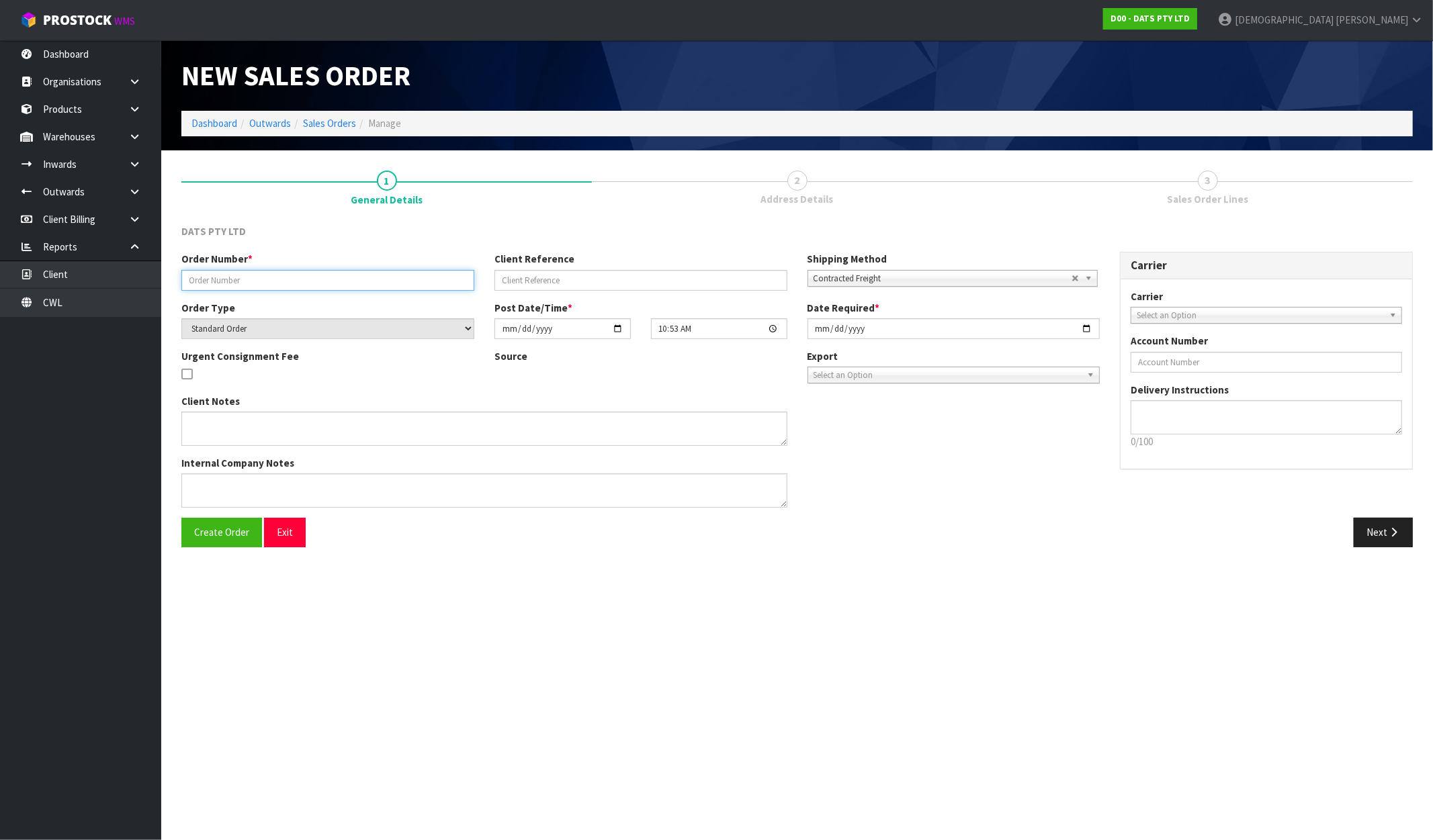
click at [232, 281] on input "text" at bounding box center [328, 280] width 293 height 21
paste input "9499Y100319283"
click at [236, 534] on span "Create Order" at bounding box center [221, 532] width 55 height 13
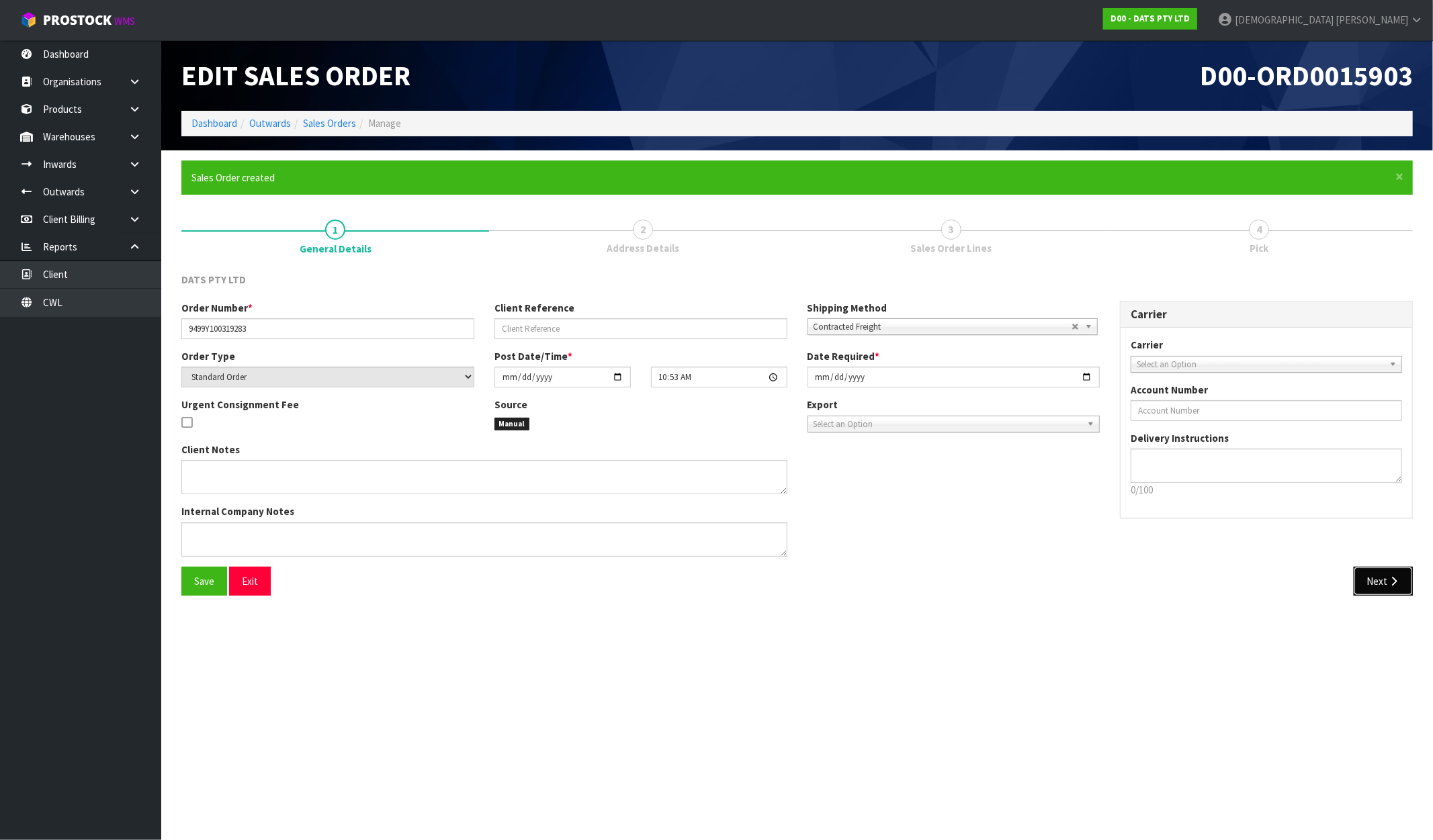
click at [1380, 576] on button "Next" at bounding box center [1383, 581] width 59 height 29
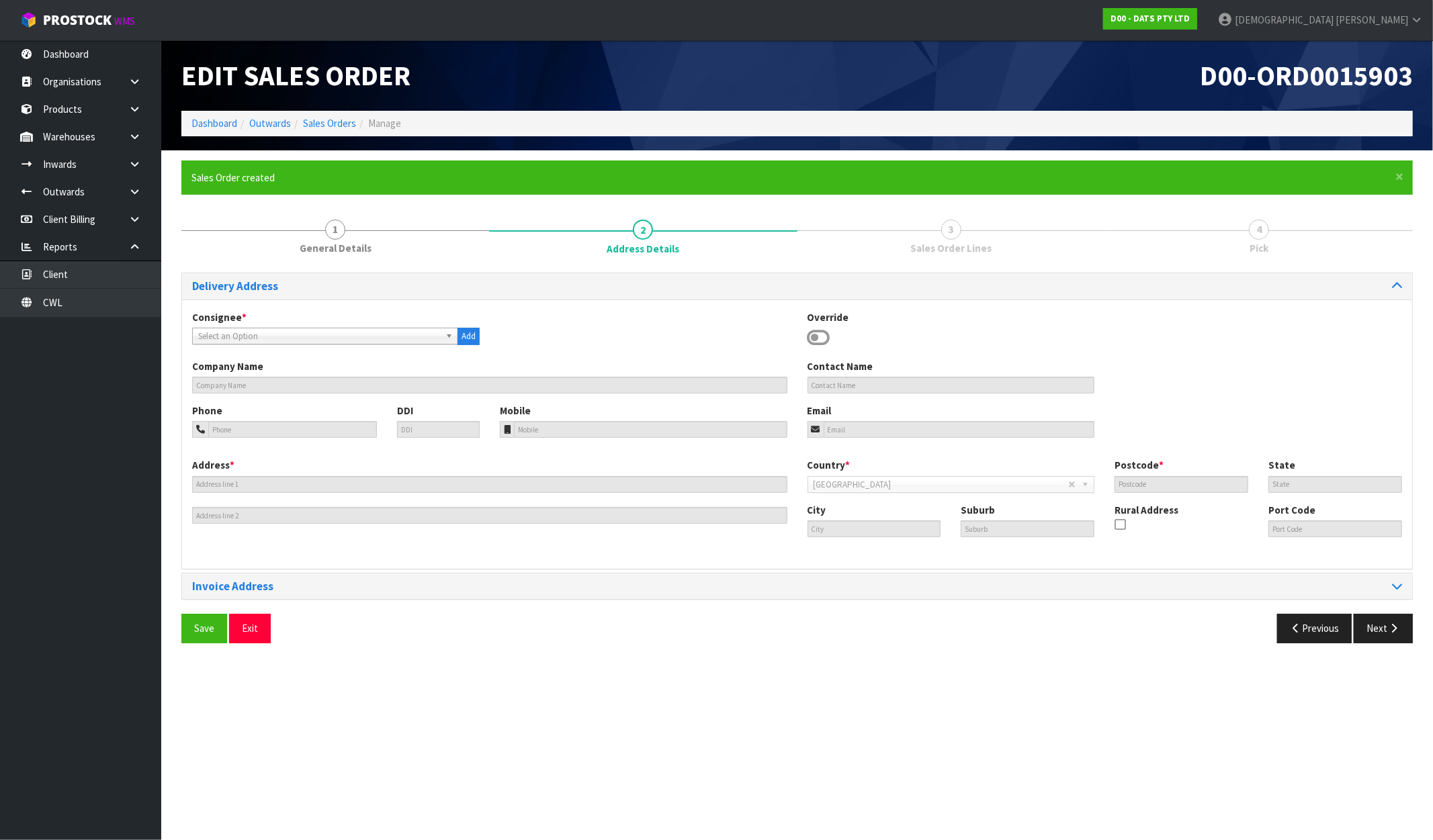
click at [233, 336] on span "Select an Option" at bounding box center [319, 336] width 242 height 16
click at [286, 378] on li "9499 - BUNNINGS TAURANGA STORE" at bounding box center [325, 374] width 259 height 17
click at [1373, 626] on button "Next" at bounding box center [1383, 628] width 59 height 29
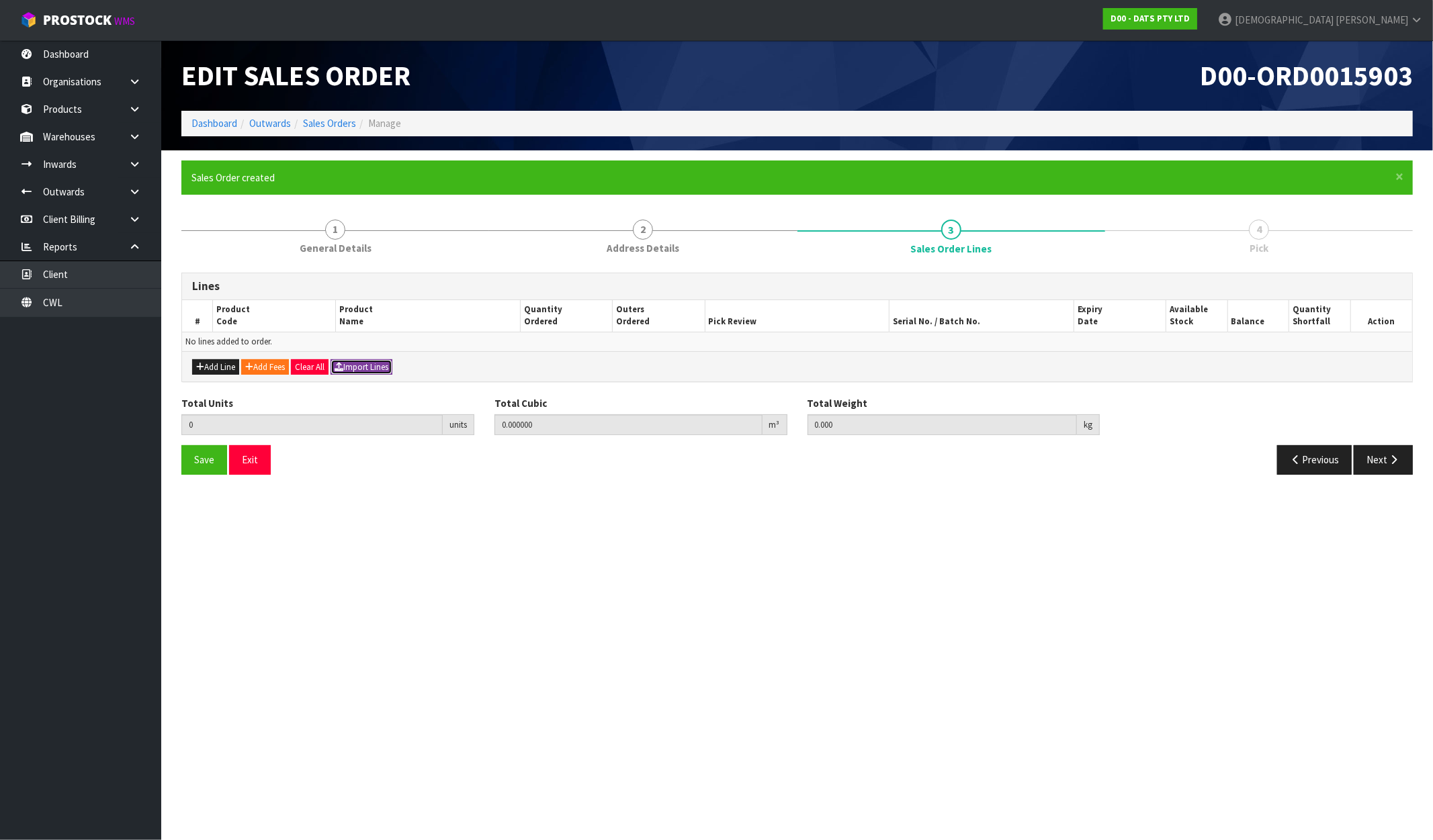
click at [382, 367] on button "Import Lines" at bounding box center [361, 368] width 62 height 16
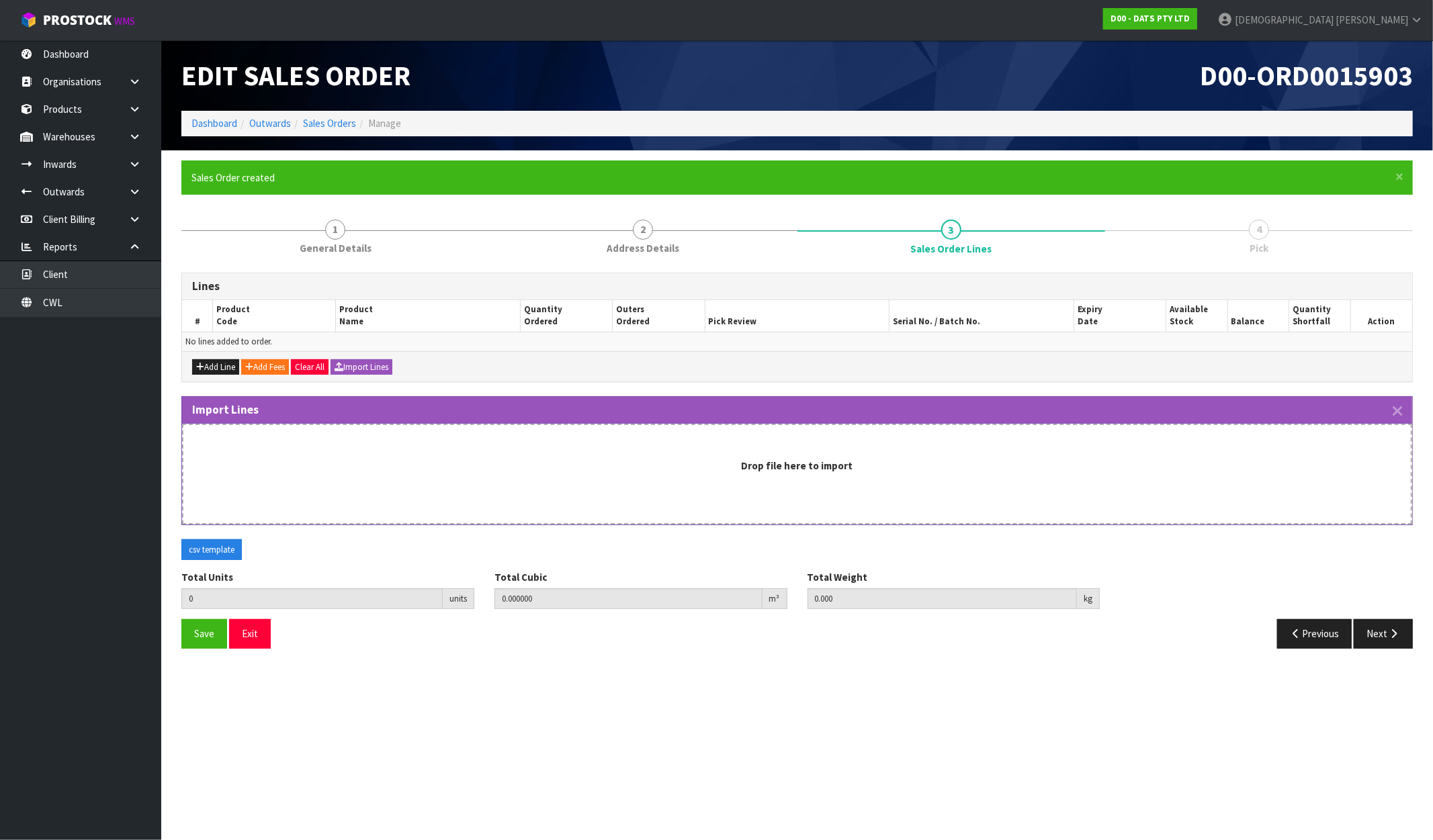
click at [585, 488] on div "Drop file here to import" at bounding box center [797, 474] width 1230 height 101
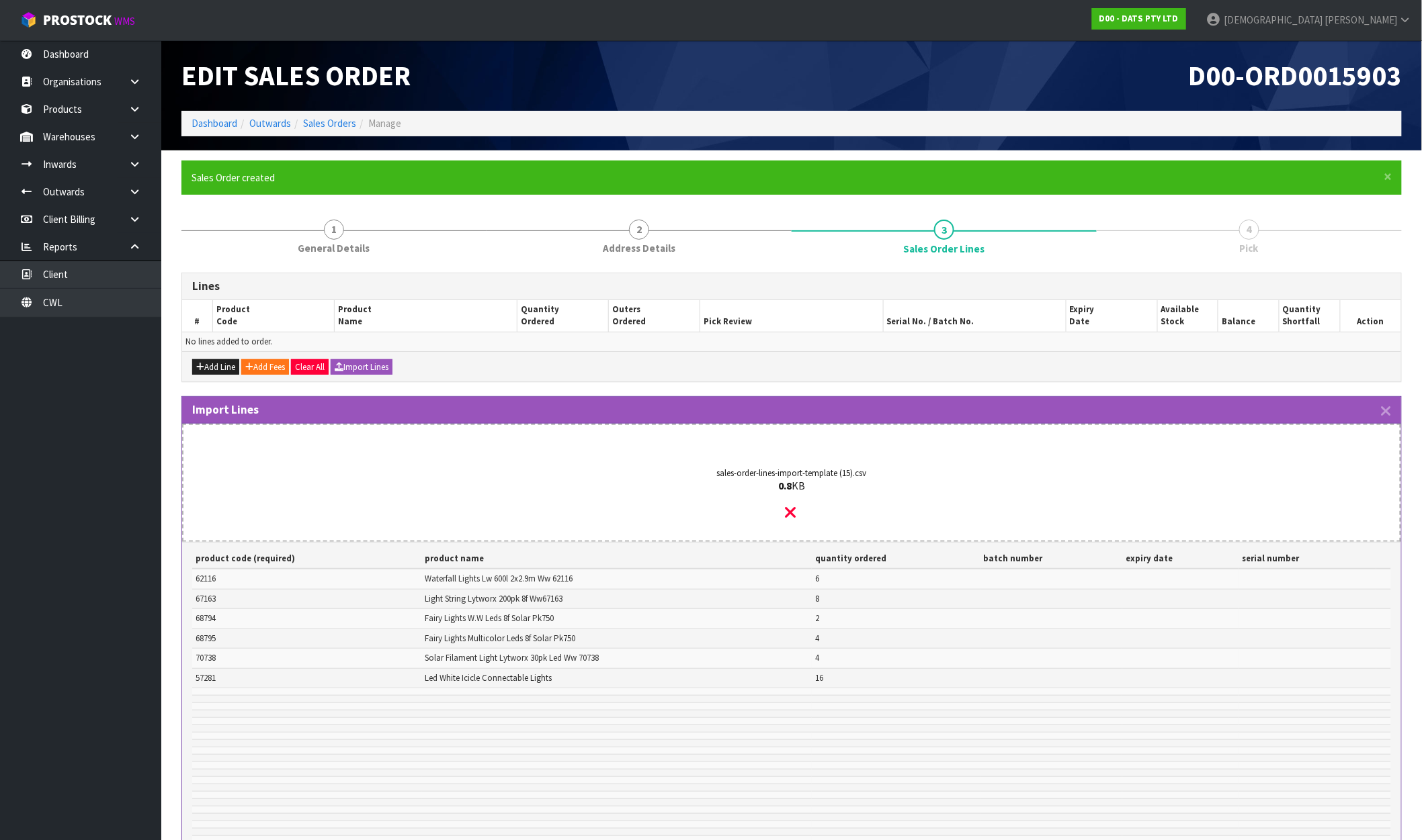
scroll to position [235, 0]
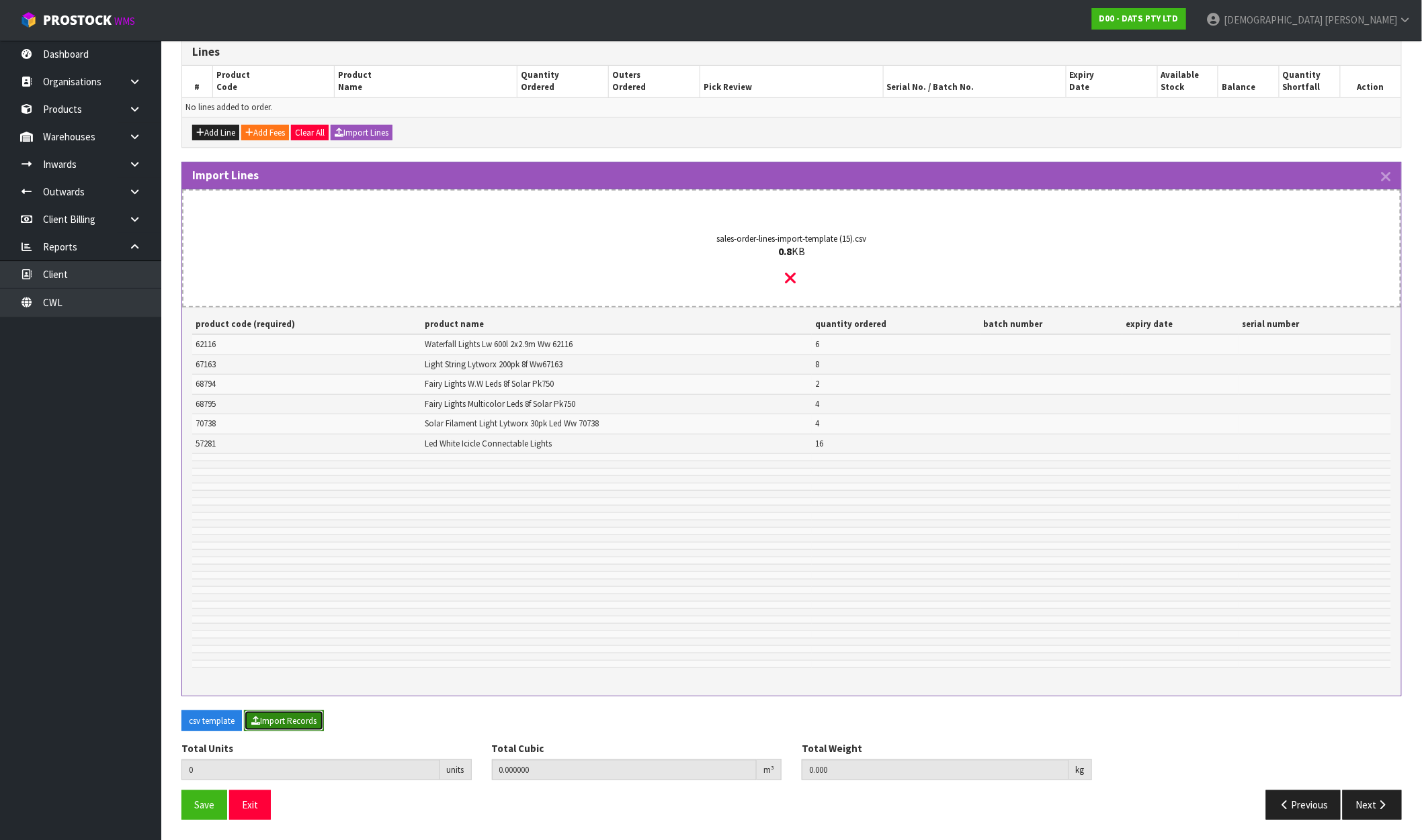
click at [286, 719] on button "Import Records" at bounding box center [284, 721] width 80 height 21
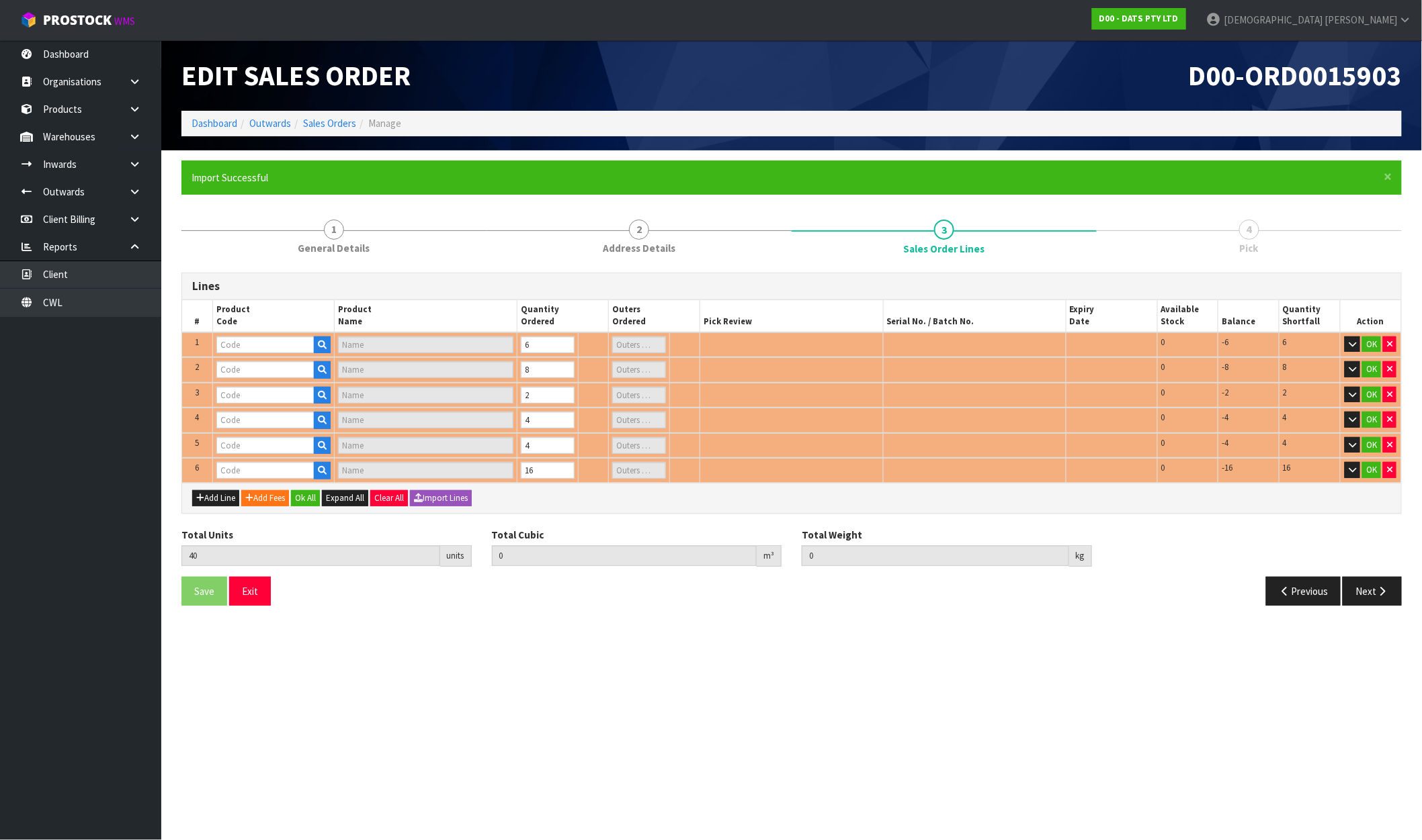
scroll to position [0, 0]
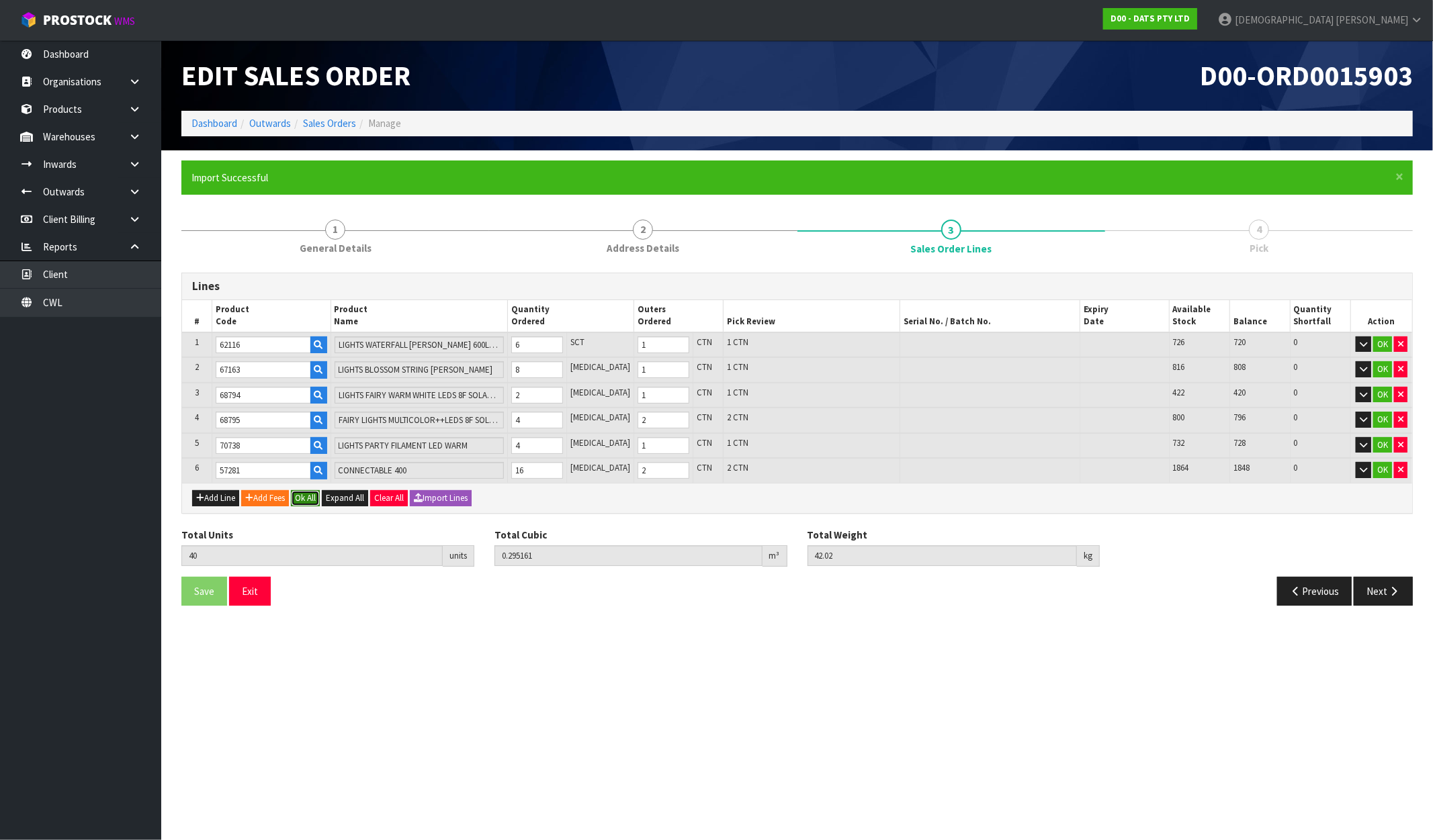
click at [312, 499] on button "Ok All" at bounding box center [306, 499] width 29 height 16
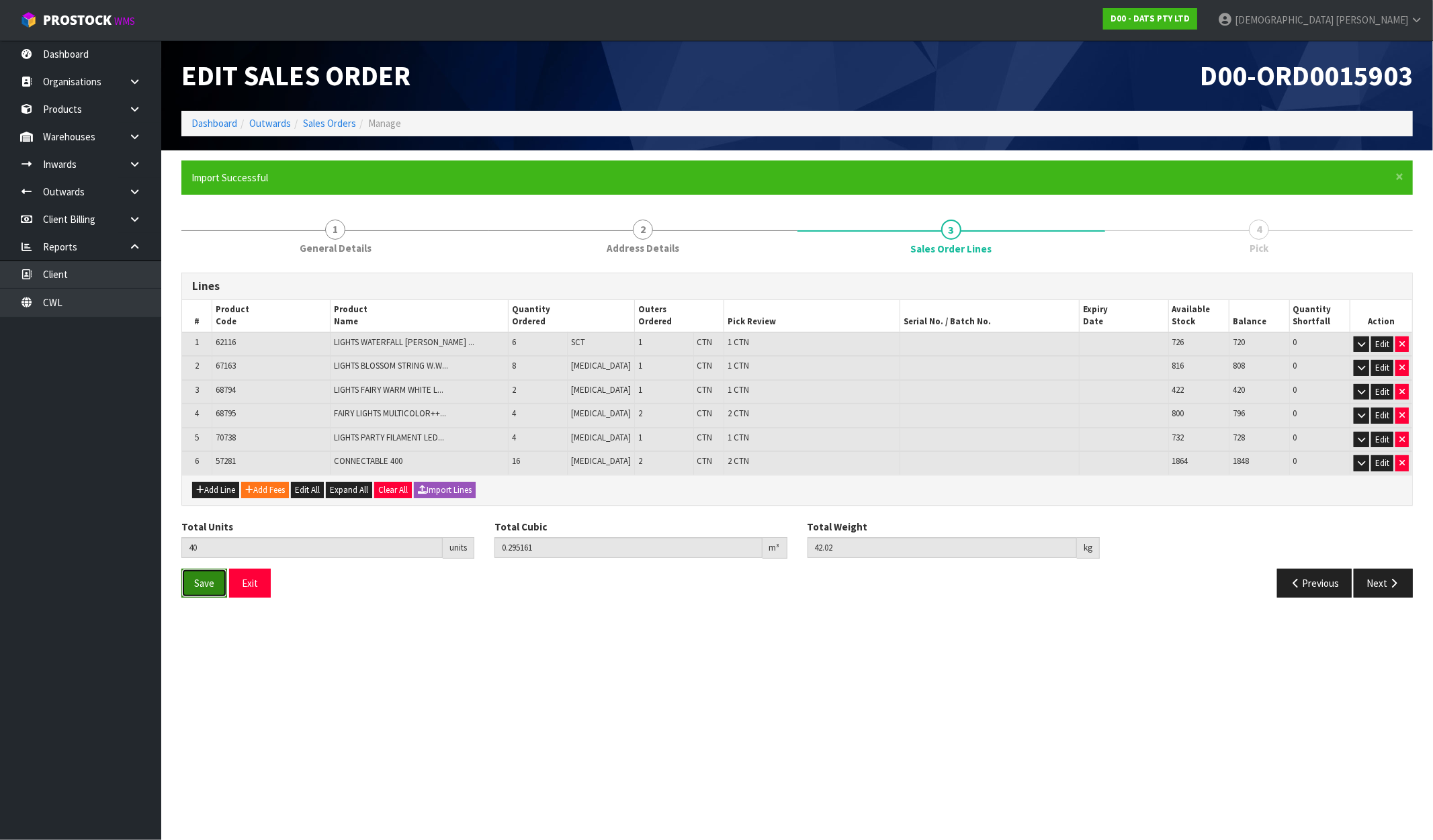
click at [194, 580] on span "Save" at bounding box center [204, 583] width 20 height 13
click at [1391, 571] on button "Next" at bounding box center [1383, 583] width 59 height 29
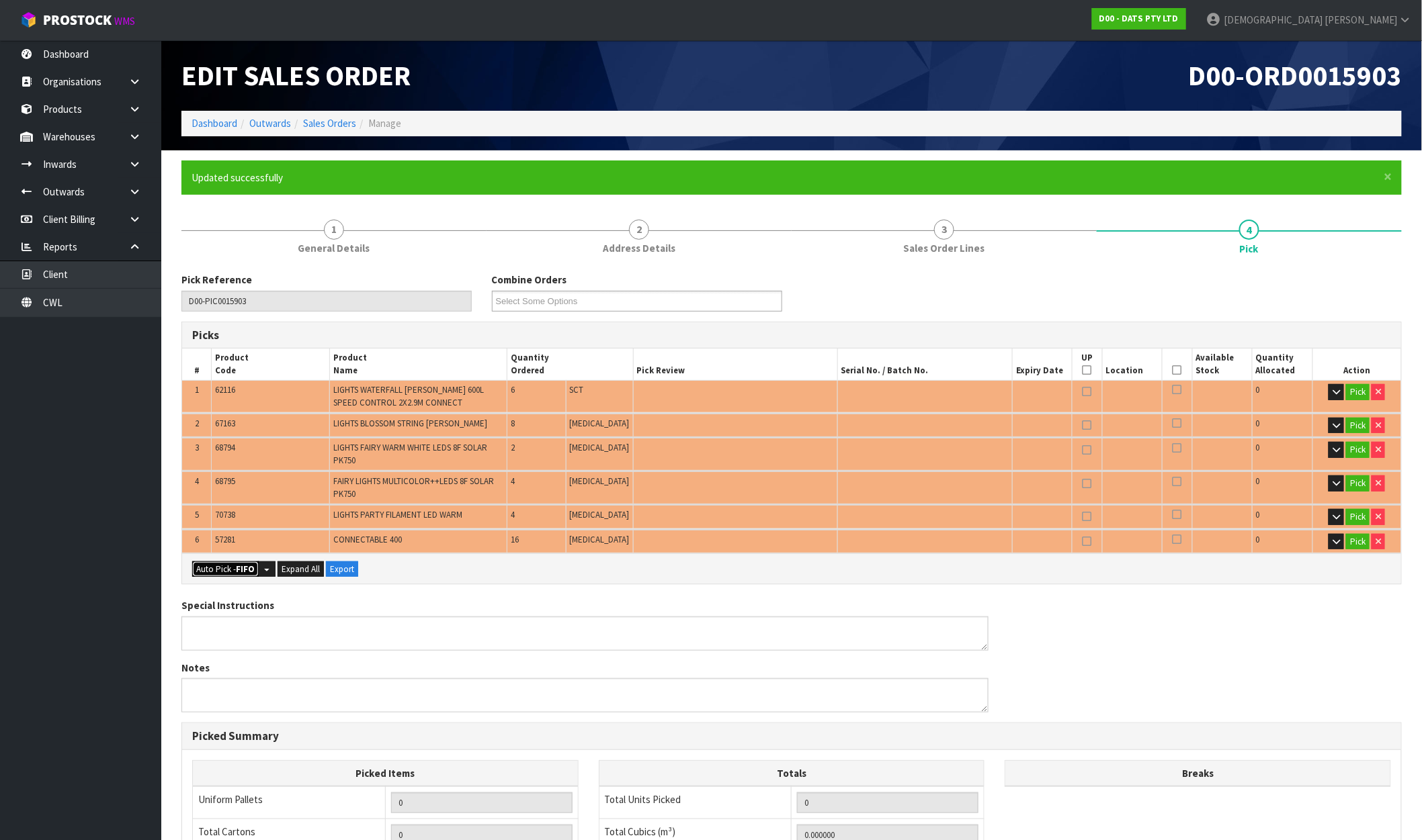
click at [230, 563] on button "Auto Pick - FIFO" at bounding box center [225, 570] width 66 height 16
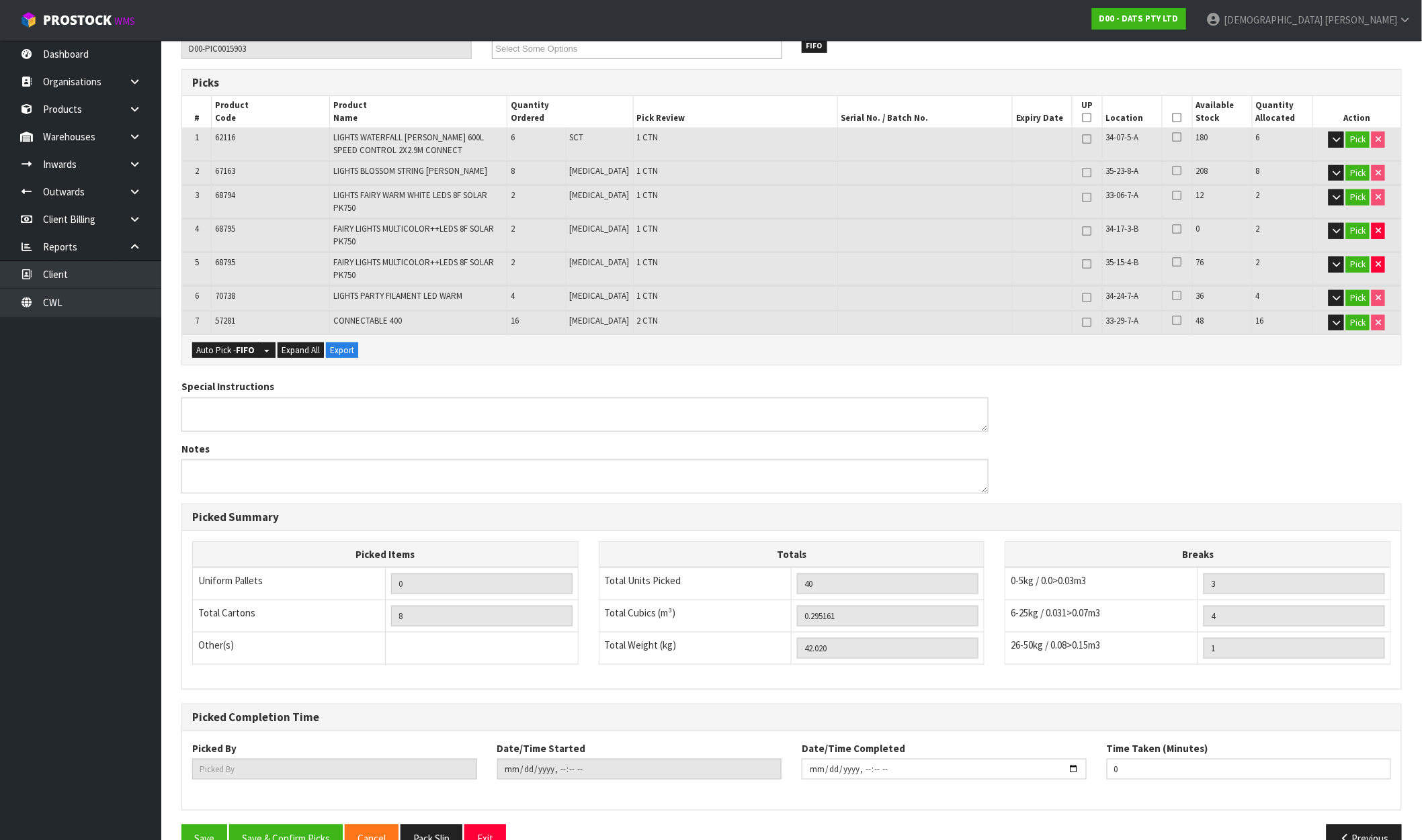
scroll to position [284, 0]
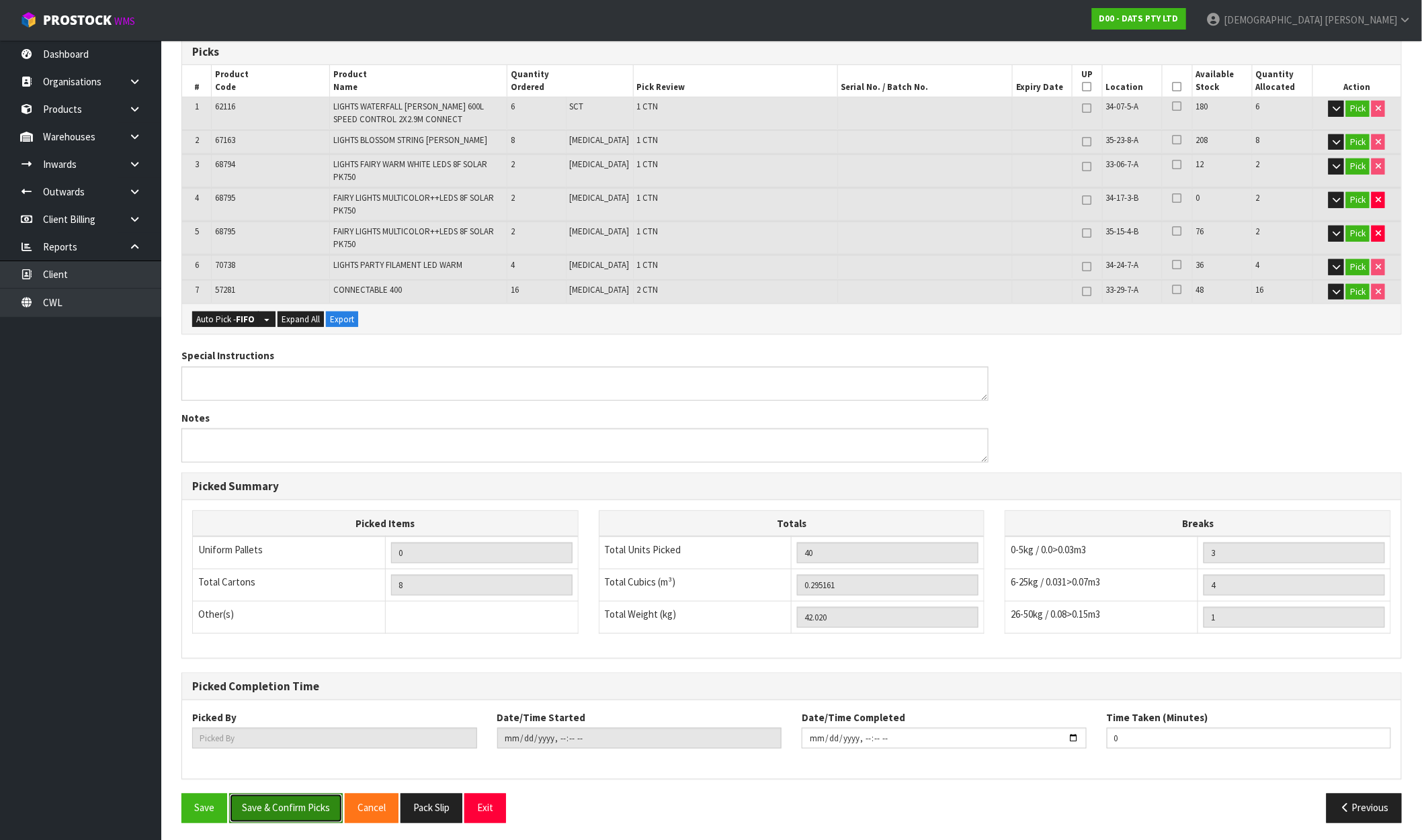
click at [293, 810] on button "Save & Confirm Picks" at bounding box center [286, 808] width 114 height 29
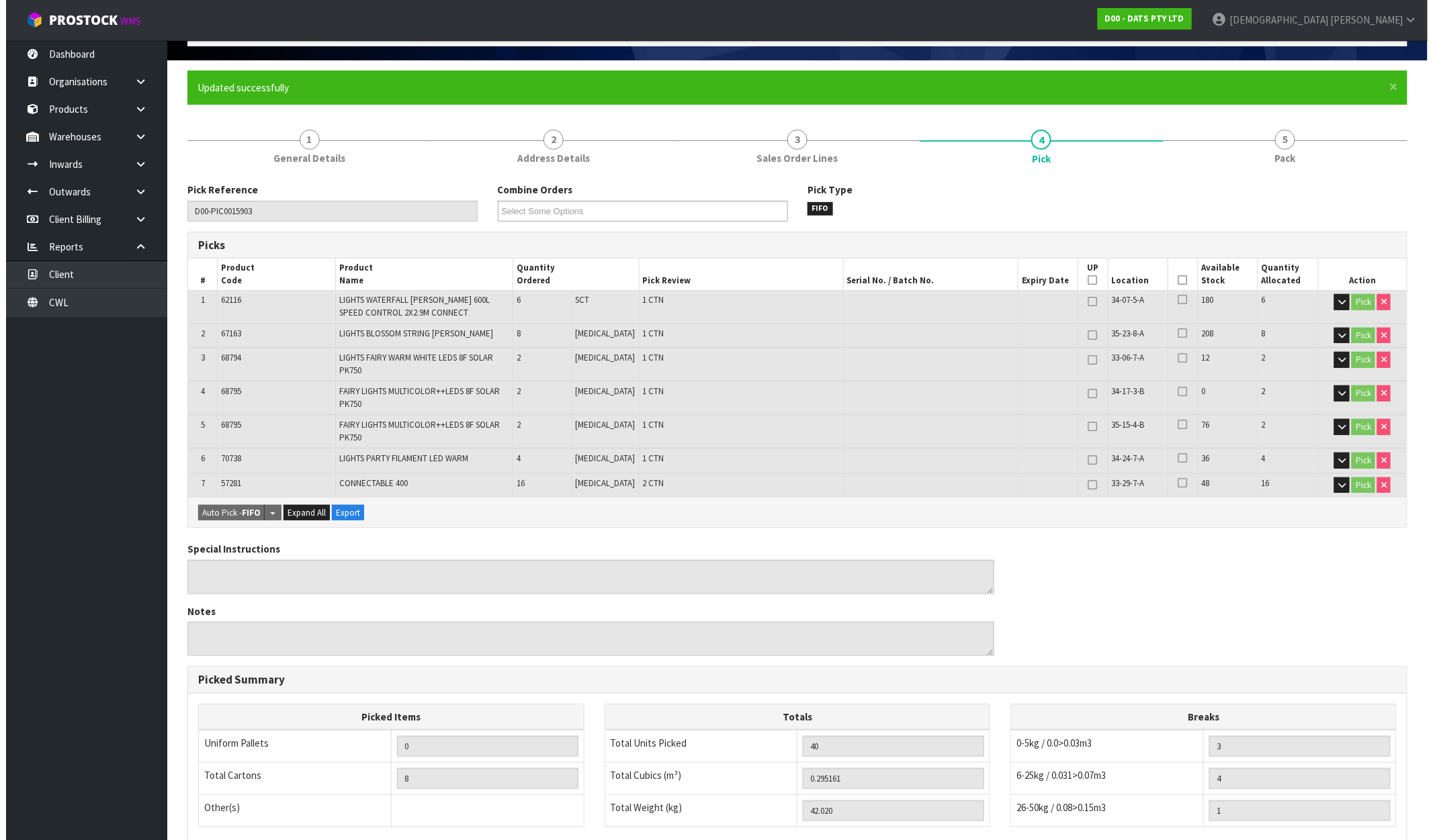
scroll to position [0, 0]
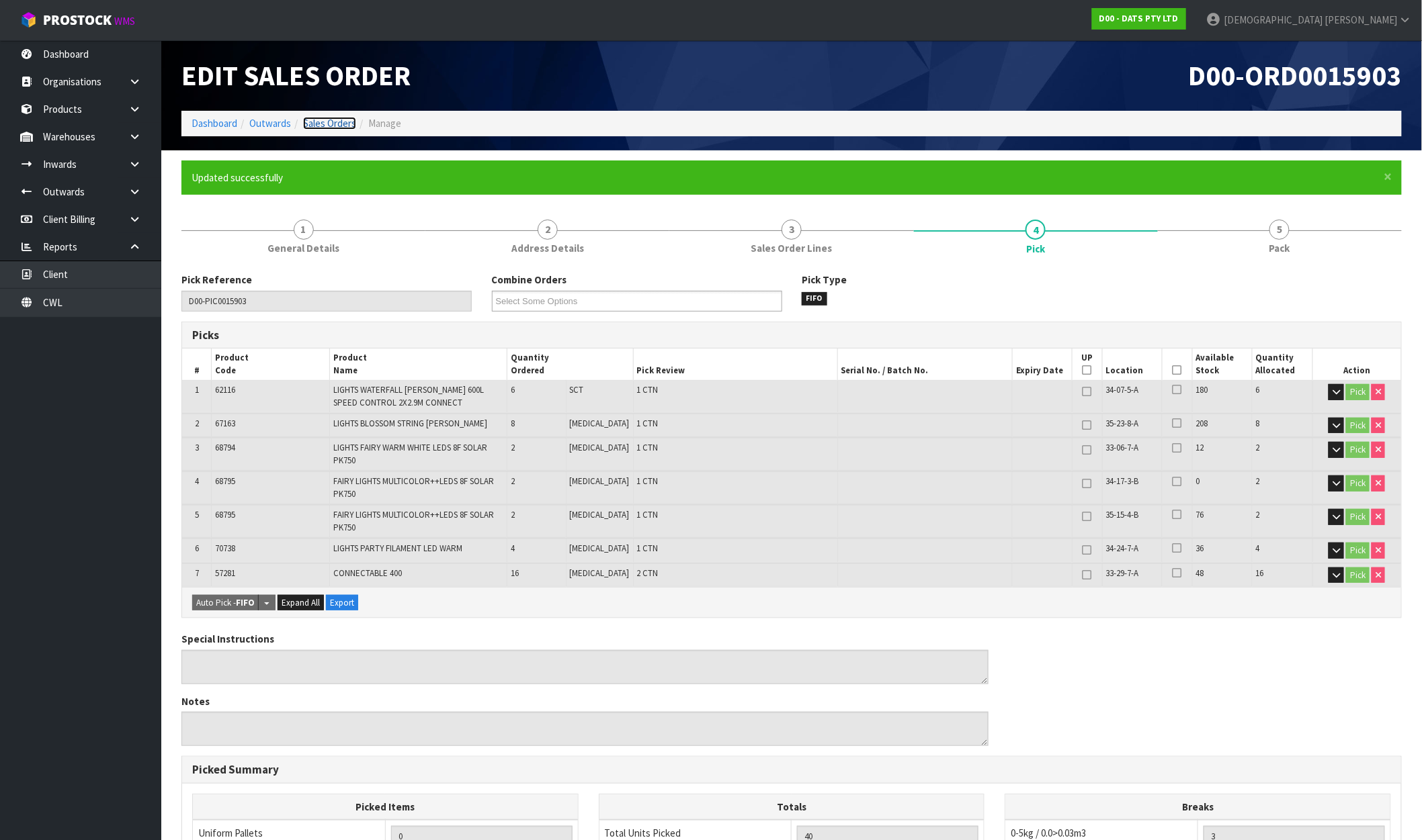
click at [345, 127] on link "Sales Orders" at bounding box center [329, 123] width 53 height 13
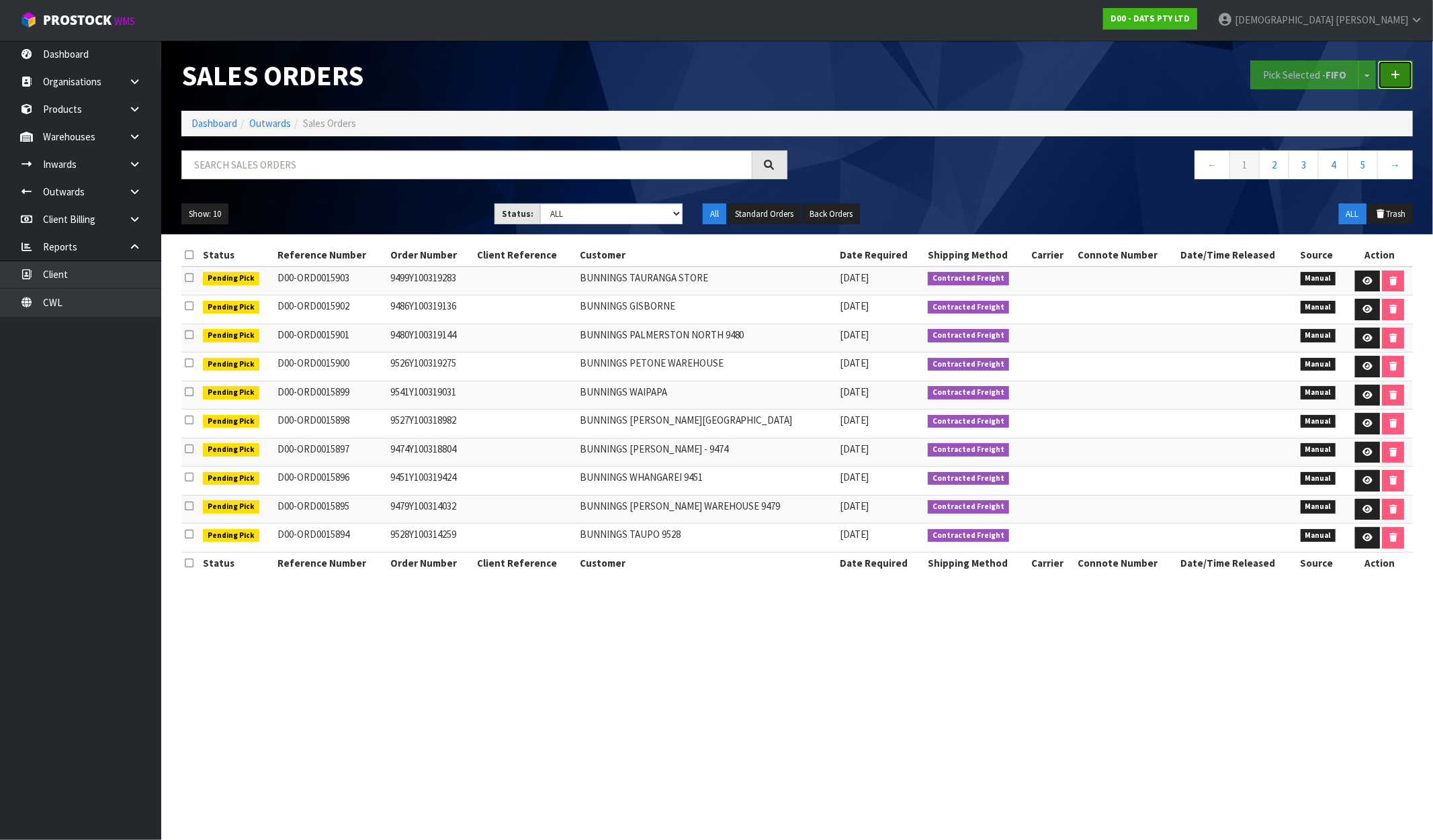
click at [1408, 74] on link at bounding box center [1395, 75] width 35 height 29
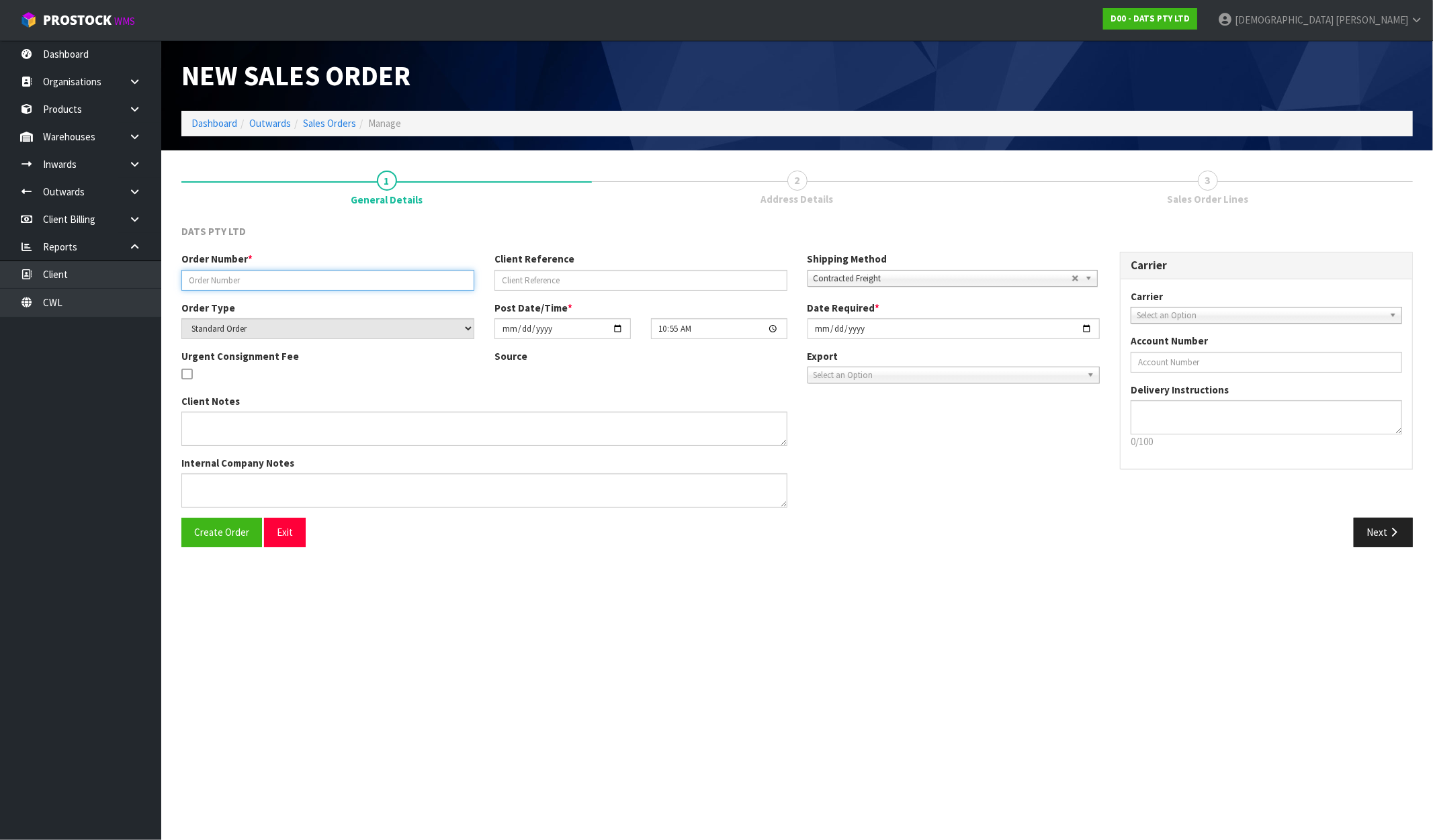
click at [250, 276] on input "text" at bounding box center [328, 280] width 293 height 21
paste input "9452Y100319146"
click at [219, 537] on span "Create Order" at bounding box center [221, 532] width 55 height 13
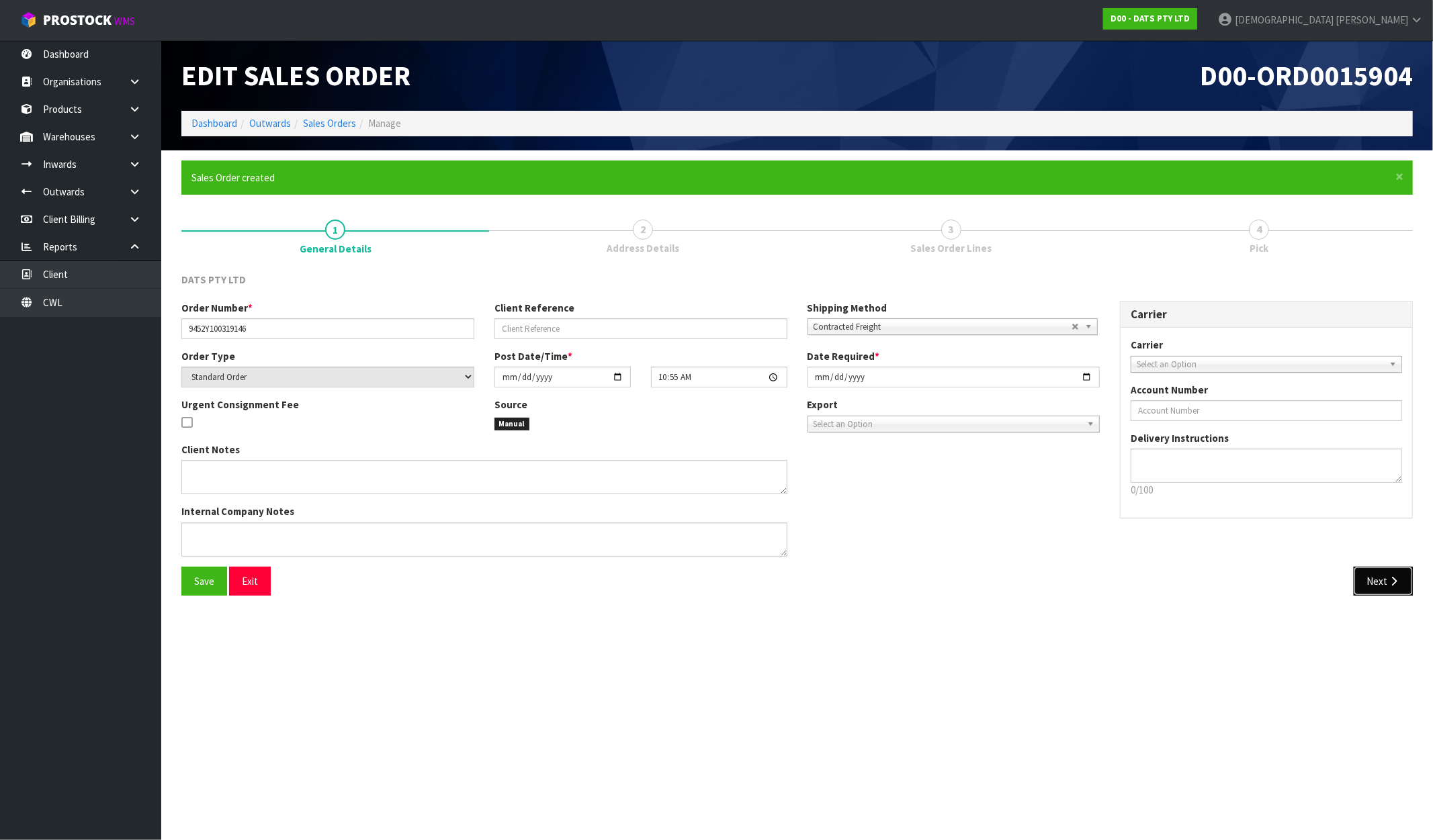
click at [1387, 593] on button "Next" at bounding box center [1383, 581] width 59 height 29
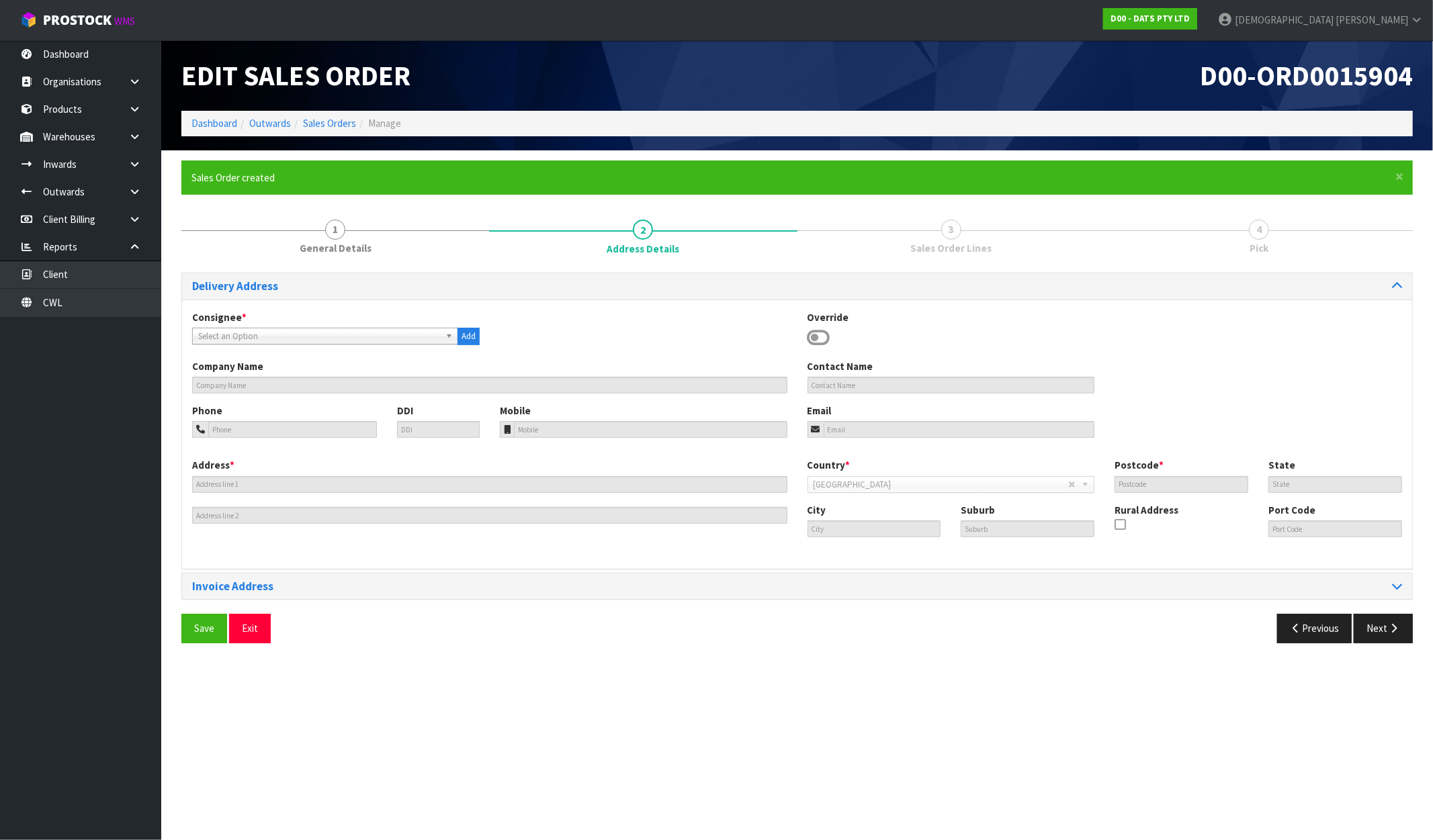
click at [314, 336] on span "Select an Option" at bounding box center [319, 336] width 242 height 16
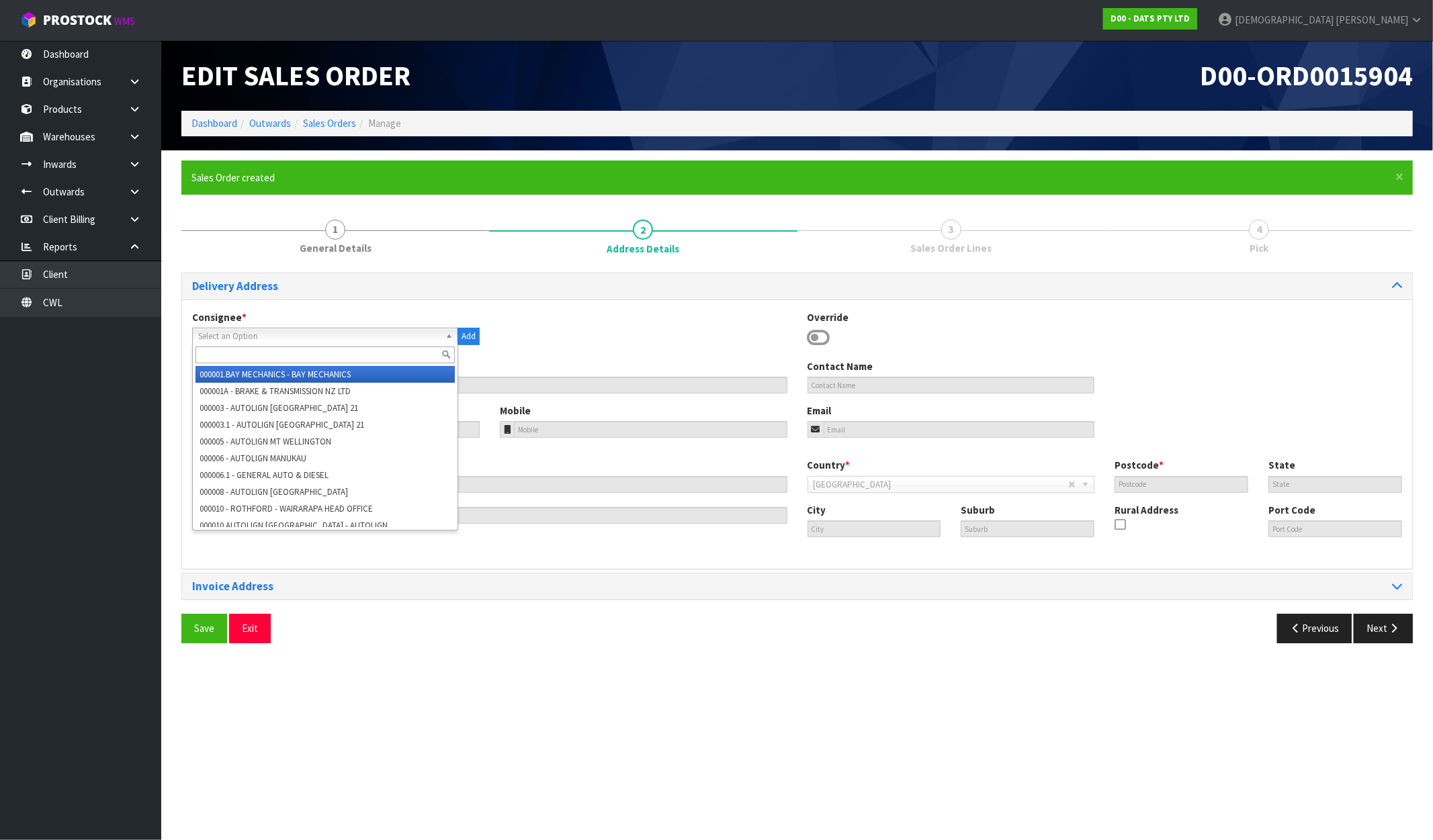
click at [223, 358] on input "text" at bounding box center [325, 355] width 259 height 17
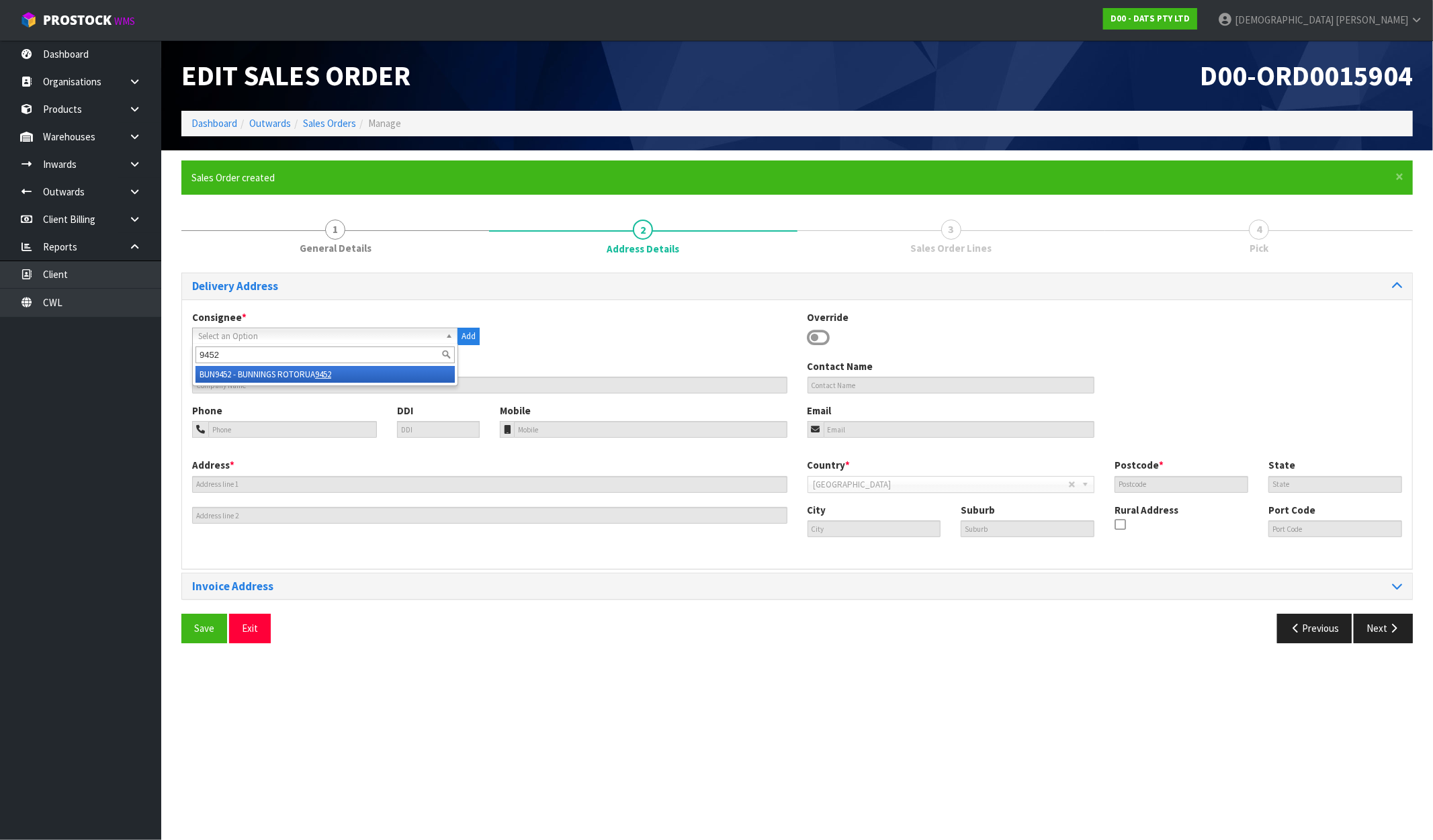
click at [301, 372] on li "BUN9452 - BUNNINGS ROTORUA 9452" at bounding box center [325, 374] width 259 height 17
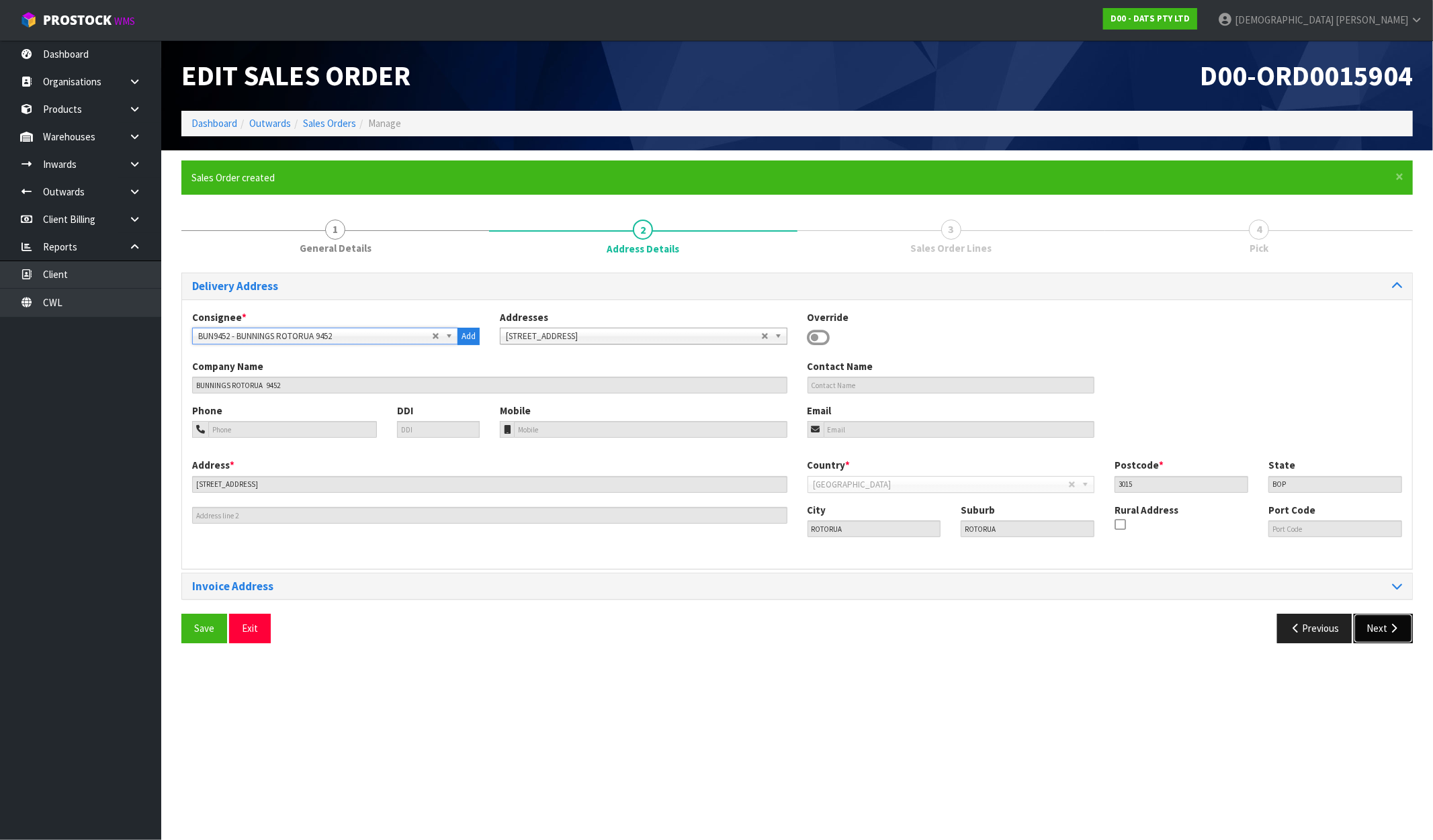
click at [1386, 623] on button "Next" at bounding box center [1383, 628] width 59 height 29
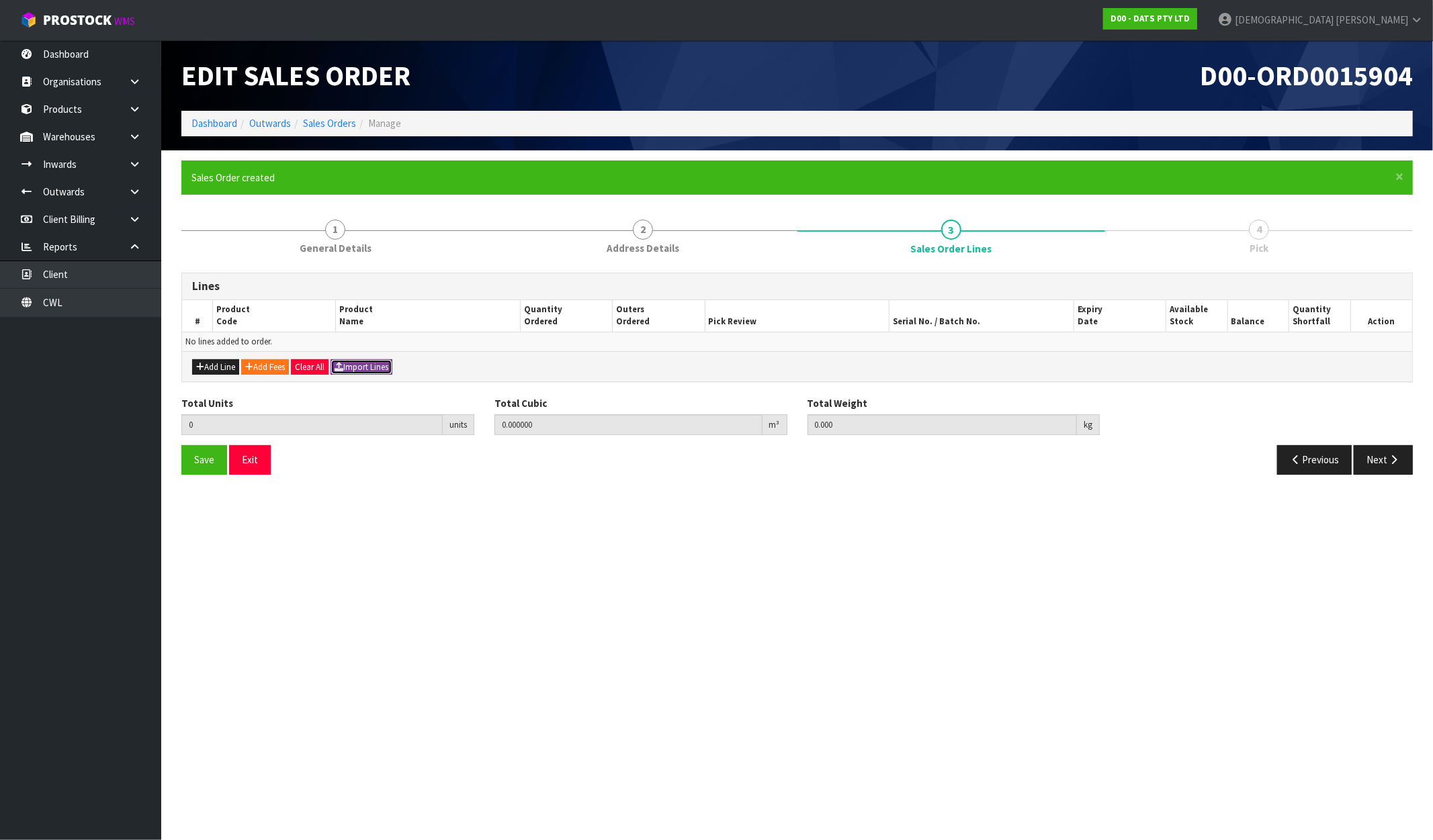
click at [373, 370] on button "Import Lines" at bounding box center [361, 368] width 62 height 16
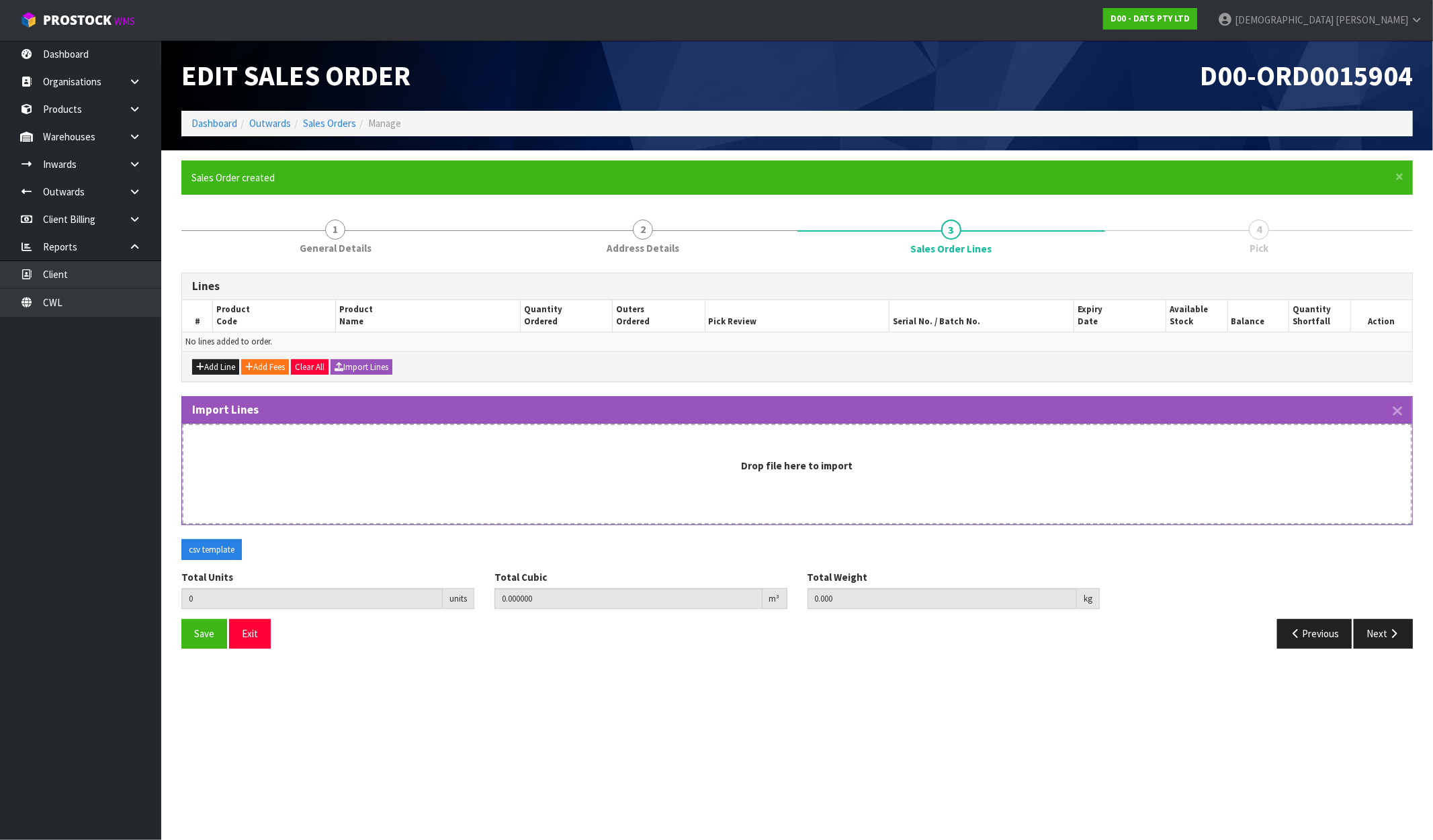
click at [485, 466] on div "Drop file here to import" at bounding box center [797, 466] width 1201 height 14
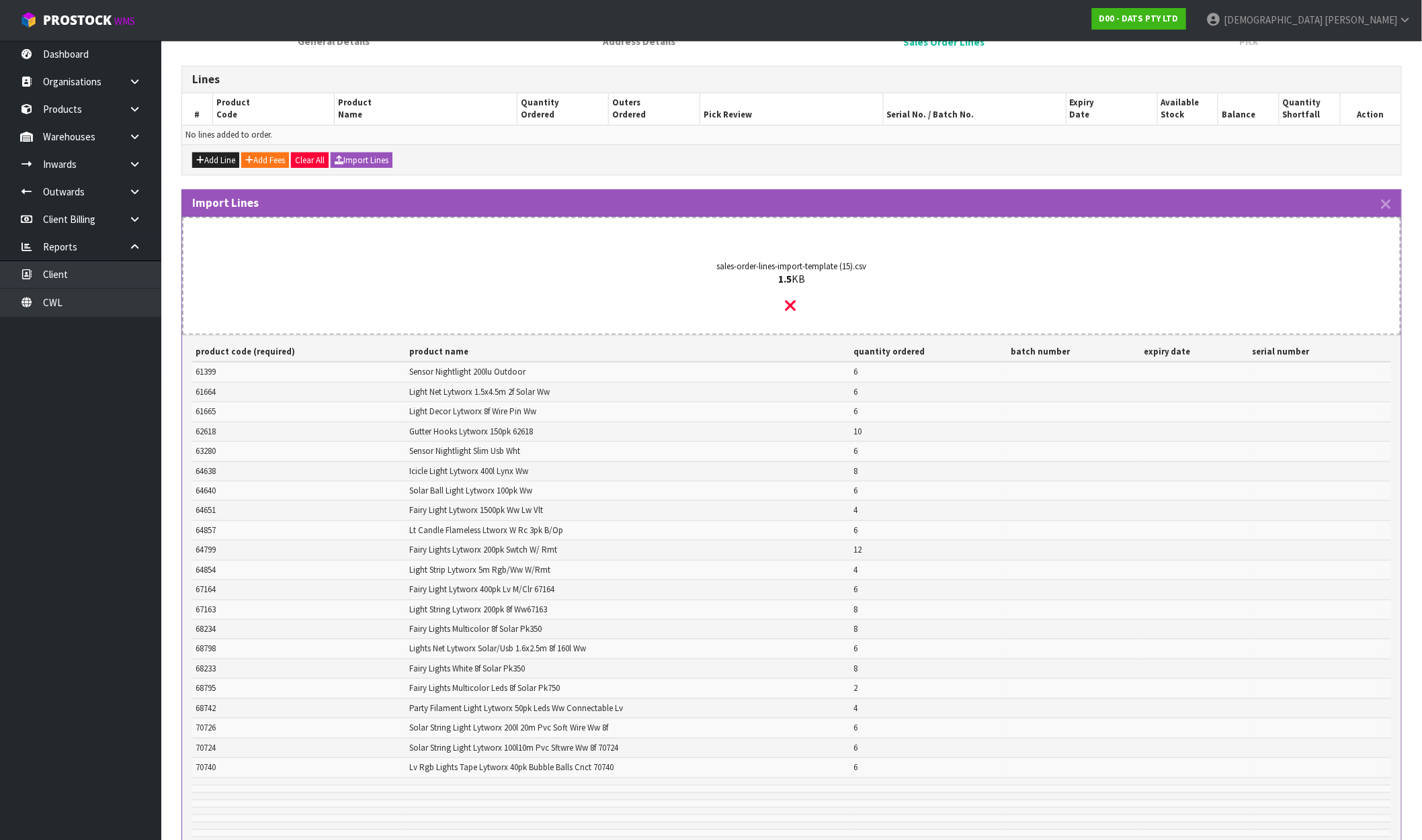
scroll to position [421, 0]
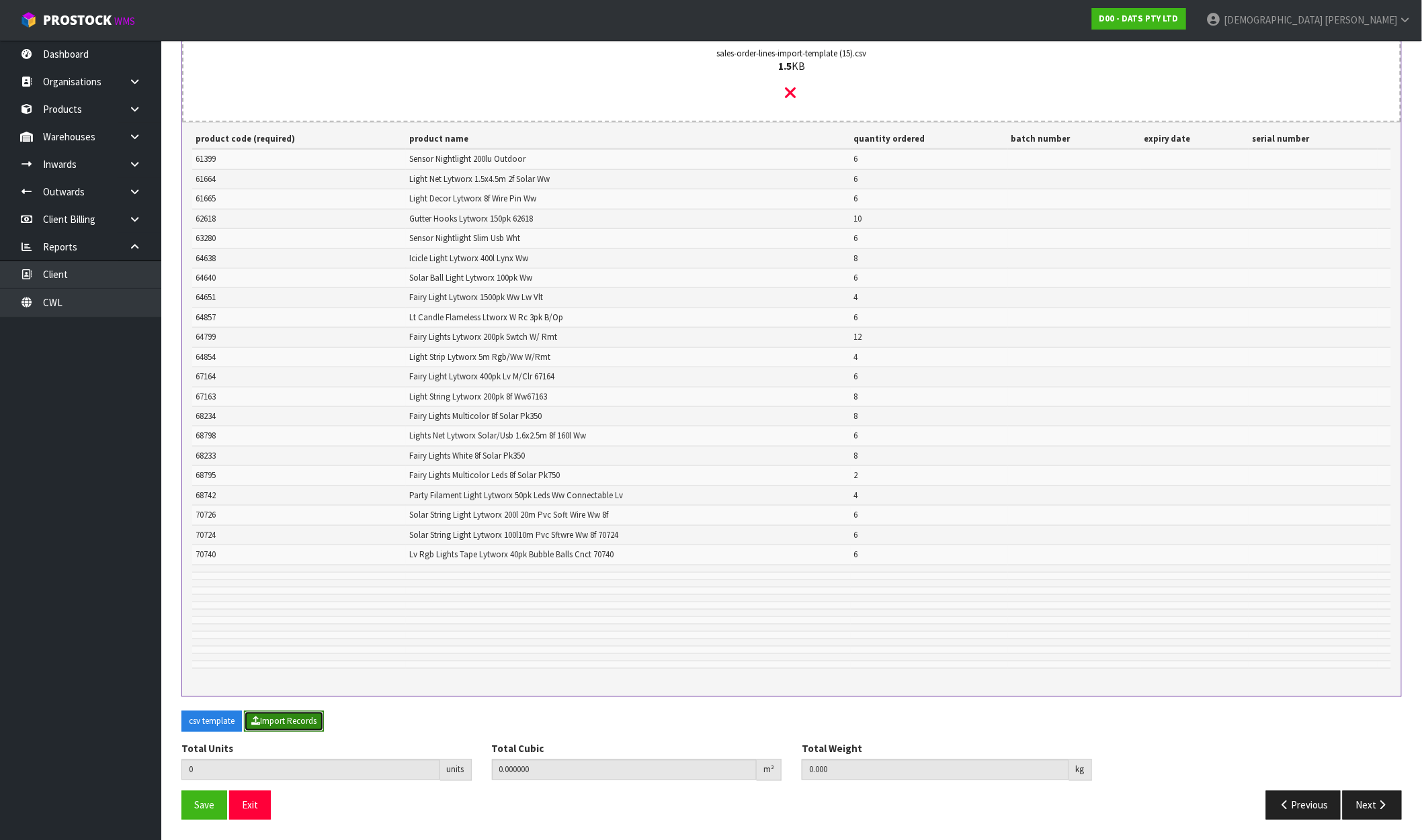
click at [281, 721] on button "Import Records" at bounding box center [284, 721] width 80 height 21
type input "134"
type input "0"
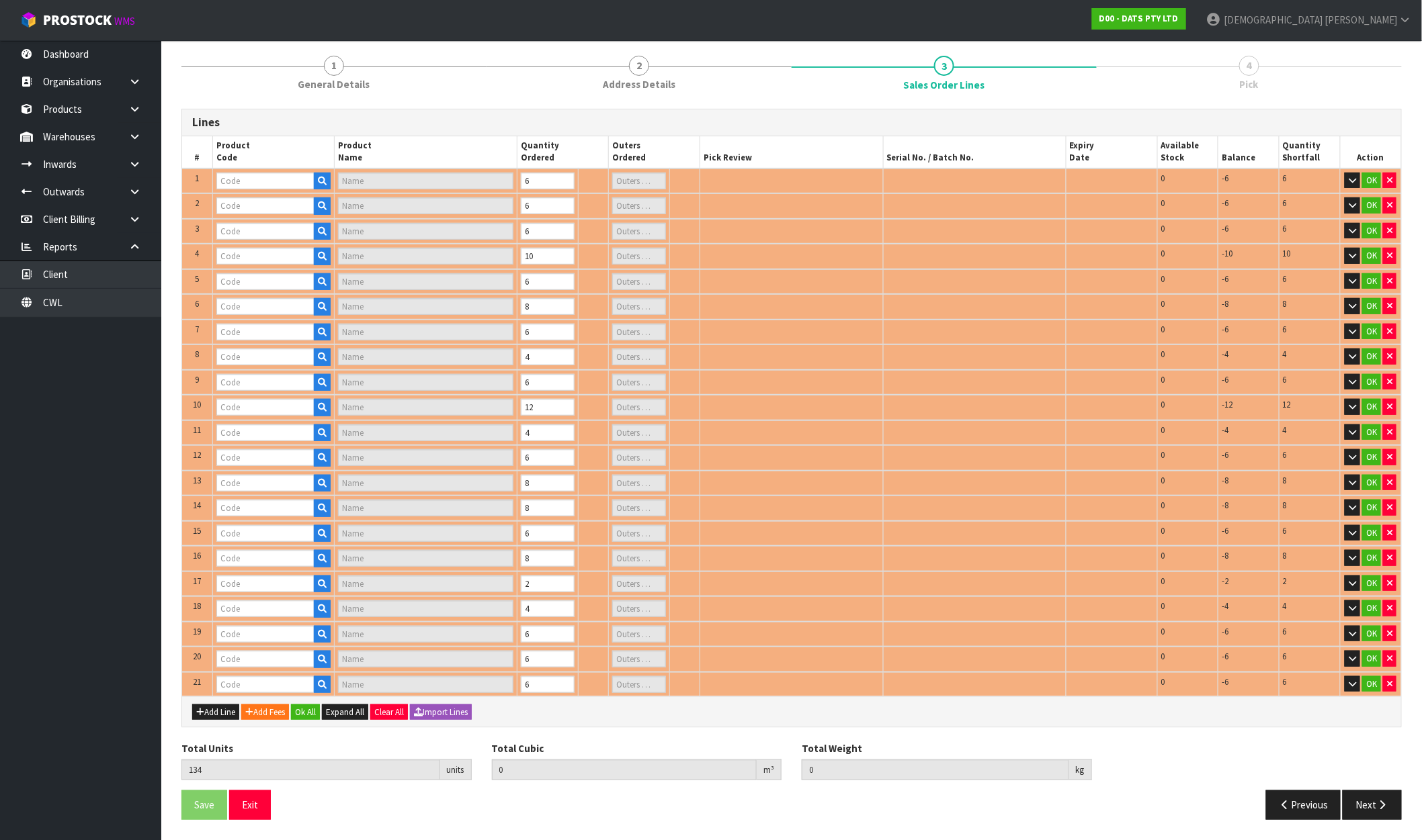
scroll to position [153, 0]
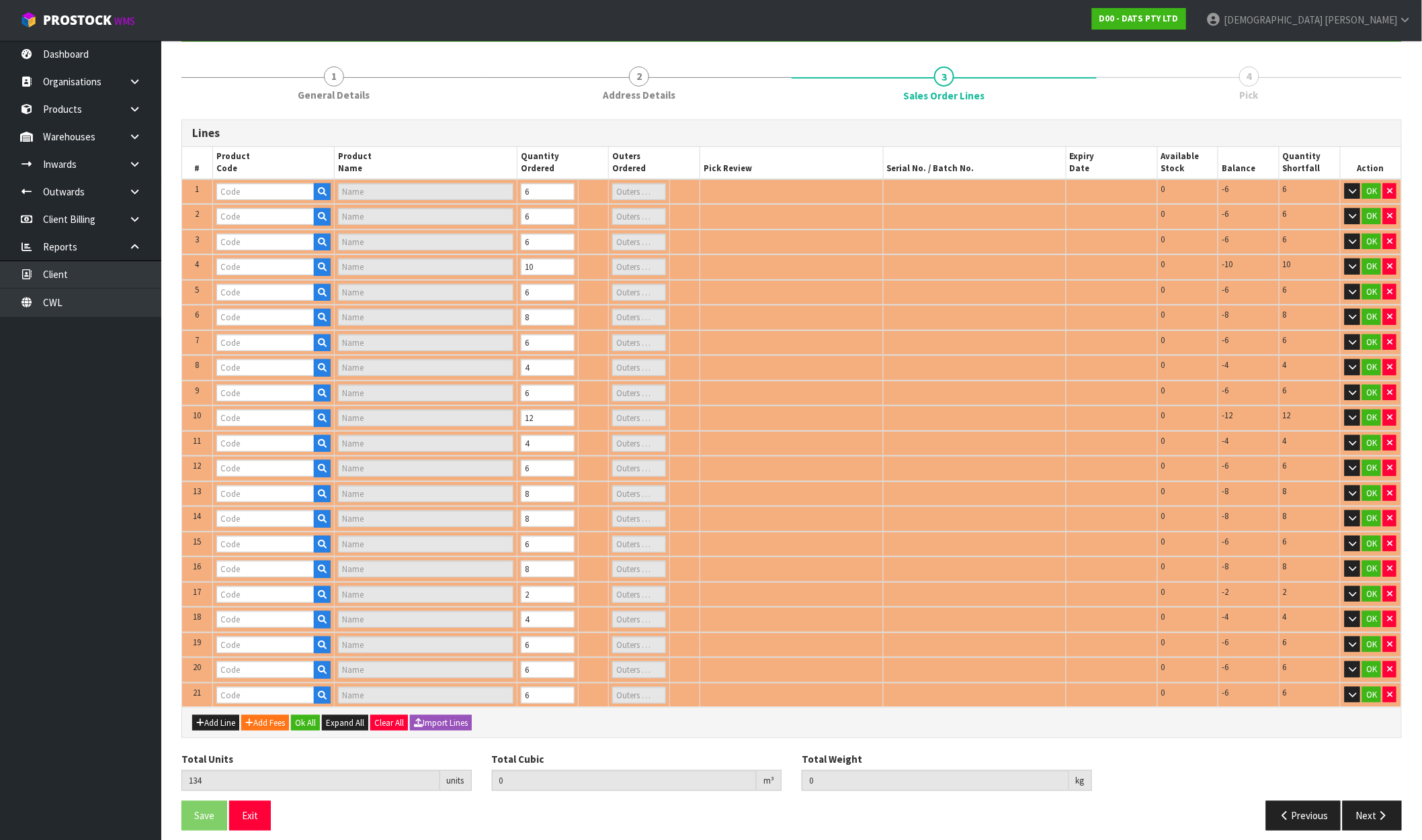
type input "61665"
type input "LIGHTS SOLAR WIRE PIN 250L WARM WHITE 8F"
type input "1"
type input "62618"
type input "GUTTER HOOKS PK150"
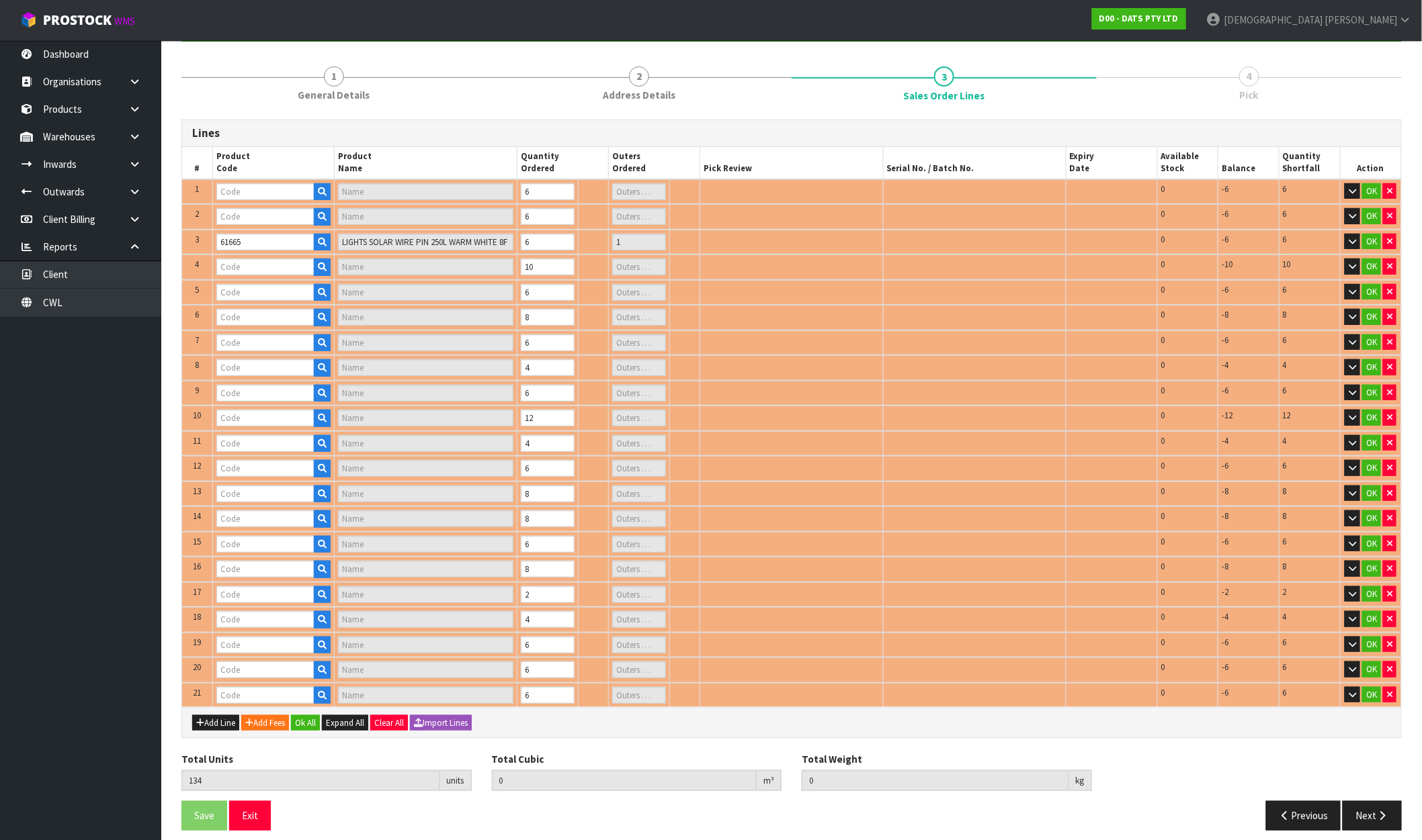
type input "1"
type input "64640"
type input "LIGHTS BALL ACRYLIC WARM WHITE"
type input "1"
type input "61399"
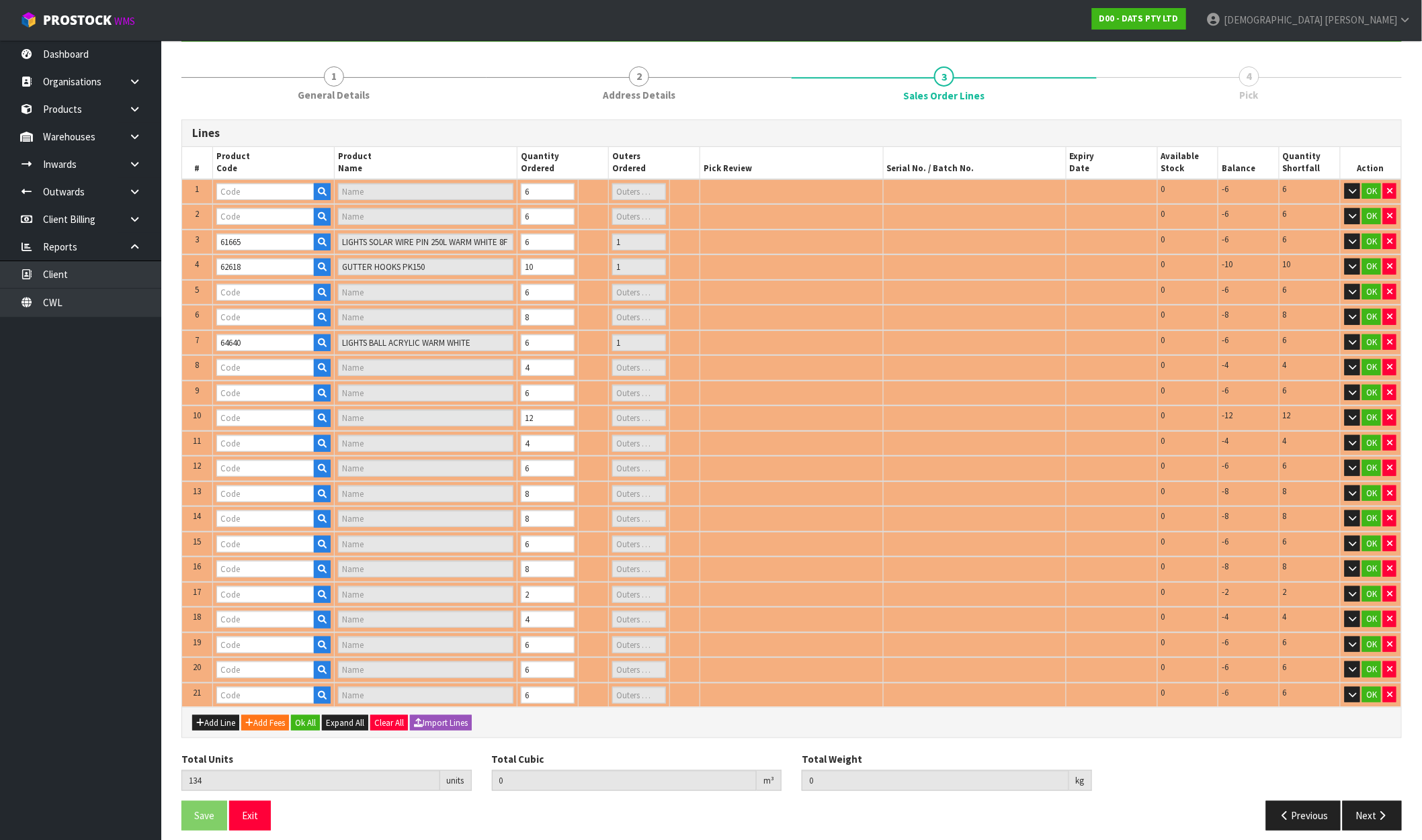
type input "LIGHT NIGHT OUTDOOR SENSOR 24 SMD 200 LUMEN"
type input "1"
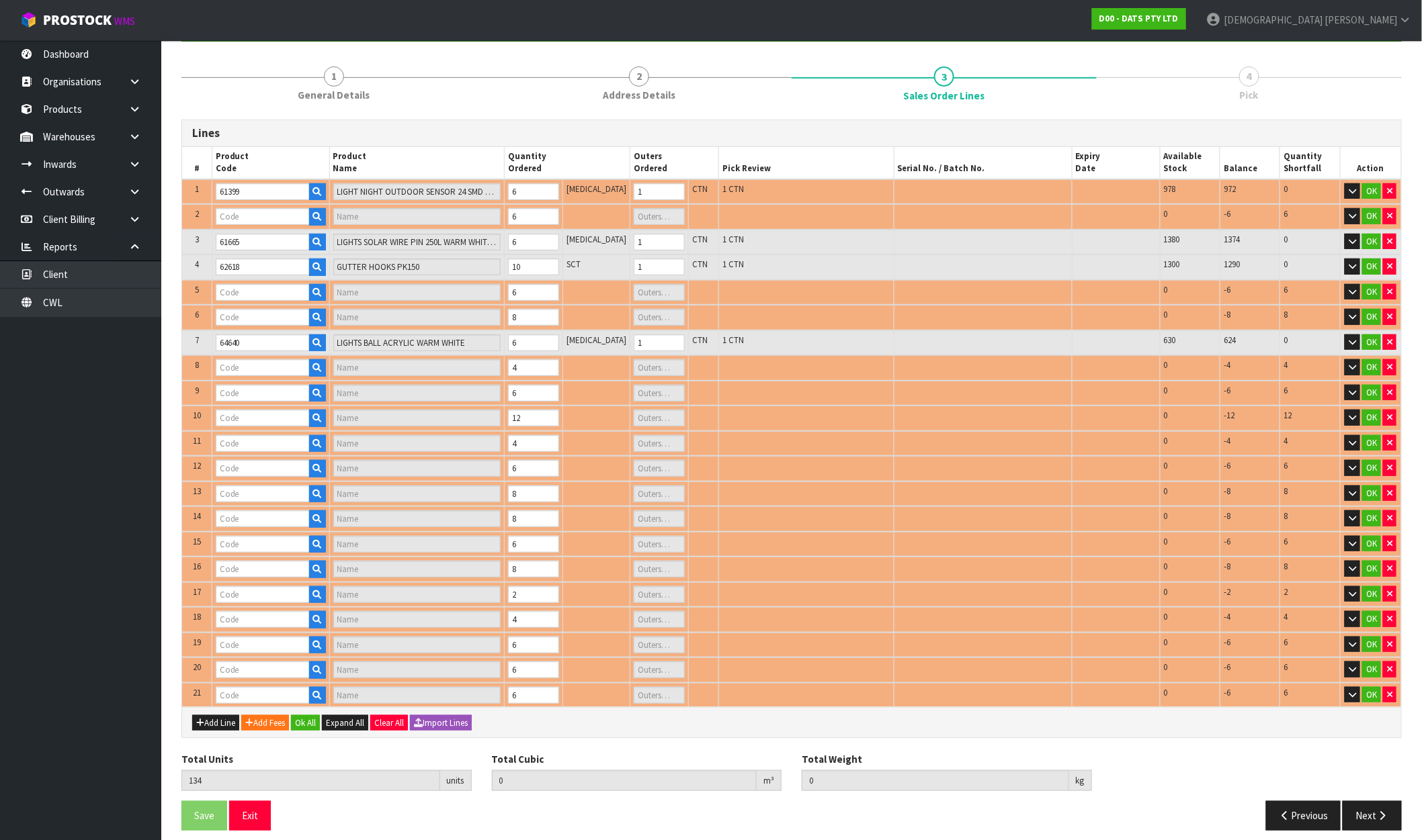
type input "64638"
type input "LIGHTS ICICLE CONNECTABLE 400L 8F WARM WHITE LYNX"
type input "1"
type input "61664"
type input "LIGHTS NET SOLAR 300L WARM WHITE 2F 1.5X4.5M"
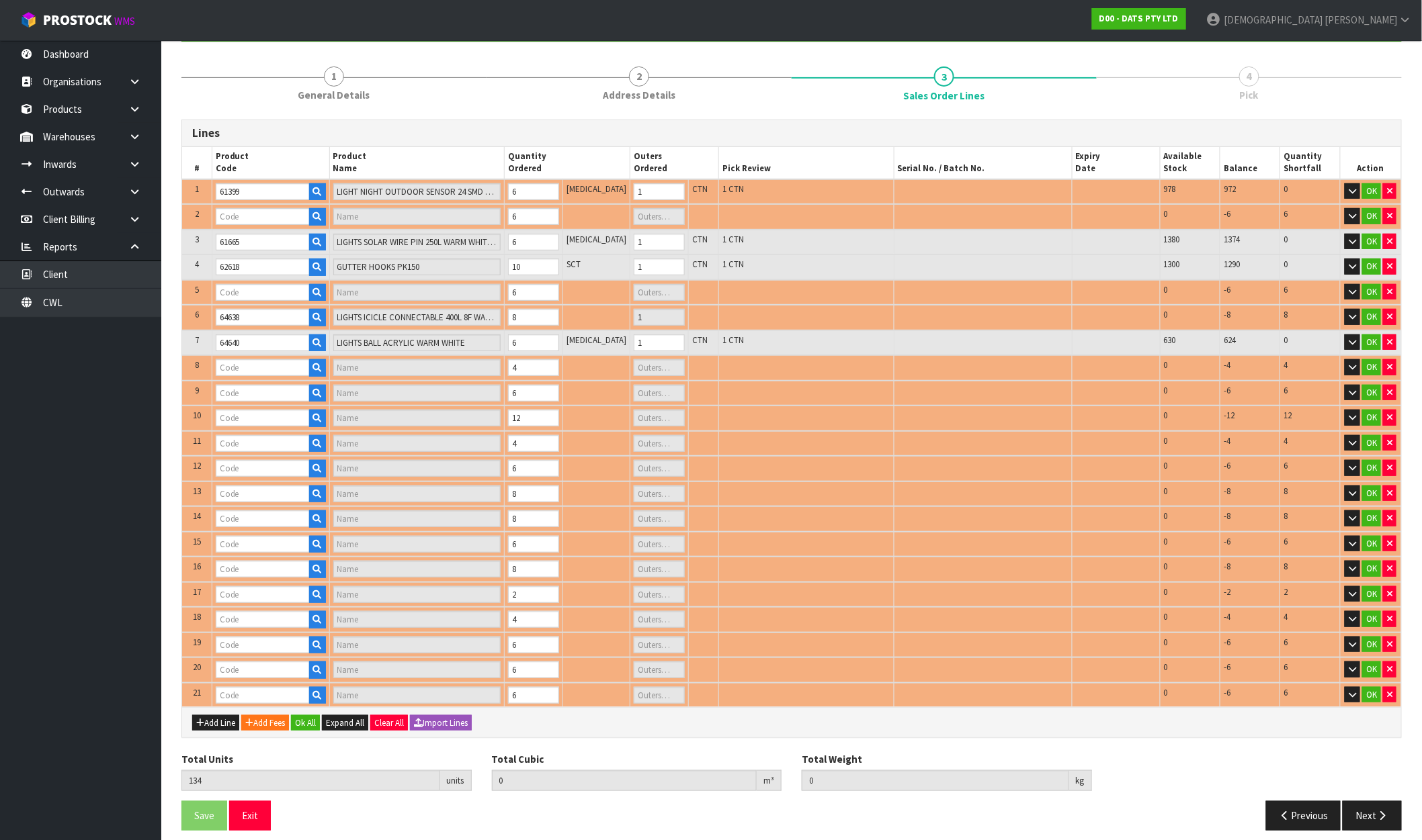
type input "1"
type input "63280"
type input "LIGHT NIGHT SENSOR SLIMLINE USB RECHARHEABLE WHITE"
type input "1"
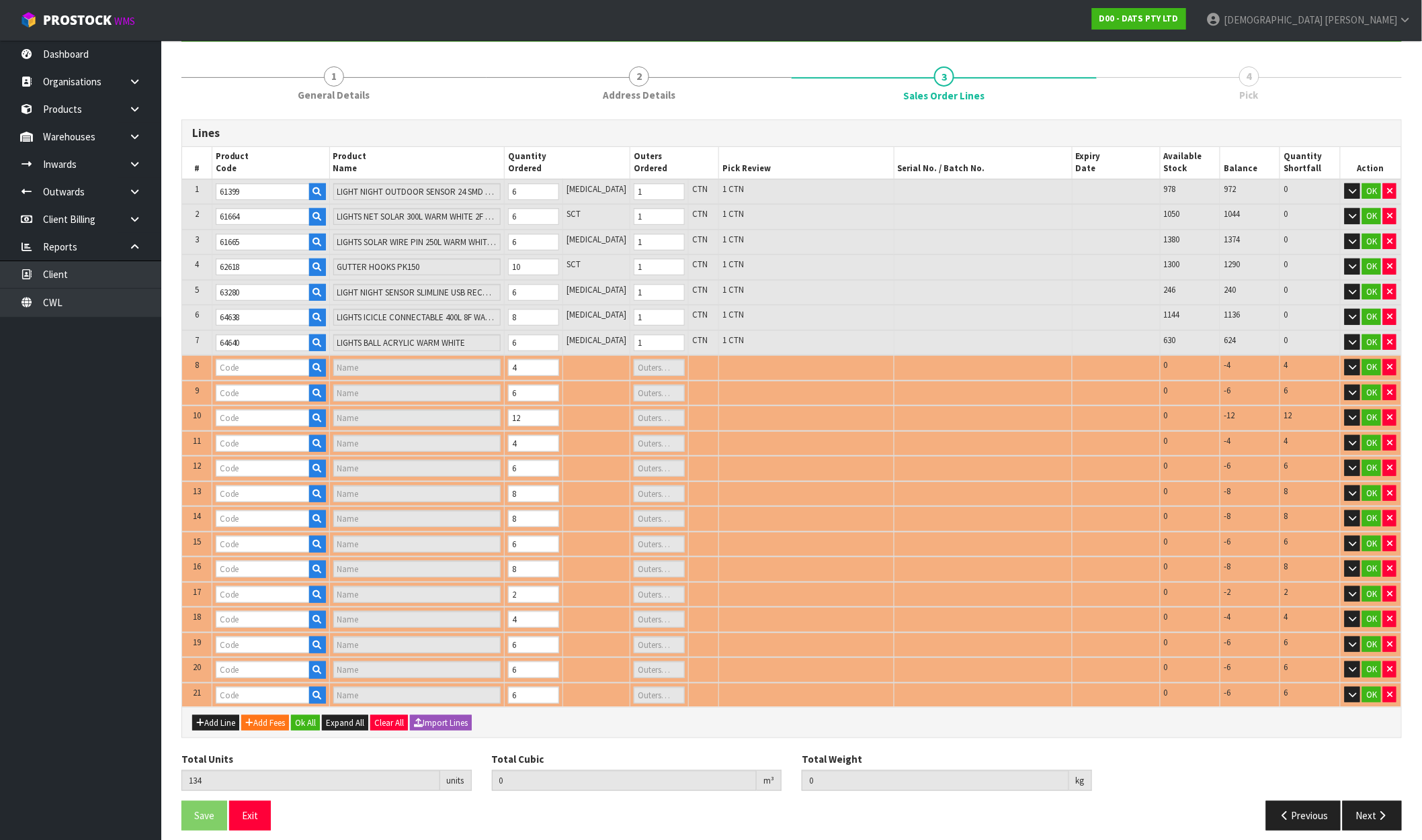
type input "64651"
type input "LIGHTS FAIRY WARM WHITE PK1500 LV"
type input "2"
type input "64799"
type input "LIGHTS FAIR COLOUR SWITCH W REMOTE"
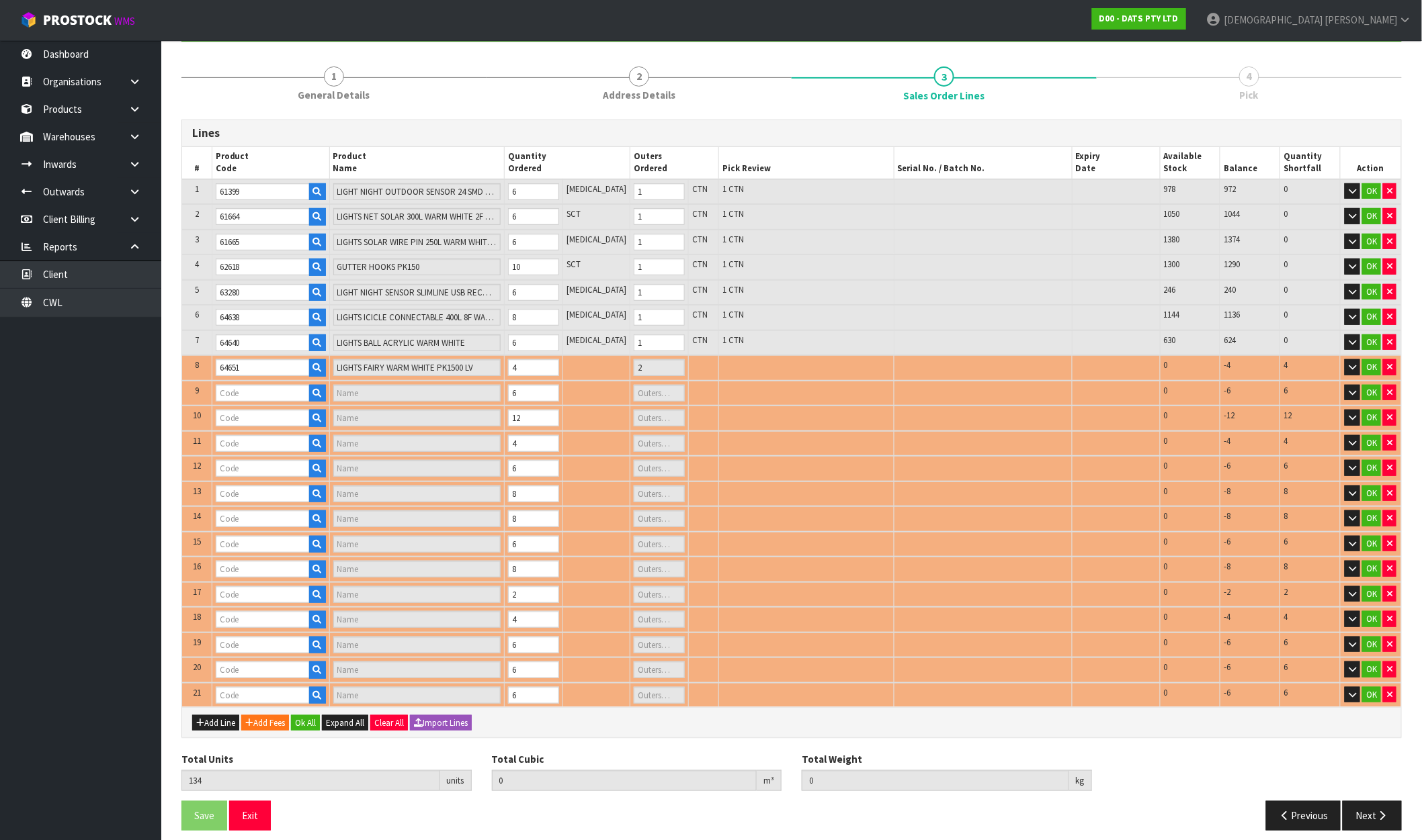
type input "1"
type input "64857"
type input "LIGHTS CANDLE FLAMELESS W RC PK3 B/OP"
type input "1"
type input "67163"
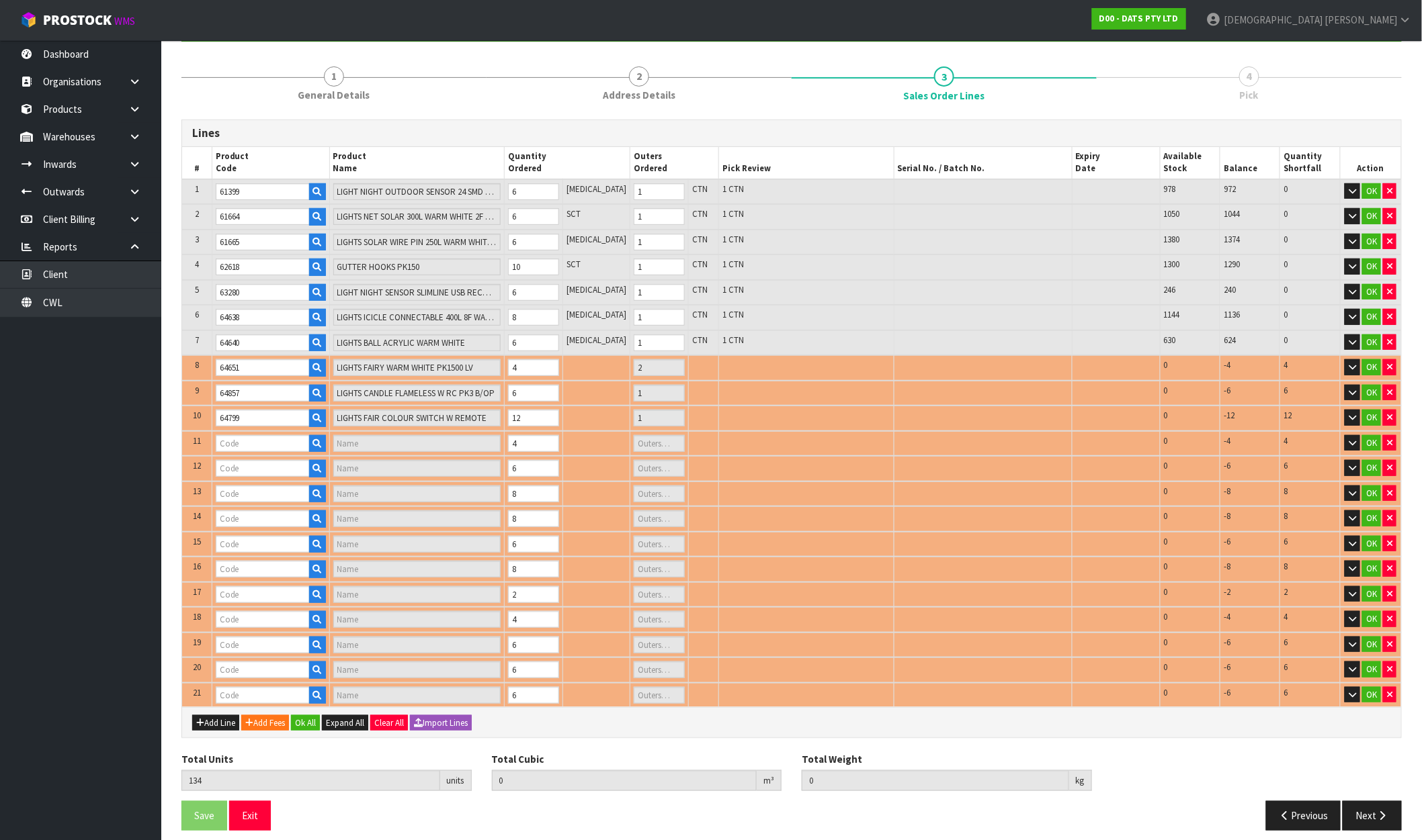
type input "LIGHTS BLOSSOM STRING [PERSON_NAME]"
type input "1"
type input "64854"
type input "LIGHT STRIP 5M RGB/WARM WHITE/ WHITE SMD LEDS W REMOTE"
type input "1"
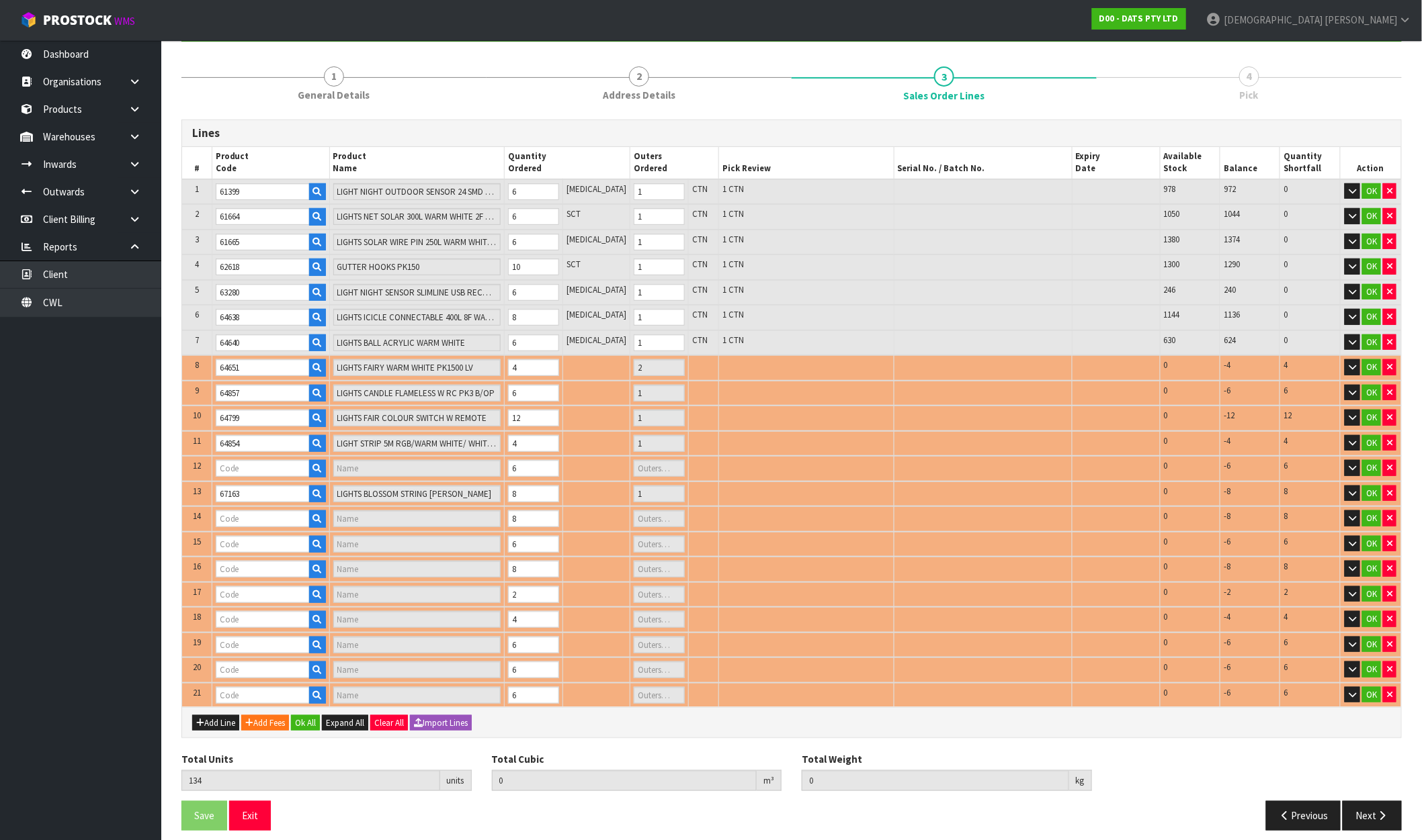
type input "70724"
type input "LIGHT STRING 10M PVC SOFT WIRE"
type input "1"
type input "67164"
type input "LIGHTS FAIRY MULTICOLOUR PK400"
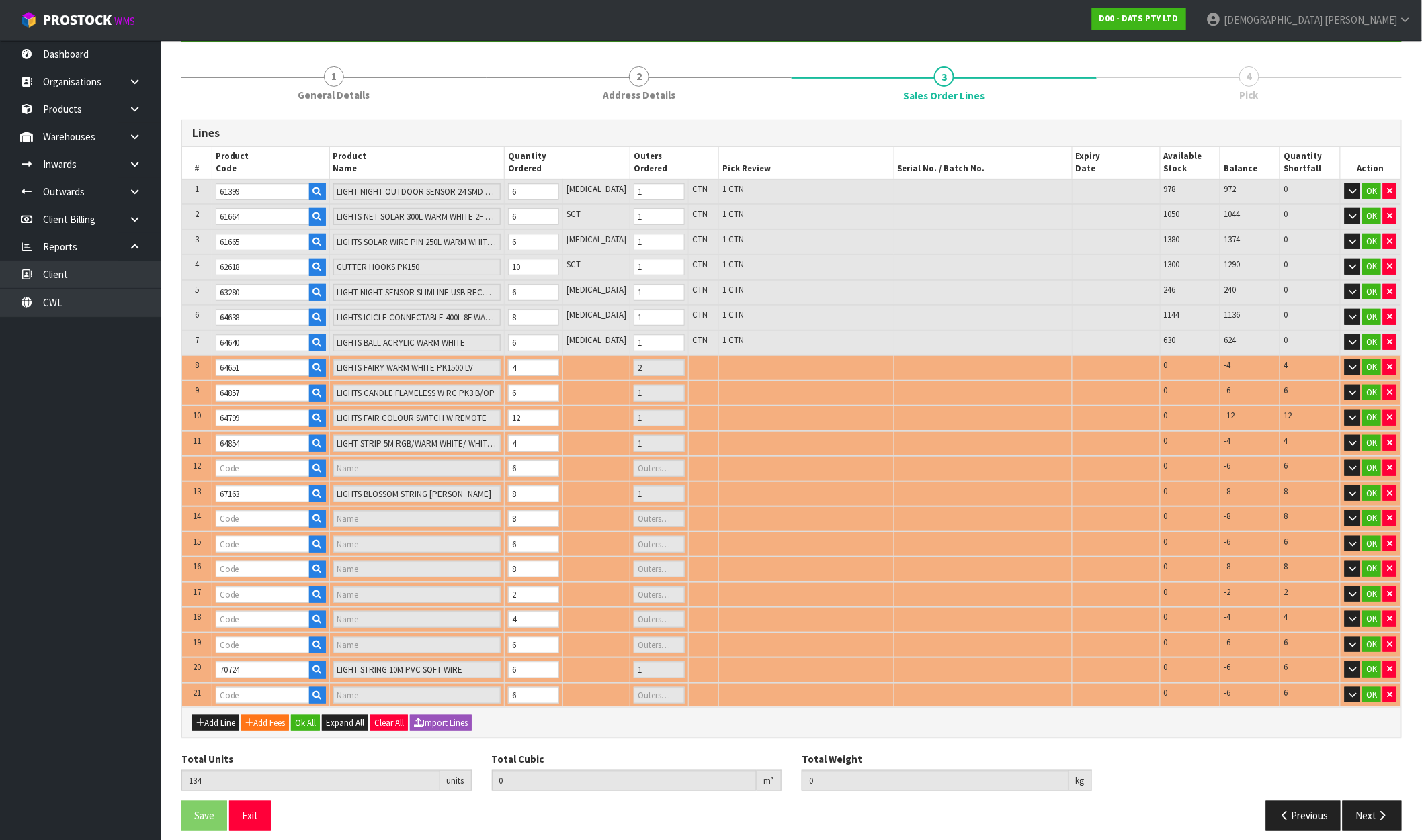
type input "1"
type input "70726"
type input "LIGHT STRING 20M PVC SOFT WIRE"
type input "1"
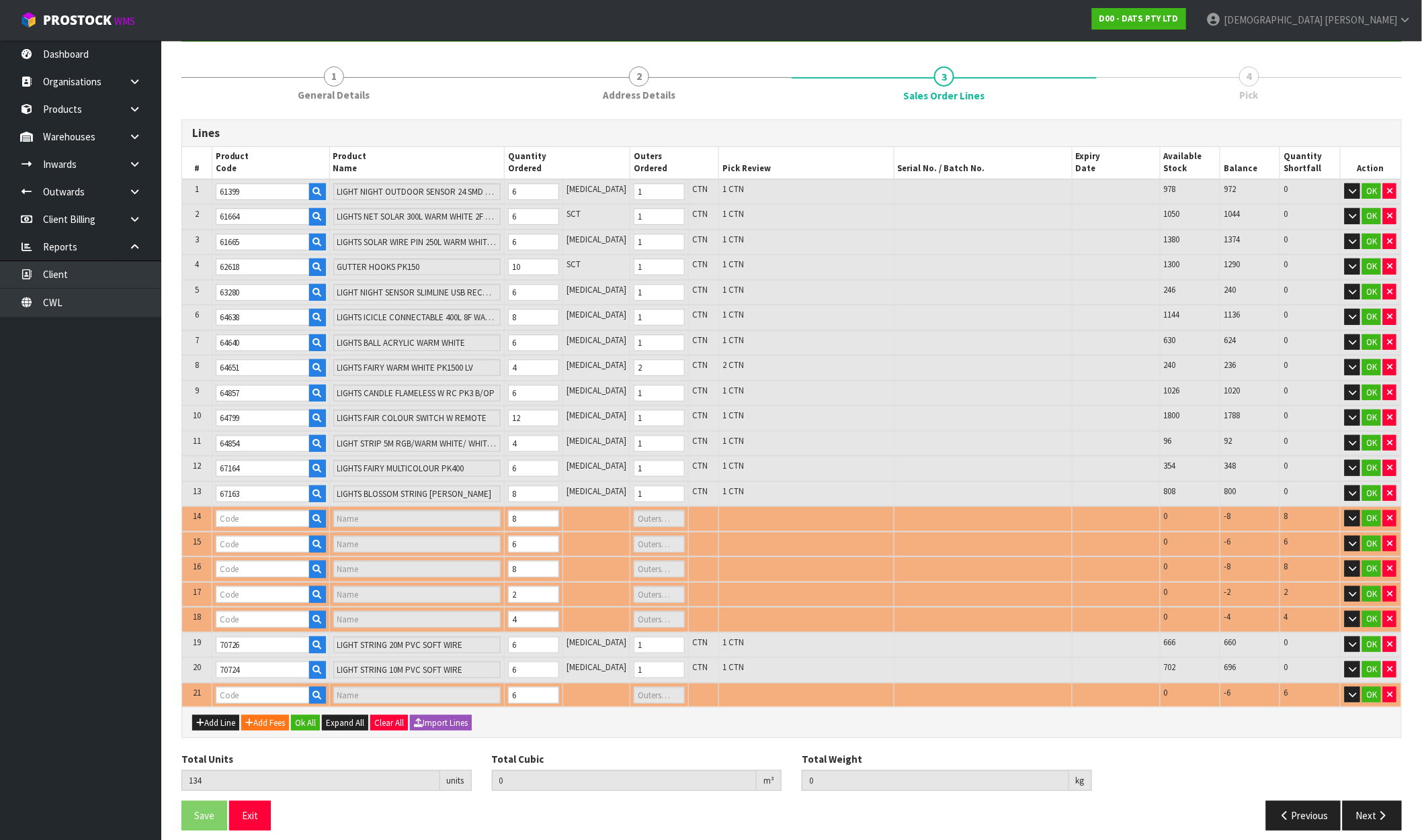
type input "68798"
type input "LIGHT NET SOLAR/USB 1.6X2.5M 8F 160L W.W CONNECTABLE"
type input "1"
type input "70740"
type input "LIGHTS TAPE W BUBBLE BALLS RGB"
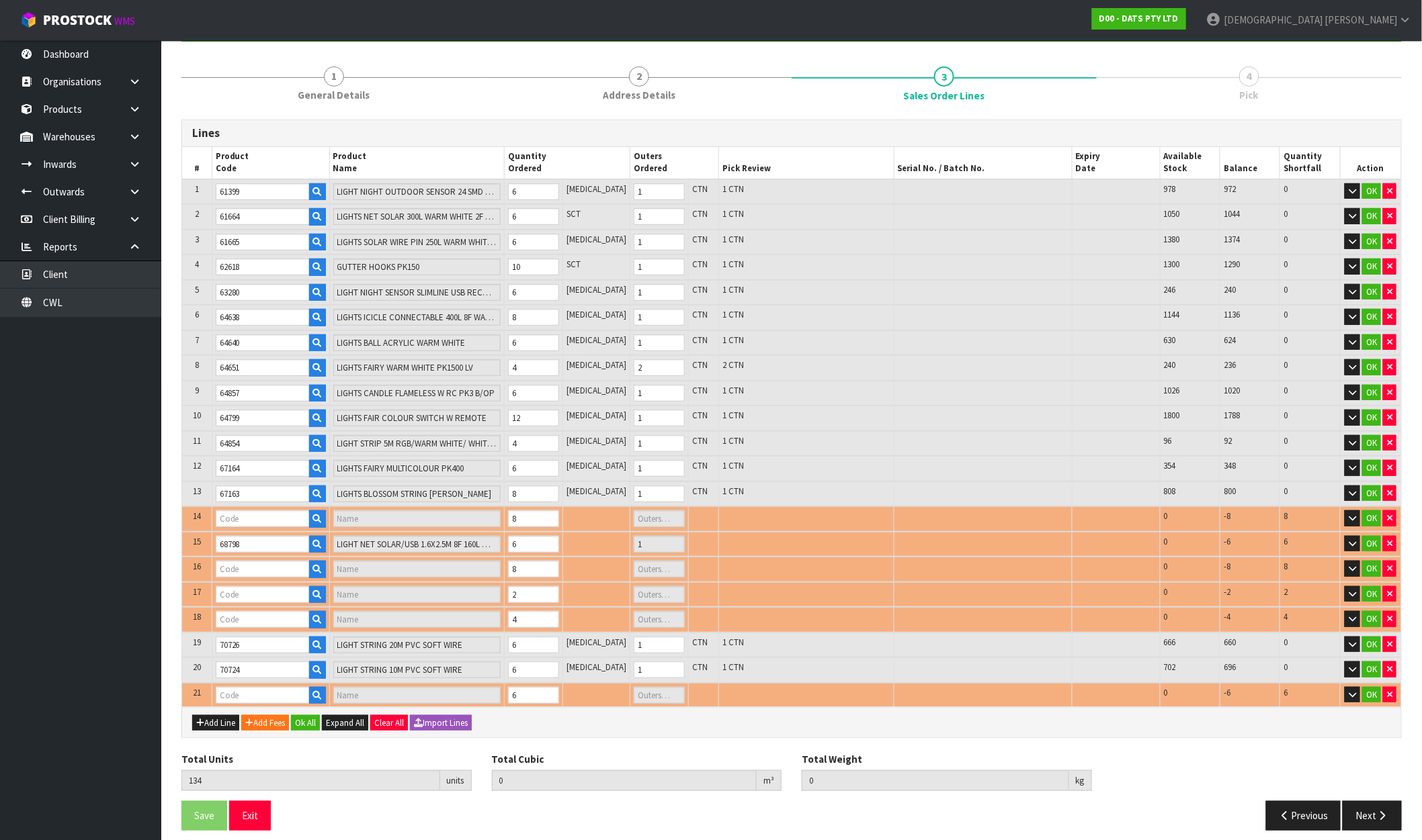
type input "1"
type input "68234"
type input "LIGHTS FAIRY PK350 MULTICOLOUR"
type input "1"
type input "68233"
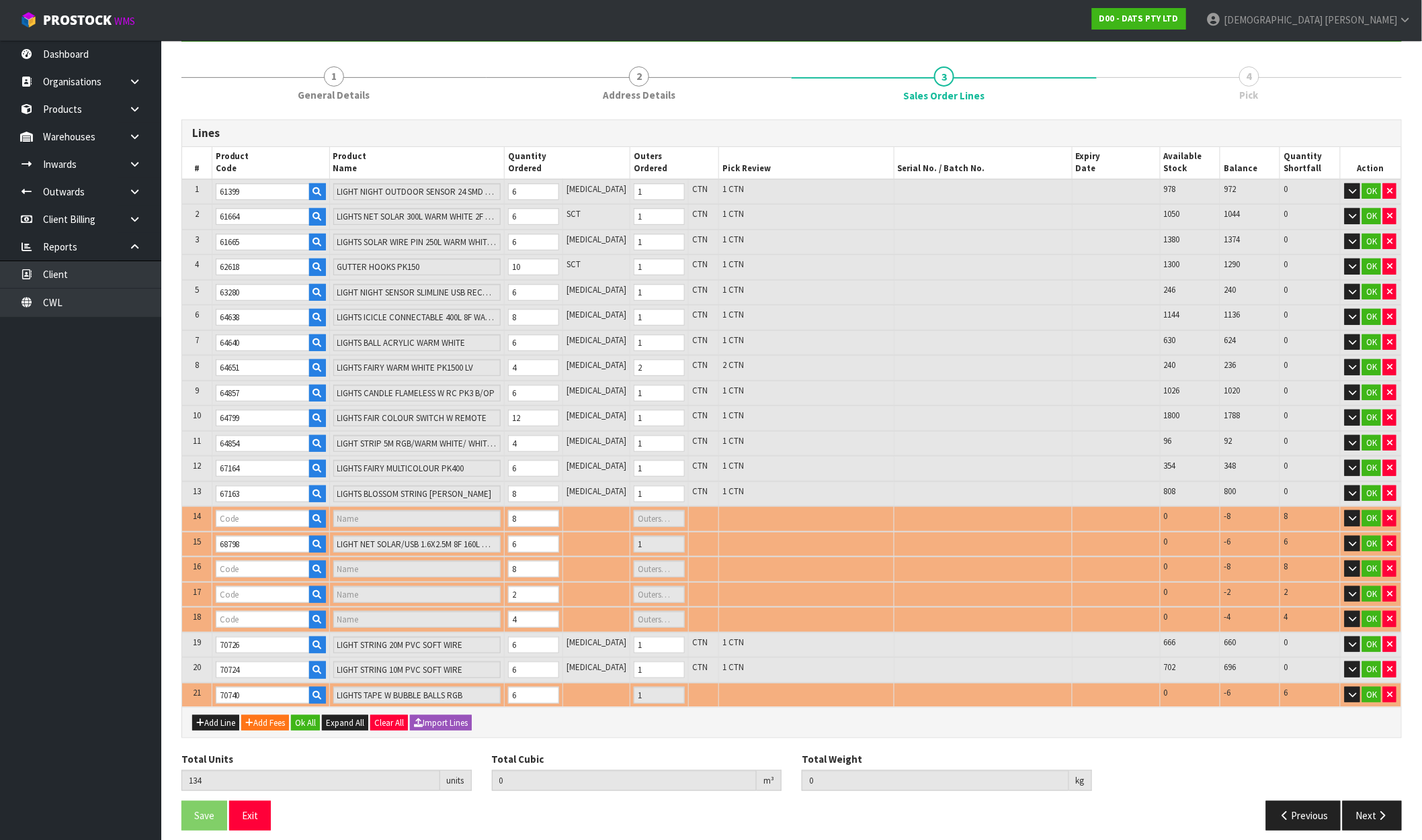
type input "LIGHTS FAIRY PK350 WHITE 8F"
type input "1"
type input "68795"
type input "FAIRY LIGHTS MULTICOLOR++LEDS 8F SOLAR PK750"
type input "1"
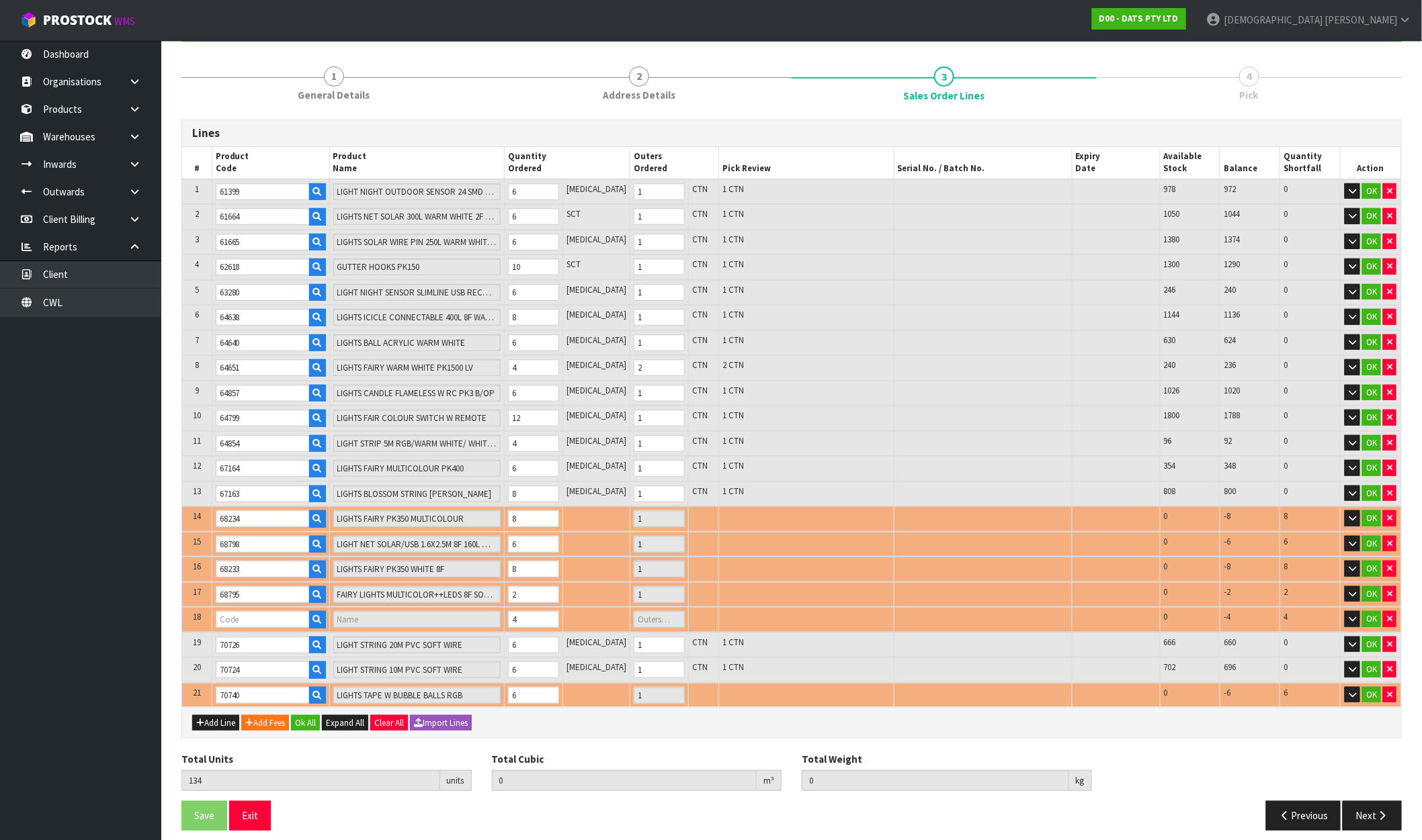
type input "0.588796"
type input "99.43"
type input "68742"
type input "LIGHTS PARTY FILAMENT LEDS W.W"
type input "1"
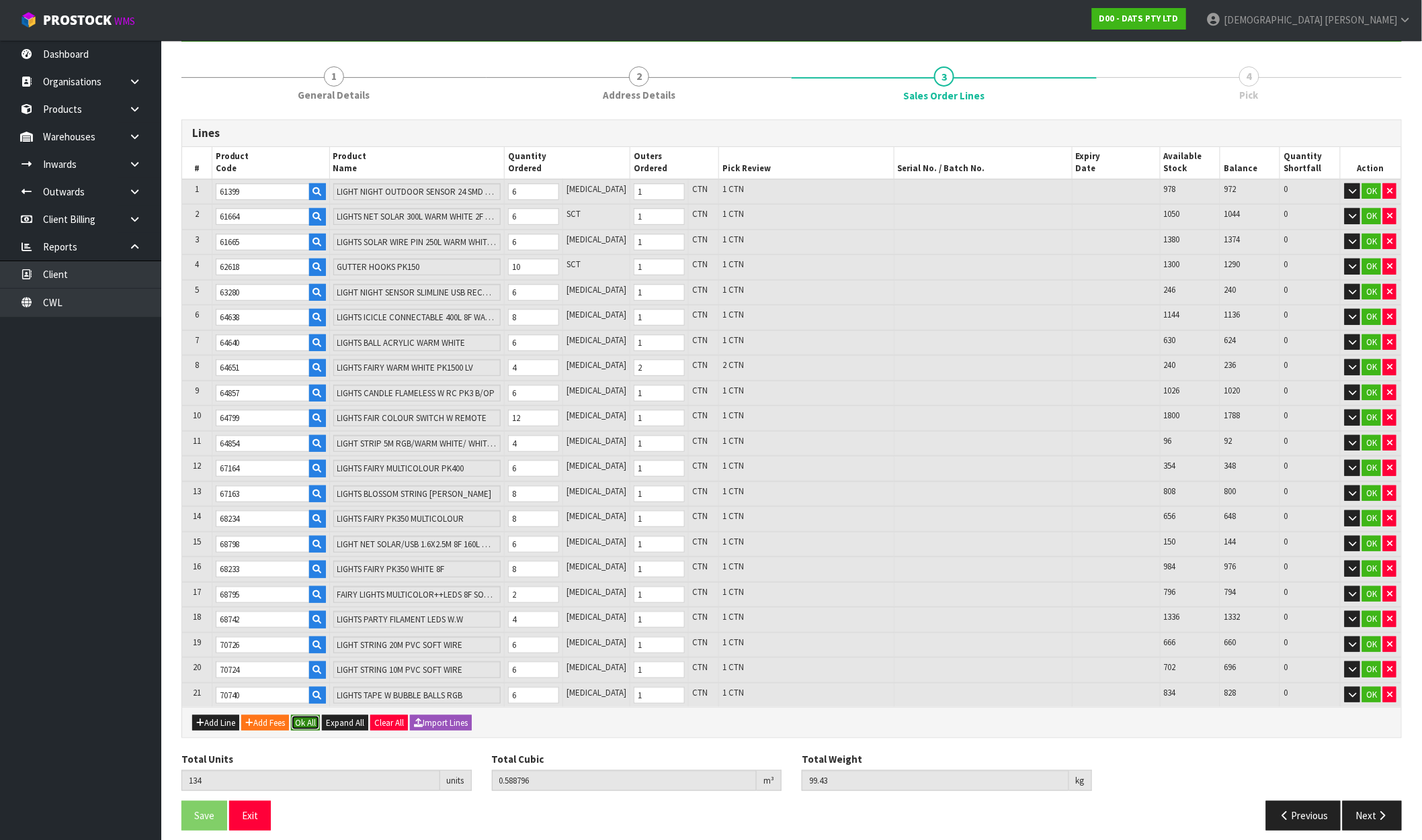
click at [300, 715] on button "Ok All" at bounding box center [306, 724] width 29 height 16
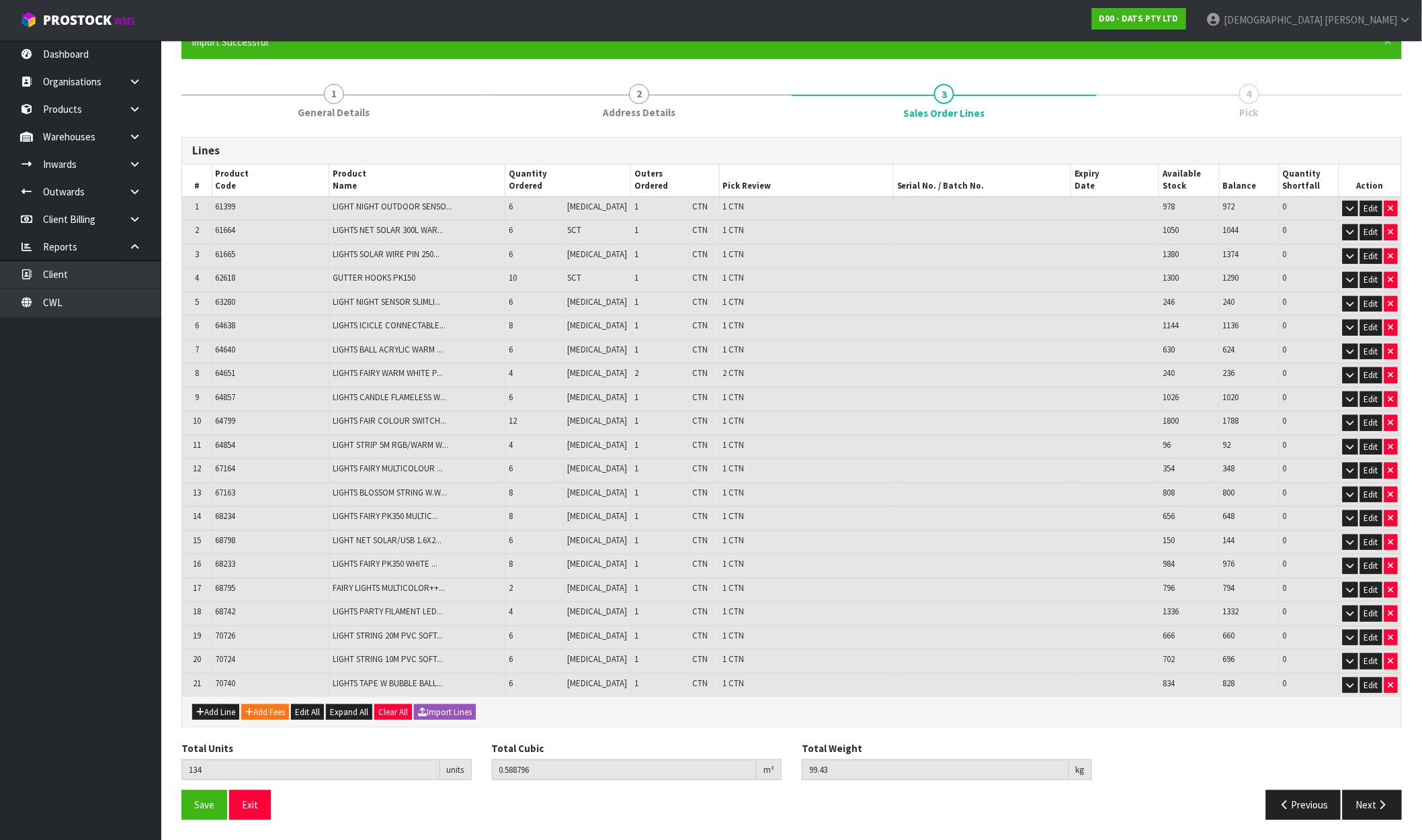
scroll to position [125, 0]
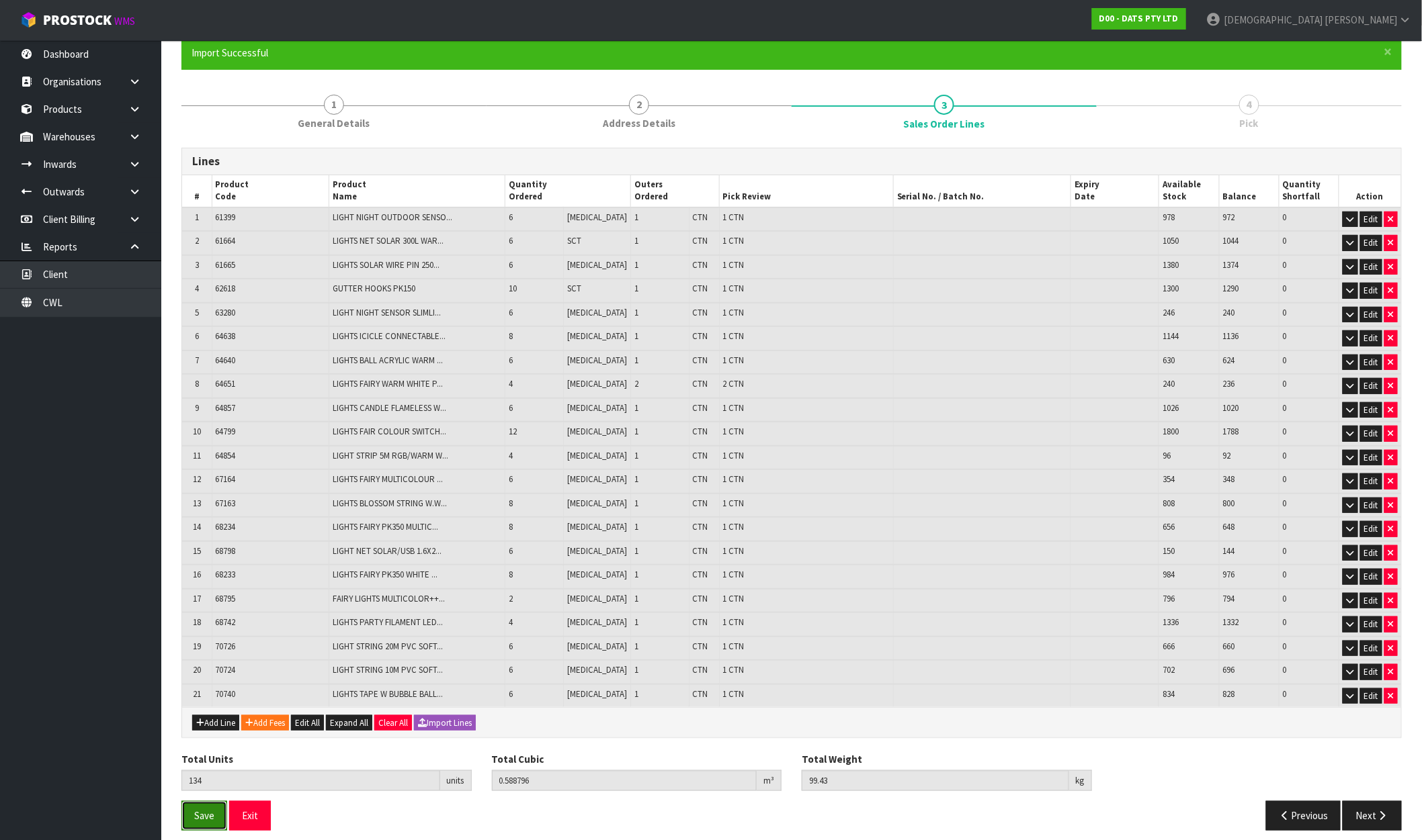
click at [212, 802] on button "Save" at bounding box center [204, 816] width 46 height 29
click at [1393, 808] on button "Next" at bounding box center [1372, 816] width 59 height 29
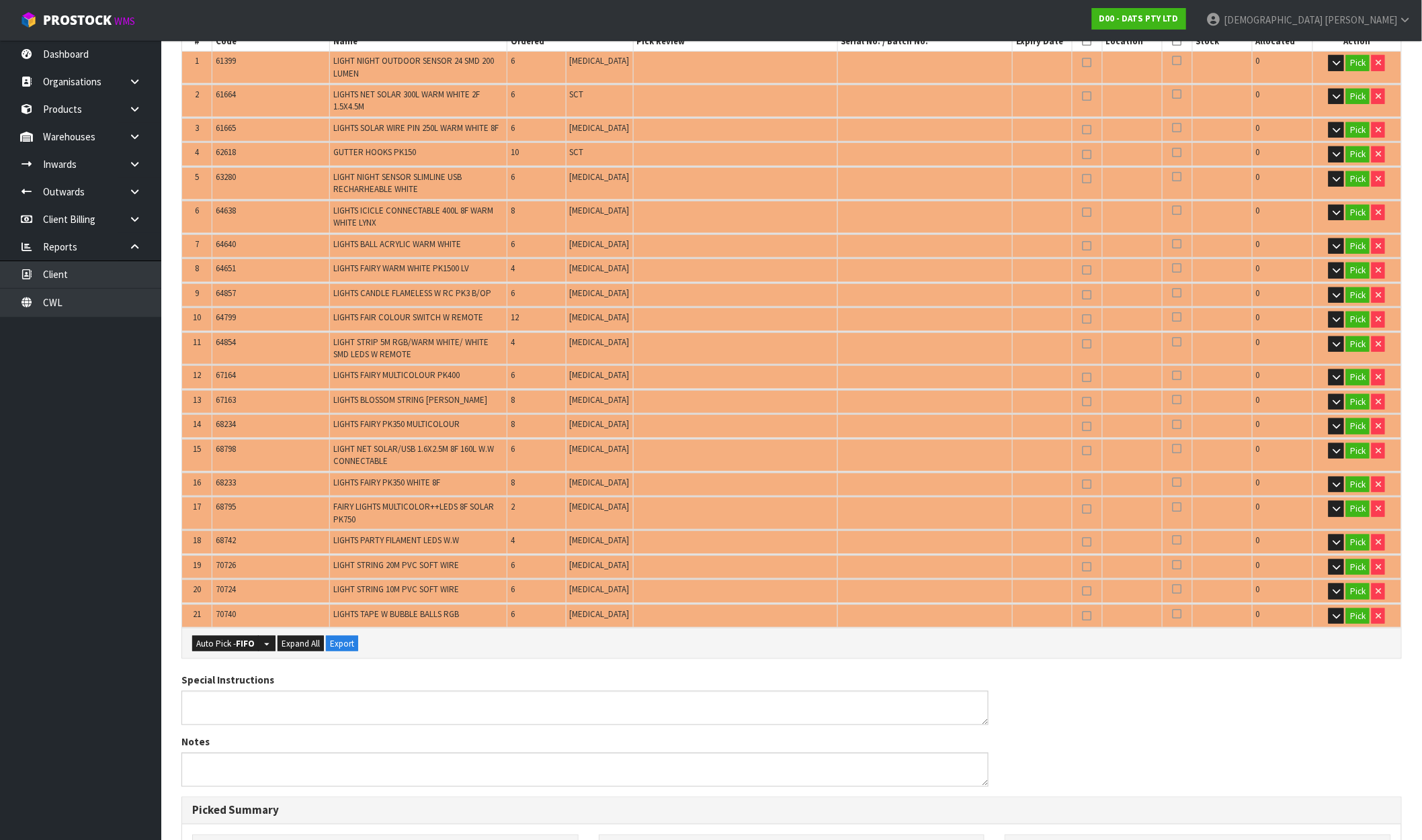
scroll to position [573, 0]
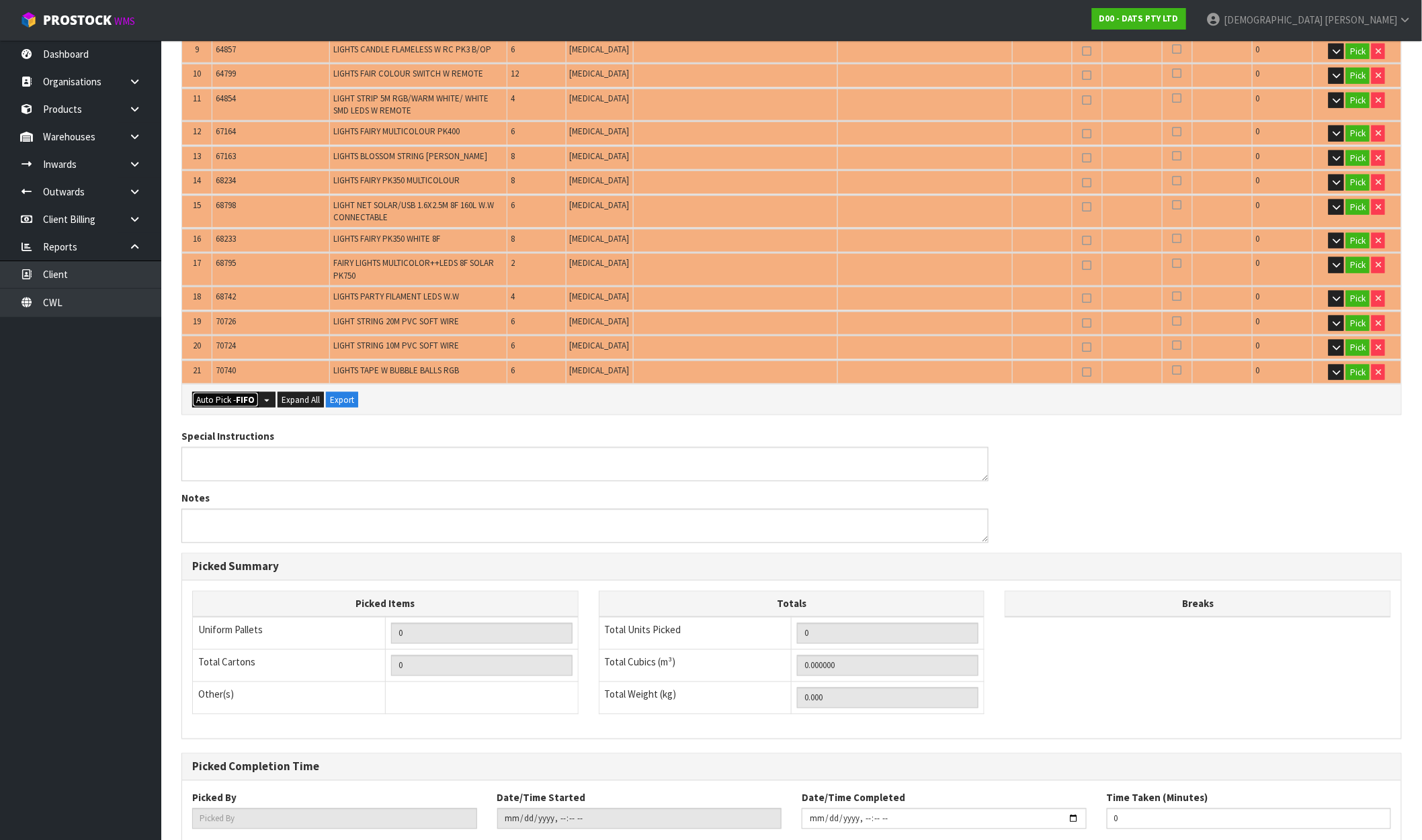
click at [204, 393] on button "Auto Pick - FIFO" at bounding box center [225, 401] width 66 height 16
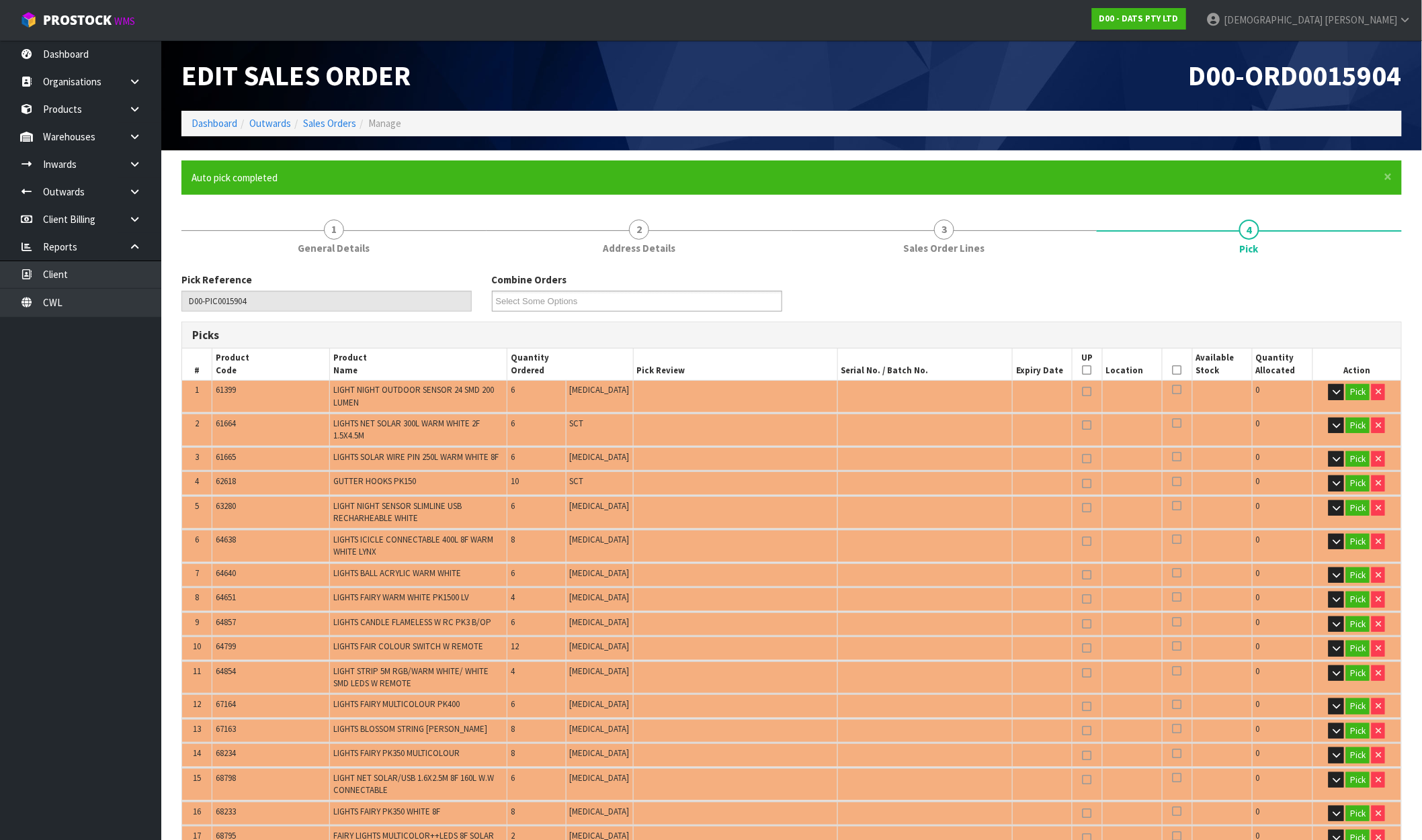
type input "22"
type input "134"
type input "0.588796"
type input "99.430"
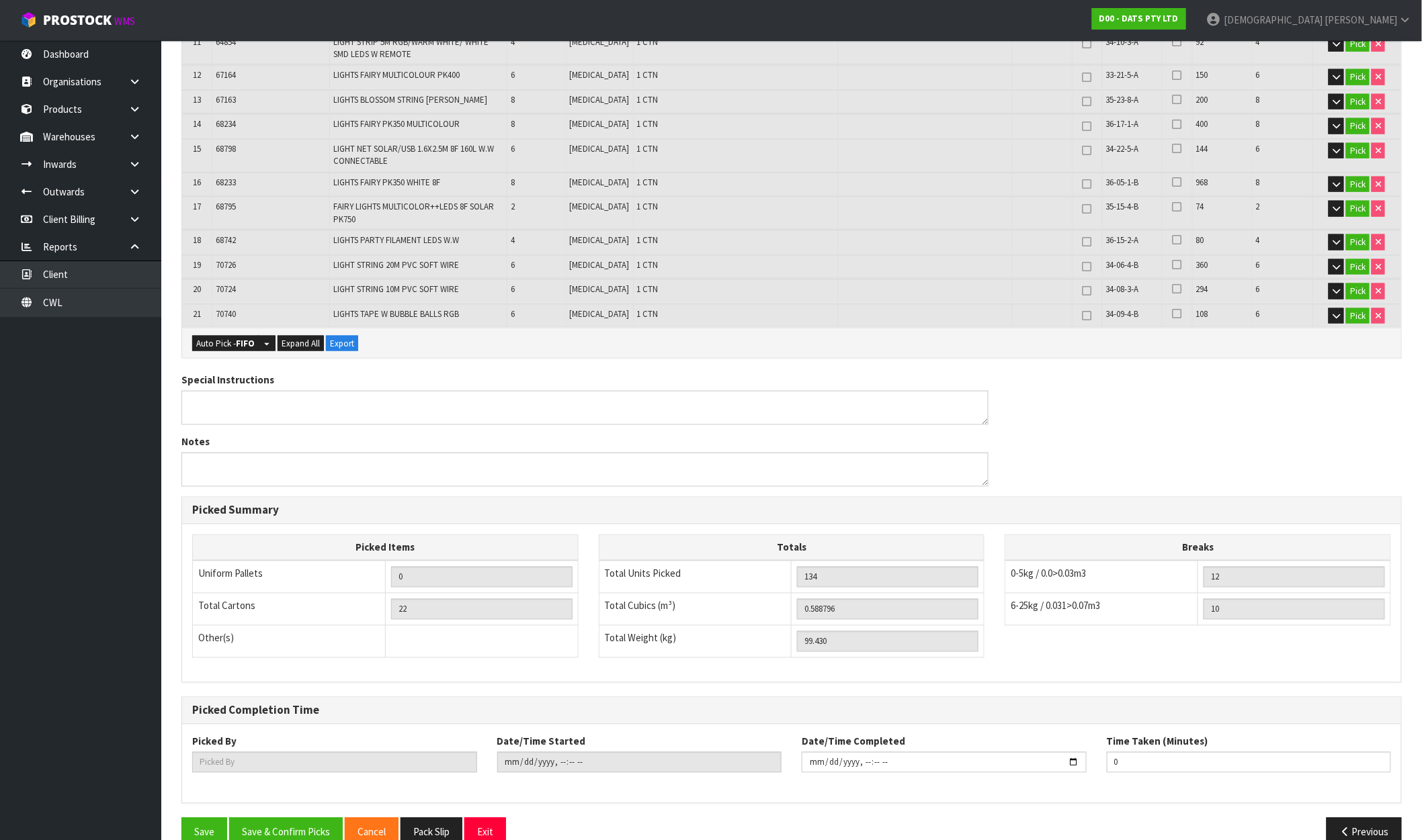
scroll to position [647, 0]
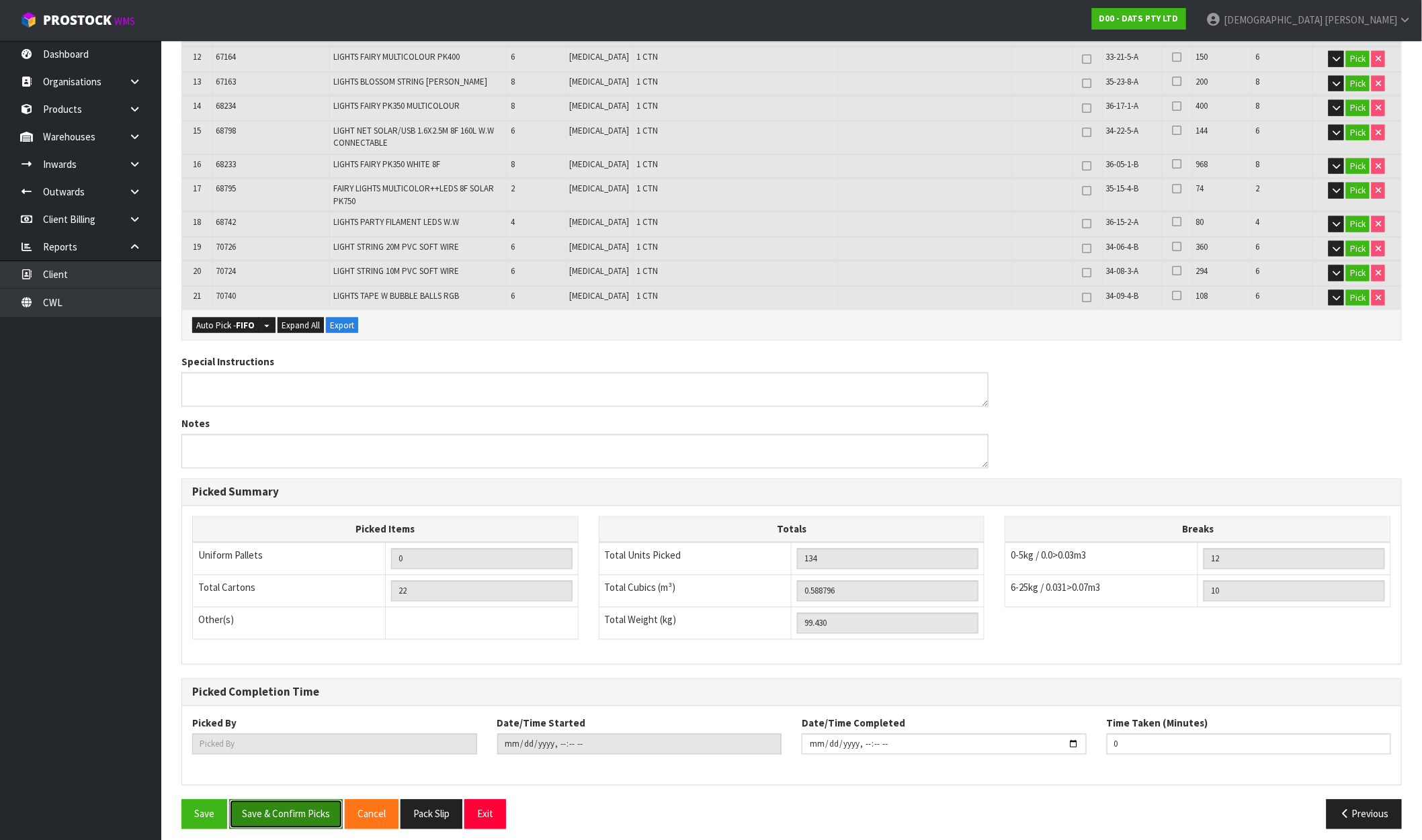
click at [286, 811] on button "Save & Confirm Picks" at bounding box center [286, 815] width 114 height 29
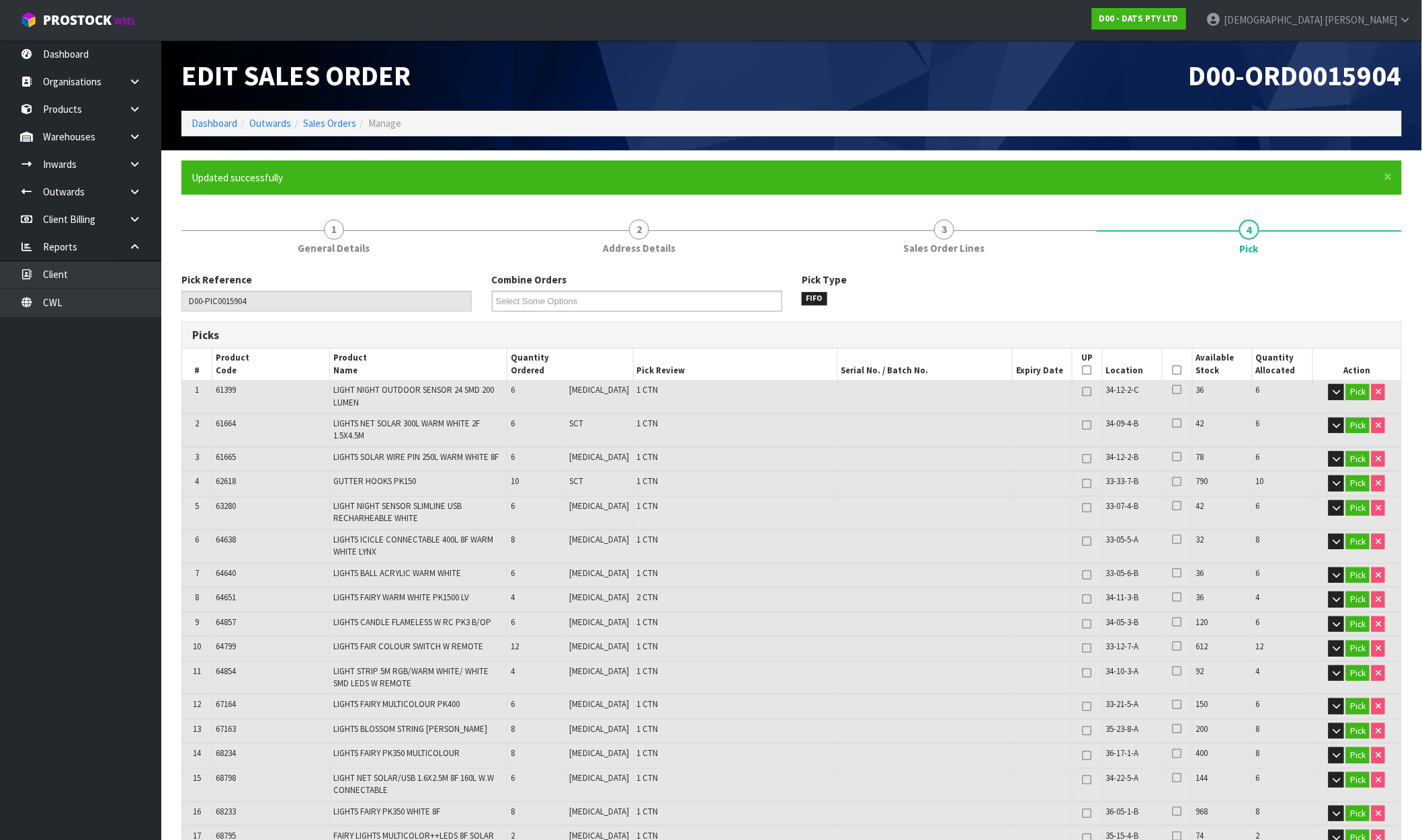
type input "[PERSON_NAME]"
type input "2025-10-09T10:56:56"
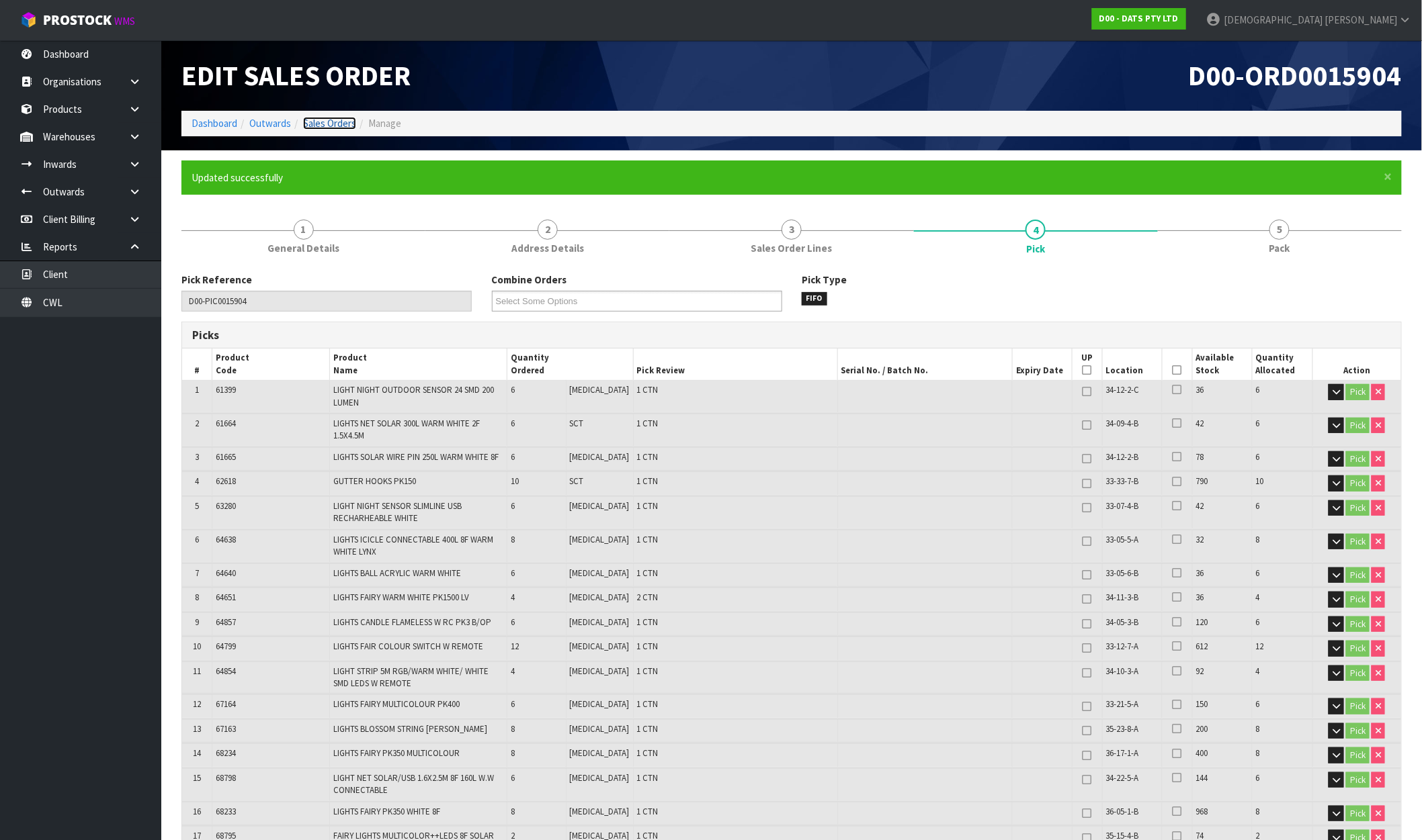
click at [323, 123] on link "Sales Orders" at bounding box center [329, 123] width 53 height 13
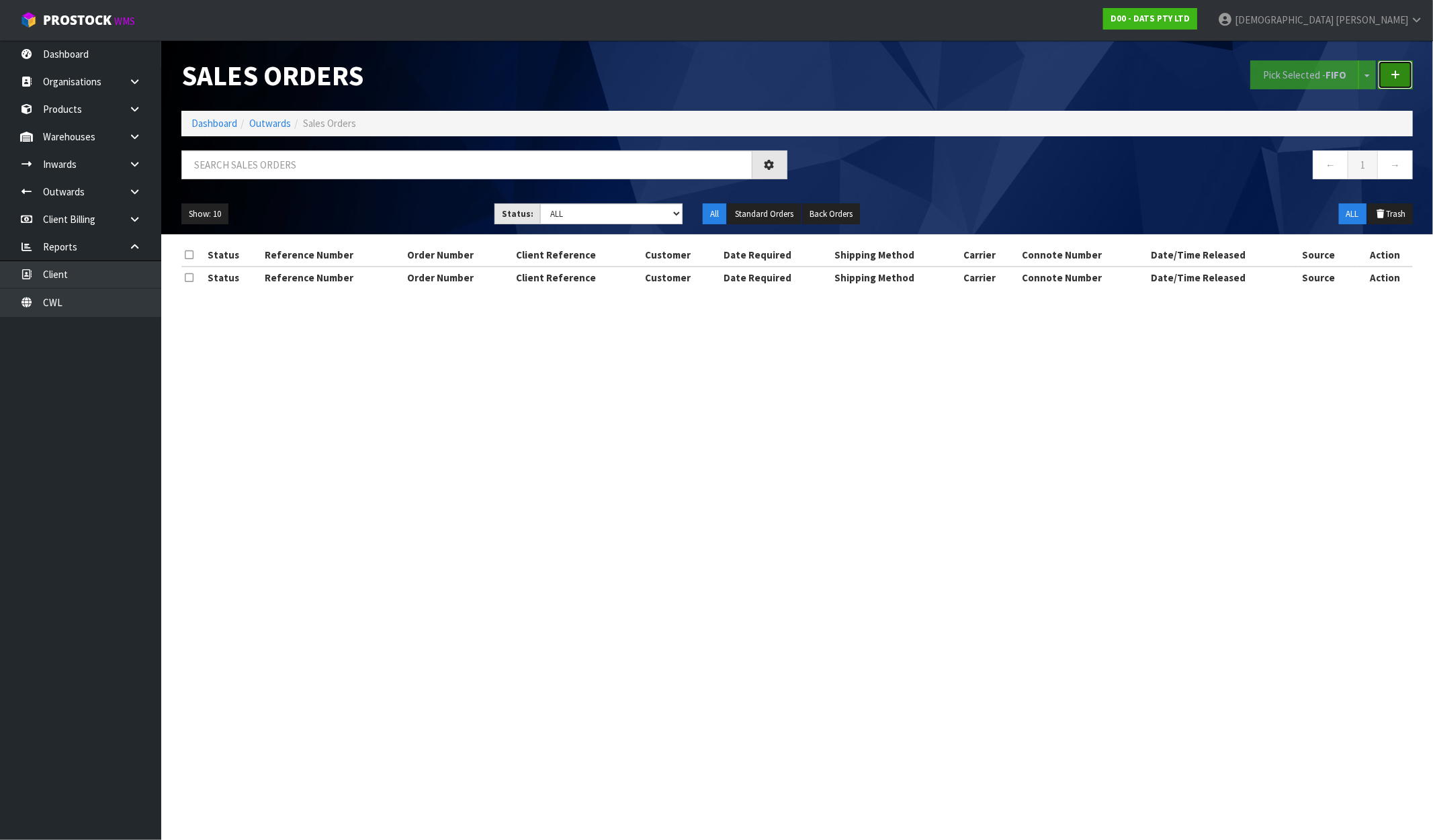
click at [1403, 77] on link at bounding box center [1395, 75] width 35 height 29
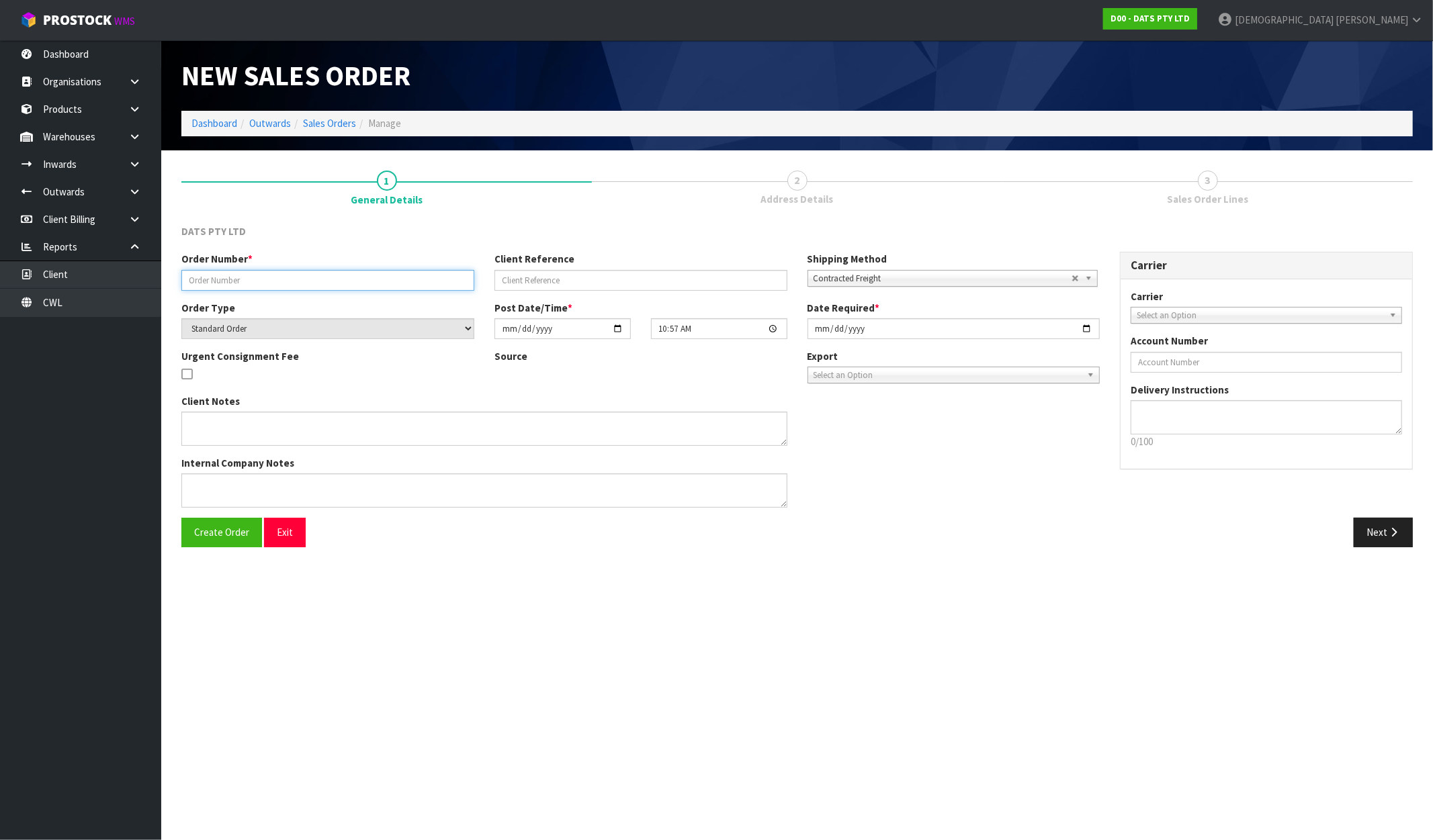
click at [345, 284] on input "text" at bounding box center [328, 280] width 293 height 21
paste input "9529Y100319697"
type input "9529Y100319697"
click at [204, 538] on span "Create Order" at bounding box center [221, 532] width 55 height 13
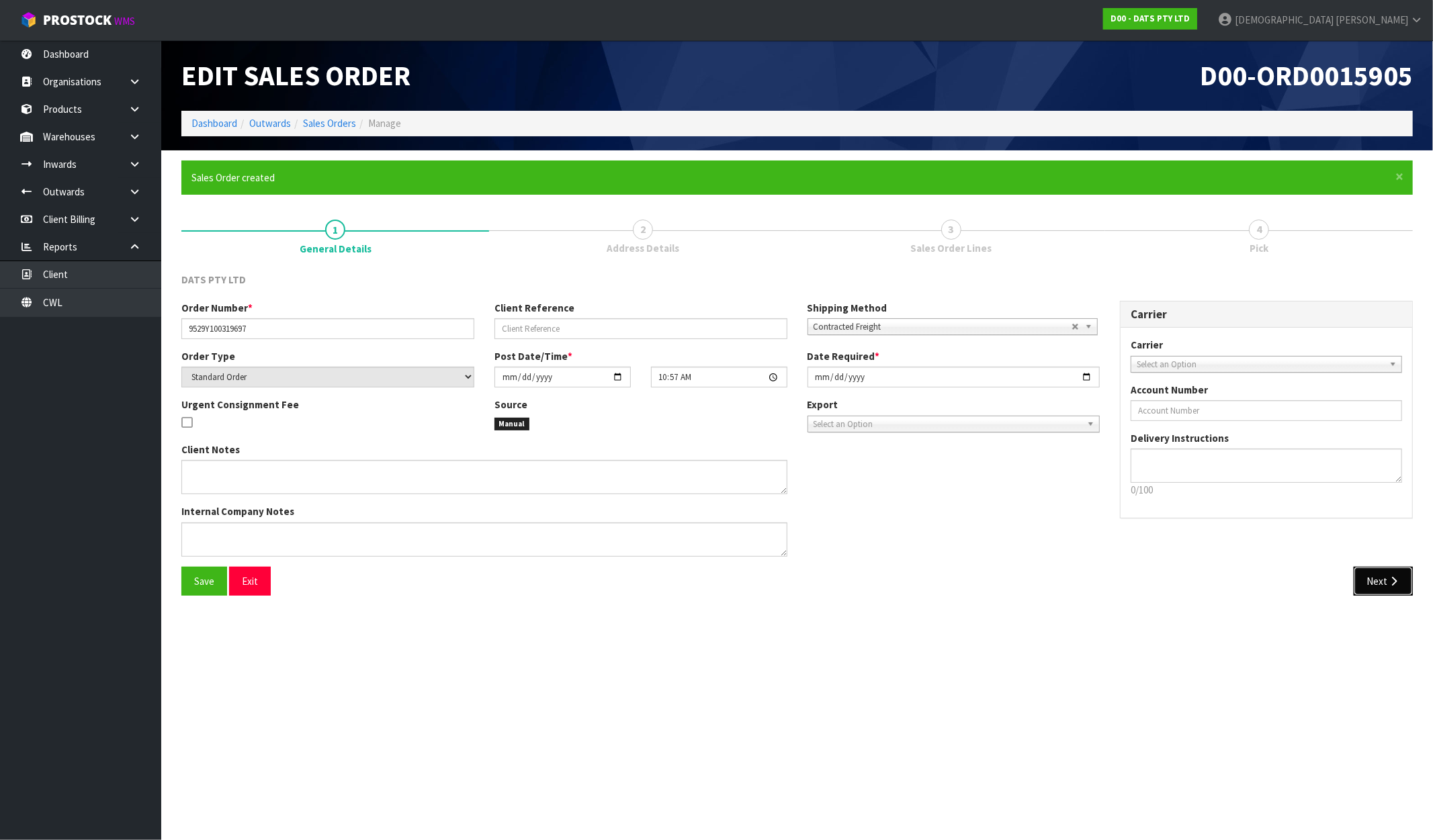
click at [1386, 576] on button "Next" at bounding box center [1383, 581] width 59 height 29
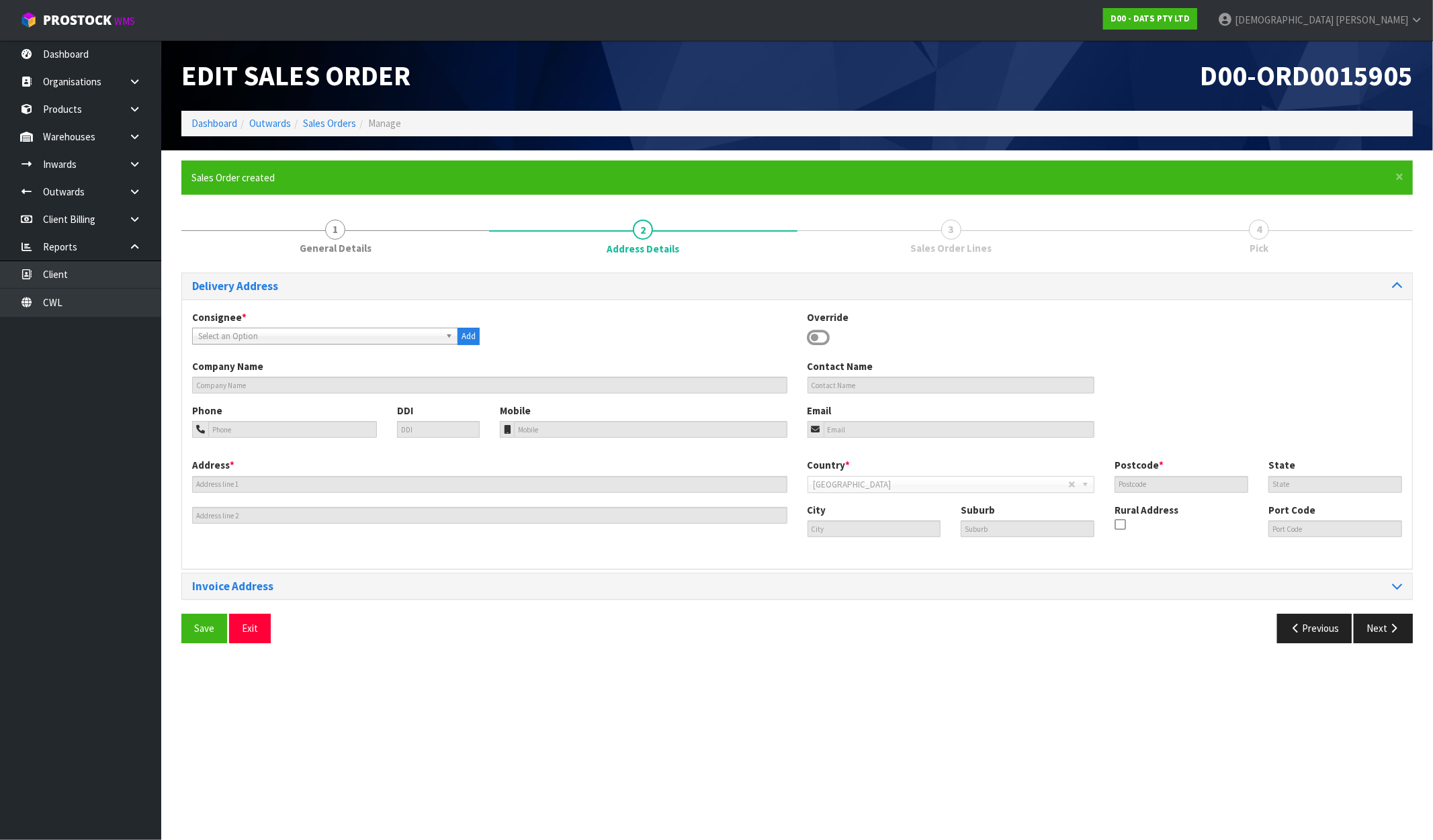
click at [317, 330] on span "Select an Option" at bounding box center [319, 336] width 242 height 16
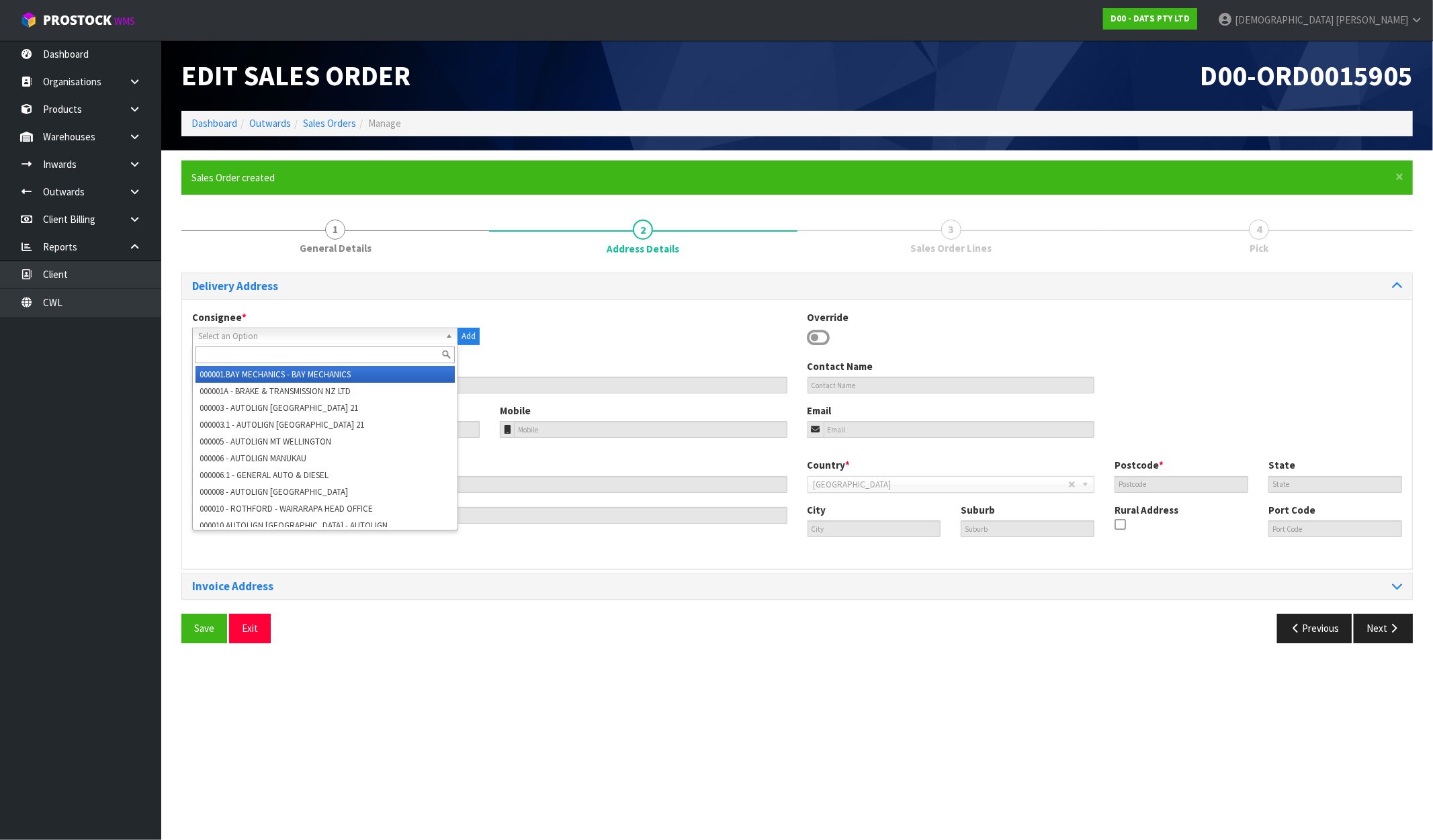
click at [213, 354] on input "text" at bounding box center [325, 355] width 259 height 17
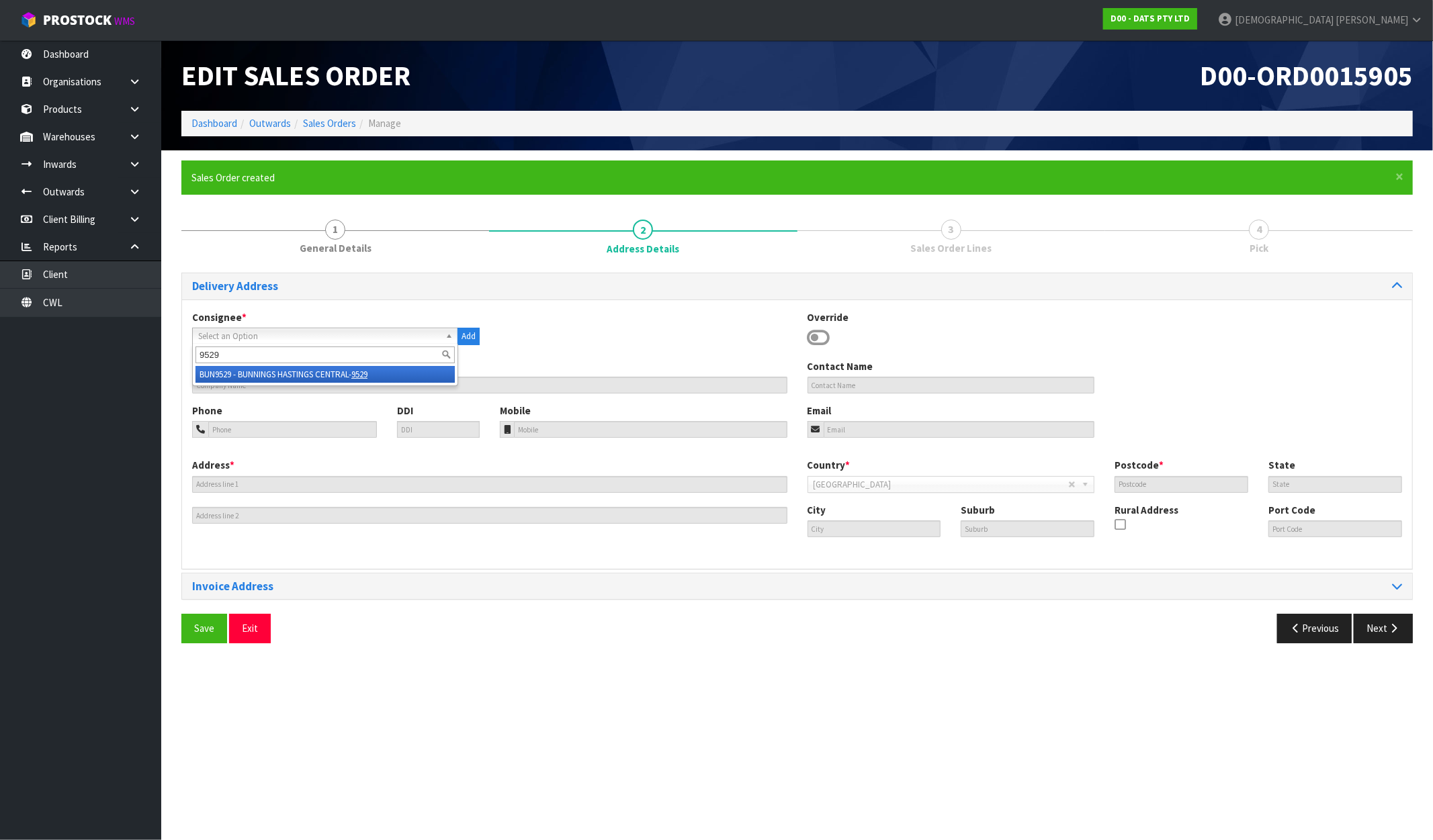
type input "9529"
click at [352, 380] on li "BUN9529 - BUNNINGS HASTINGS CENTRAL- 9529" at bounding box center [325, 374] width 259 height 17
type input "BUNNINGS HASTINGS CENTRAL-9529"
type input "301 MARKET STREET NORTH"
type input "4122"
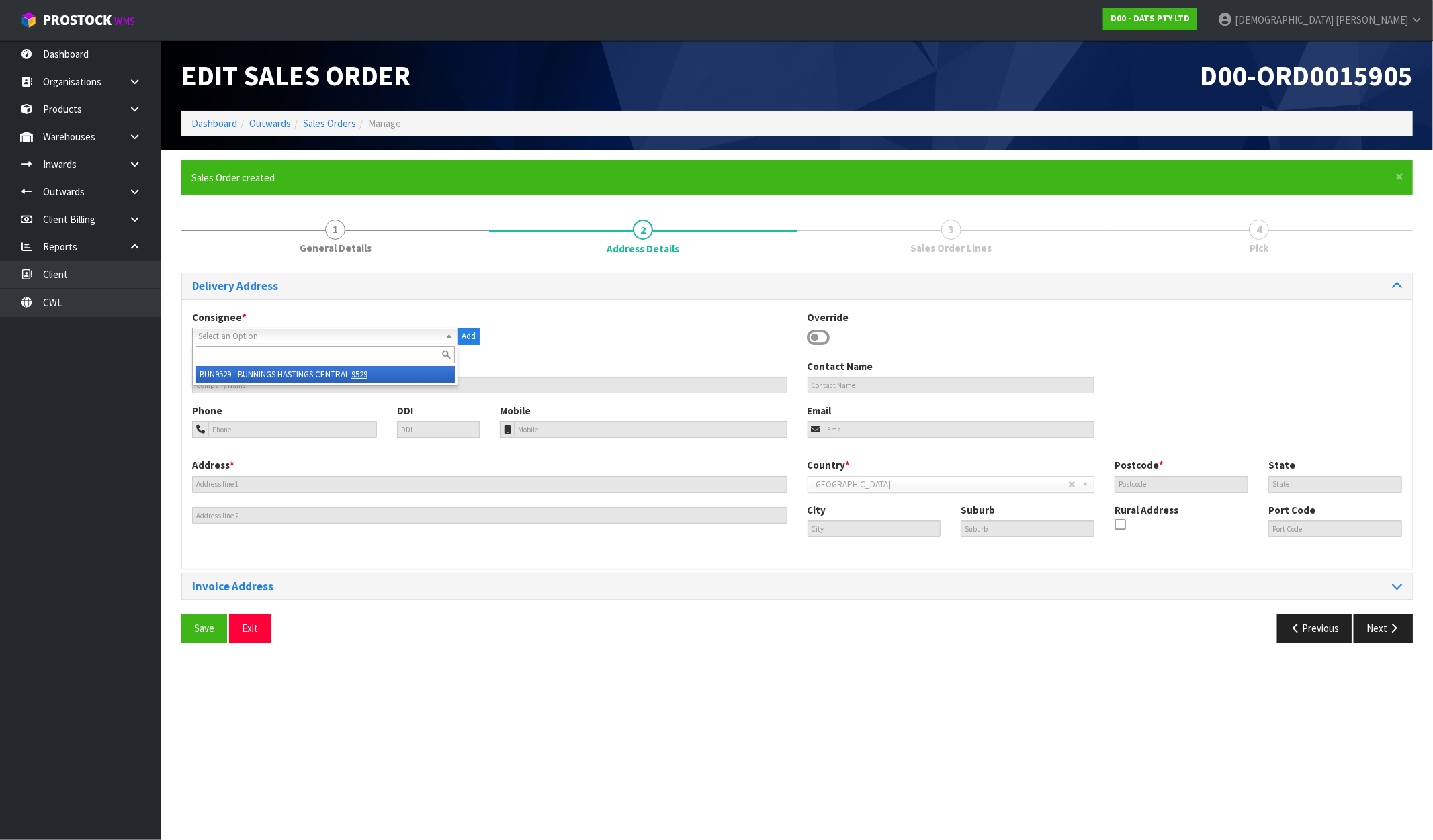
type input "HKB"
type input "HASTINGS"
type input "NZHAS"
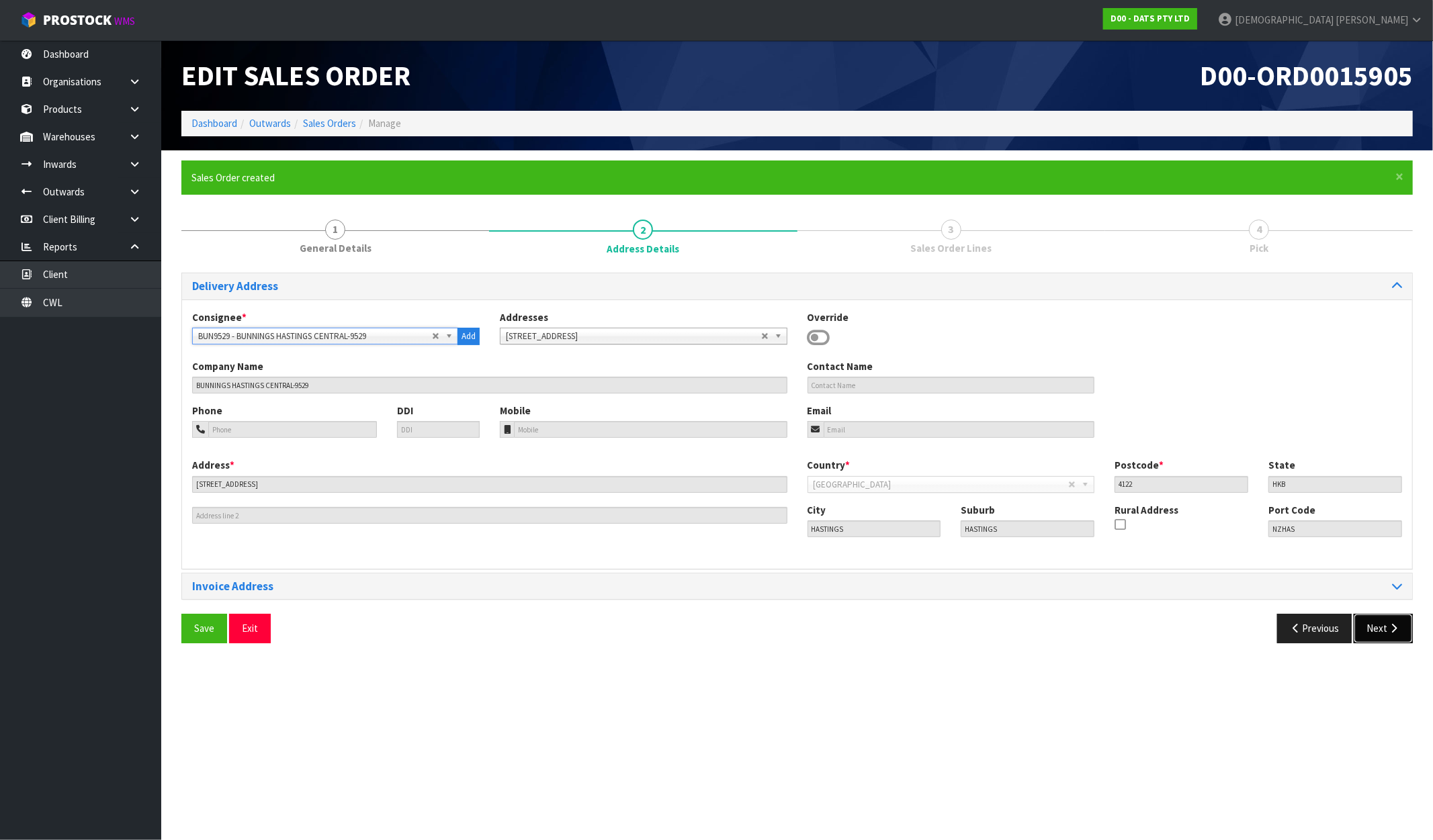
click at [1369, 632] on button "Next" at bounding box center [1383, 628] width 59 height 29
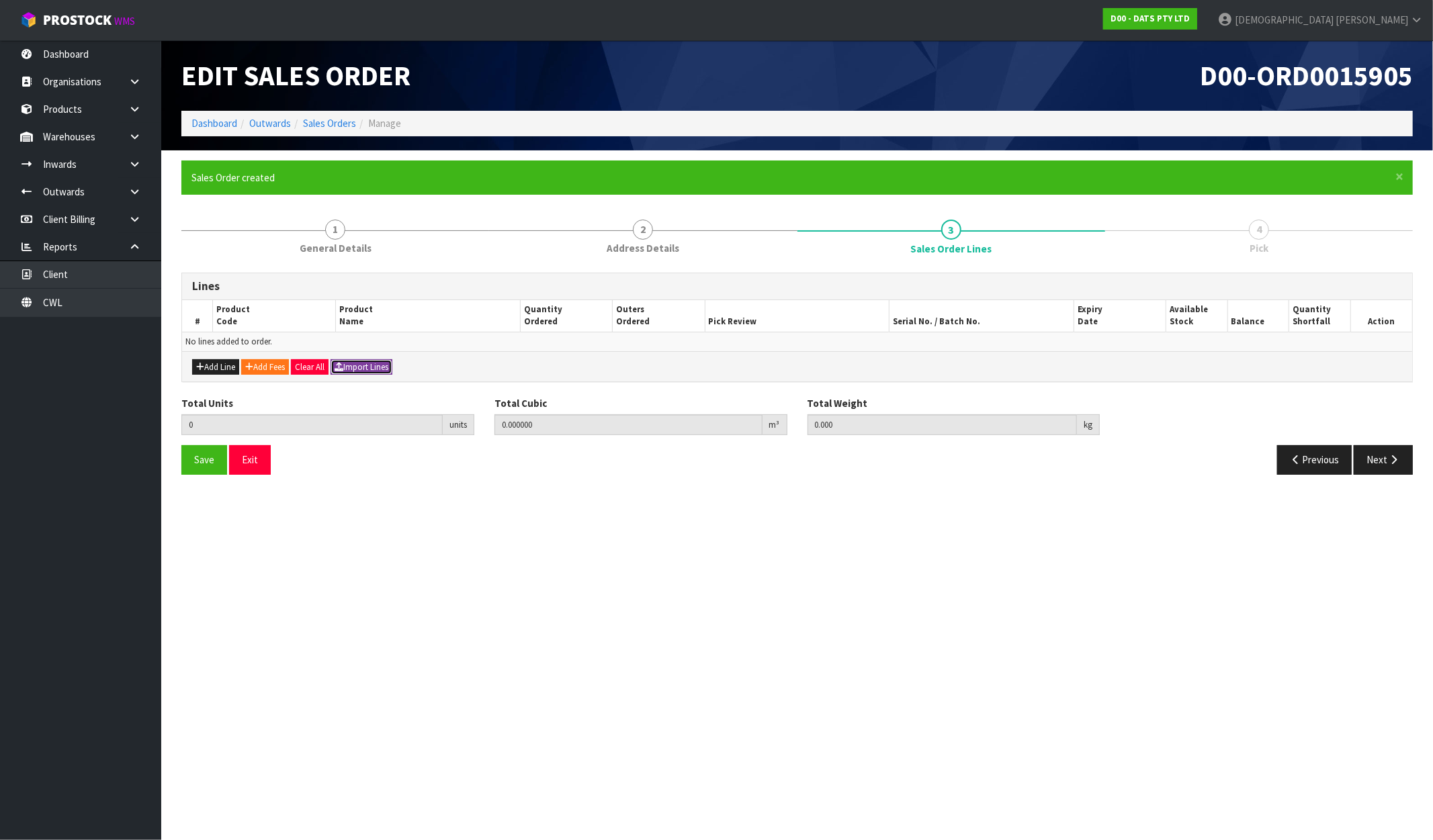
click at [373, 365] on button "Import Lines" at bounding box center [361, 368] width 62 height 16
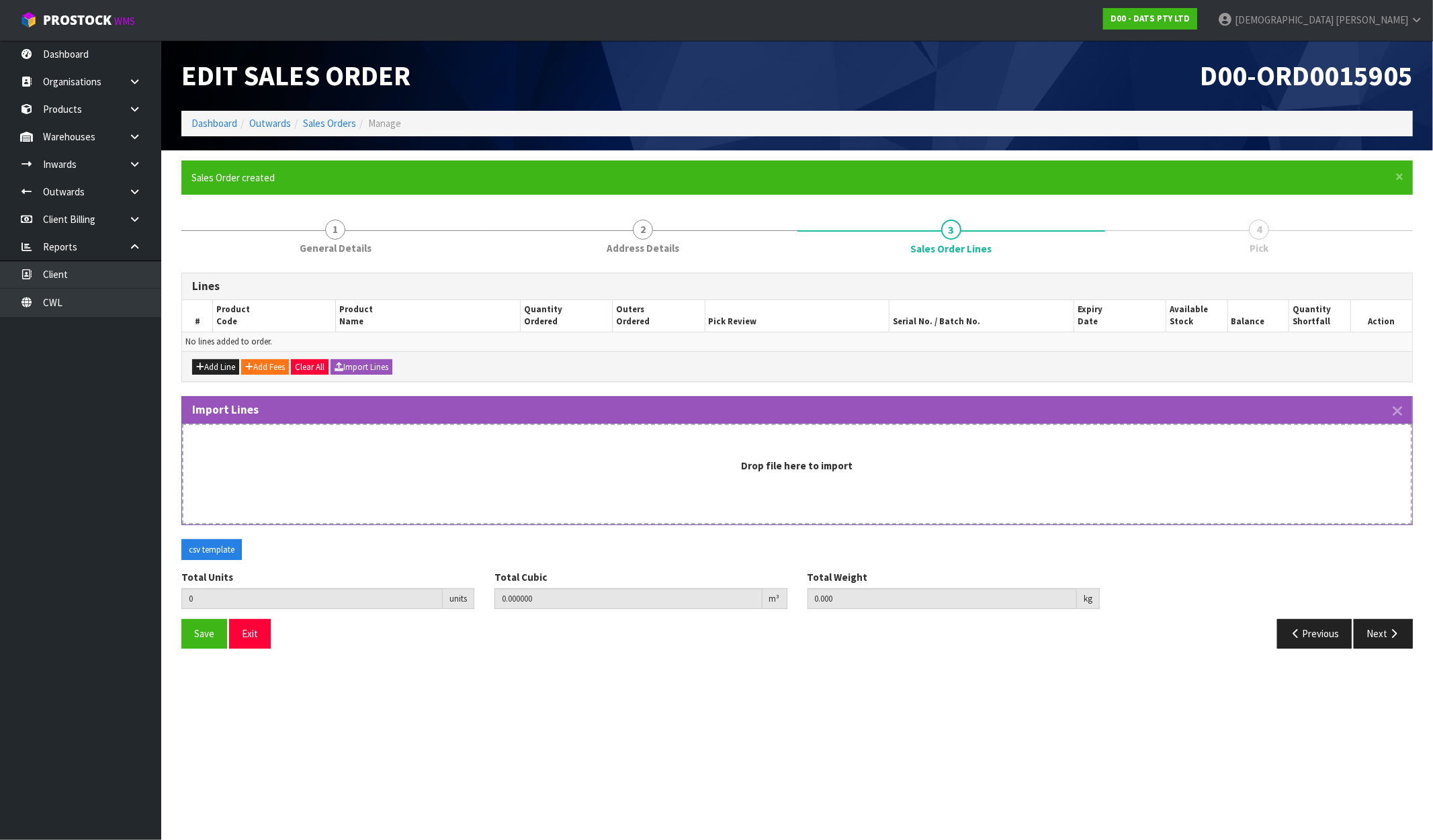
click at [734, 488] on div "Drop file here to import" at bounding box center [797, 474] width 1230 height 101
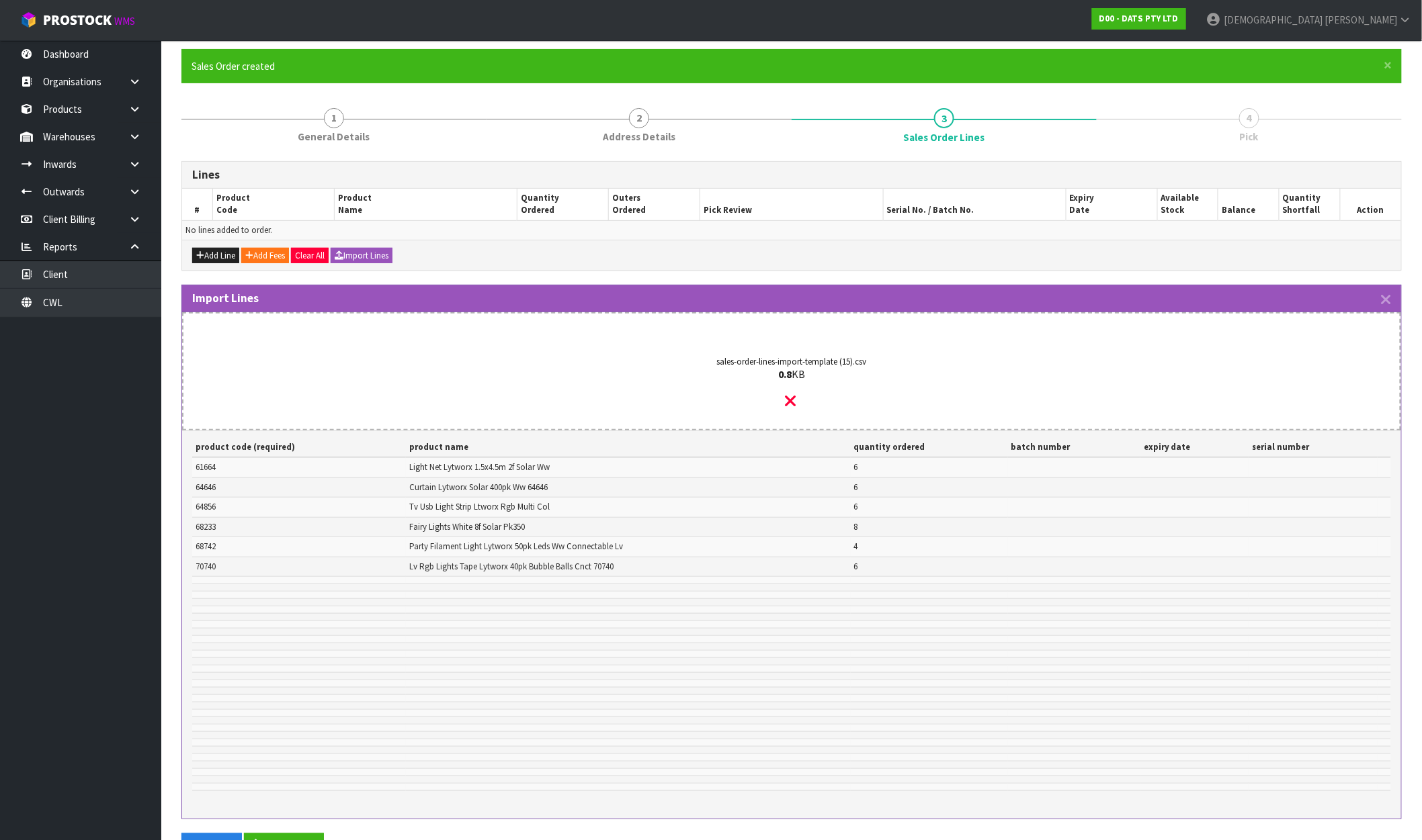
scroll to position [235, 0]
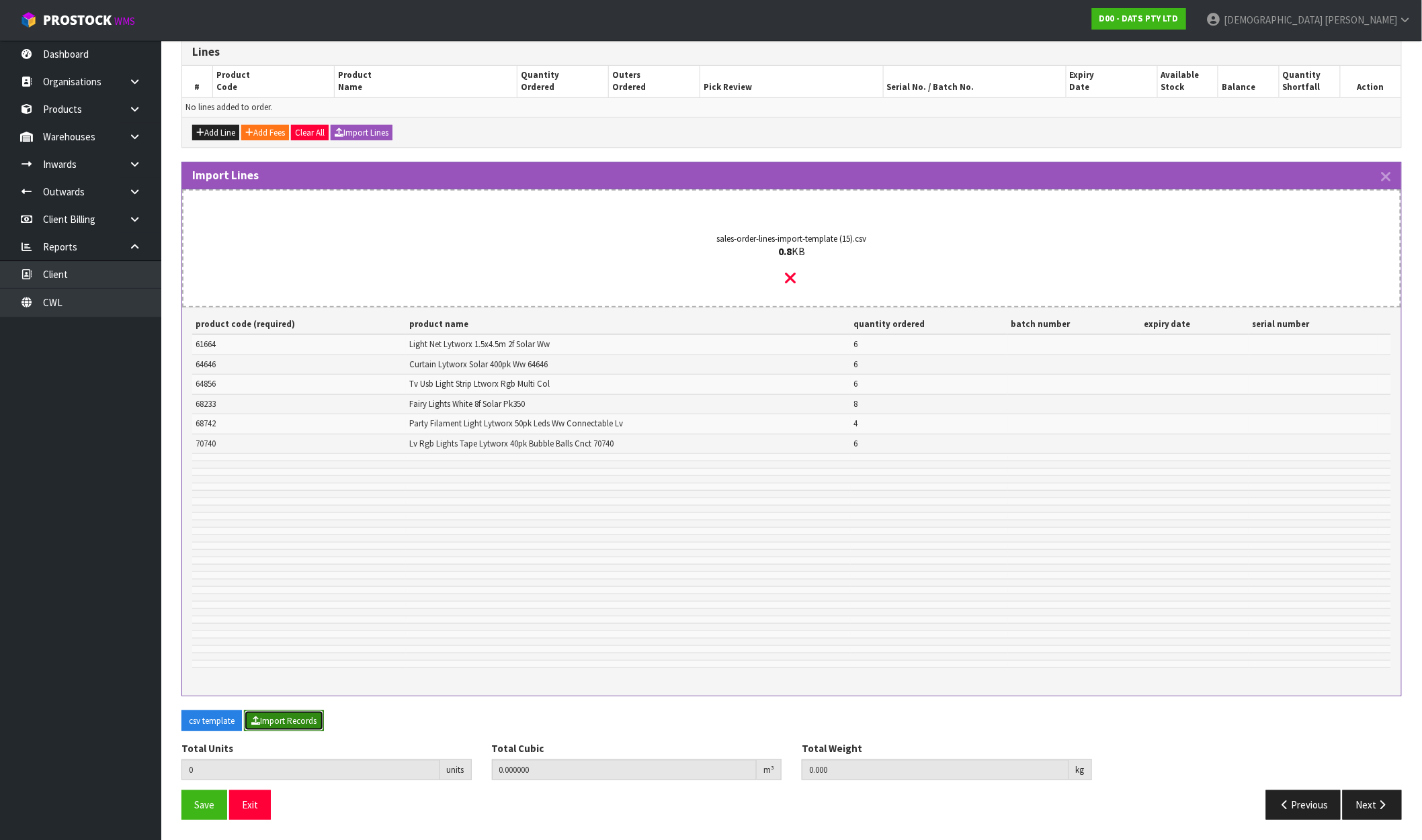
click at [297, 715] on button "Import Records" at bounding box center [284, 721] width 80 height 21
type input "36"
type input "0"
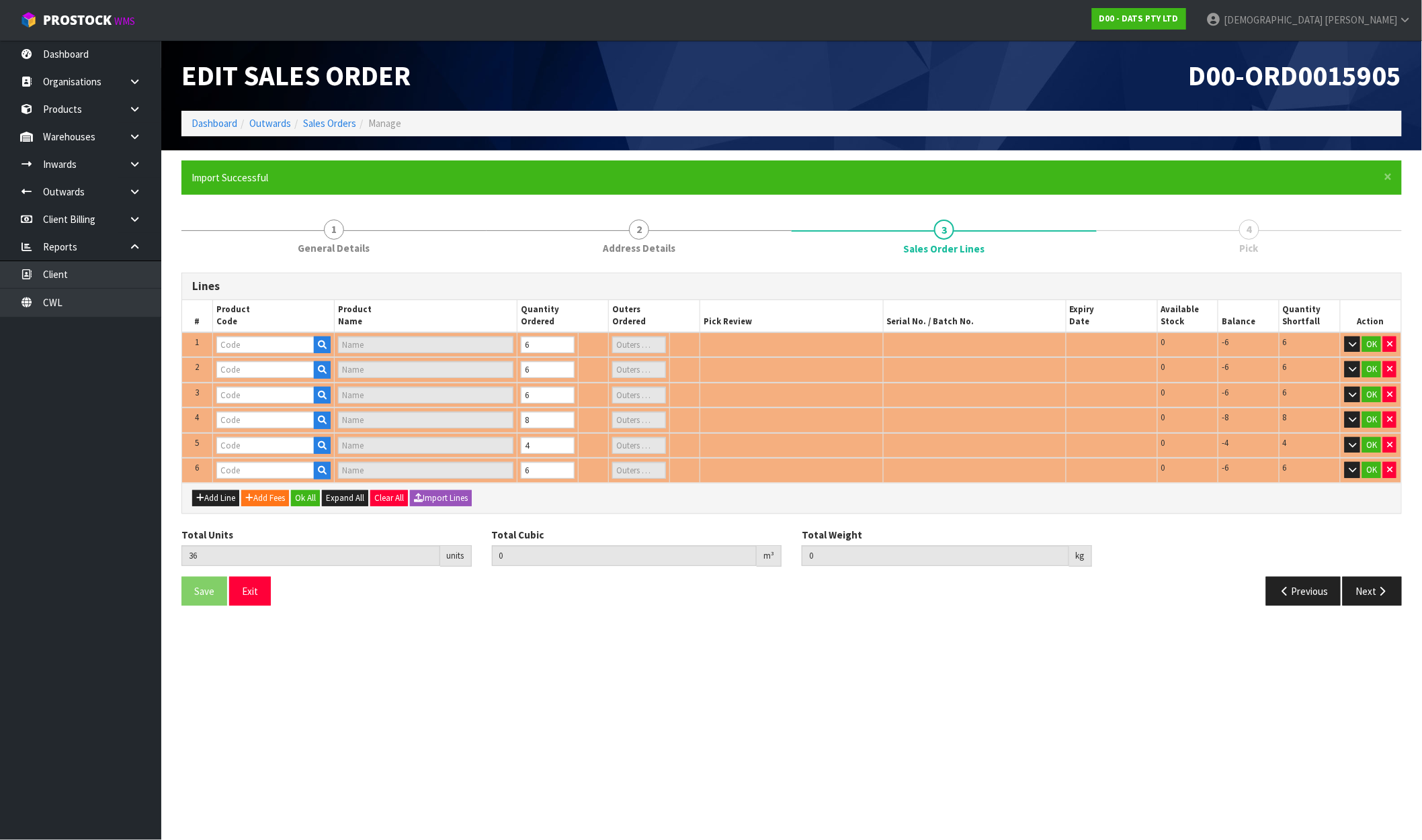
scroll to position [0, 0]
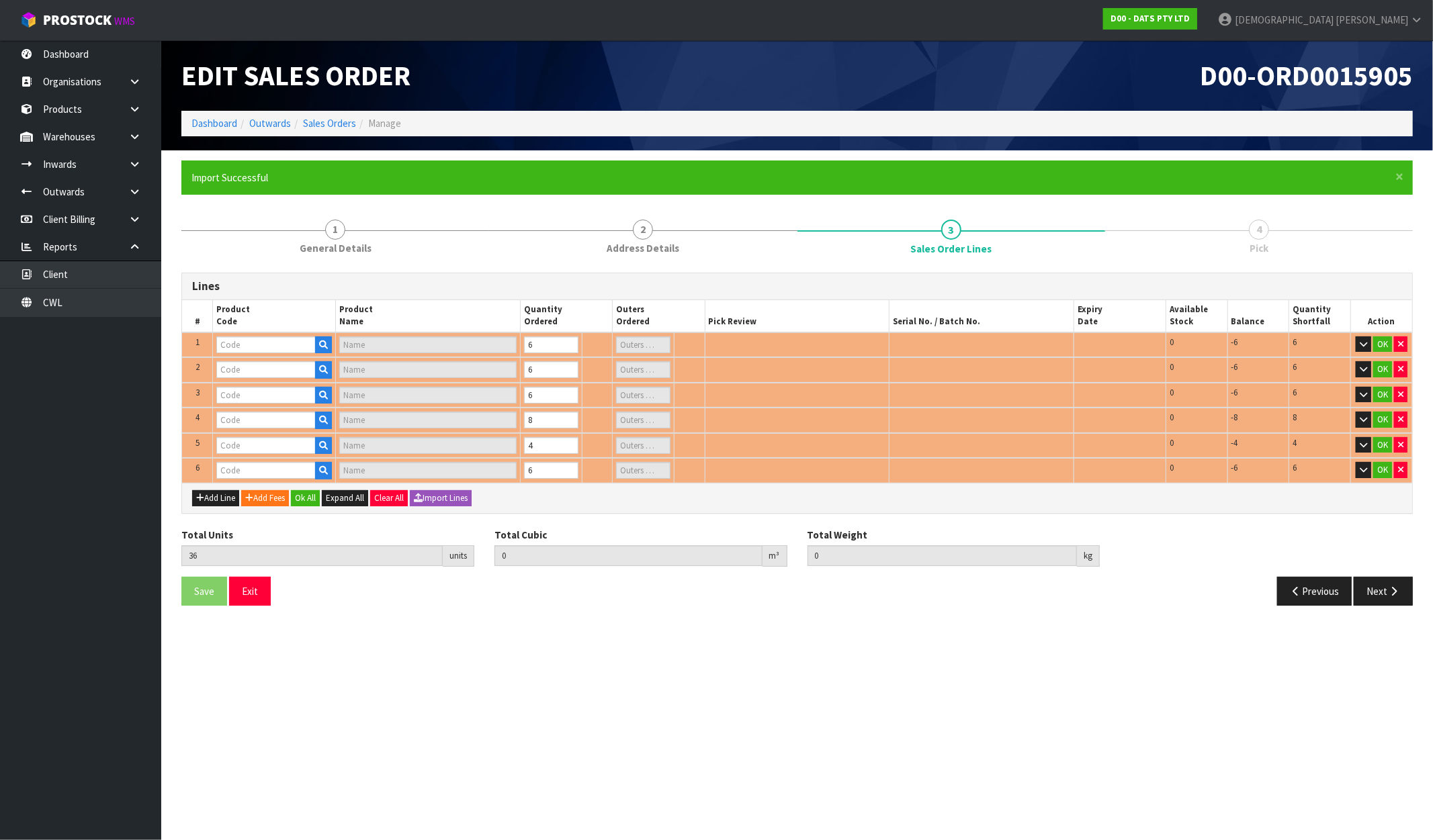
type input "64646"
type input "LIGHTS CURTAIN WARM WHITE PK400 SOLAR"
type input "1"
type input "64856"
type input "LIGHT STRIP TV 2X 50CM USB RGB MULTICOLOUR W REMOTE"
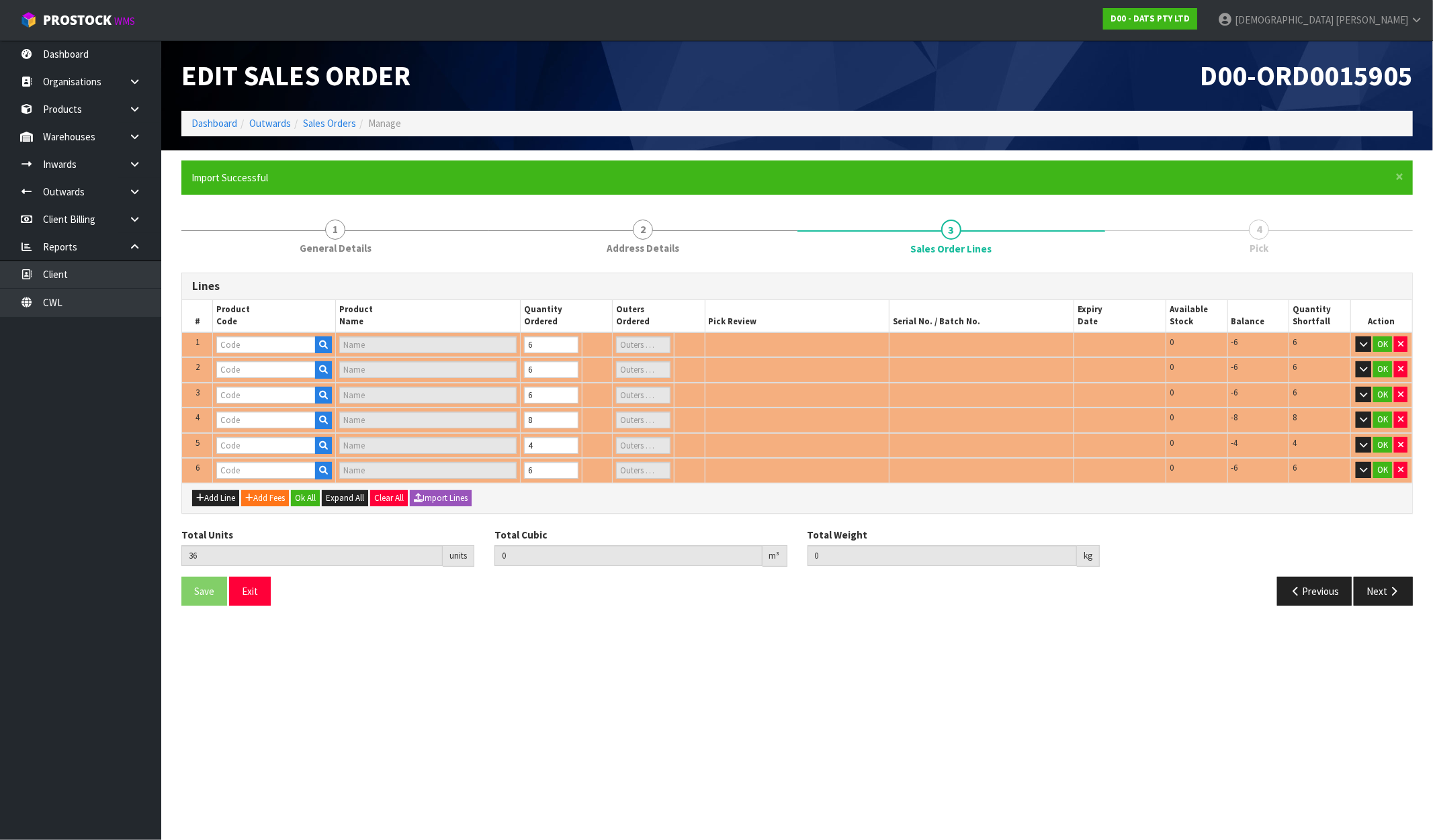
type input "1"
type input "68233"
type input "LIGHTS FAIRY PK350 WHITE 8F"
type input "1"
type input "68742"
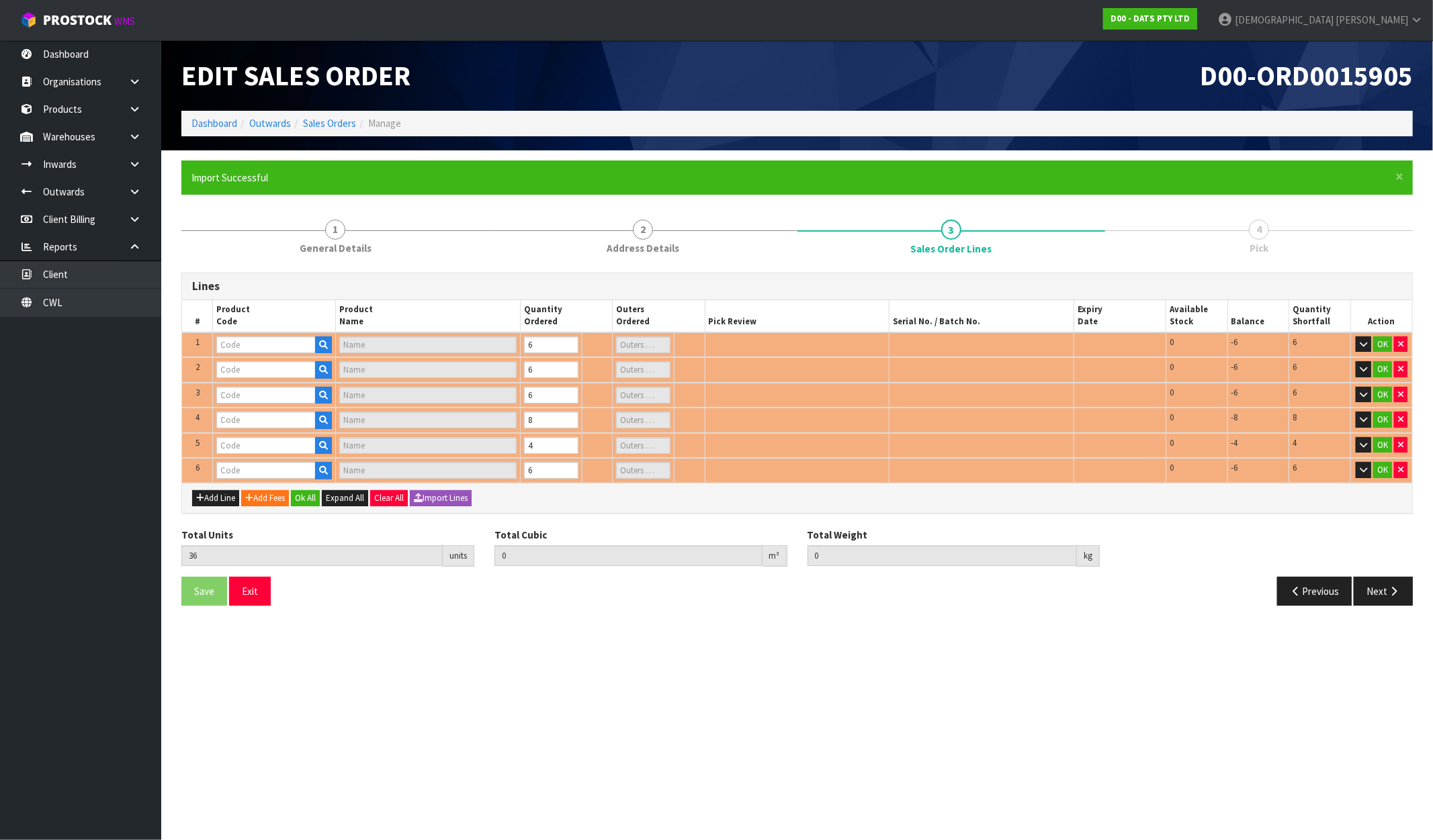
type input "LIGHTS PARTY FILAMENT LEDS W.W"
type input "1"
type input "61664"
type input "LIGHTS NET SOLAR 300L WARM WHITE 2F 1.5X4.5M"
type input "1"
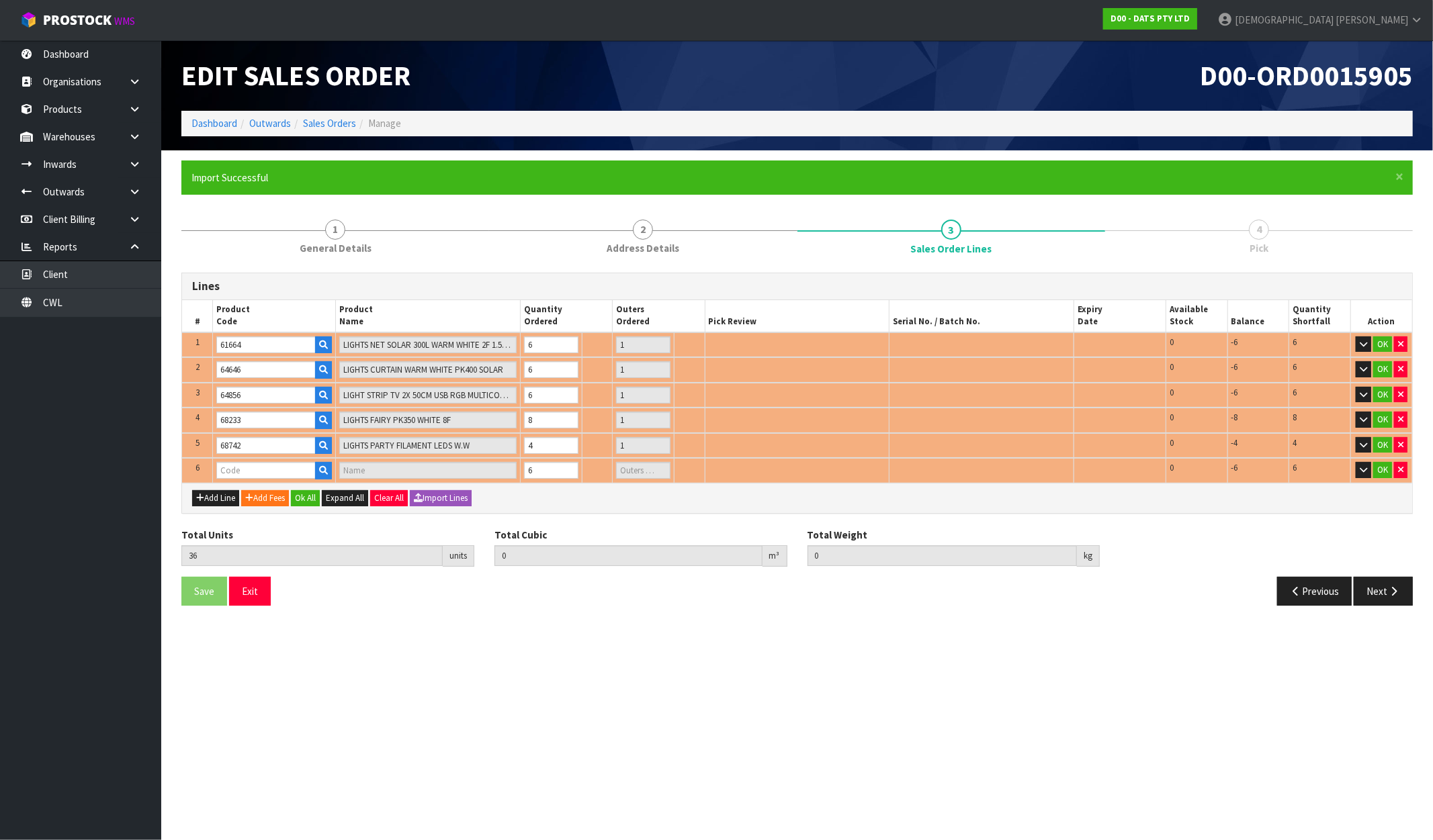
type input "0.160521"
type input "27.99"
type input "70740"
type input "LIGHTS TAPE W BUBBLE BALLS RGB"
type input "1"
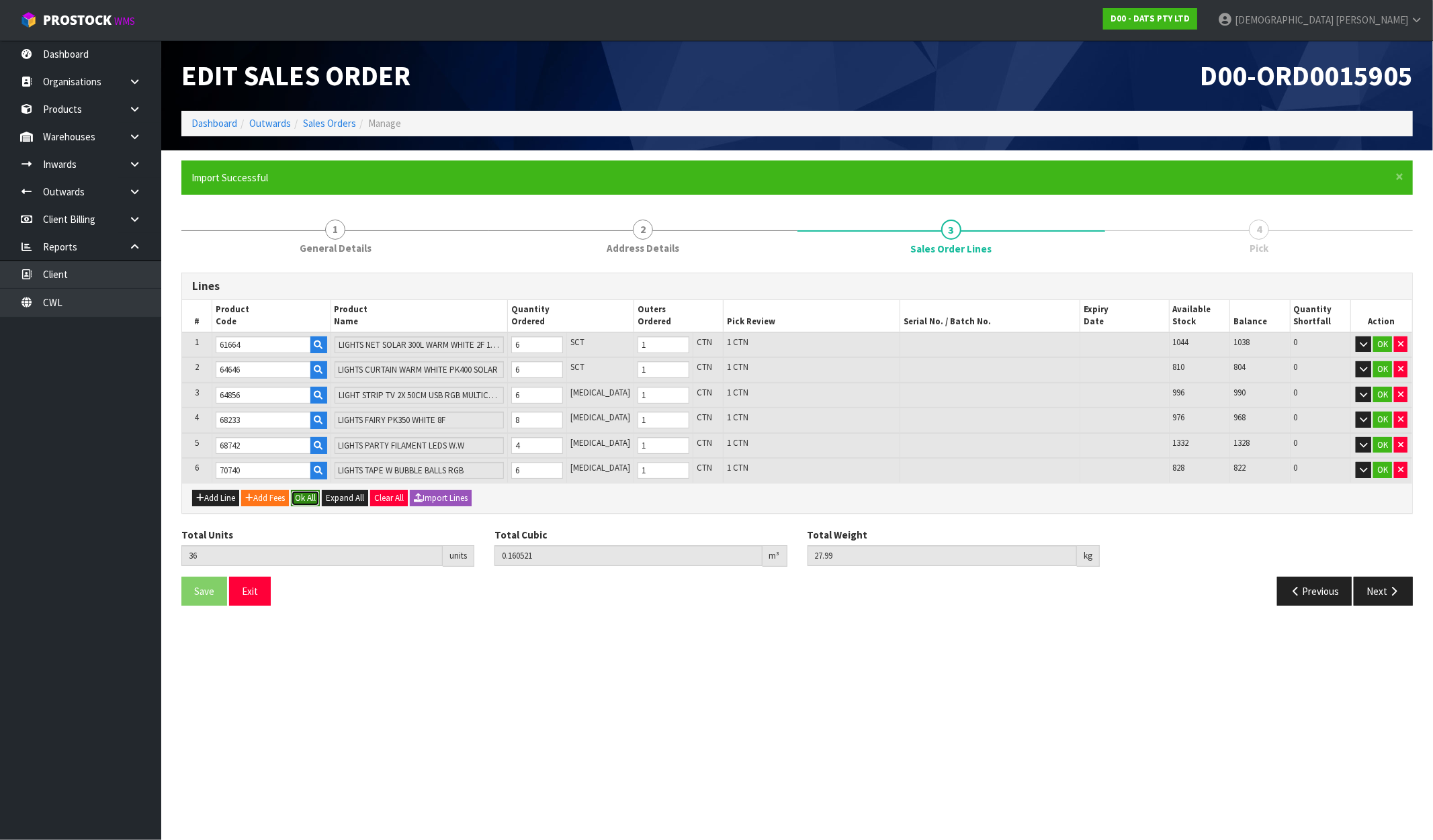
click at [304, 491] on button "Ok All" at bounding box center [306, 499] width 29 height 16
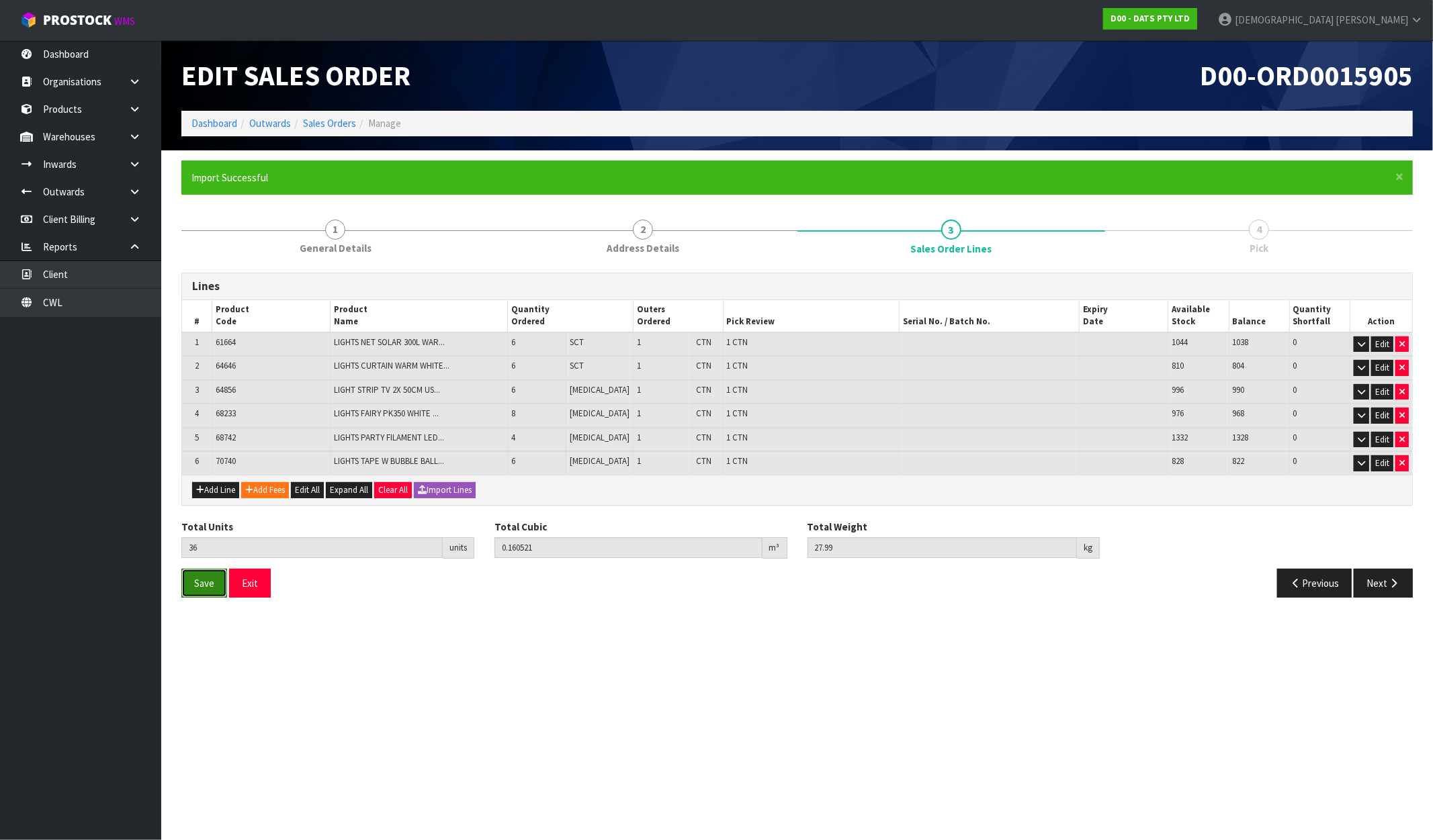
click at [216, 575] on button "Save" at bounding box center [204, 583] width 46 height 29
click at [1371, 582] on button "Next" at bounding box center [1383, 583] width 59 height 29
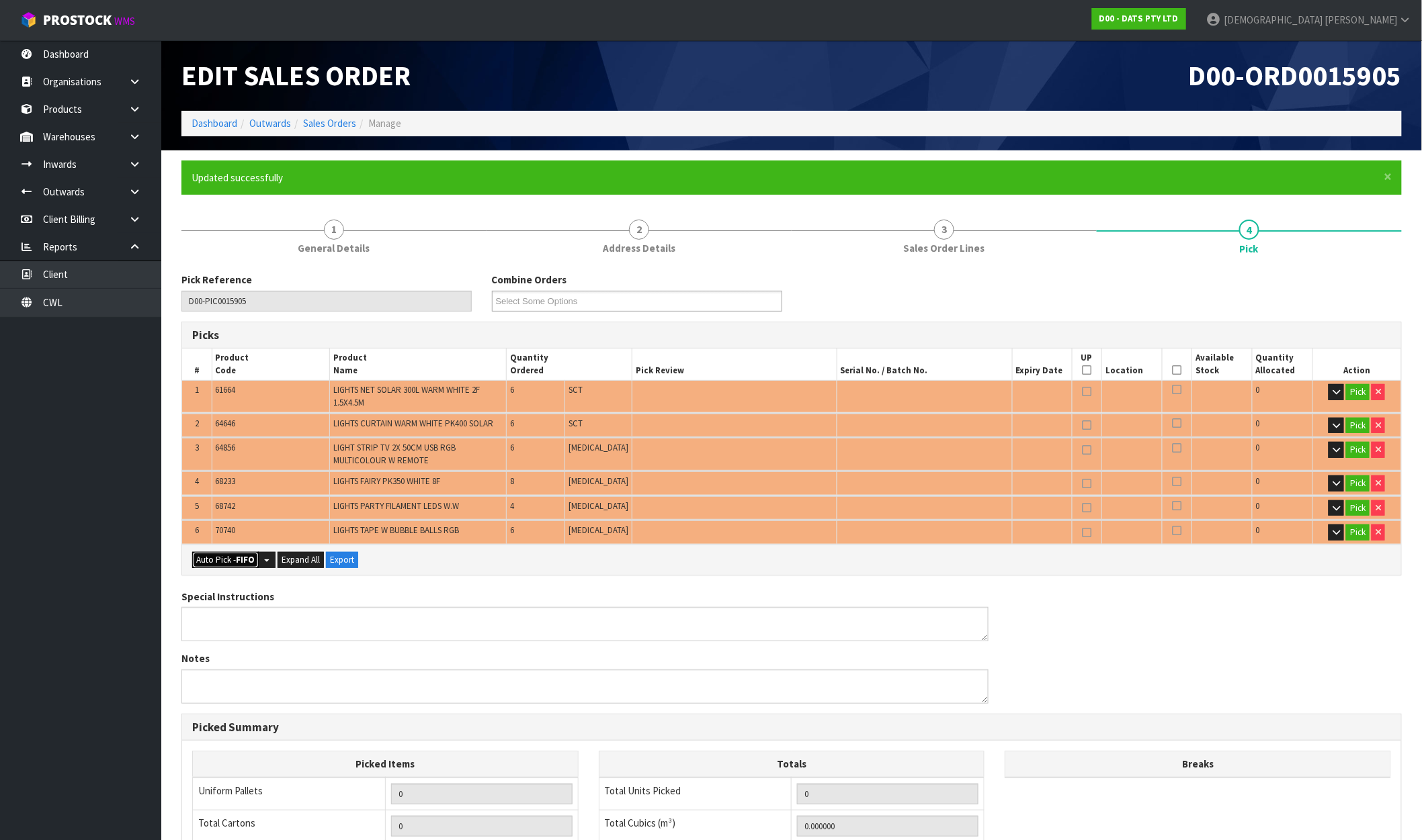
click at [241, 558] on strong "FIFO" at bounding box center [245, 560] width 19 height 12
type input "6"
type input "36"
type input "0.160521"
type input "27.990"
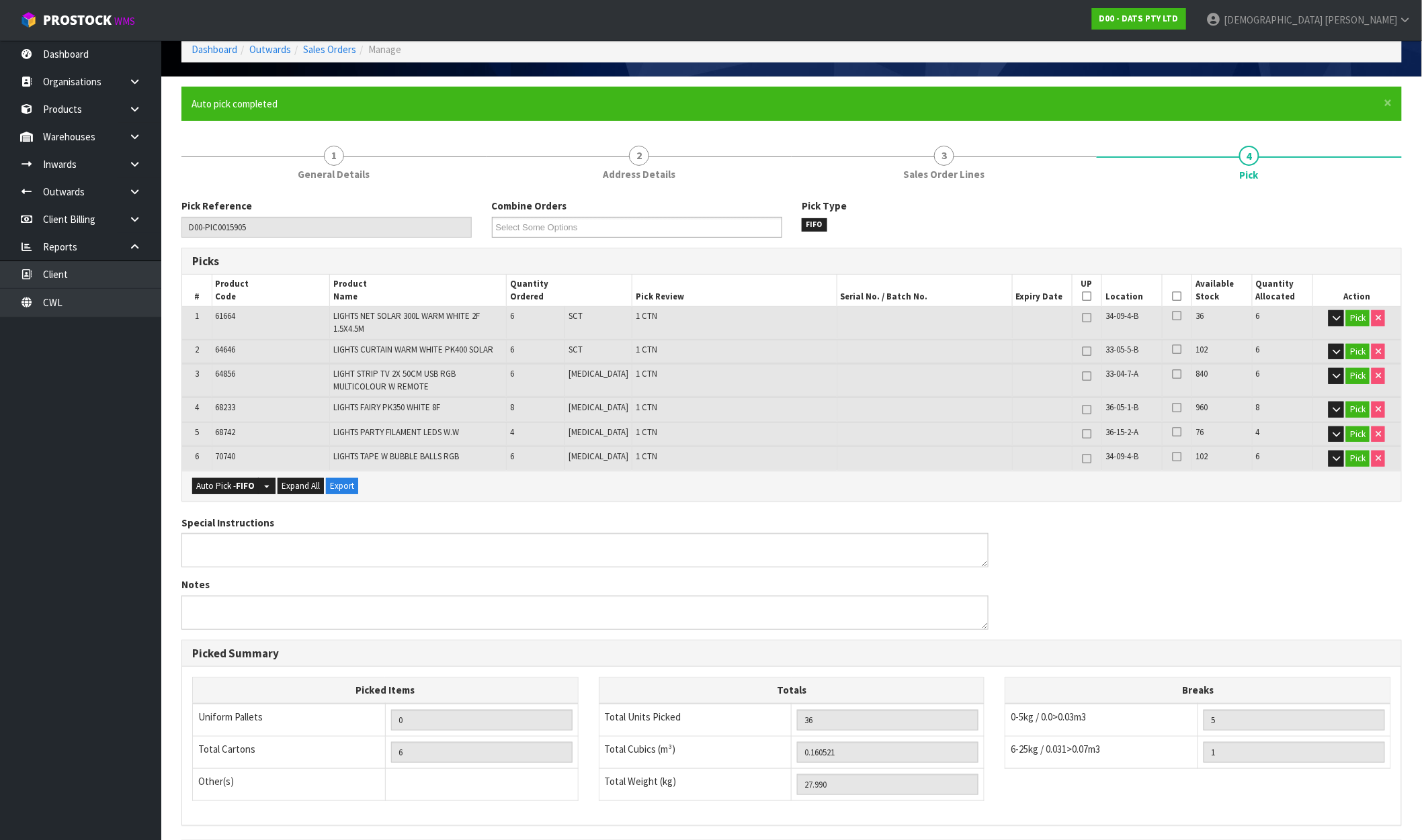
scroll to position [242, 0]
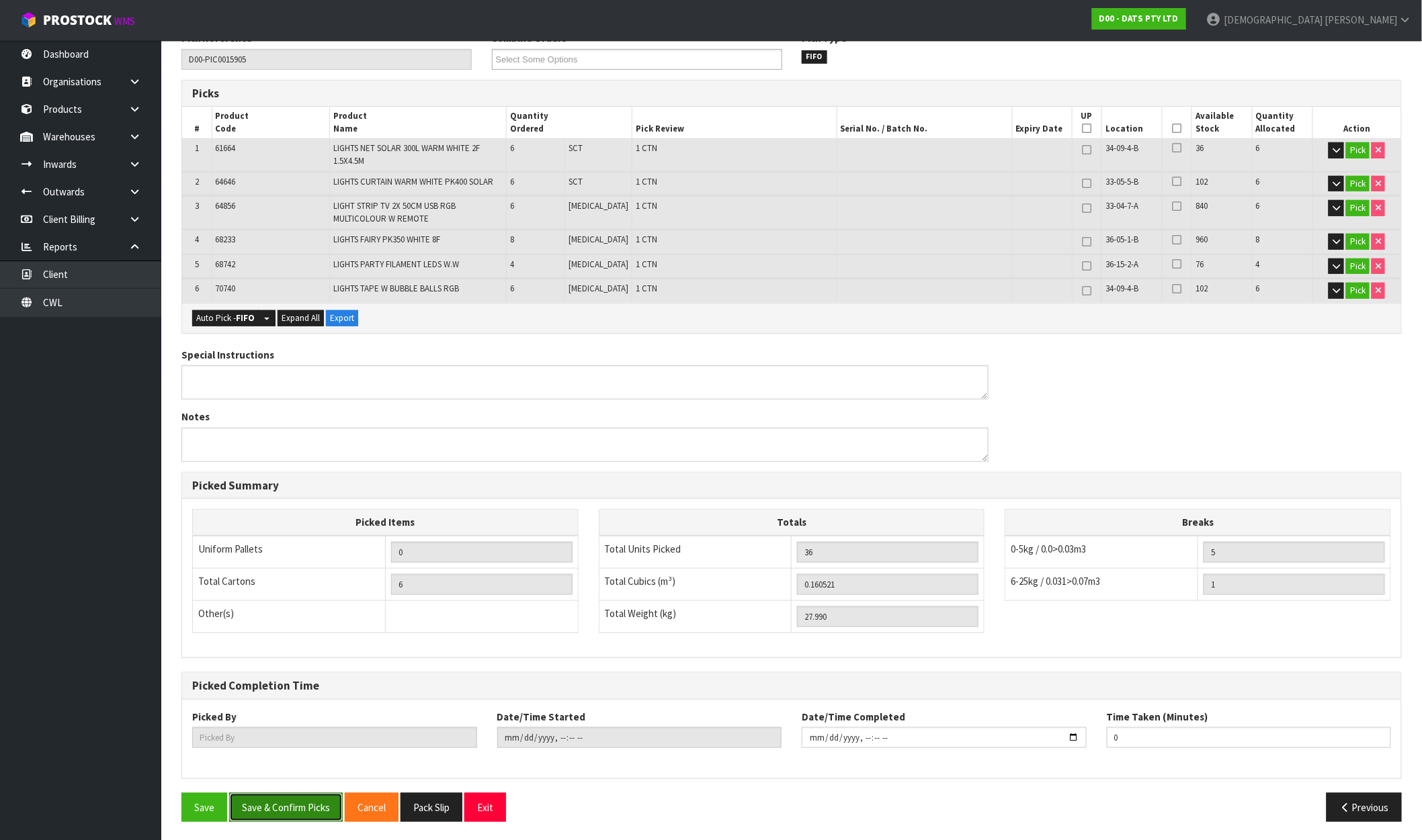
click at [283, 798] on button "Save & Confirm Picks" at bounding box center [286, 808] width 114 height 29
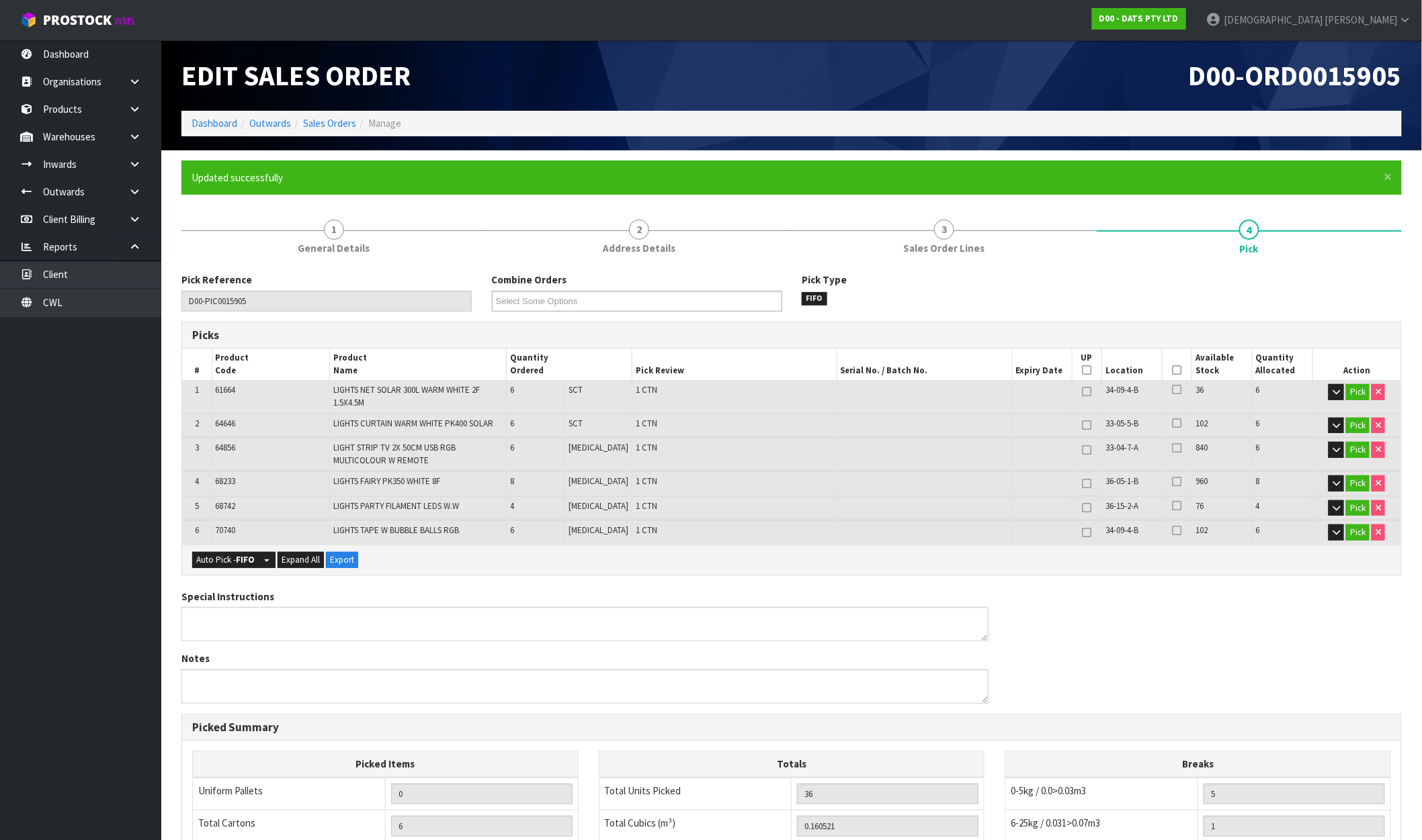
type input "[PERSON_NAME]"
type input "2025-10-09T10:58:45"
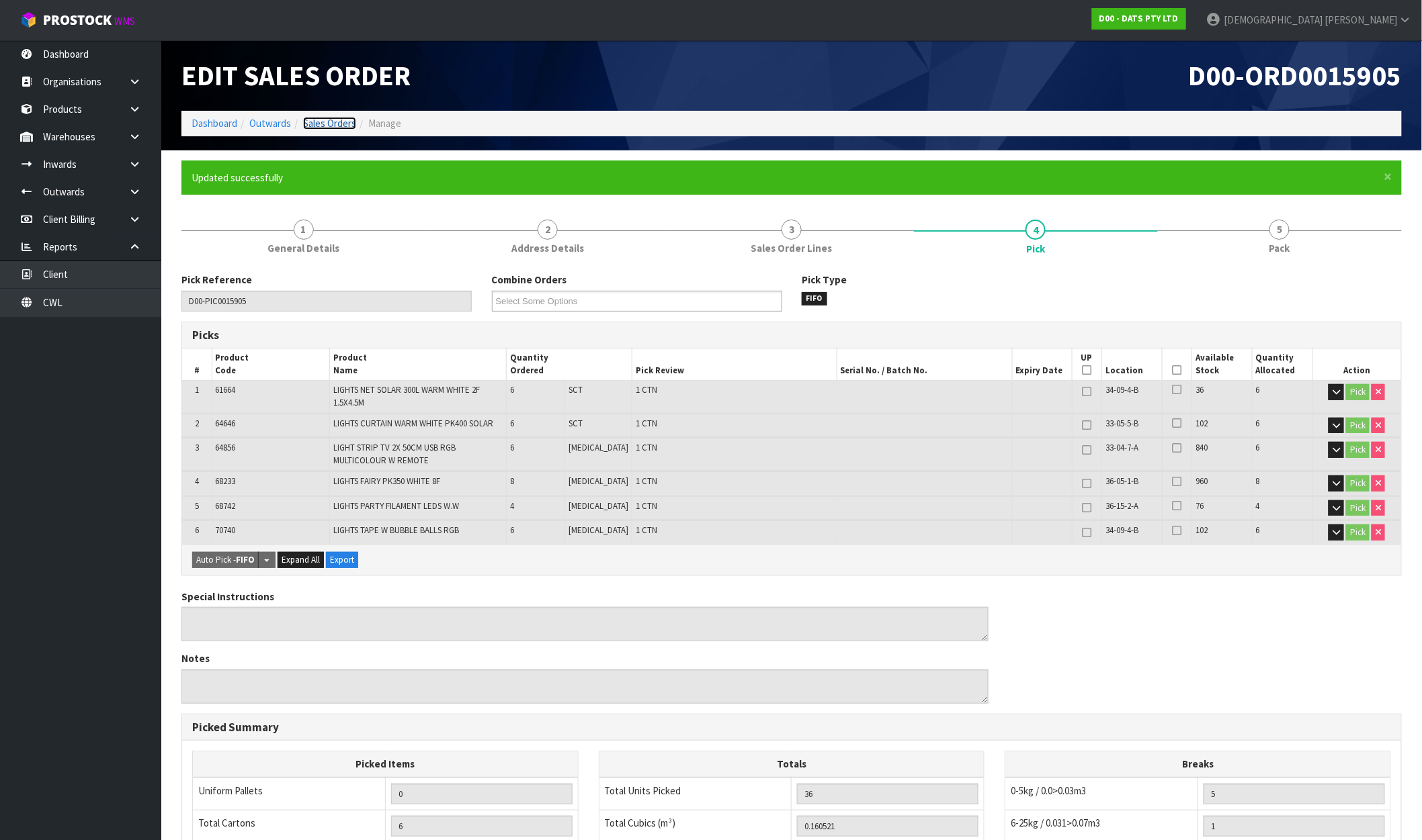
click at [328, 125] on link "Sales Orders" at bounding box center [329, 123] width 53 height 13
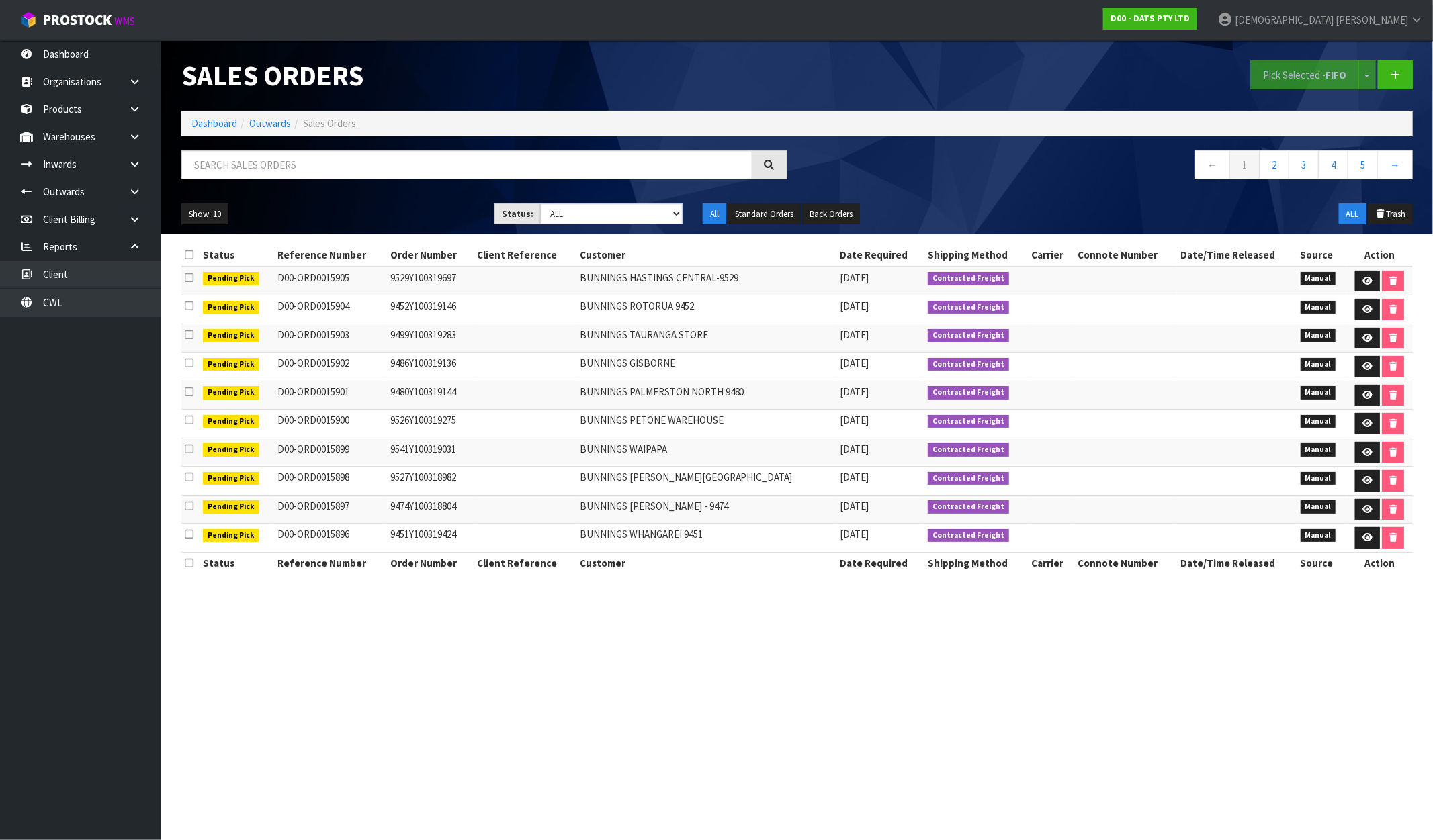
click at [1415, 71] on div "Pick Selected - FIFO Split button! FIFO - First In First Out FEFO - First Expir…" at bounding box center [1111, 75] width 626 height 69
click at [1386, 79] on link at bounding box center [1395, 75] width 35 height 29
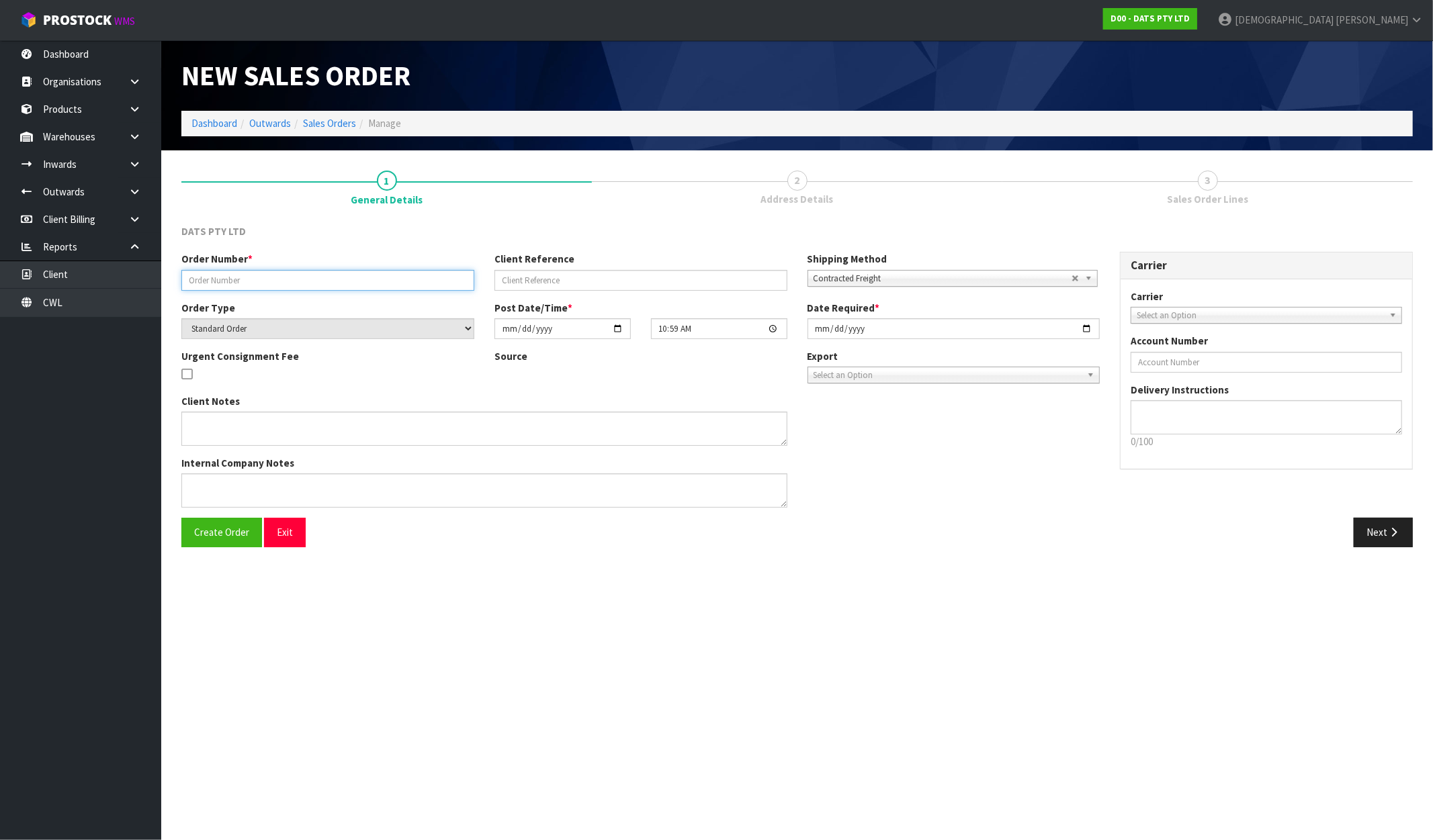
click at [230, 277] on input "text" at bounding box center [328, 280] width 293 height 21
paste input "9481Y100319786"
type input "9481Y100319786"
click at [224, 528] on span "Create Order" at bounding box center [221, 532] width 55 height 13
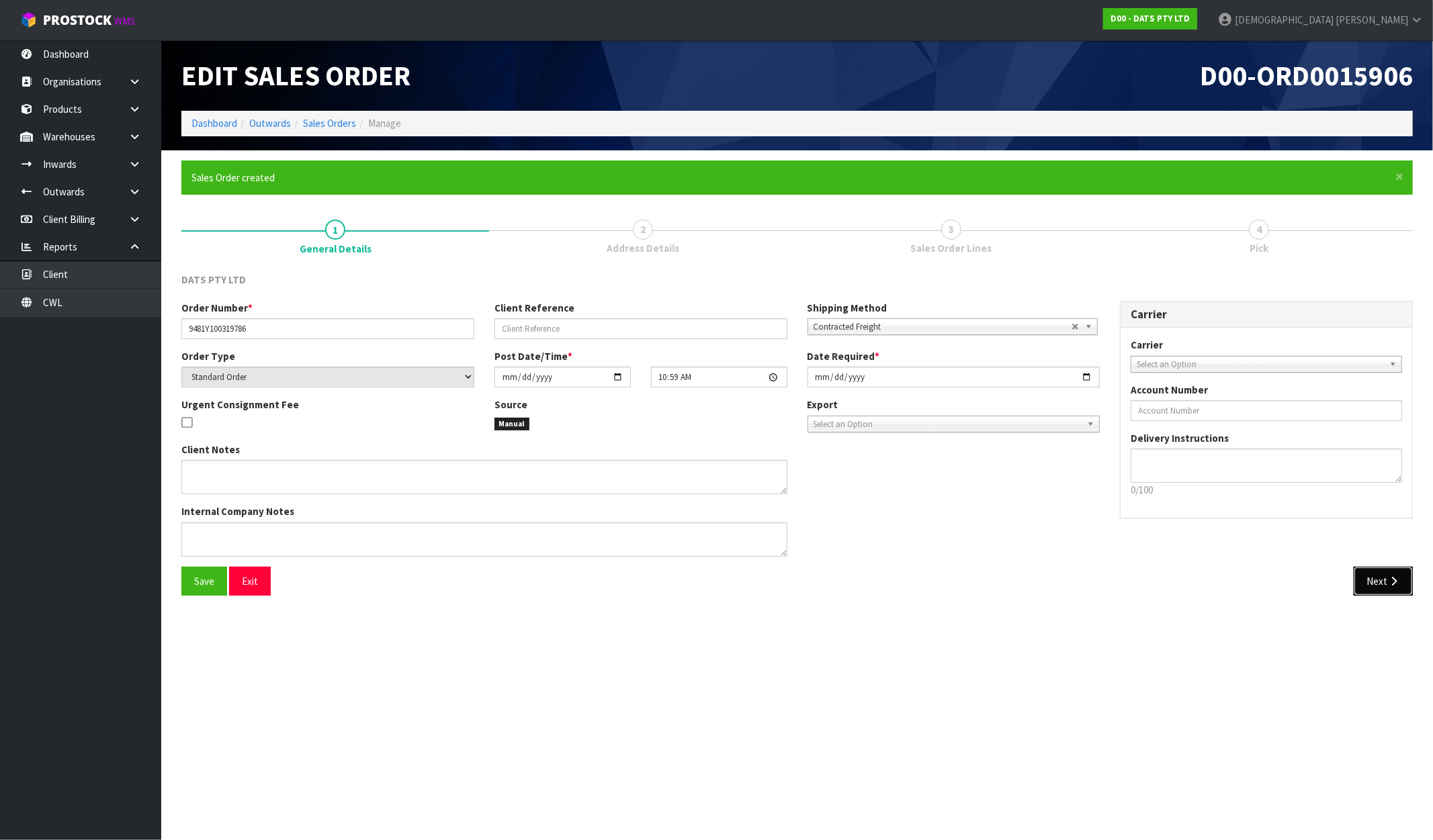
click at [1375, 573] on button "Next" at bounding box center [1383, 581] width 59 height 29
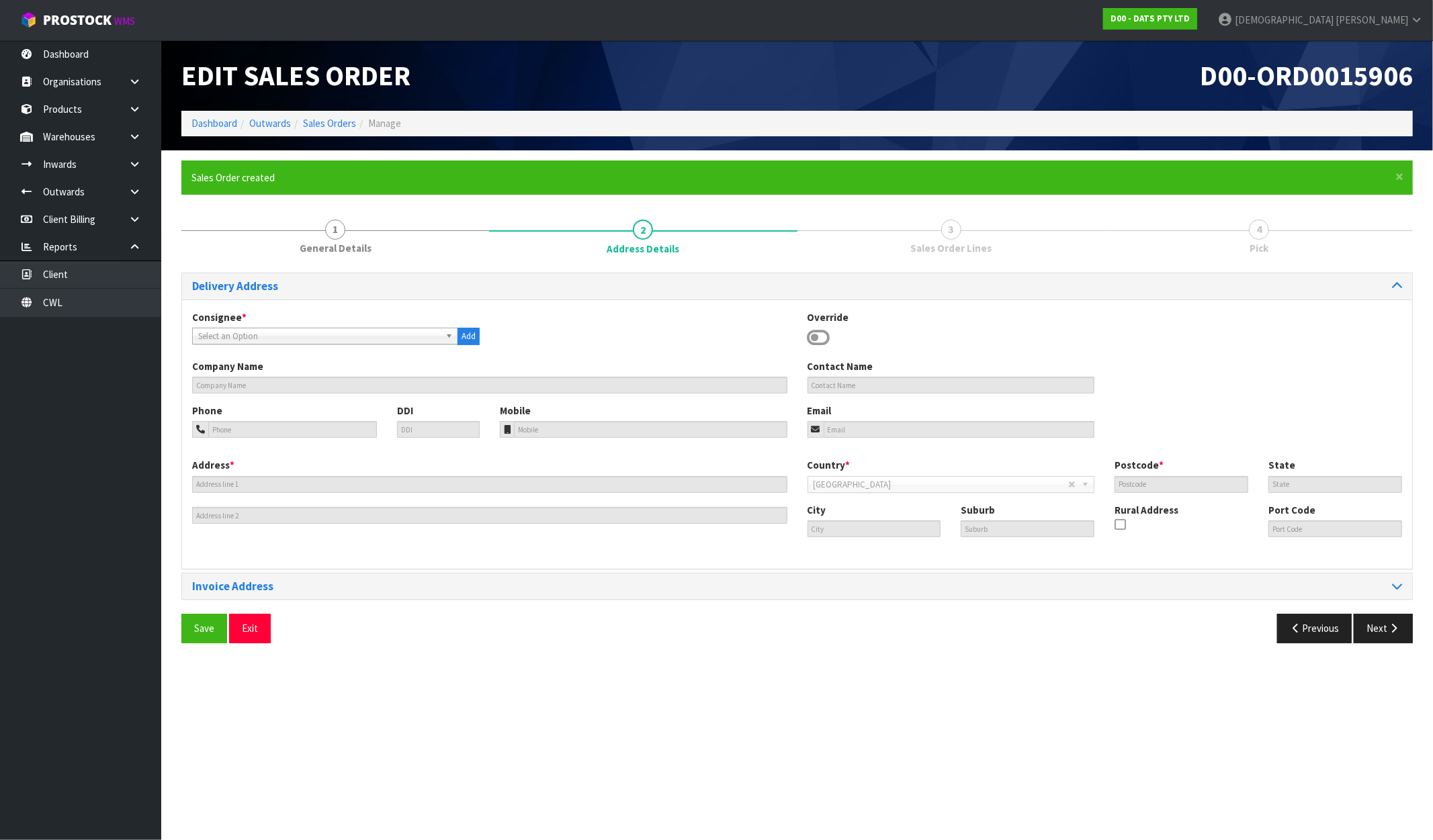
click at [221, 330] on span "Select an Option" at bounding box center [319, 336] width 242 height 16
type input "9481"
click at [263, 377] on li "BUN9481 - BUNNINGS WHAKATANE 9481" at bounding box center [325, 374] width 259 height 17
type input "BUNNINGS WHAKATANE"
type input "COR. STATE HIGHWAY 30 & PHOENIX DR."
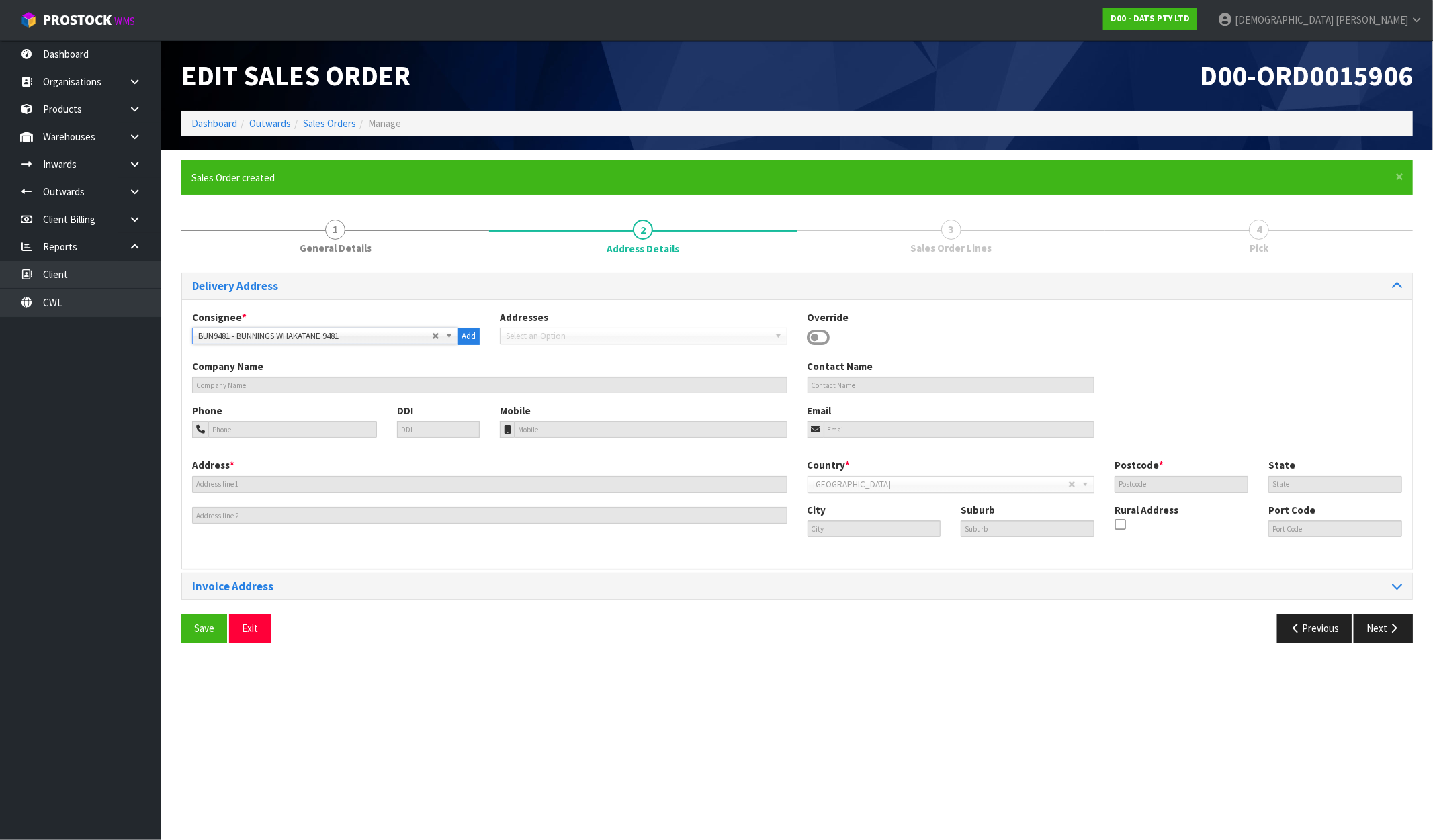
type input "3080"
type input "BOP"
type input "WHAKATANE"
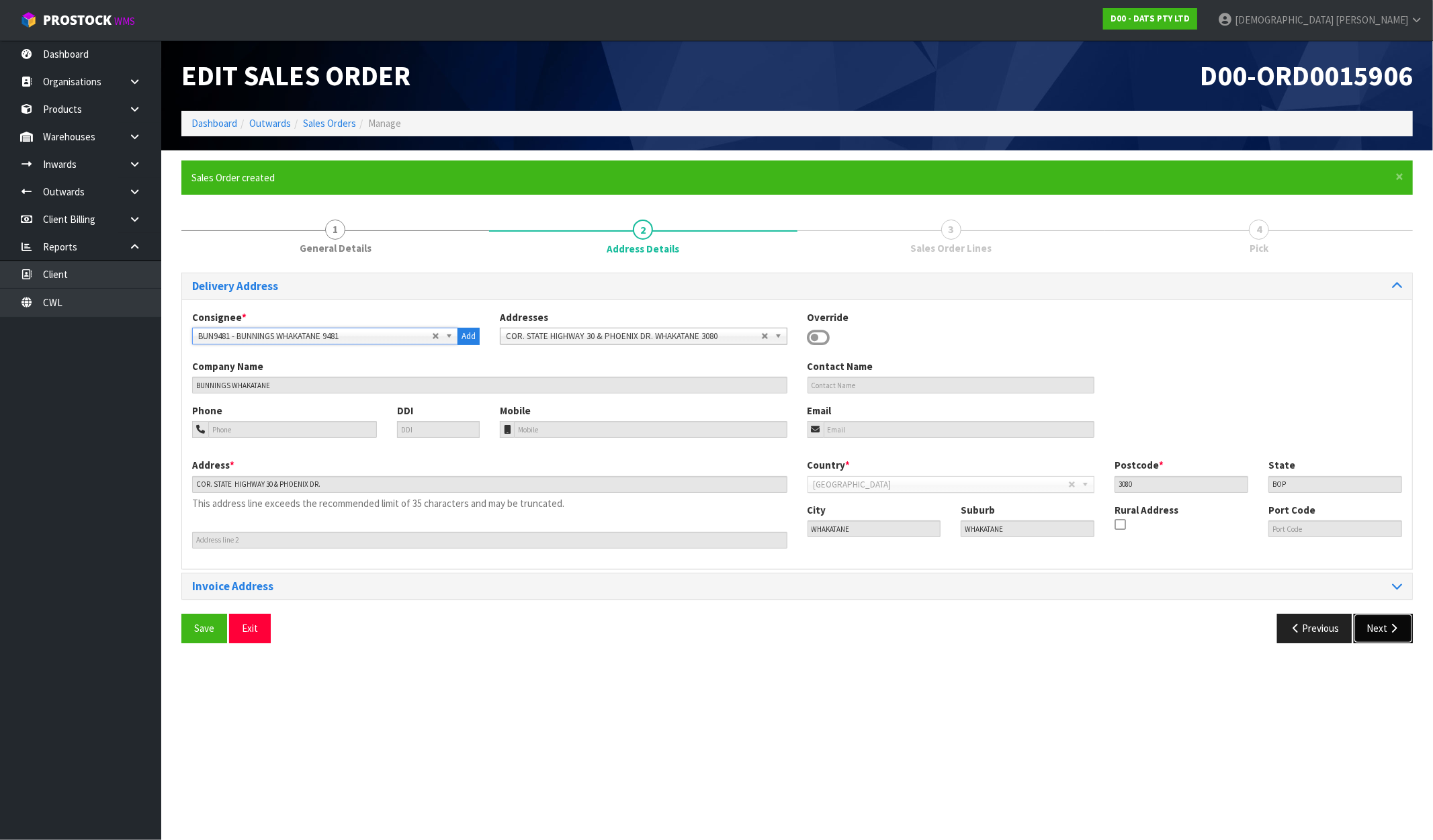
click at [1393, 636] on button "Next" at bounding box center [1383, 628] width 59 height 29
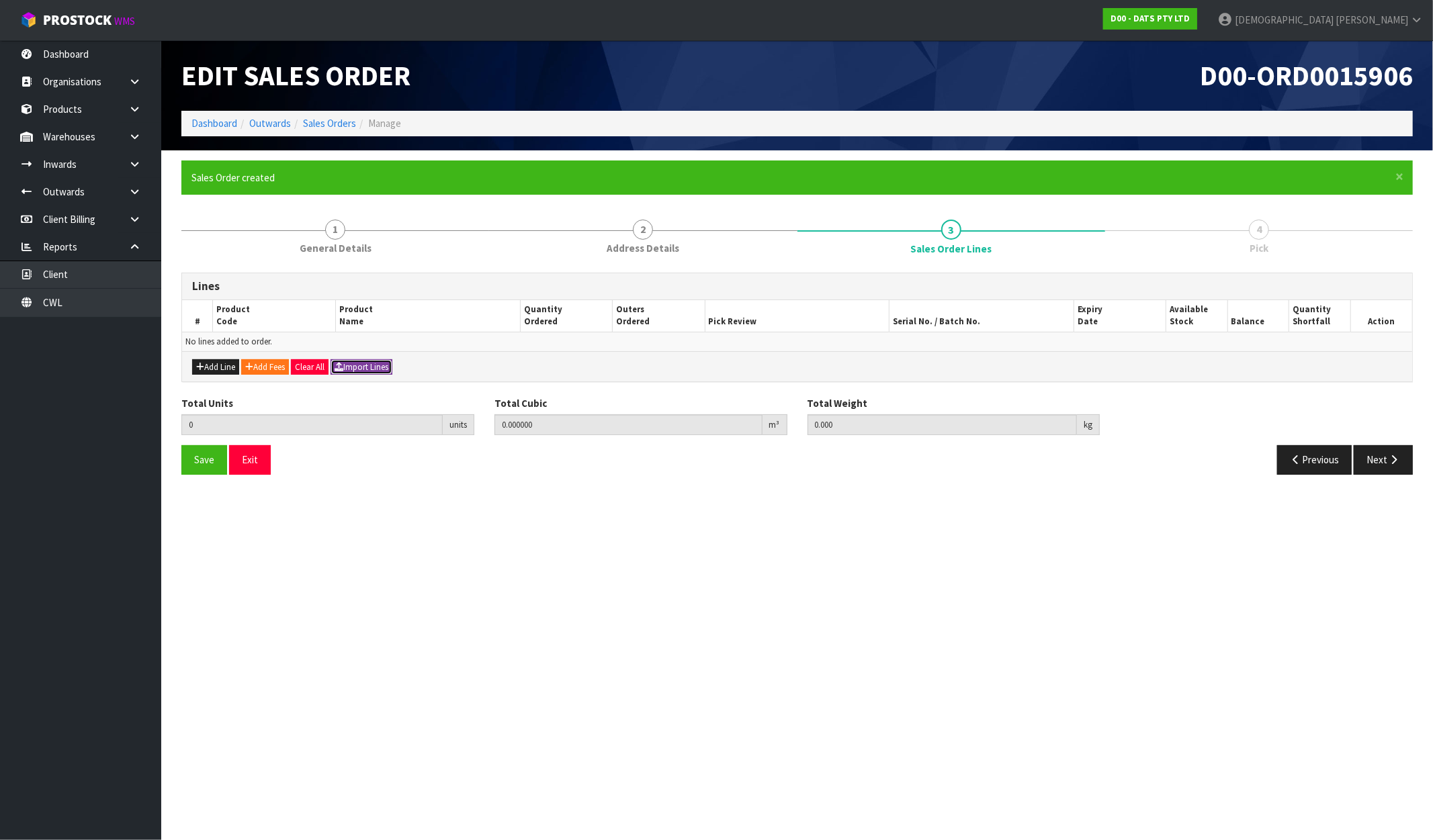
click at [387, 366] on button "Import Lines" at bounding box center [361, 368] width 62 height 16
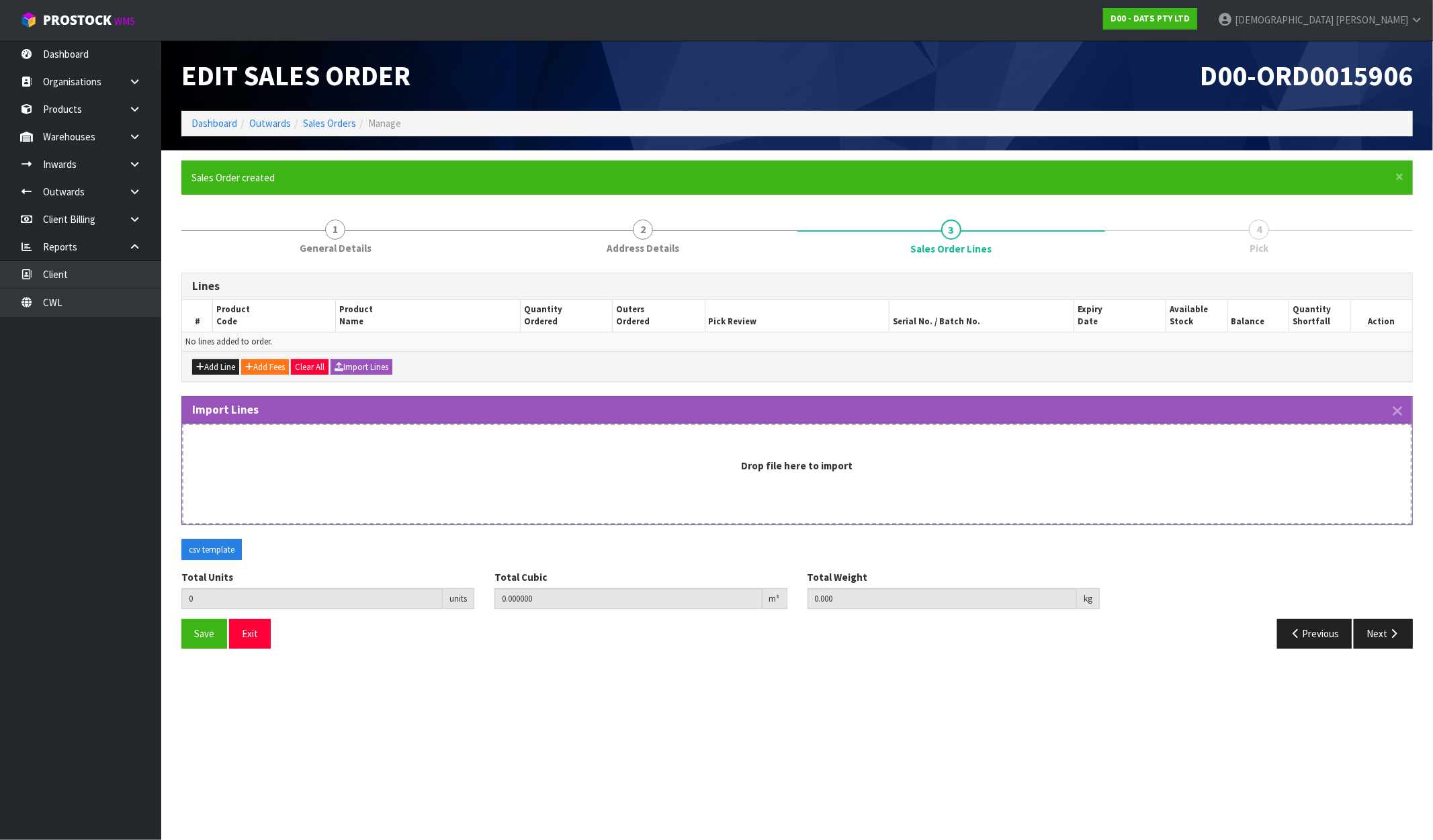
click at [536, 475] on div "Drop file here to import" at bounding box center [797, 474] width 1230 height 101
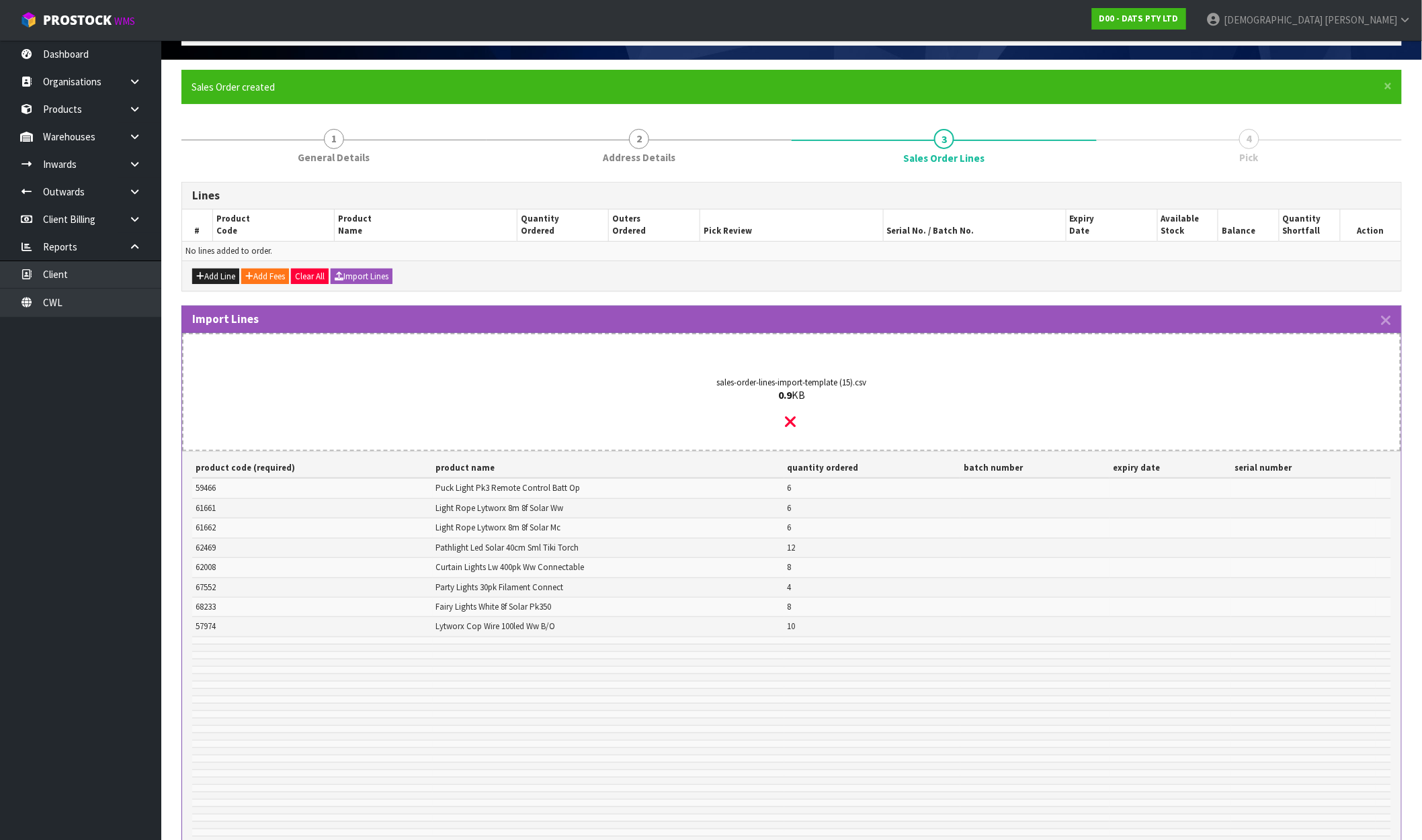
scroll to position [259, 0]
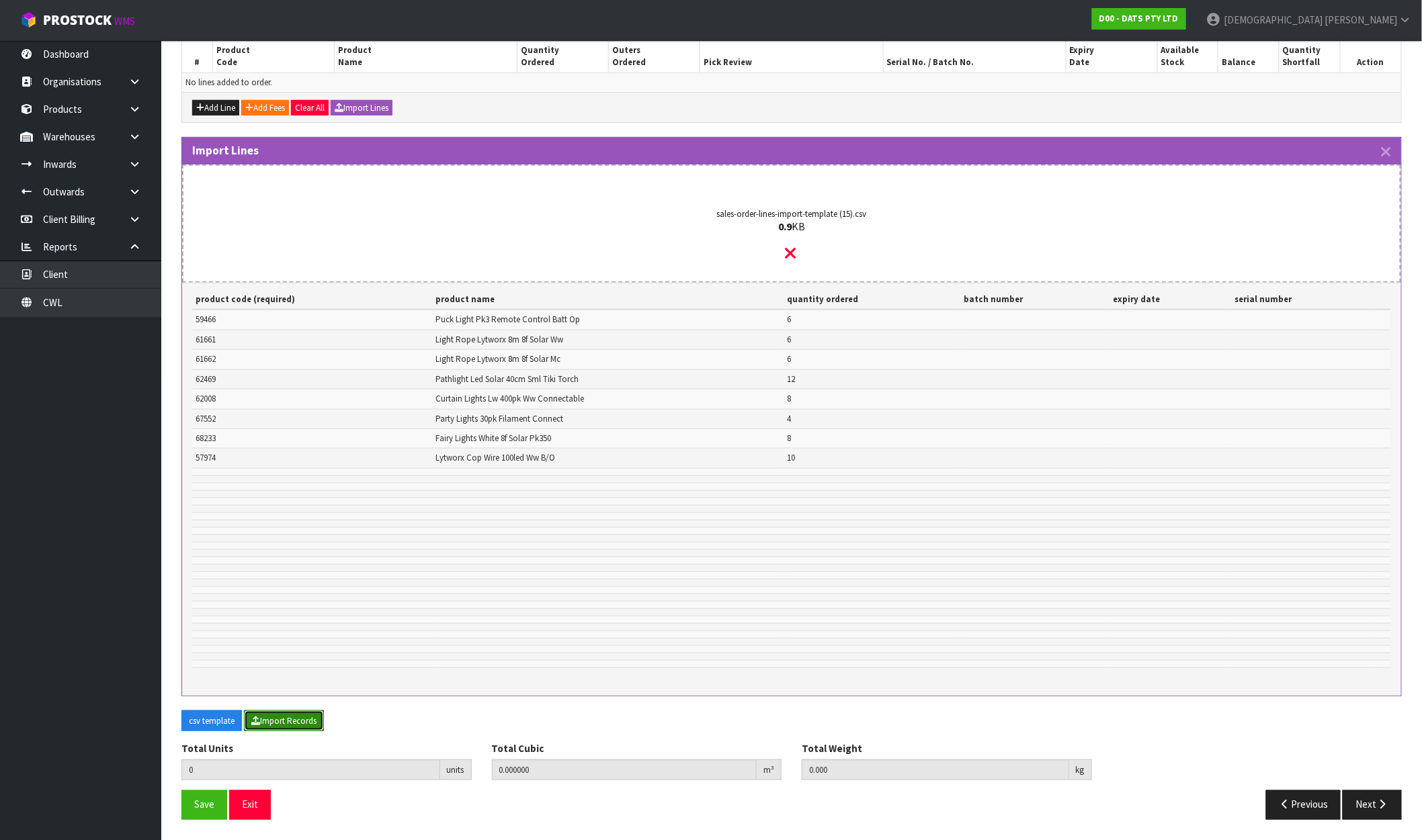
click at [291, 726] on button "Import Records" at bounding box center [284, 721] width 80 height 21
type input "60"
type input "0"
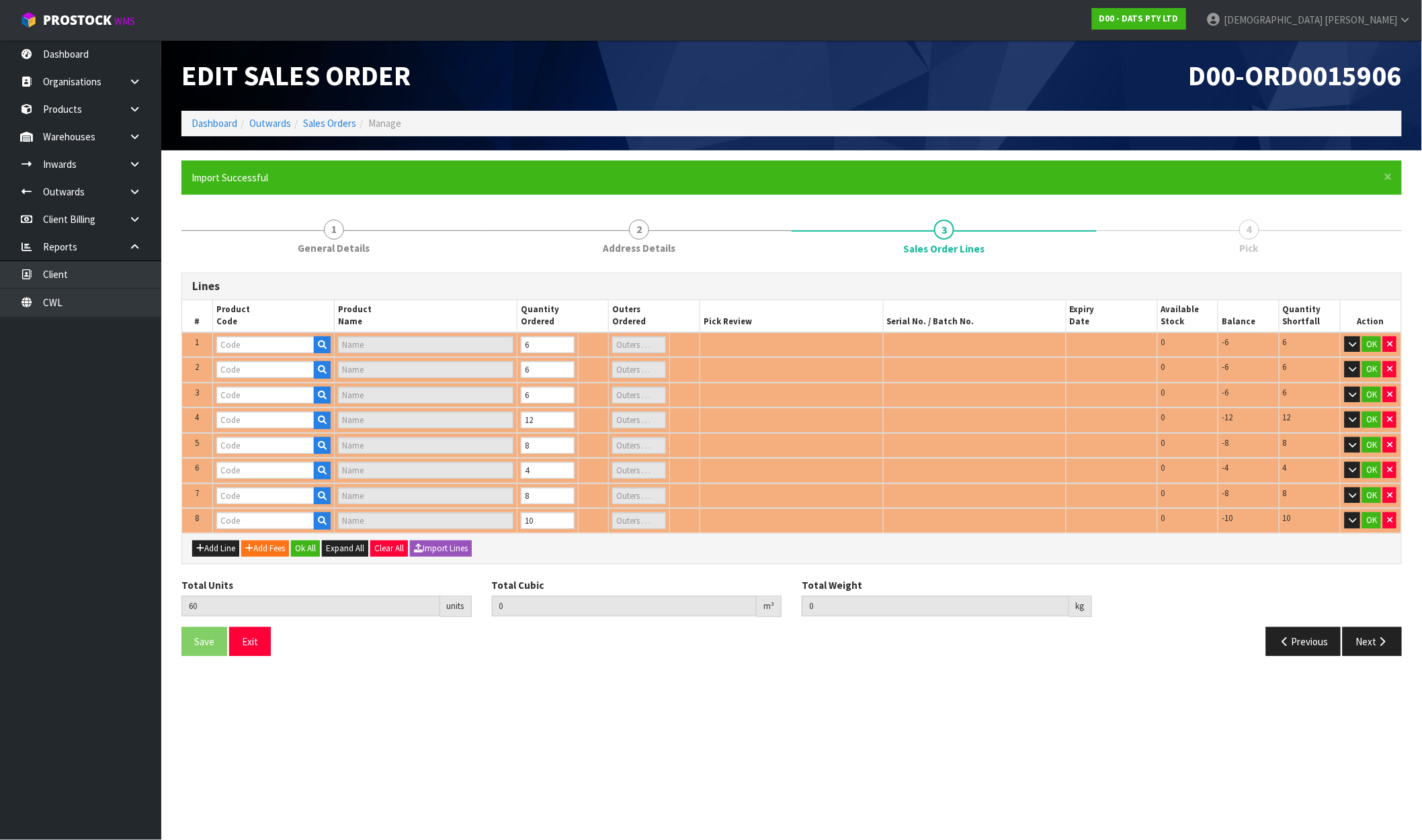
scroll to position [0, 0]
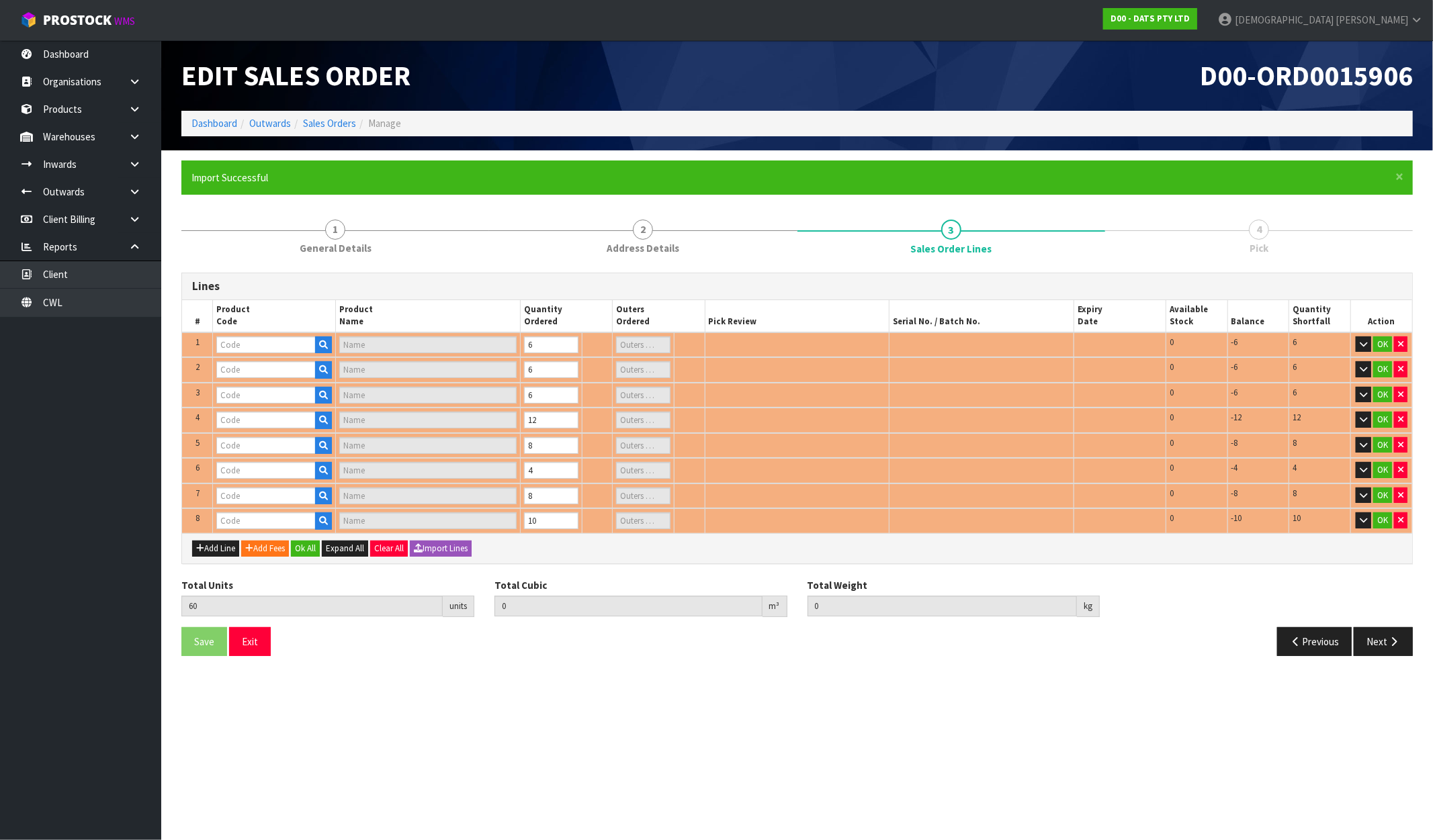
type input "61661"
type input "ROPE LIGHT SOLAR 8M WARM WHITE 192L 8F"
type input "1"
type input "59466"
type input "PUCK LIGHT PK3 W REMOTE CONTROL"
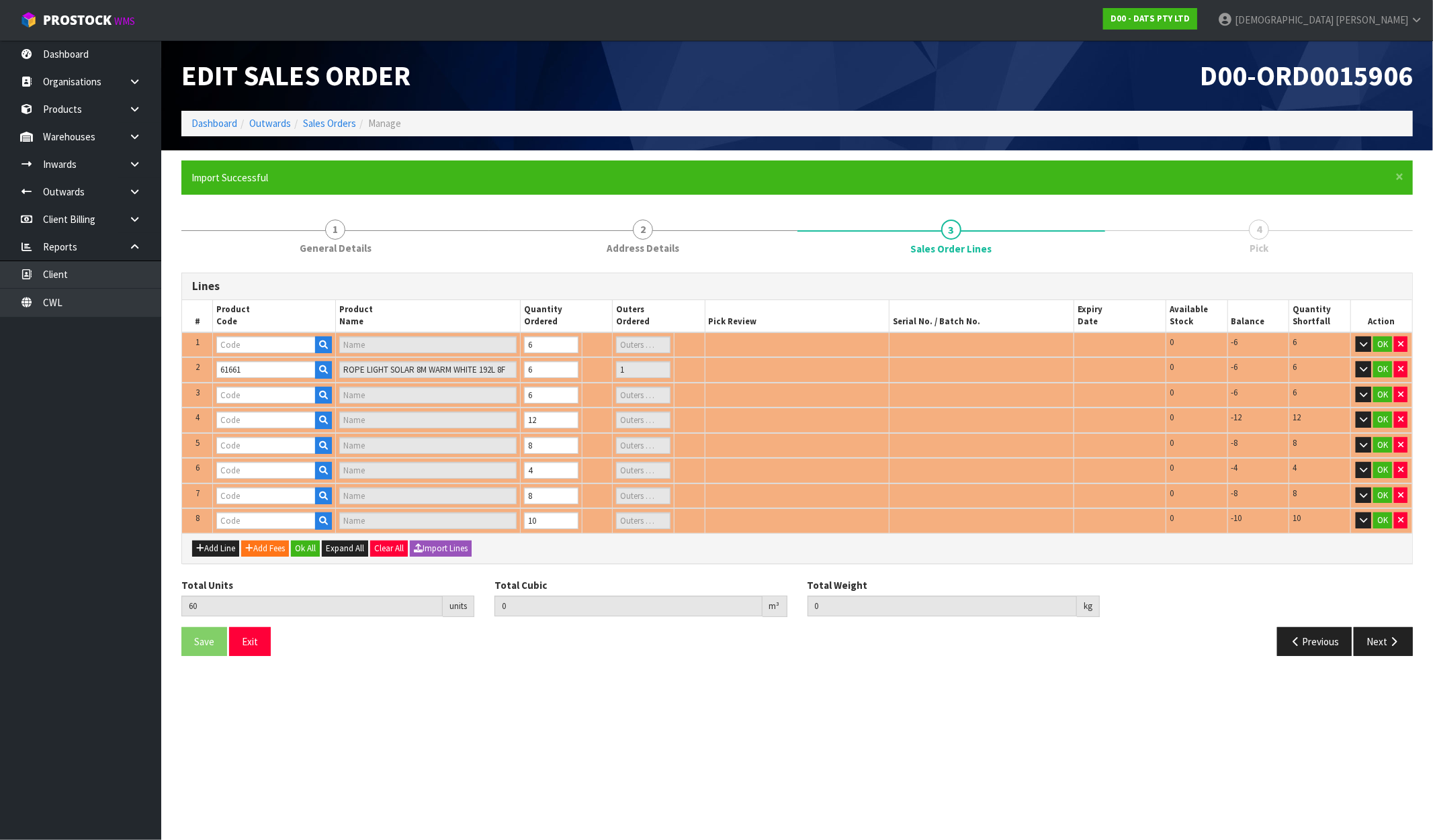
type input "1"
type input "62469"
type input "LIGHT TIKI TORCH 2IN1 STAKE OR HANG SOLAR [PERSON_NAME] H40CM PDQ"
type input "1"
type input "68233"
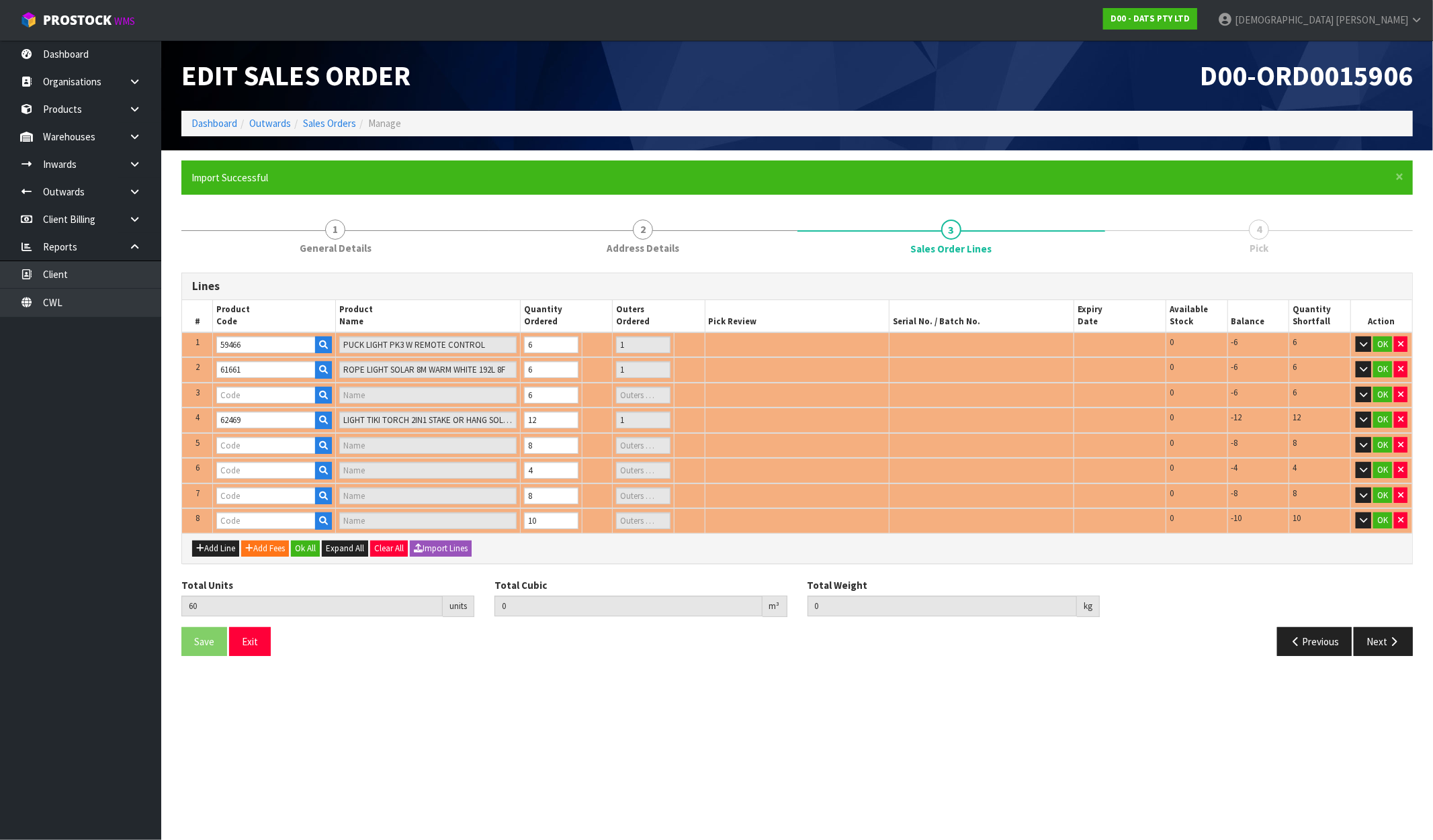
type input "LIGHTS FAIRY PK350 WHITE 8F"
type input "1"
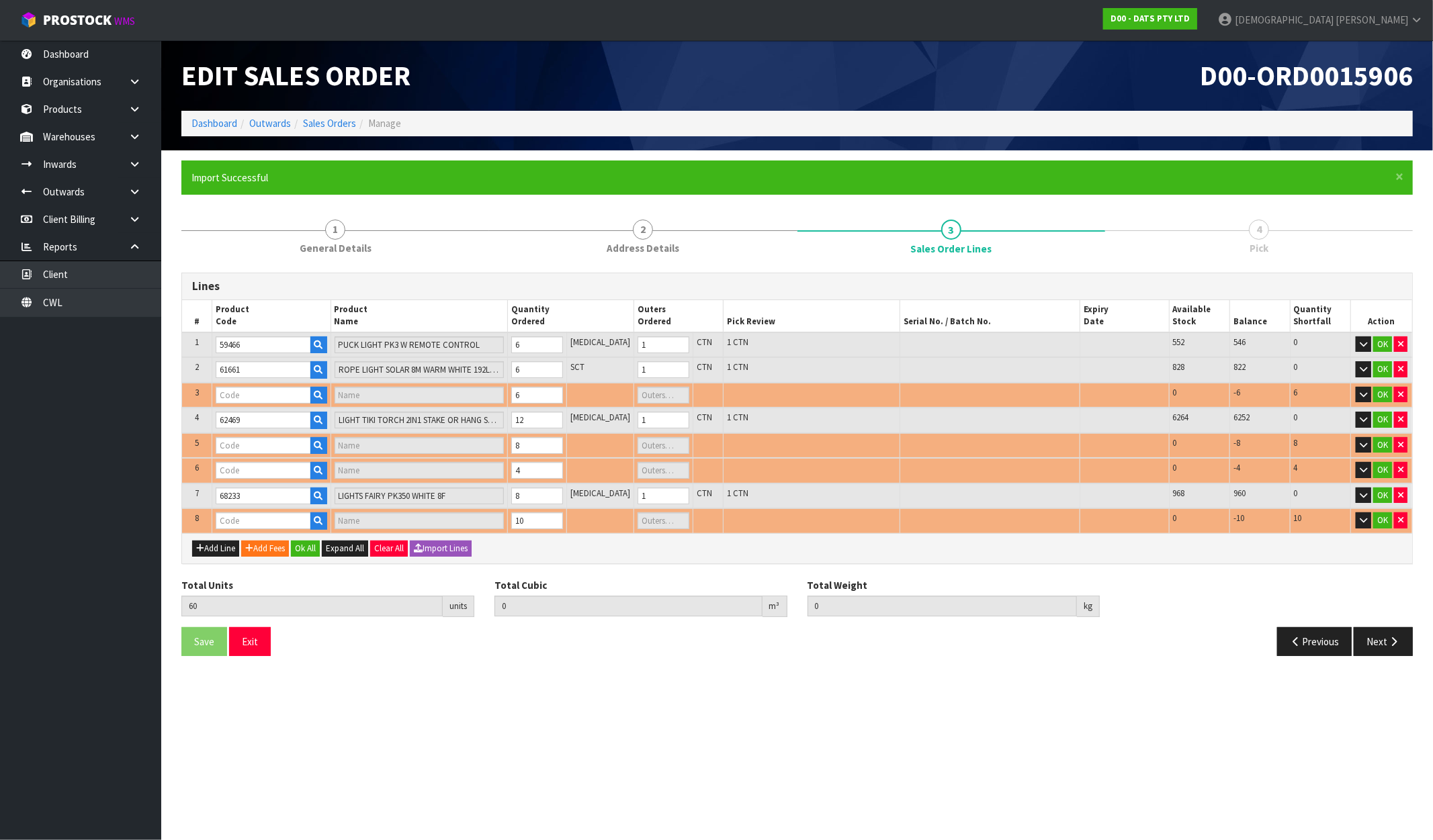
type input "67552"
type input "PARTY LIGHTS 30PK++FILAMENT CONNECT"
type input "1"
type input "62008"
type input "LIGHTS CURTAIN WARM WHITE CONNECTABLE PK400"
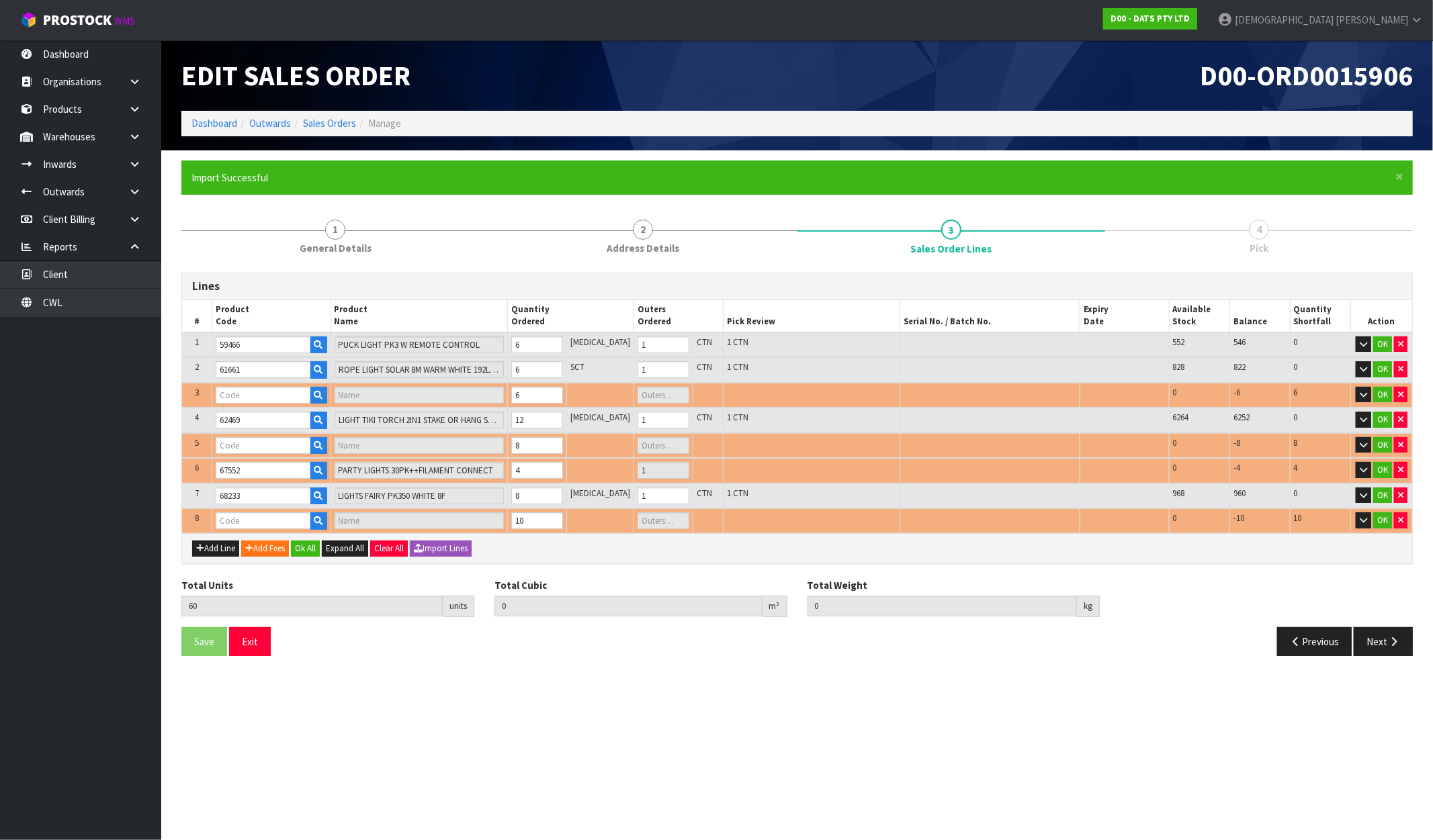
type input "1"
type input "57974"
type input "LIGHTS SILVER COPPER WIRE W SOFT TWINKLE 100L [PERSON_NAME] B/OP"
type input "1"
type input "0.246978"
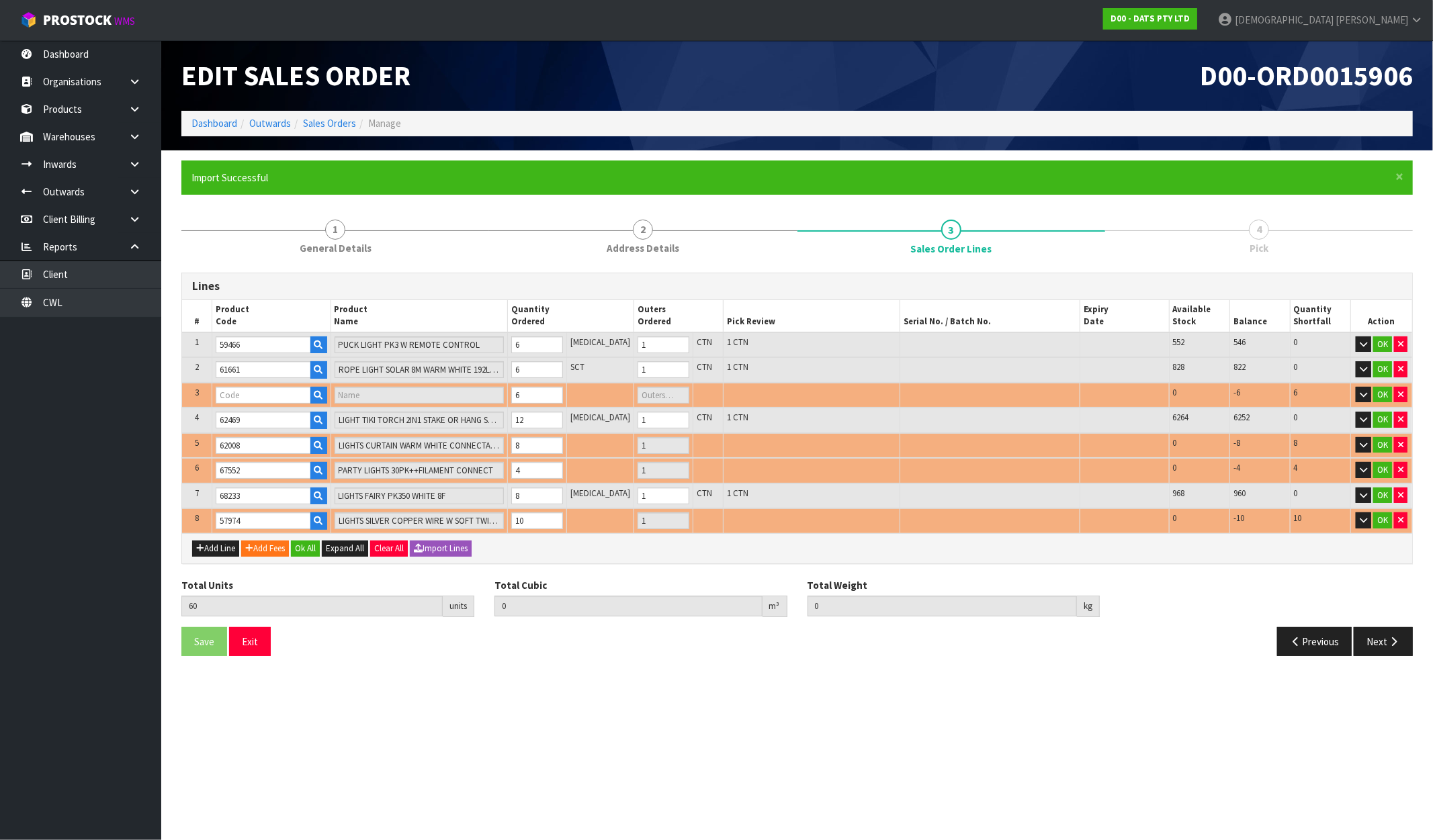
type input "37.55"
type input "61662"
type input "ROPE LIGHT SOLAR 8M 192L MULTICOLOUR 8F"
type input "1"
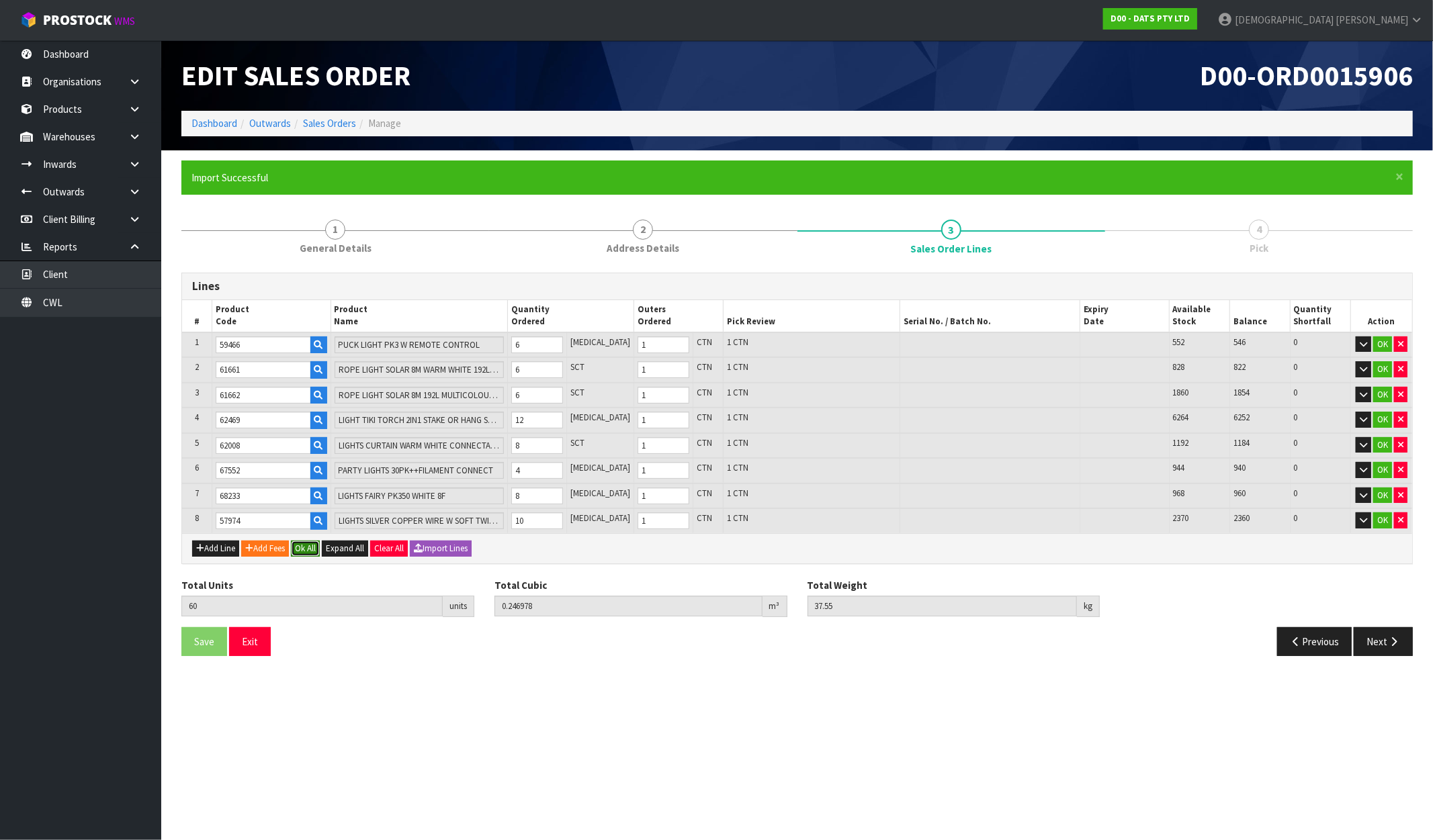
click at [319, 545] on button "Ok All" at bounding box center [306, 549] width 29 height 16
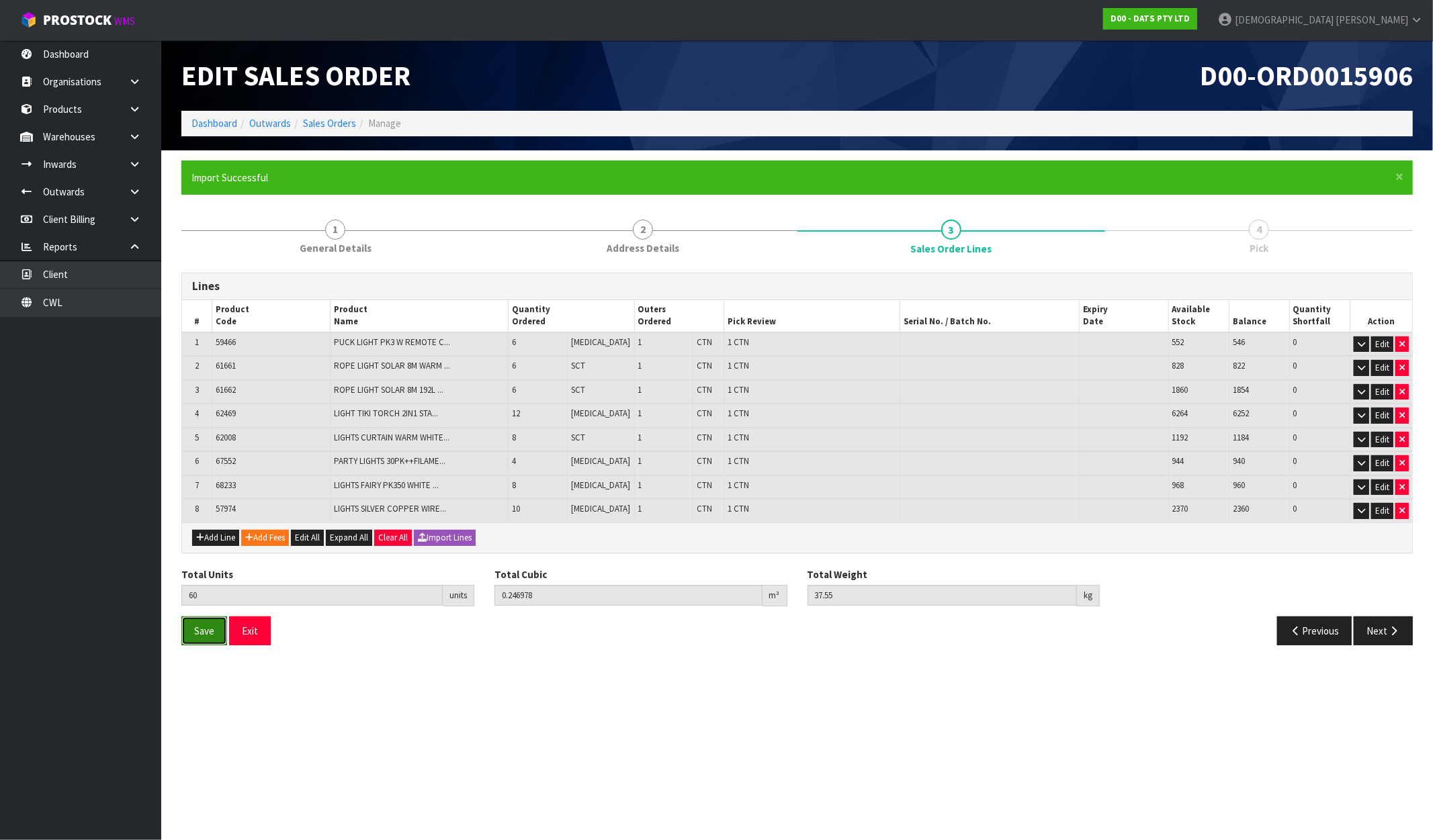
click at [186, 632] on button "Save" at bounding box center [204, 631] width 46 height 29
click at [1401, 617] on button "Next" at bounding box center [1383, 631] width 59 height 29
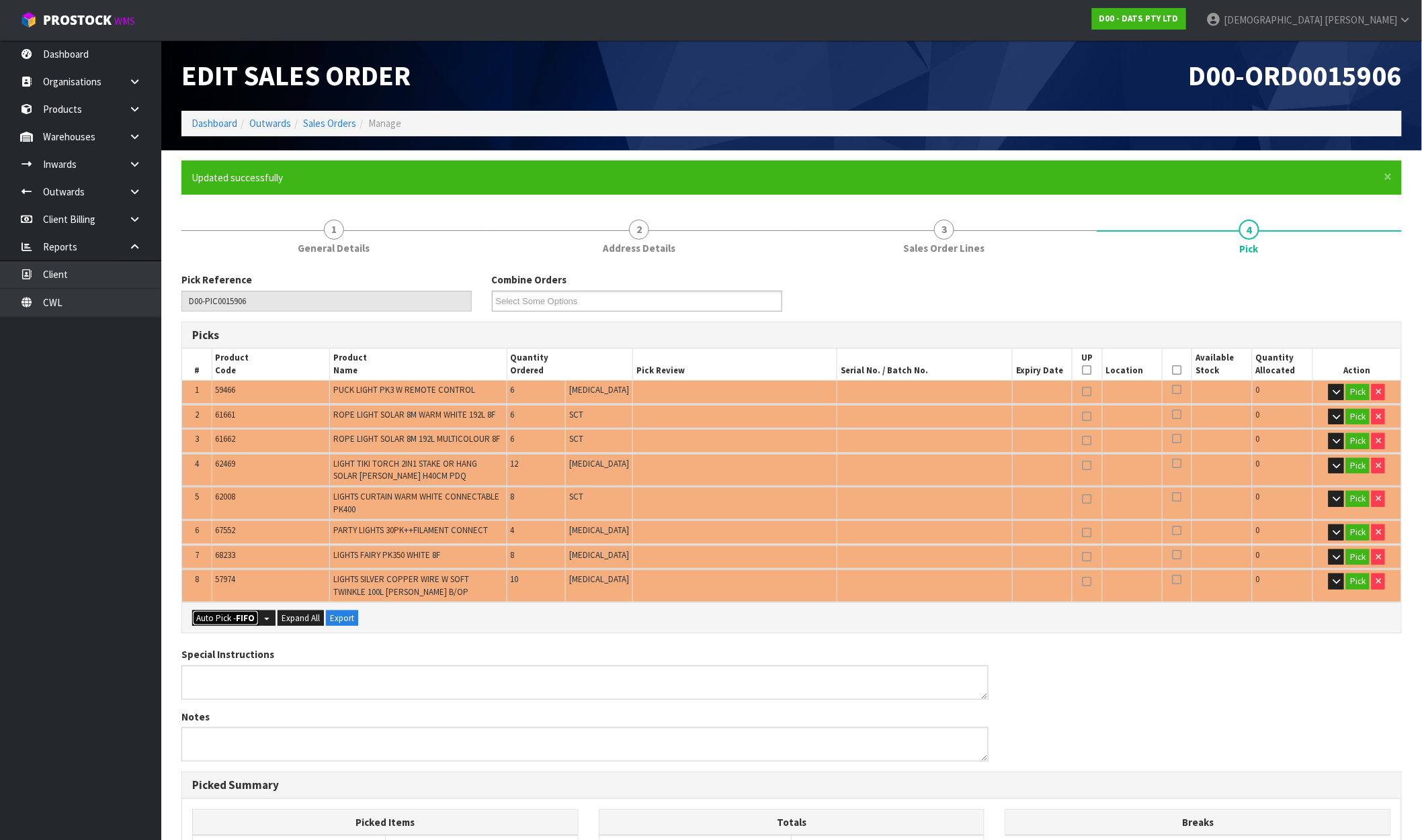
click at [234, 620] on button "Auto Pick - FIFO" at bounding box center [225, 619] width 66 height 16
type input "8"
type input "60"
type input "0.246978"
type input "37.550"
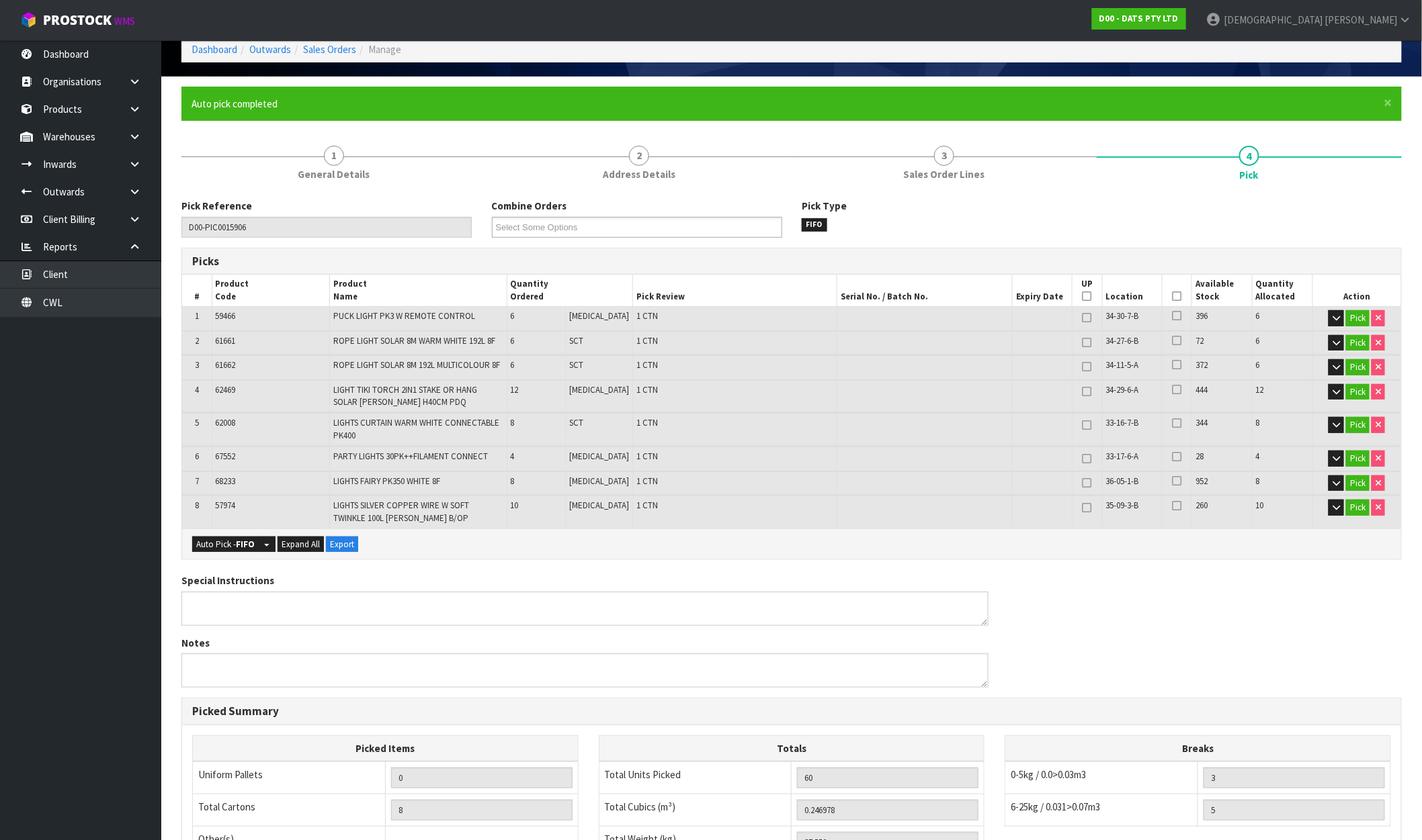
scroll to position [299, 0]
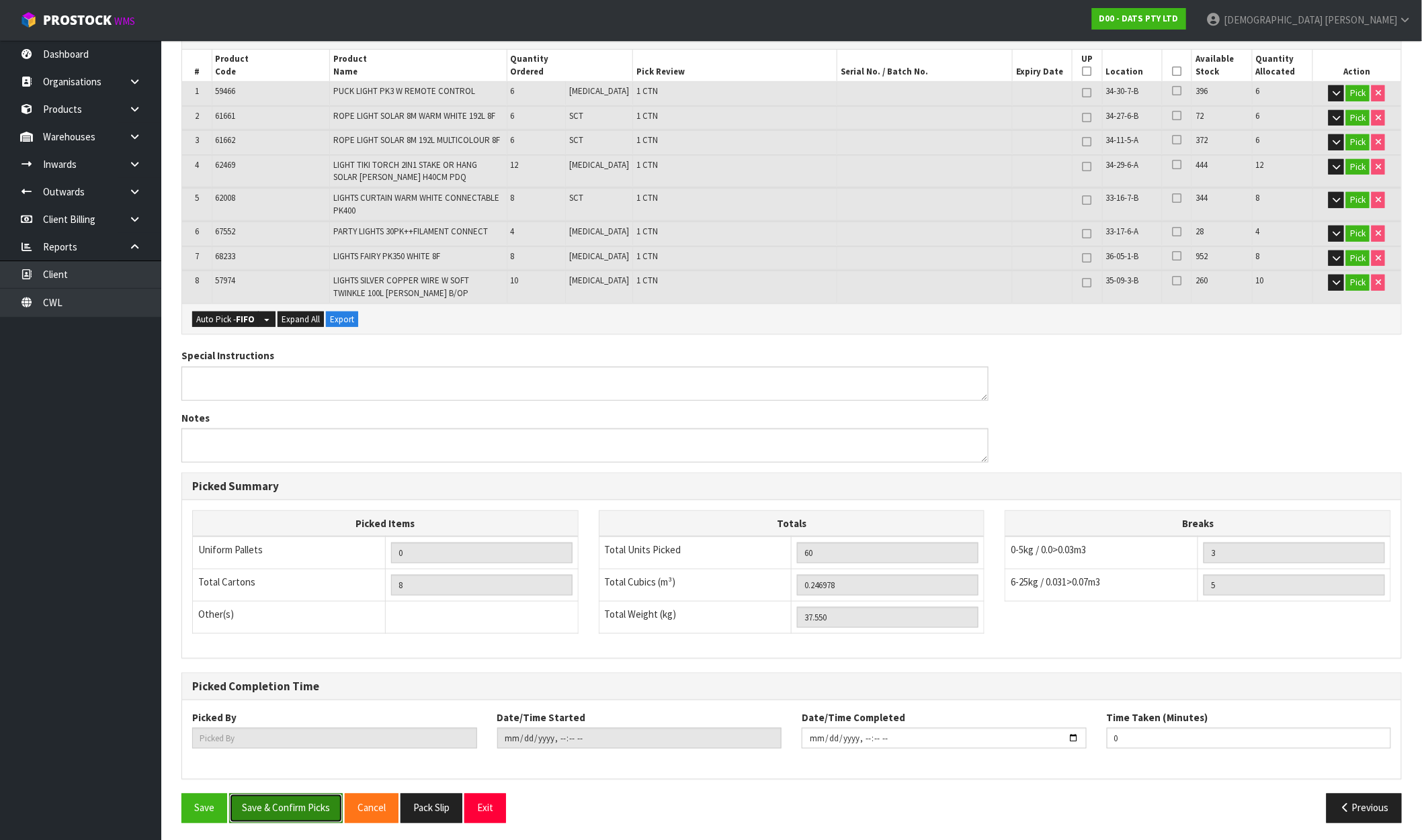
click at [305, 808] on button "Save & Confirm Picks" at bounding box center [286, 808] width 114 height 29
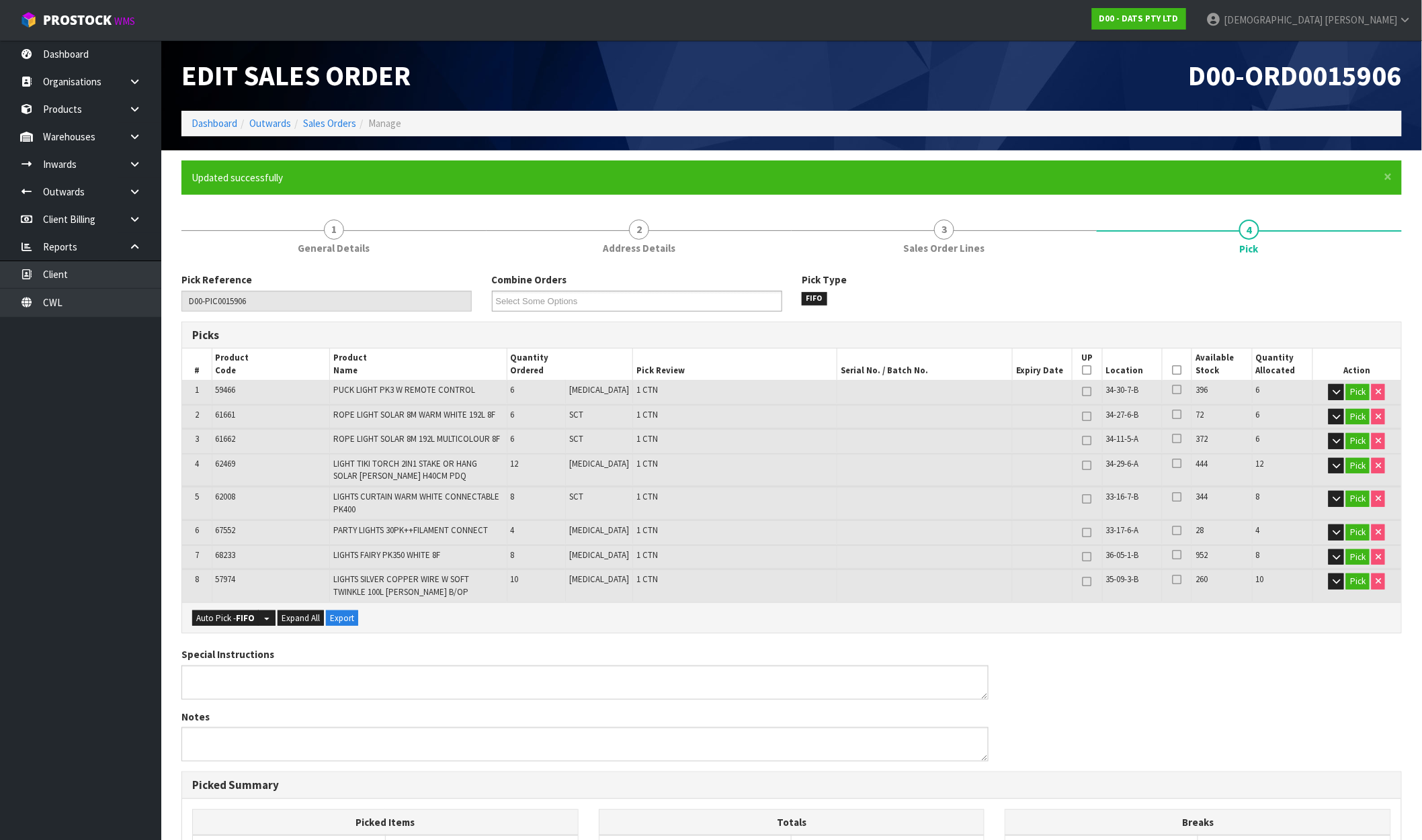
type input "[PERSON_NAME]"
type input "2025-10-09T11:00:40"
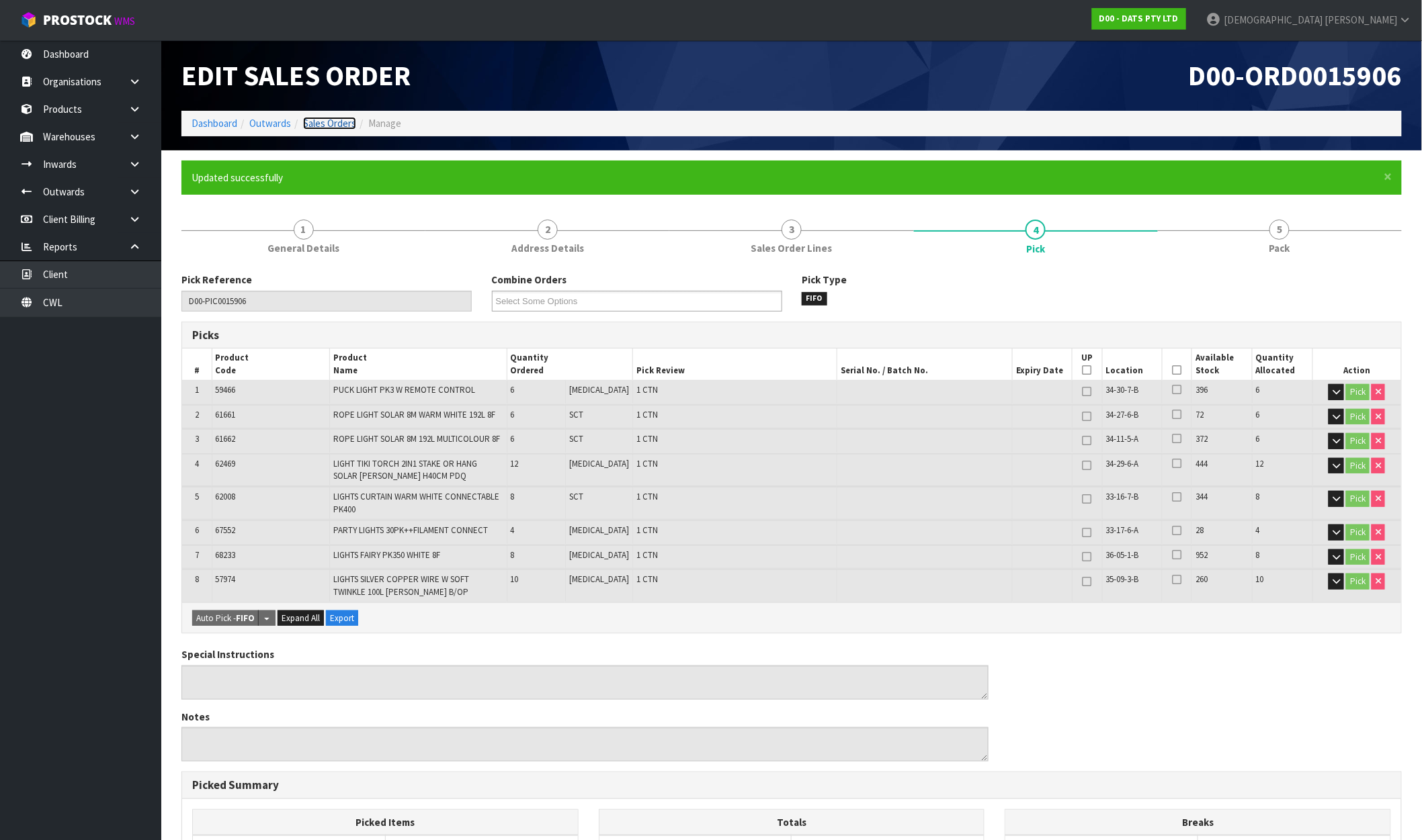
click at [330, 119] on link "Sales Orders" at bounding box center [329, 123] width 53 height 13
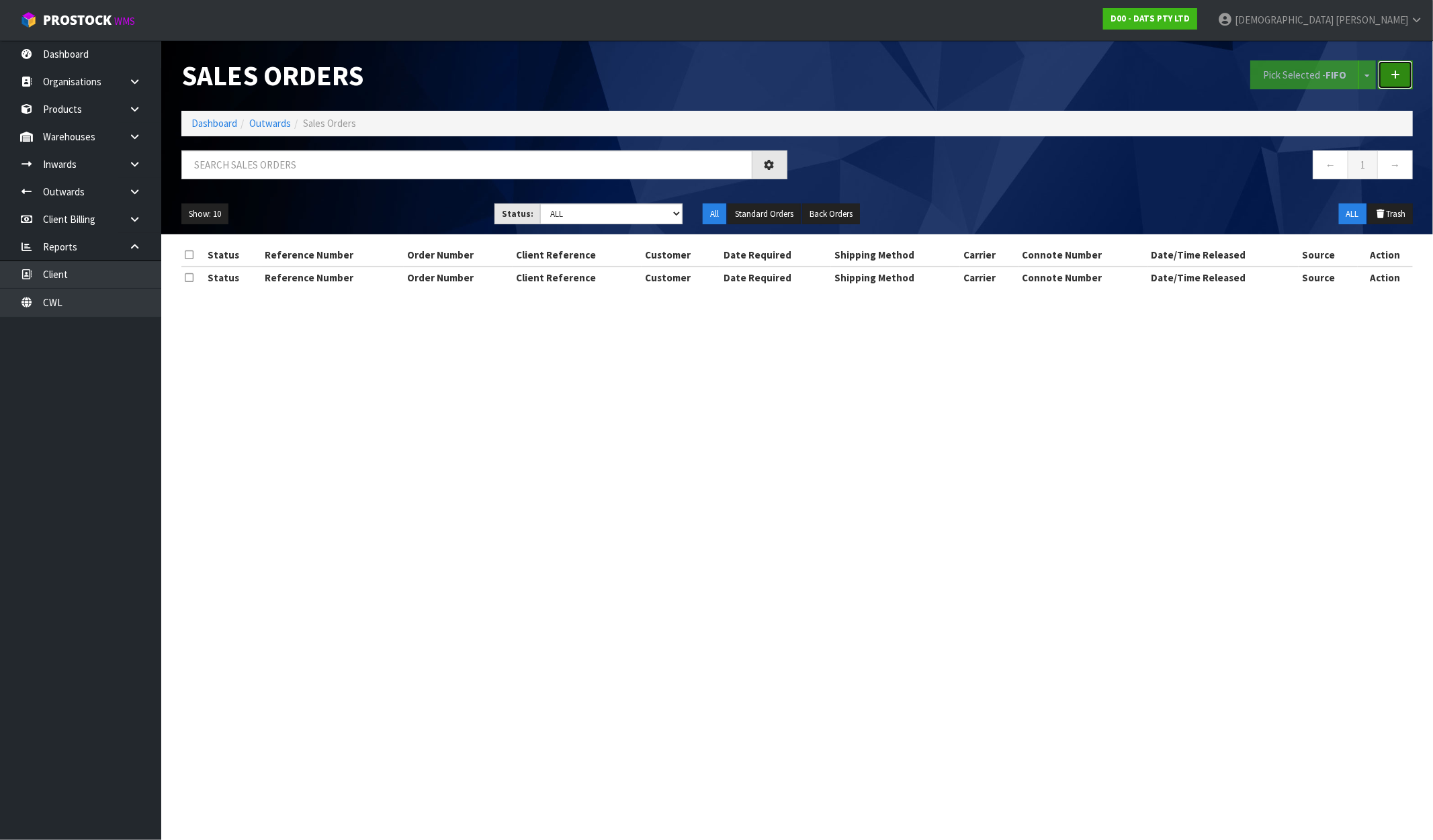
click at [1405, 82] on link at bounding box center [1395, 75] width 35 height 29
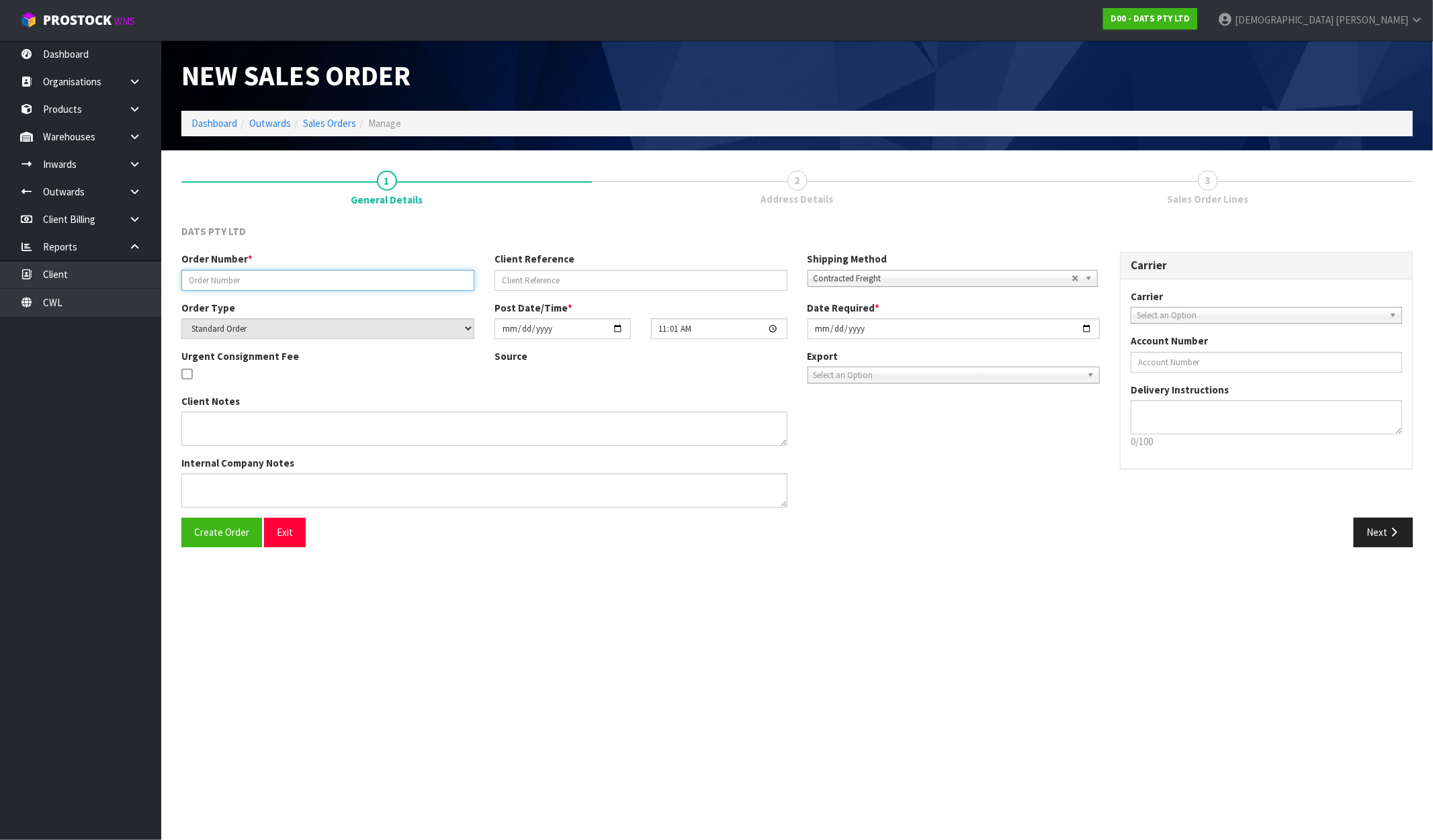
click at [284, 280] on input "text" at bounding box center [328, 280] width 293 height 21
paste input "9489Y100319543"
type input "9489Y100319543"
click at [212, 548] on div "Create Order Exit Next" at bounding box center [797, 537] width 1251 height 39
click at [215, 537] on span "Create Order" at bounding box center [221, 532] width 55 height 13
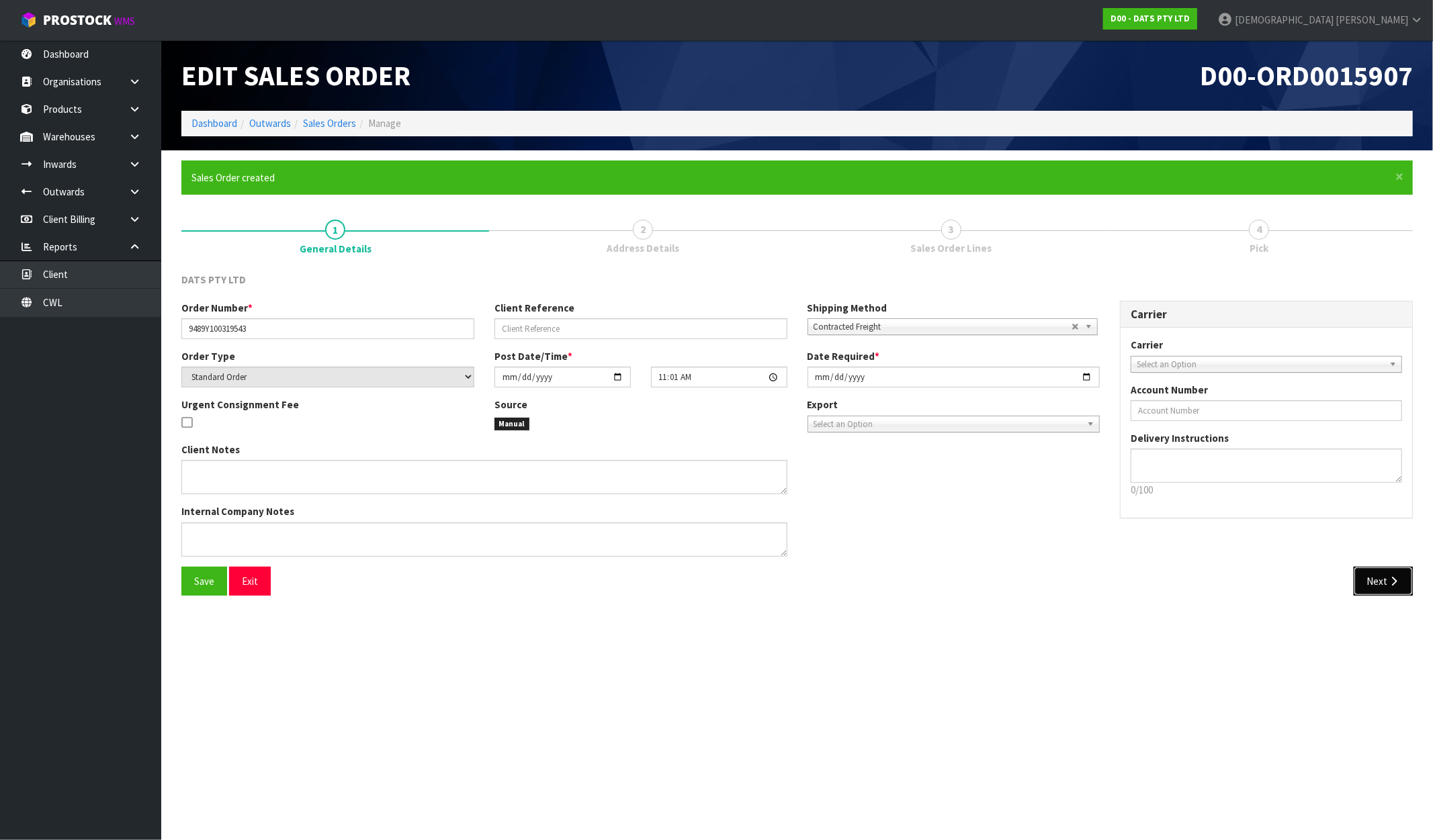
drag, startPoint x: 1382, startPoint y: 576, endPoint x: 1301, endPoint y: 562, distance: 82.2
click at [1382, 576] on button "Next" at bounding box center [1383, 581] width 59 height 29
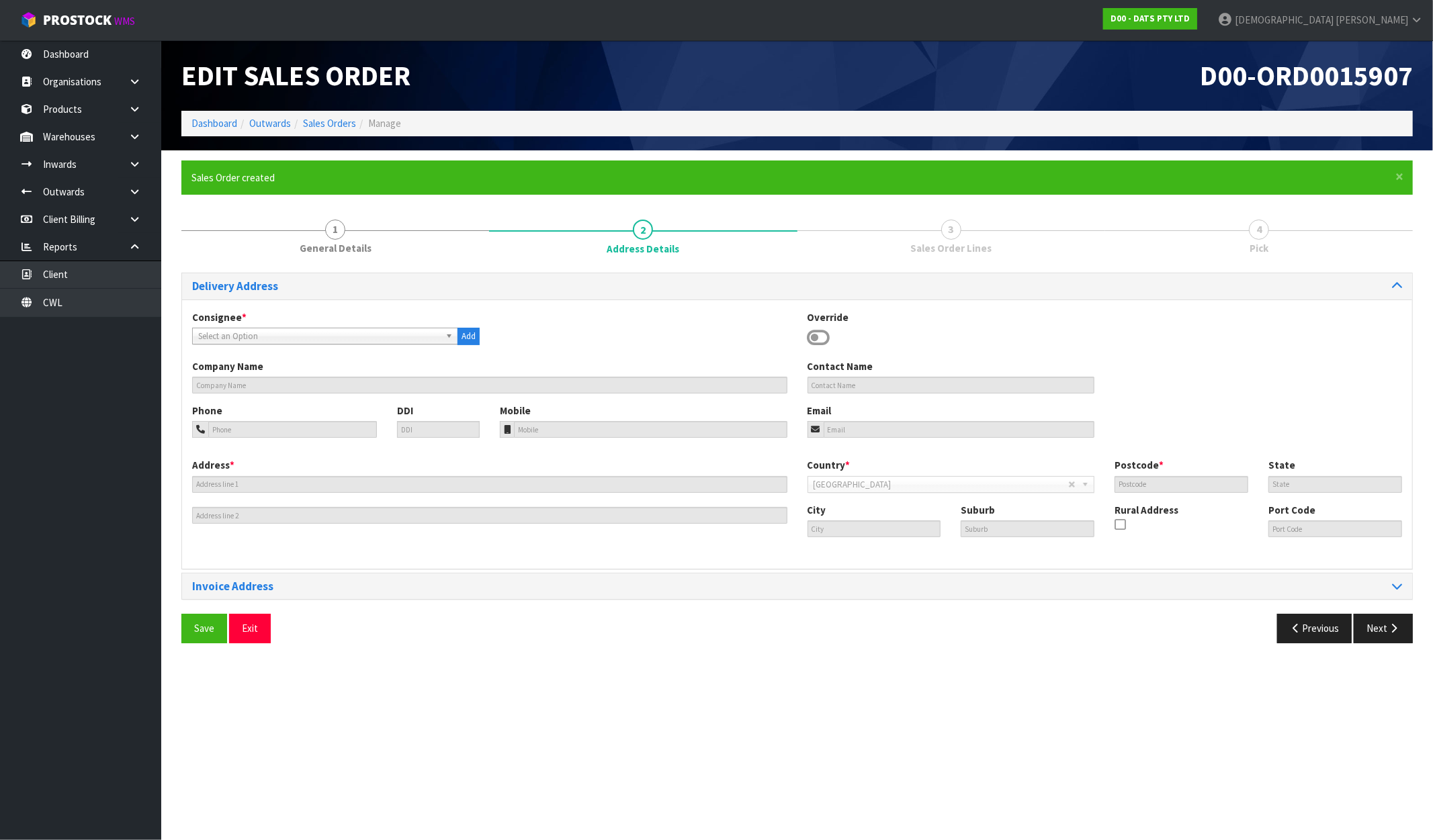
click at [258, 334] on span "Select an Option" at bounding box center [319, 336] width 242 height 16
type input "9489"
click at [303, 373] on li "BUN9489 - BUNNINGS LYALL BAY 9489" at bounding box center [325, 374] width 259 height 17
type input "BUNNINGS LYALL BAY 9489"
type input "+64 4-387 3550"
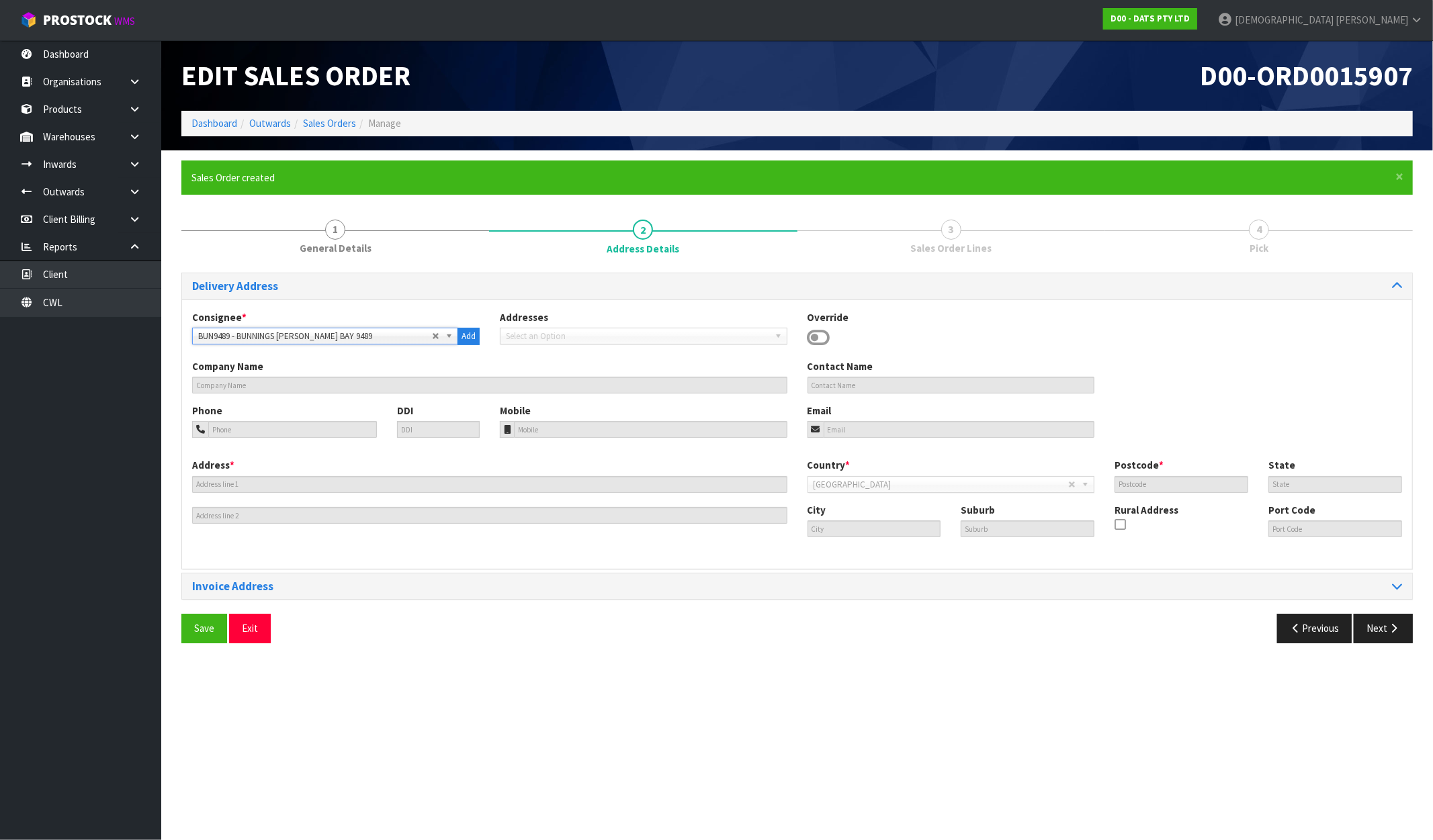
type input "+64 4-387 1230"
type input "24 - 54 KINGSFORD SMITH STREET"
type input "6022"
type input "WGN"
type input "WELLINGTON"
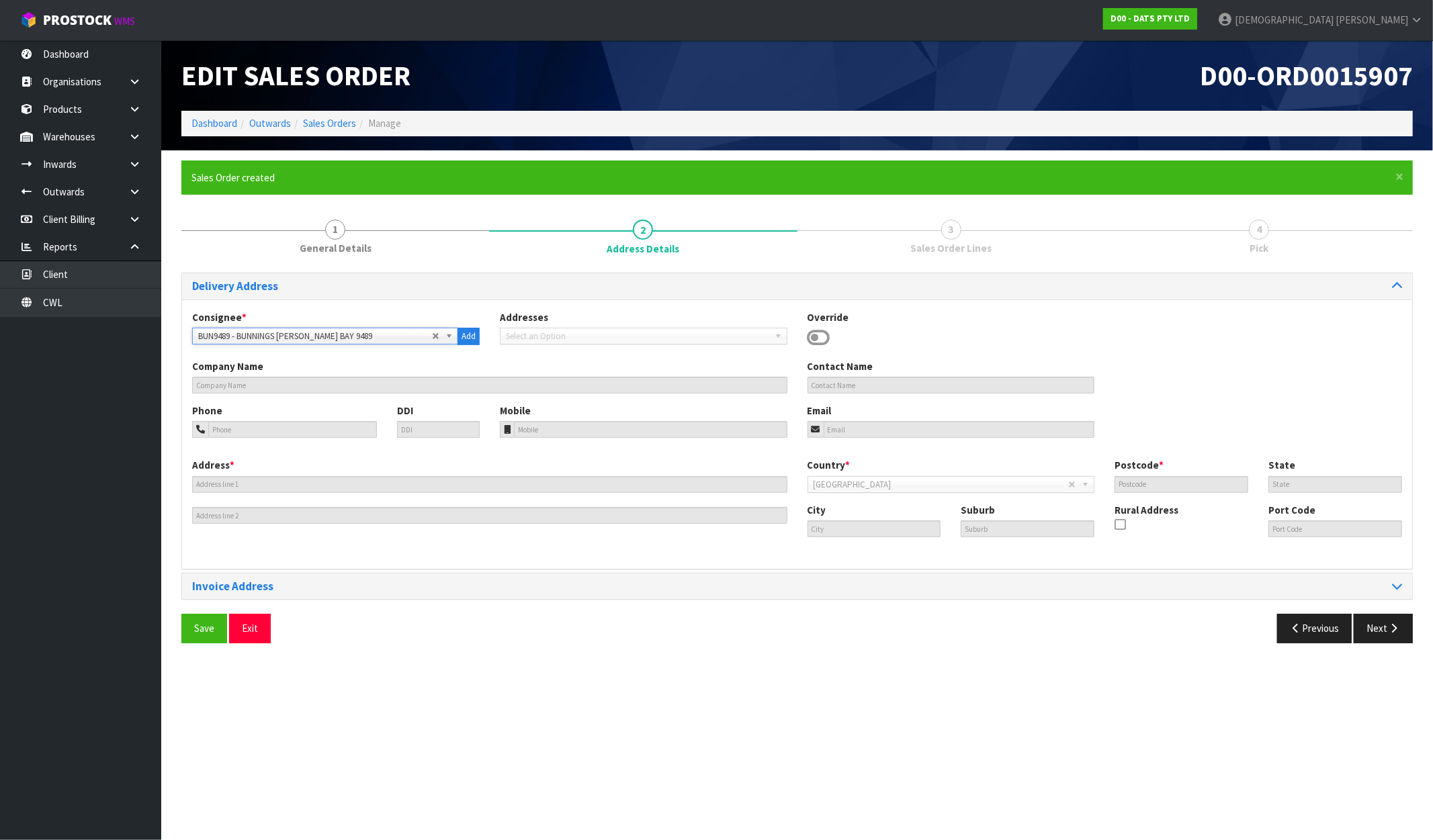
type input "RONGOTAI"
type input "NZWLG"
click at [1359, 626] on button "Next" at bounding box center [1383, 628] width 59 height 29
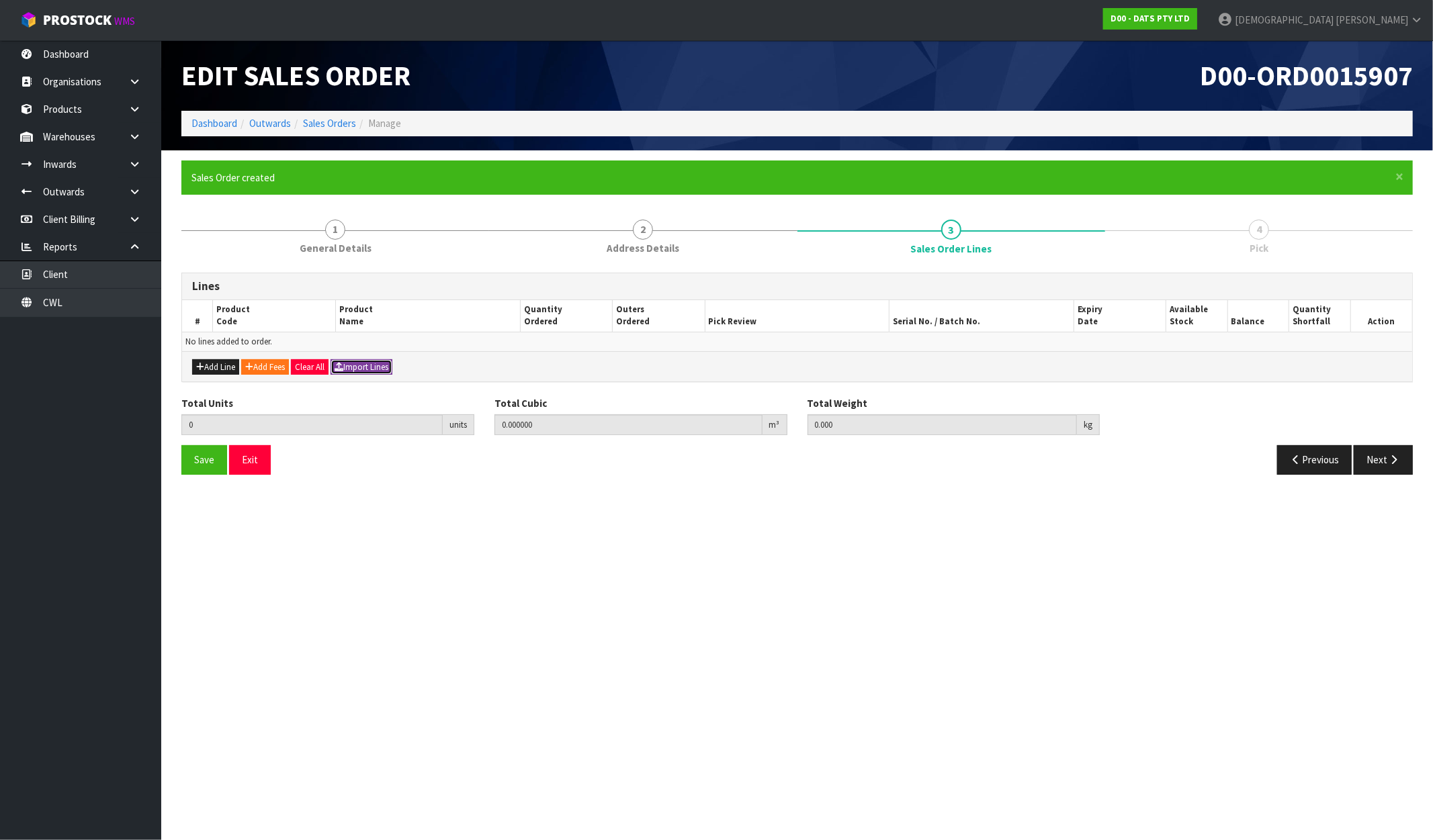
click at [378, 367] on button "Import Lines" at bounding box center [361, 368] width 62 height 16
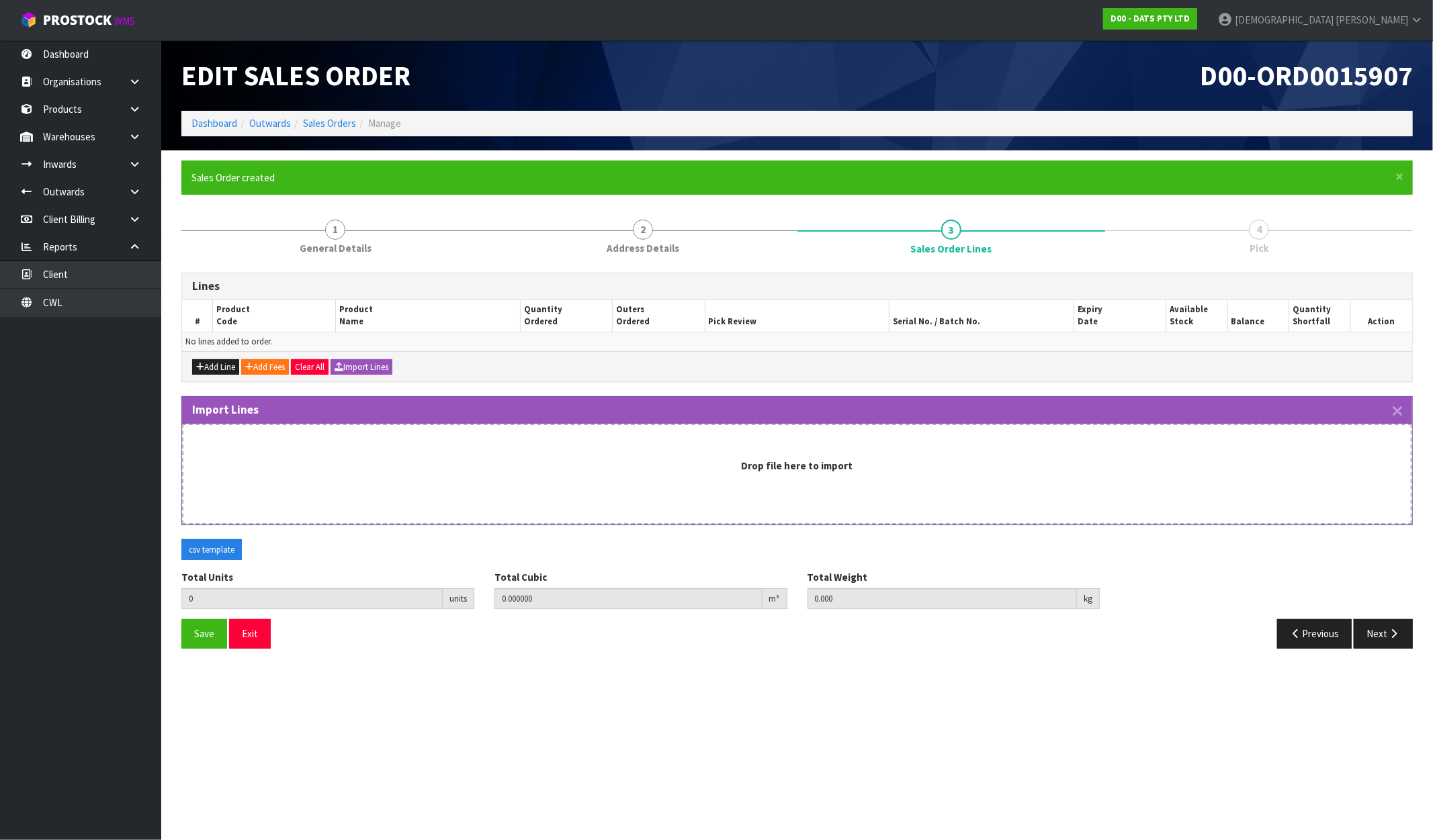
click at [641, 480] on div "Drop file here to import" at bounding box center [797, 474] width 1230 height 101
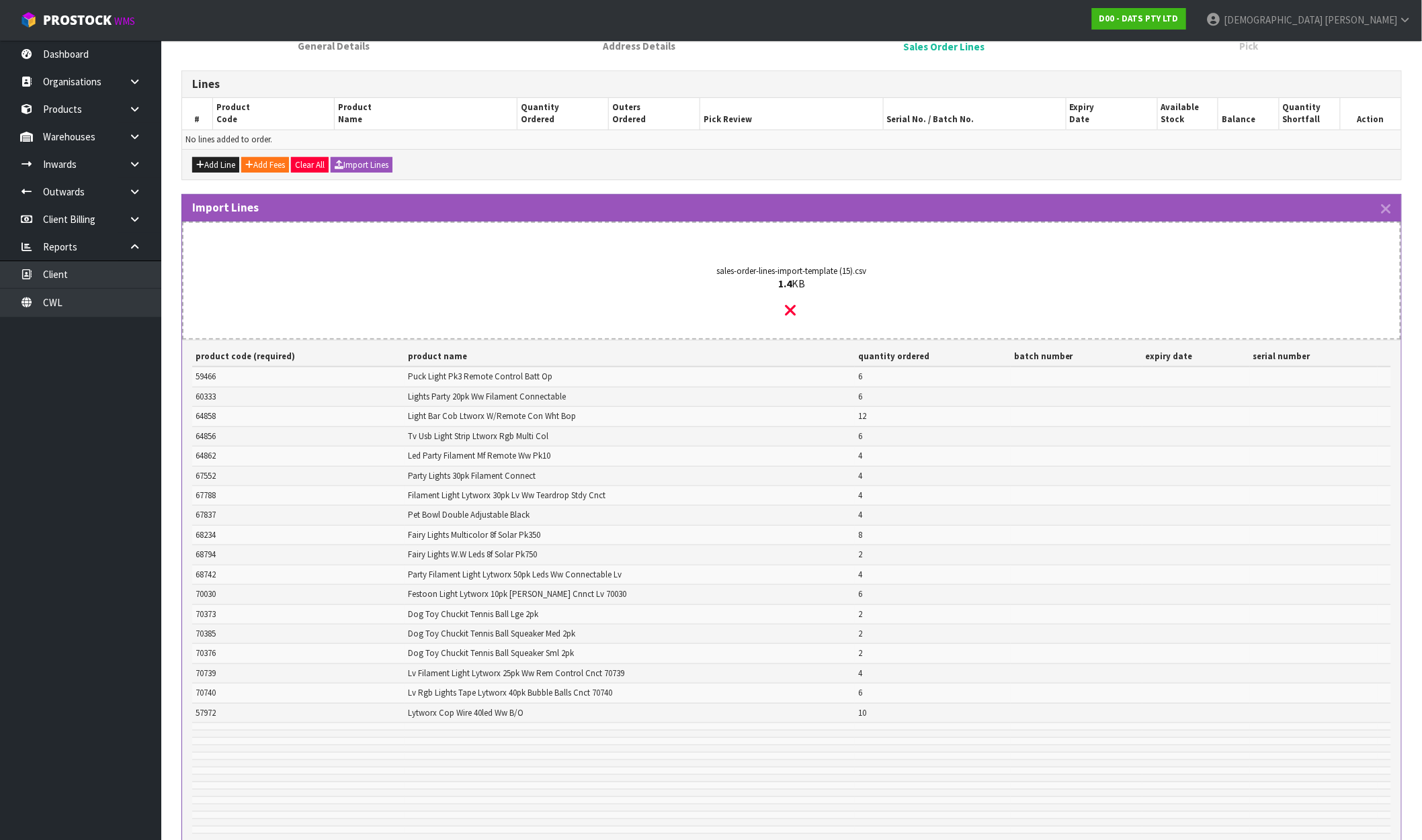
scroll to position [384, 0]
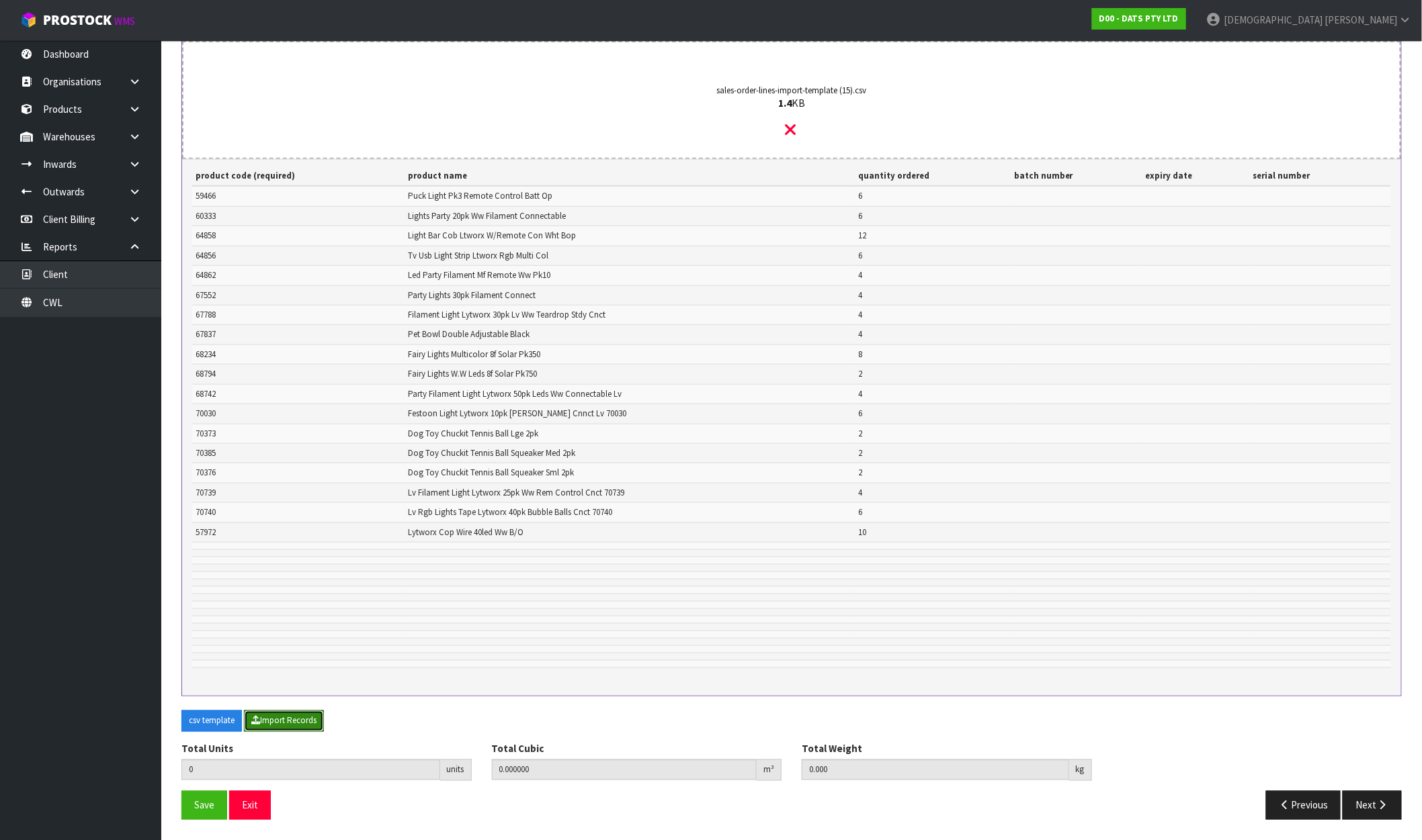
click at [296, 719] on button "Import Records" at bounding box center [284, 721] width 80 height 21
type input "92"
type input "0"
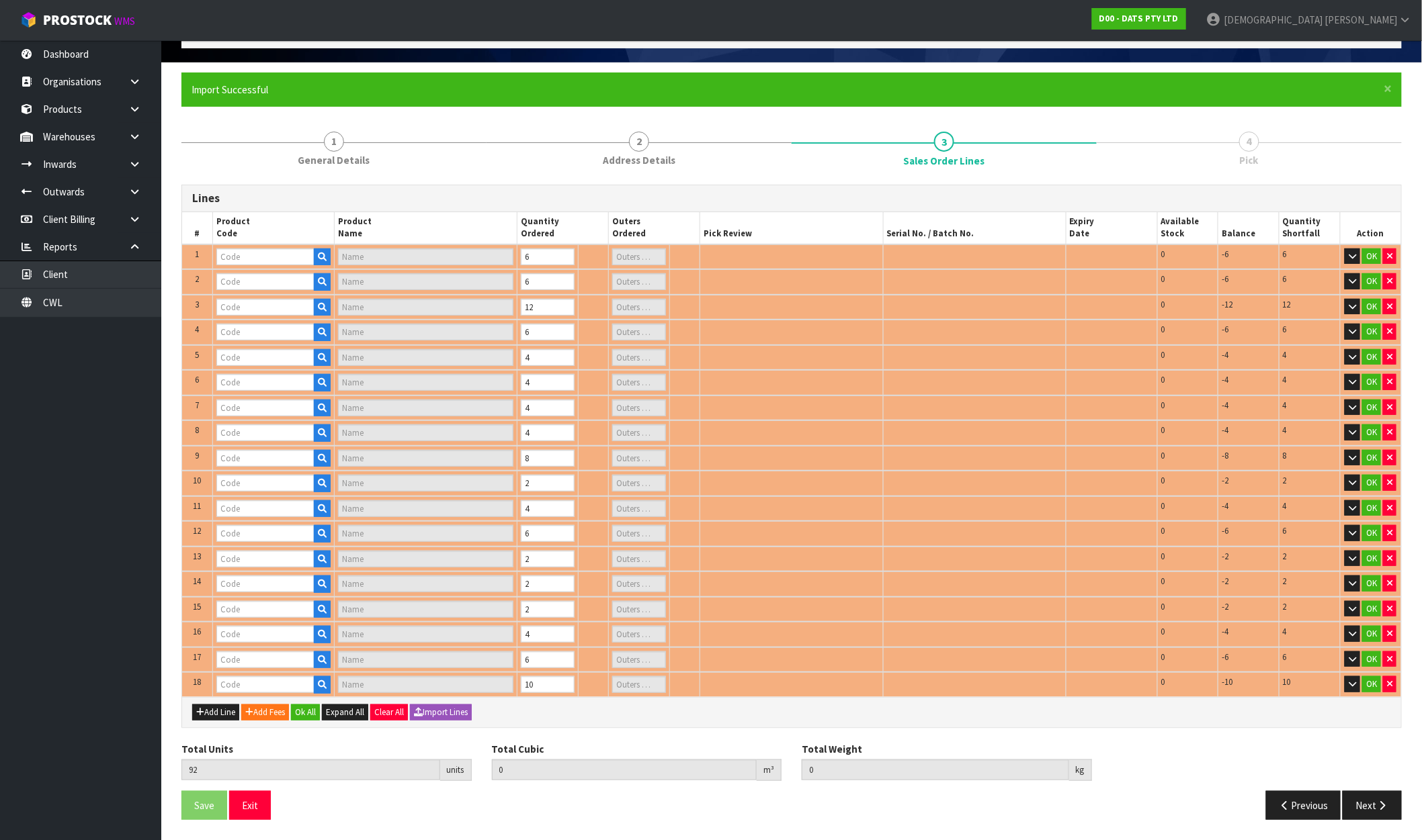
type input "64856"
type input "LIGHT STRIP TV 2X 50CM USB RGB MULTICOLOUR W REMOTE"
type input "1"
type input "64858"
type input "LIGHT BARS W REMOTE CONTROL WHITE LEDS B/OP 3F PK2 160X35X20MM"
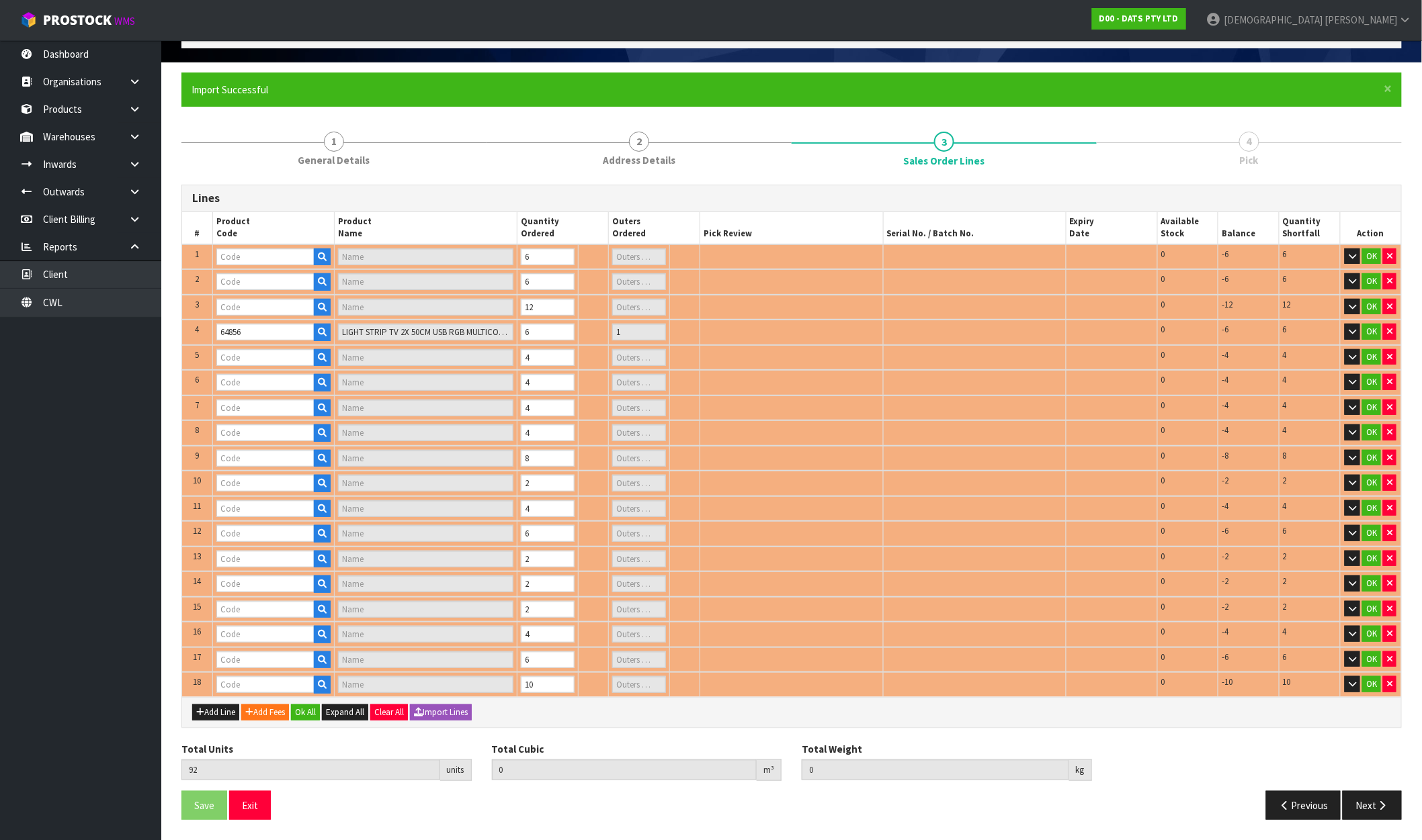
type input "1"
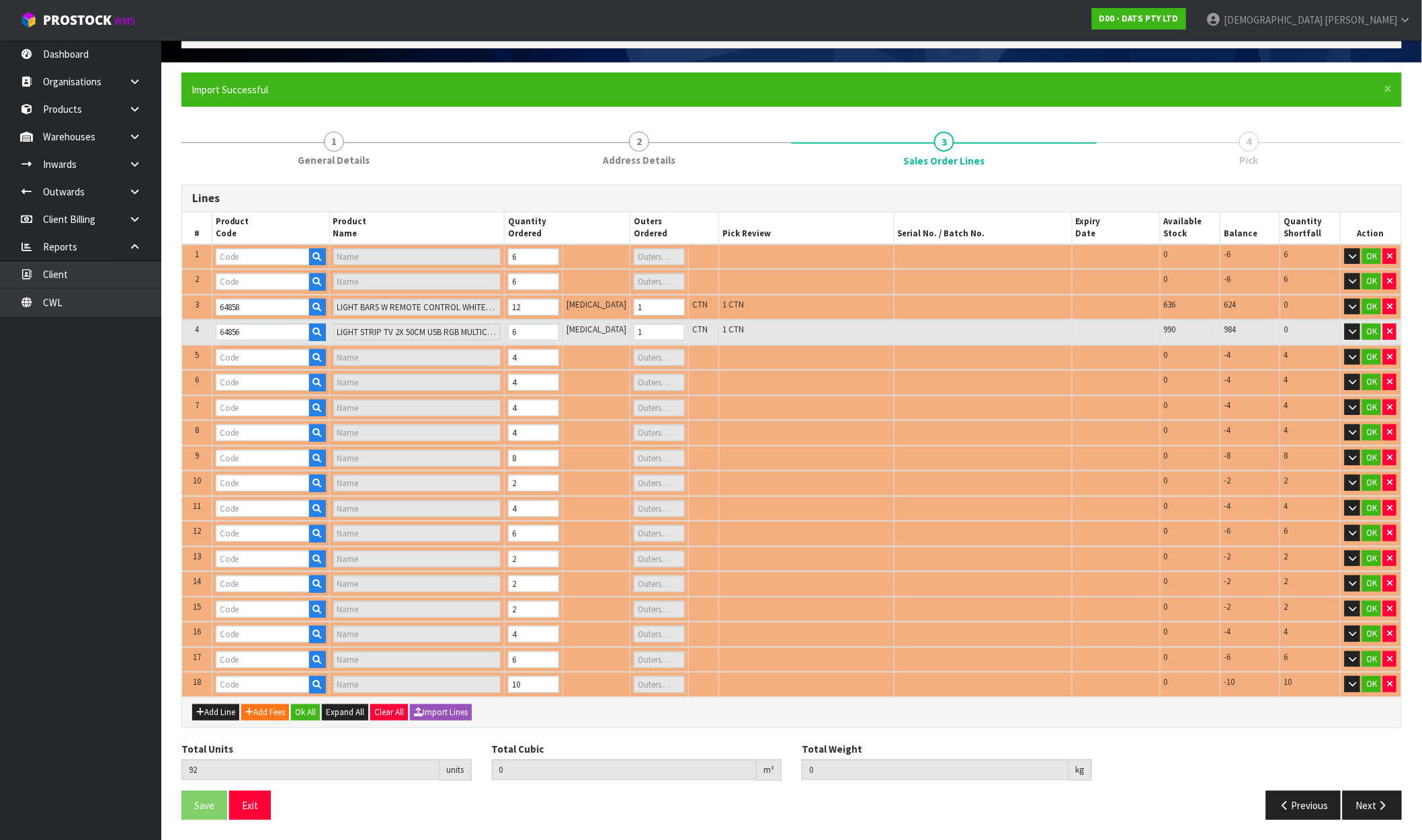
type input "59466"
type input "PUCK LIGHT PK3 W REMOTE CONTROL"
type input "1"
type input "64862"
type input "LIGHT LED PARTY FILAMENT WITH REMOTE"
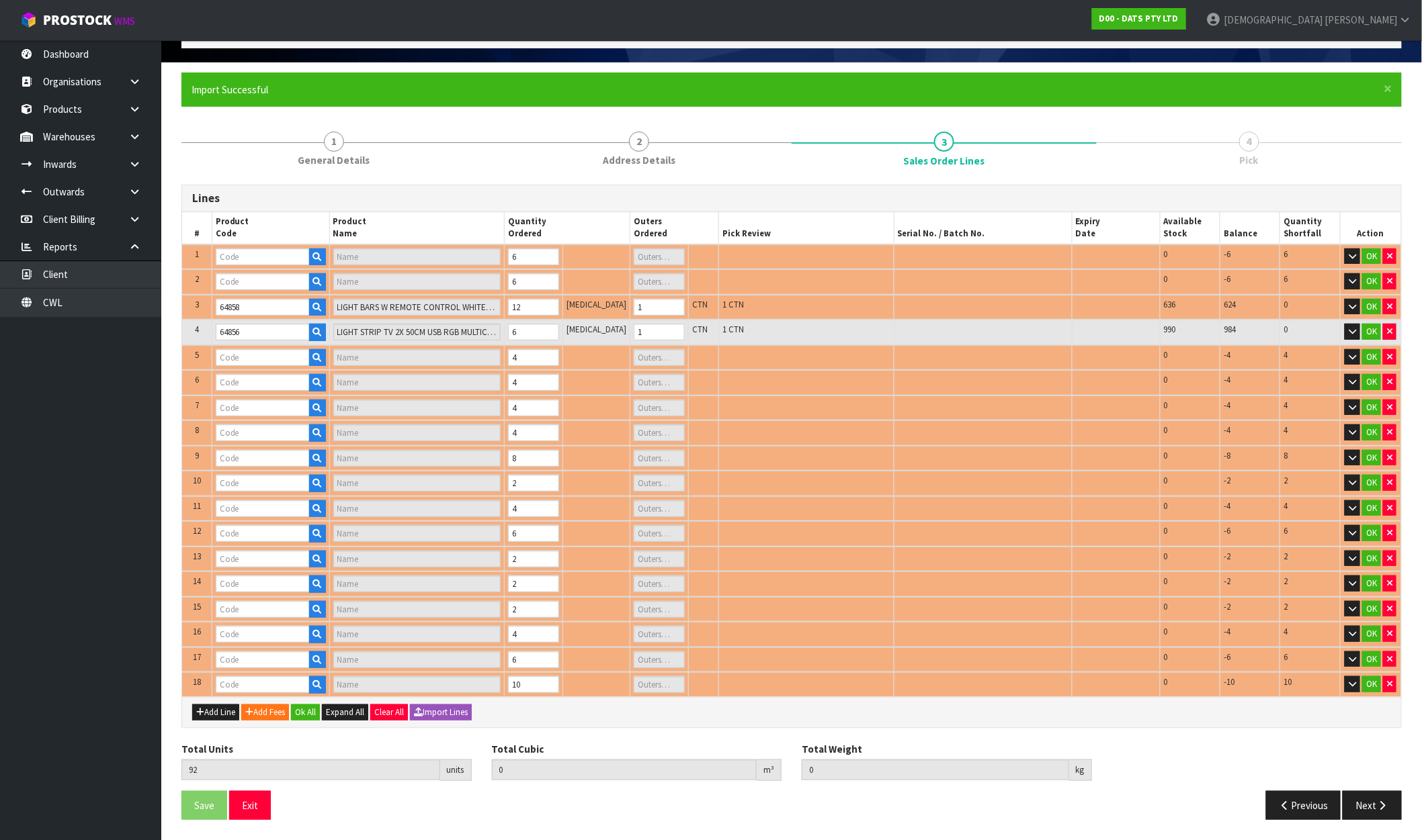
type input "1"
type input "60333"
type input "20L BULB PARTY LIGHTS - WARM WHITE LED"
type input "1"
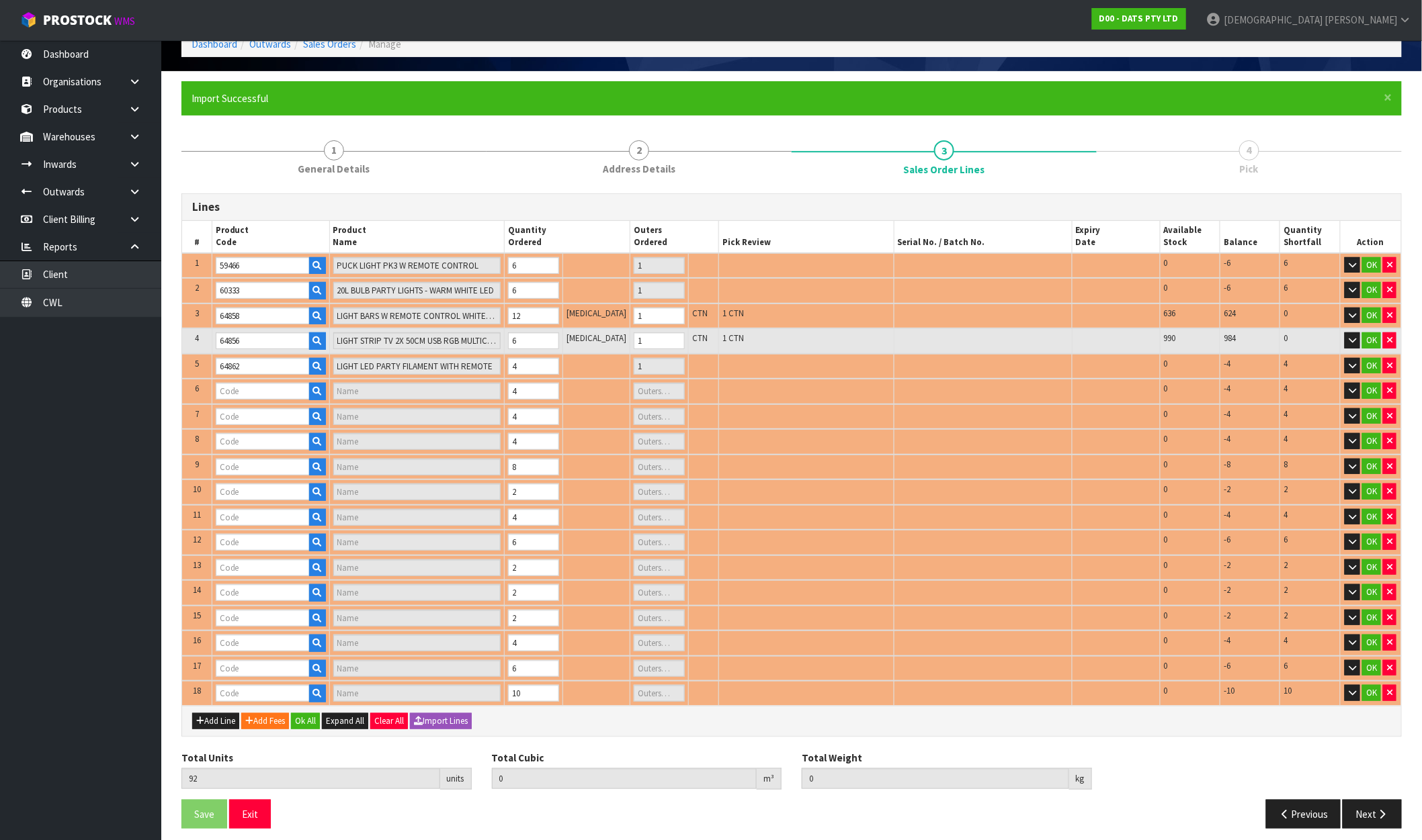
type input "68234"
type input "LIGHTS FAIRY PK350 MULTICOLOUR"
type input "1"
type input "67552"
type input "PARTY LIGHTS 30PK++FILAMENT CONNECT"
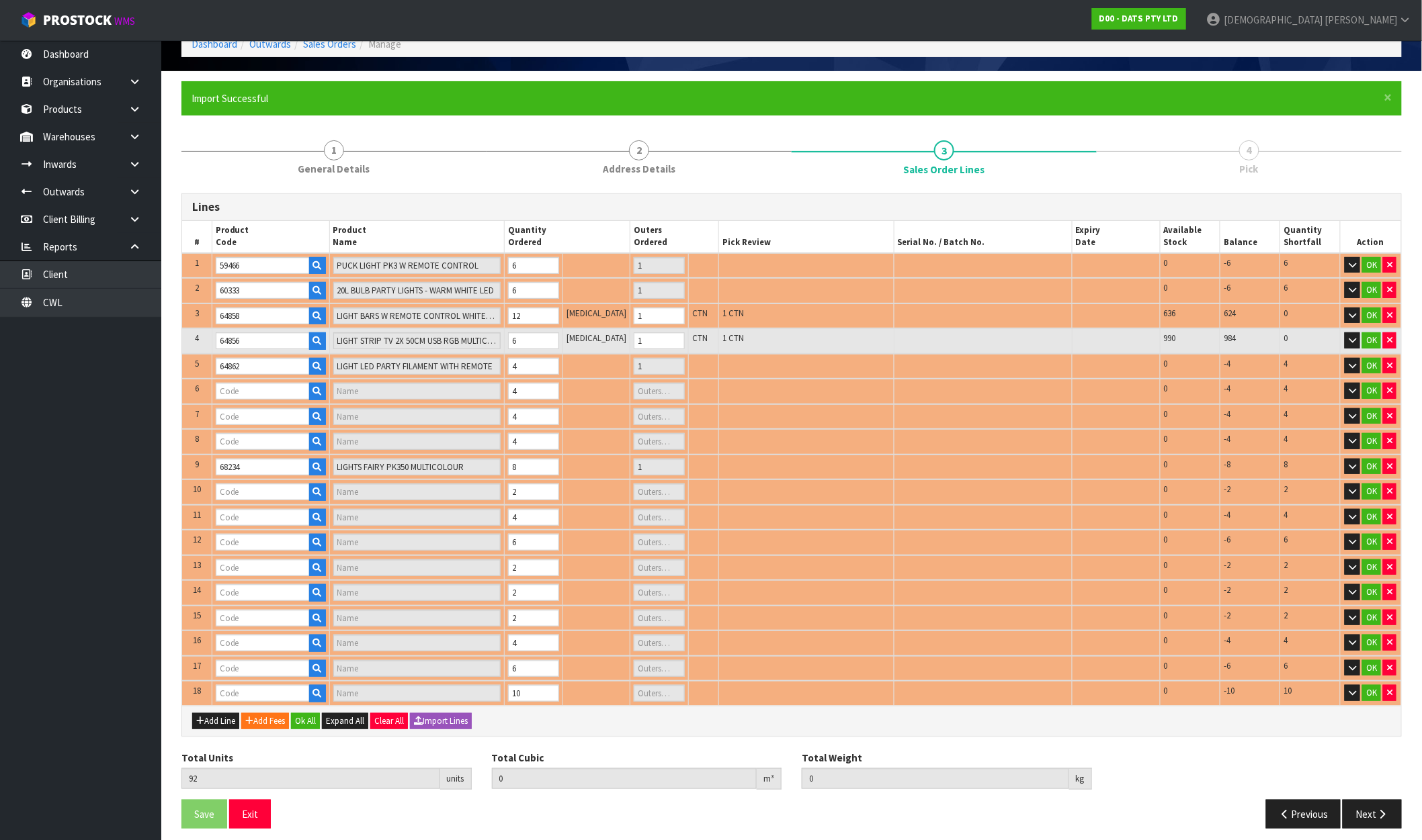
type input "1"
type input "68794"
type input "LIGHTS FAIRY WARM WHITE LEDS 8F SOLAR PK750"
type input "1"
type input "67837"
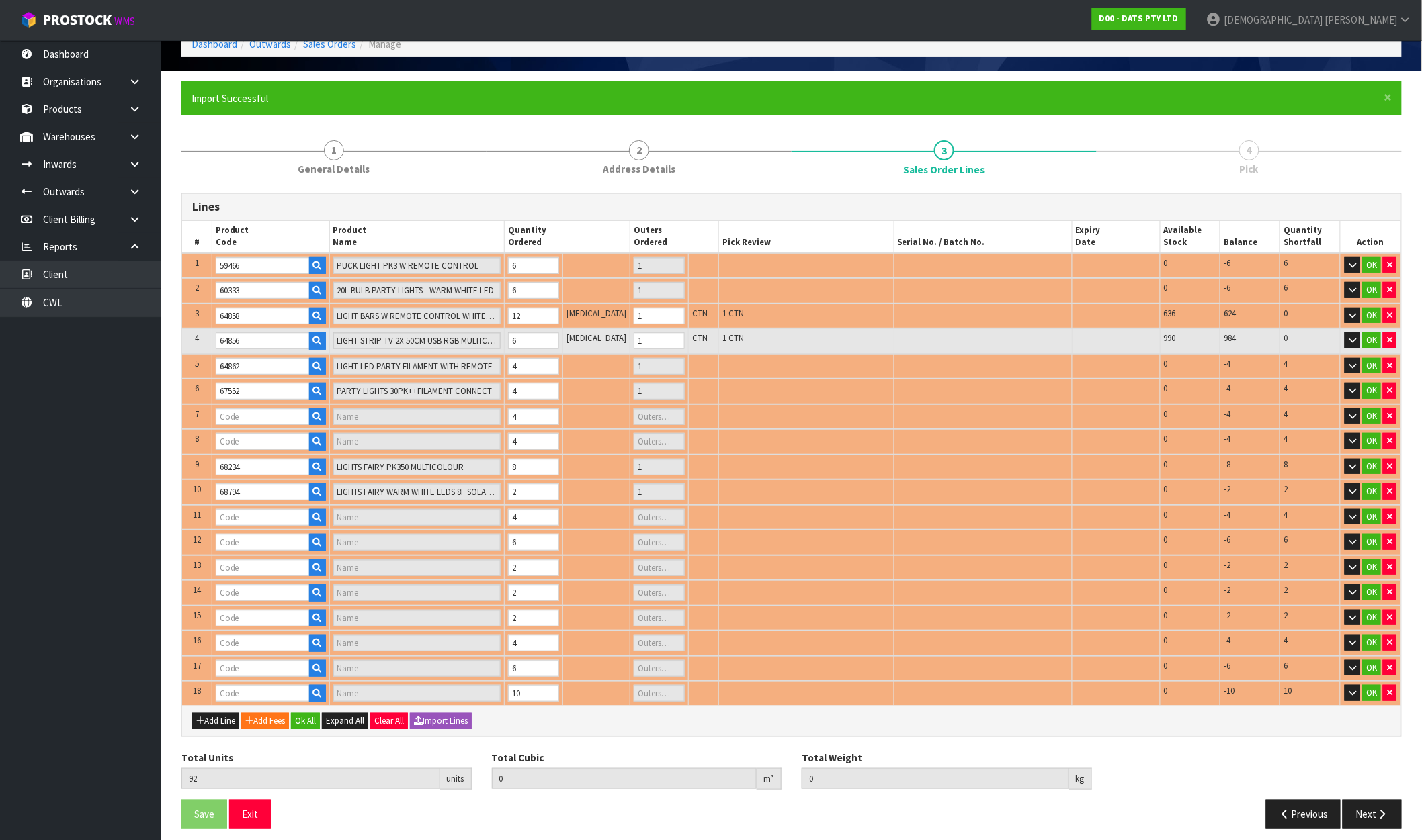
type input "BOWL PET DOUBLE DINER BLACK"
type input "1"
type input "67788"
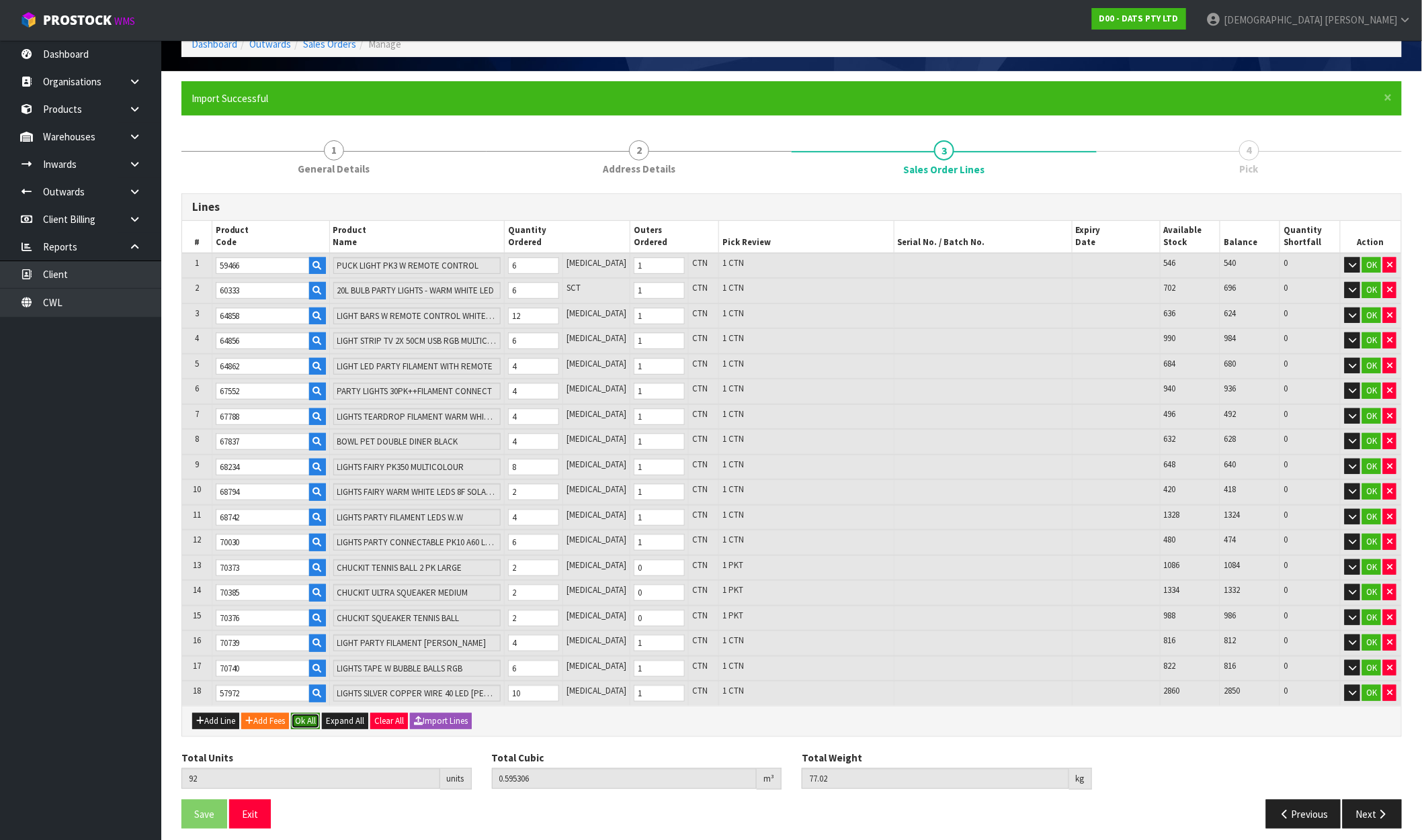
click at [310, 713] on button "Ok All" at bounding box center [306, 721] width 29 height 16
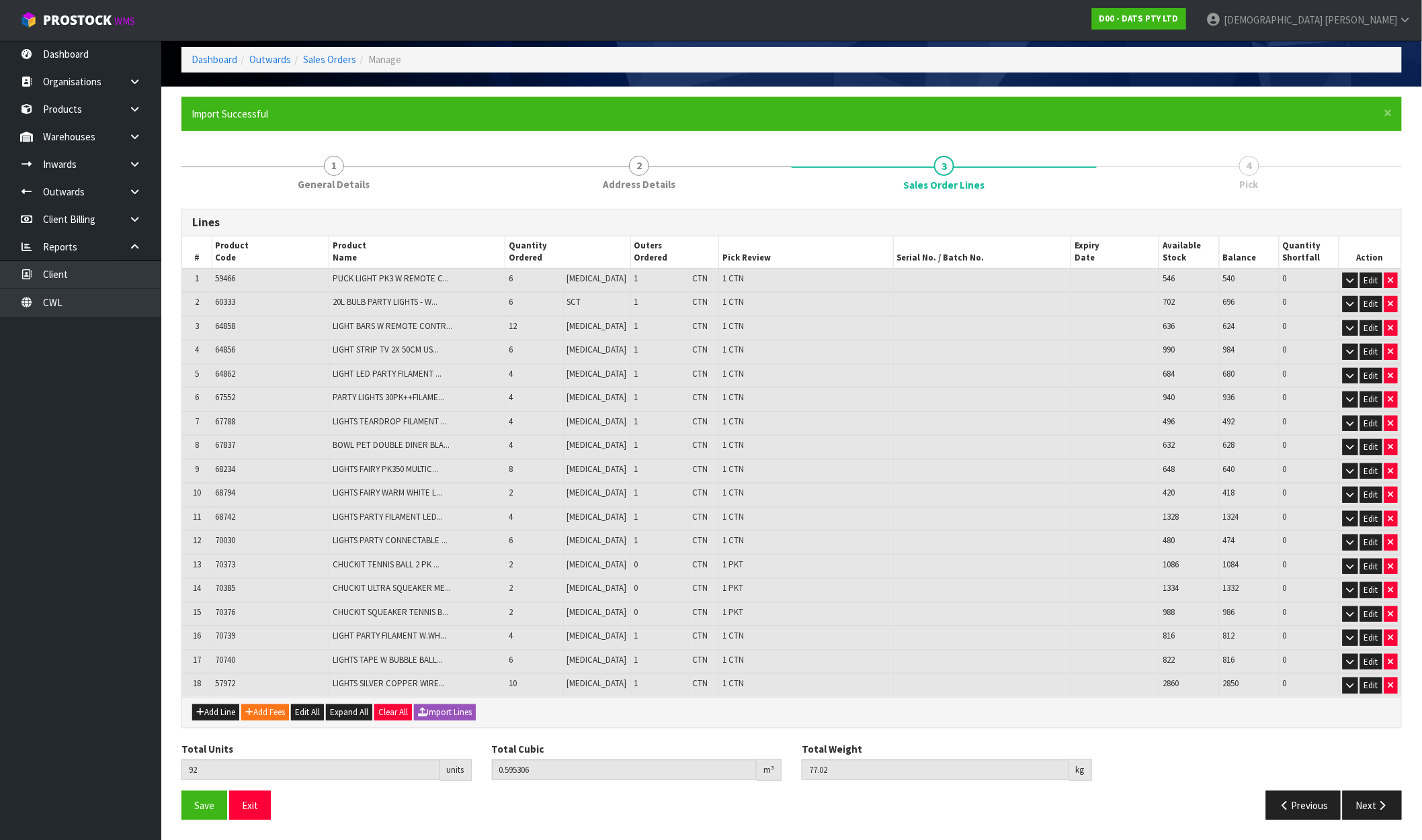
scroll to position [55, 0]
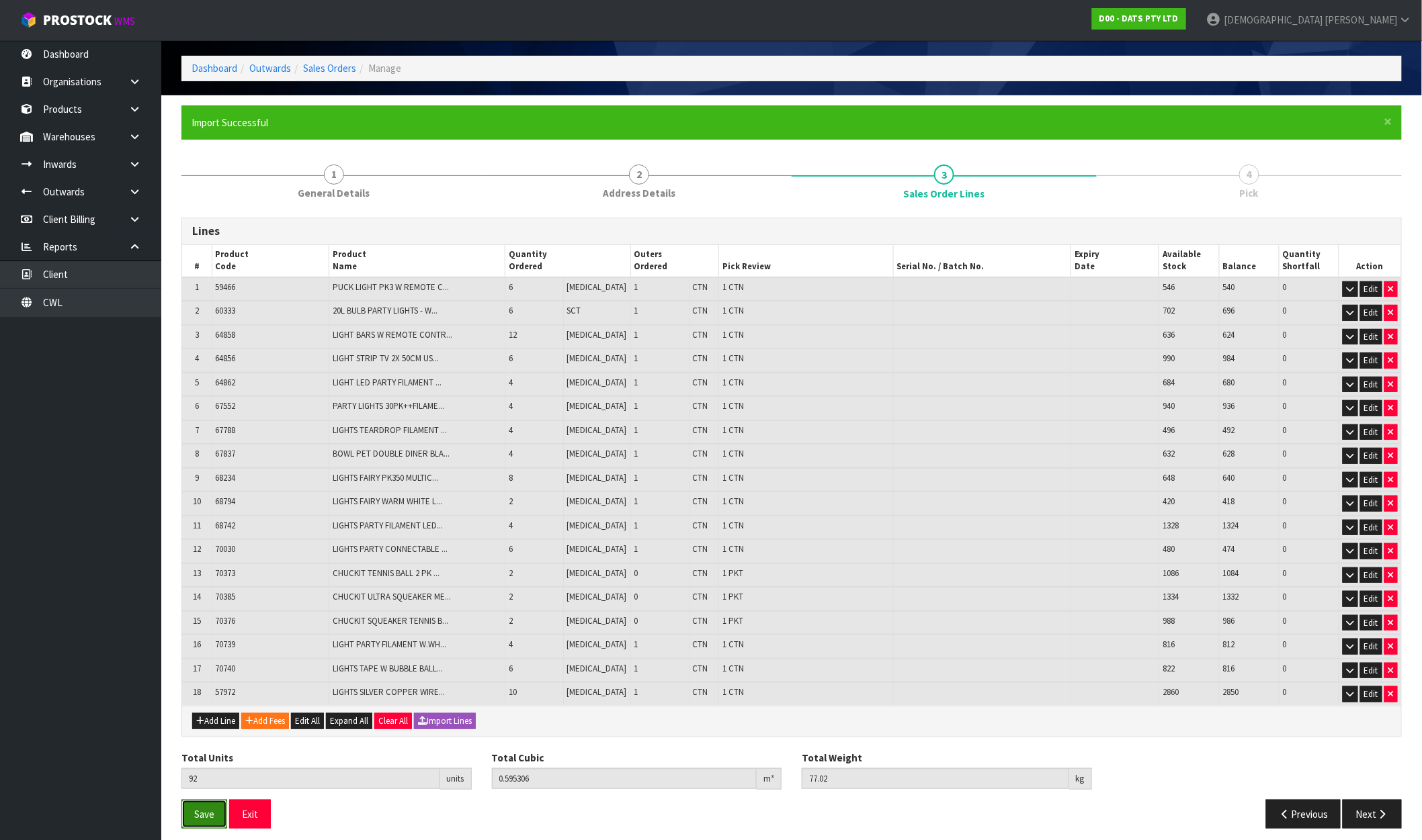
click at [192, 817] on button "Save" at bounding box center [204, 815] width 46 height 29
click at [1377, 800] on button "Next" at bounding box center [1372, 815] width 59 height 29
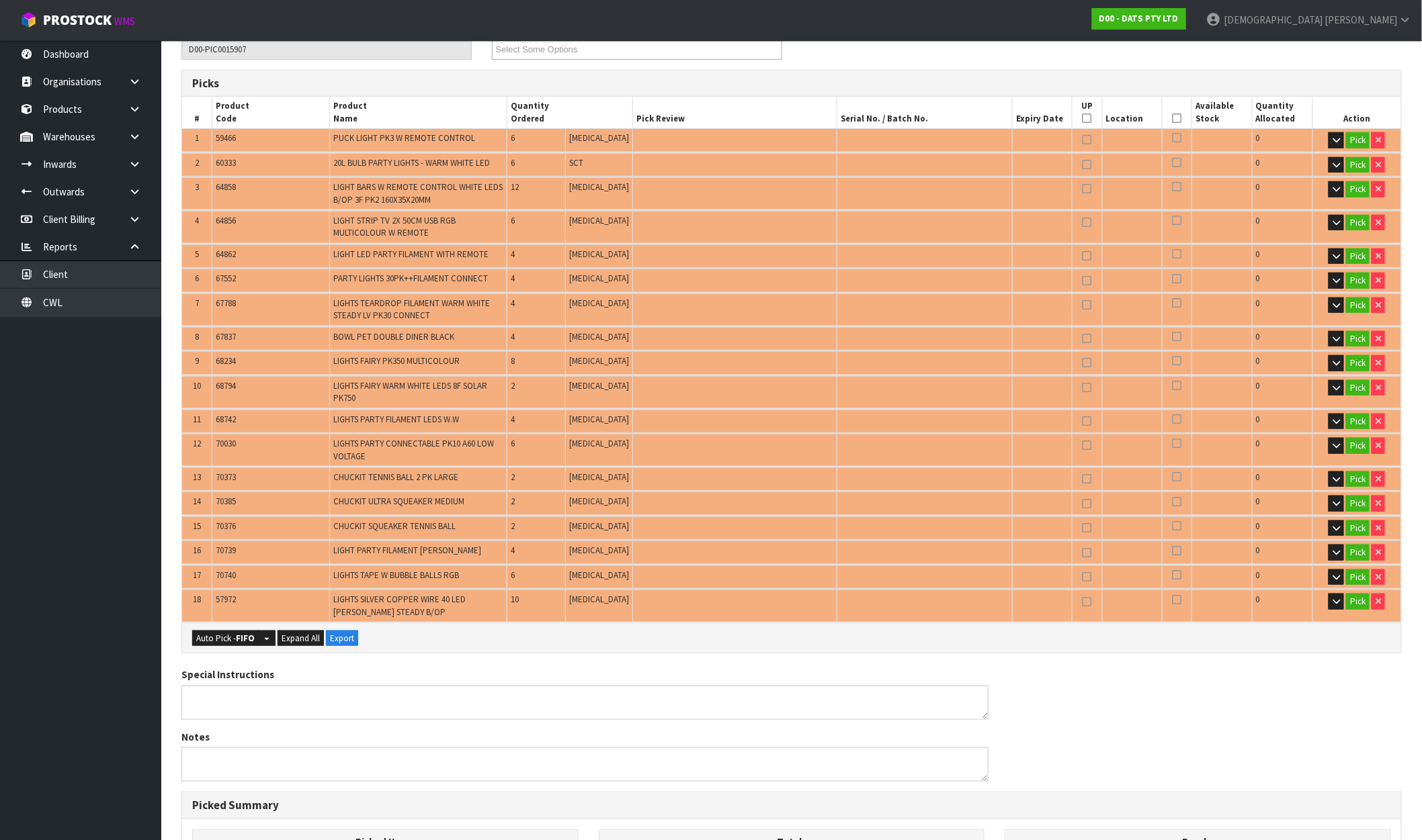
scroll to position [566, 0]
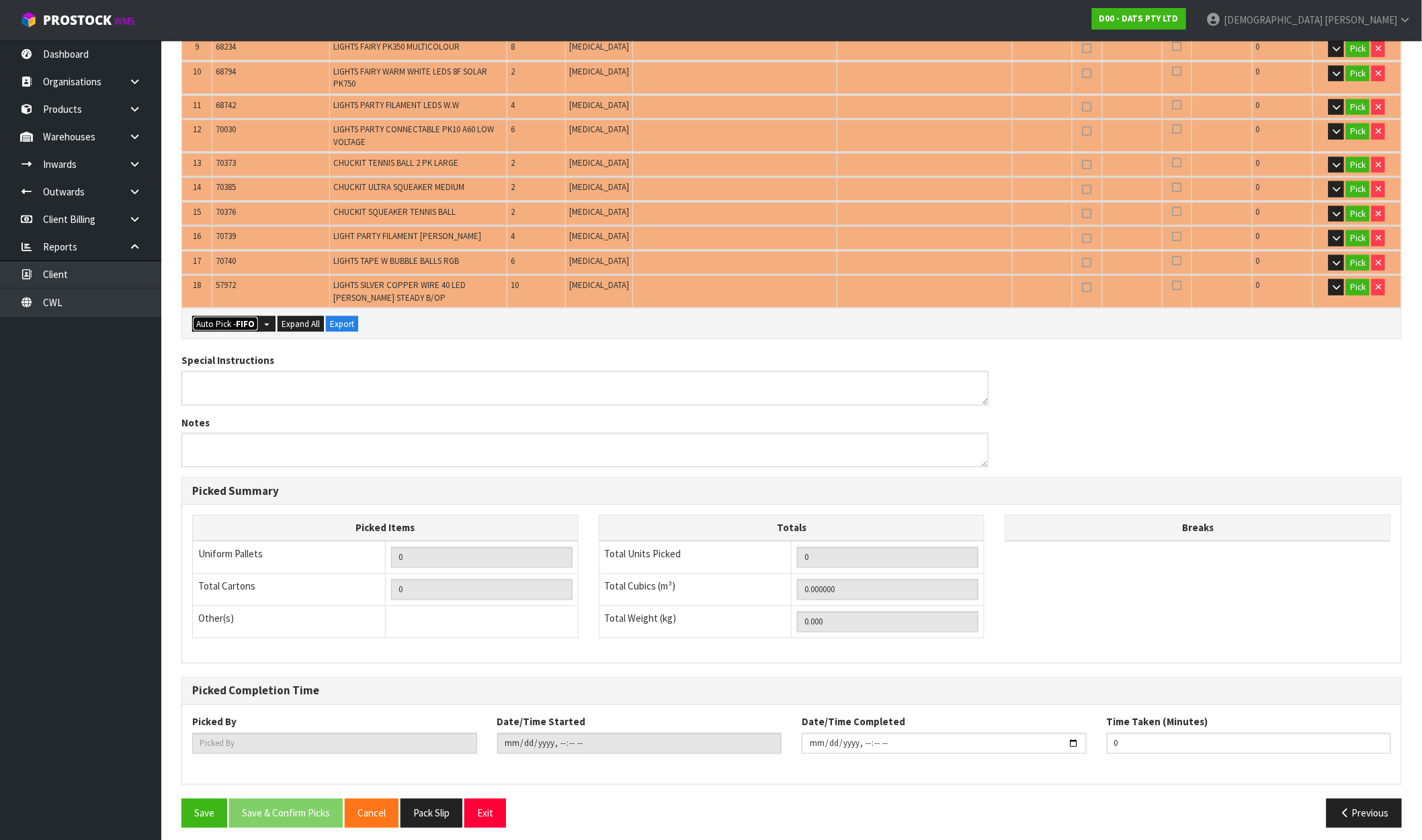
click at [228, 317] on button "Auto Pick - FIFO" at bounding box center [225, 325] width 66 height 16
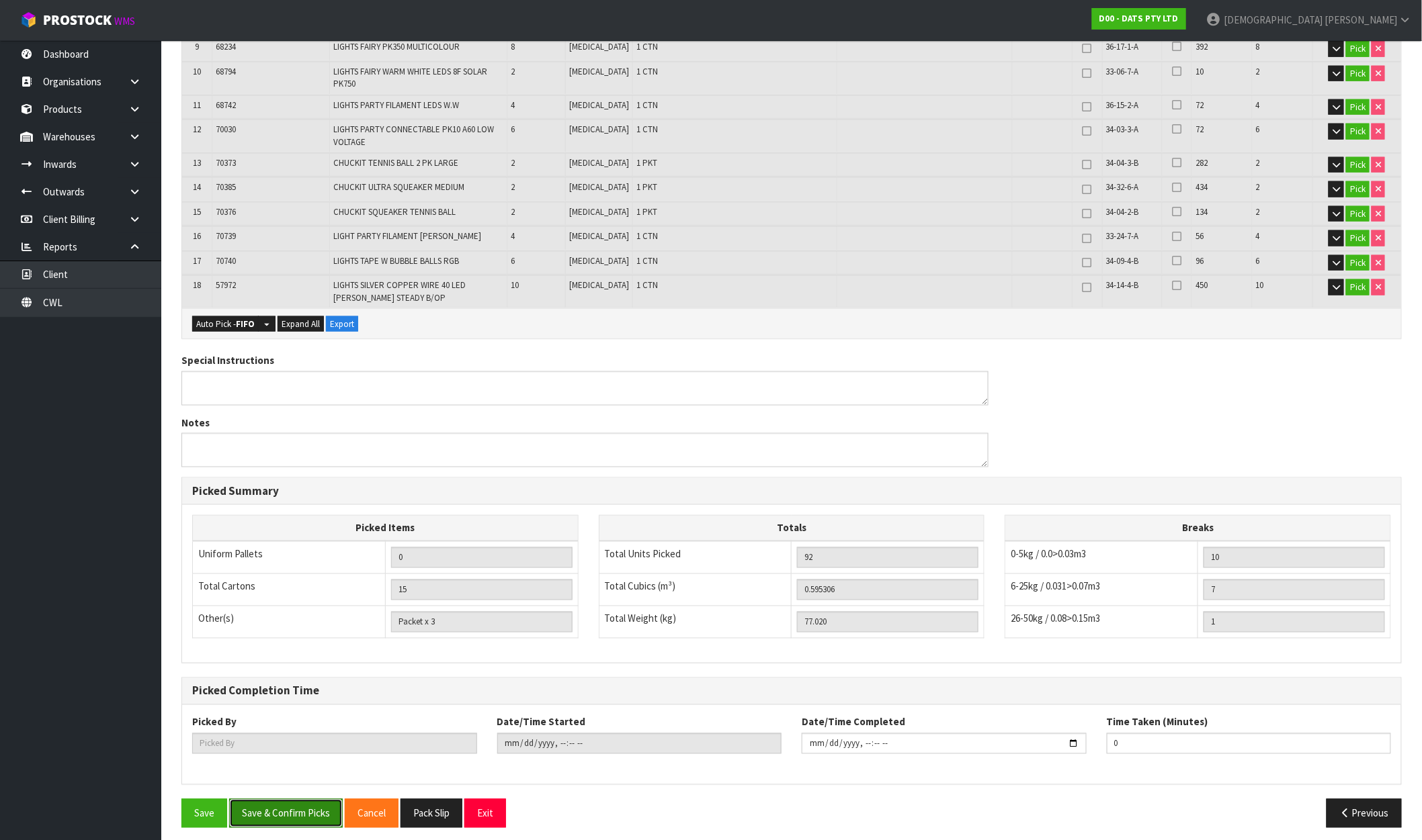
click at [265, 800] on button "Save & Confirm Picks" at bounding box center [286, 814] width 114 height 29
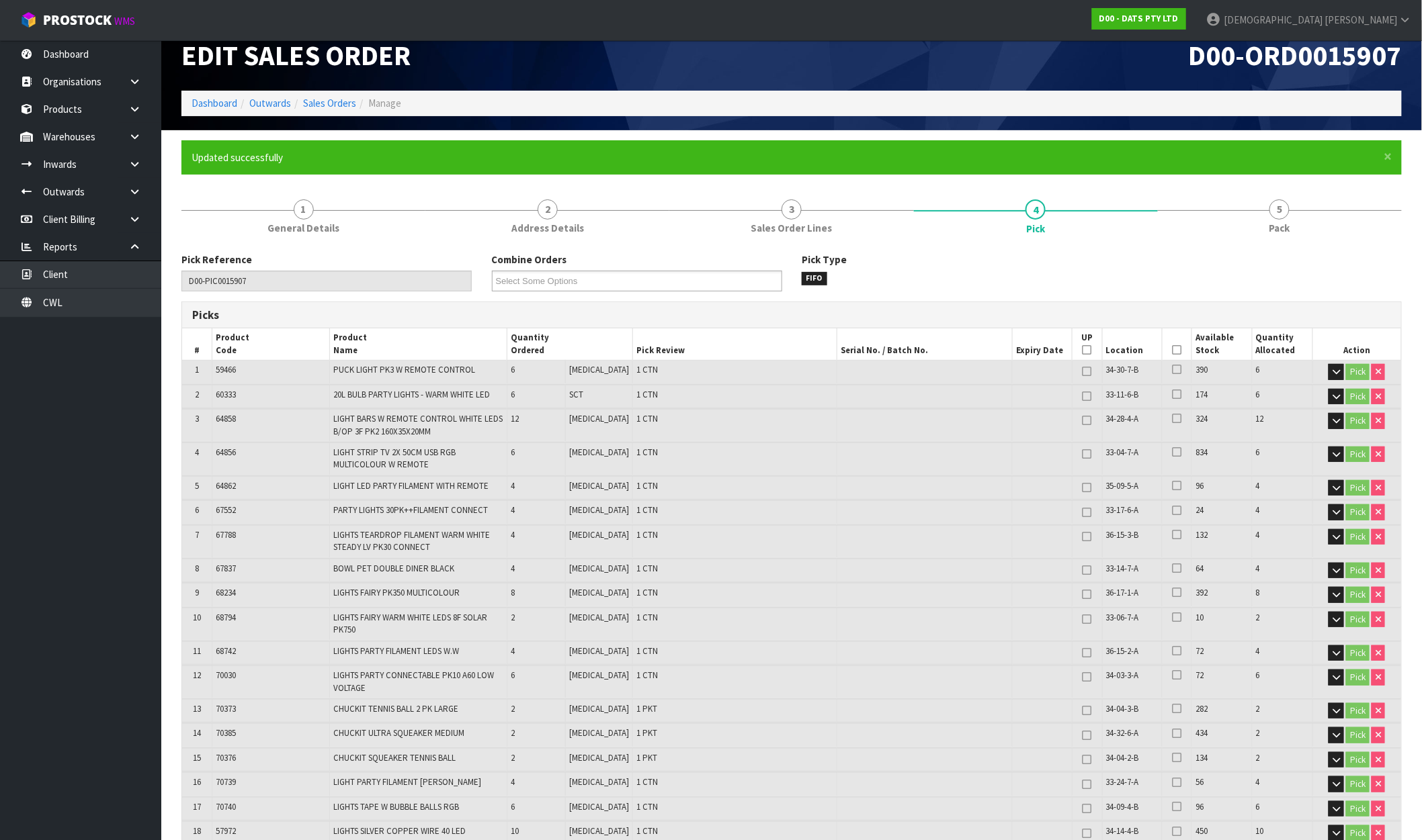
scroll to position [0, 0]
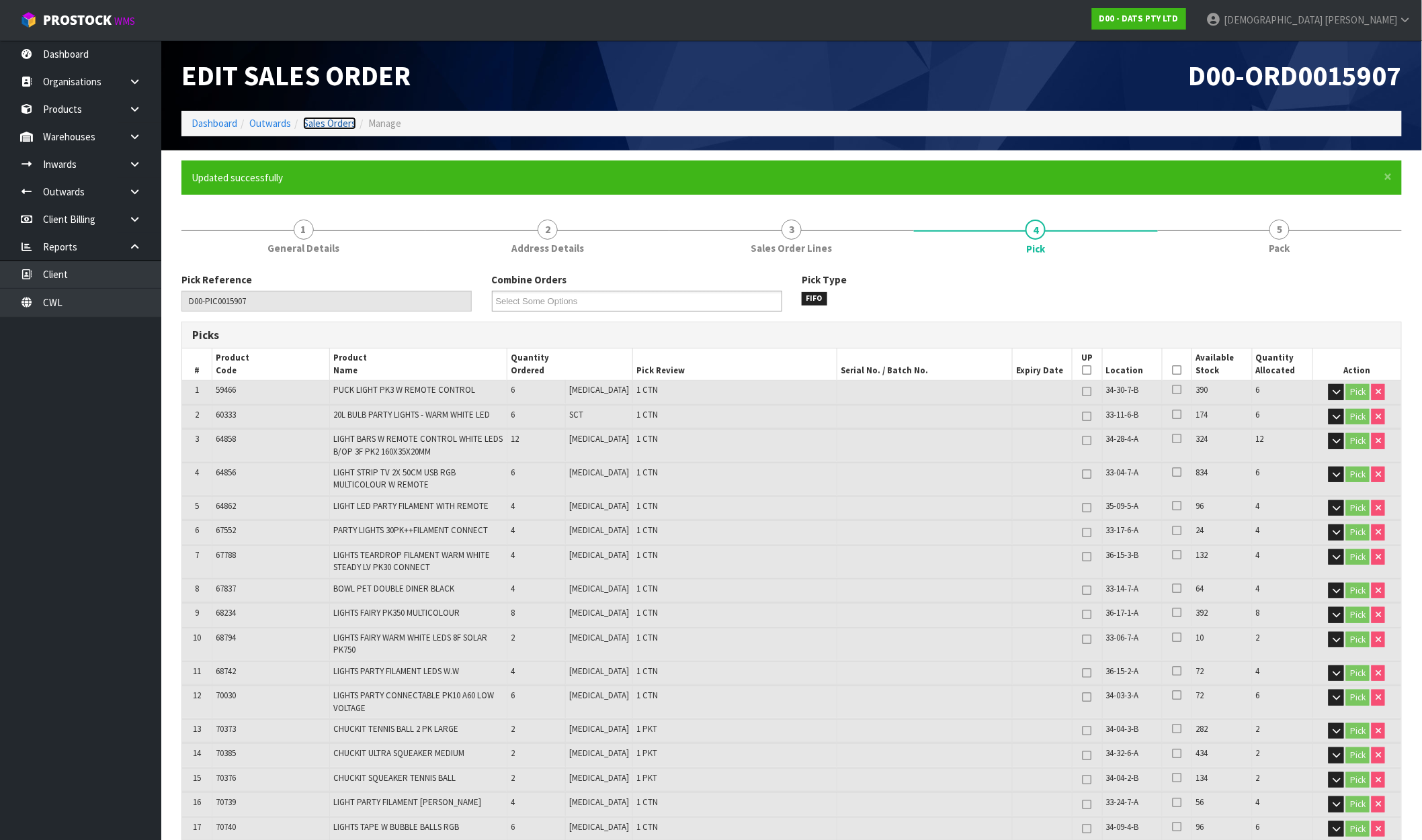
click at [343, 121] on link "Sales Orders" at bounding box center [329, 123] width 53 height 13
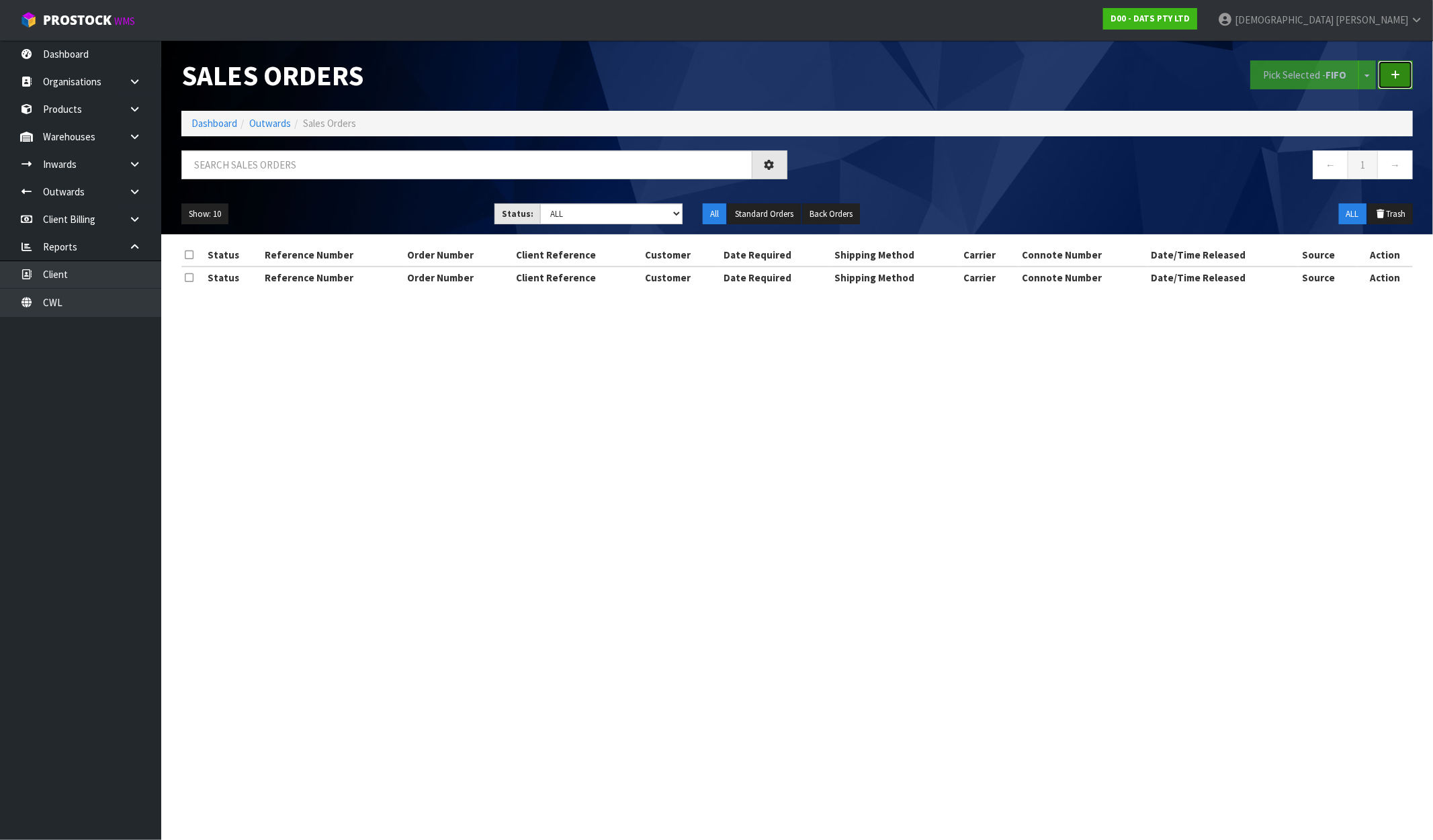
click at [1399, 78] on icon at bounding box center [1395, 75] width 10 height 10
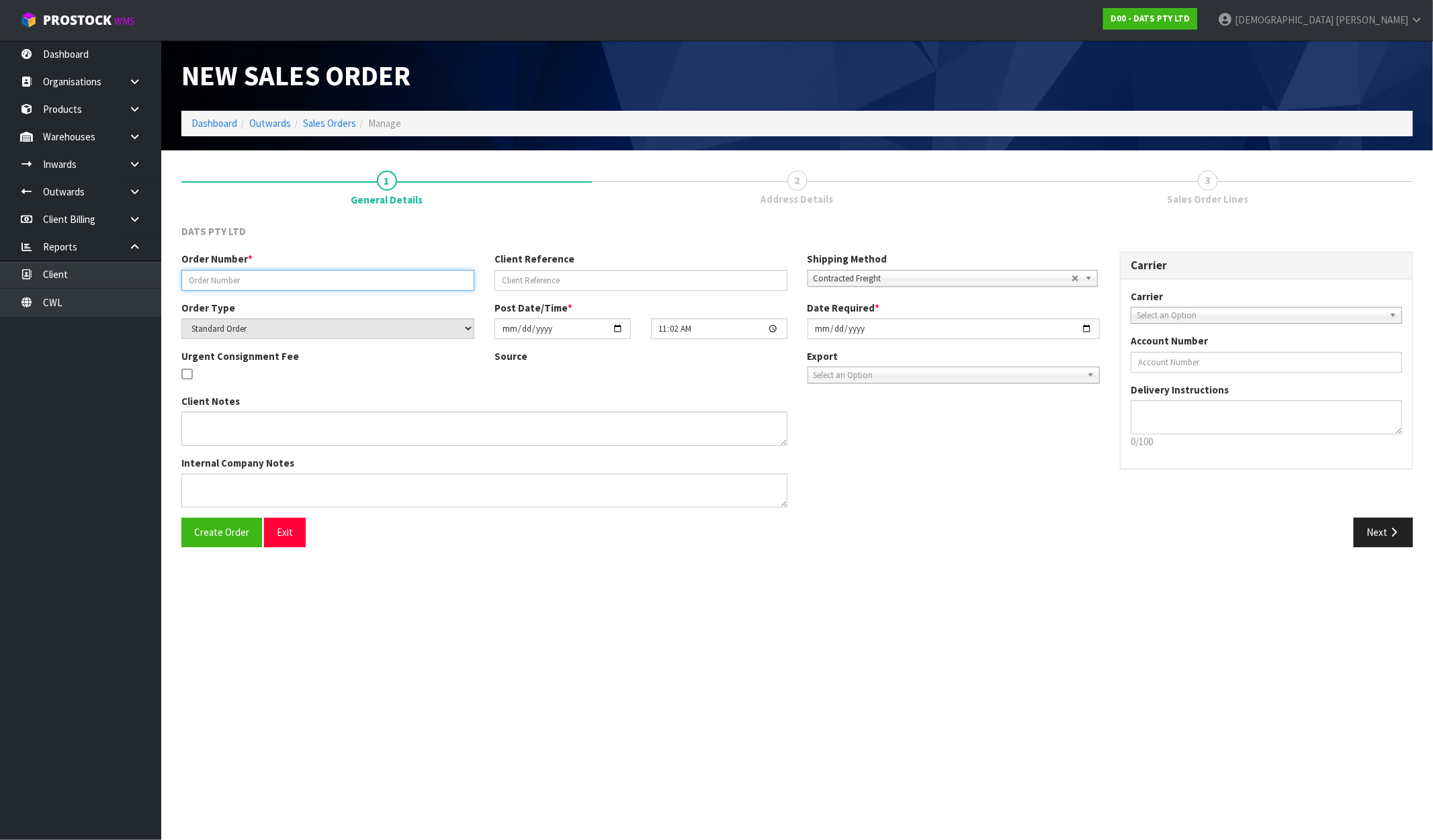
click at [367, 271] on input "text" at bounding box center [328, 280] width 293 height 21
paste input "9462Y100319572"
click at [227, 532] on span "Create Order" at bounding box center [221, 532] width 55 height 13
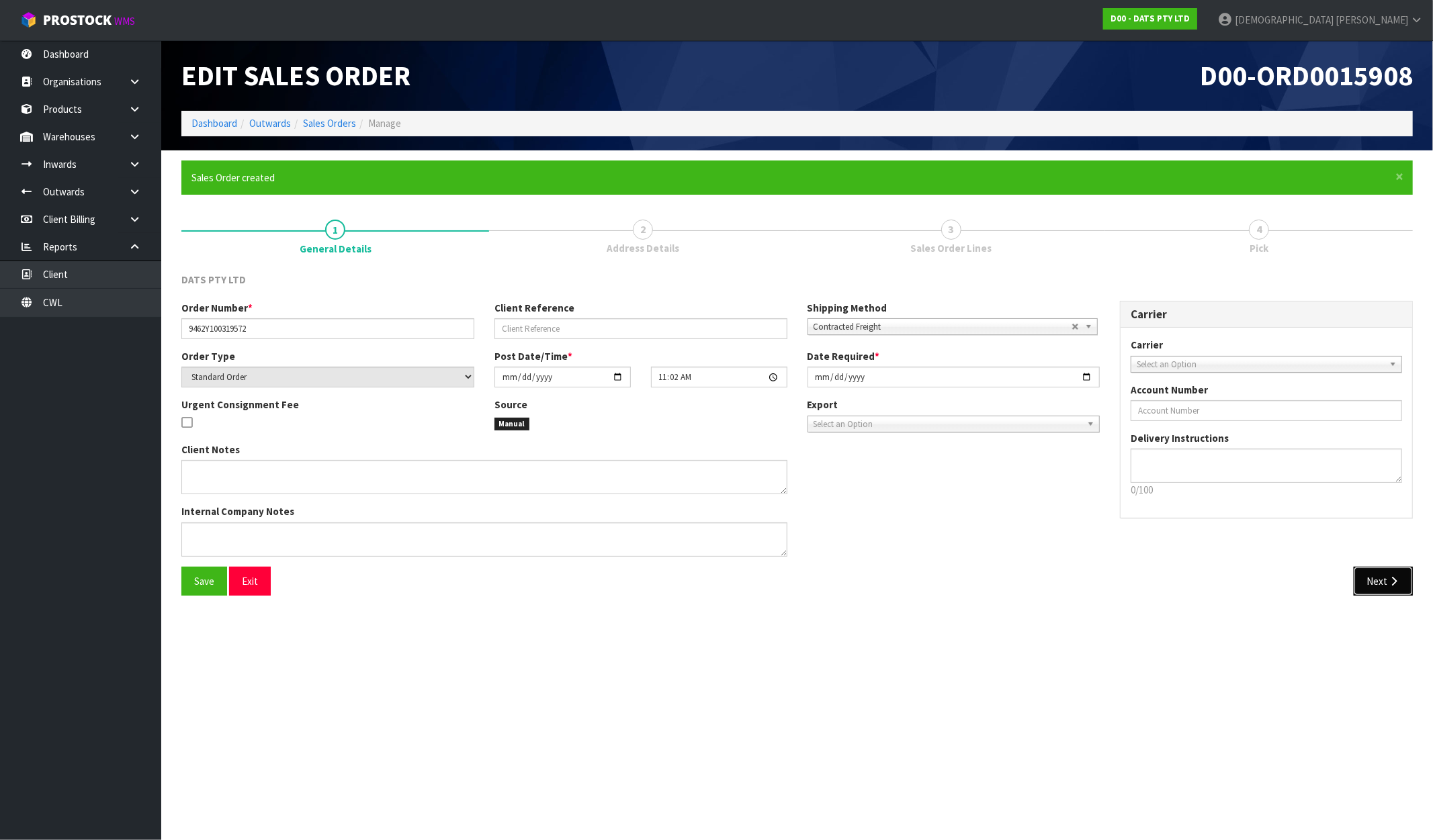
click at [1361, 573] on button "Next" at bounding box center [1383, 581] width 59 height 29
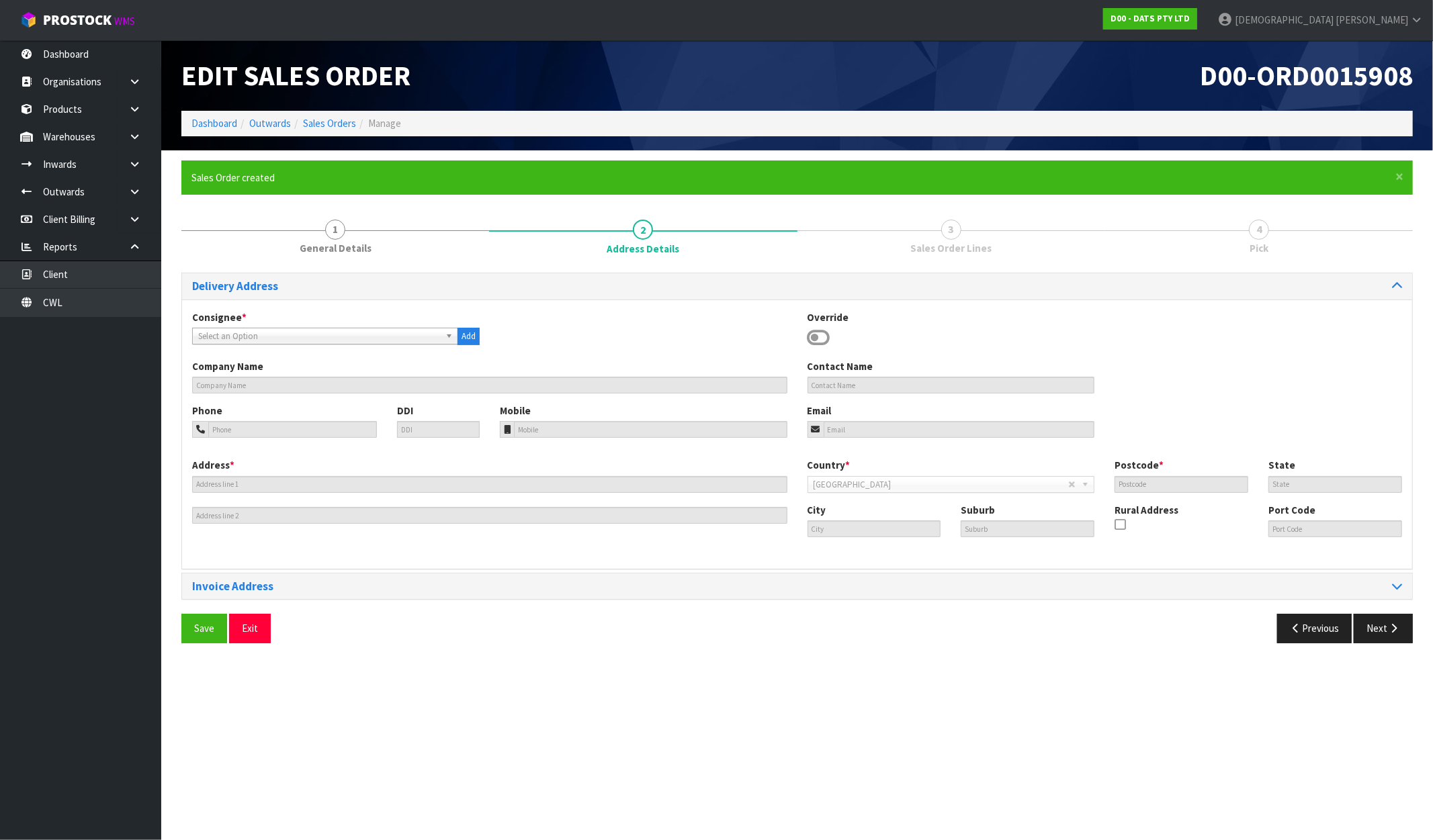
click at [223, 333] on span "Select an Option" at bounding box center [319, 336] width 242 height 16
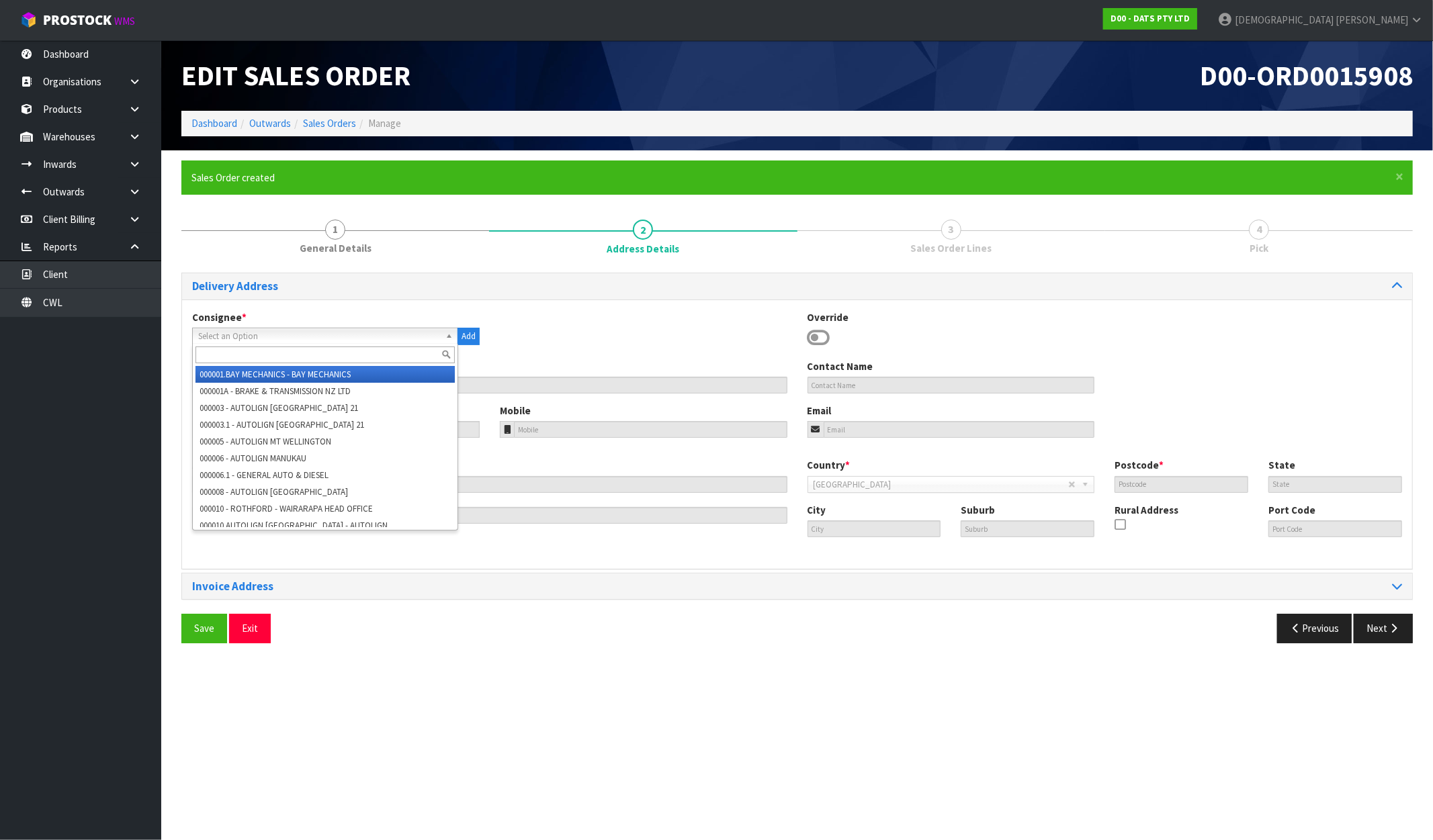
click at [227, 348] on input "text" at bounding box center [325, 355] width 259 height 17
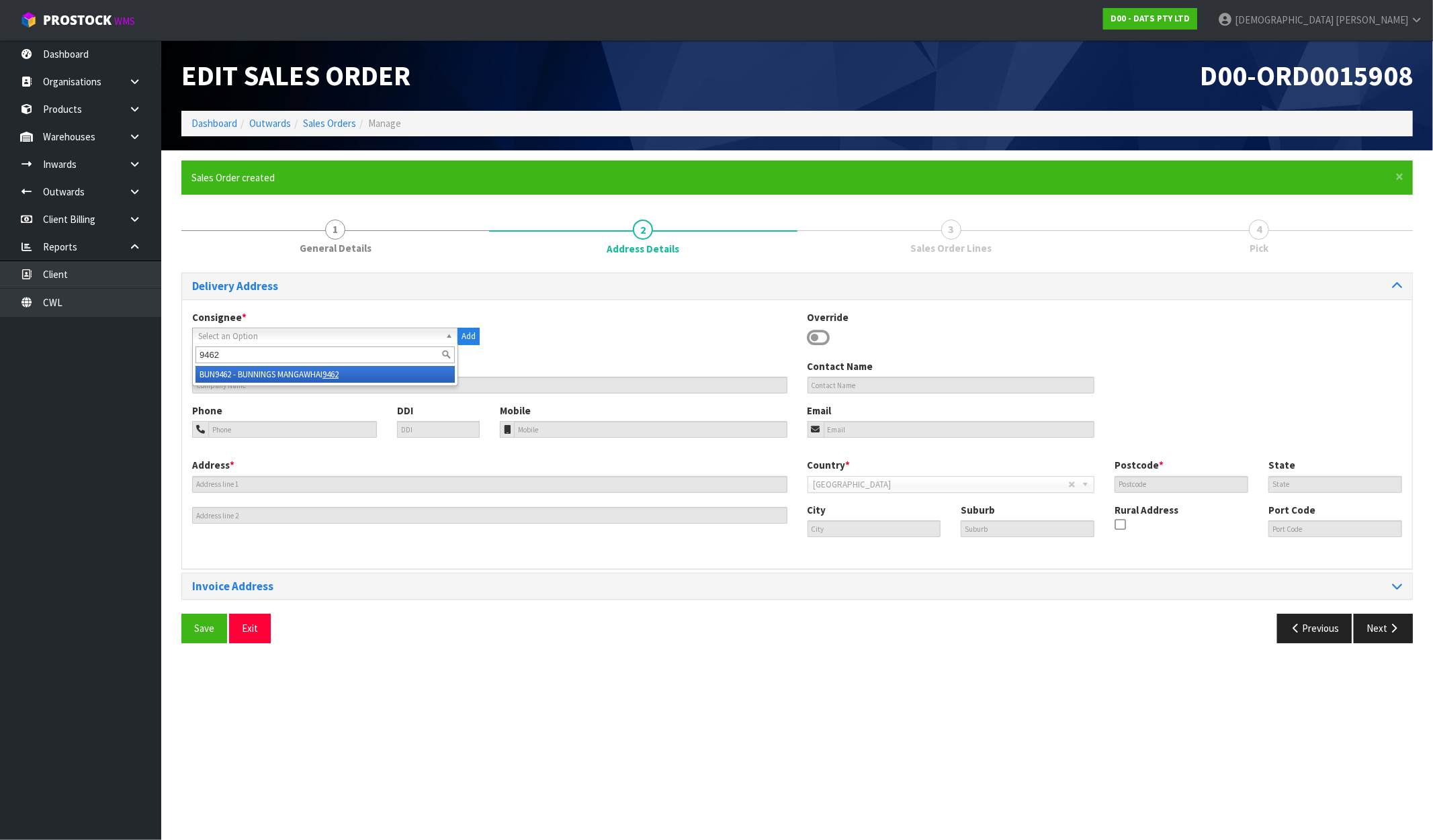
click at [339, 373] on em "9462" at bounding box center [331, 374] width 16 height 12
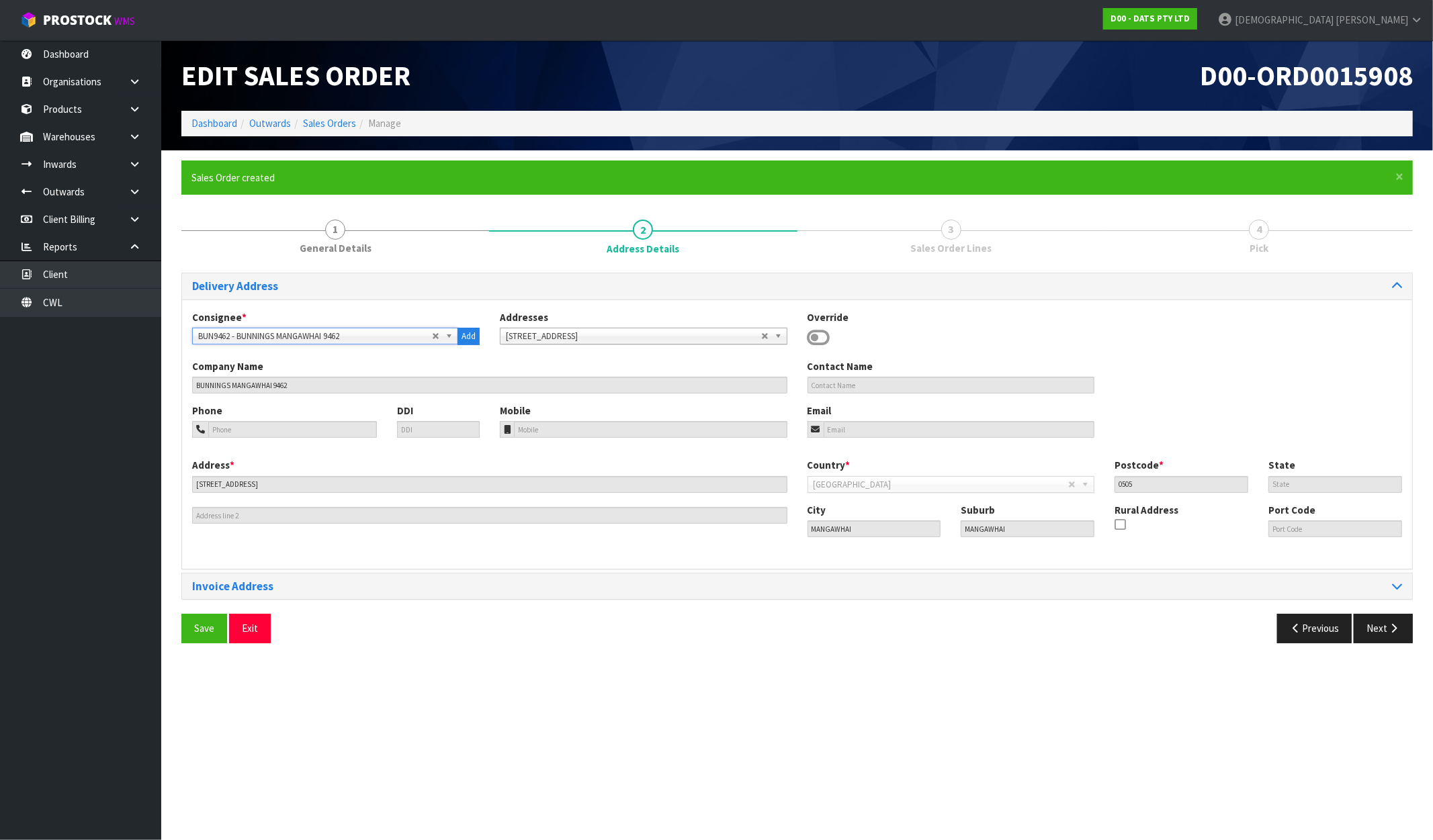
click at [1388, 613] on div "Delivery Address Consignee * 000001.BAY MECHANICS - BAY MECHANICS 000001A - BRA…" at bounding box center [797, 463] width 1232 height 381
click at [1388, 621] on button "Next" at bounding box center [1383, 628] width 59 height 29
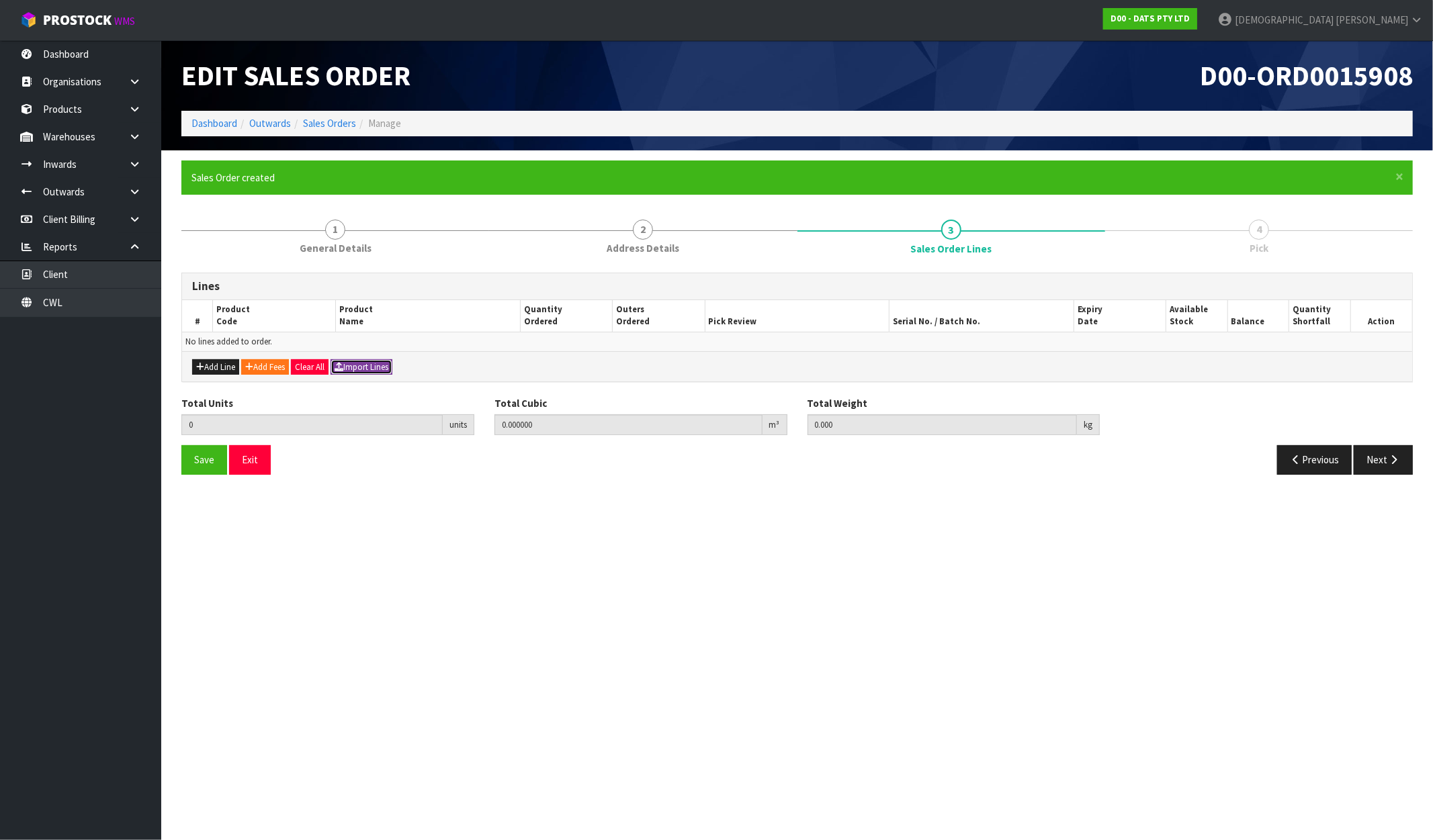
click at [348, 367] on button "Import Lines" at bounding box center [361, 368] width 62 height 16
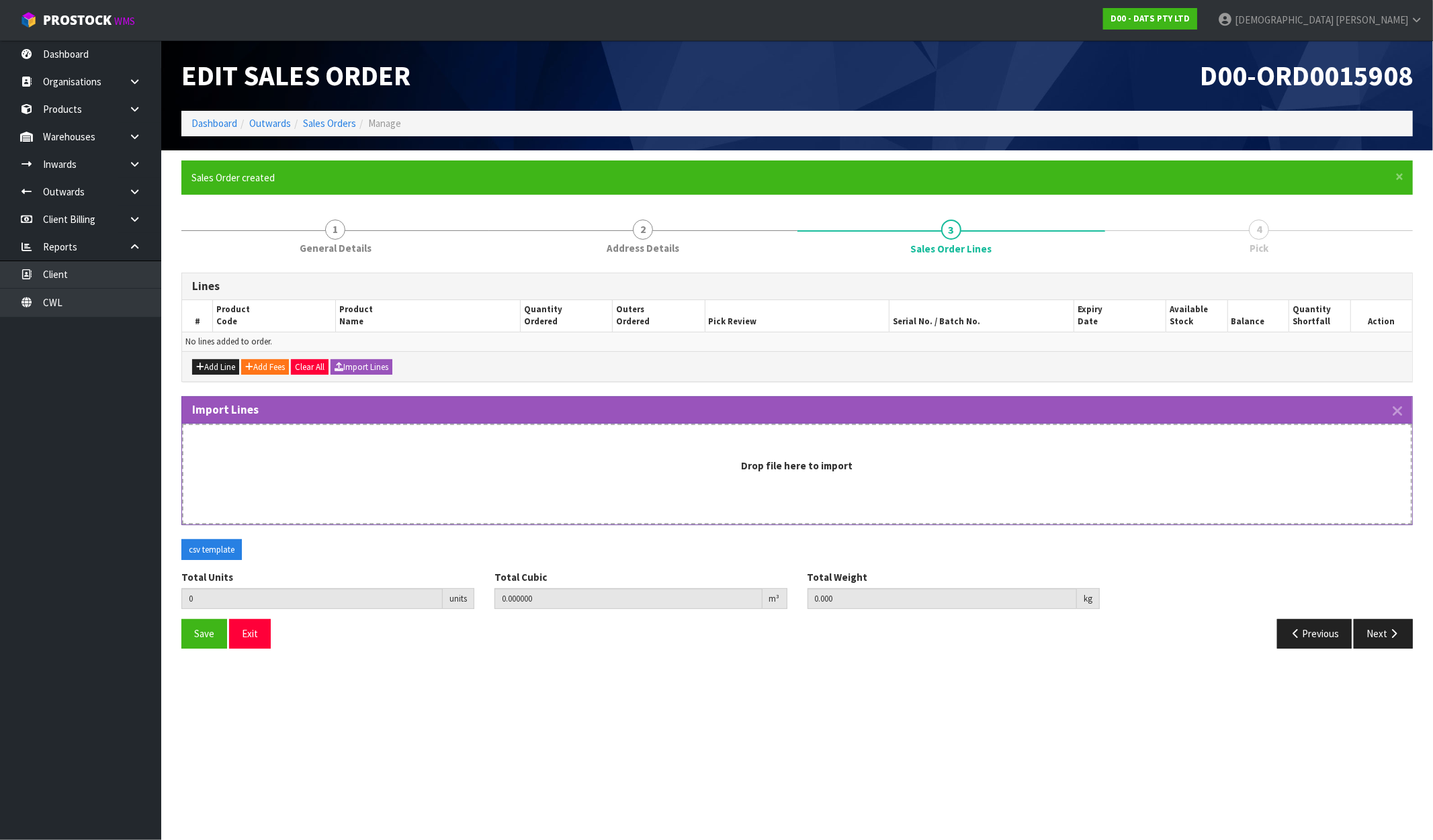
click at [811, 480] on div "Drop file here to import" at bounding box center [797, 474] width 1230 height 101
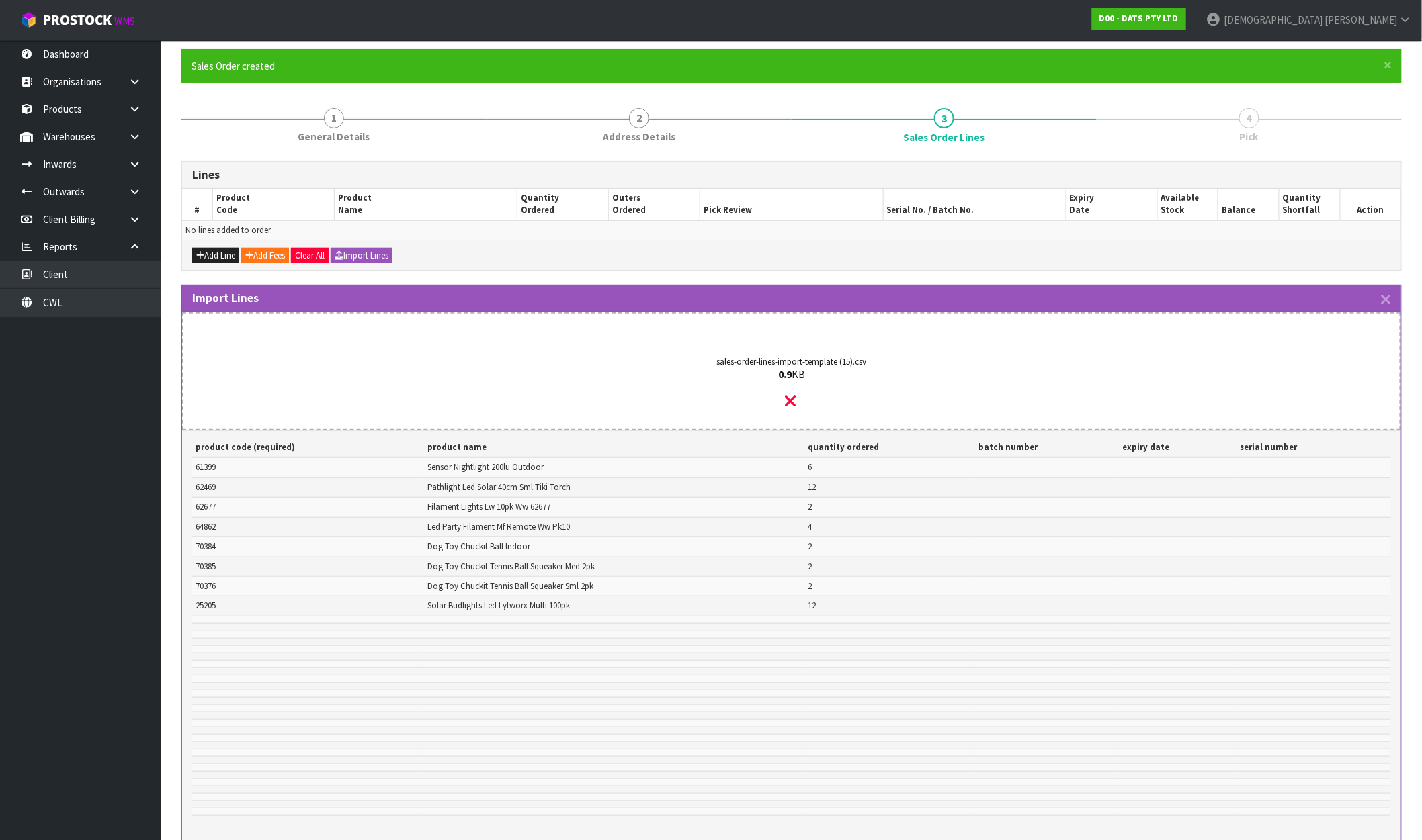
scroll to position [259, 0]
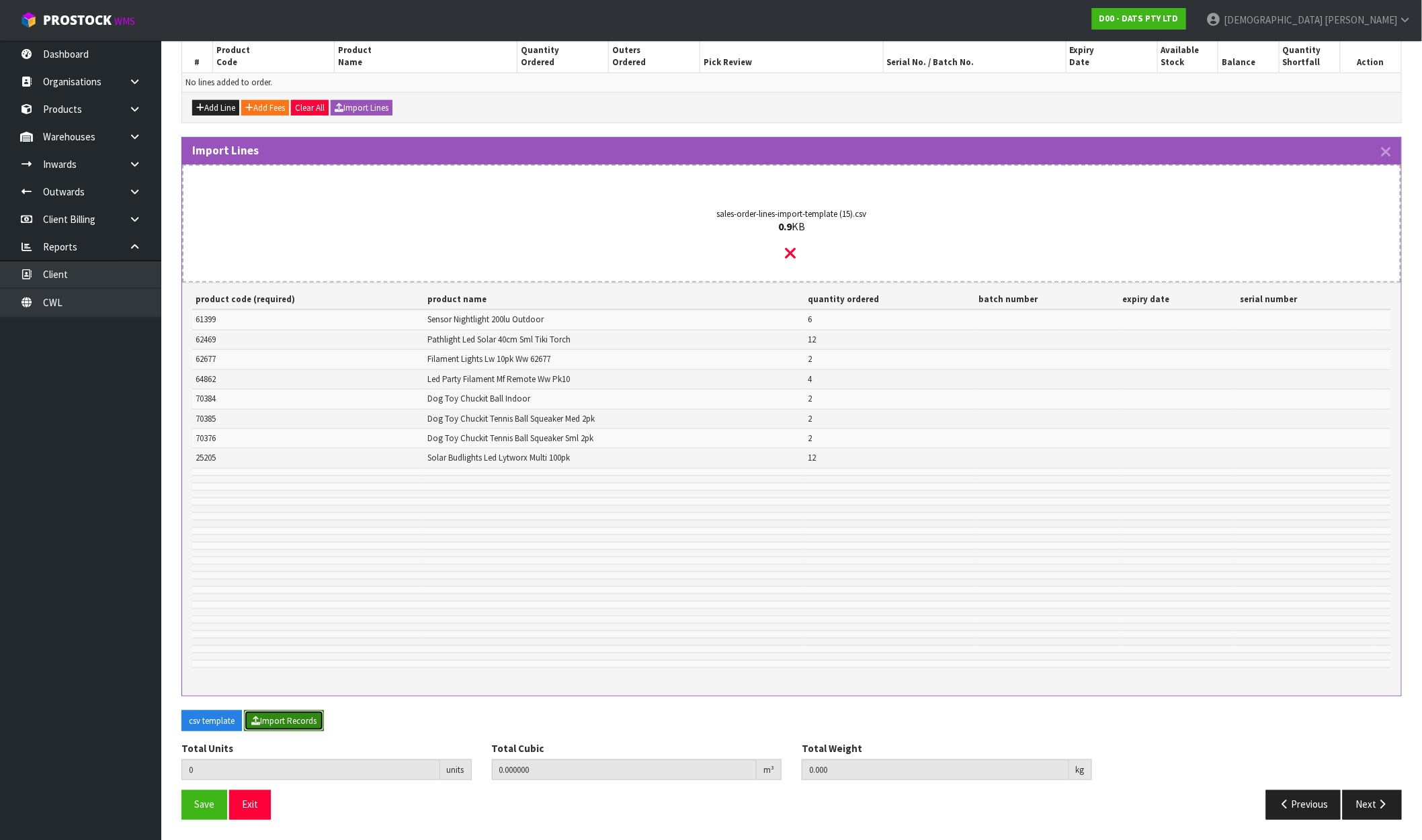
click at [285, 711] on button "Import Records" at bounding box center [284, 721] width 80 height 21
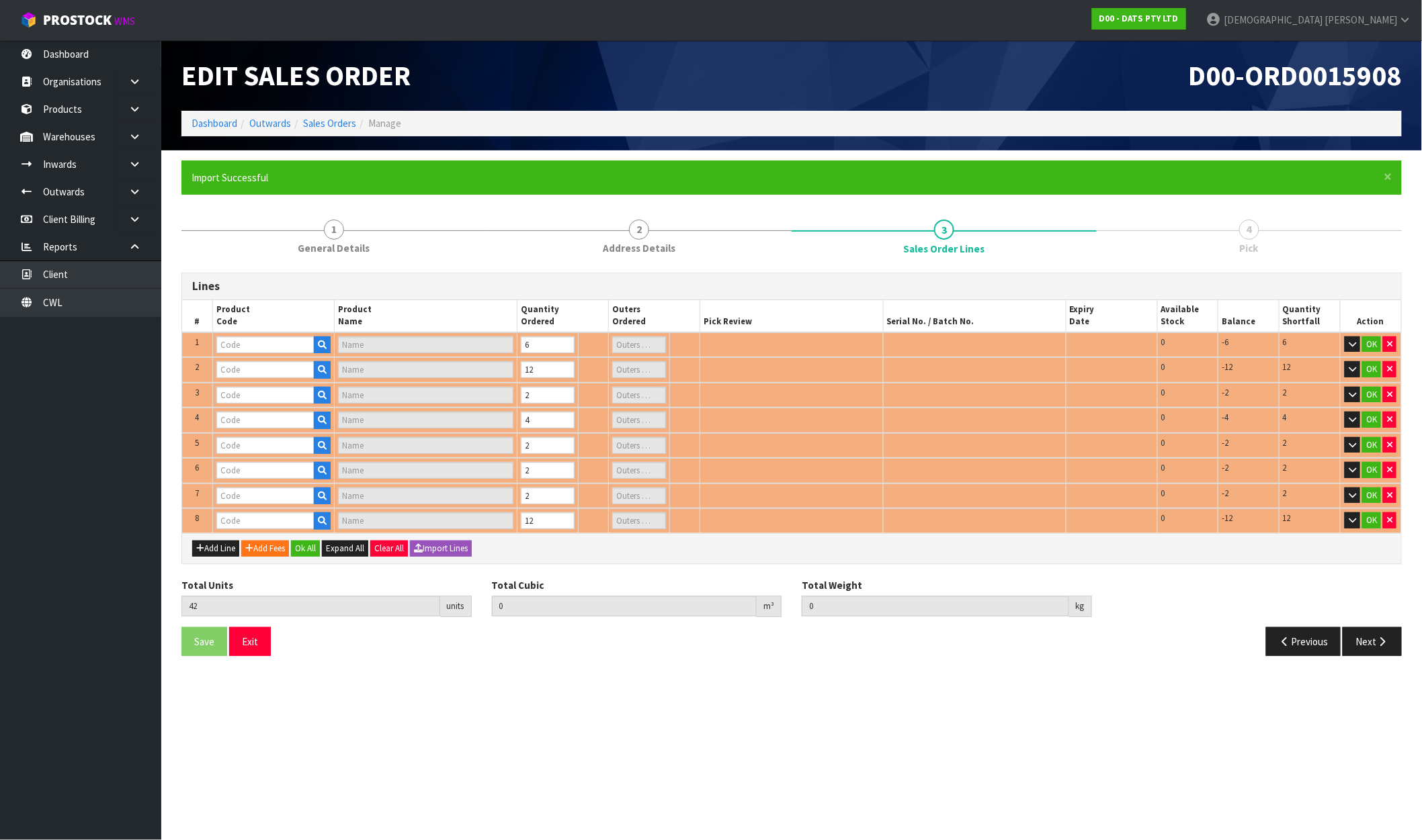
scroll to position [0, 0]
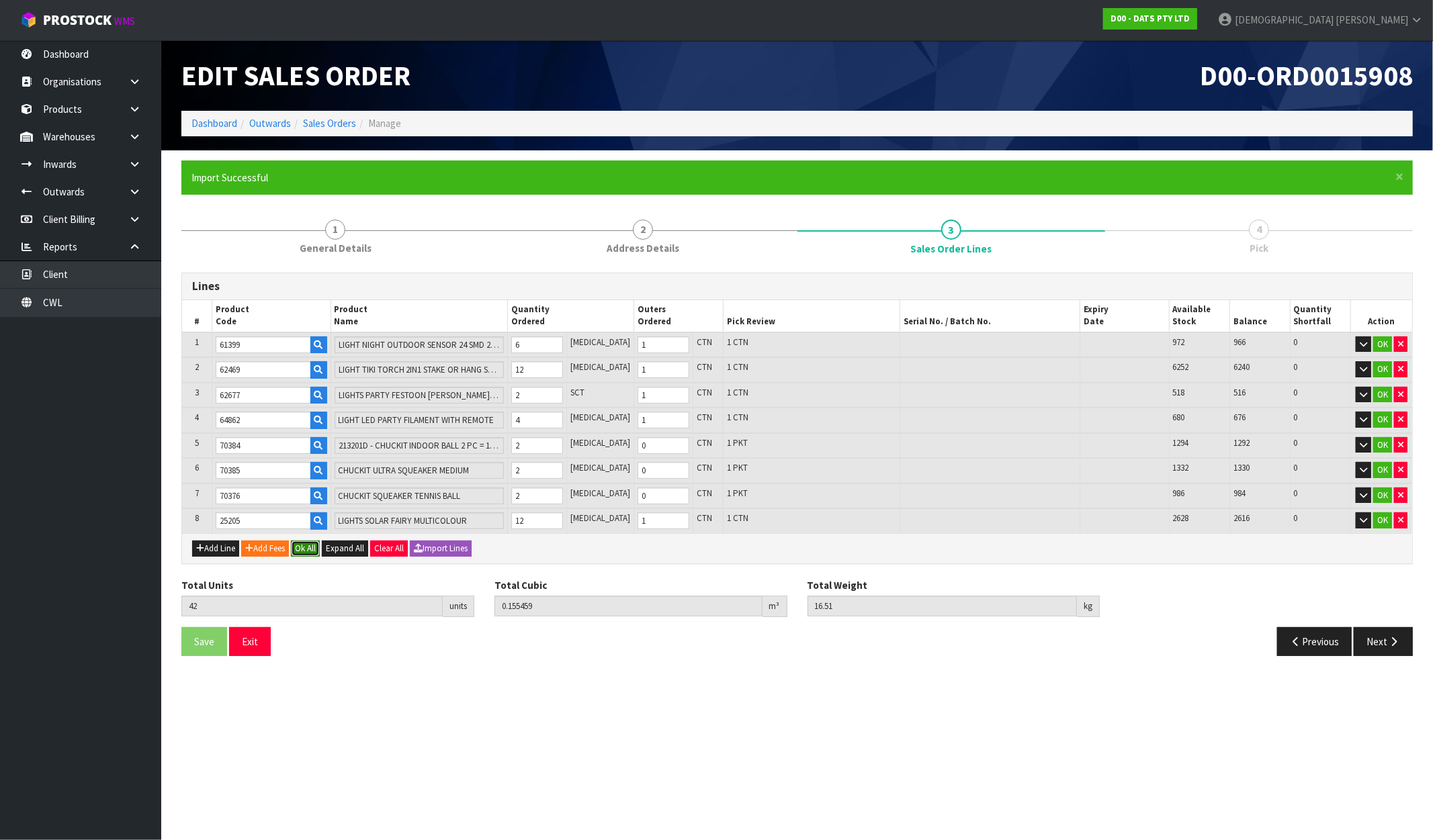
click at [314, 544] on button "Ok All" at bounding box center [306, 549] width 29 height 16
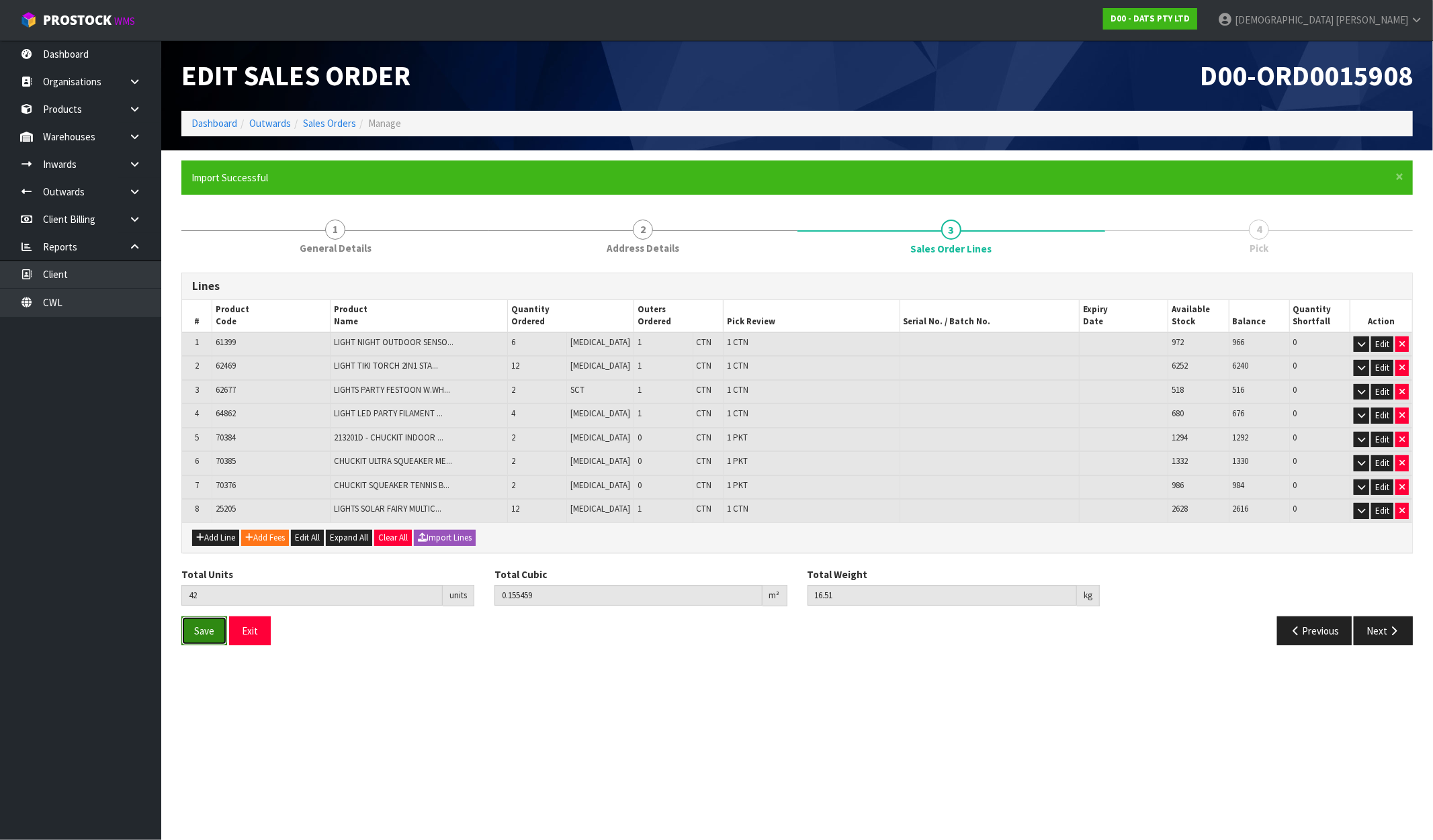
click at [192, 632] on button "Save" at bounding box center [204, 631] width 46 height 29
click at [1397, 630] on icon "button" at bounding box center [1394, 631] width 13 height 10
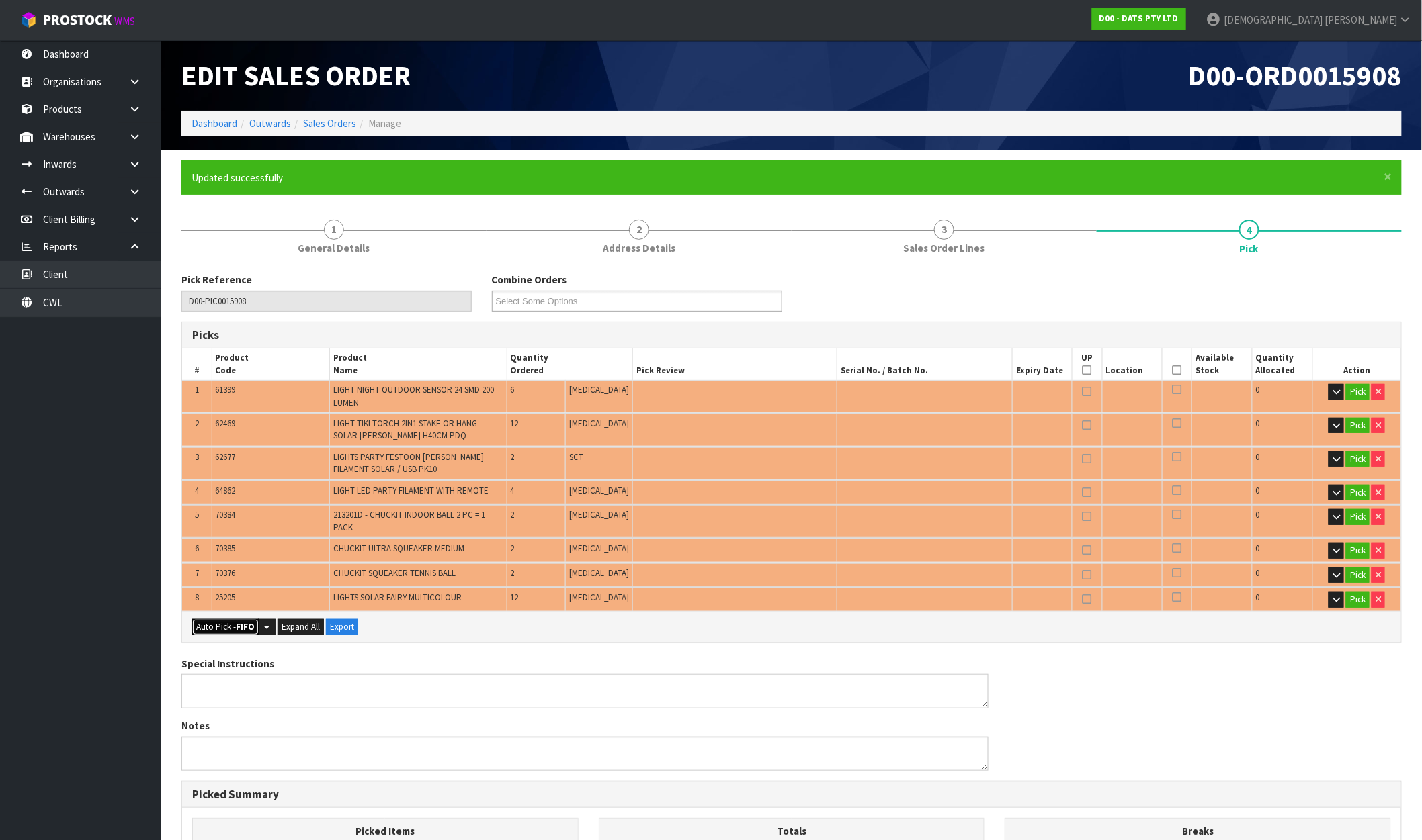
click at [225, 619] on button "Auto Pick - FIFO" at bounding box center [225, 628] width 66 height 16
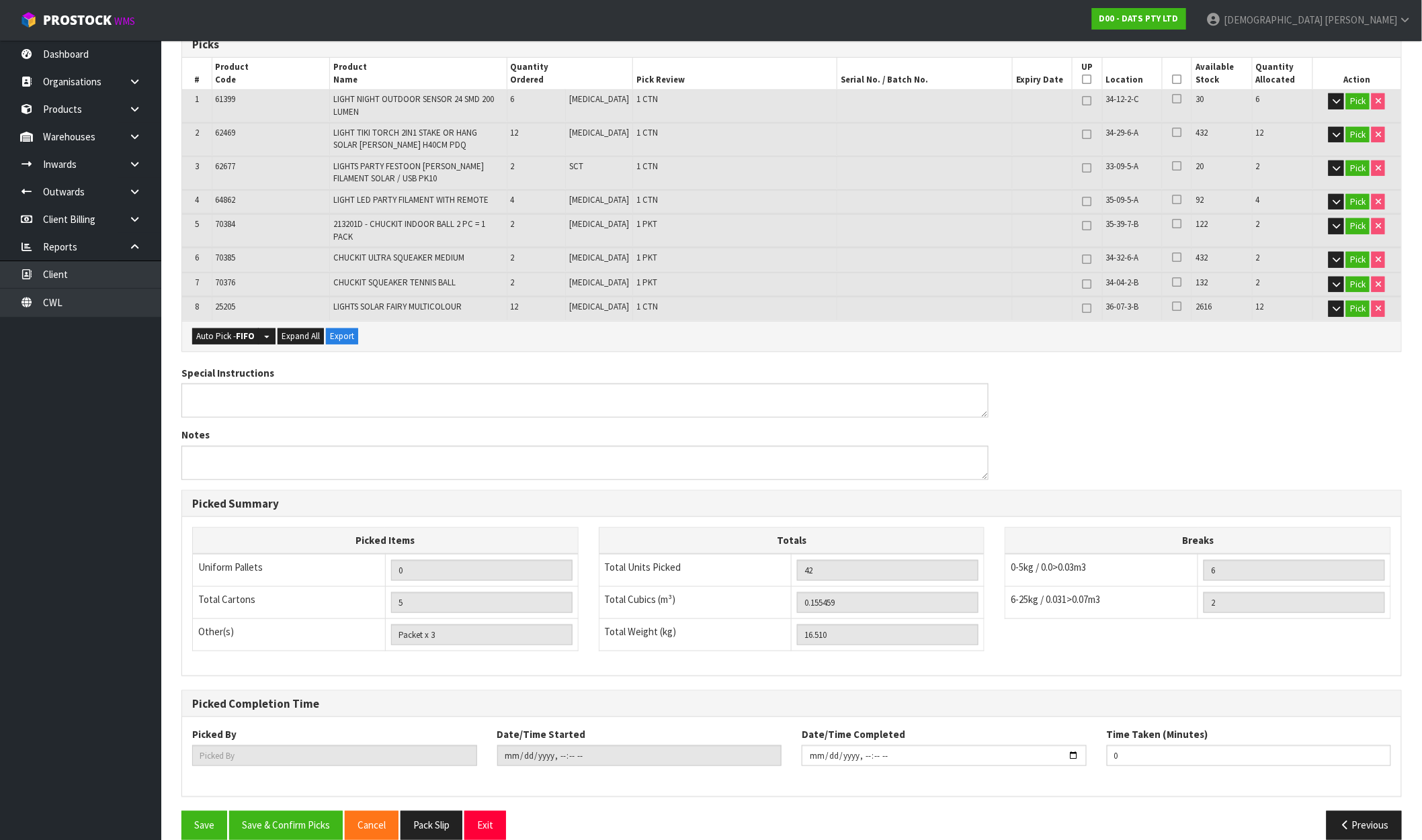
scroll to position [299, 0]
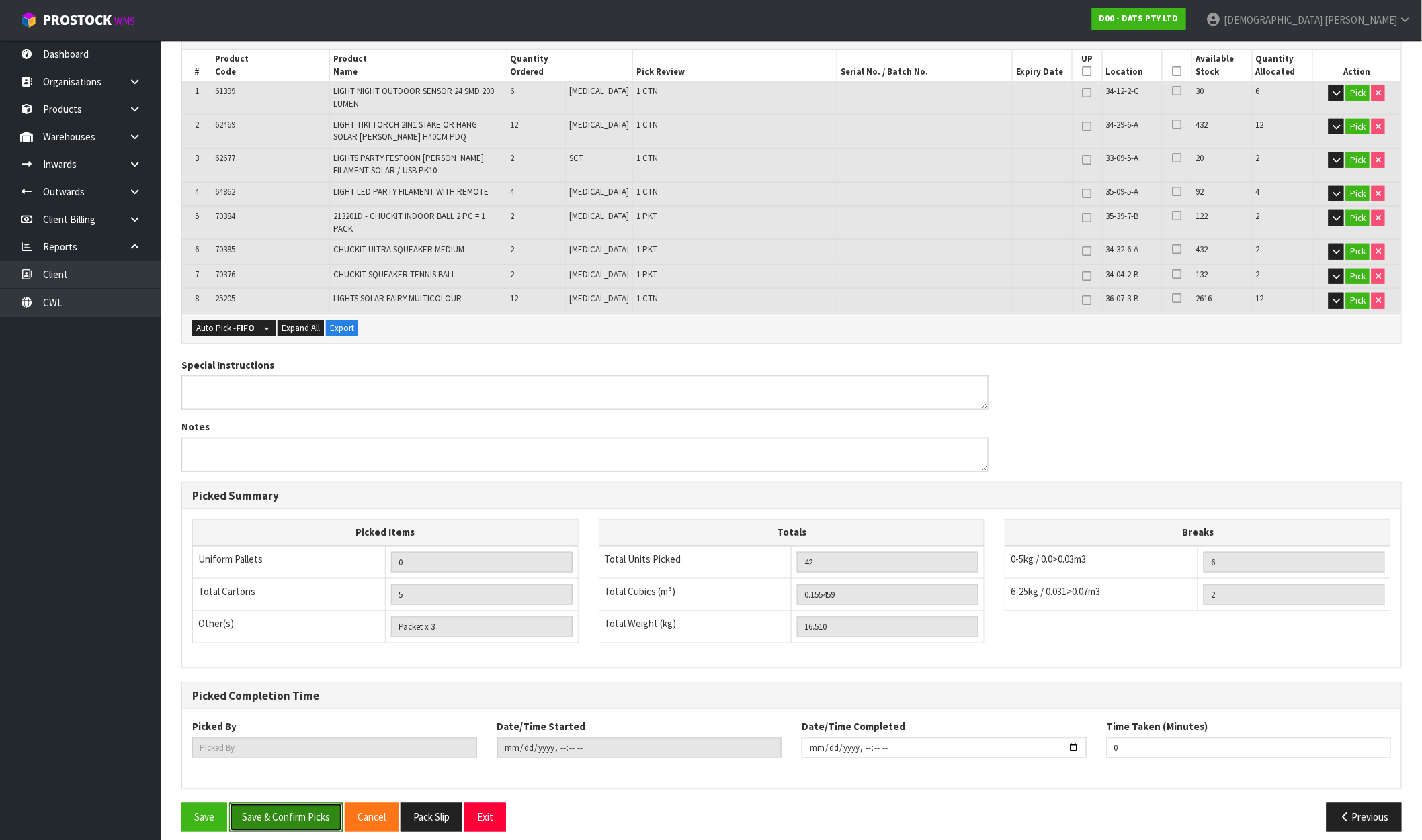
click at [321, 815] on button "Save & Confirm Picks" at bounding box center [286, 818] width 114 height 29
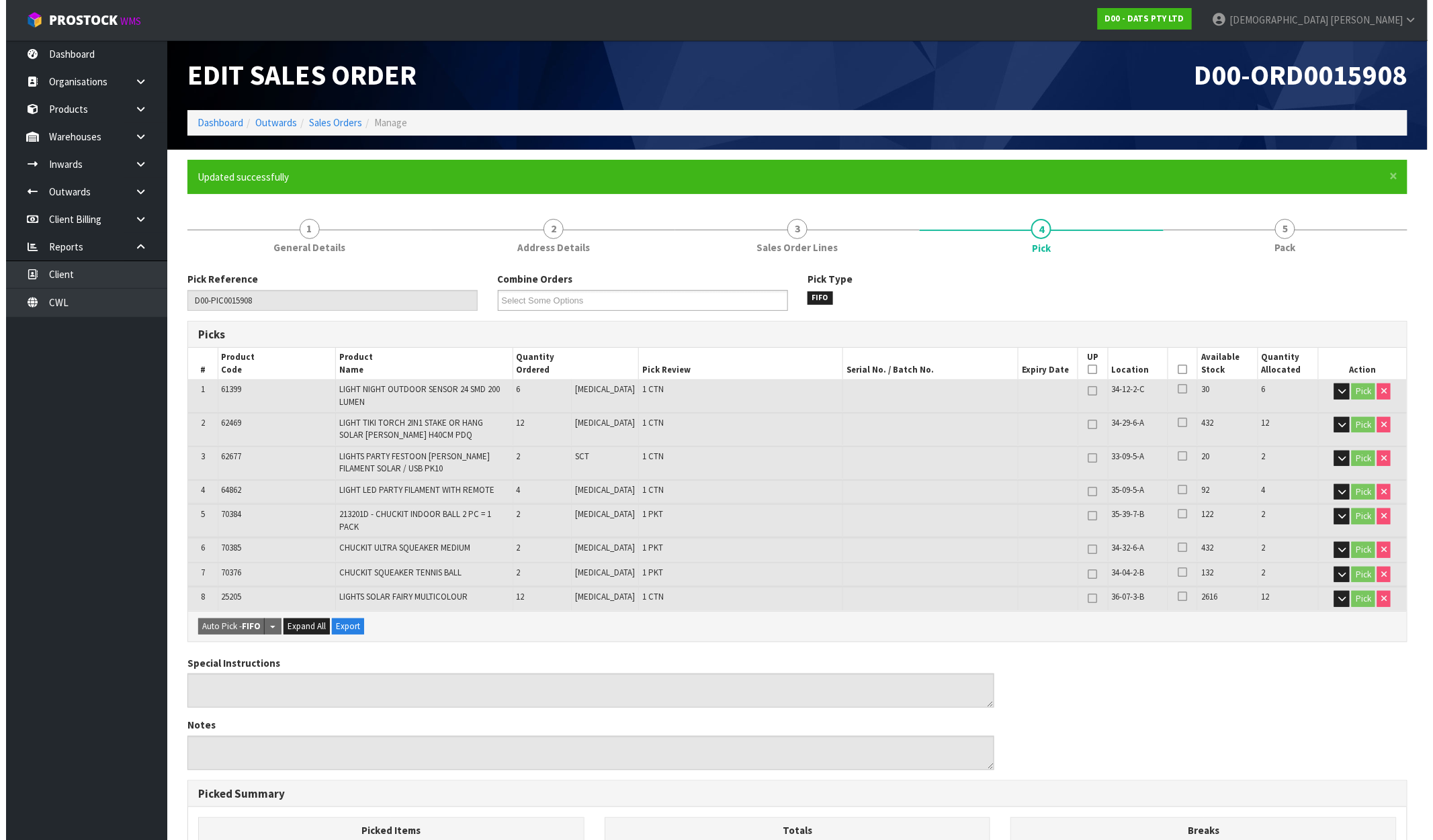
scroll to position [0, 0]
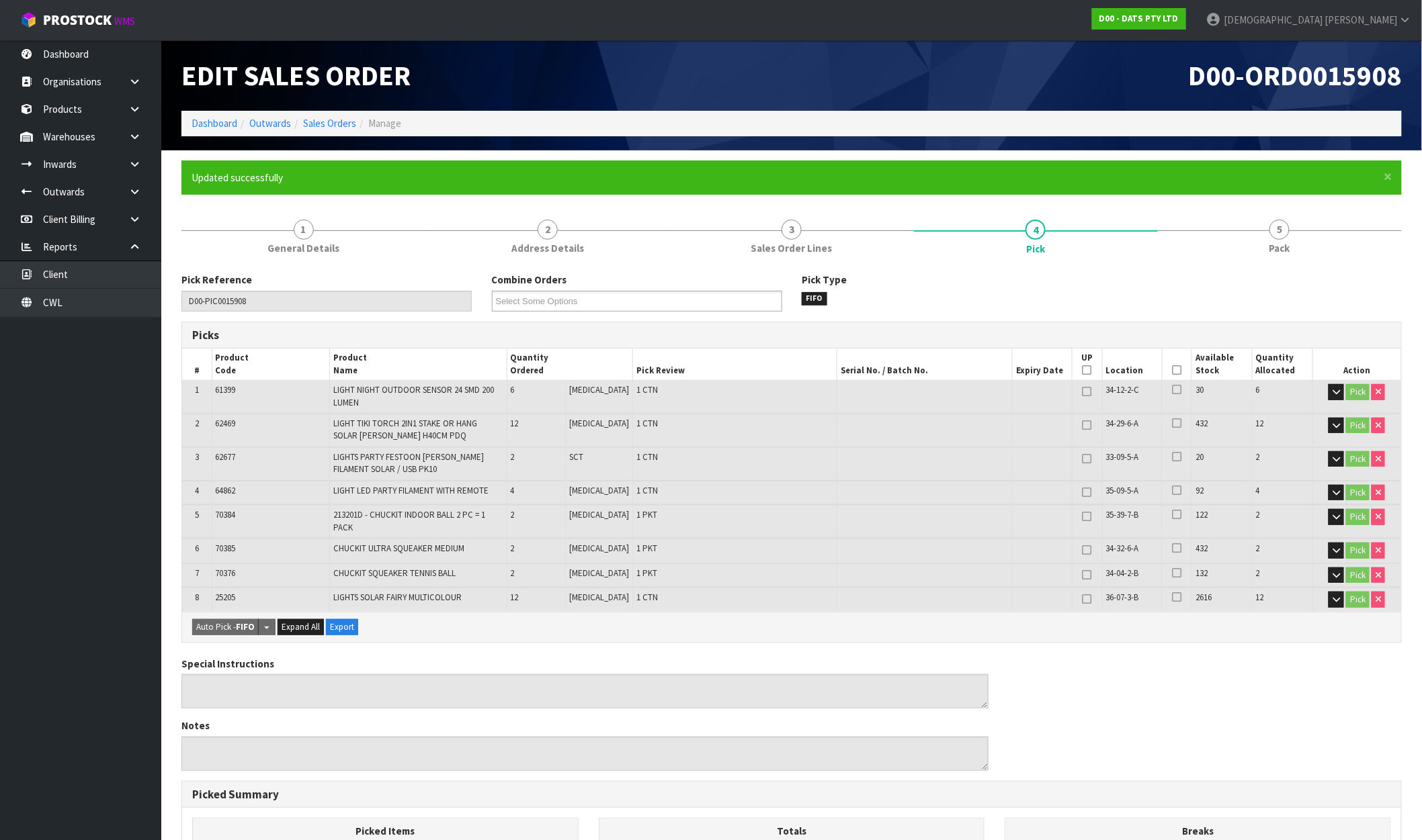
click at [331, 113] on ol "Dashboard Outwards Sales Orders Manage" at bounding box center [792, 123] width 1220 height 25
click at [331, 118] on link "Sales Orders" at bounding box center [329, 123] width 53 height 13
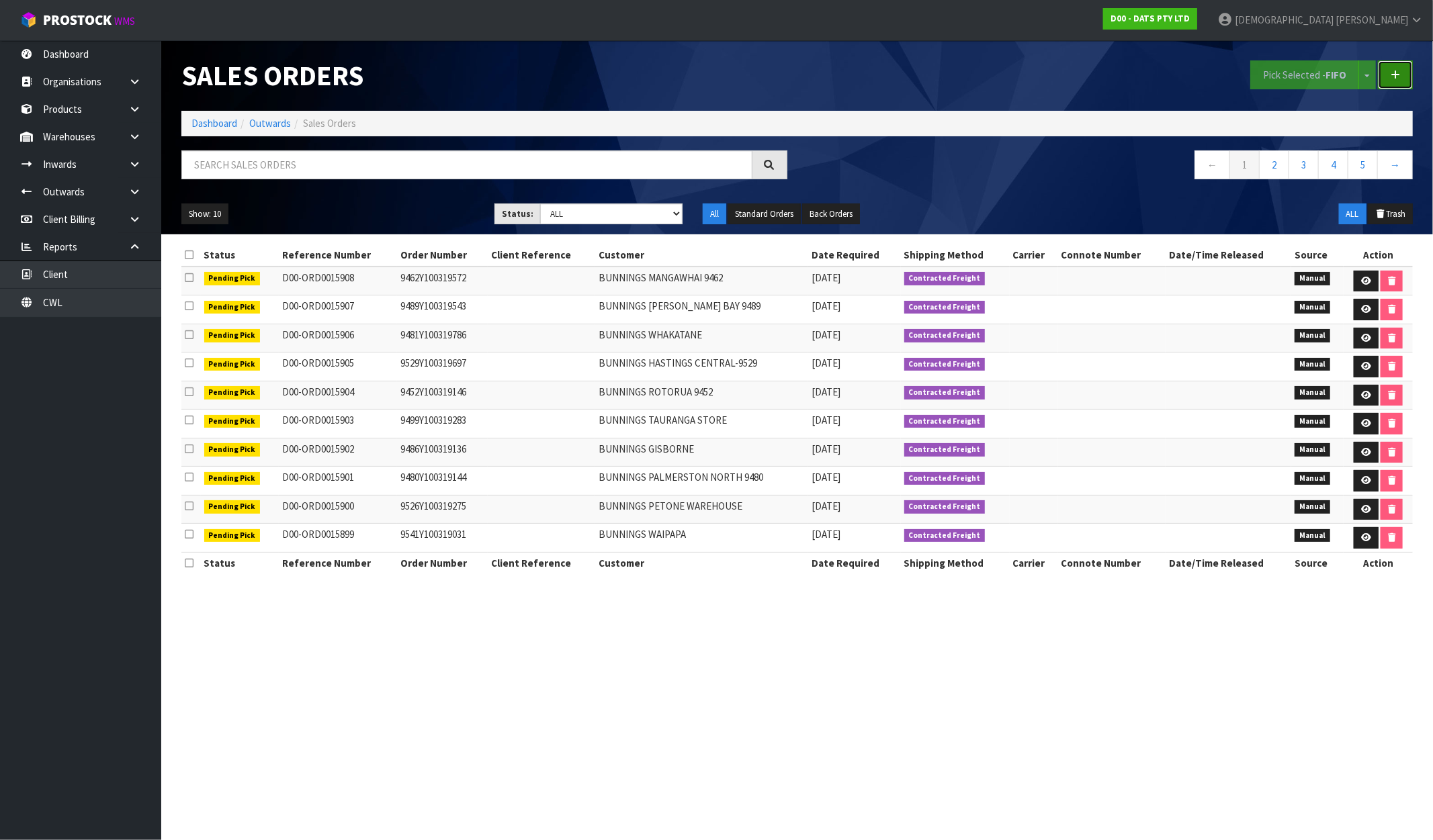
click at [1398, 78] on icon at bounding box center [1395, 75] width 10 height 10
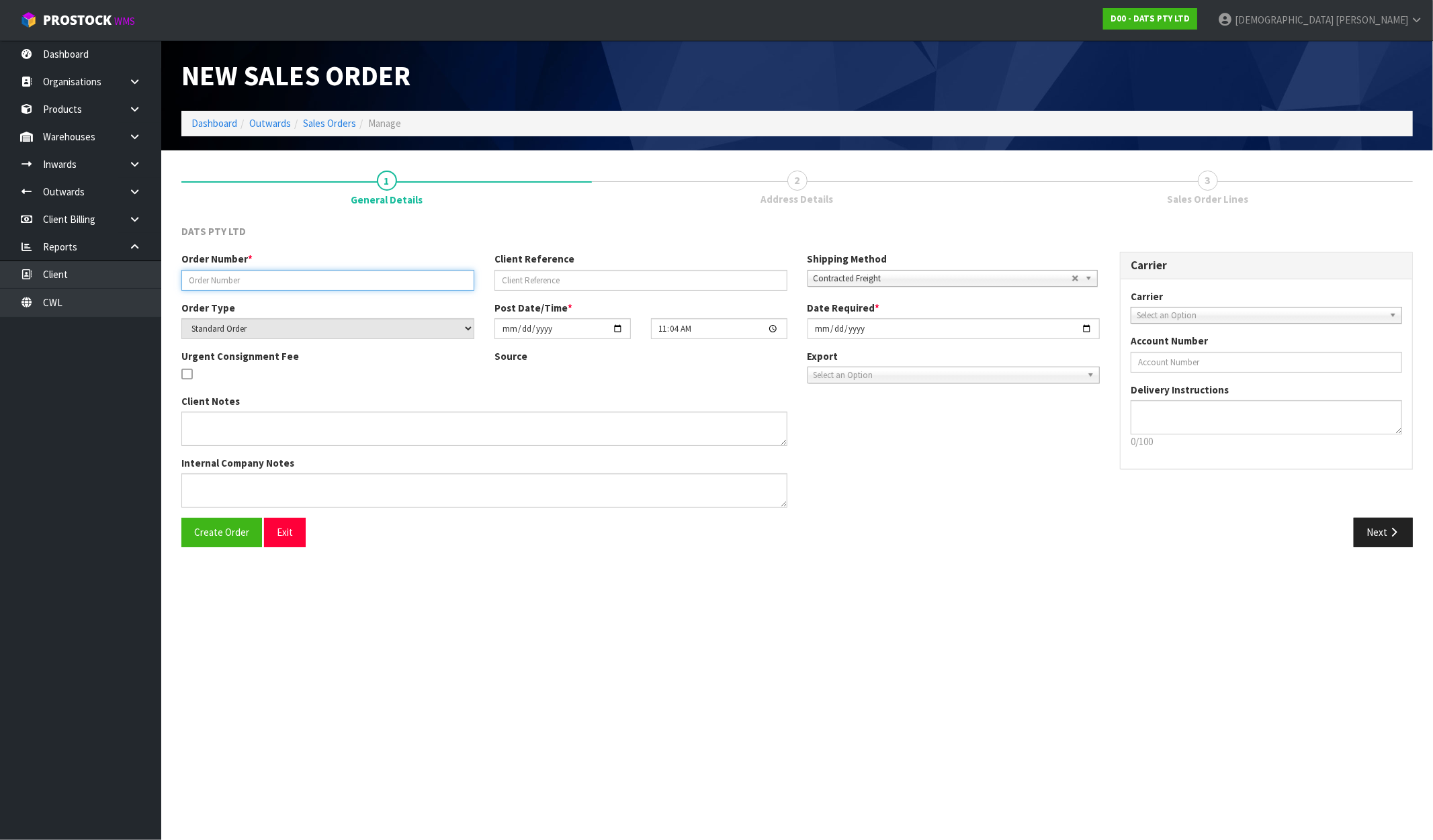
click at [243, 275] on input "text" at bounding box center [328, 280] width 293 height 21
paste input "9454Y100318757"
click at [212, 546] on button "Create Order" at bounding box center [222, 532] width 81 height 29
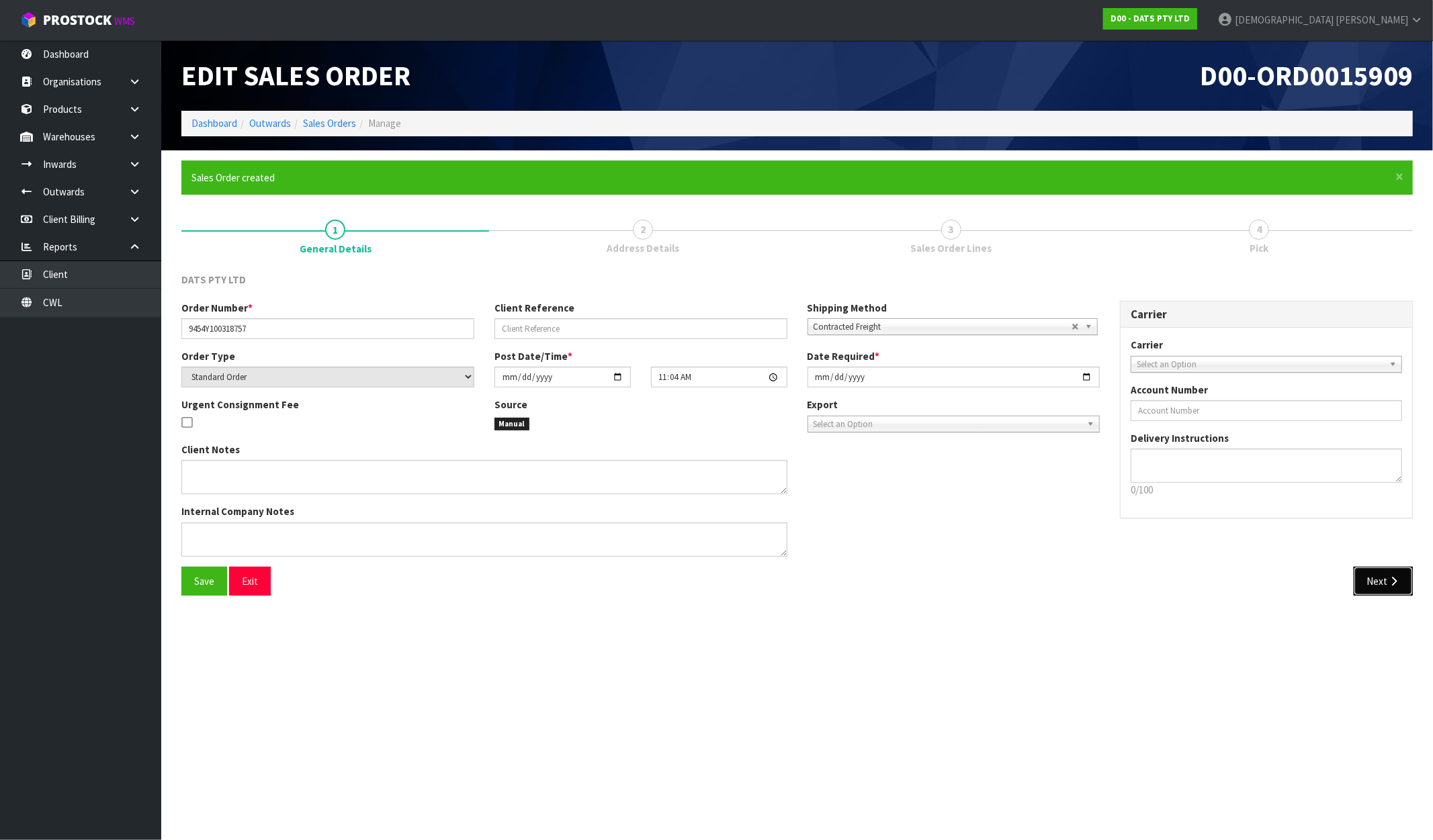
click at [1366, 574] on button "Next" at bounding box center [1383, 581] width 59 height 29
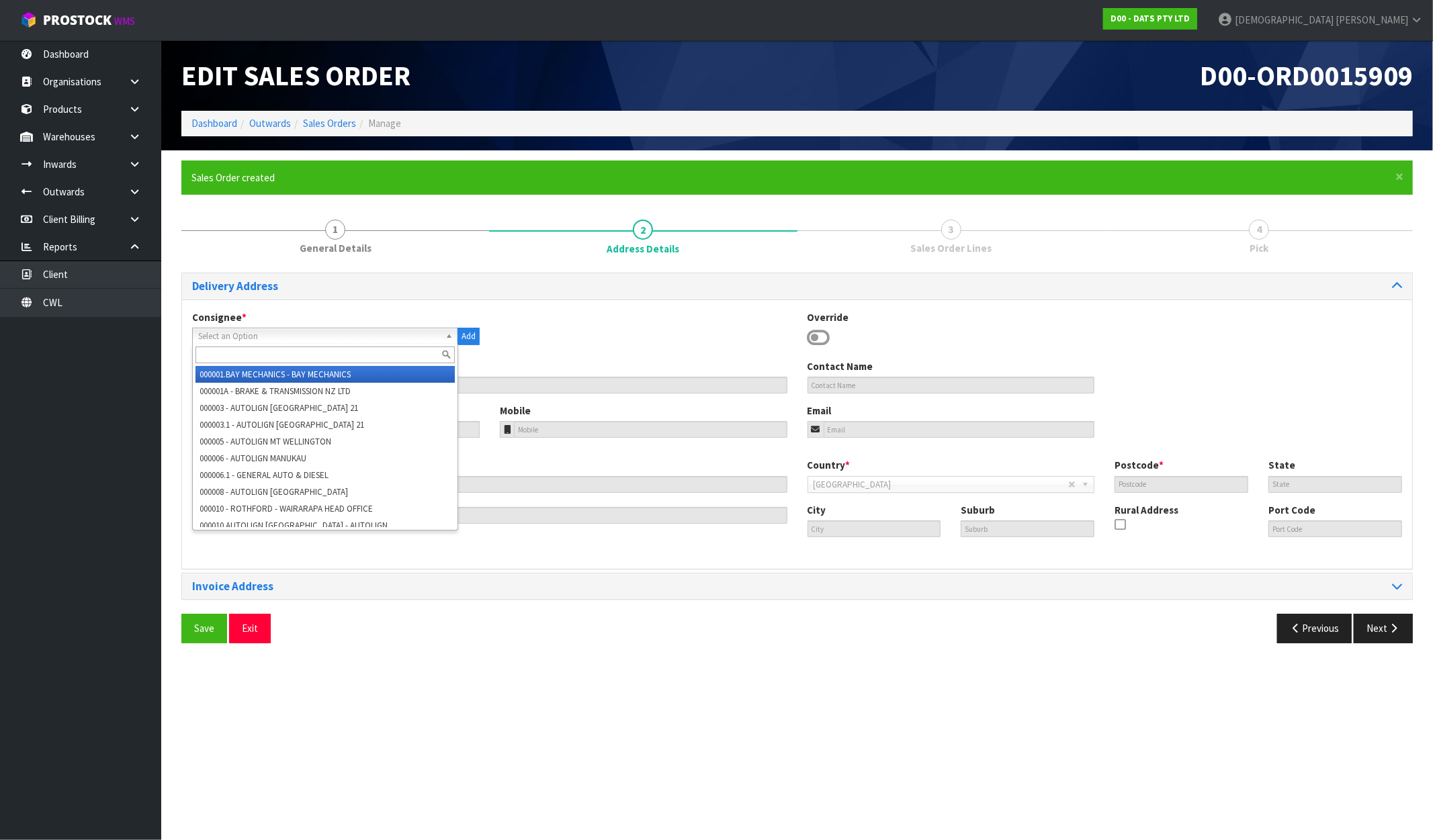
click at [236, 358] on input "text" at bounding box center [325, 355] width 259 height 17
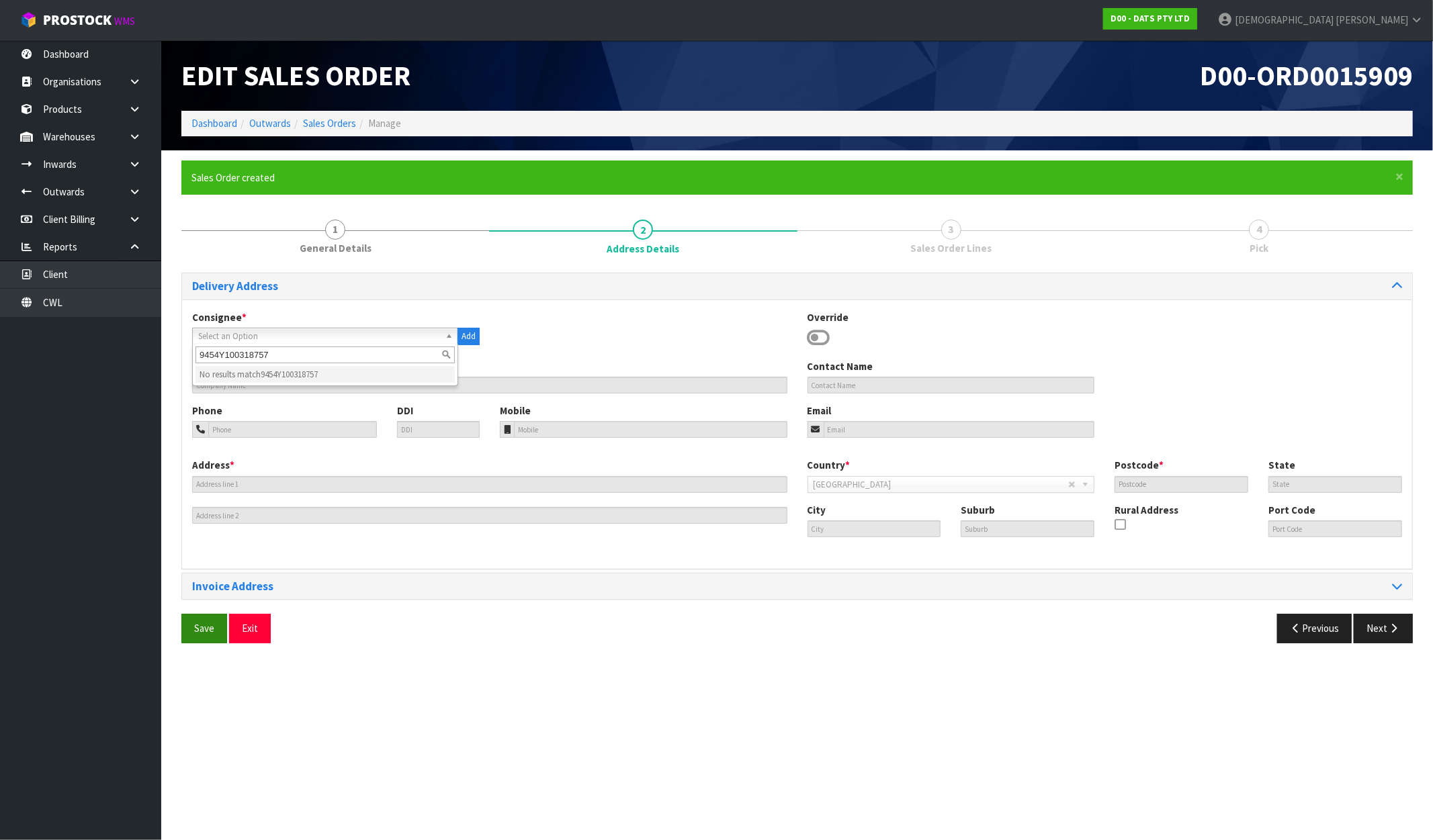
type input "9454Y100318757"
click at [201, 639] on button "Save" at bounding box center [204, 628] width 46 height 29
click at [333, 340] on span "Select an Option" at bounding box center [319, 336] width 242 height 16
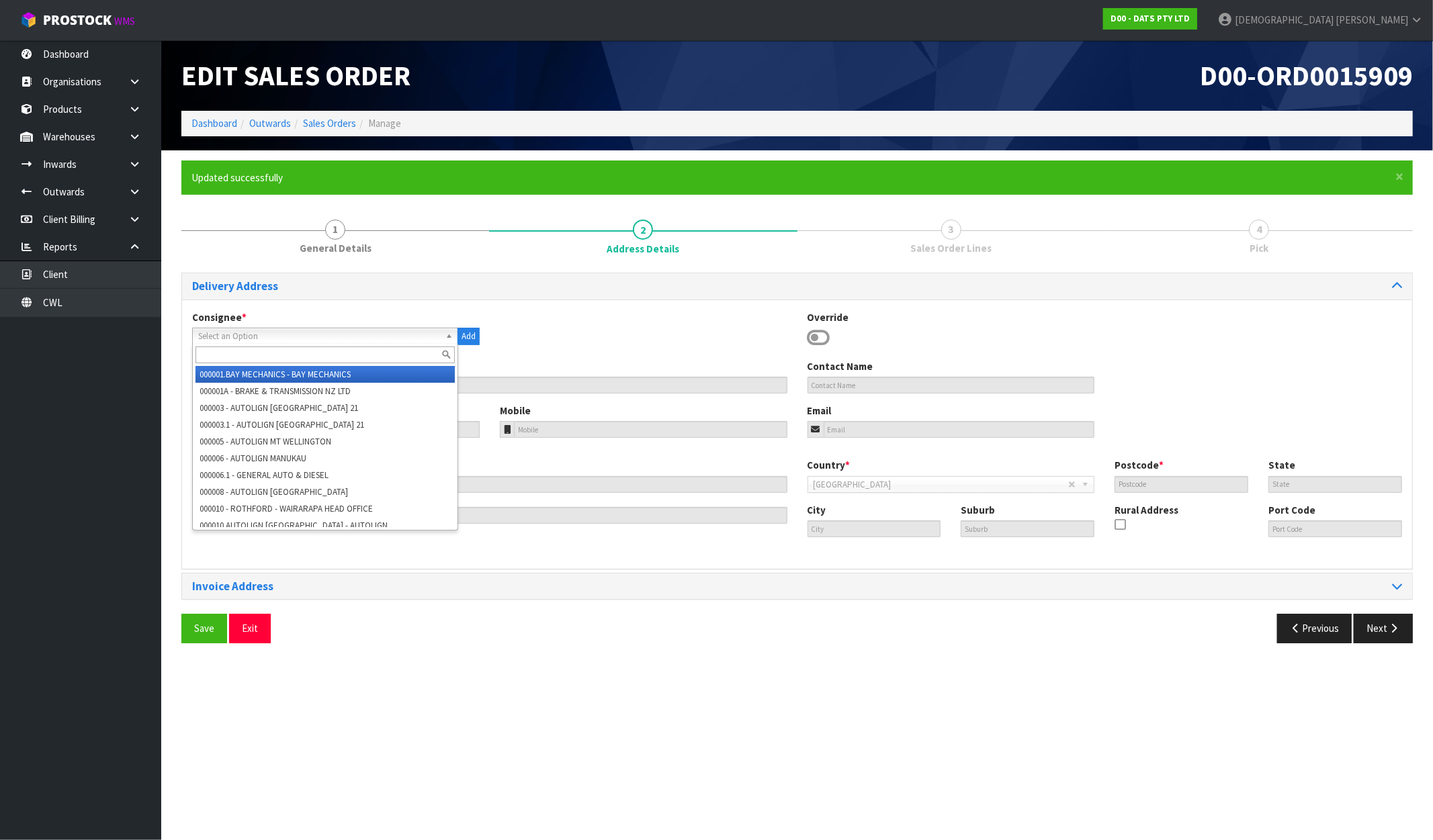
click at [239, 359] on input "text" at bounding box center [325, 355] width 259 height 17
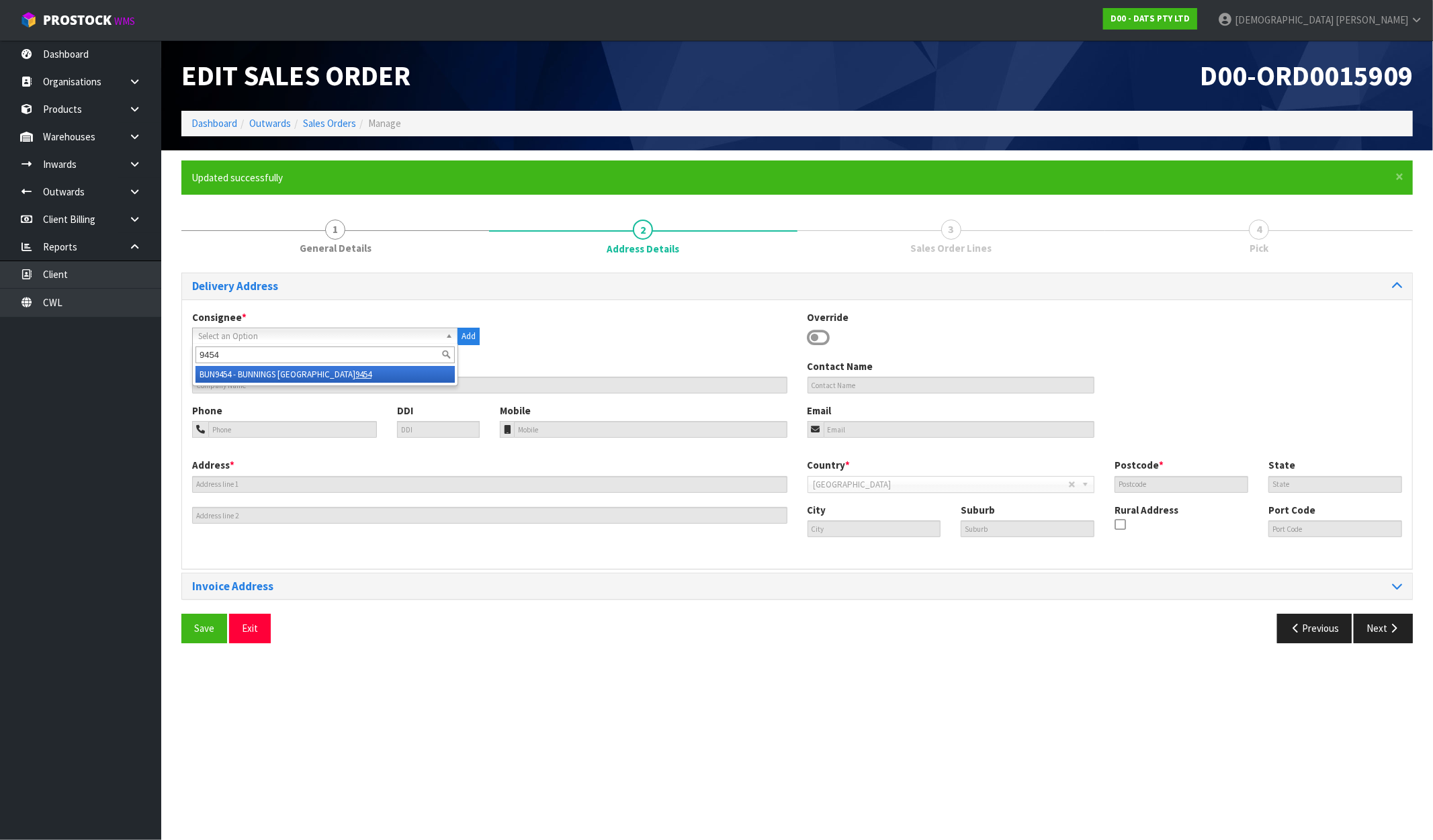
type input "9454"
click at [371, 372] on em "9454" at bounding box center [364, 374] width 16 height 12
type input "BUNNINGS MOUNT MAUNGANUI 9454"
type input "5 JEAN BATTEN DRIVE"
type input "3116"
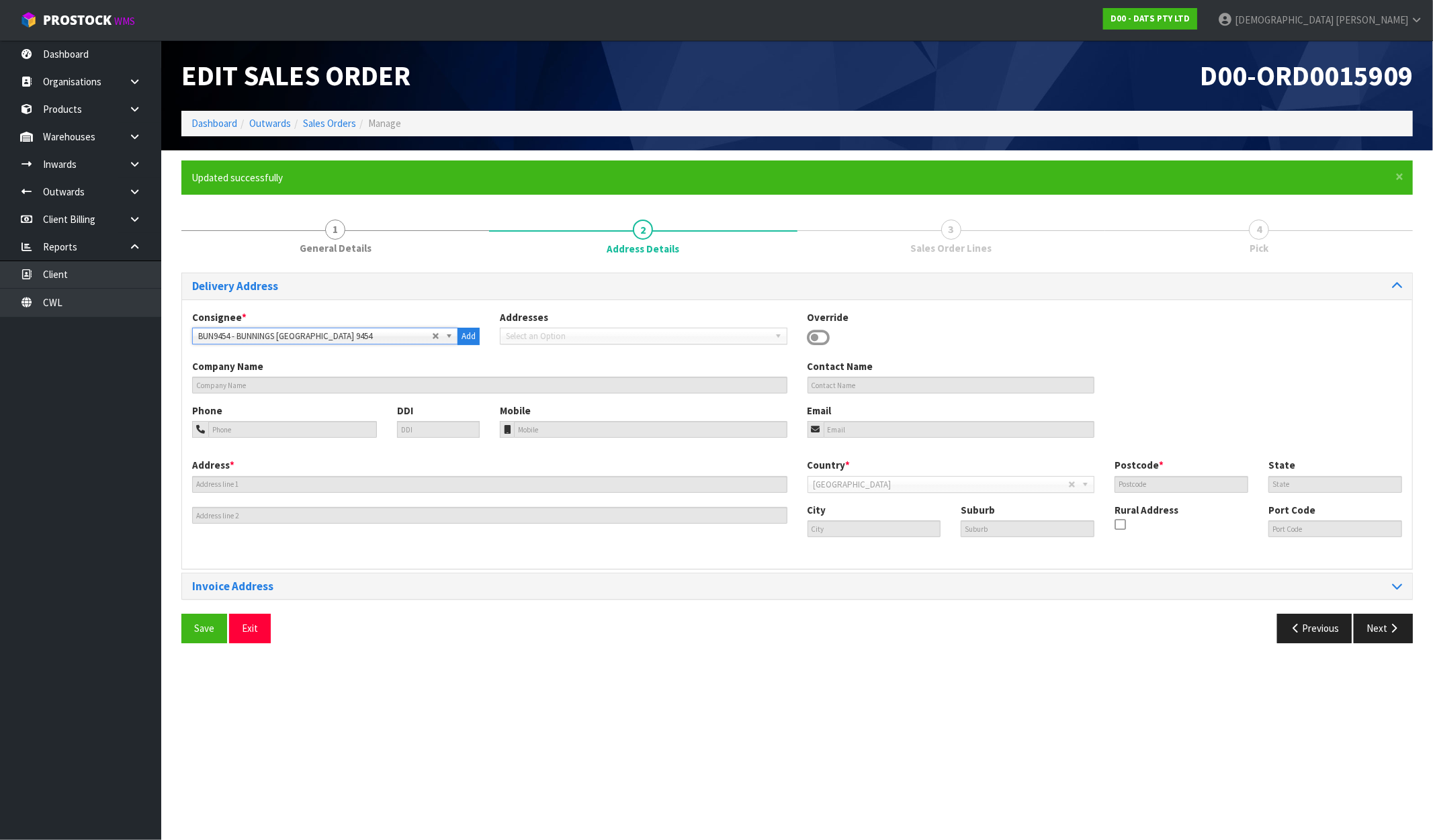
type input "BOP"
type input "MOUNT MAUNGANUI"
click at [1373, 638] on button "Next" at bounding box center [1383, 628] width 59 height 29
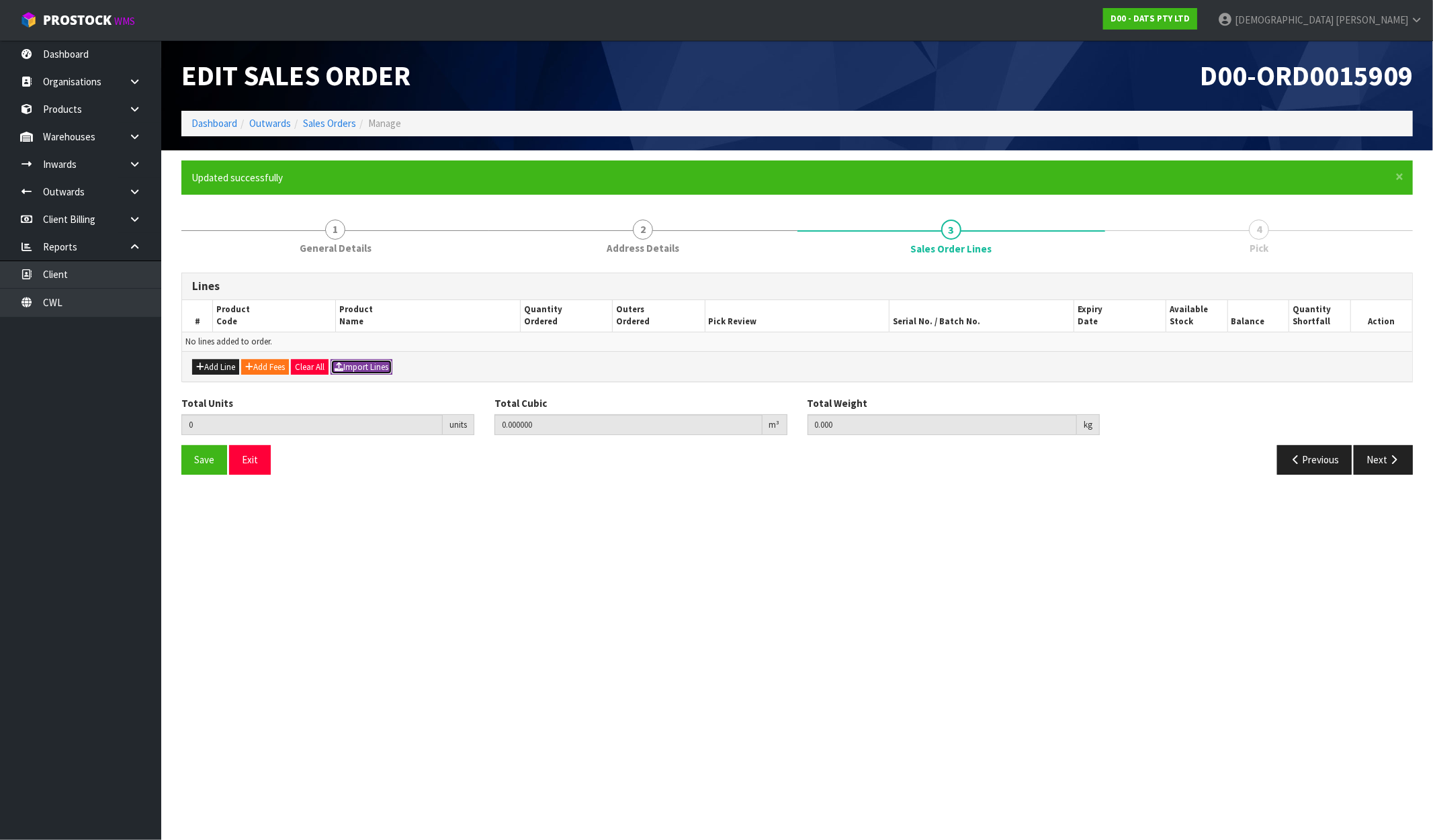
click at [376, 369] on button "Import Lines" at bounding box center [361, 368] width 62 height 16
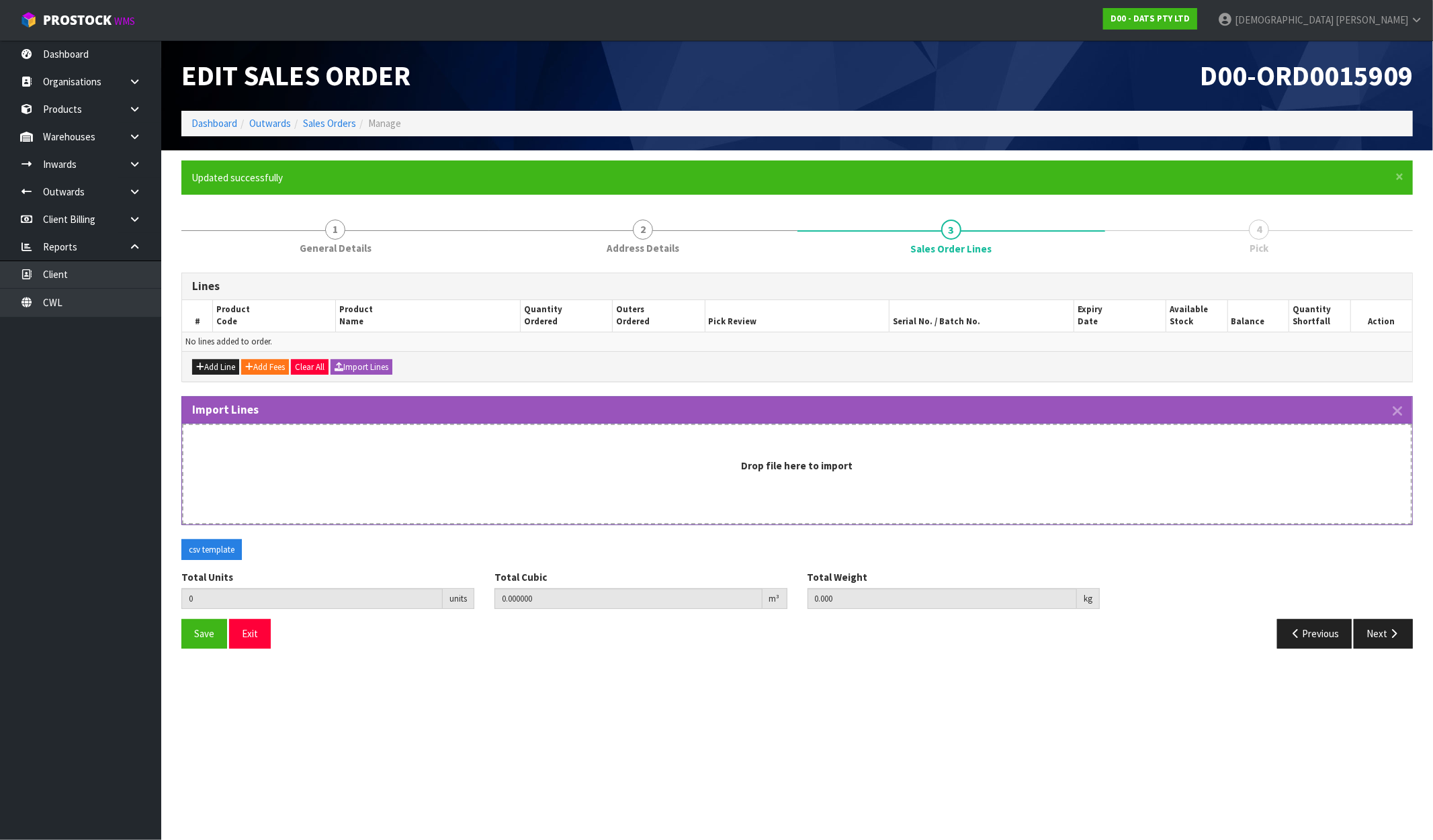
click at [808, 474] on div "Drop file here to import" at bounding box center [797, 474] width 1230 height 101
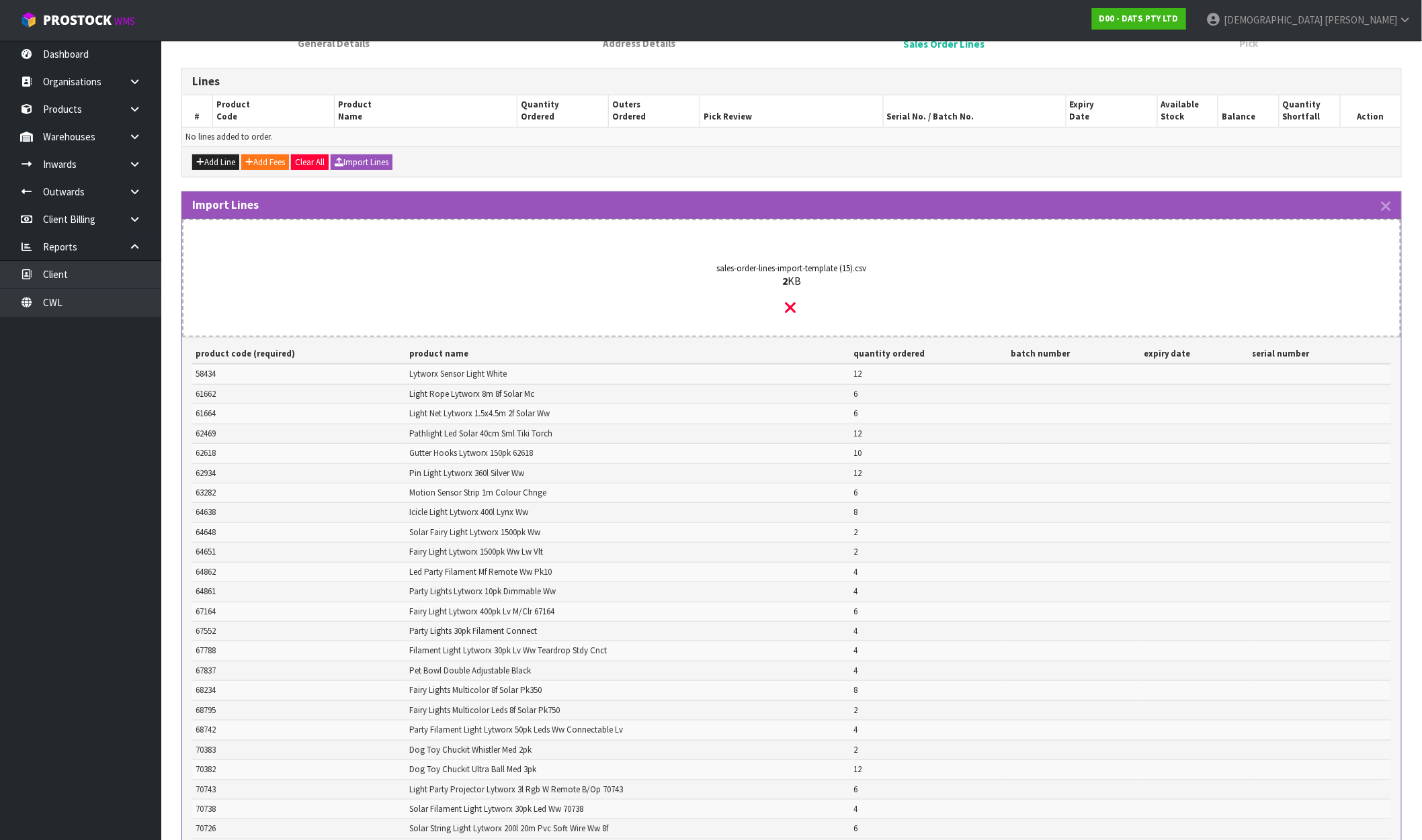
scroll to position [522, 0]
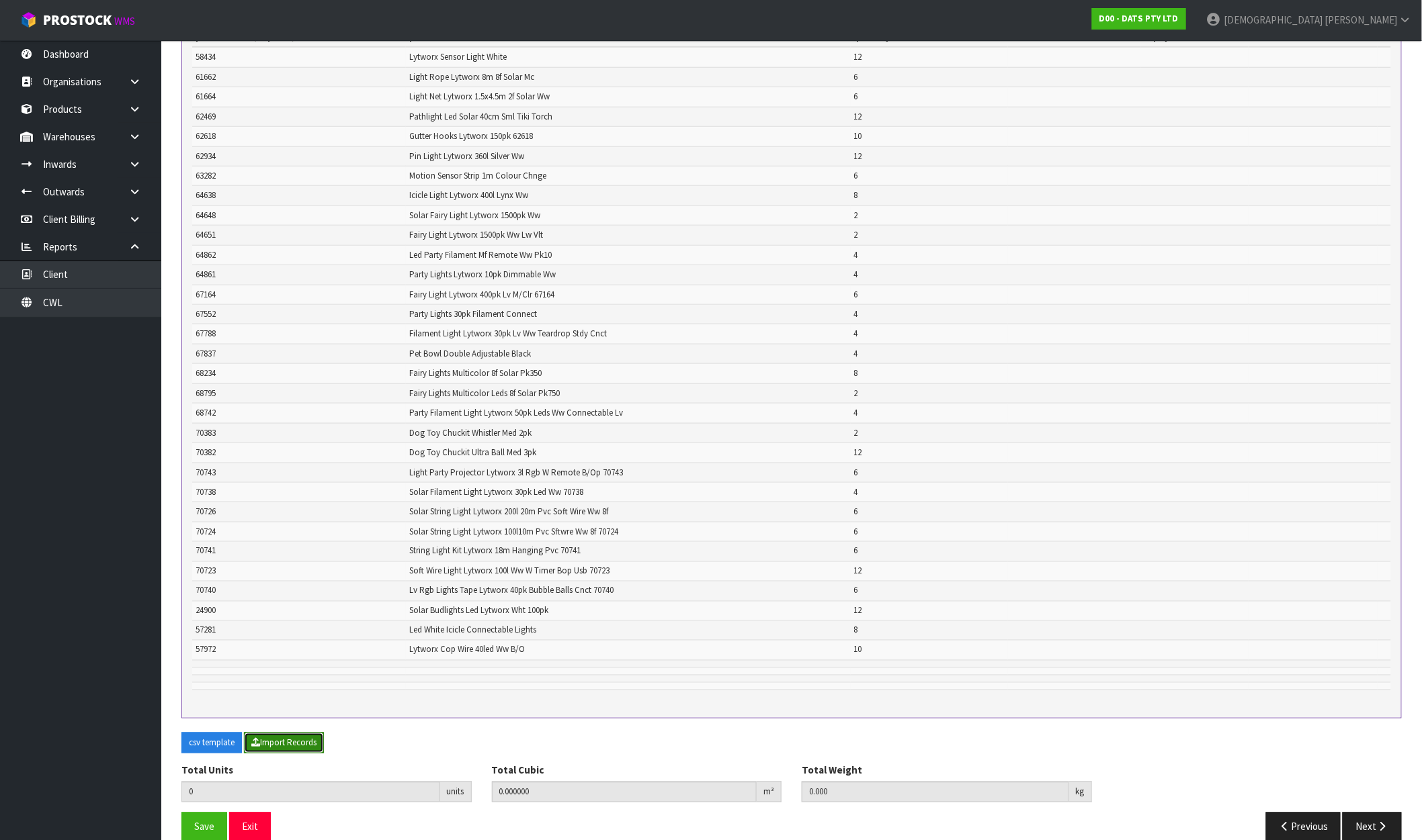
click at [300, 739] on button "Import Records" at bounding box center [284, 743] width 80 height 21
type input "206"
type input "0"
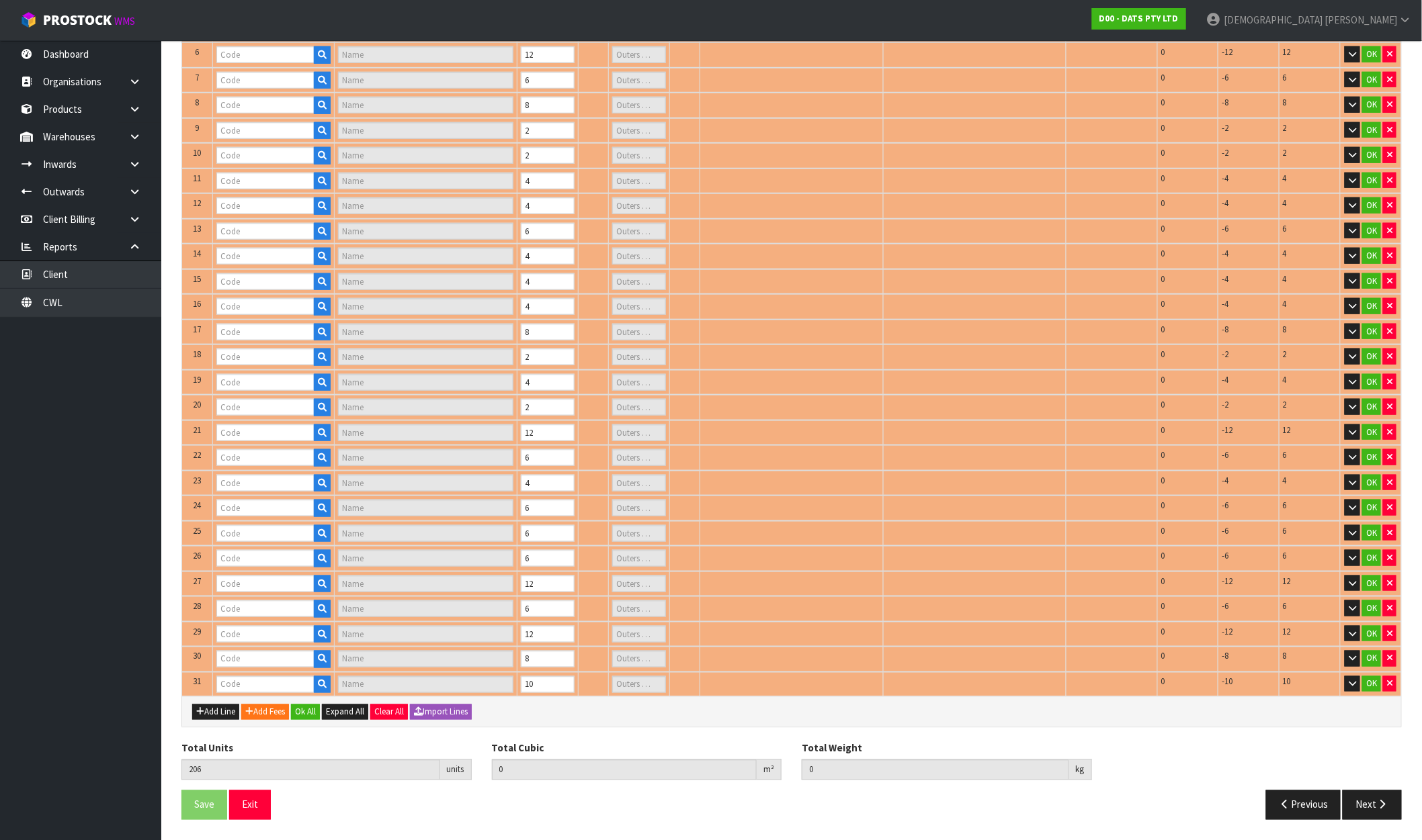
type input "61662"
type input "ROPE LIGHT SOLAR 8M 192L MULTICOLOUR 8F"
type input "1"
type input "62469"
type input "LIGHT TIKI TORCH 2IN1 STAKE OR HANG SOLAR [PERSON_NAME] H40CM PDQ"
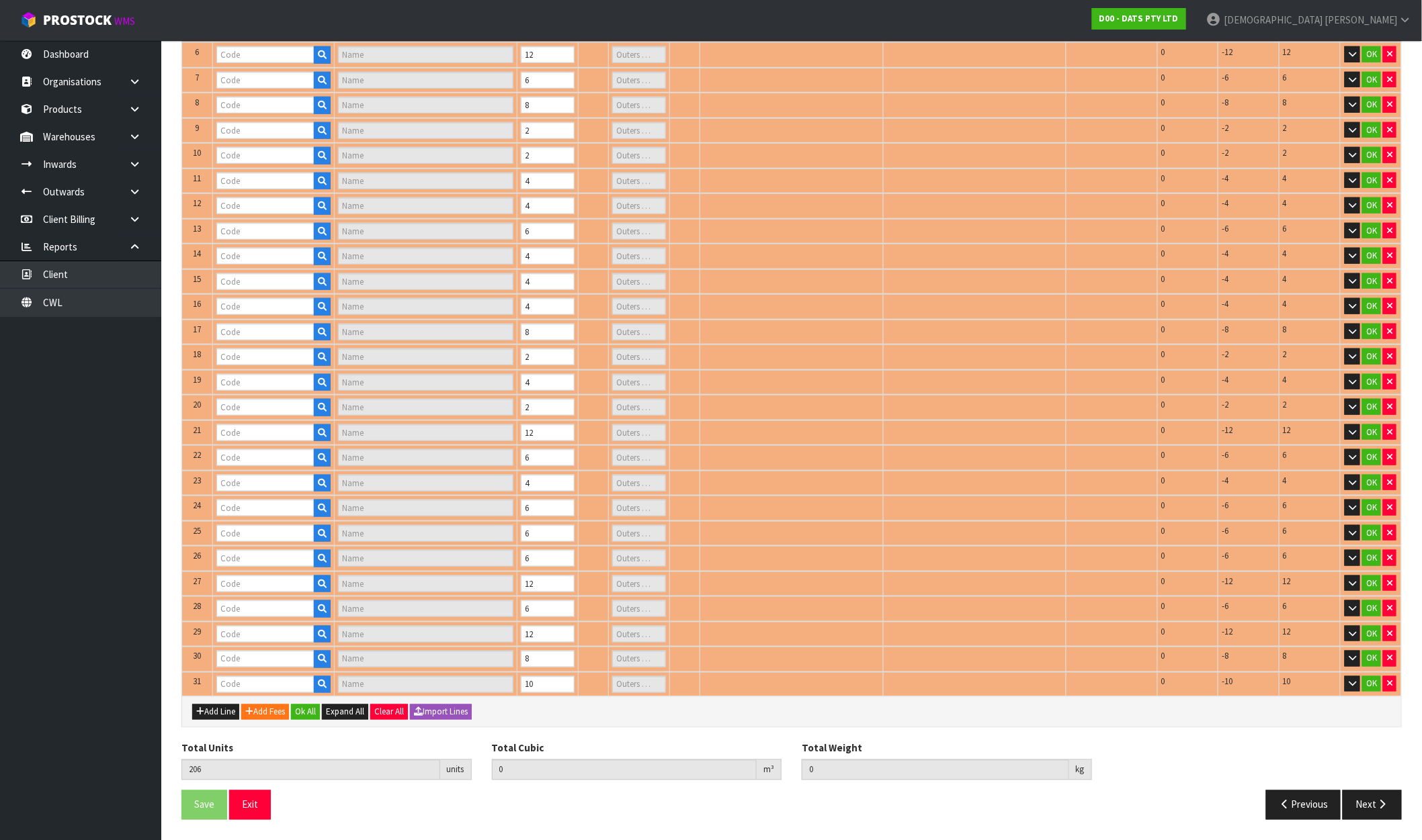
type input "1"
type input "58434"
type input "SENSOR NIGHT LIGHT"
type input "1"
type input "62618"
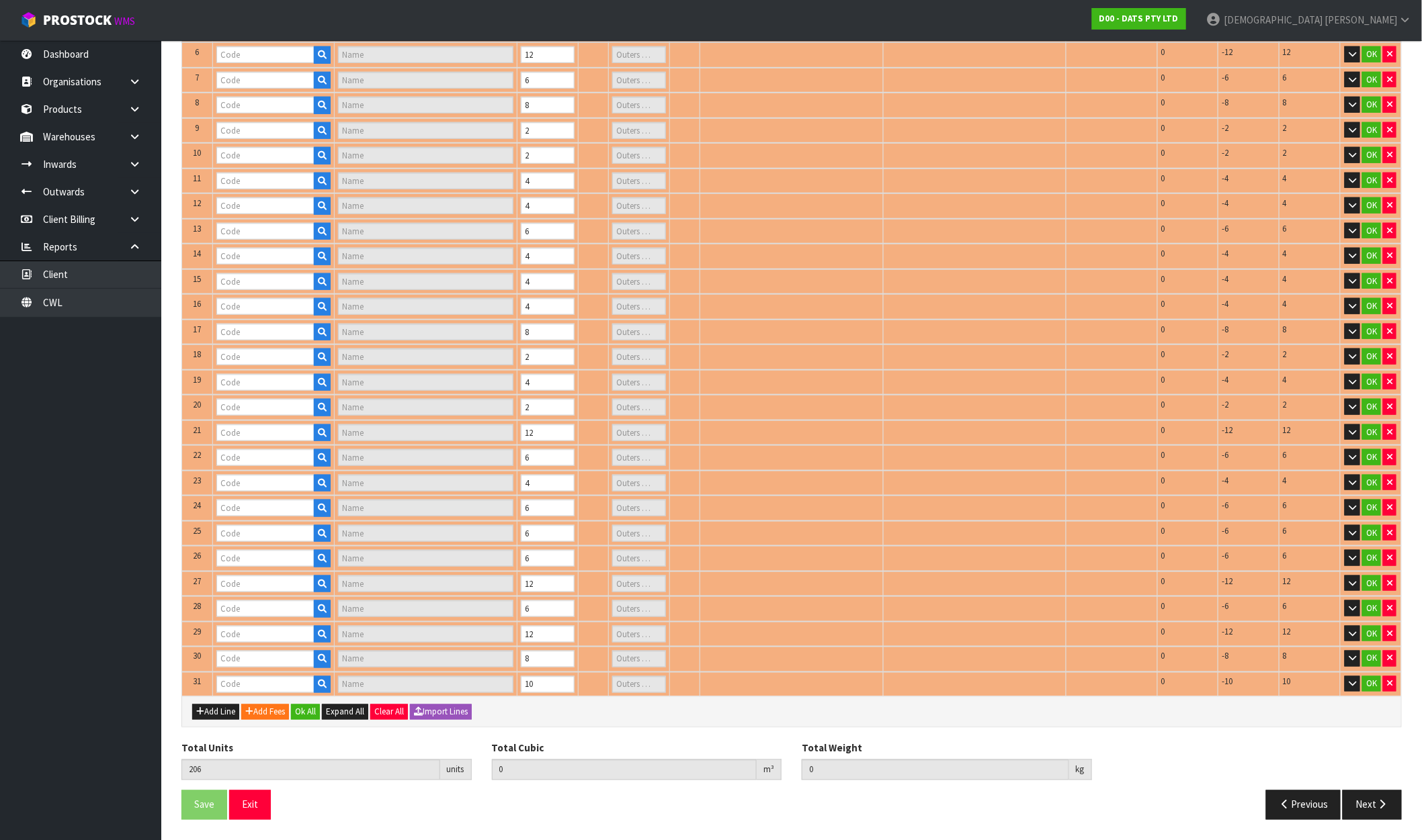
type input "GUTTER HOOKS PK150"
type input "1"
type input "61664"
type input "LIGHTS NET SOLAR 300L WARM WHITE 2F 1.5X4.5M"
type input "1"
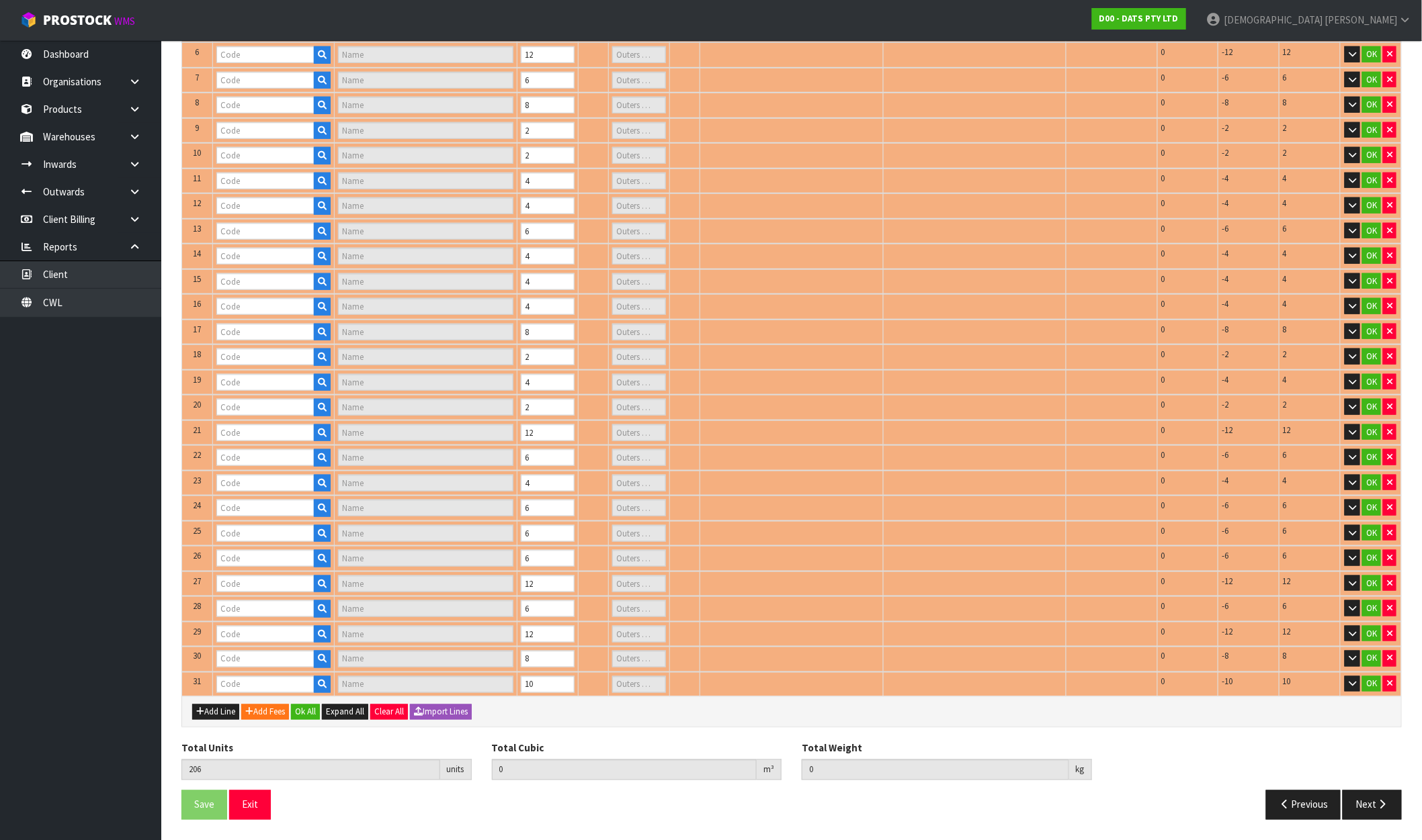
type input "62934"
type input "LIGHT PIN WARM WHITE 100L"
type input "1"
type input "63282"
type input "MOTION SENSOR USE STRIP 1M RGB WITH MINI CONTROLLER"
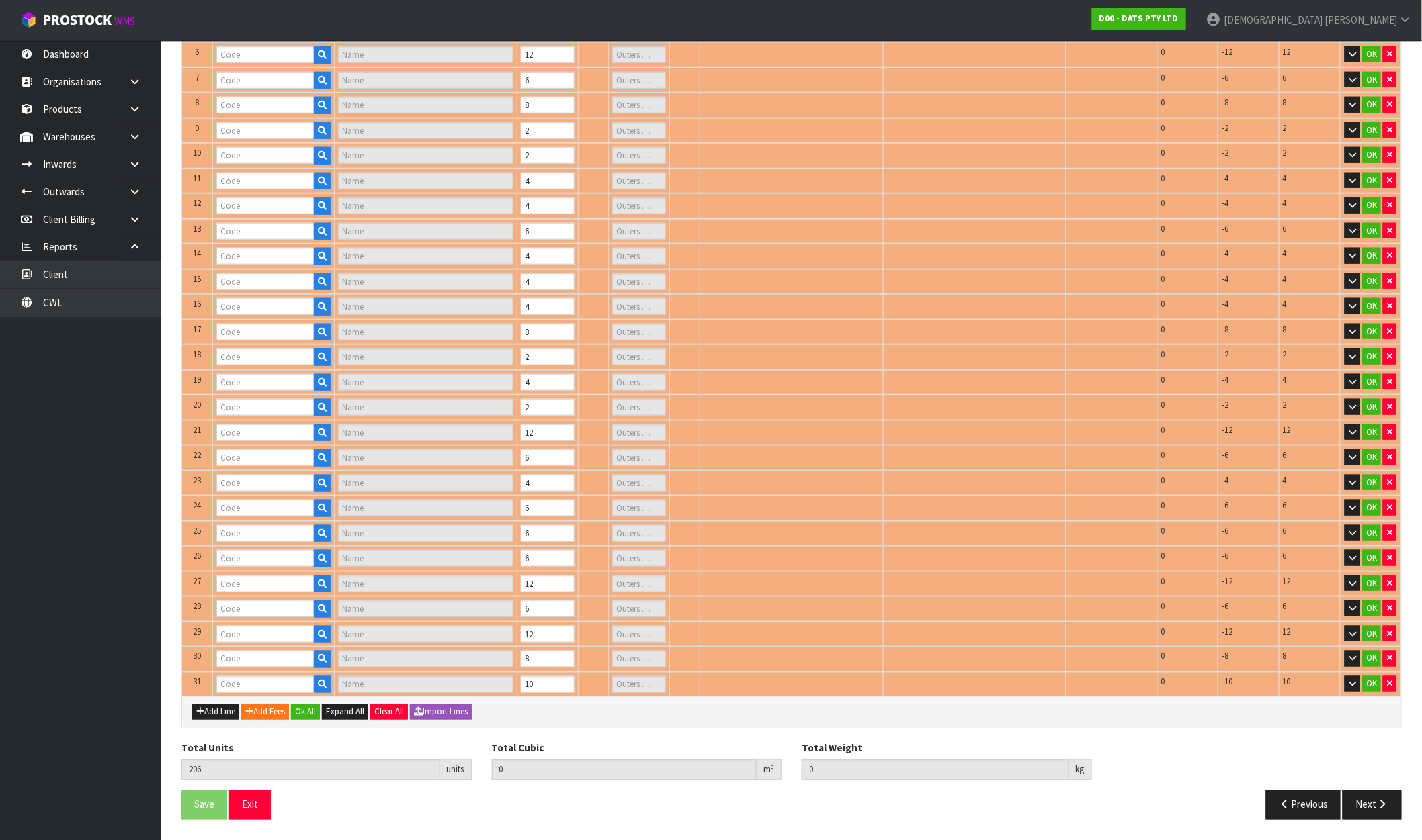
type input "1"
type input "64638"
type input "LIGHTS ICICLE CONNECTABLE 400L 8F WARM WHITE LYNX"
type input "1"
type input "64648"
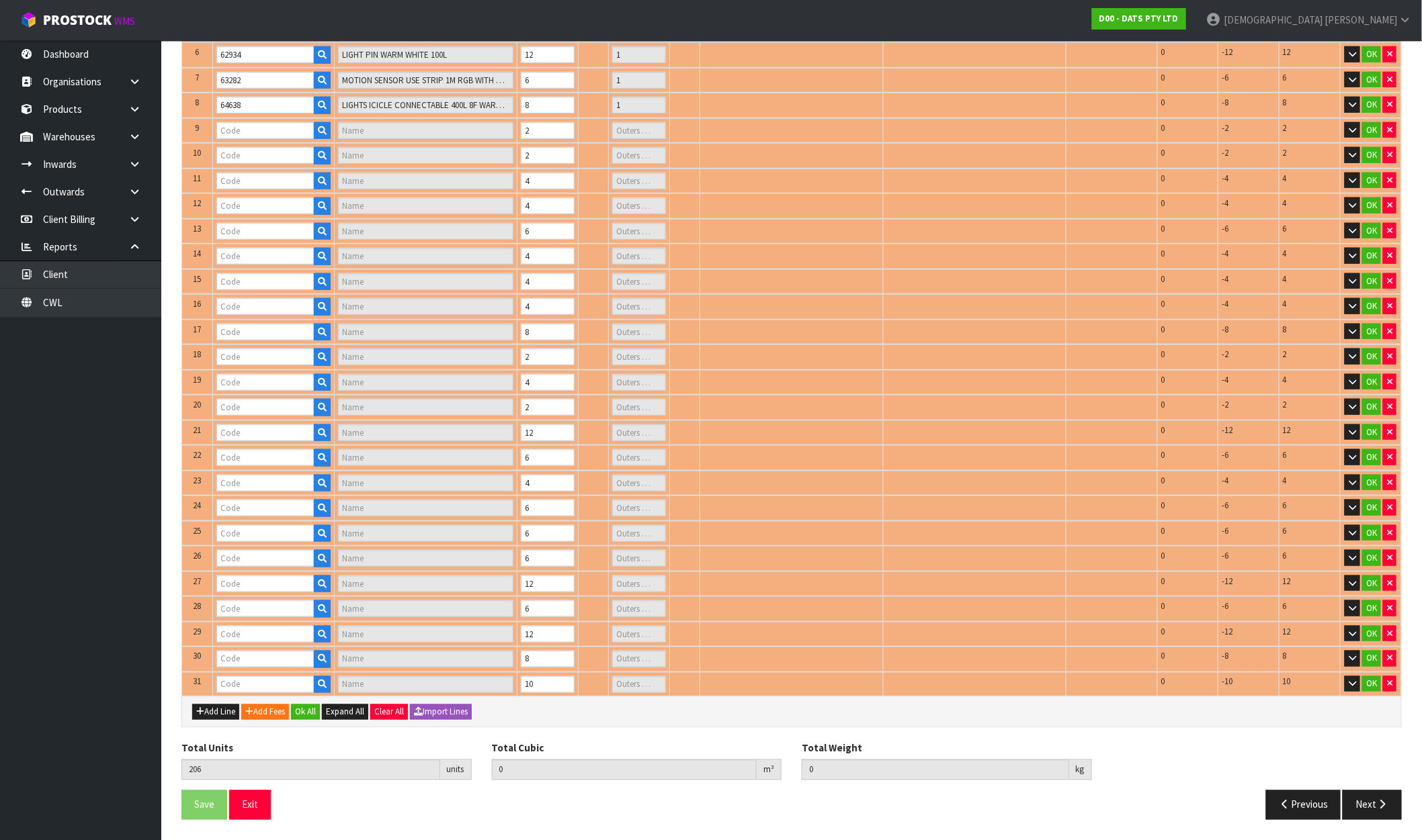
type input "LIGHTS FAIRY WARM WHITE PK1500 SOLAR"
type input "1"
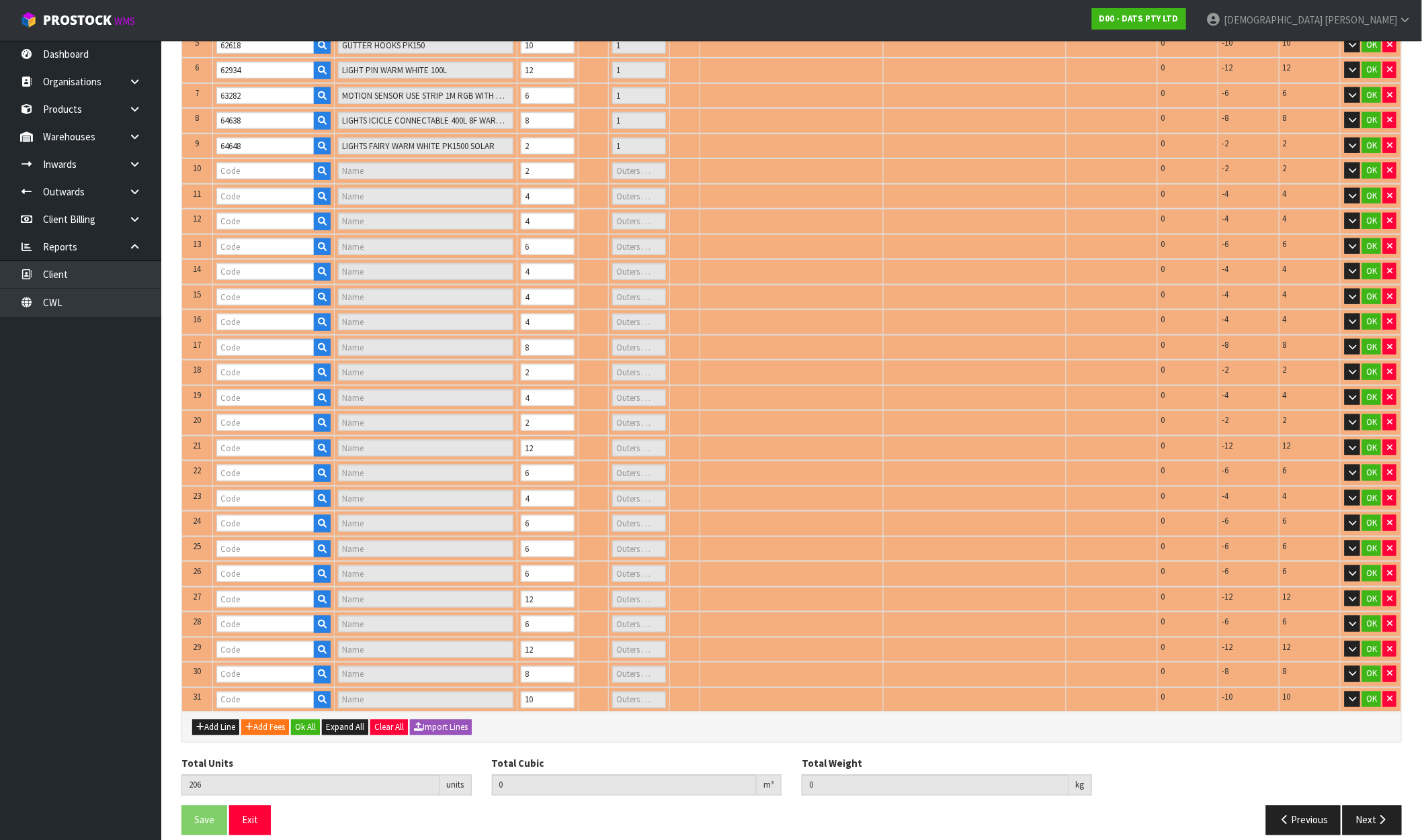
type input "64862"
type input "LIGHT LED PARTY FILAMENT WITH REMOTE"
type input "1"
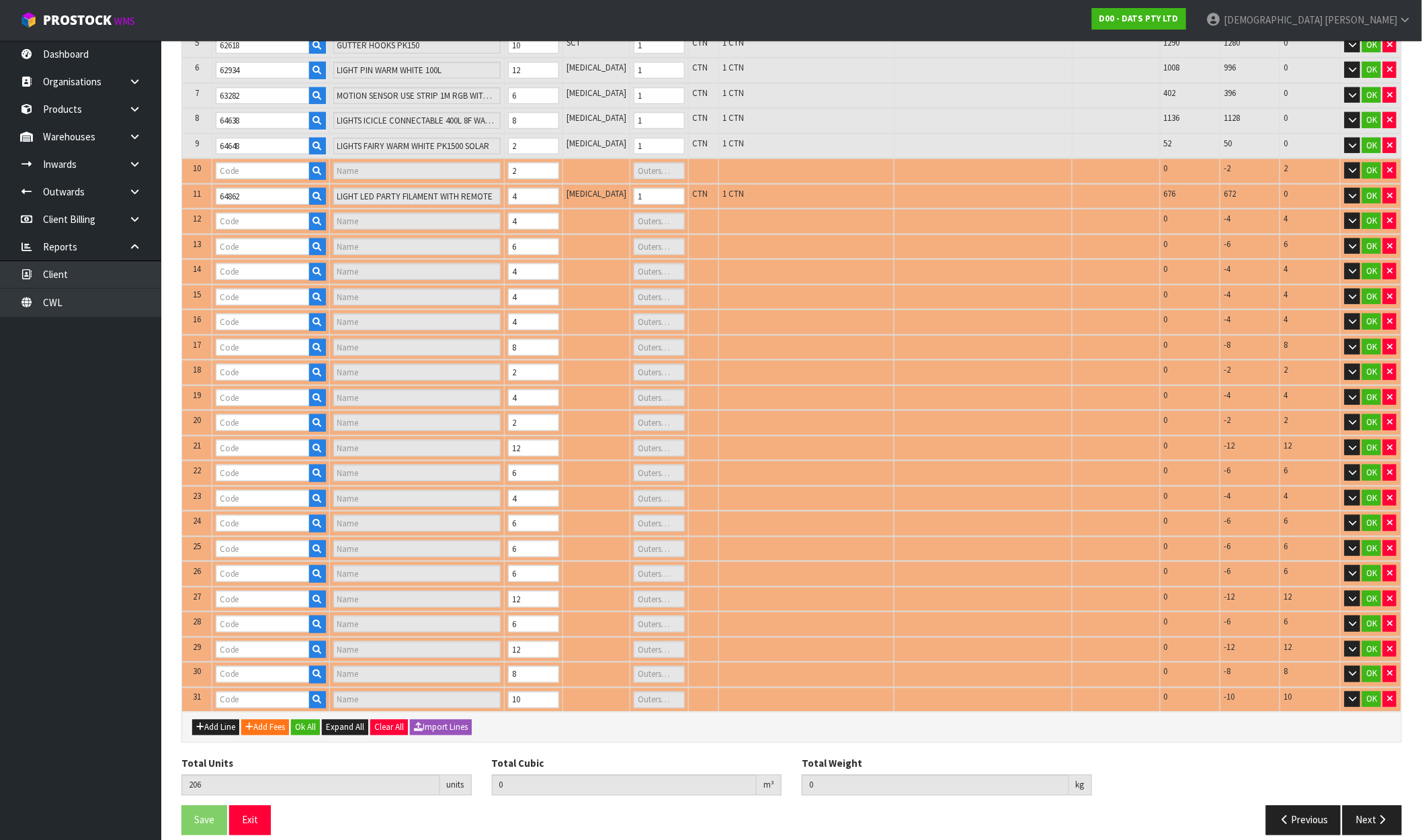
type input "64651"
type input "LIGHTS FAIRY WARM WHITE PK1500 LV"
type input "1"
type input "64861"
type input "LIGHTS PARTY DIMMABLE W TIMER REMOTE WARM WHITE CONNECT PK10"
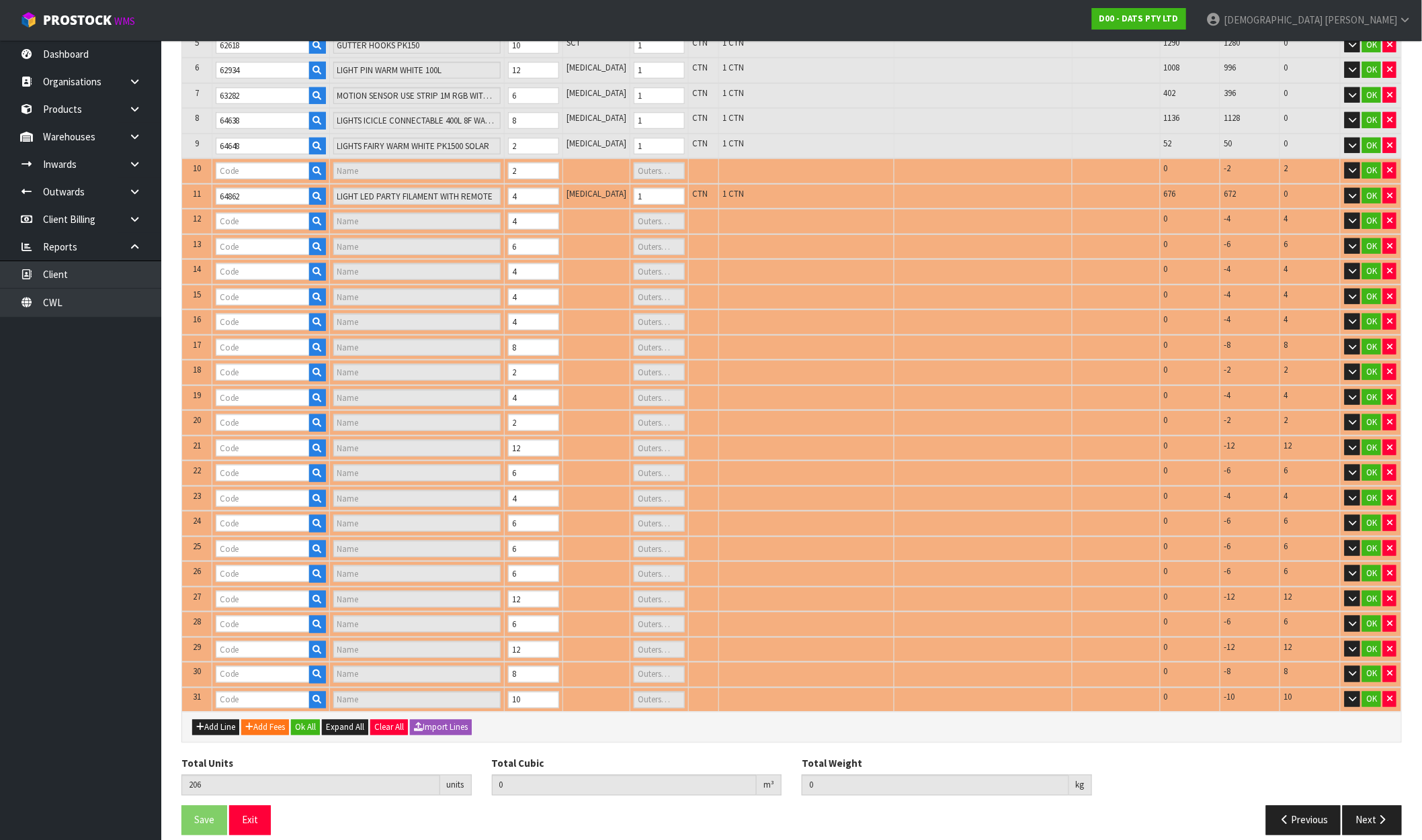
type input "1"
type input "67164"
type input "LIGHTS FAIRY MULTICOLOUR PK400"
type input "1"
type input "67788"
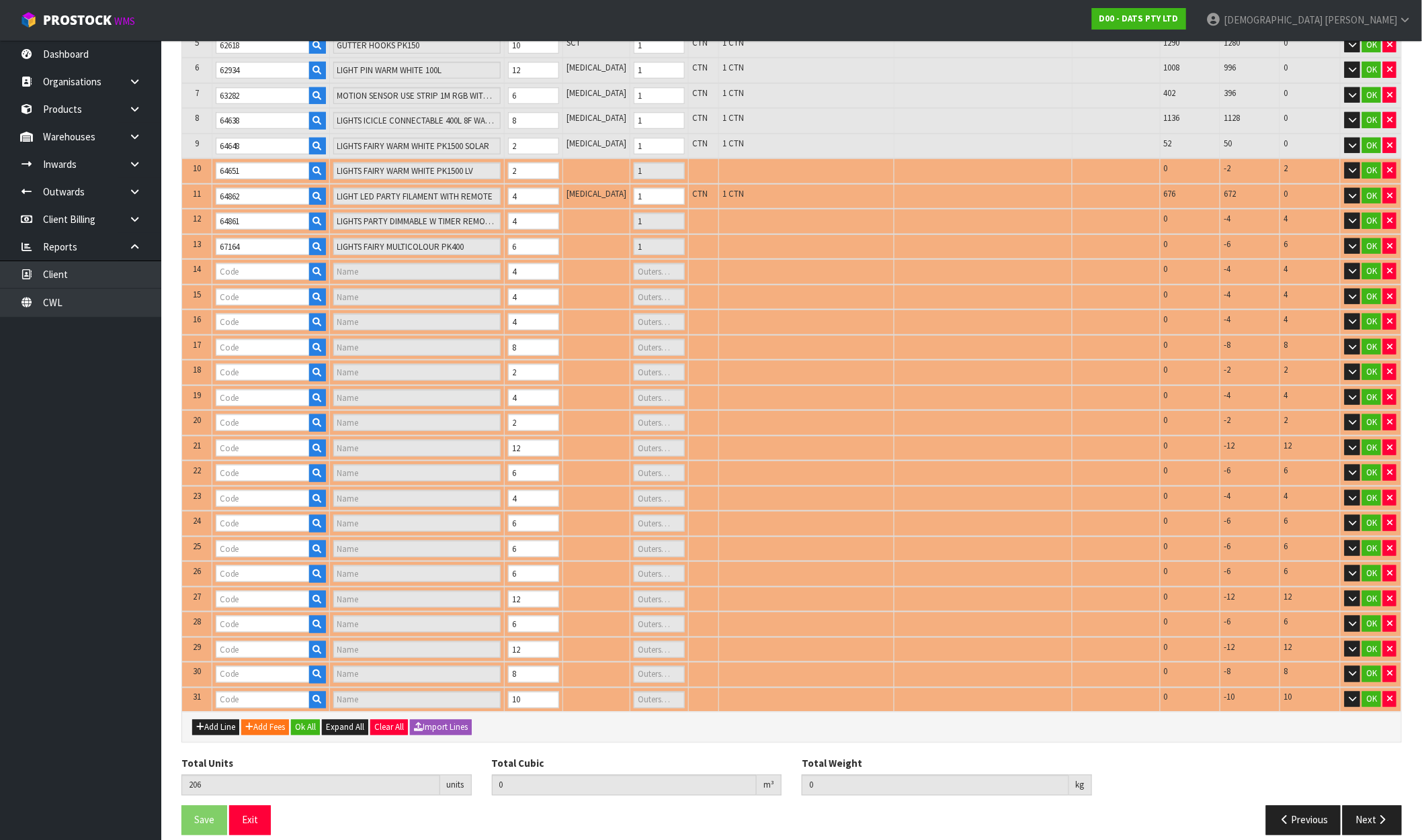
type input "LIGHTS TEARDROP FILAMENT WARM WHITE STEADY LV PK30 CONNECT"
type input "1"
type input "67552"
type input "PARTY LIGHTS 30PK++FILAMENT CONNECT"
type input "1"
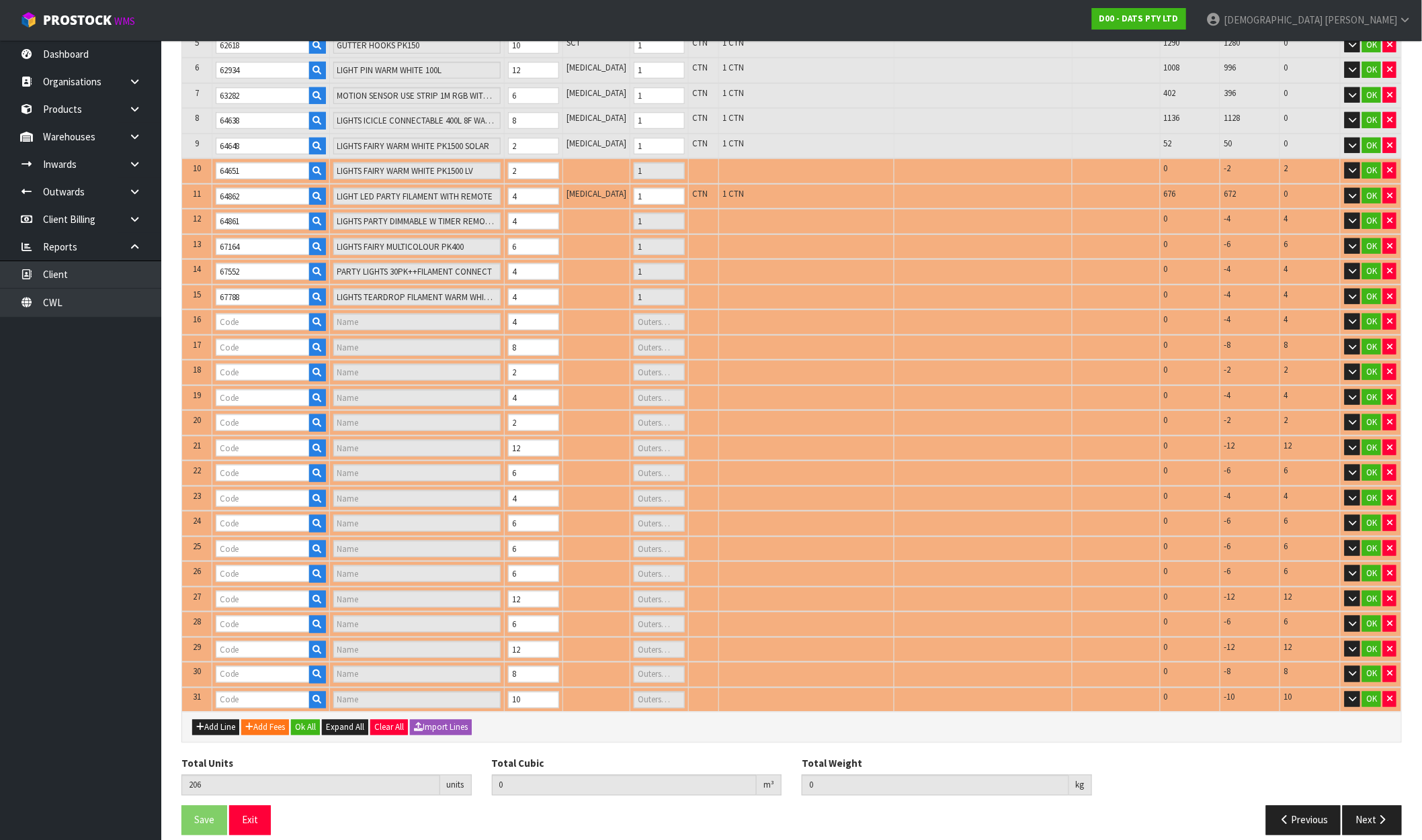
type input "68742"
type input "LIGHTS PARTY FILAMENT LEDS W.W"
type input "1"
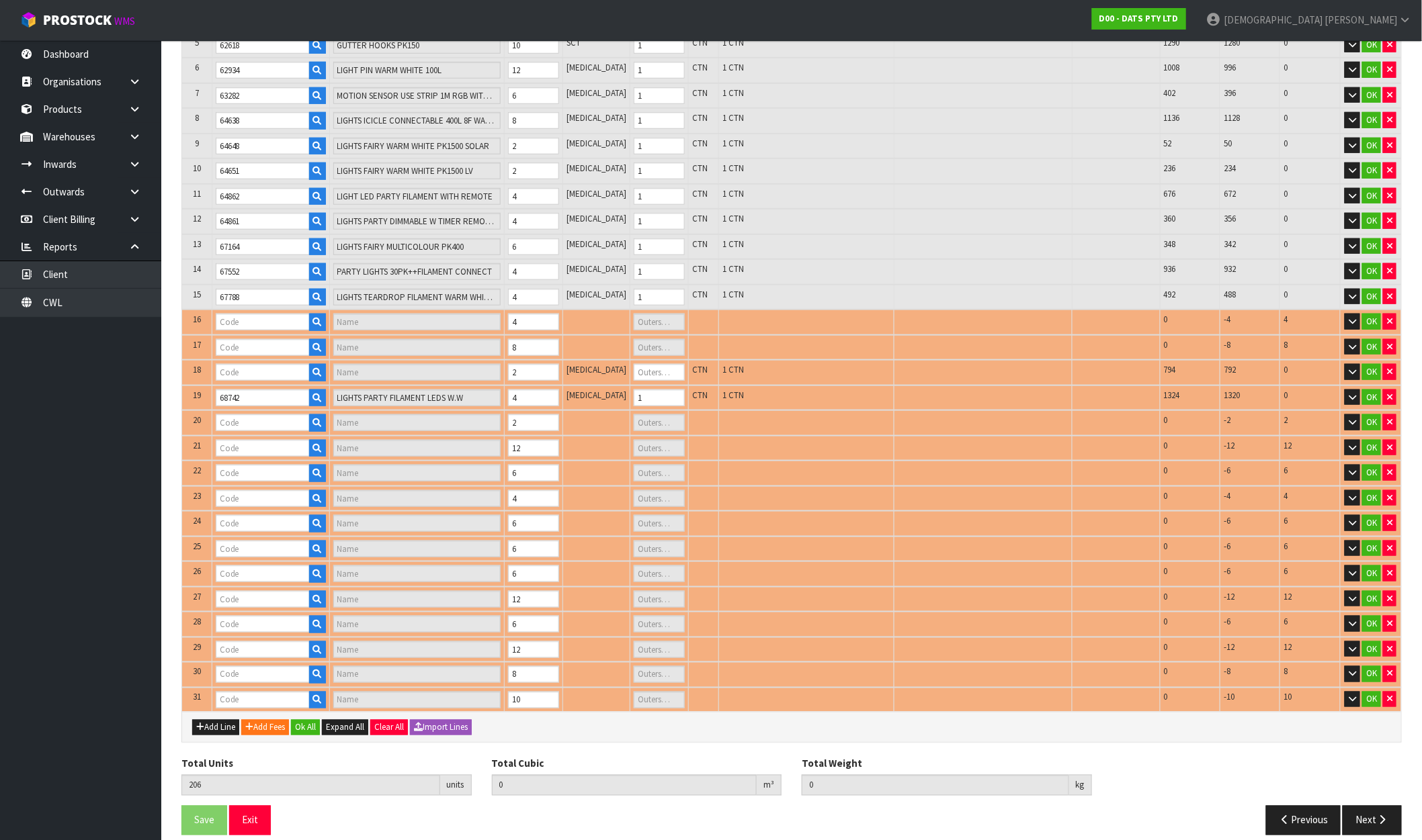
type input "68795"
type input "FAIRY LIGHTS MULTICOLOR++LEDS 8F SOLAR PK750"
type input "1"
type input "70382"
type input "CHUCKIT ULTRA BALL 3PK MEDIUM"
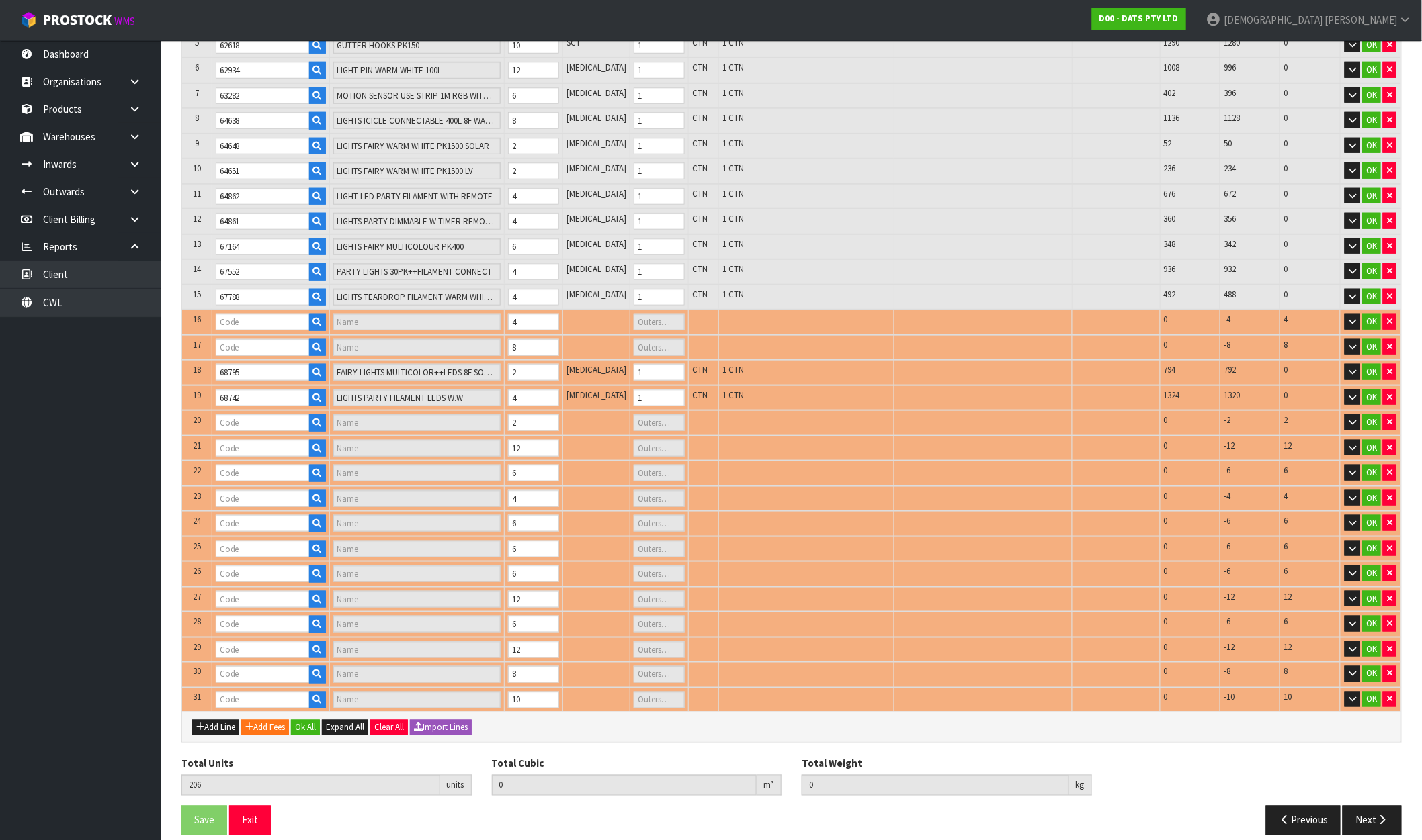
type input "1"
type input "70383"
type input "CHUCKIT WHISTLER 2PK MEDIUM"
type input "0"
type input "70743"
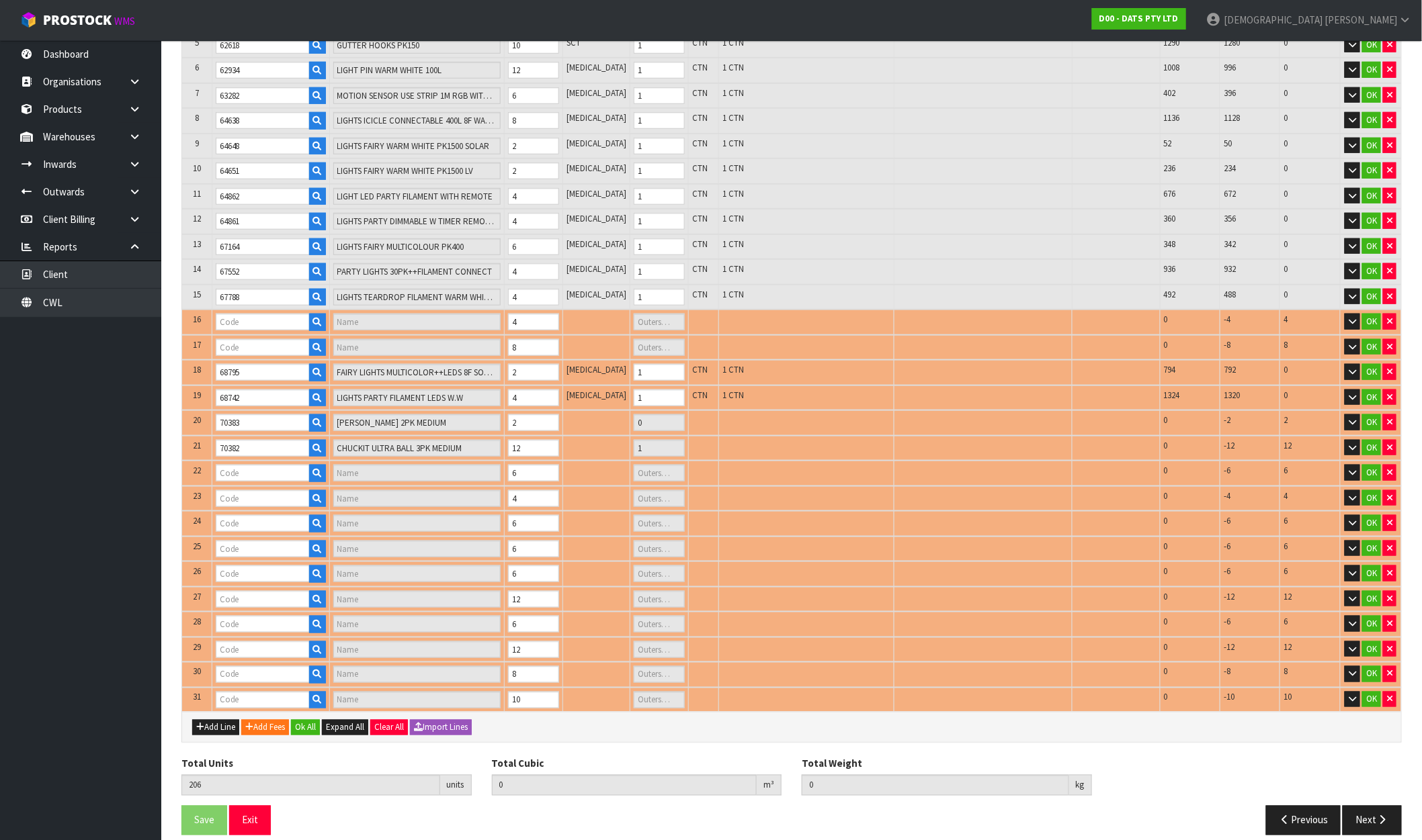
type input "LIGHT PARTY PROJECTOR 3L RGB"
type input "1"
type input "67837"
type input "BOWL PET DOUBLE DINER BLACK"
type input "1"
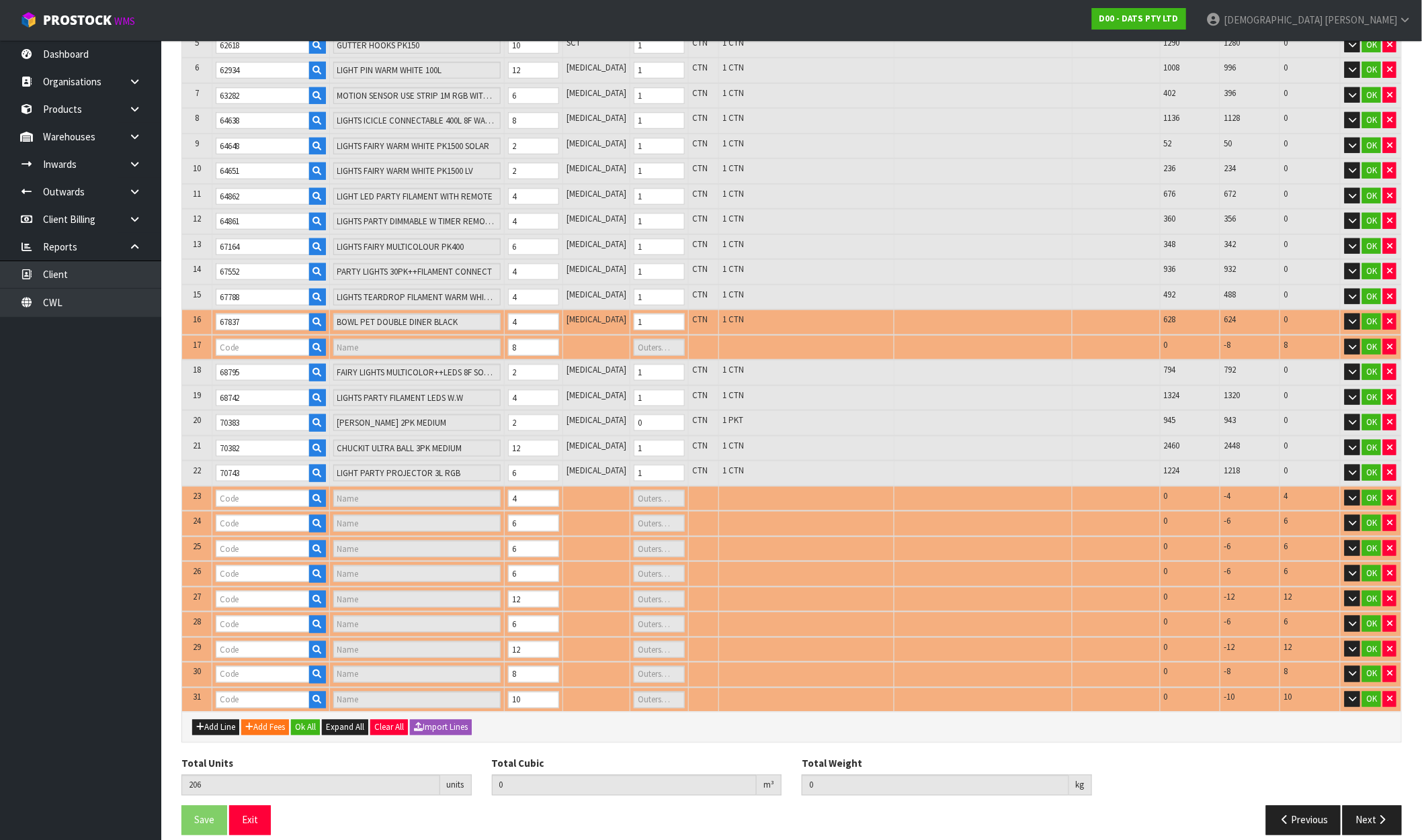
type input "68234"
type input "LIGHTS FAIRY PK350 MULTICOLOUR"
type input "1"
type input "70738"
type input "LIGHTS PARTY FILAMENT LED WARM"
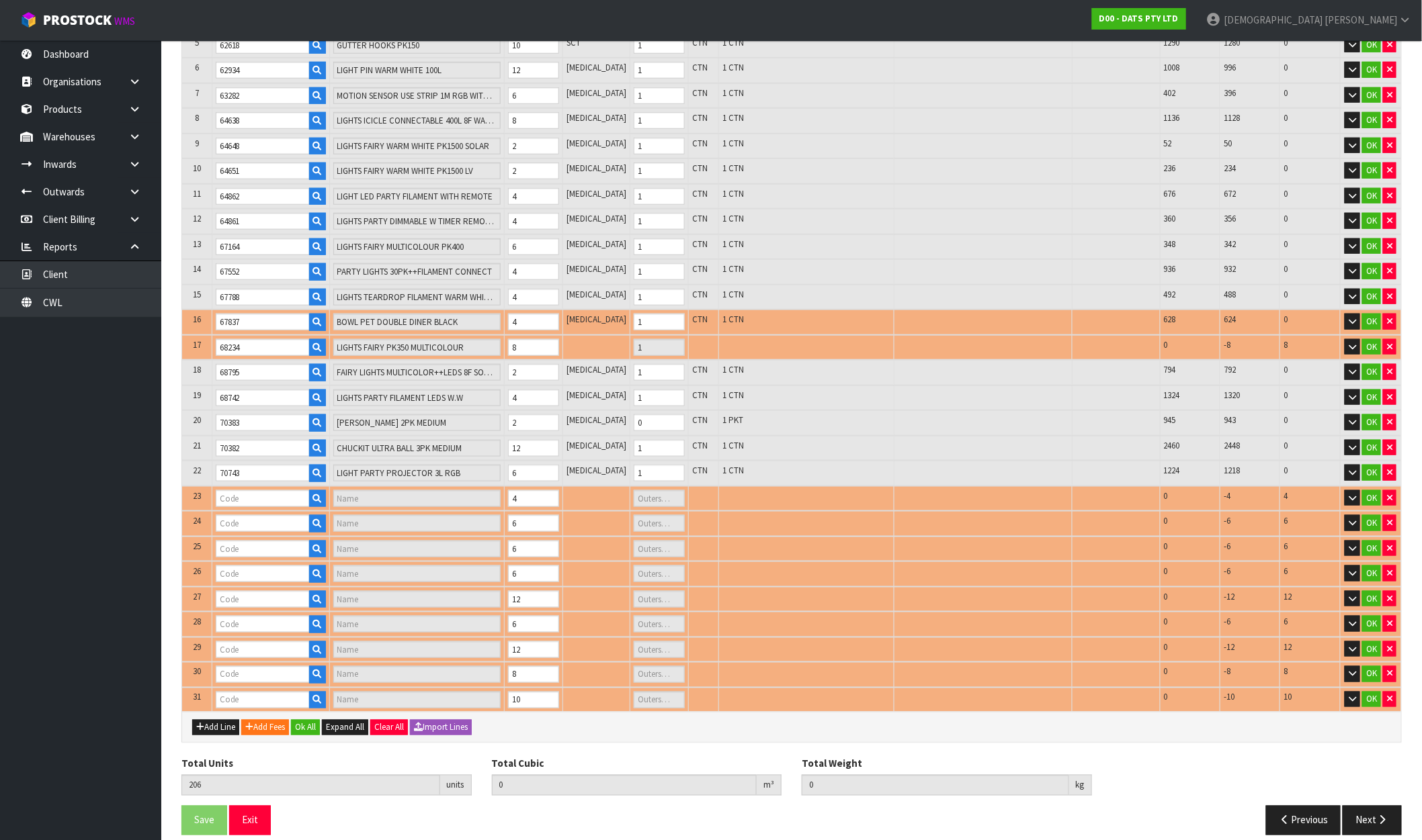
type input "1"
type input "70724"
type input "LIGHT STRING 10M PVC SOFT WIRE"
type input "1"
type input "70726"
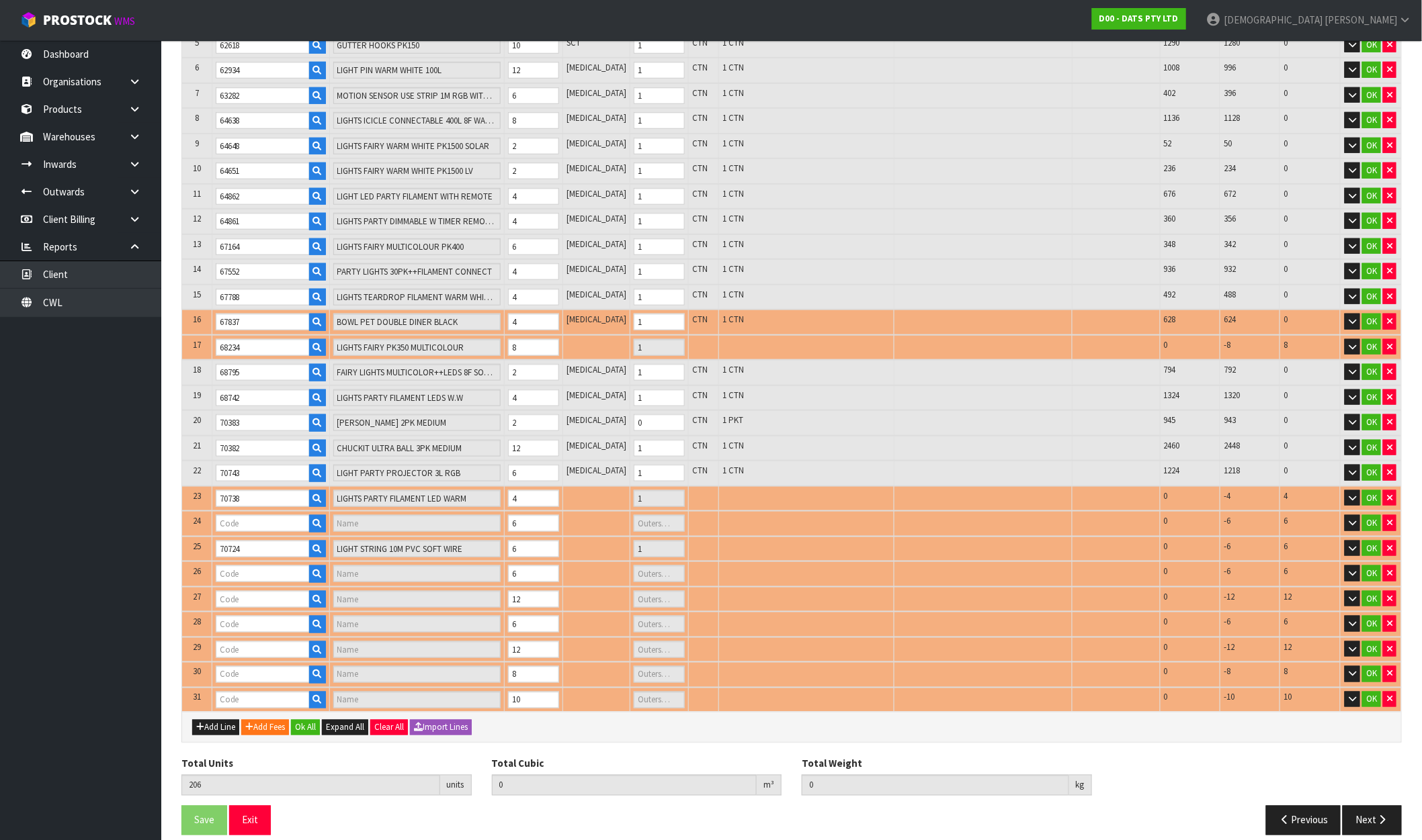
type input "LIGHT STRING 20M PVC SOFT WIRE"
type input "1"
type input "70741"
type input "LIGHTS STRING 18M HANGING KIT"
type input "1"
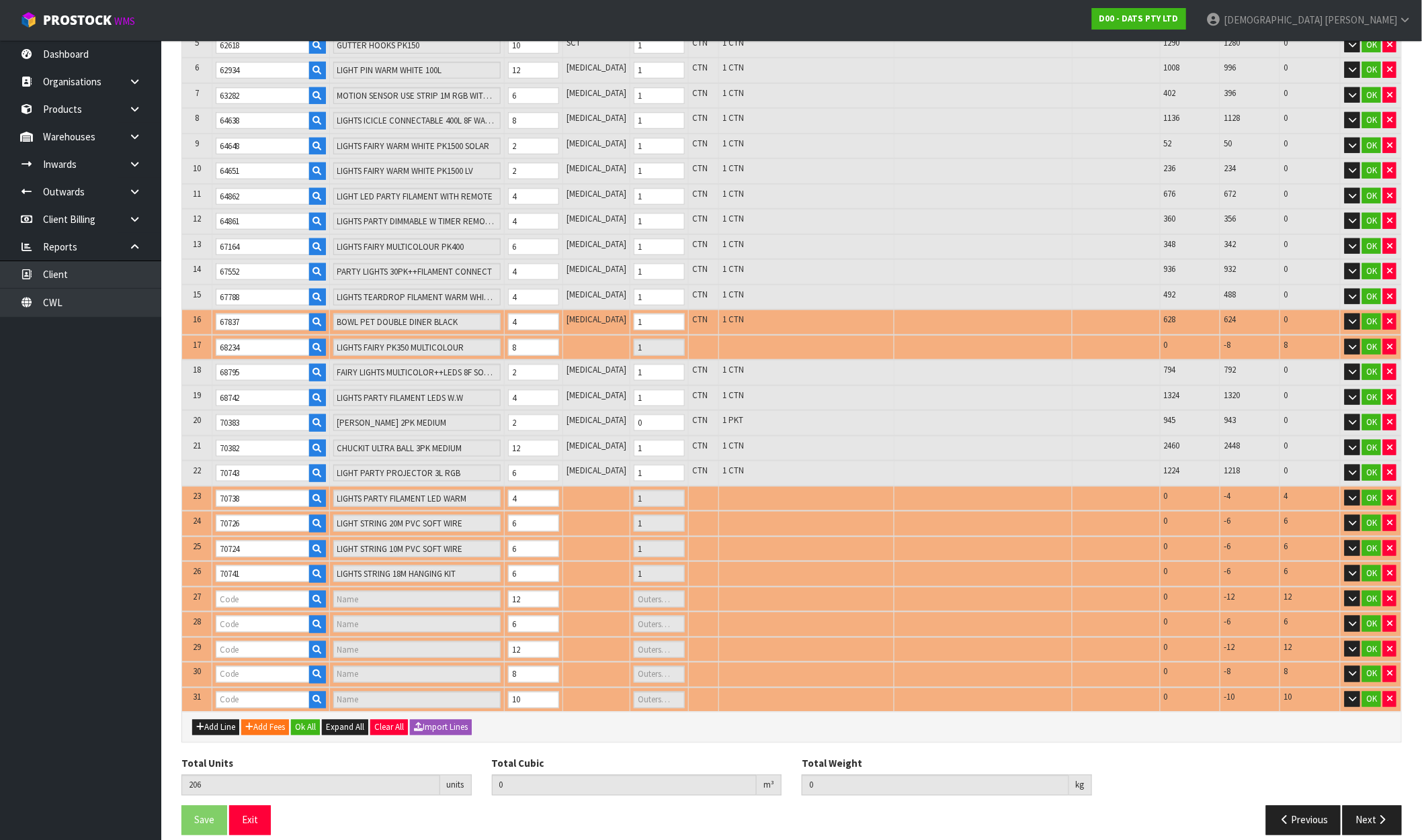
type input "70723"
type input "LIGHT TAPE 100L WARM WHITE"
type input "1"
type input "70740"
type input "LIGHTS TAPE W BUBBLE BALLS RGB"
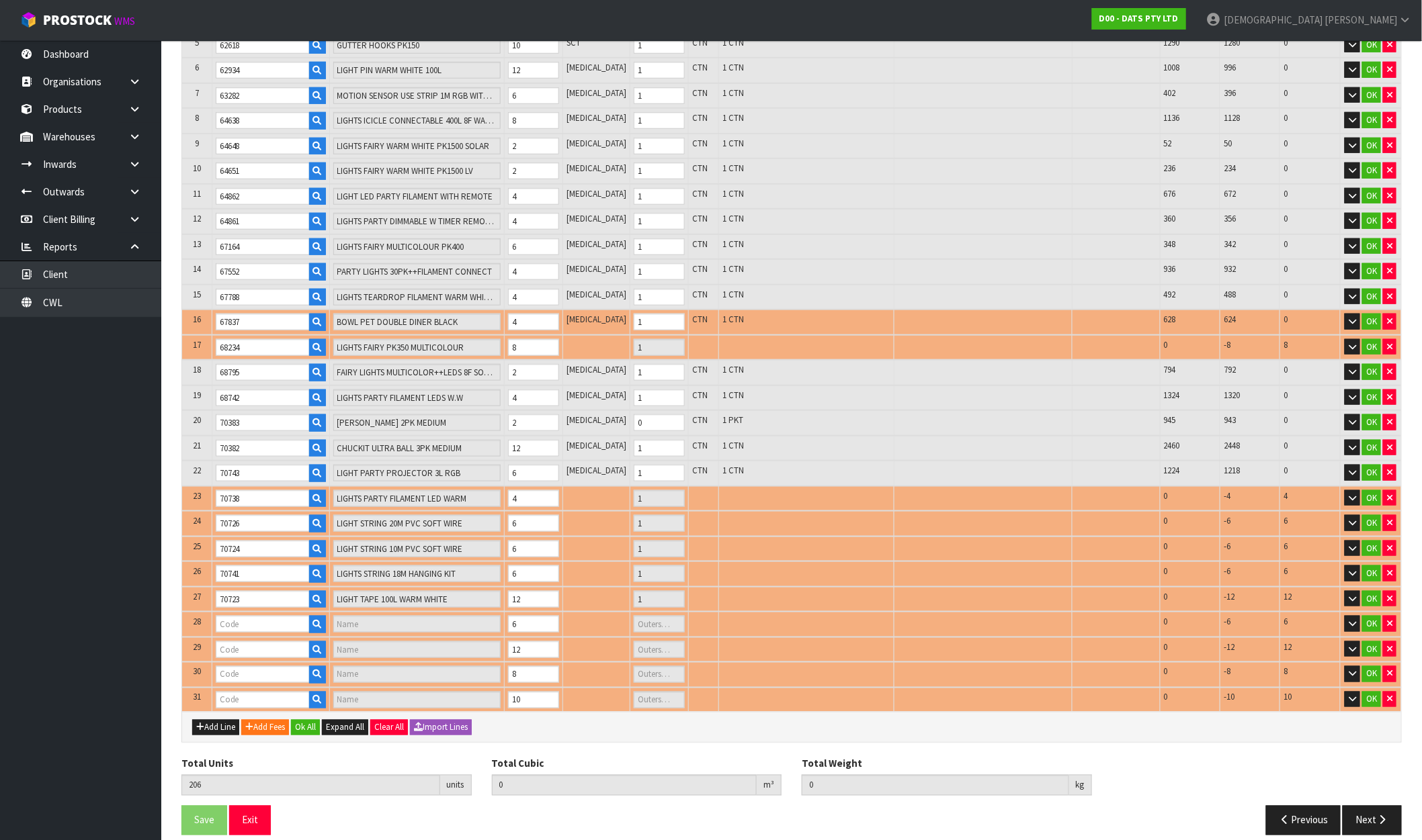
type input "1"
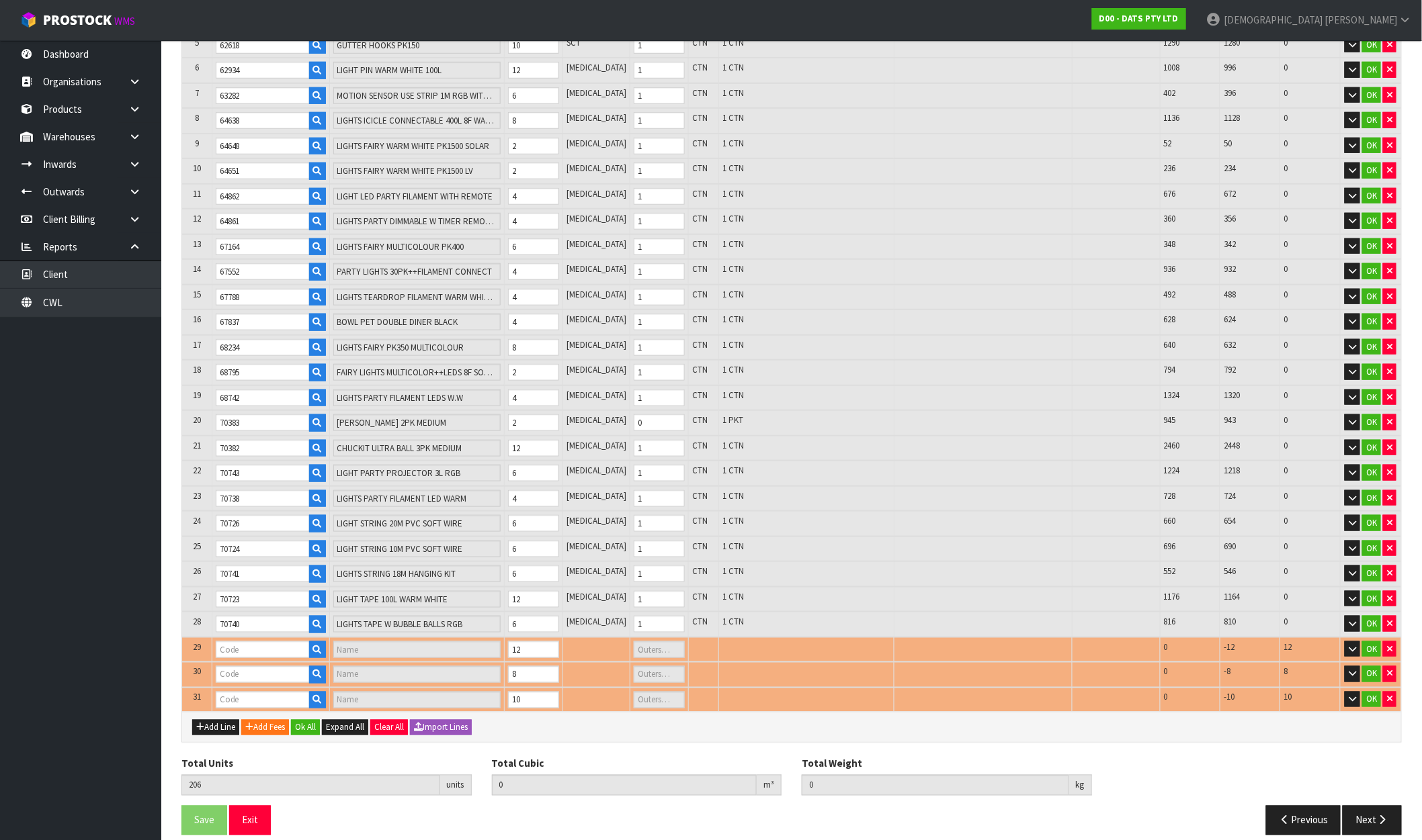
type input "24900"
type input "LIGHT SOLAR FAIRY WH LED PK100"
type input "1"
type input "57281"
type input "CONNECTABLE 400"
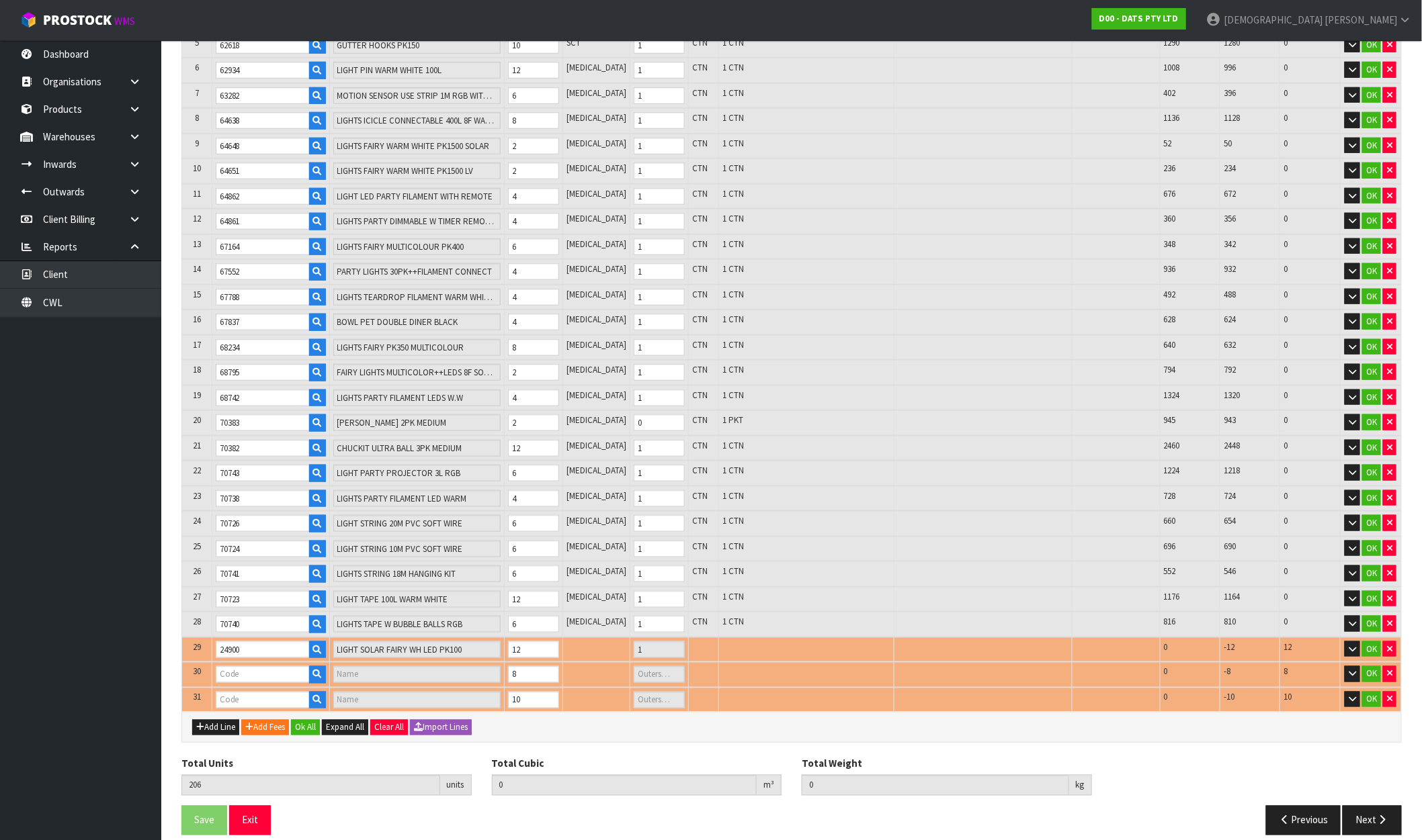
type input "1"
type input "0.89554"
type input "135.05"
type input "57972"
type input "LIGHTS SILVER COPPER WIRE 40 LED W. WHITE STEADY B/OP"
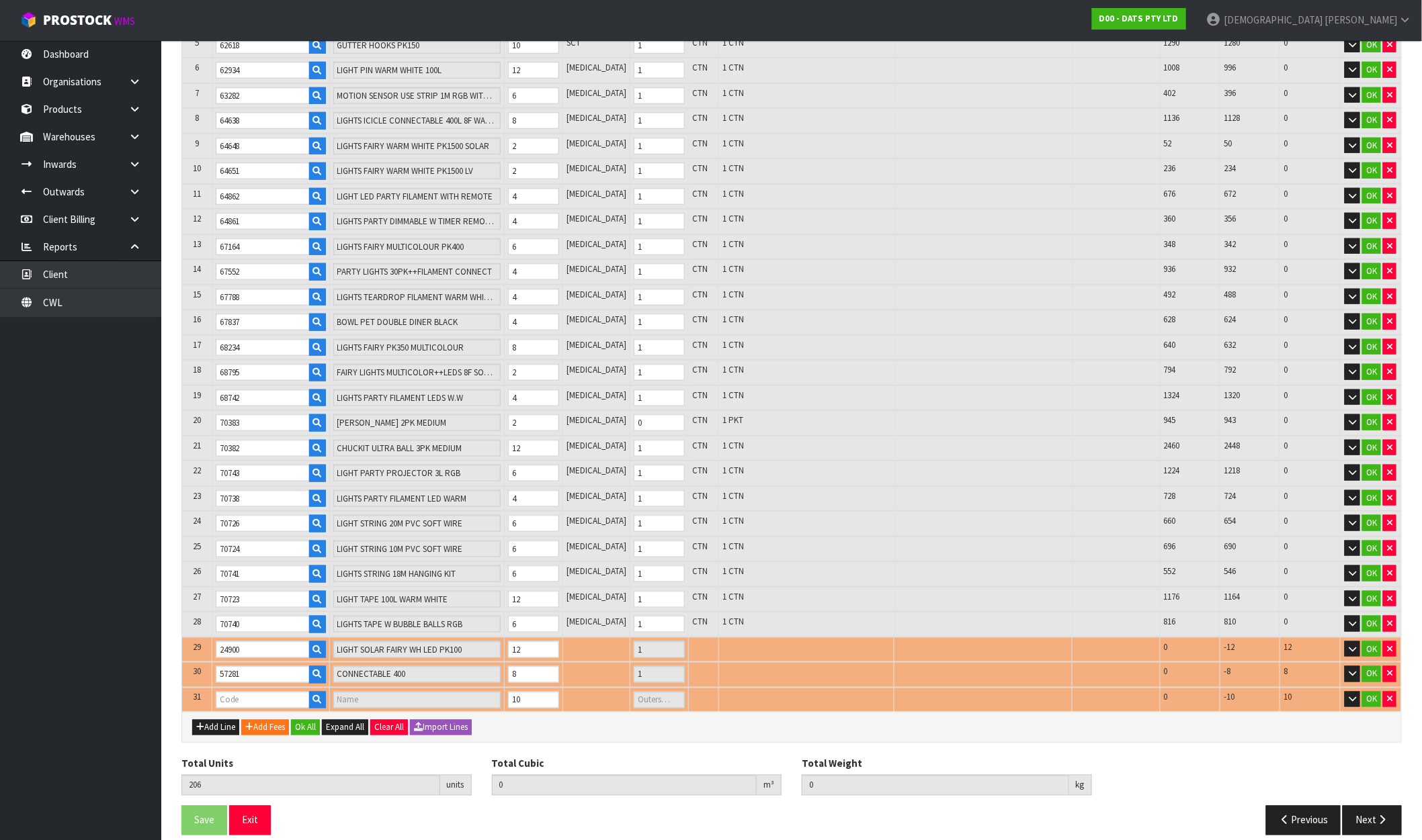
type input "1"
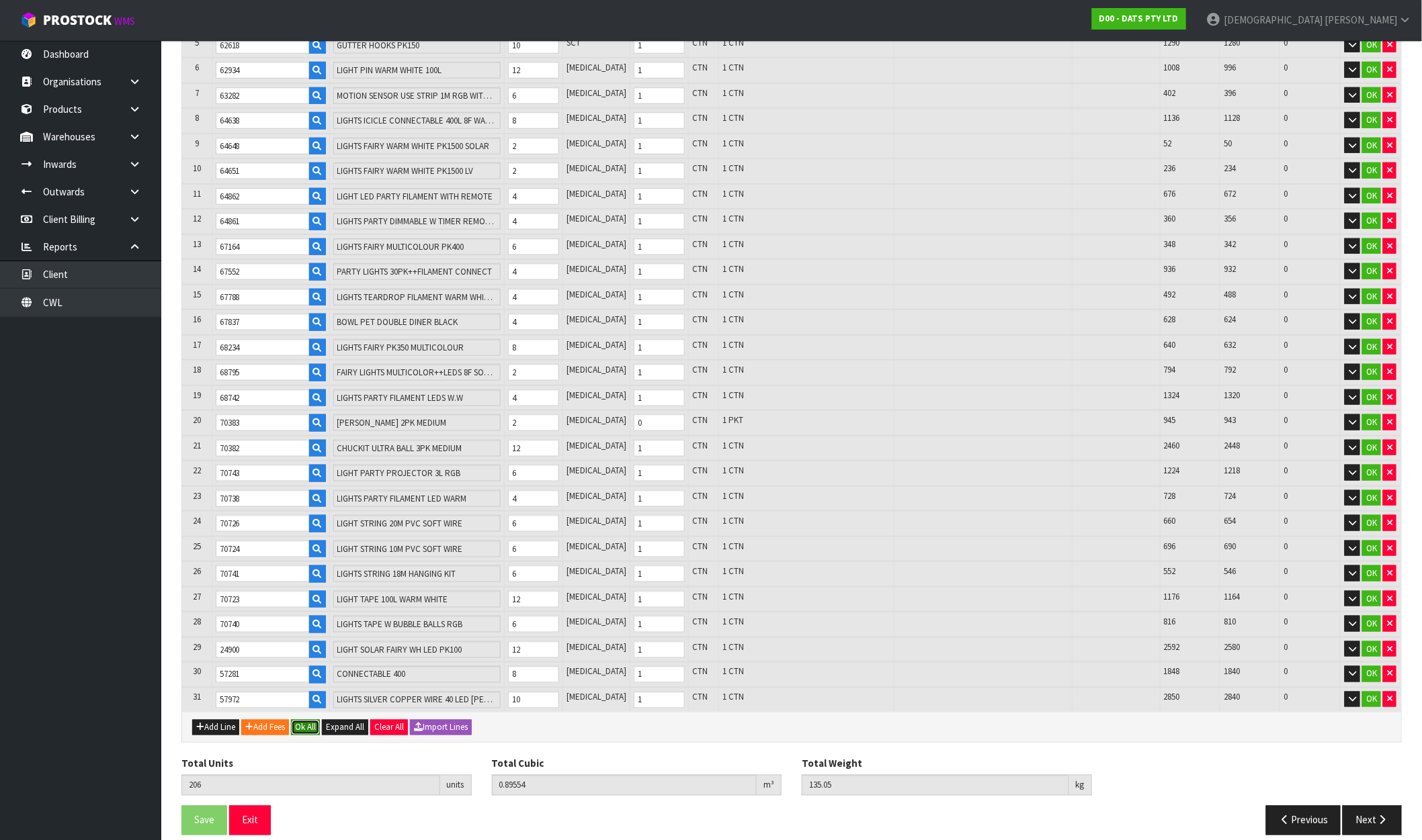
click at [311, 720] on button "Ok All" at bounding box center [306, 728] width 29 height 16
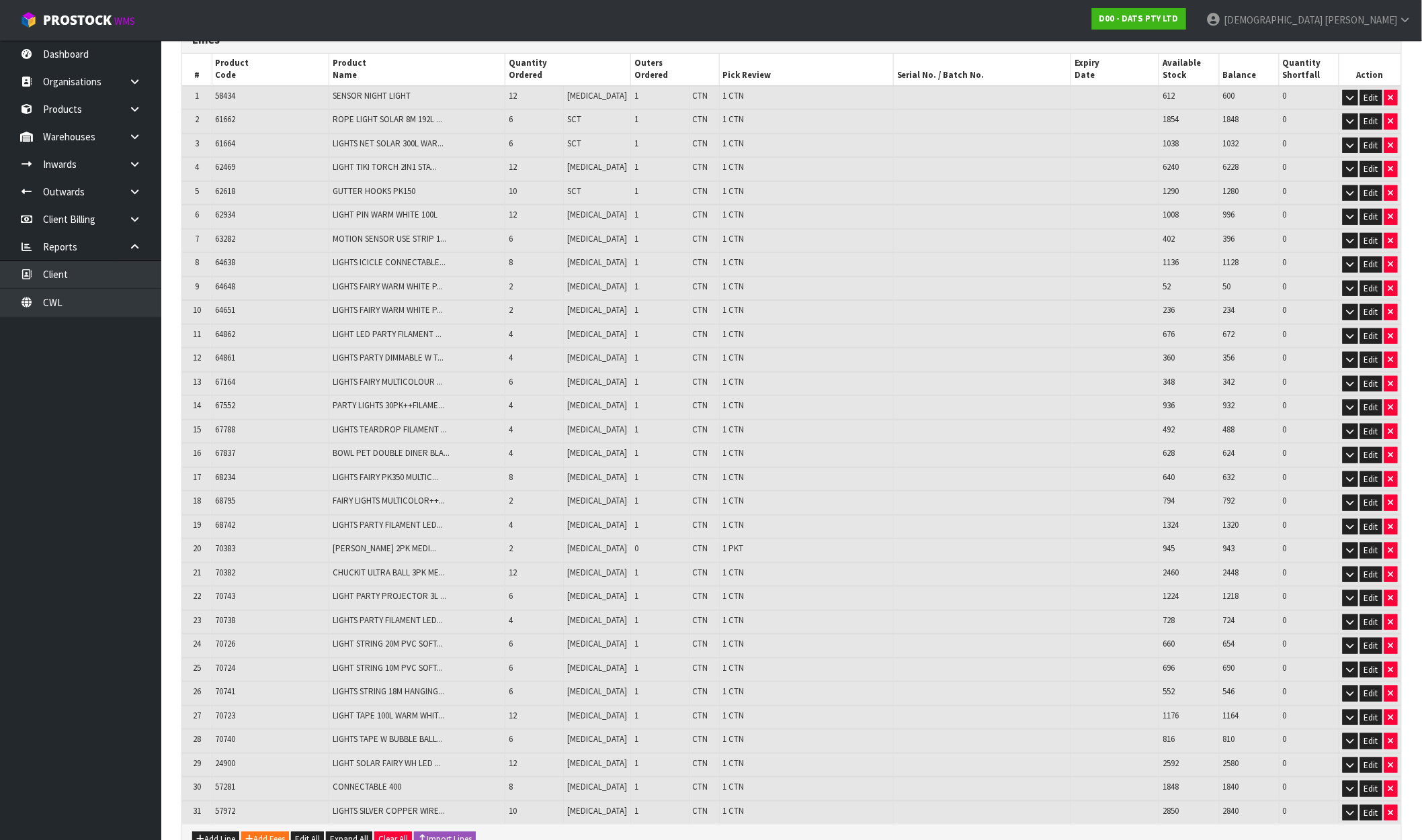
scroll to position [359, 0]
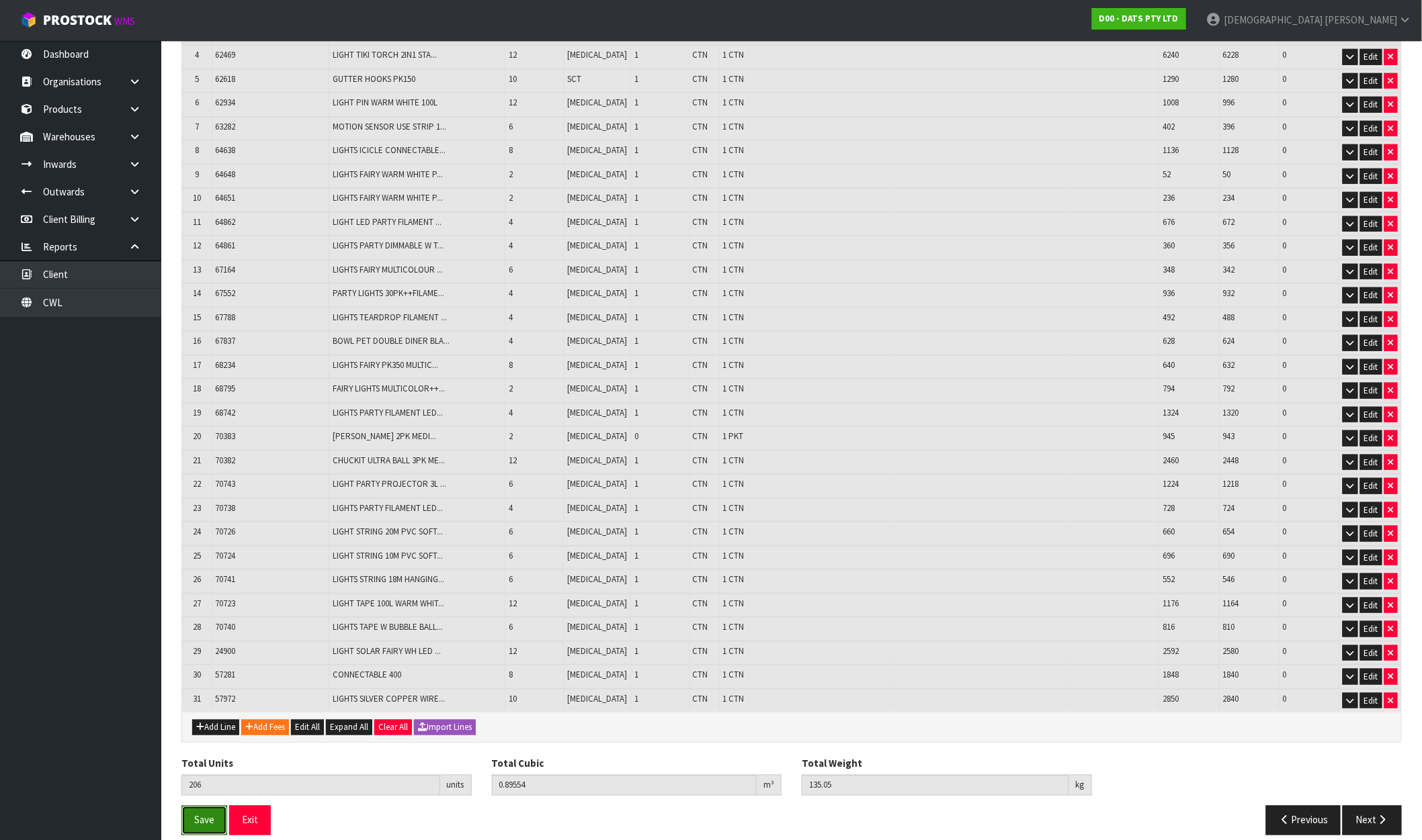
click at [203, 814] on span "Save" at bounding box center [204, 820] width 20 height 13
click at [1360, 806] on button "Next" at bounding box center [1372, 820] width 59 height 29
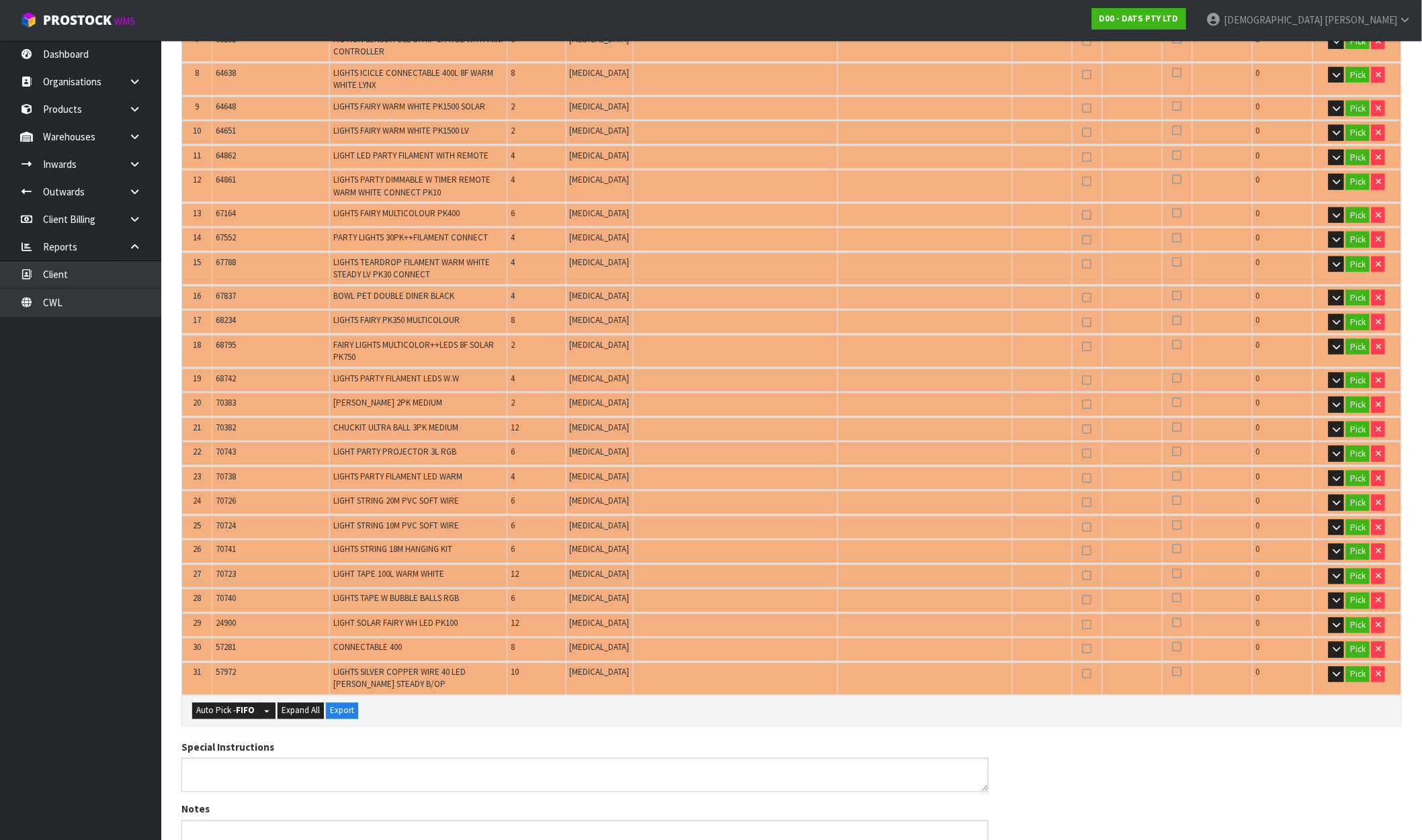
scroll to position [522, 0]
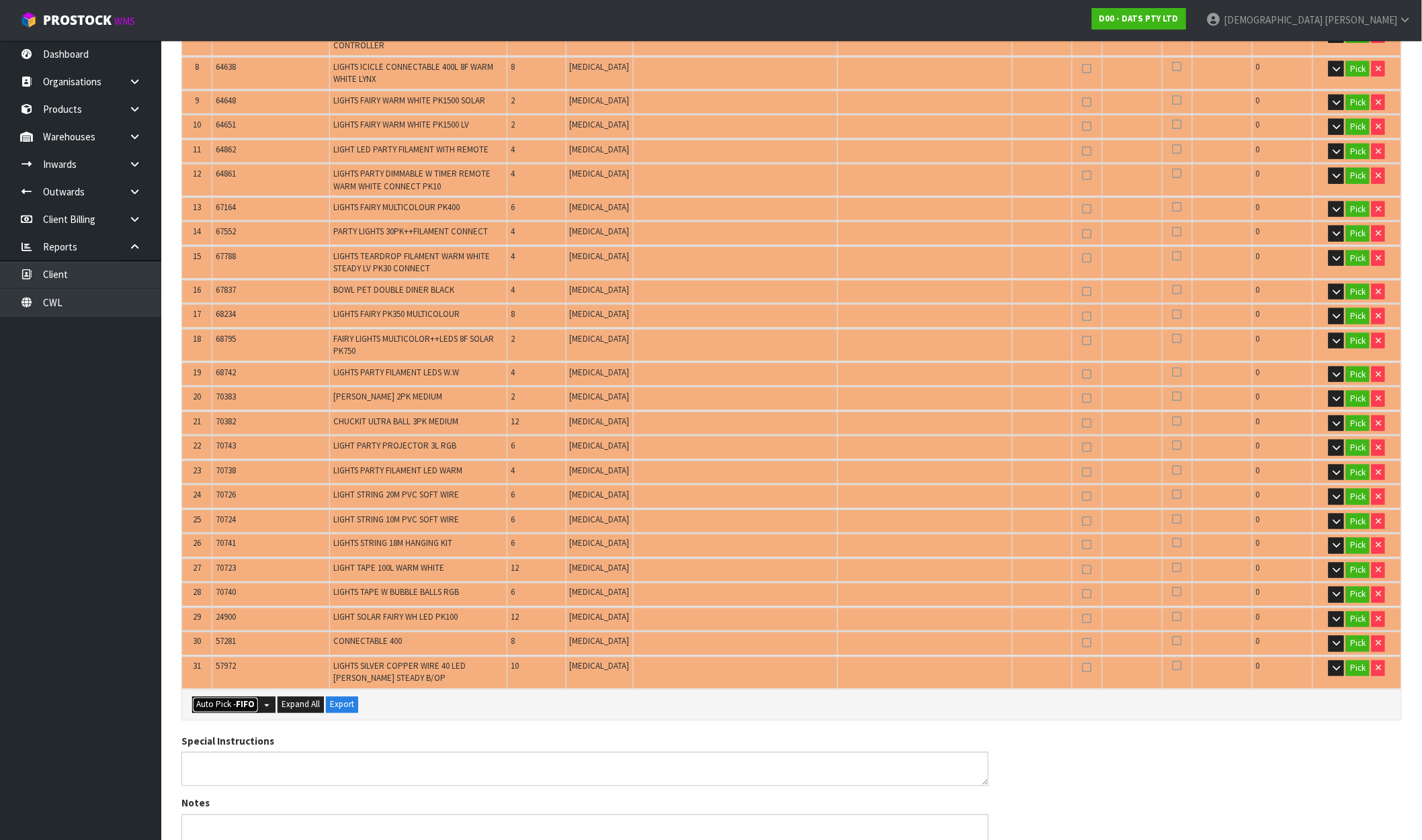
click at [210, 697] on button "Auto Pick - FIFO" at bounding box center [225, 706] width 66 height 16
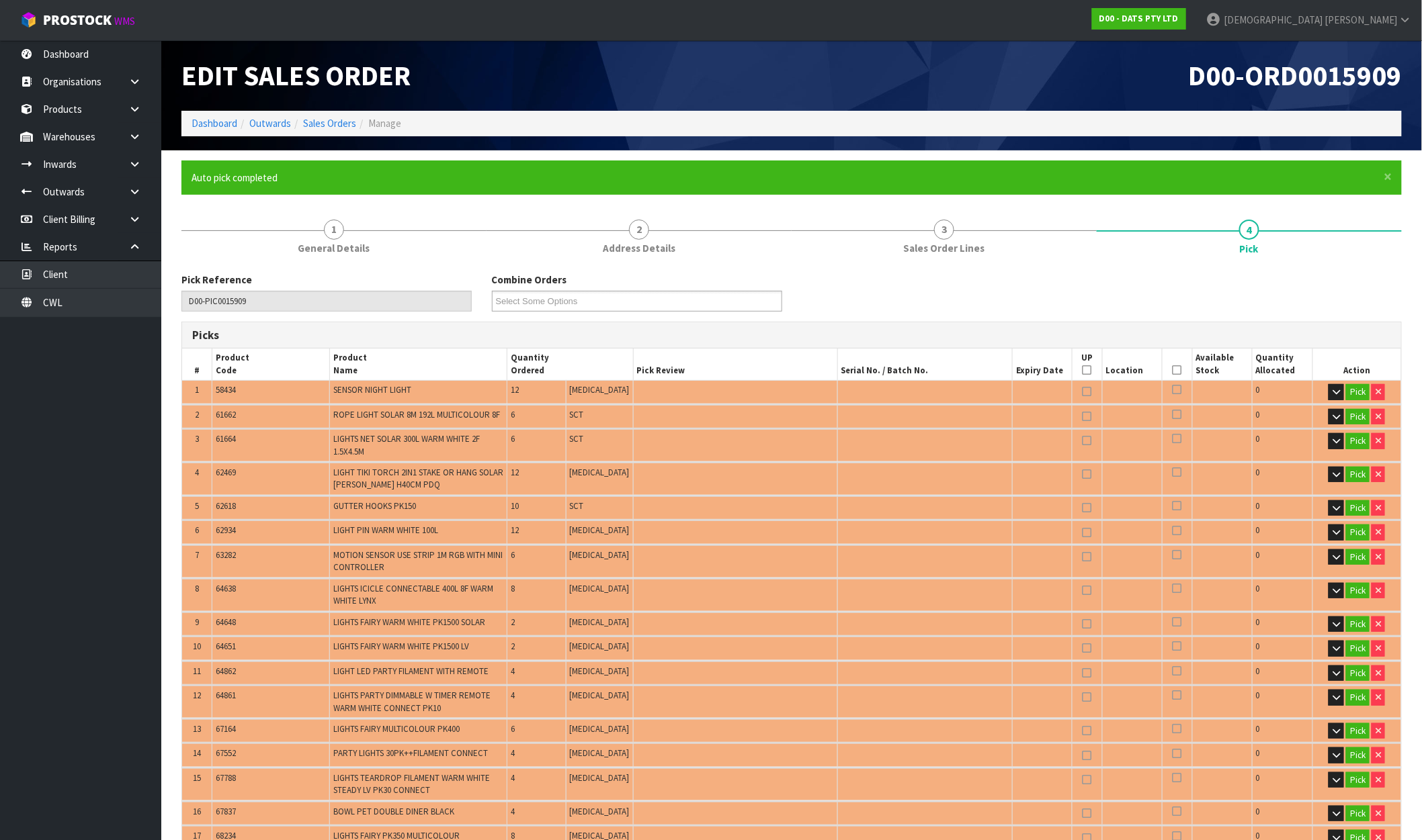
type input "30"
type input "Packet x 1"
type input "206"
type input "0.895540"
type input "135.050"
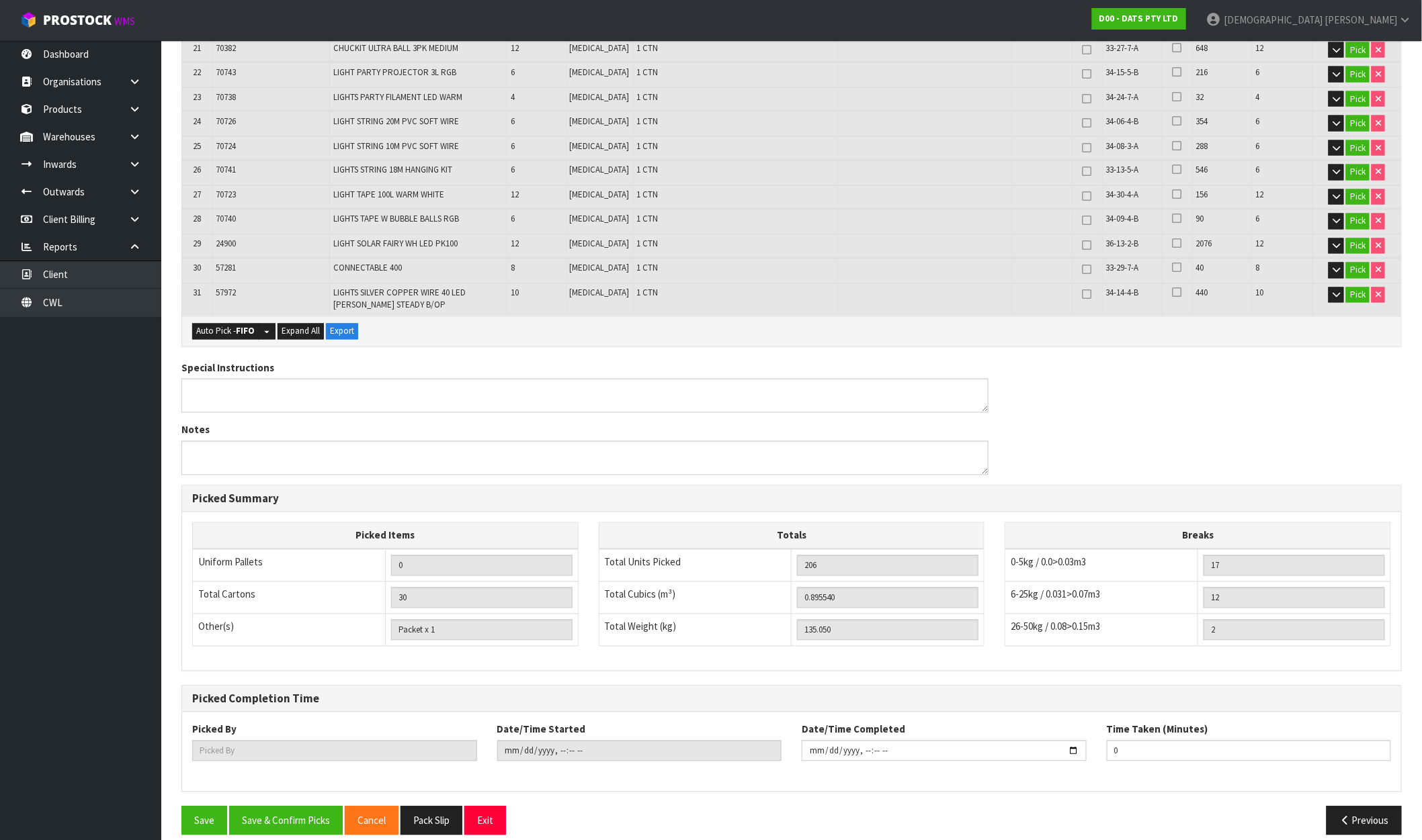
scroll to position [898, 0]
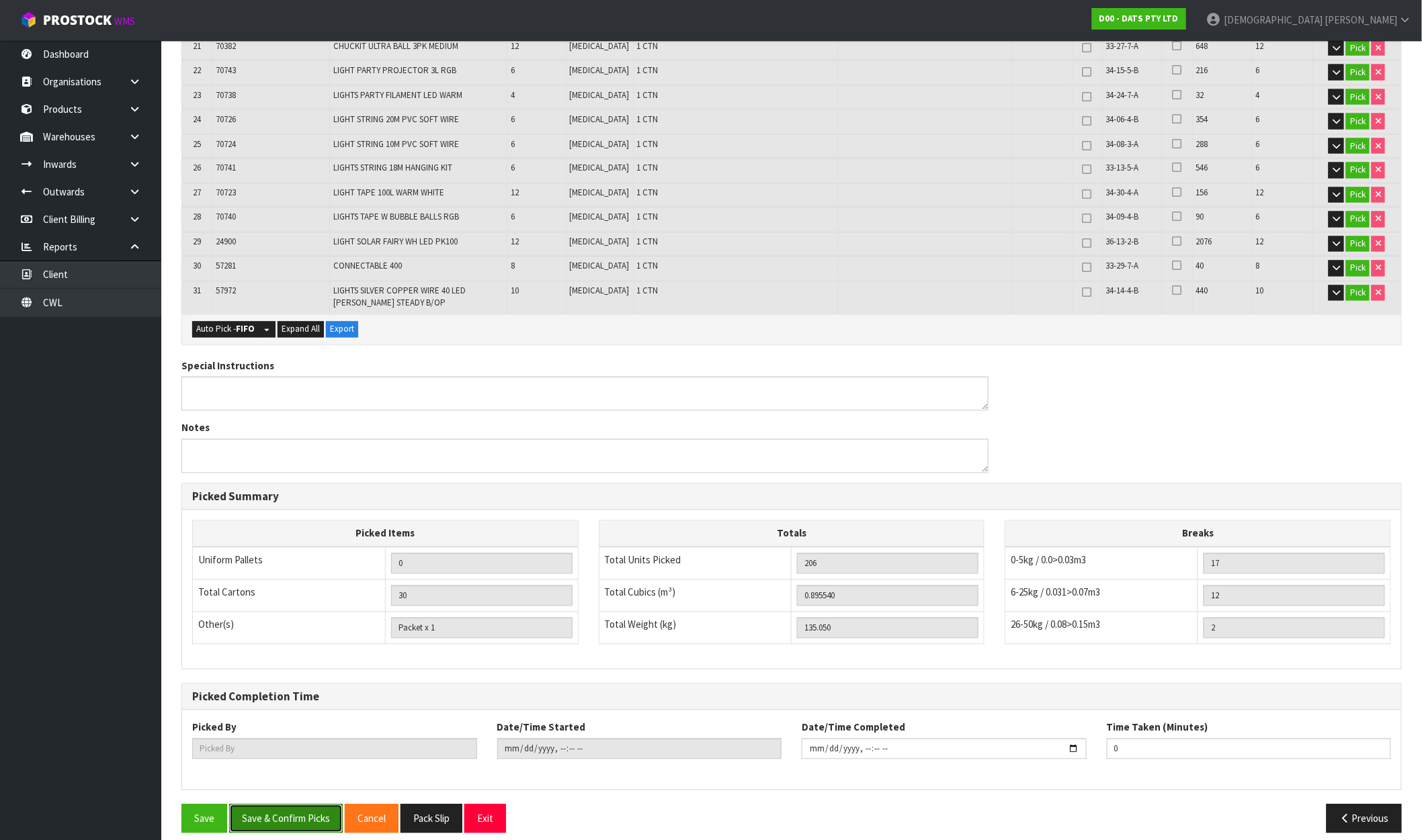
click at [289, 813] on button "Save & Confirm Picks" at bounding box center [286, 819] width 114 height 29
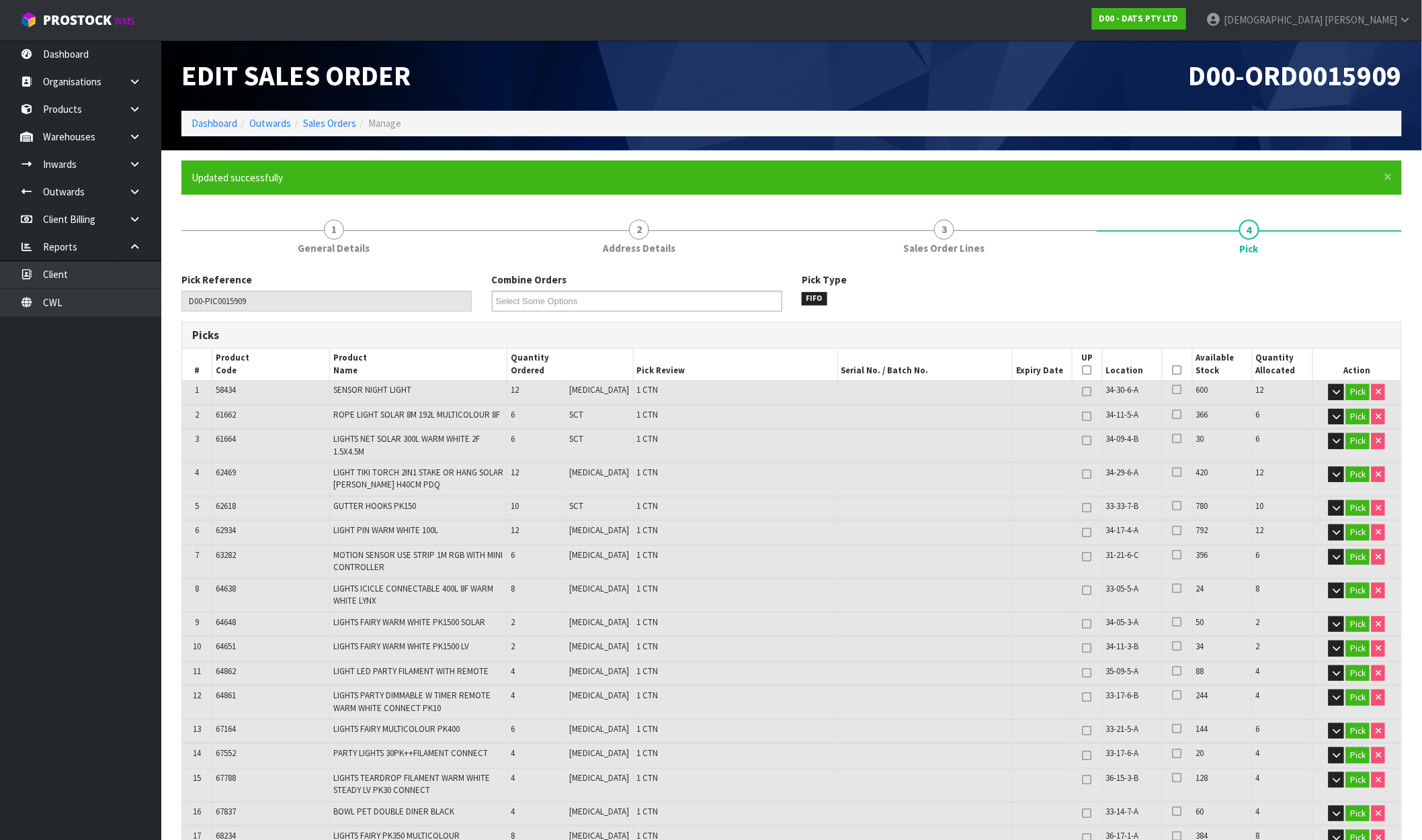
type input "[PERSON_NAME]"
type input "2025-10-09T11:06:30"
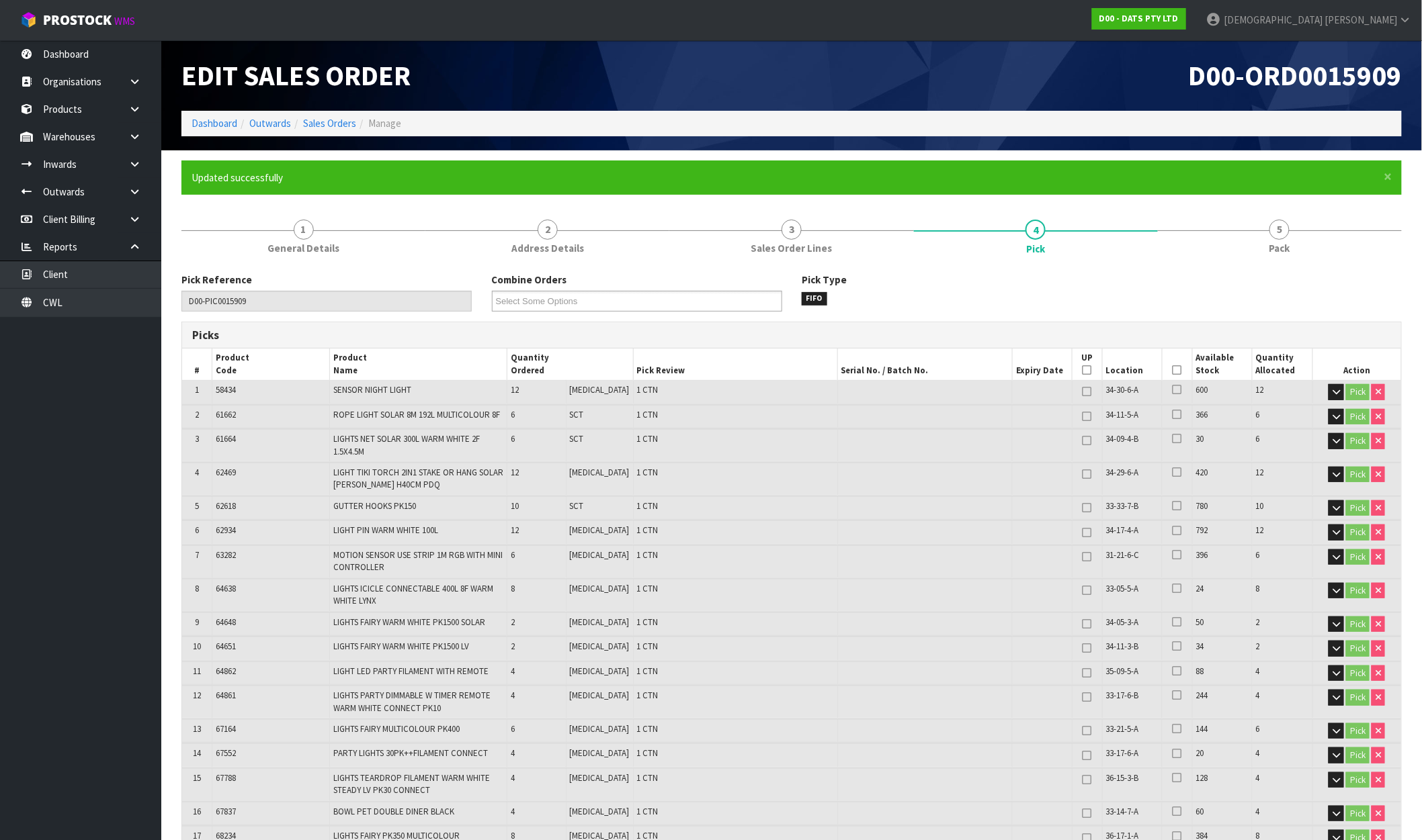
click at [344, 116] on ol "Dashboard Outwards Sales Orders Manage" at bounding box center [792, 123] width 1220 height 25
drag, startPoint x: 344, startPoint y: 121, endPoint x: 359, endPoint y: 121, distance: 15.0
click at [345, 121] on link "Sales Orders" at bounding box center [329, 123] width 53 height 13
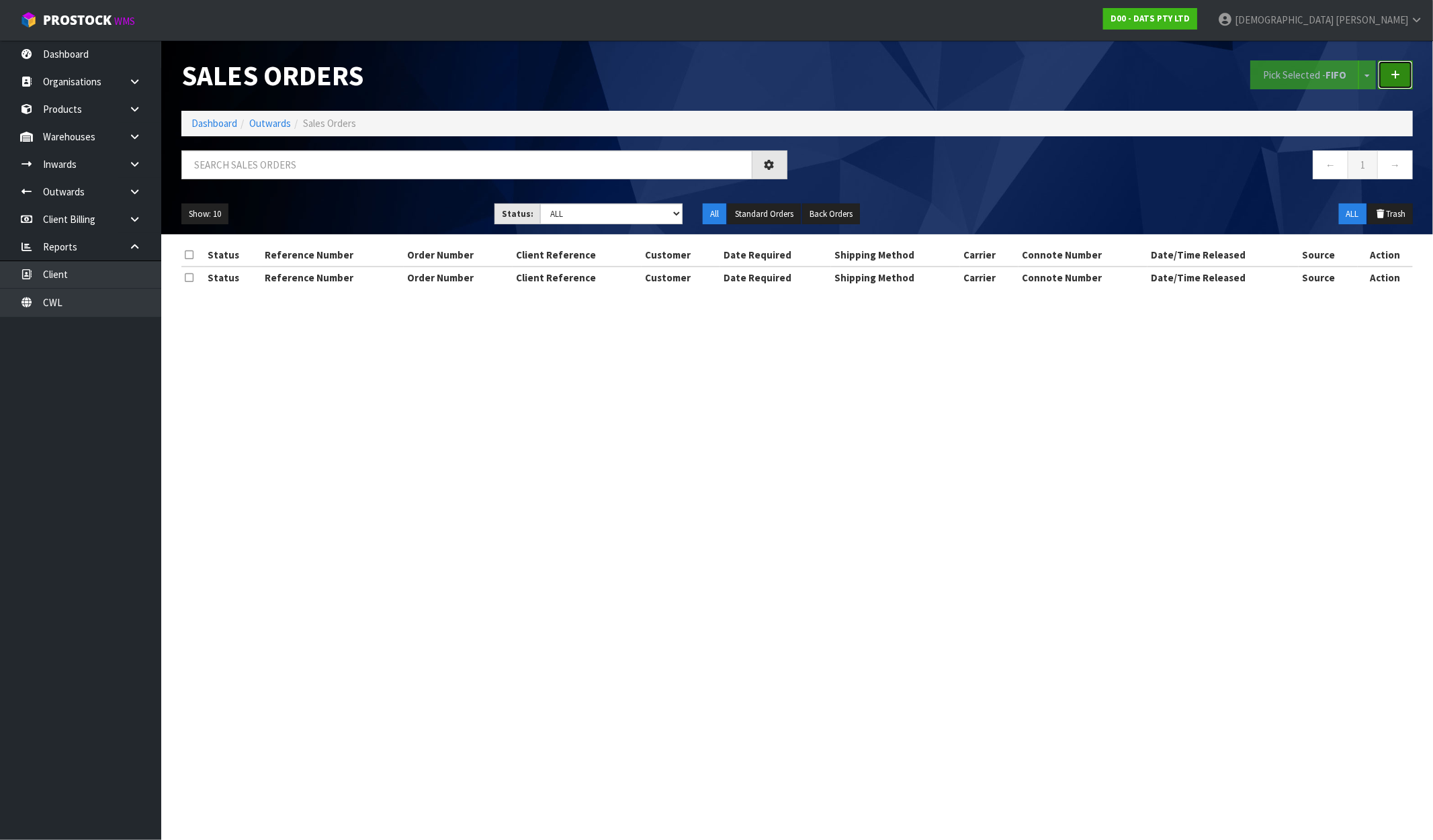
click at [1395, 67] on link at bounding box center [1395, 75] width 35 height 29
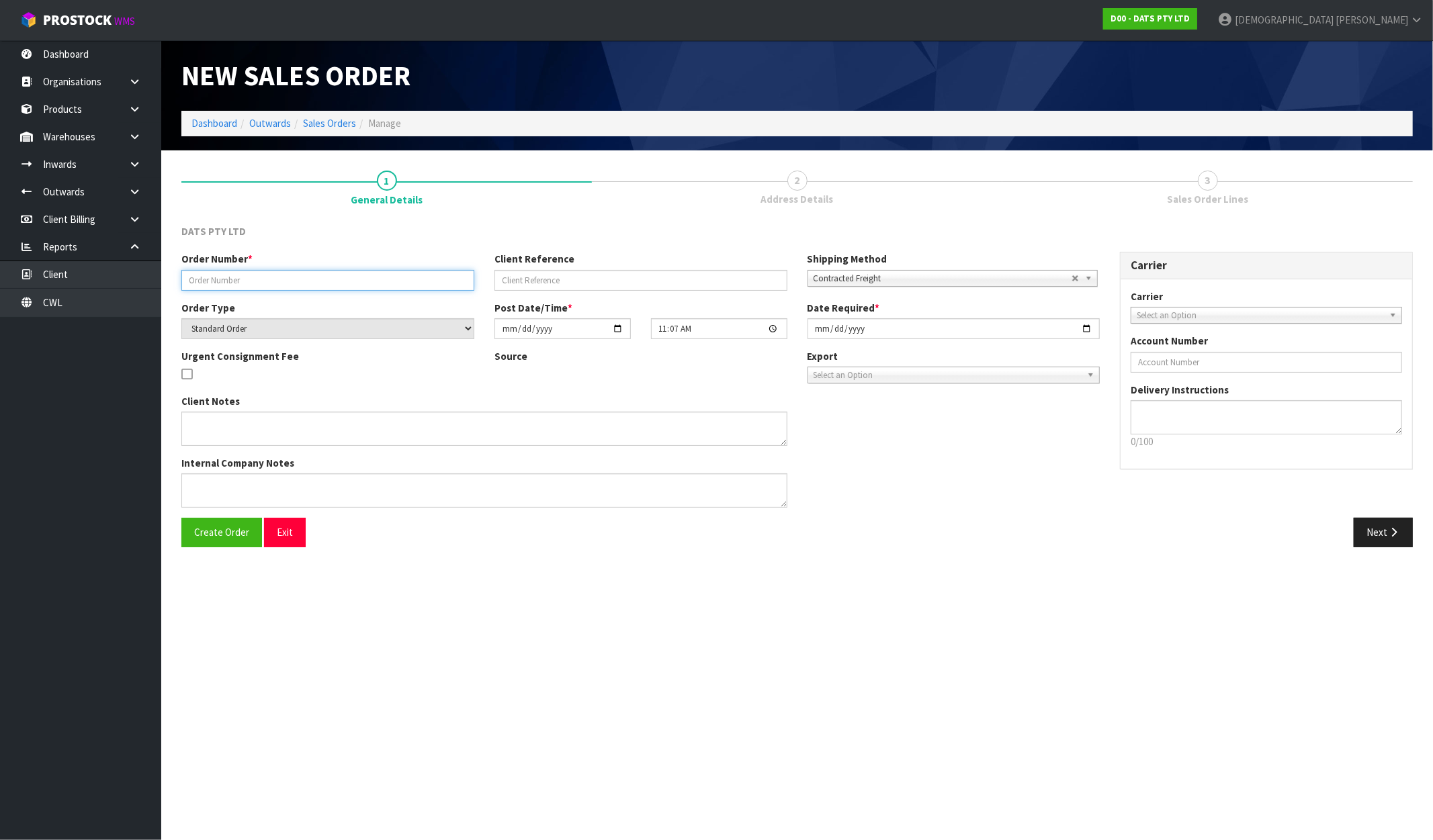
click at [337, 284] on input "text" at bounding box center [328, 280] width 293 height 21
paste input "9477Y100319368"
type input "9477Y100319368"
click at [234, 545] on button "Create Order" at bounding box center [222, 532] width 81 height 29
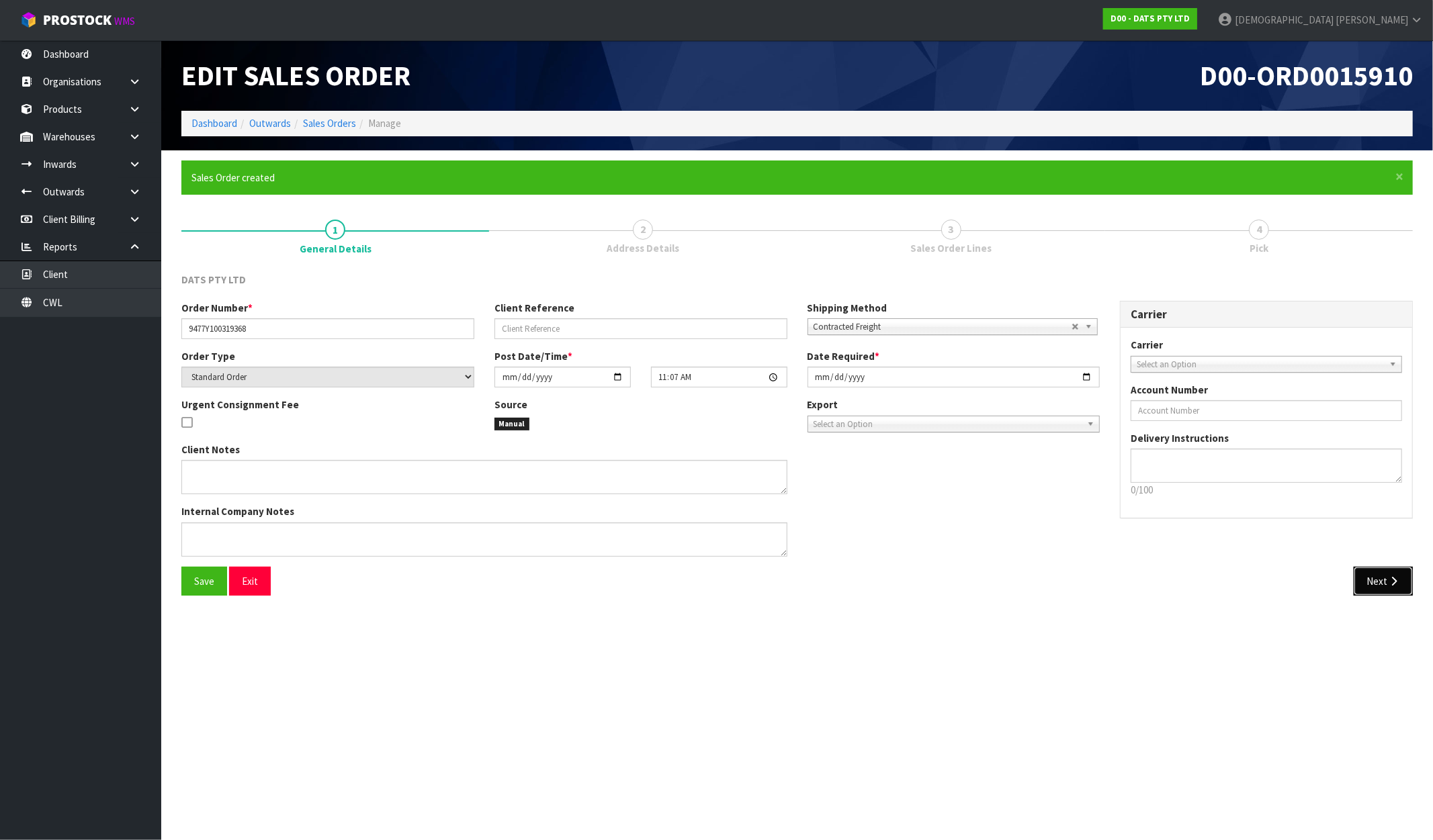
click at [1383, 591] on button "Next" at bounding box center [1383, 581] width 59 height 29
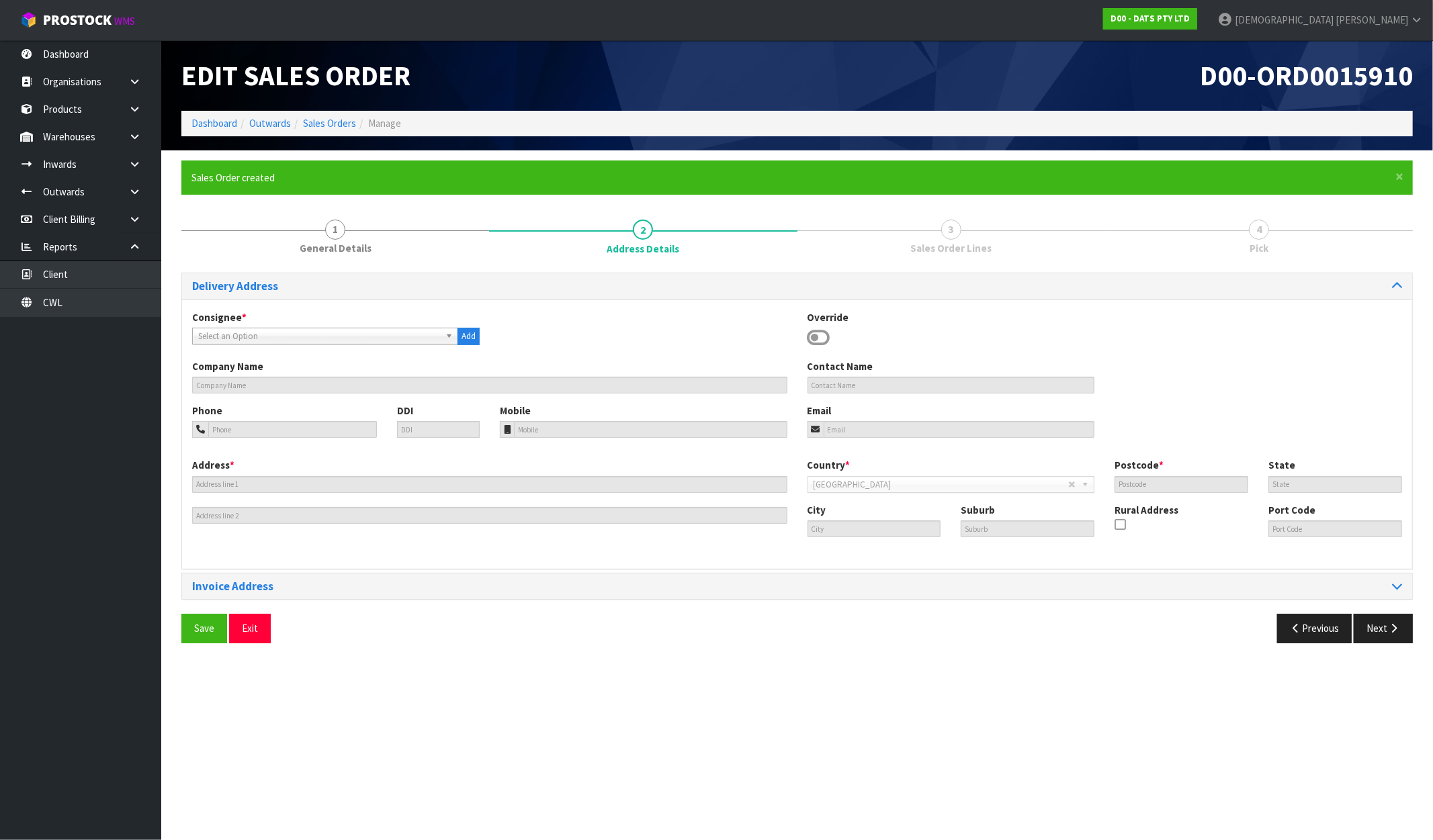
click at [327, 334] on span "Select an Option" at bounding box center [319, 336] width 242 height 16
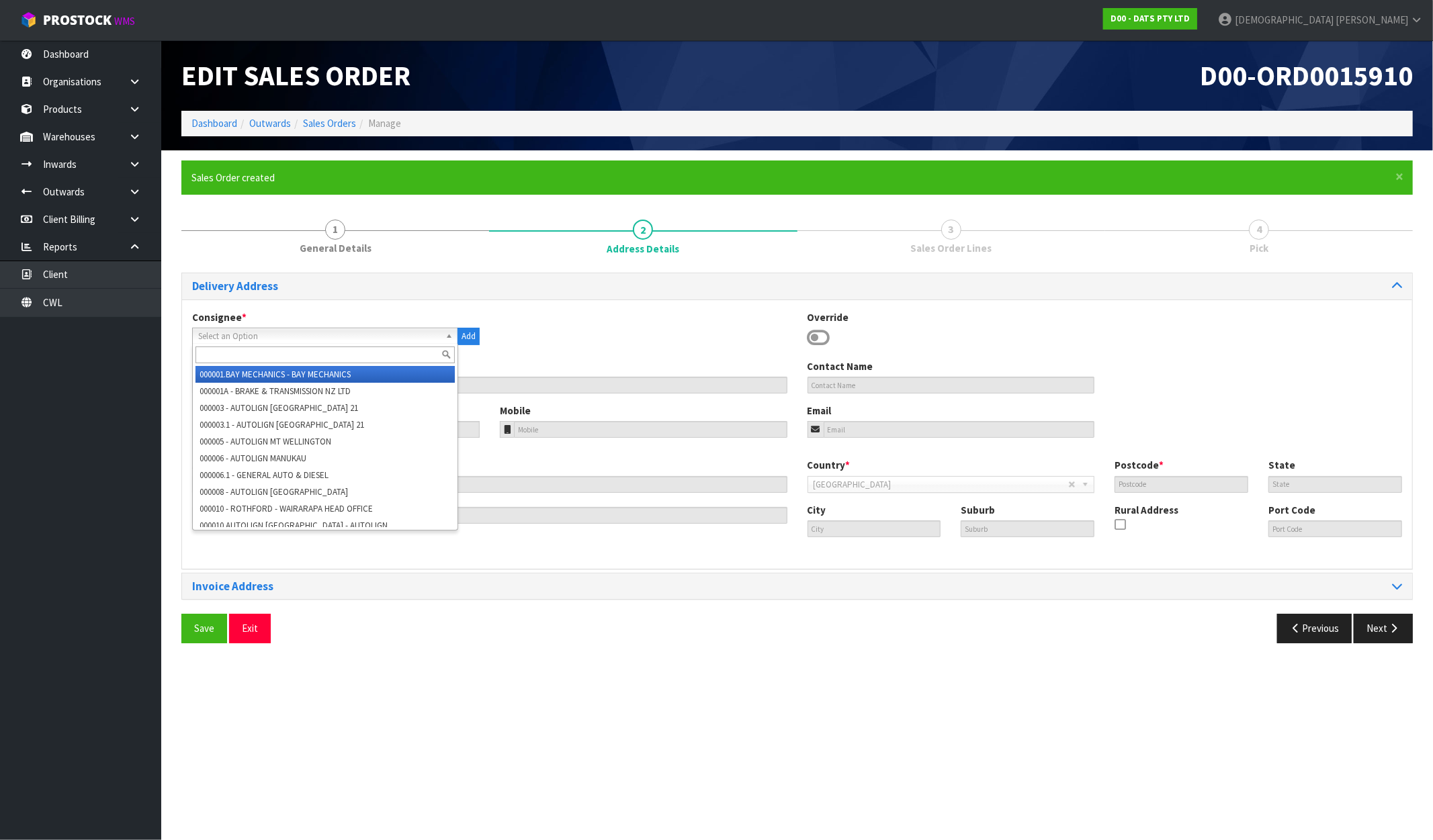
click at [223, 351] on input "text" at bounding box center [325, 355] width 259 height 17
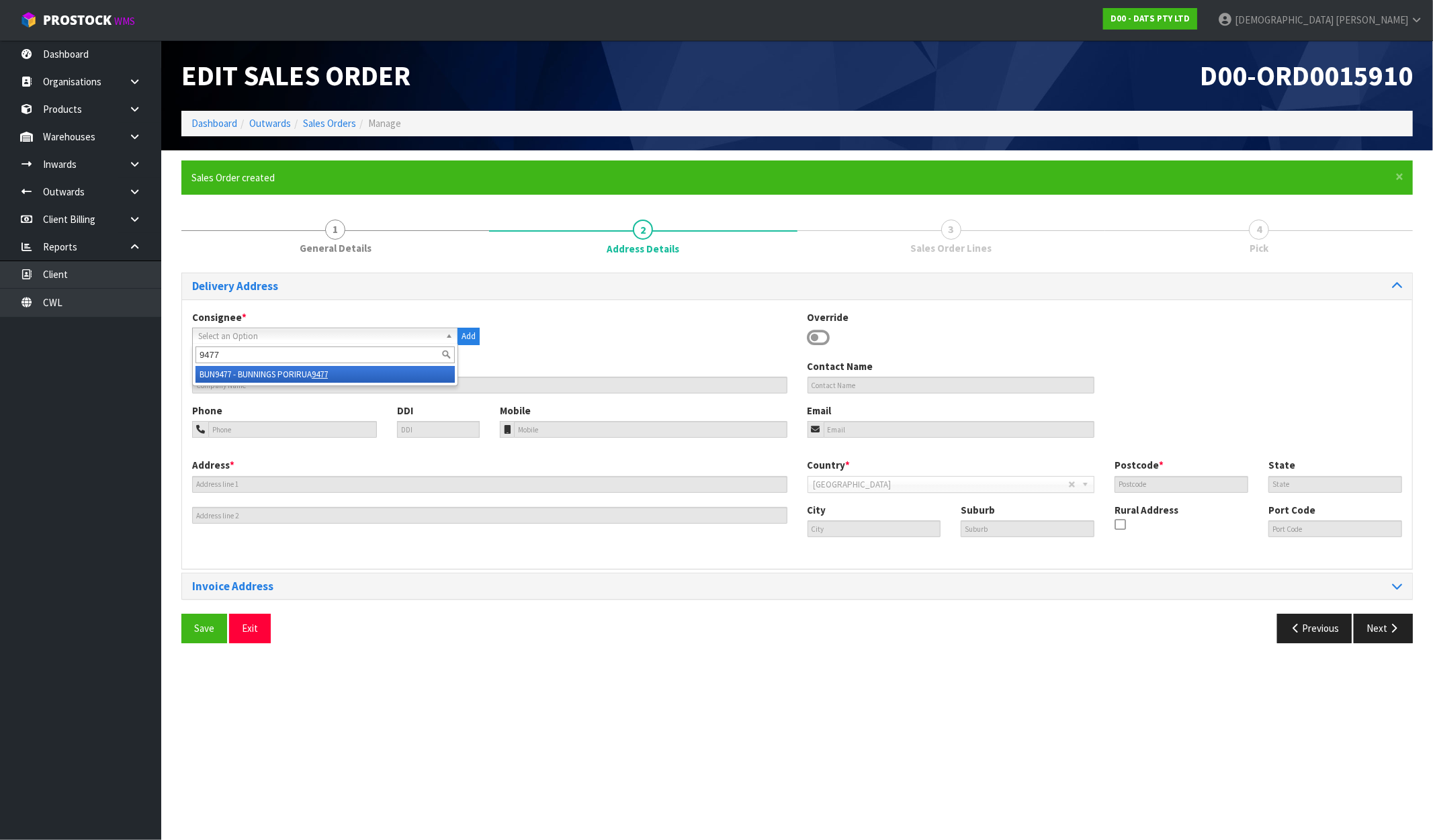
type input "9477"
click at [257, 371] on li "BUN9477 - BUNNINGS PORIRUA 9477" at bounding box center [325, 374] width 259 height 17
type input "BUNNINGS PORIRUA 9477"
type input "9 HERIOT DRIVE"
type input "5022"
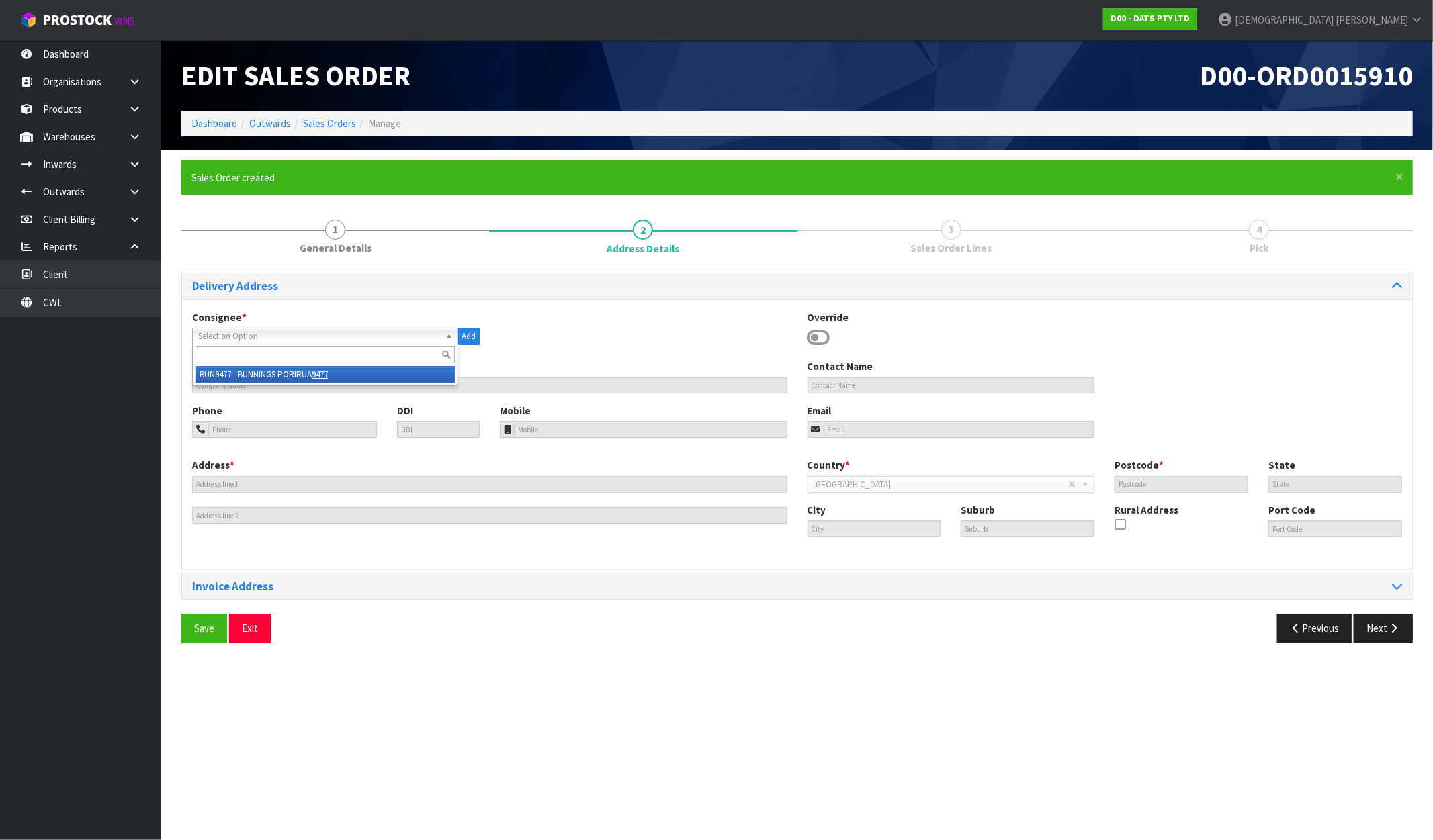
type input "WGN"
type input "PORIRUA"
type input "NZPRU"
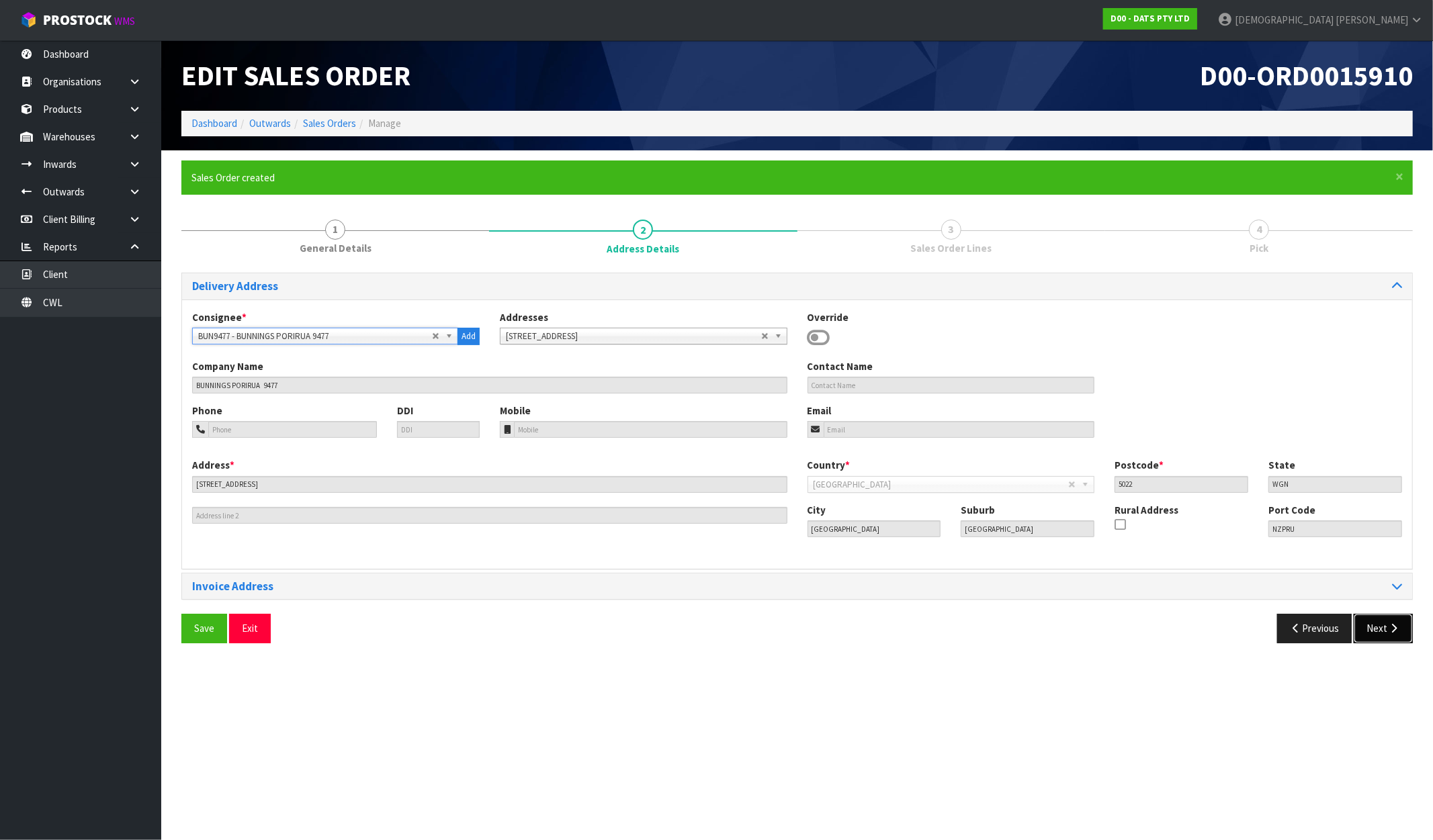
click at [1381, 634] on button "Next" at bounding box center [1383, 628] width 59 height 29
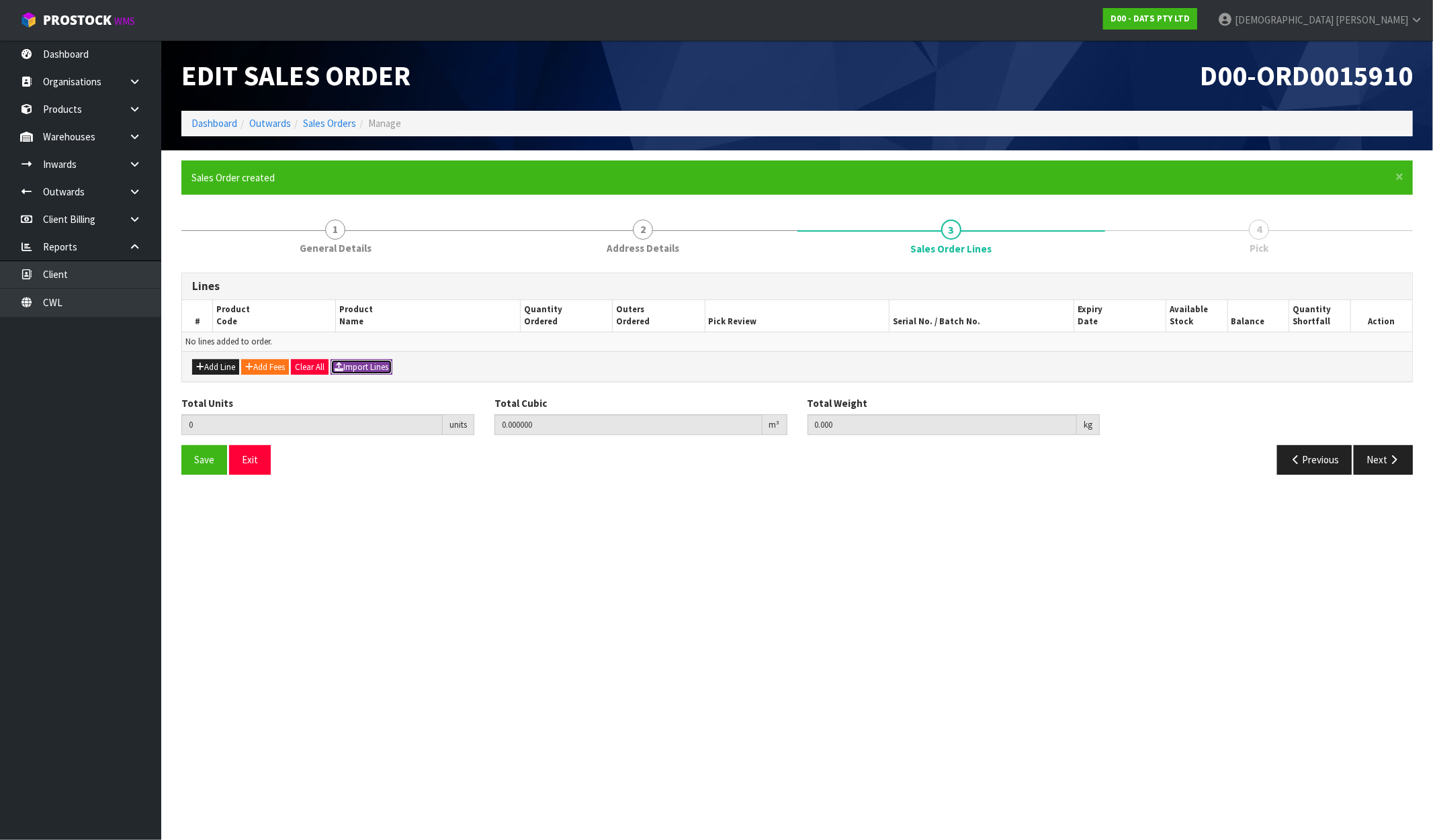
click at [358, 367] on button "Import Lines" at bounding box center [361, 368] width 62 height 16
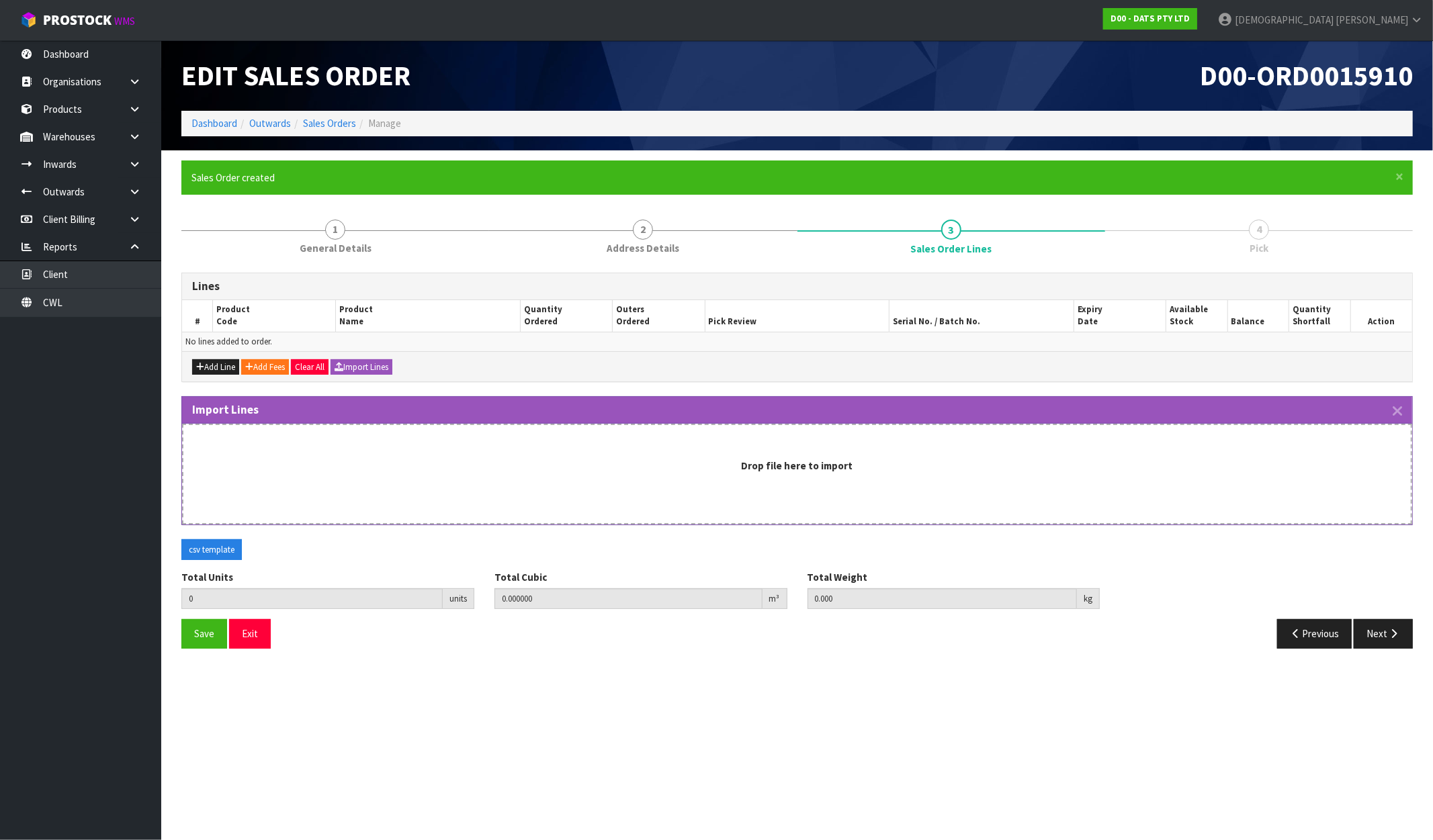
click at [593, 495] on div "Drop file here to import" at bounding box center [797, 474] width 1230 height 101
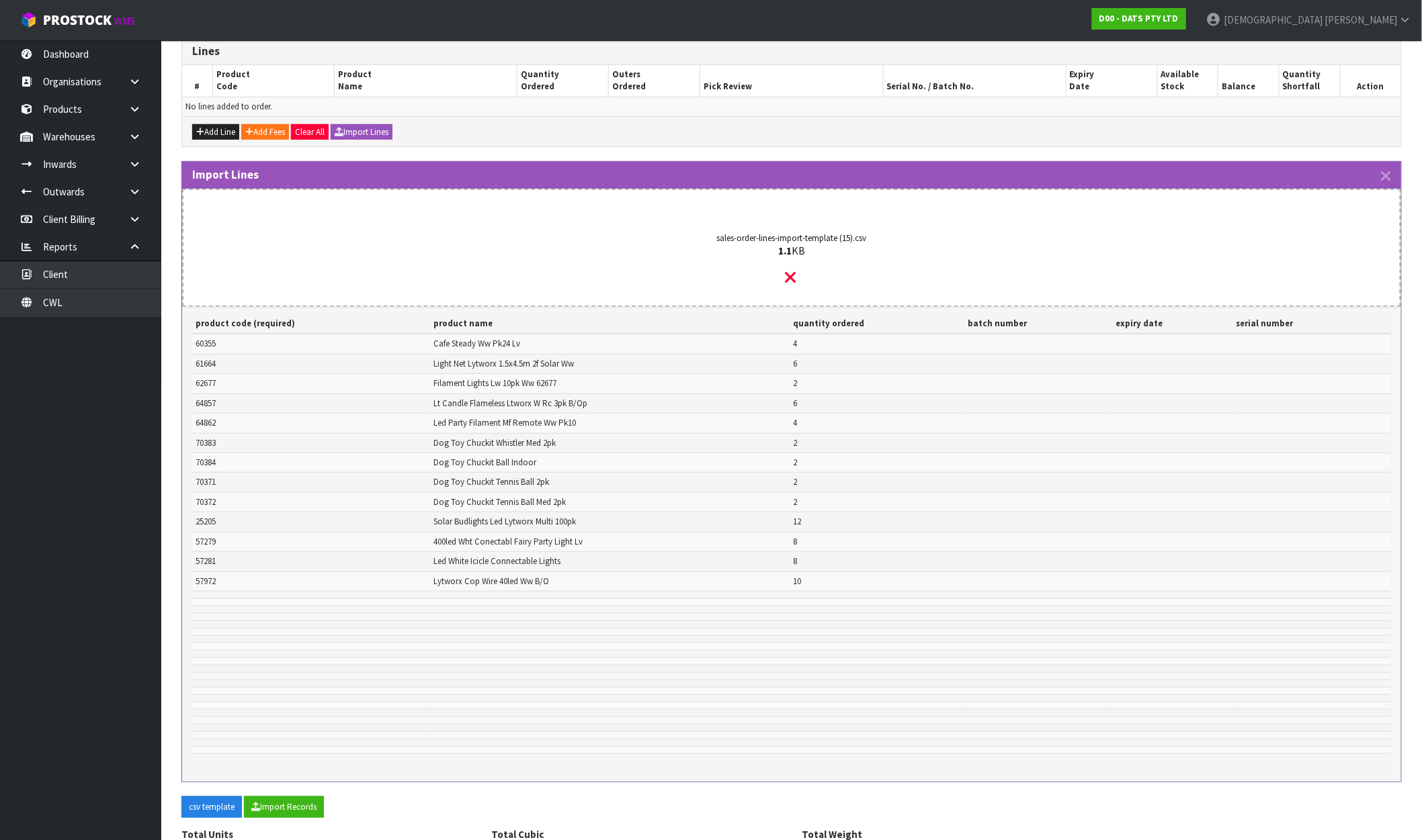
scroll to position [321, 0]
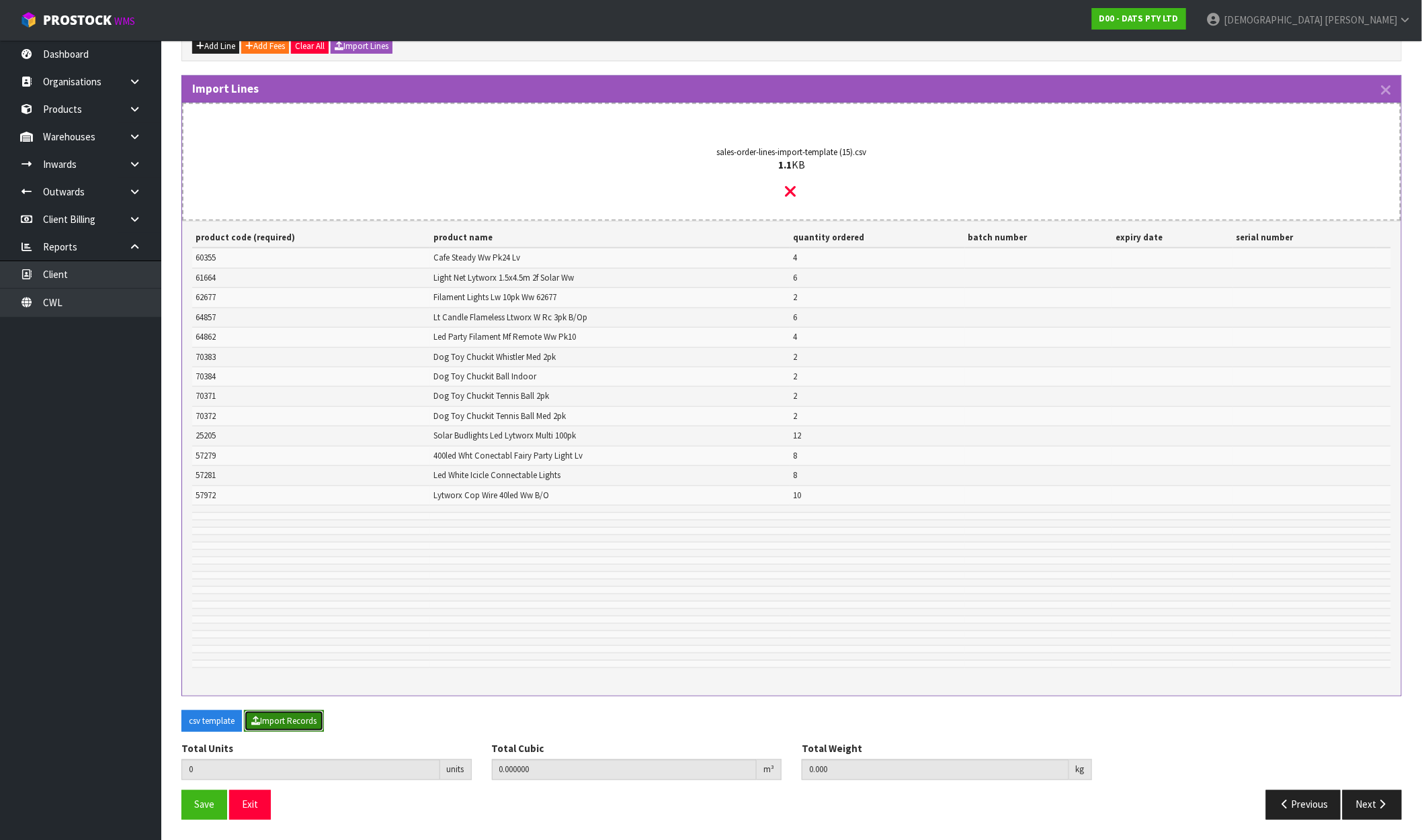
click at [293, 731] on button "Import Records" at bounding box center [284, 721] width 80 height 21
type input "68"
type input "0"
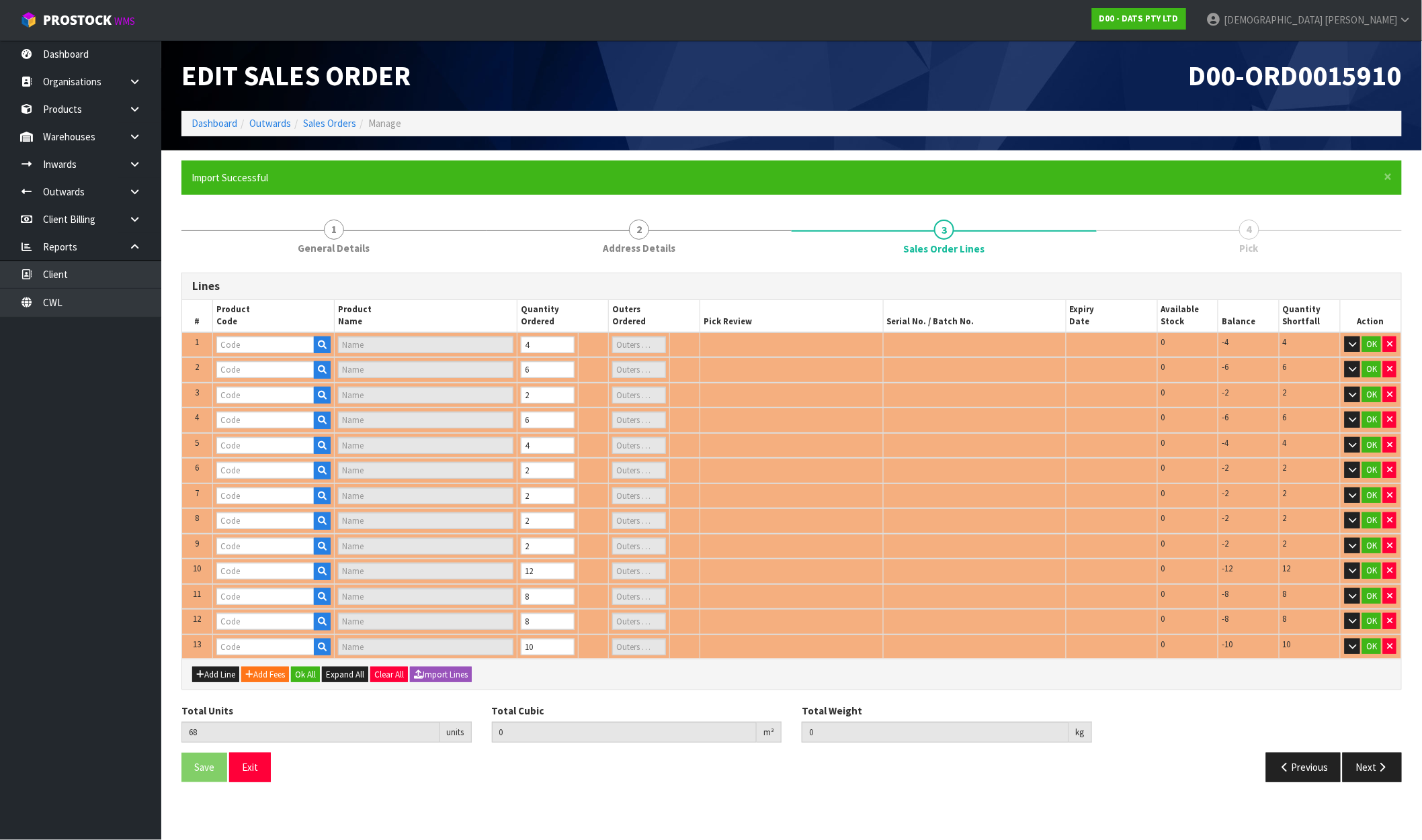
scroll to position [82, 0]
type input "61664"
type input "LIGHTS NET SOLAR 300L WARM WHITE 2F 1.5X4.5M"
type input "1"
type input "70371"
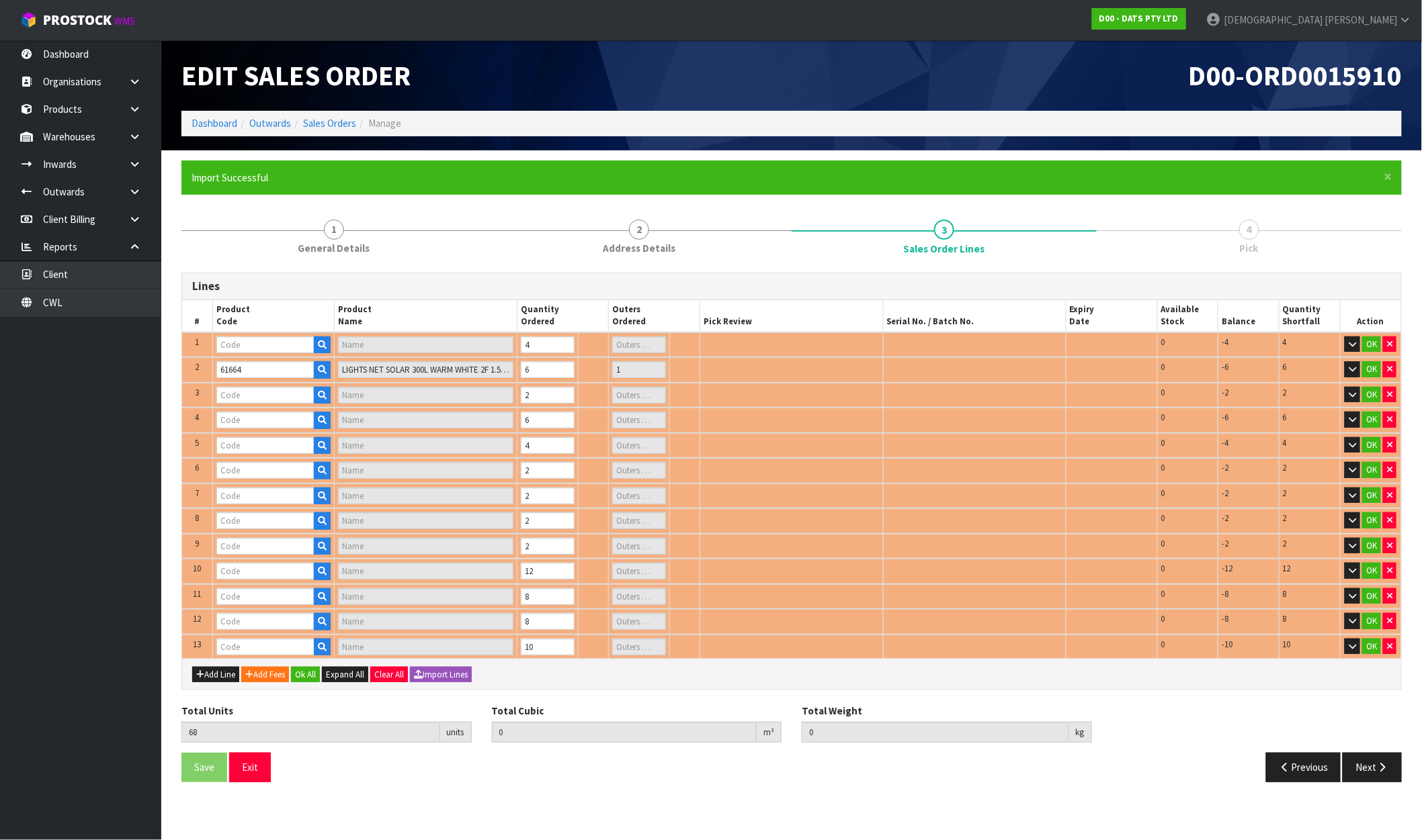
type input "CHUCKIT TENNIS BALL 2PK SMALL"
type input "0"
type input "70384"
type input "213201D - CHUCKIT INDOOR BALL 2 PC = 1 PACK"
type input "0"
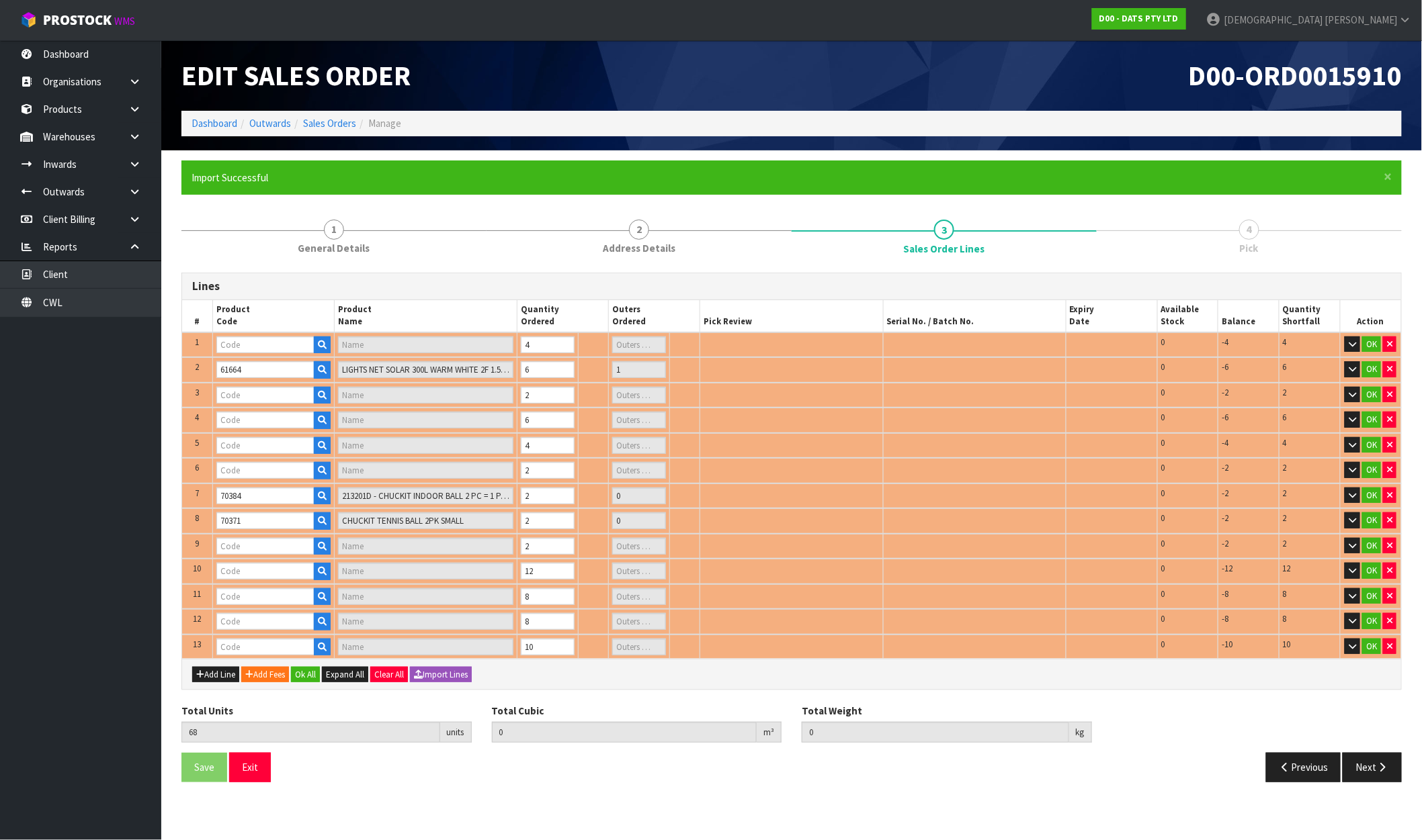
type input "64857"
type input "LIGHTS CANDLE FLAMELESS W RC PK3 B/OP"
type input "1"
type input "64862"
type input "LIGHT LED PARTY FILAMENT WITH REMOTE"
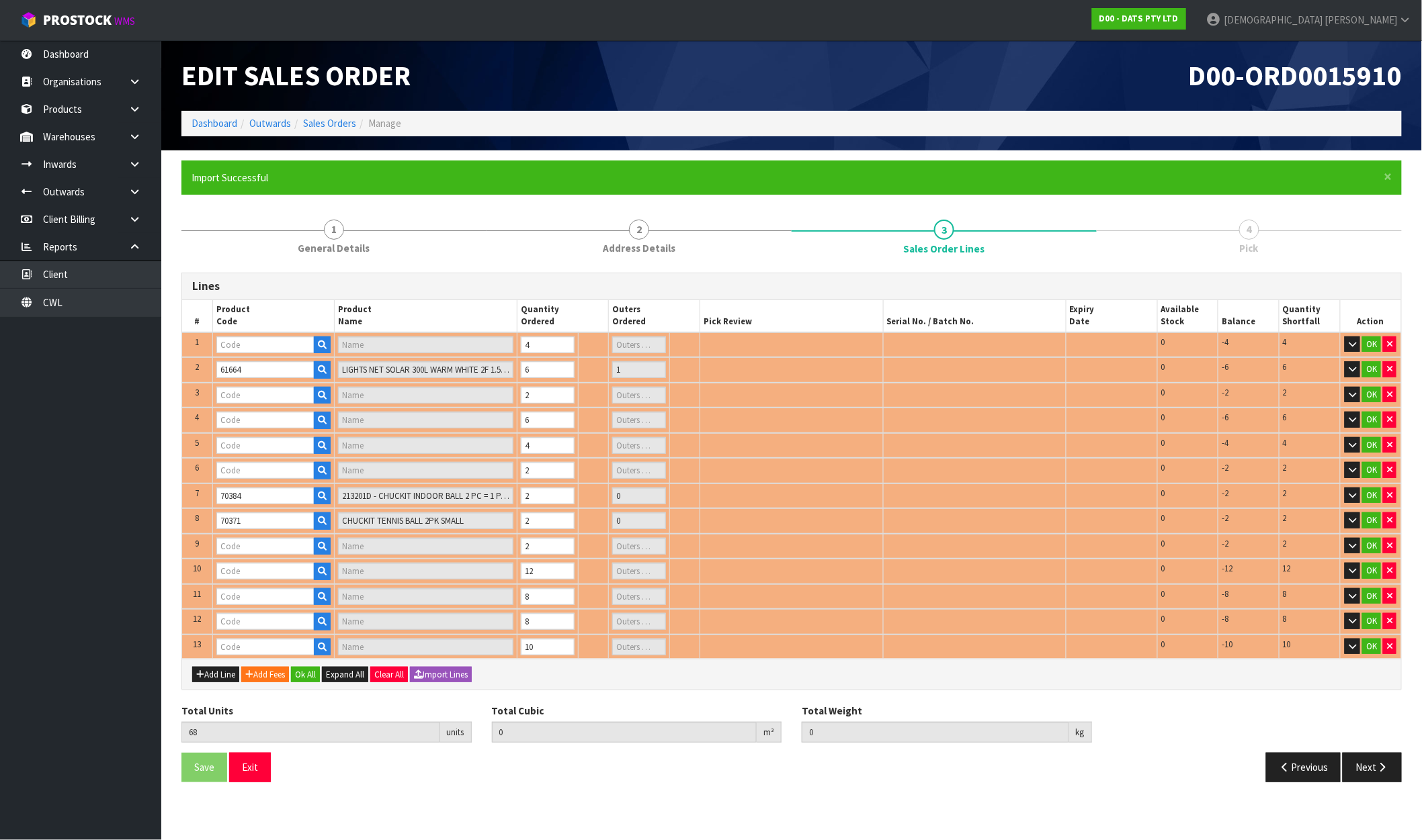
type input "1"
type input "70383"
type input "CHUCKIT WHISTLER 2PK MEDIUM"
type input "0"
type input "25205"
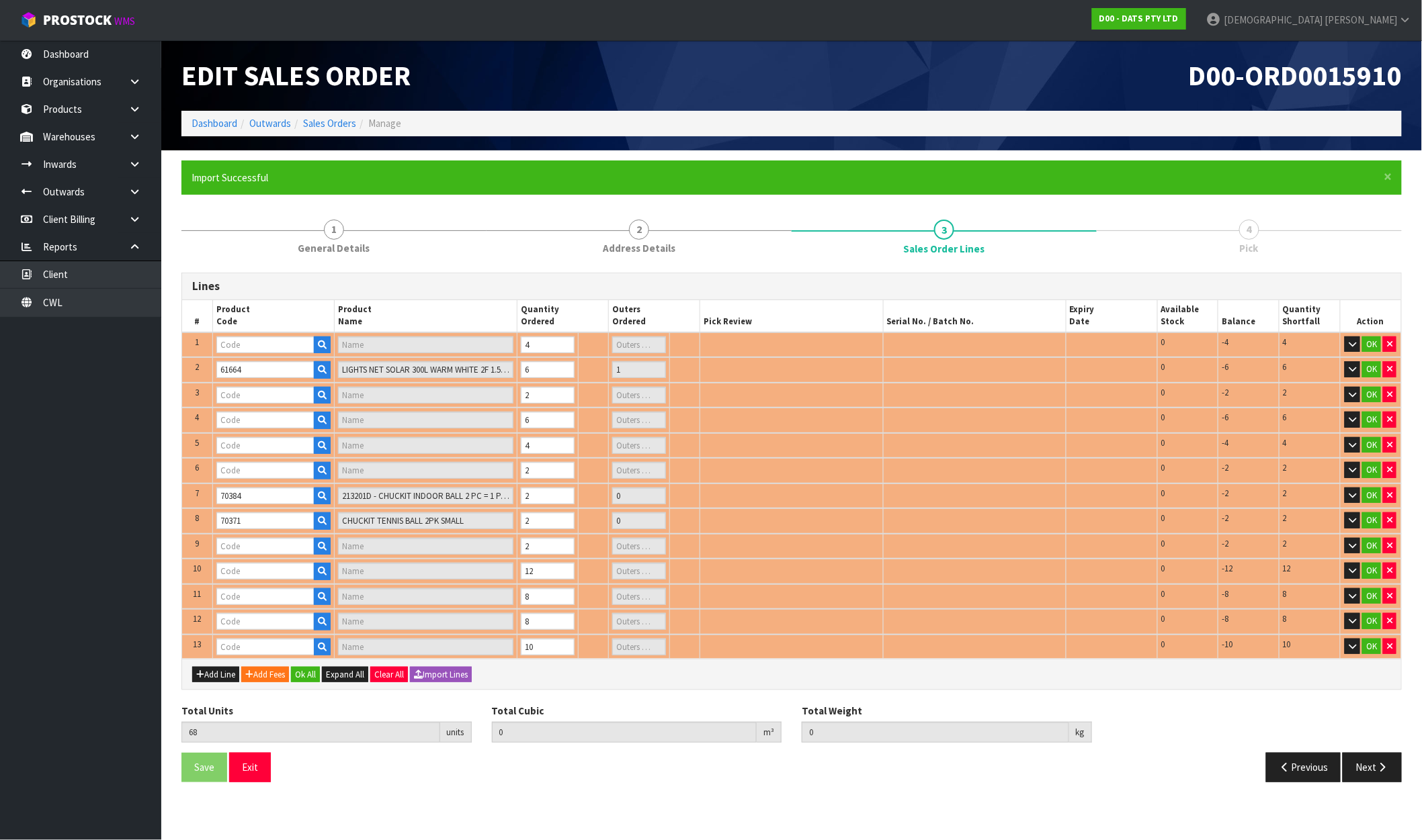
type input "LIGHTS SOLAR FAIRY MULTICOLOUR"
type input "1"
type input "60355"
type input "LIGHTS CAFÉ STEADY WARM WHITE PK24 LV - WARM WHITE"
type input "1"
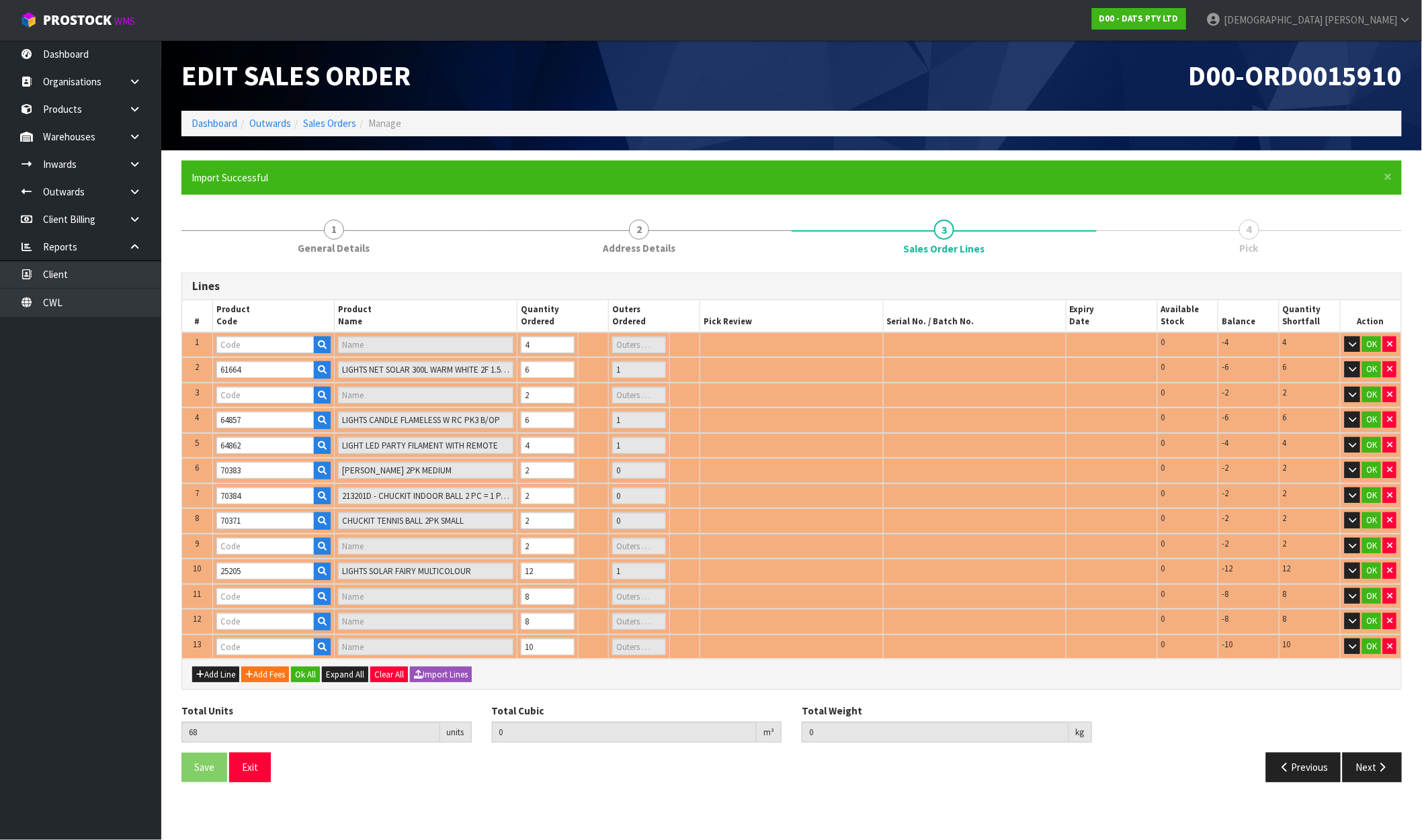
type input "62677"
type input "LIGHTS PARTY FESTOON W.WHITE FILAMENT SOLAR / USB PK10"
type input "1"
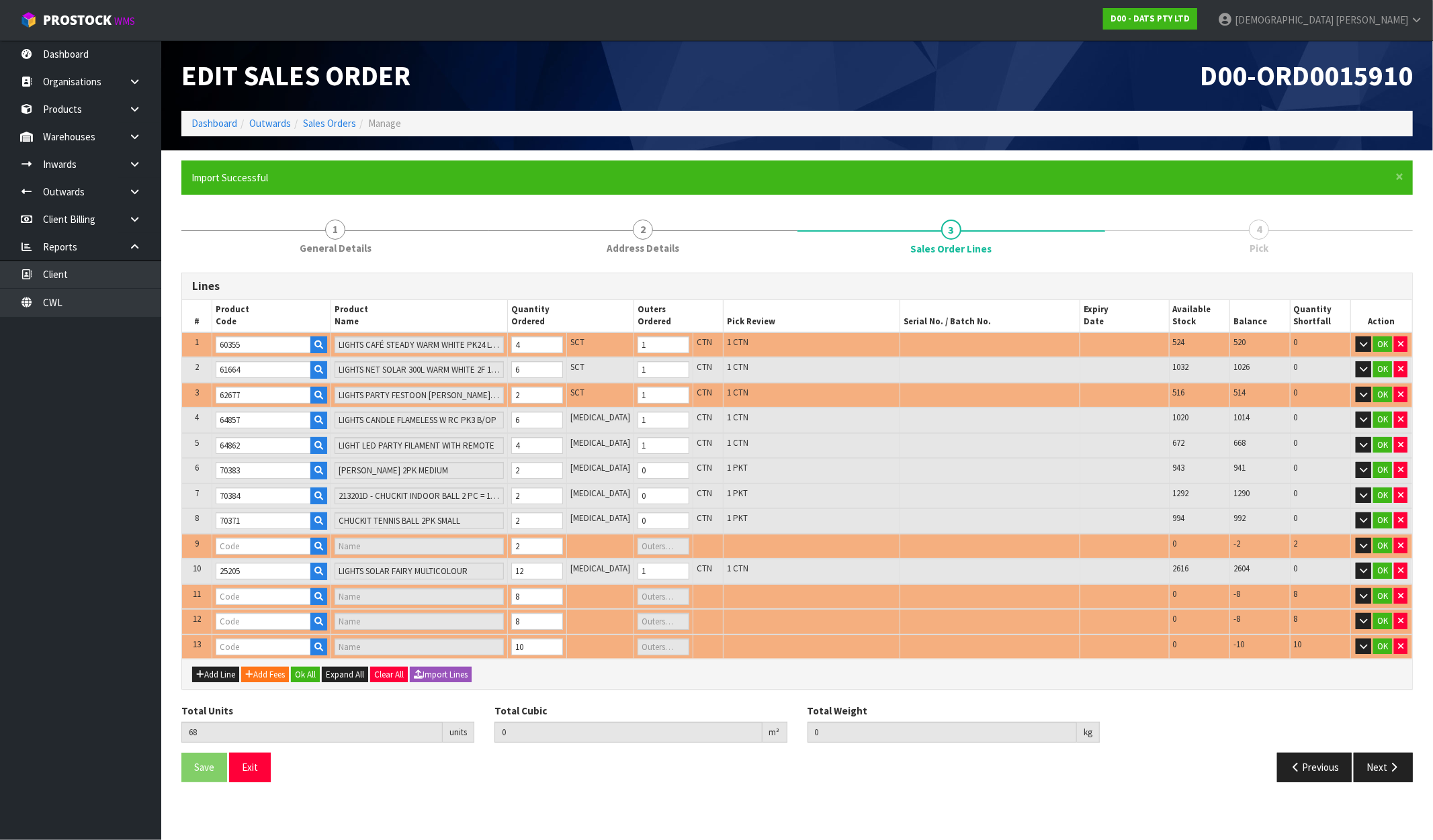
type input "70372"
type input "CHUCKIT TENNIS BALL 2PK MED"
type input "0"
type input "57281"
type input "CONNECTABLE 400"
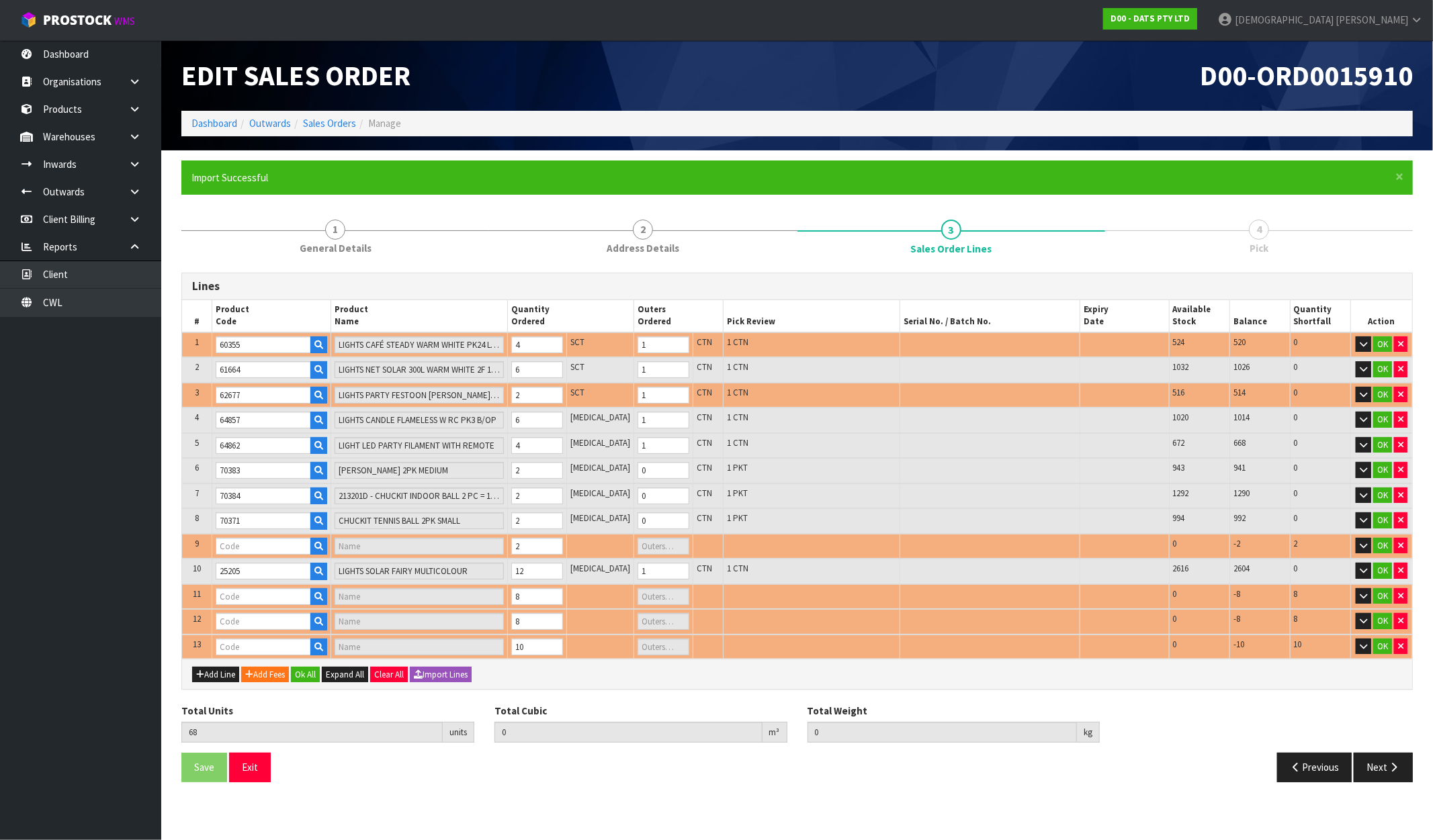
type input "1"
type input "57972"
type input "LIGHTS SILVER COPPER WIRE 40 LED W. WHITE STEADY B/OP"
type input "1"
type input "0.249298"
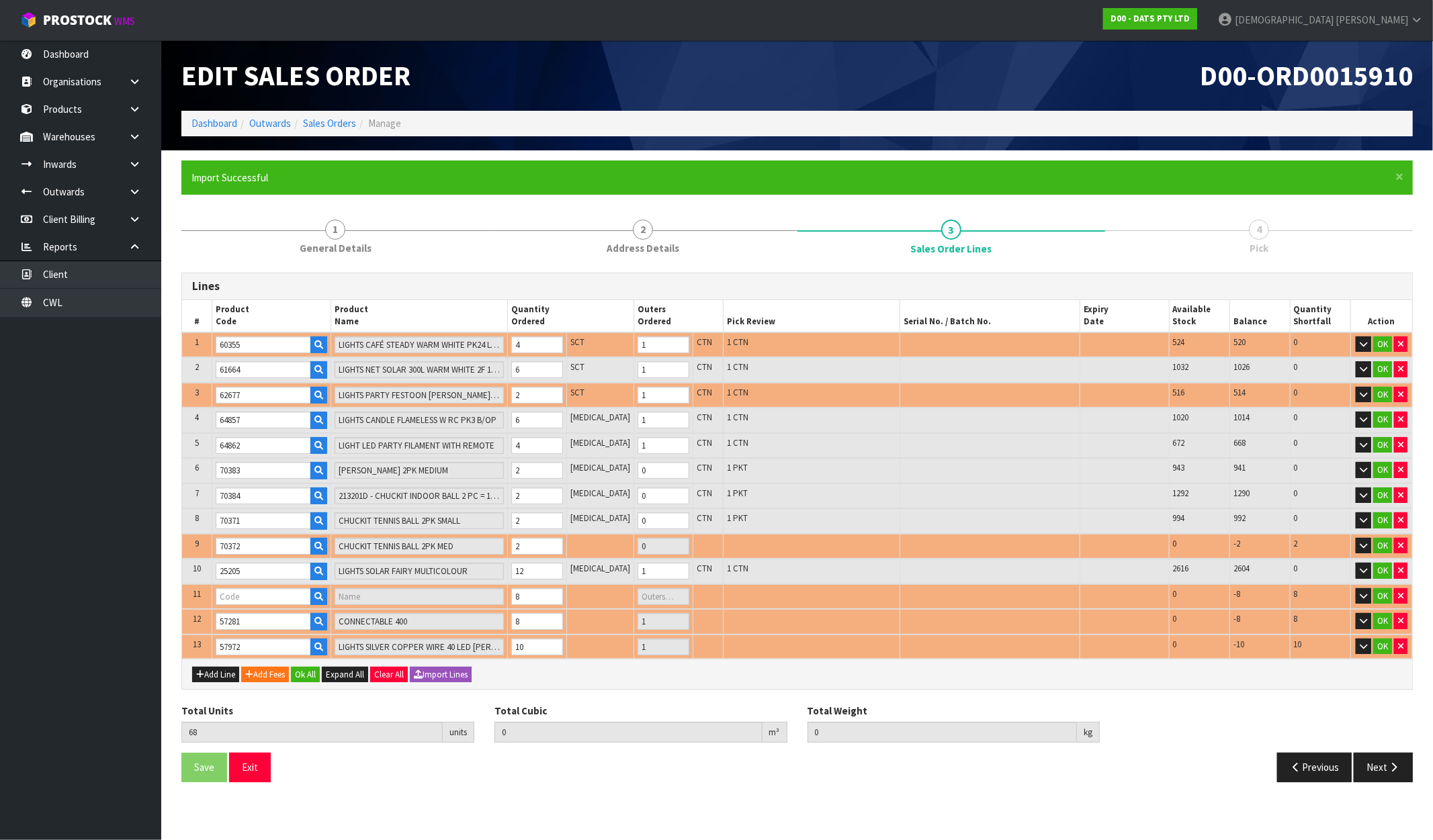
type input "47.71"
type input "57279"
type input "LIGHTS FAIRY CONNECTABLE 400"
type input "1"
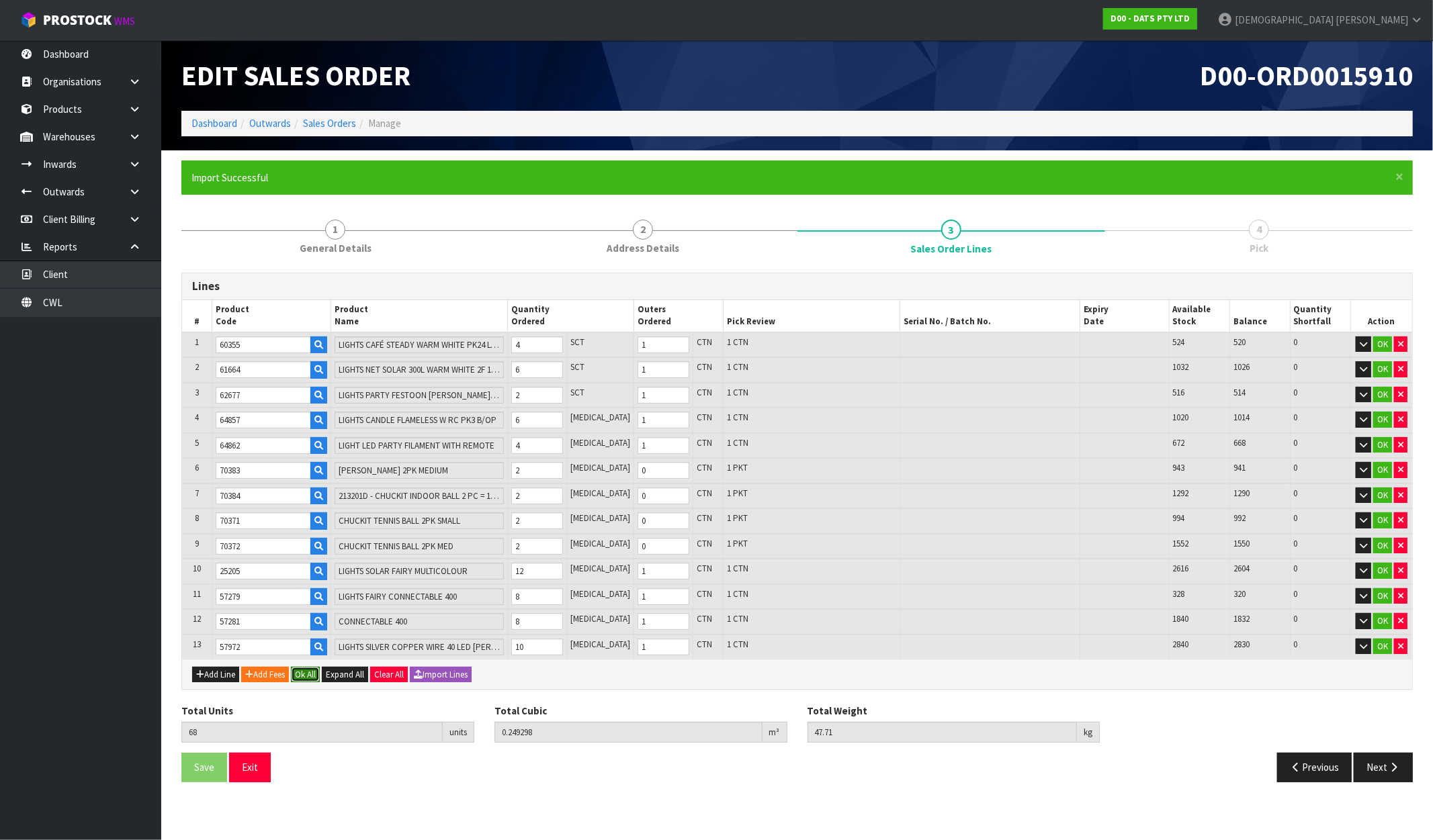
click at [299, 668] on button "Ok All" at bounding box center [306, 676] width 29 height 16
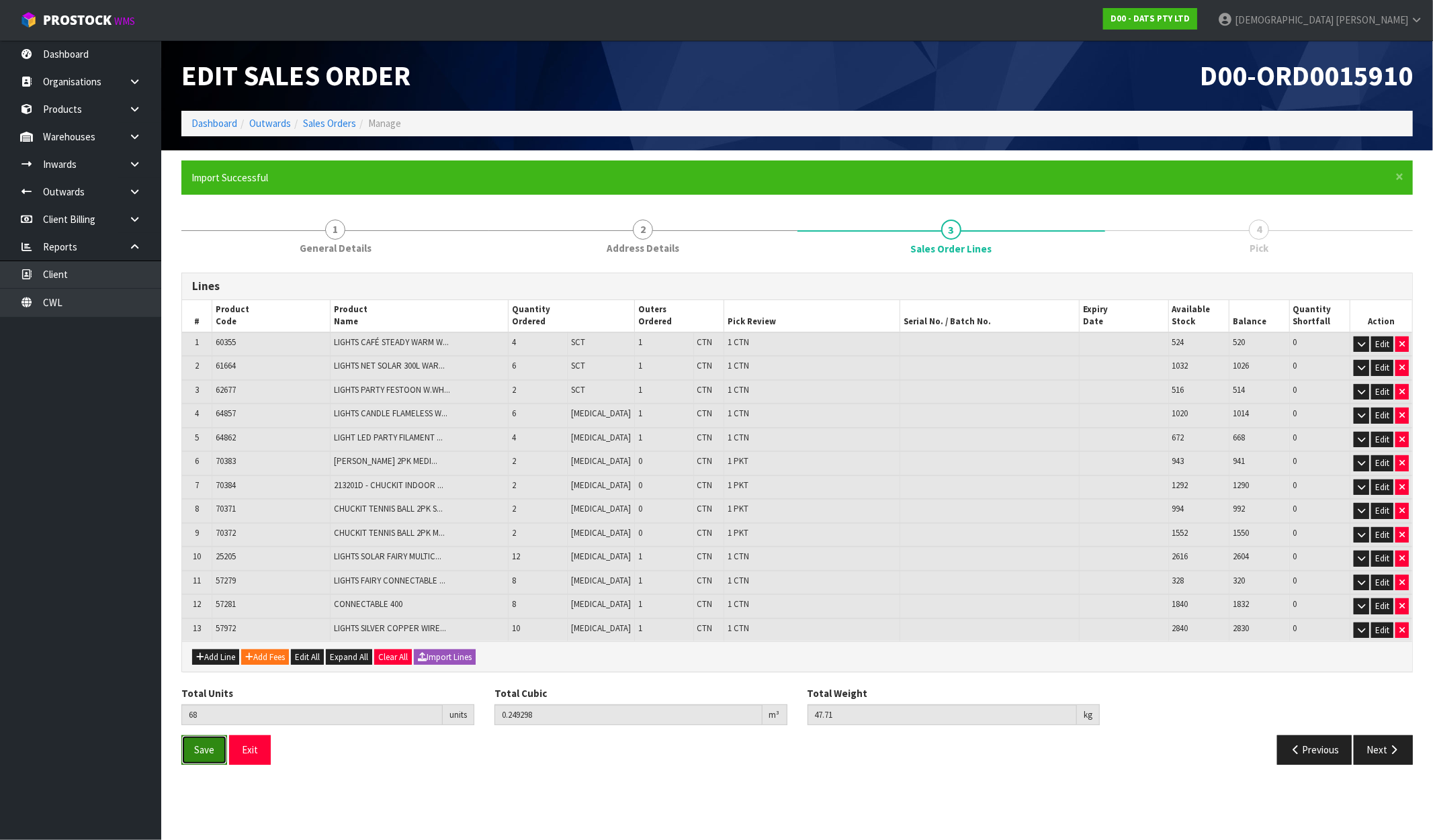
click at [188, 739] on button "Save" at bounding box center [204, 750] width 46 height 29
click at [1371, 741] on button "Next" at bounding box center [1383, 750] width 59 height 29
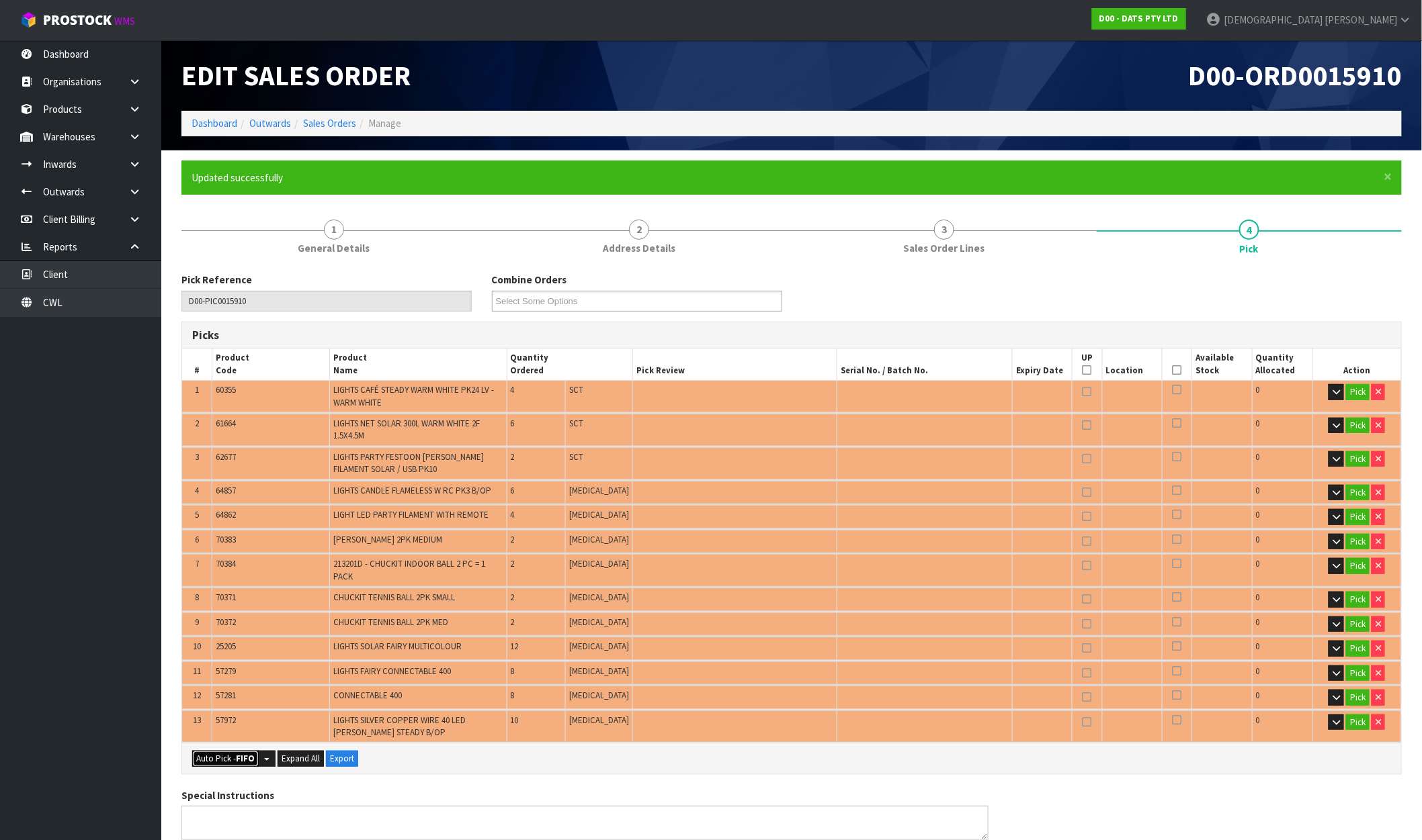
click at [214, 751] on button "Auto Pick - FIFO" at bounding box center [225, 759] width 66 height 16
type input "9"
type input "Packet x 4"
type input "68"
type input "0.249298"
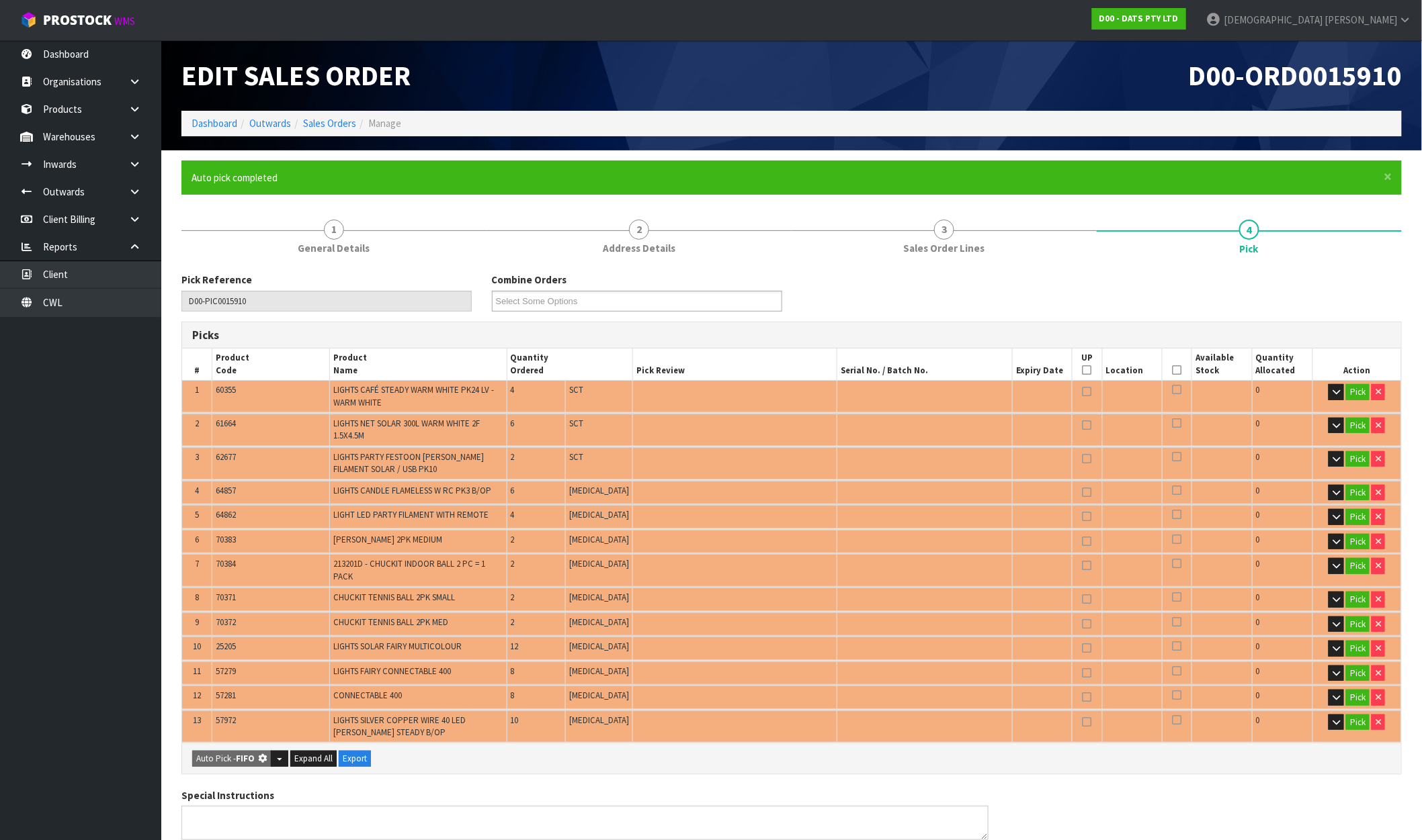
type input "47.710"
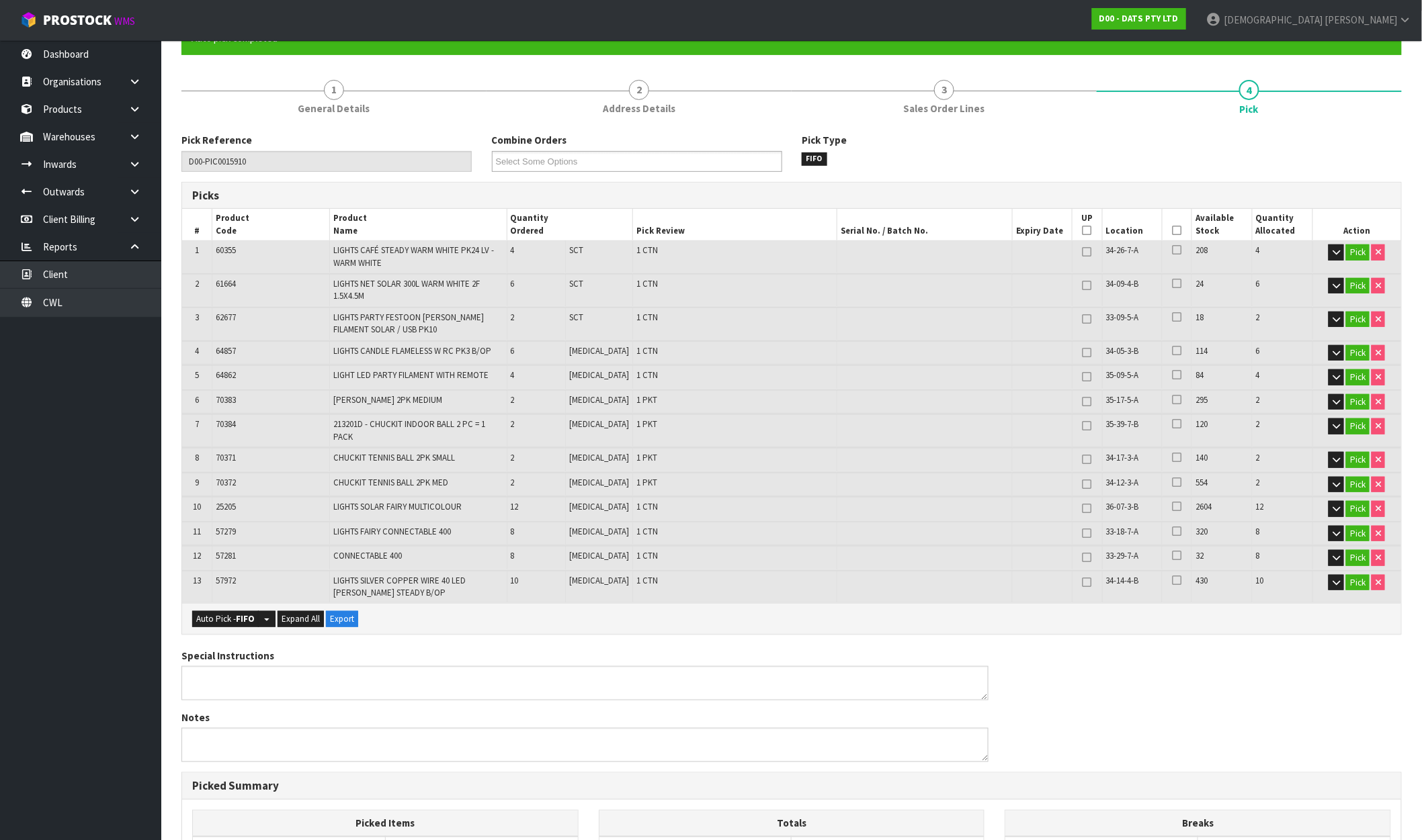
scroll to position [428, 0]
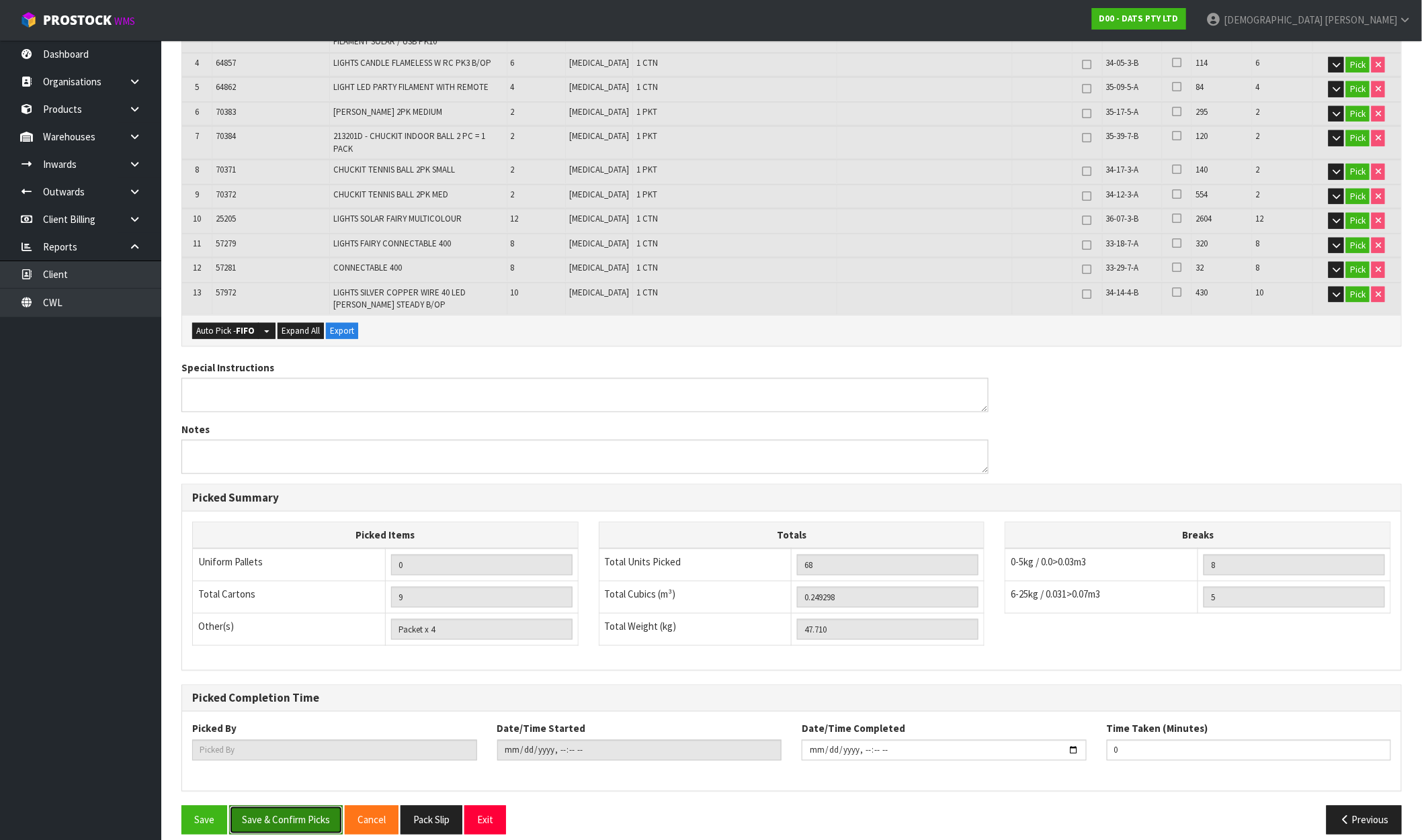
click at [291, 813] on button "Save & Confirm Picks" at bounding box center [286, 820] width 114 height 29
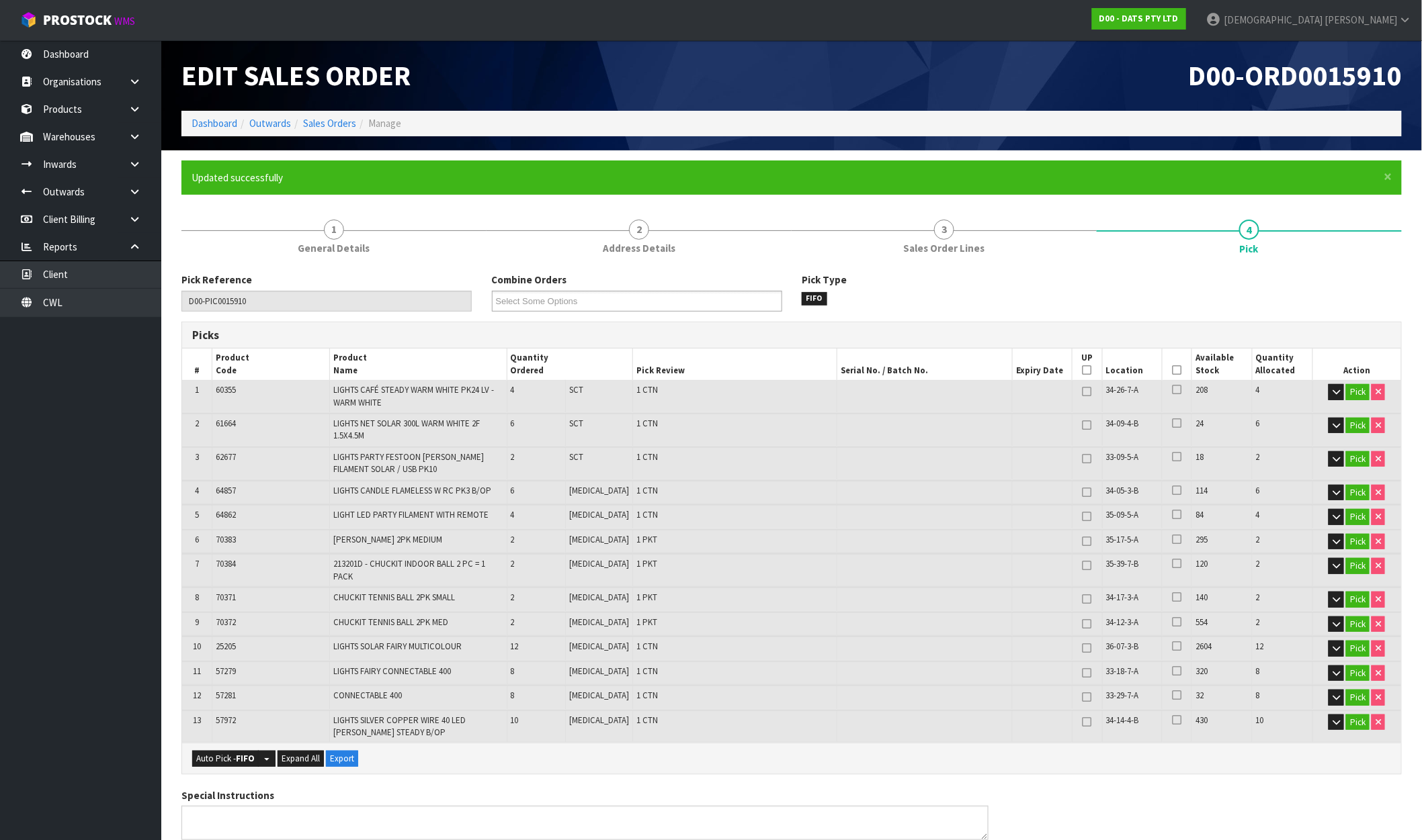
type input "[PERSON_NAME]"
type input "2025-10-09T11:08:34"
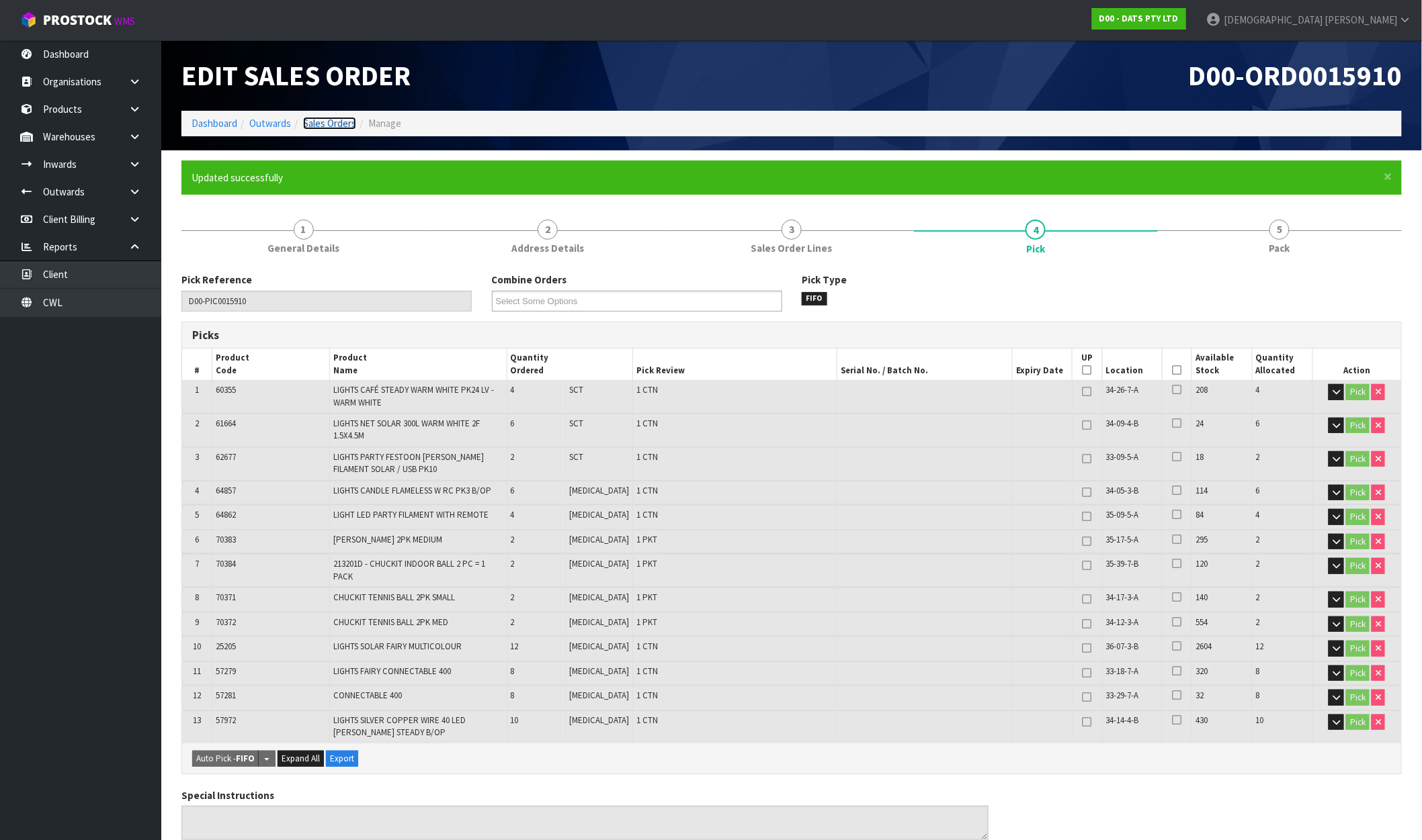
click at [339, 125] on link "Sales Orders" at bounding box center [329, 123] width 53 height 13
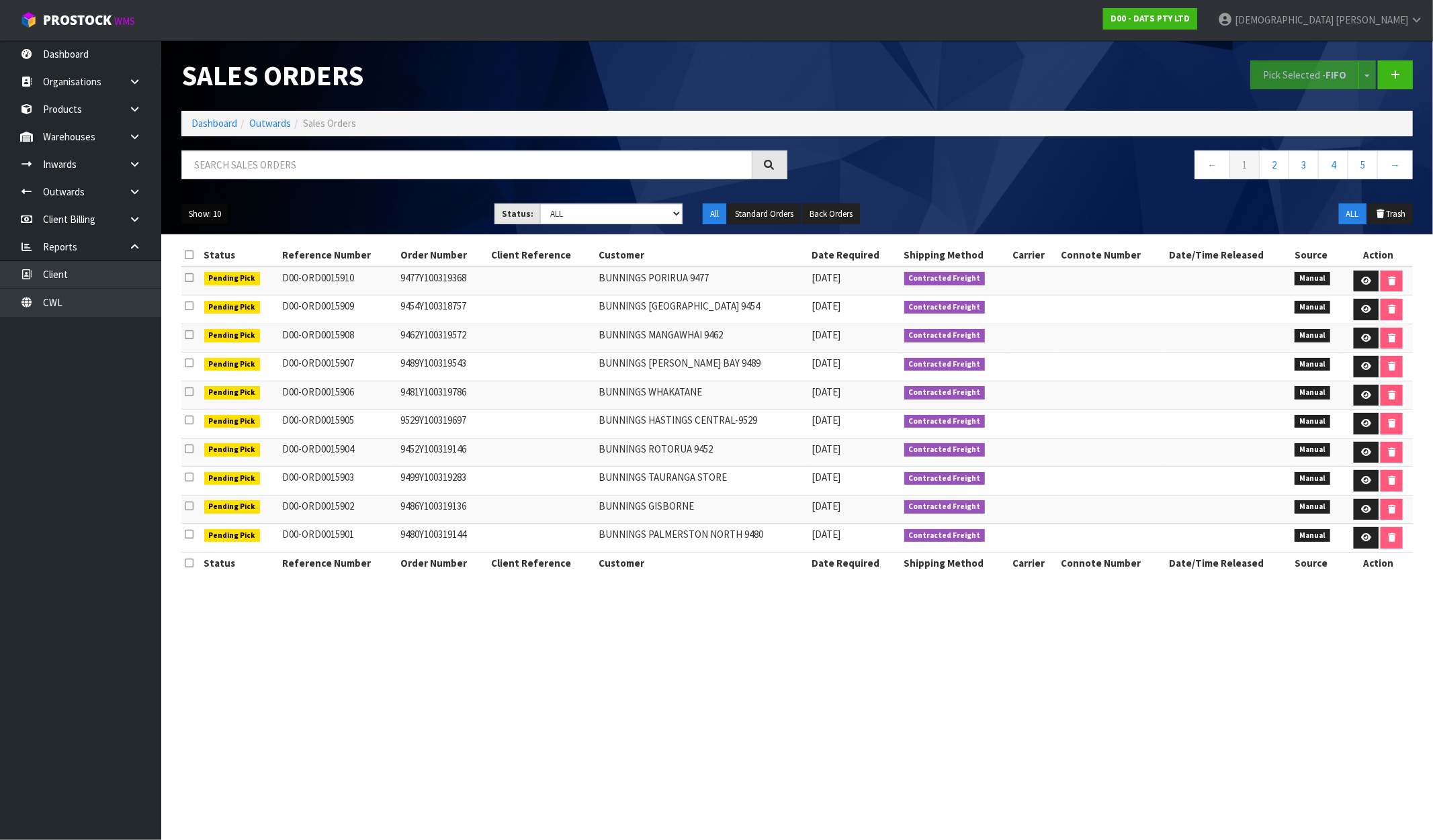
click at [210, 217] on button "Show: 10" at bounding box center [205, 214] width 47 height 21
click at [224, 276] on link "25" at bounding box center [235, 275] width 106 height 18
